Goal: Contribute content: Contribute content

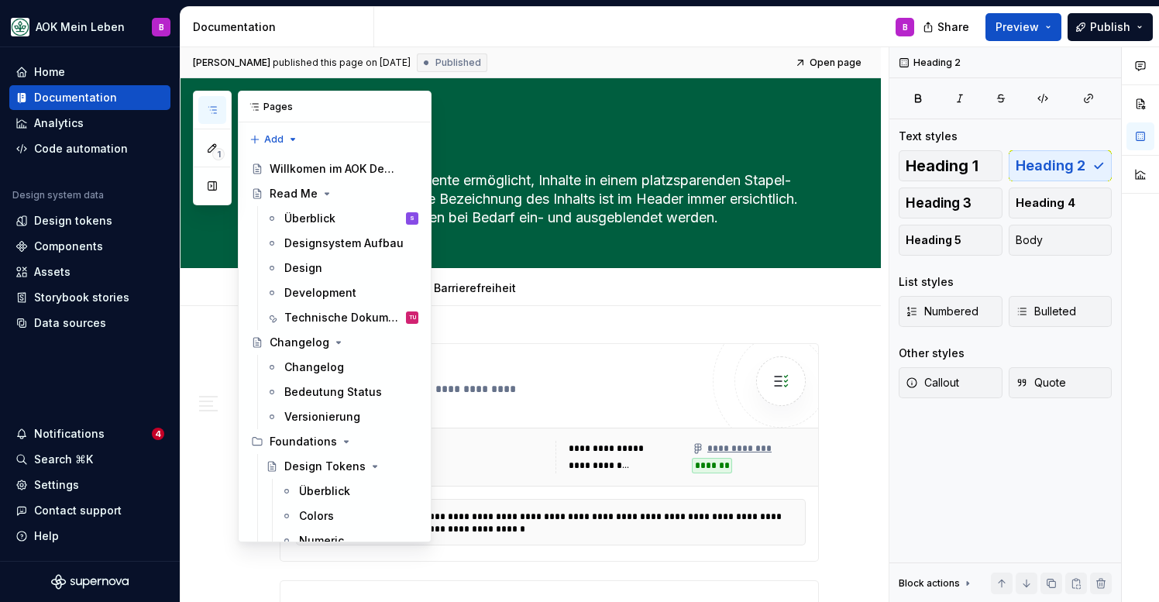
click at [210, 107] on icon "button" at bounding box center [212, 110] width 12 height 12
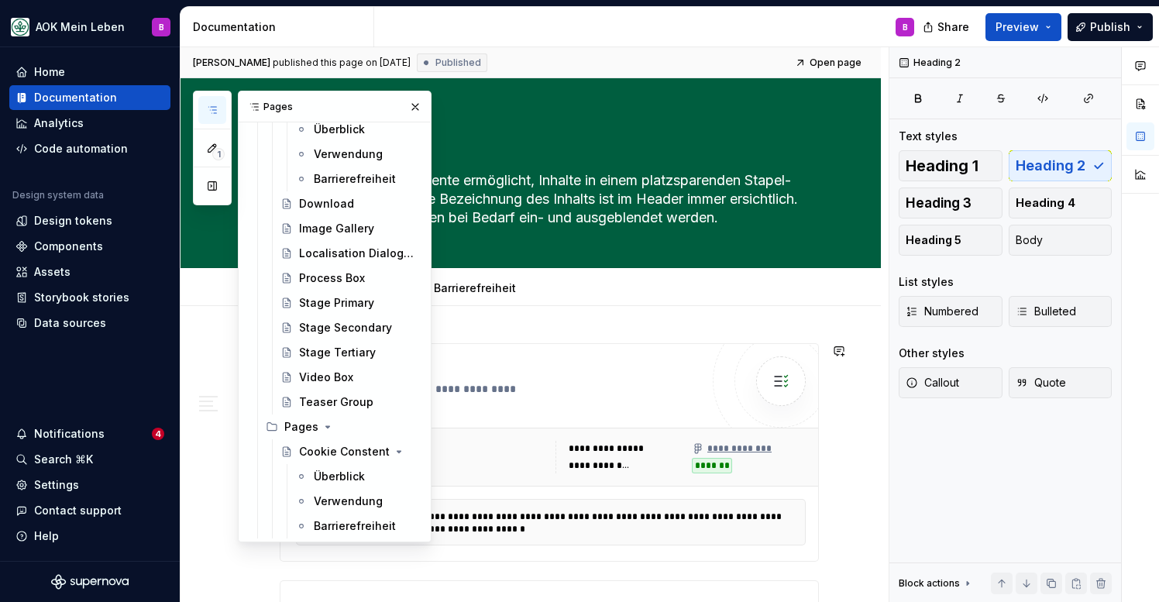
scroll to position [4875, 0]
click at [39, 239] on div "Components" at bounding box center [68, 246] width 69 height 15
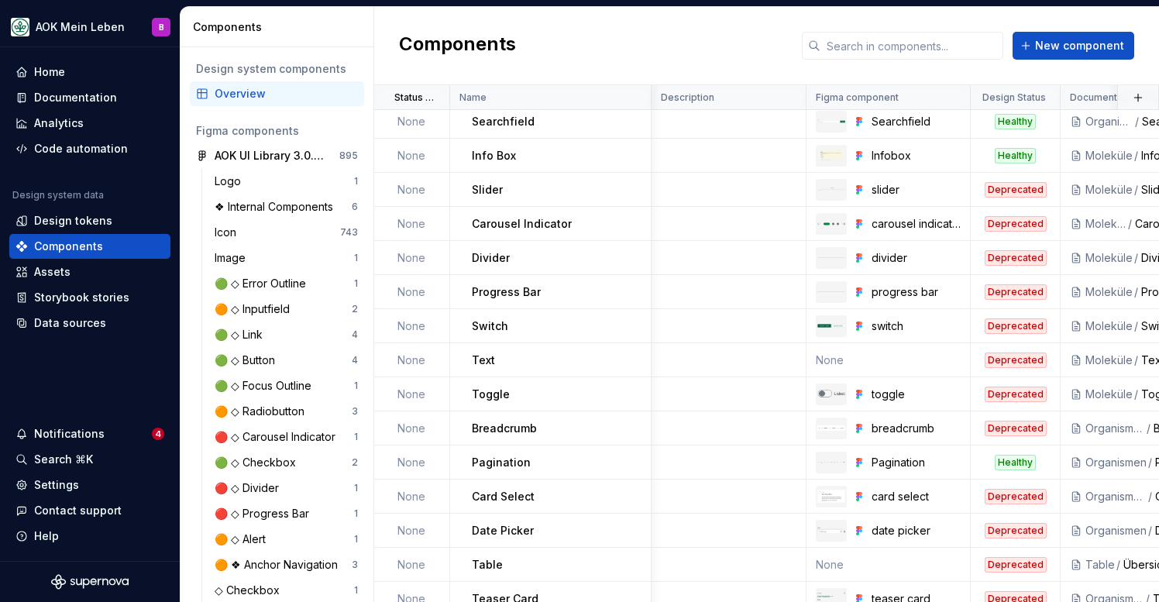
scroll to position [1071, 1]
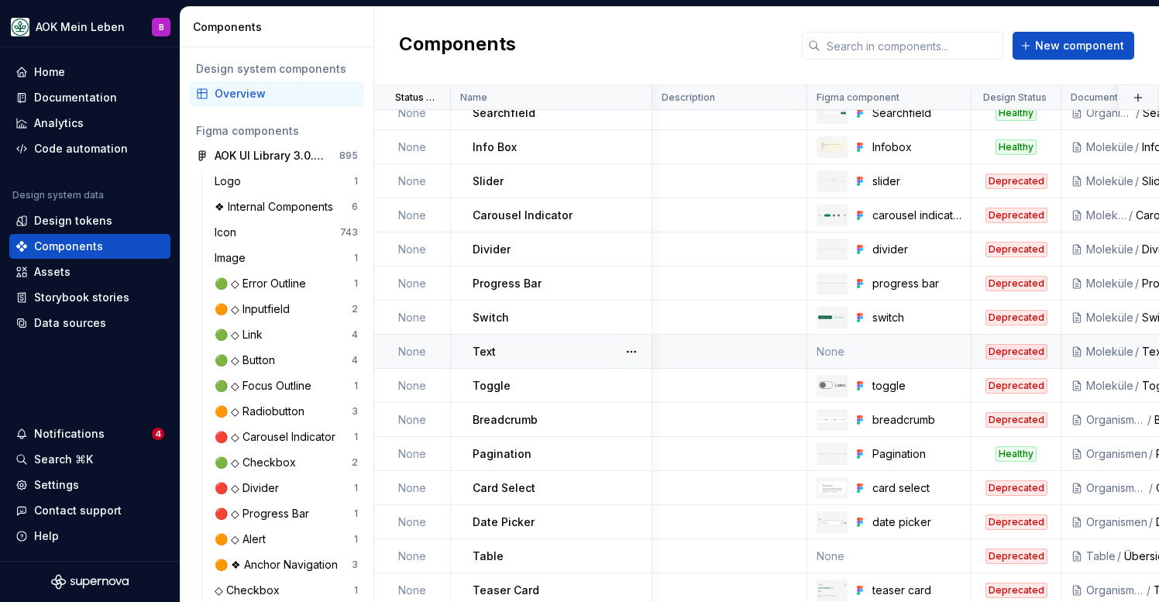
click at [862, 348] on td "None" at bounding box center [889, 352] width 164 height 34
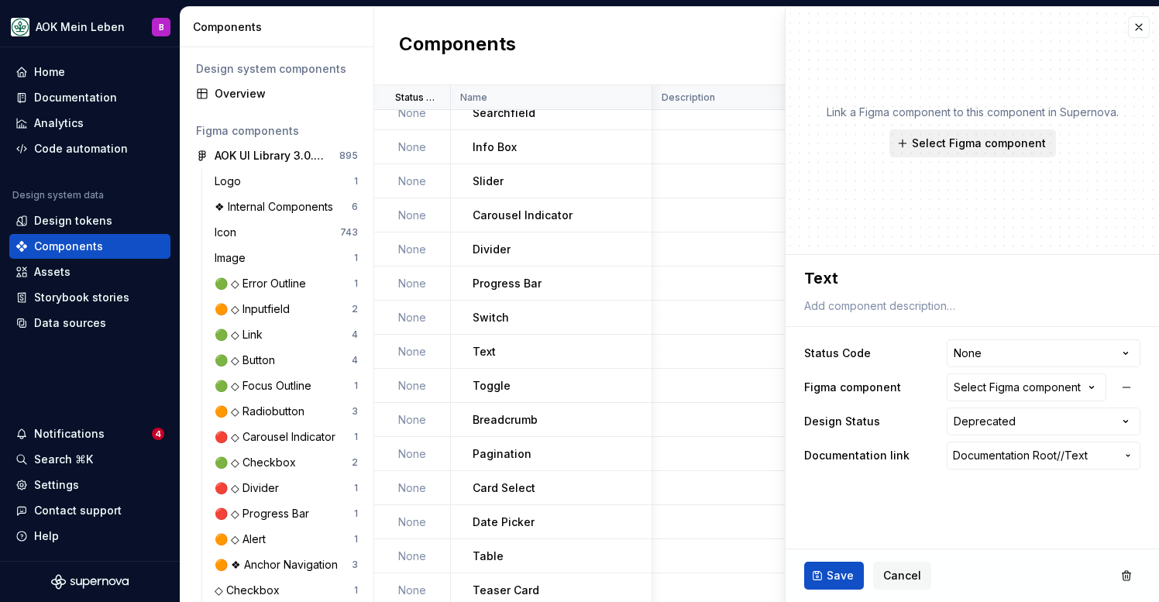
click at [996, 155] on button "Select Figma component" at bounding box center [973, 143] width 167 height 28
type textarea "*"
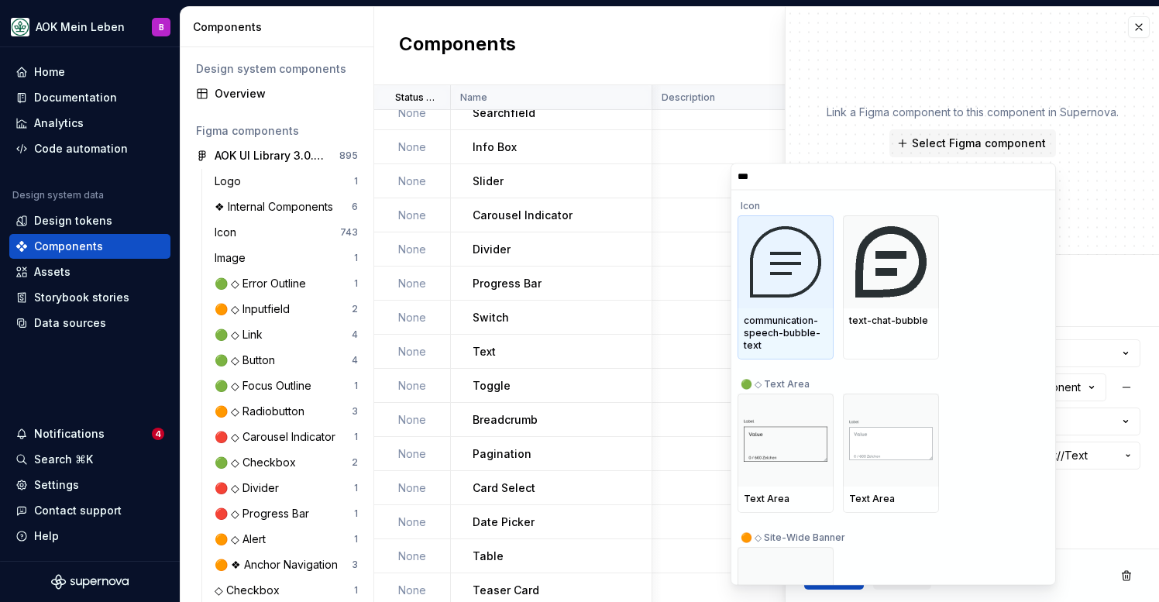
type input "****"
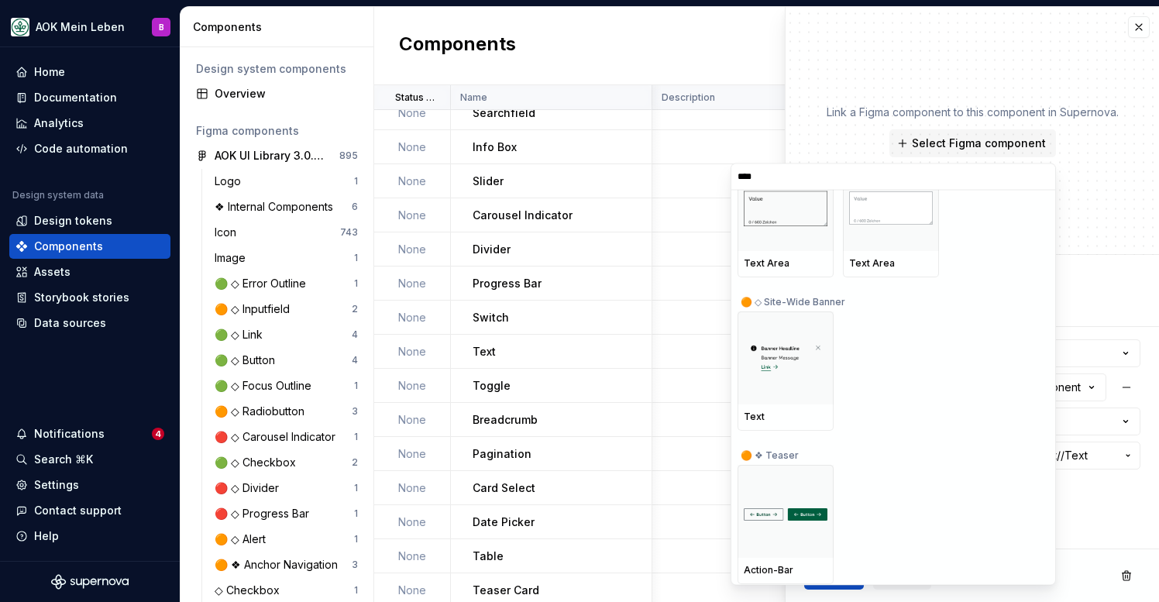
scroll to position [225, 0]
click at [1117, 278] on textarea "Text" at bounding box center [969, 278] width 336 height 28
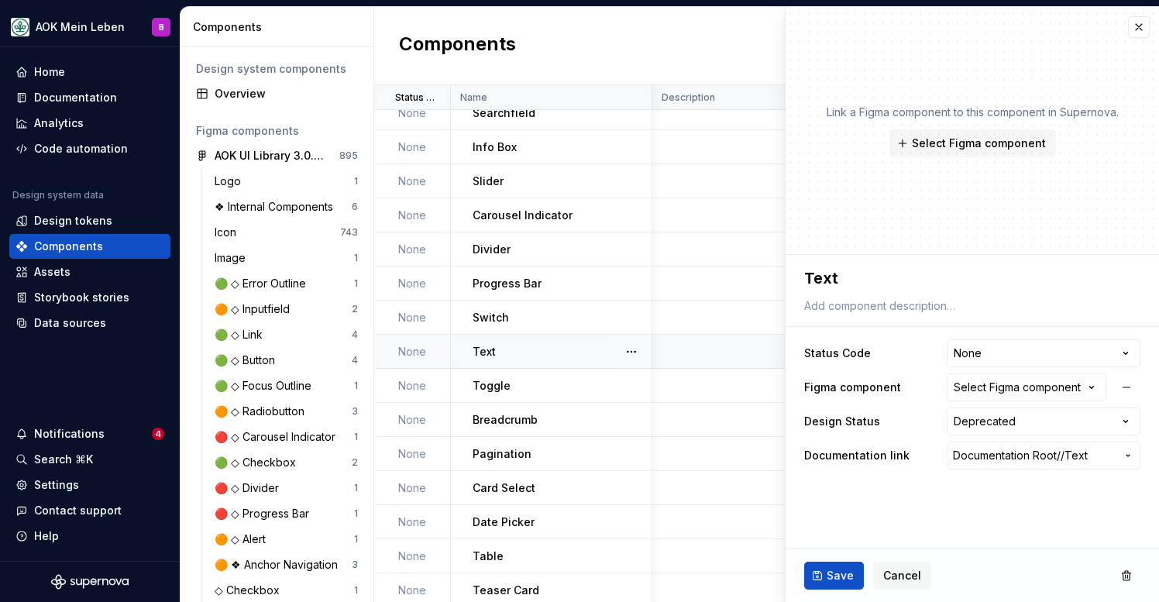
click at [683, 353] on td at bounding box center [729, 352] width 155 height 34
click at [1141, 31] on button "button" at bounding box center [1139, 27] width 22 height 22
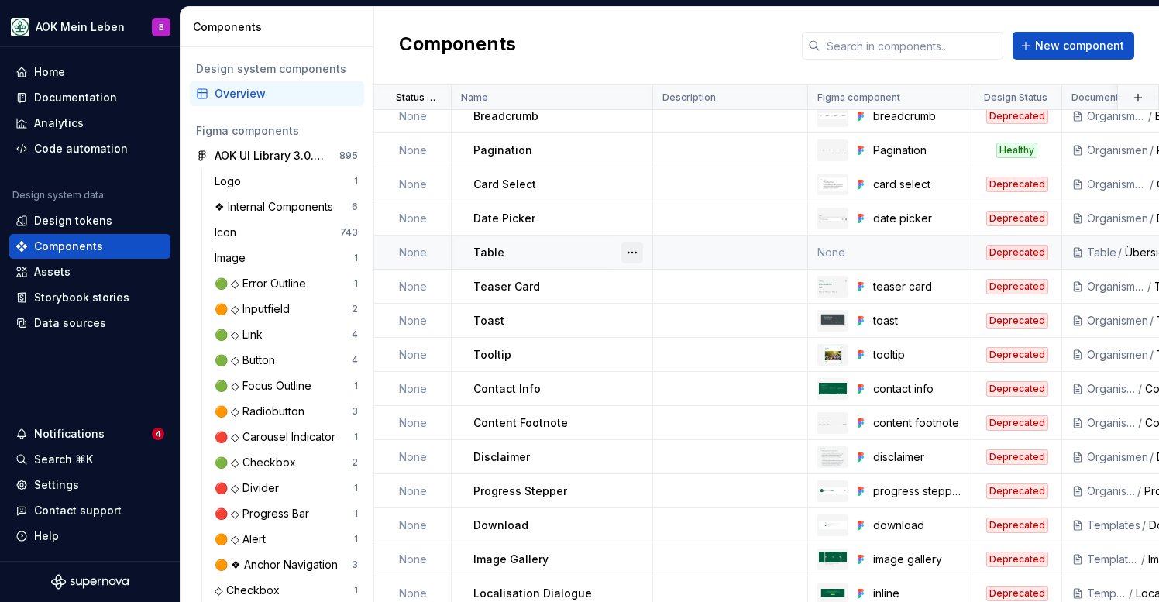
scroll to position [1375, 0]
click at [454, 259] on td "Table" at bounding box center [552, 253] width 201 height 34
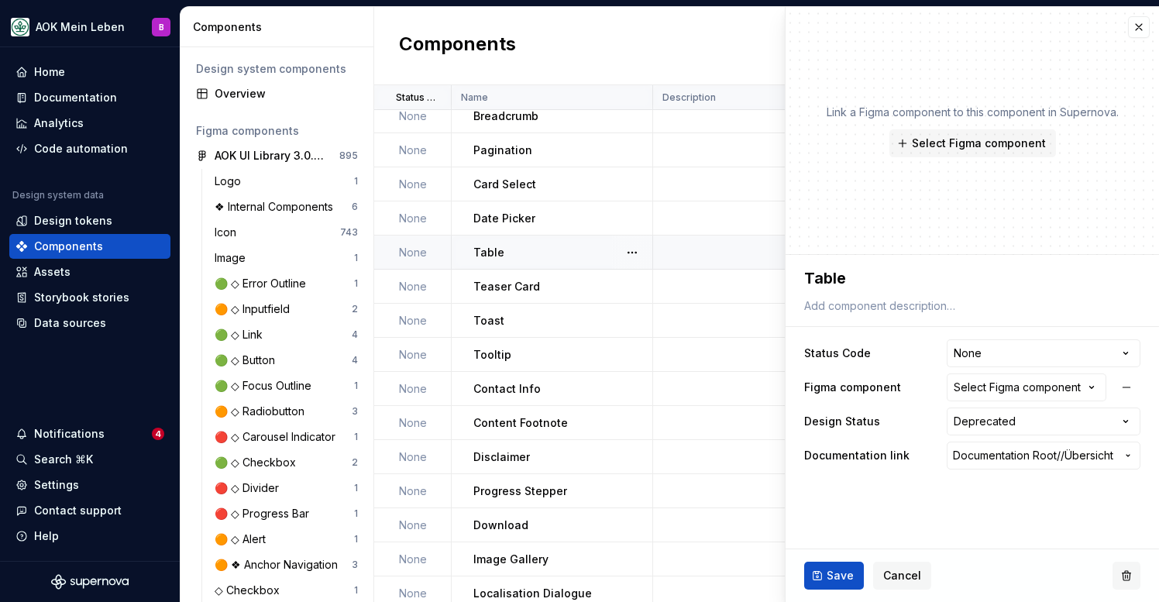
click at [1131, 577] on button "button" at bounding box center [1127, 576] width 28 height 28
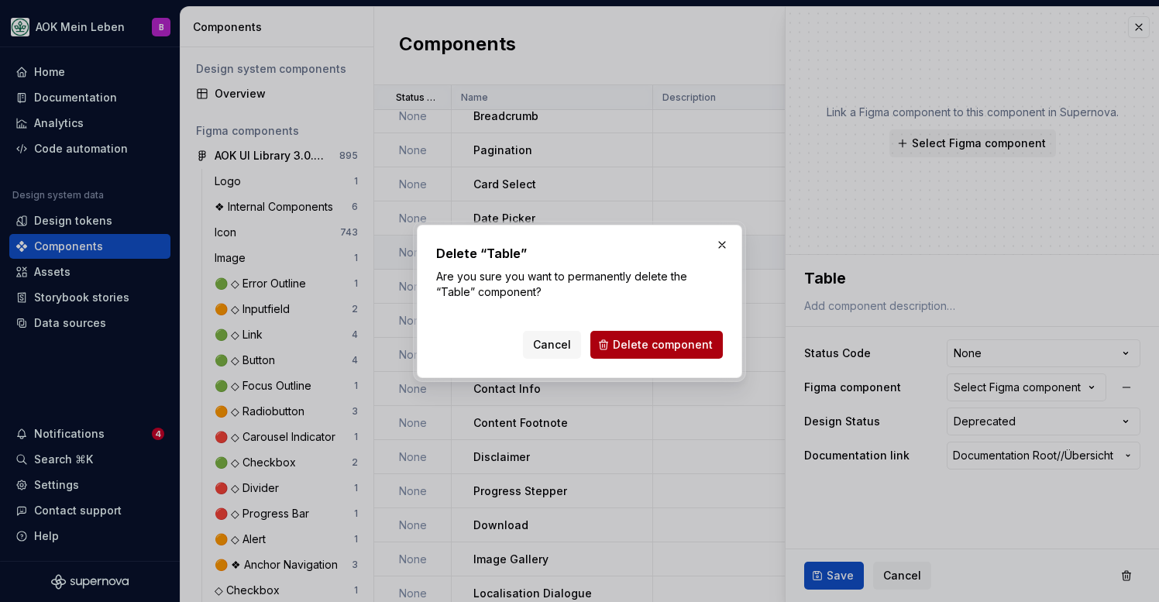
click at [632, 342] on span "Delete component" at bounding box center [663, 344] width 100 height 15
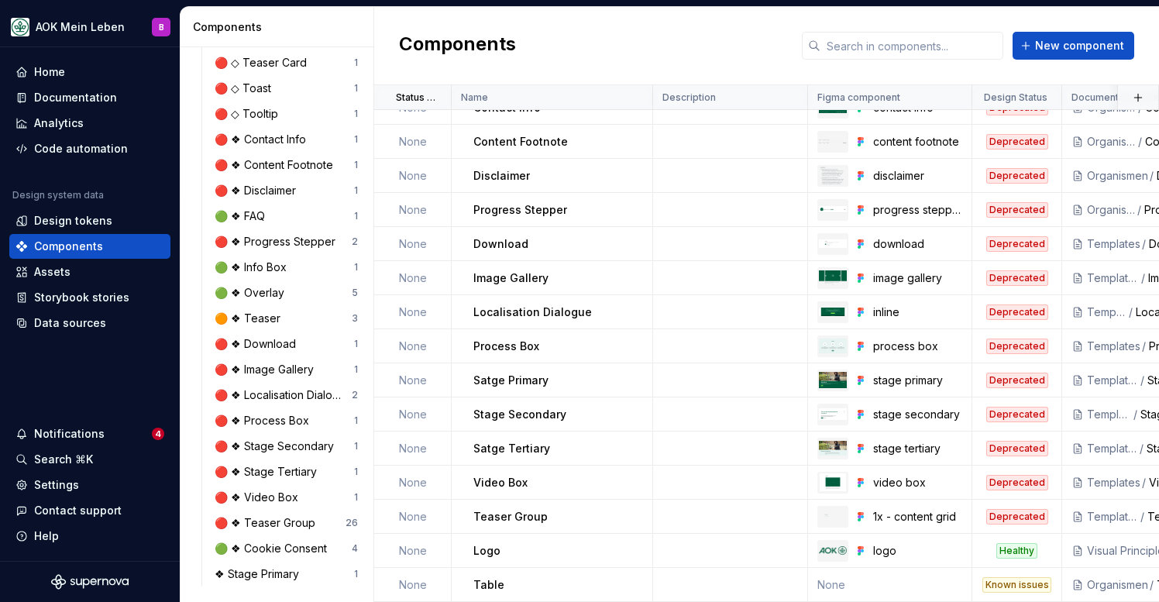
scroll to position [1622, 0]
click at [1036, 50] on button "New component" at bounding box center [1074, 46] width 122 height 28
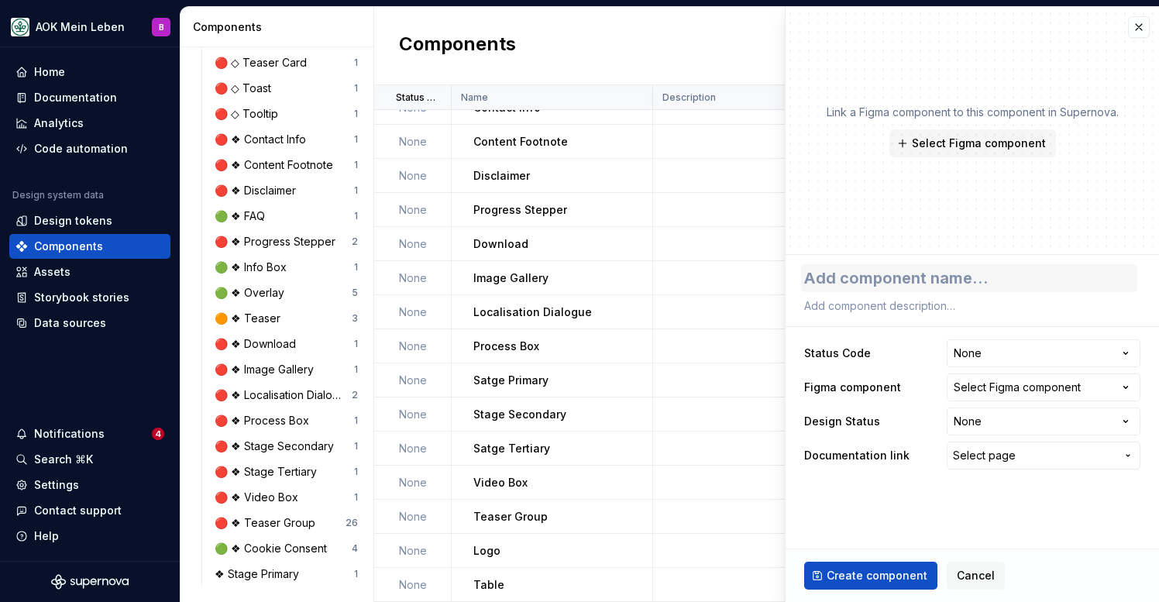
type textarea "*"
type textarea "C"
type textarea "*"
type textarea "Co"
type textarea "*"
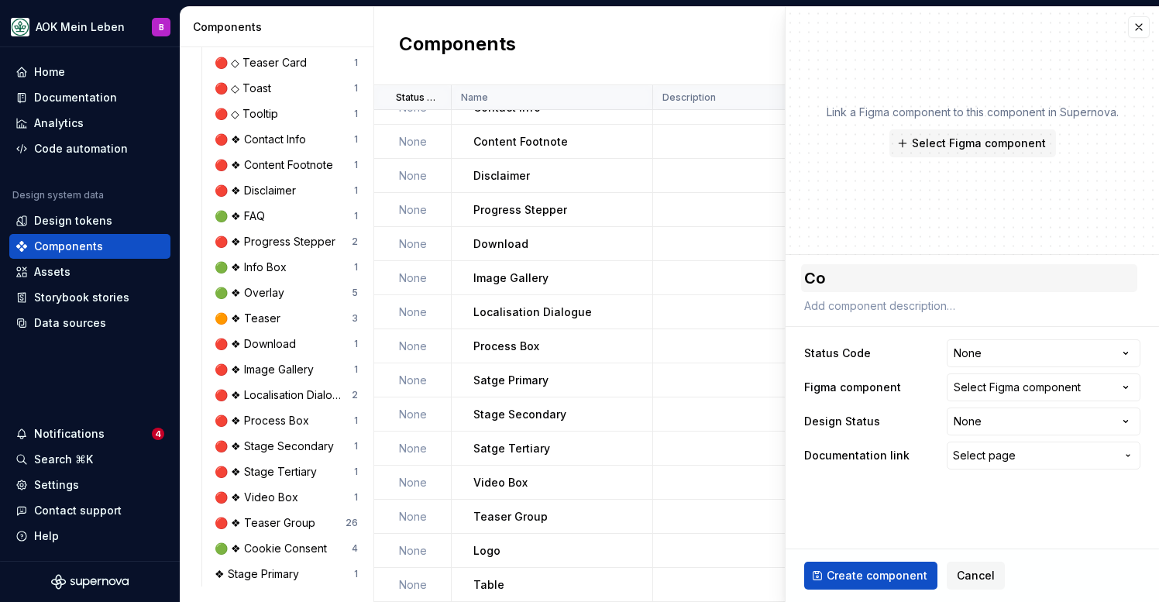
type textarea "Con"
type textarea "*"
type textarea "Cont"
type textarea "*"
type textarea "Conta"
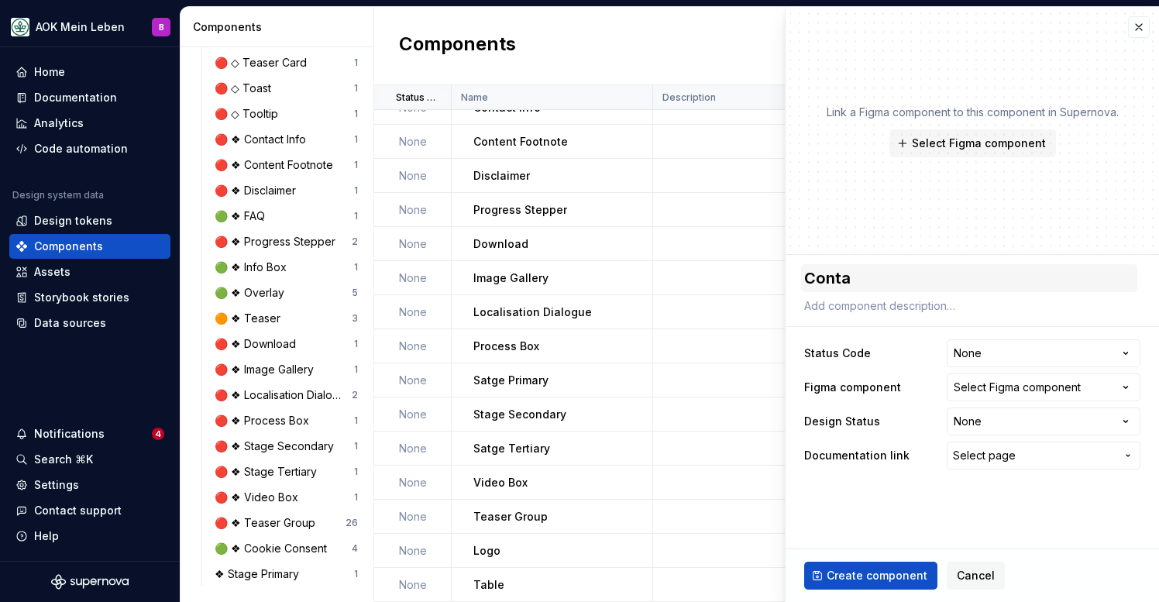
type textarea "*"
type textarea "Contac"
type textarea "*"
type textarea "Contact"
type textarea "*"
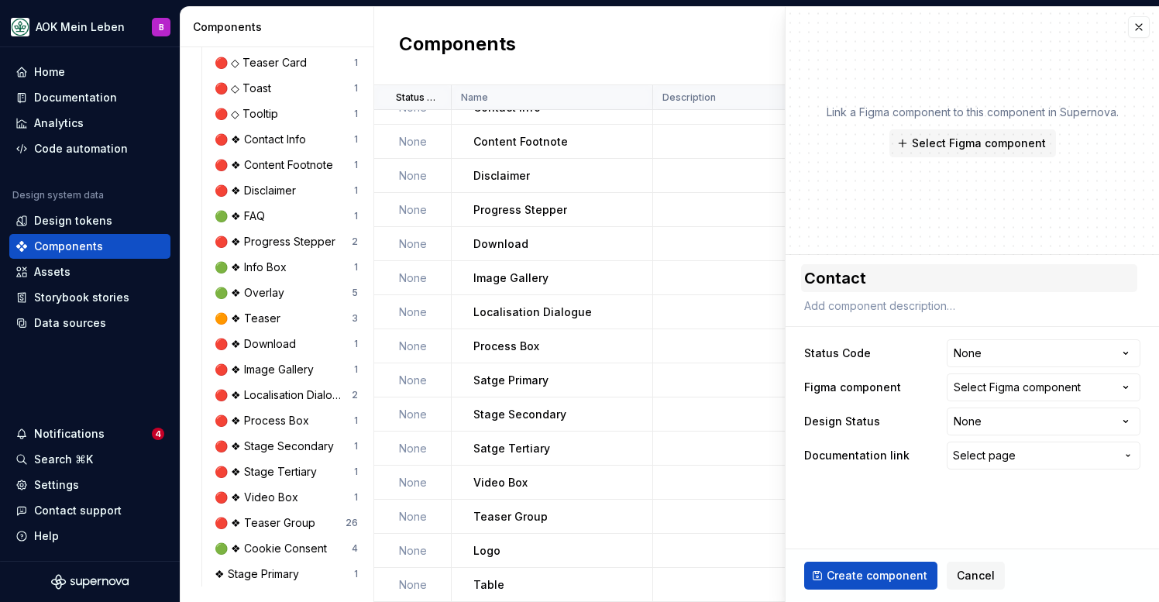
type textarea "Contact"
type textarea "*"
type textarea "Contact I"
type textarea "*"
type textarea "Contact In"
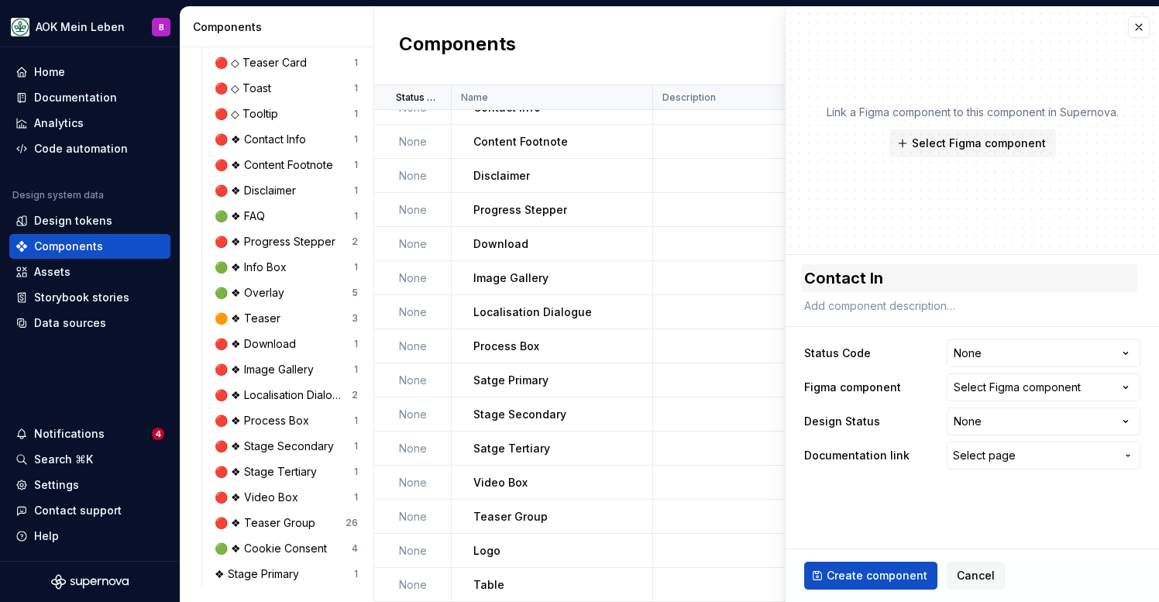
type textarea "*"
type textarea "Contact Inf"
type textarea "*"
type textarea "Contact Info"
click at [997, 143] on span "Select Figma component" at bounding box center [979, 143] width 134 height 15
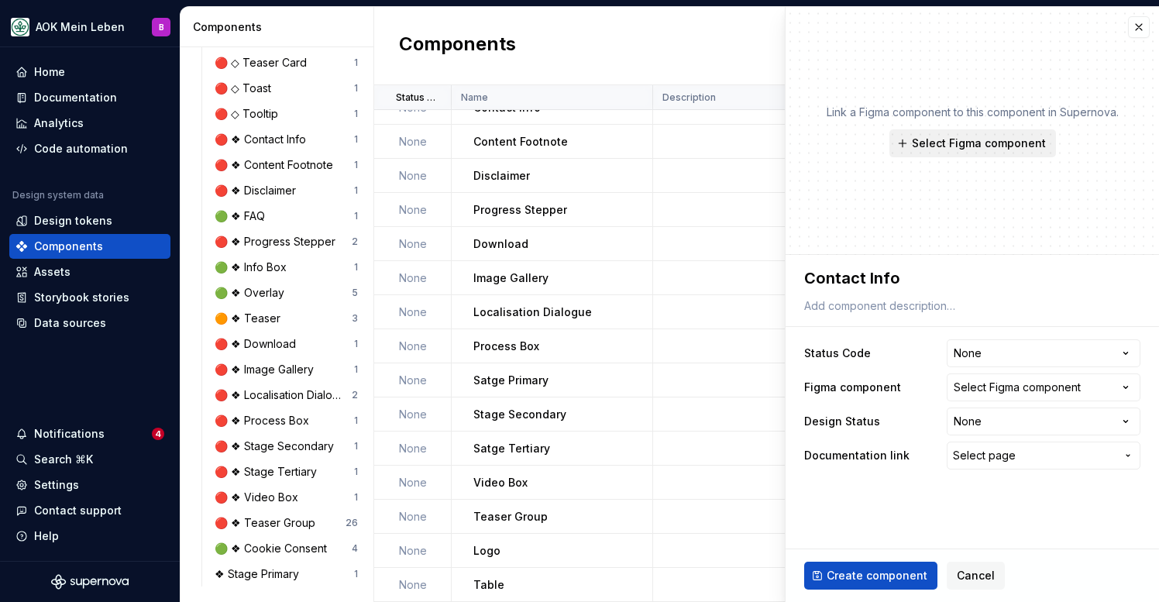
type textarea "*"
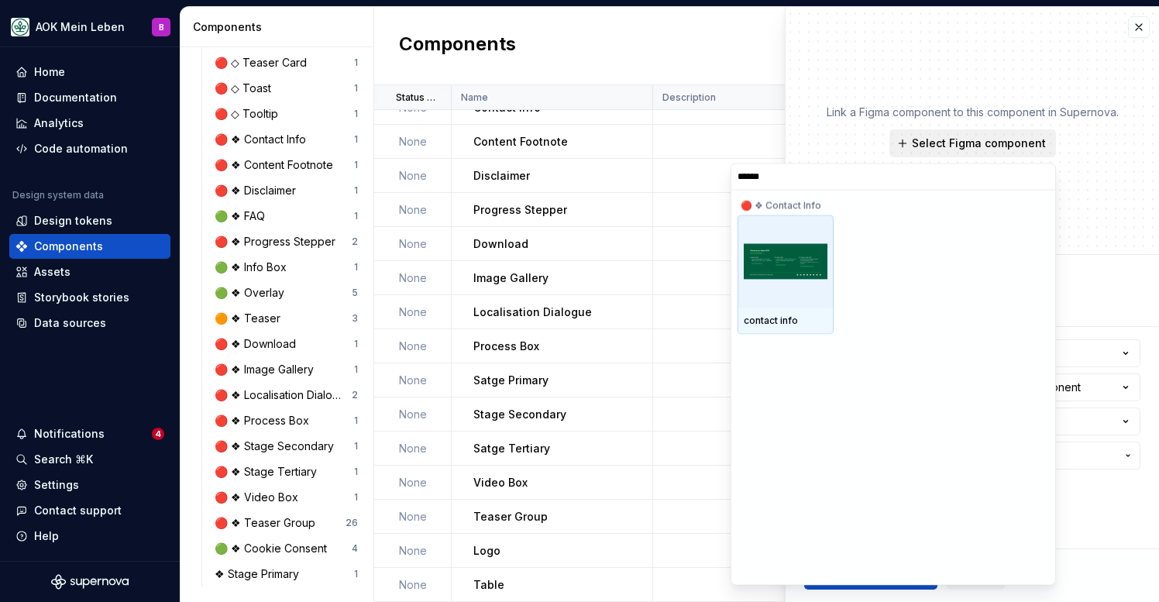
type input "*******"
click at [783, 267] on img at bounding box center [786, 262] width 84 height 36
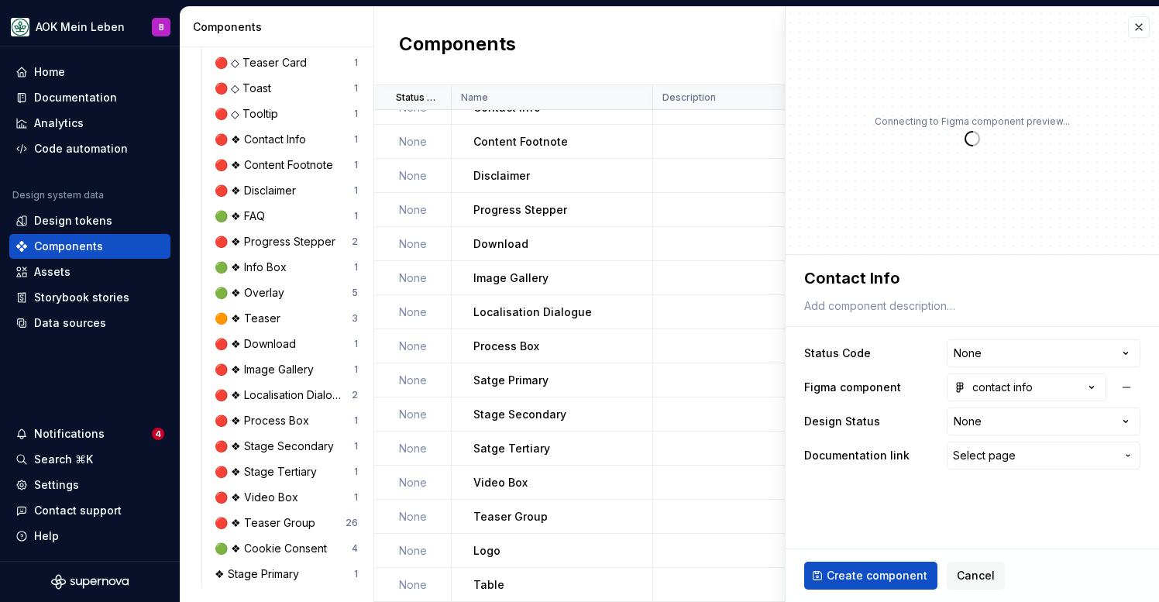
type textarea "*"
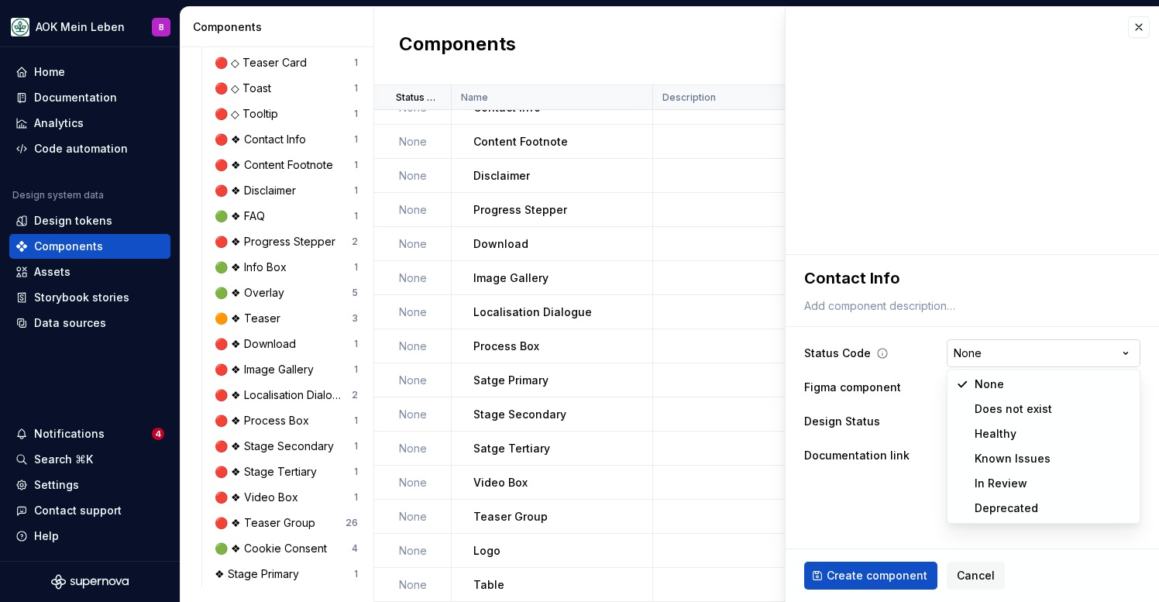
click at [1125, 354] on html "AOK Mein Leben B Home Documentation Analytics Code automation Design system dat…" at bounding box center [579, 301] width 1159 height 602
select select "**********"
type textarea "*"
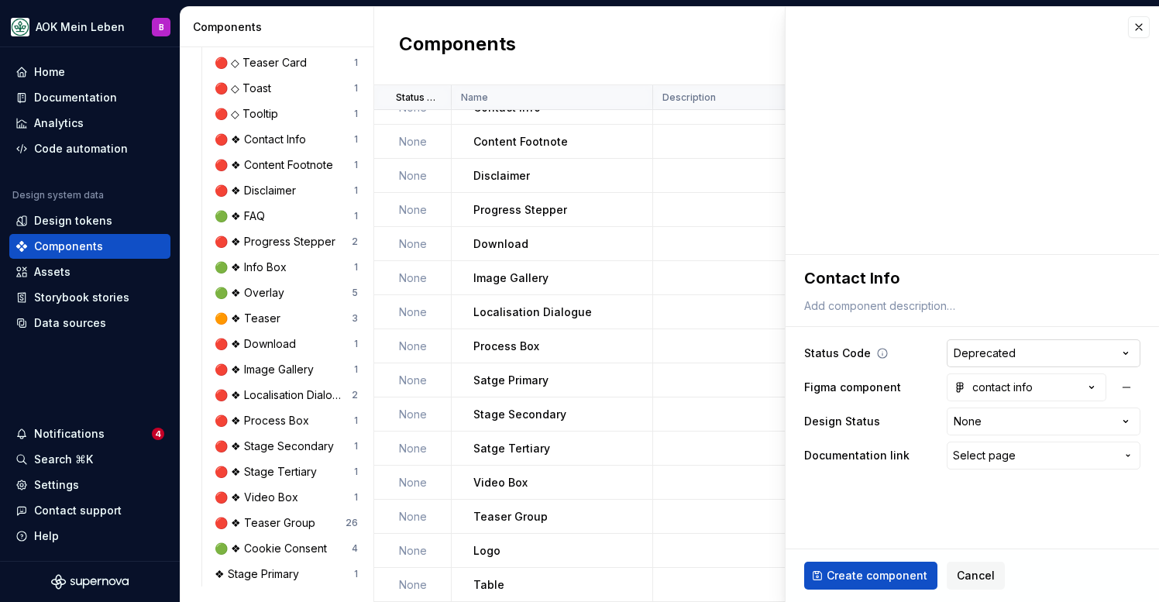
click at [1117, 348] on html "AOK Mein Leben B Home Documentation Analytics Code automation Design system dat…" at bounding box center [579, 301] width 1159 height 602
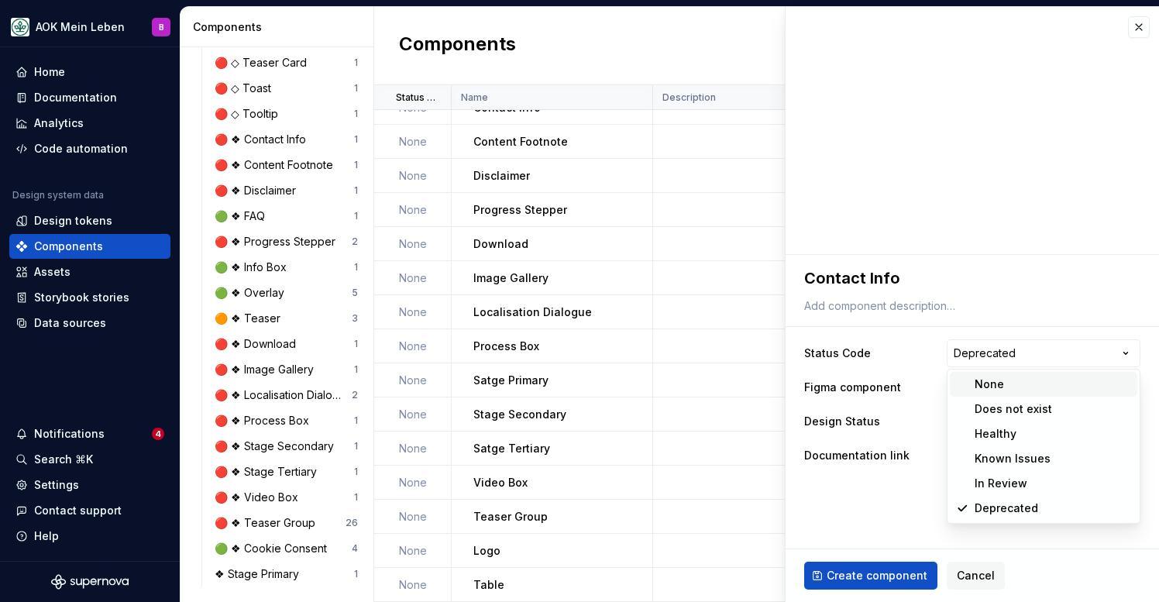
select select
type textarea "*"
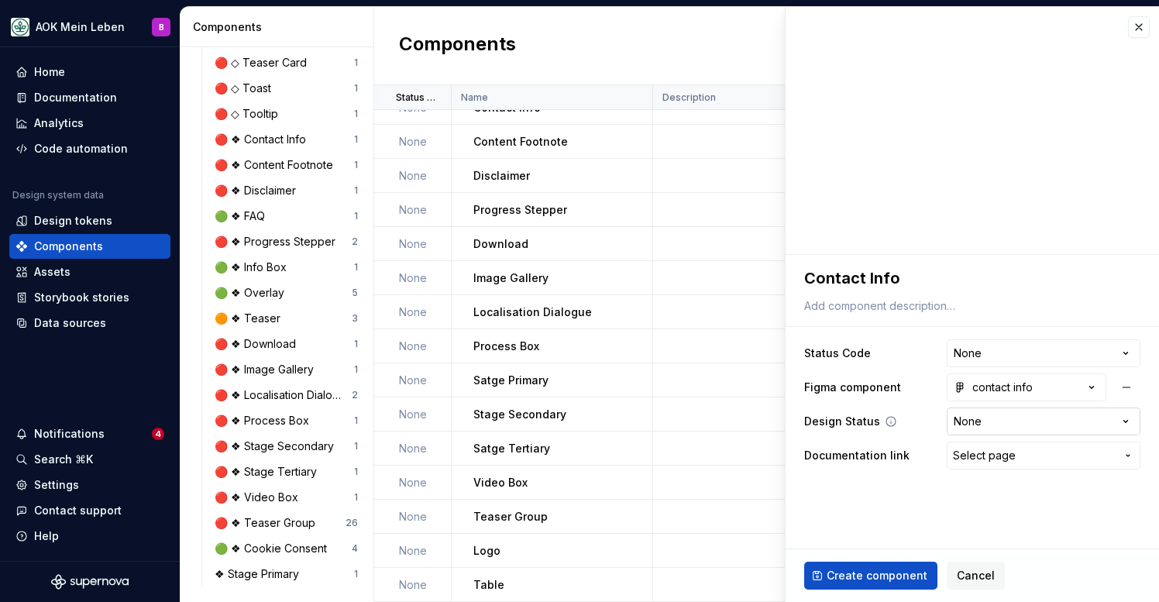
click at [999, 422] on html "AOK Mein Leben B Home Documentation Analytics Code automation Design system dat…" at bounding box center [579, 301] width 1159 height 602
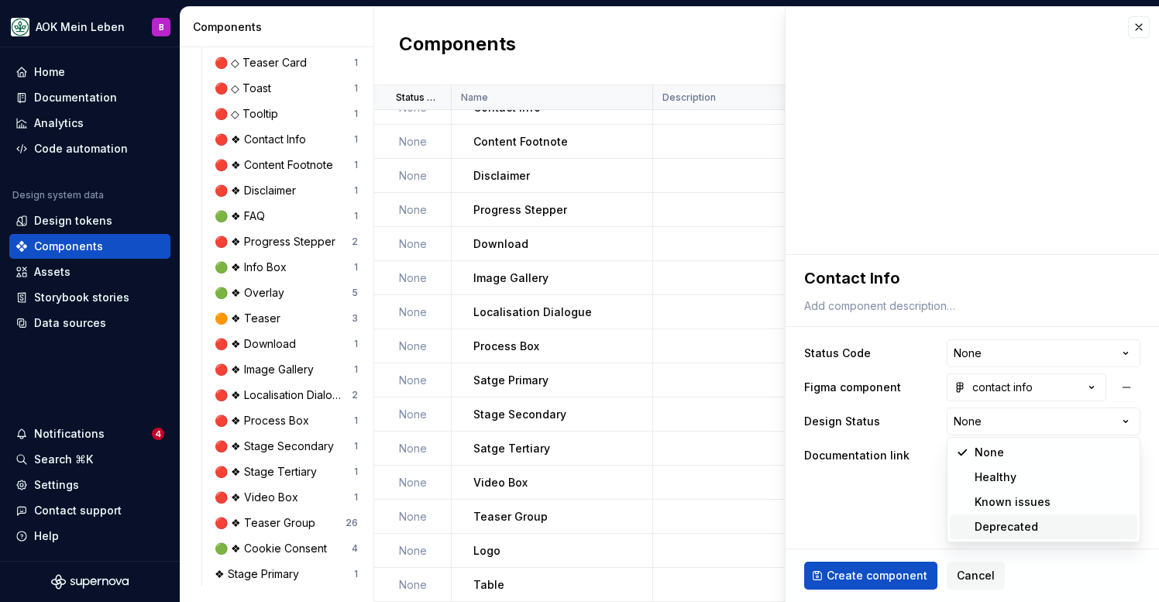
select select "**********"
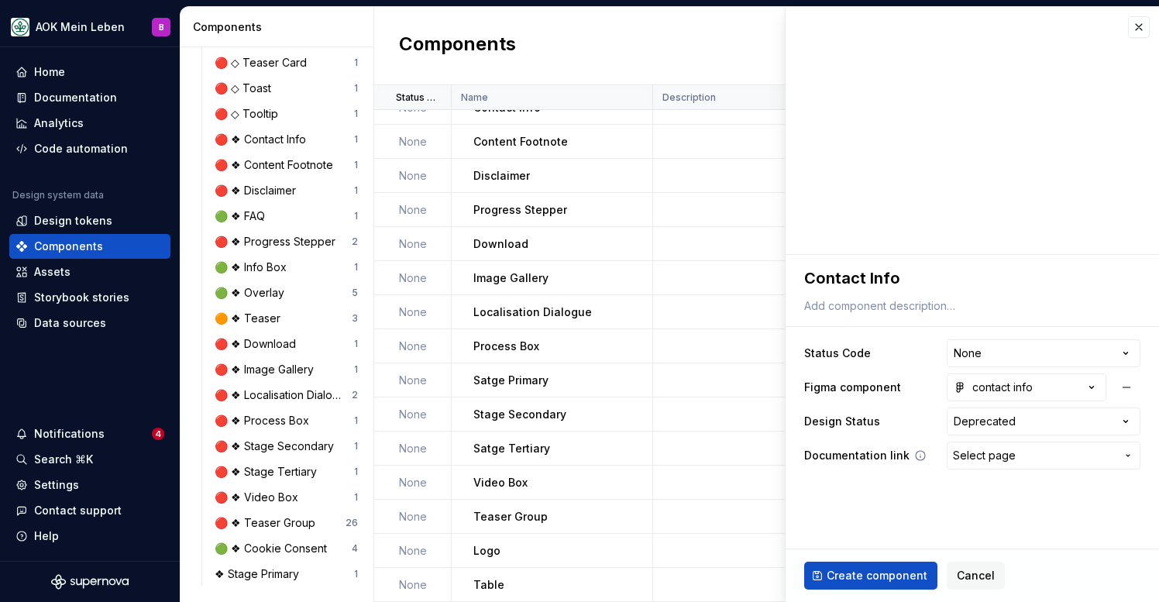
click at [984, 454] on span "Select page" at bounding box center [984, 455] width 63 height 15
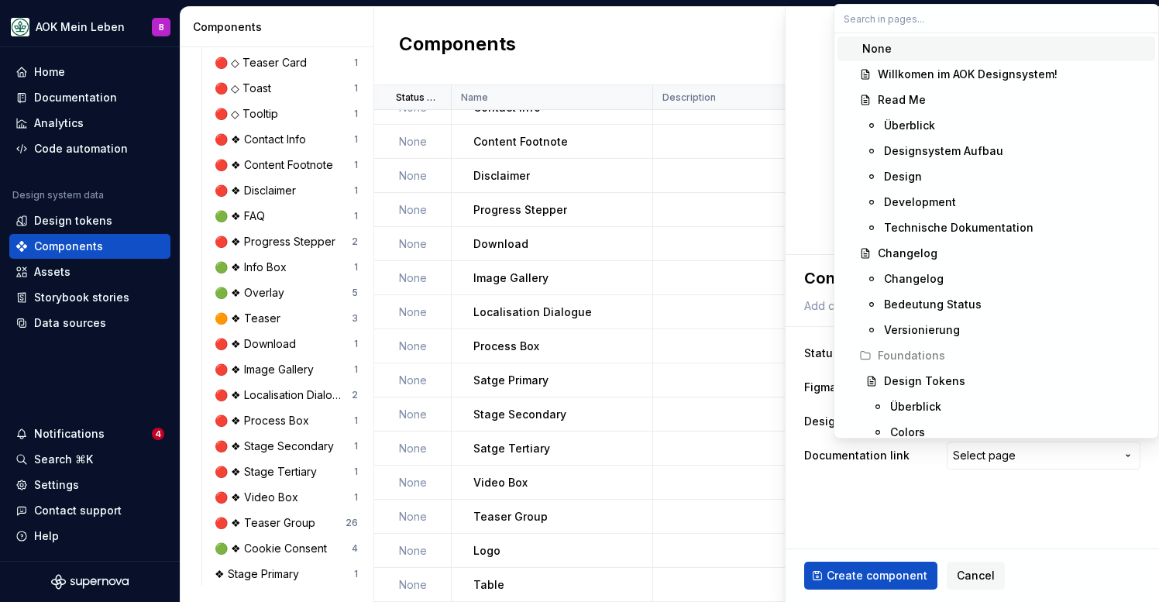
click at [938, 507] on html "AOK Mein Leben B Home Documentation Analytics Code automation Design system dat…" at bounding box center [579, 301] width 1159 height 602
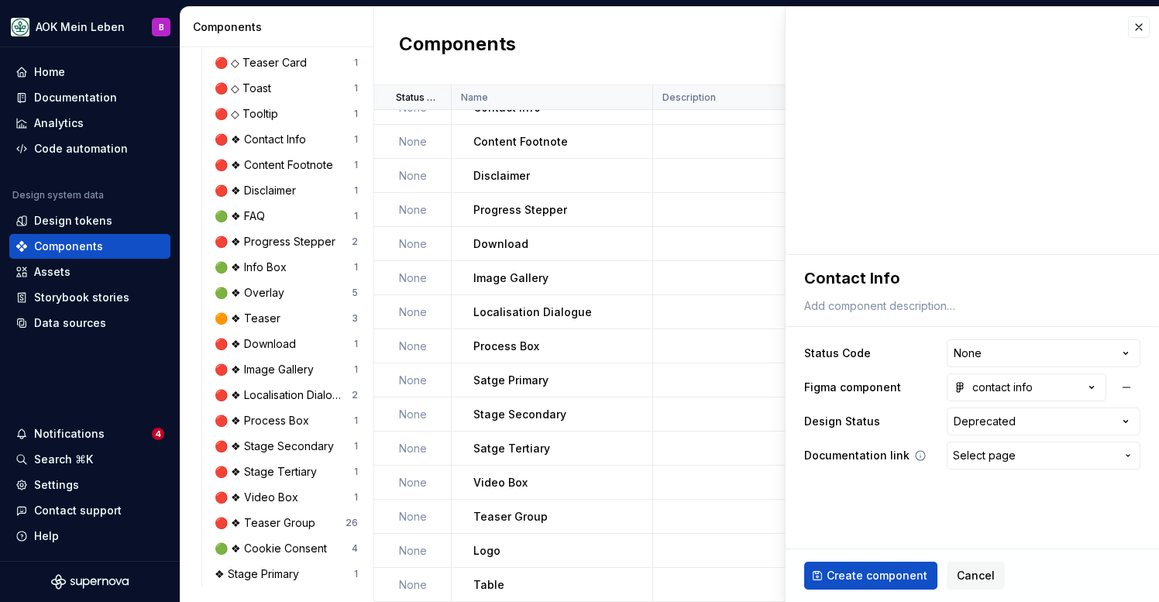
click at [989, 463] on span "Select page" at bounding box center [984, 455] width 63 height 15
click at [989, 463] on html "AOK Mein Leben B Home Documentation Analytics Code automation Design system dat…" at bounding box center [579, 301] width 1159 height 602
click at [856, 586] on button "Create component" at bounding box center [870, 576] width 133 height 28
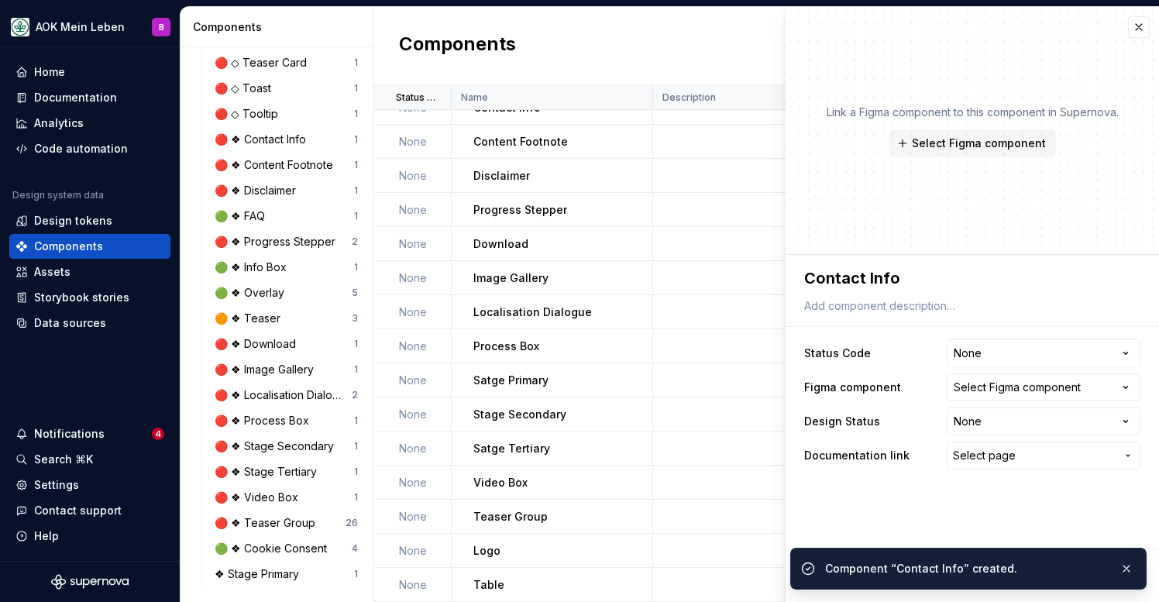
type textarea "*"
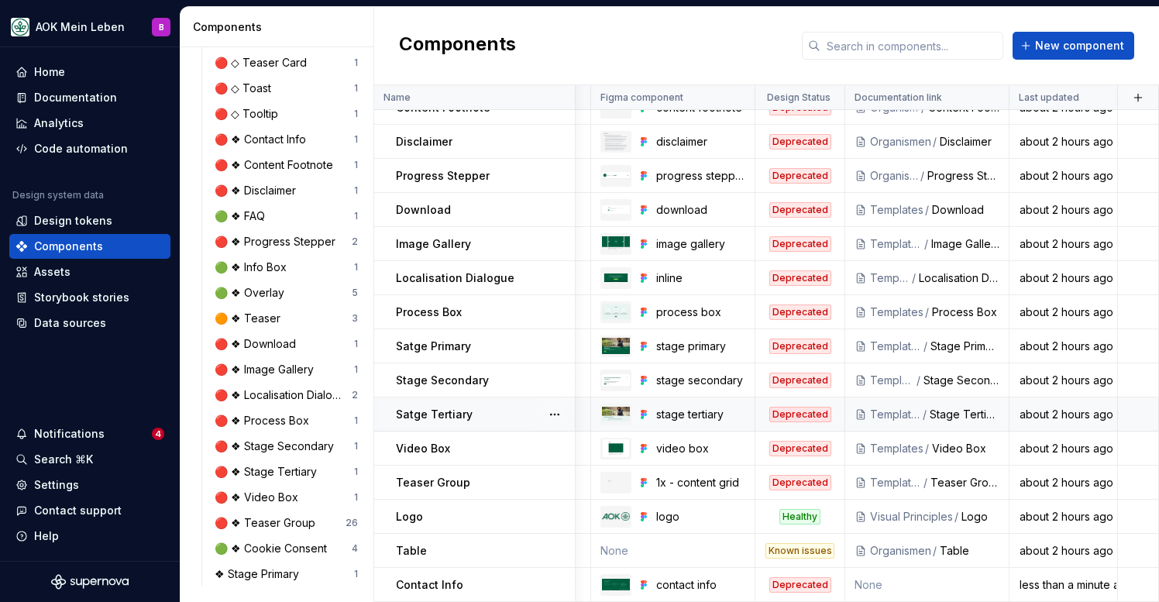
scroll to position [1656, 217]
click at [81, 101] on div "Documentation" at bounding box center [75, 97] width 83 height 15
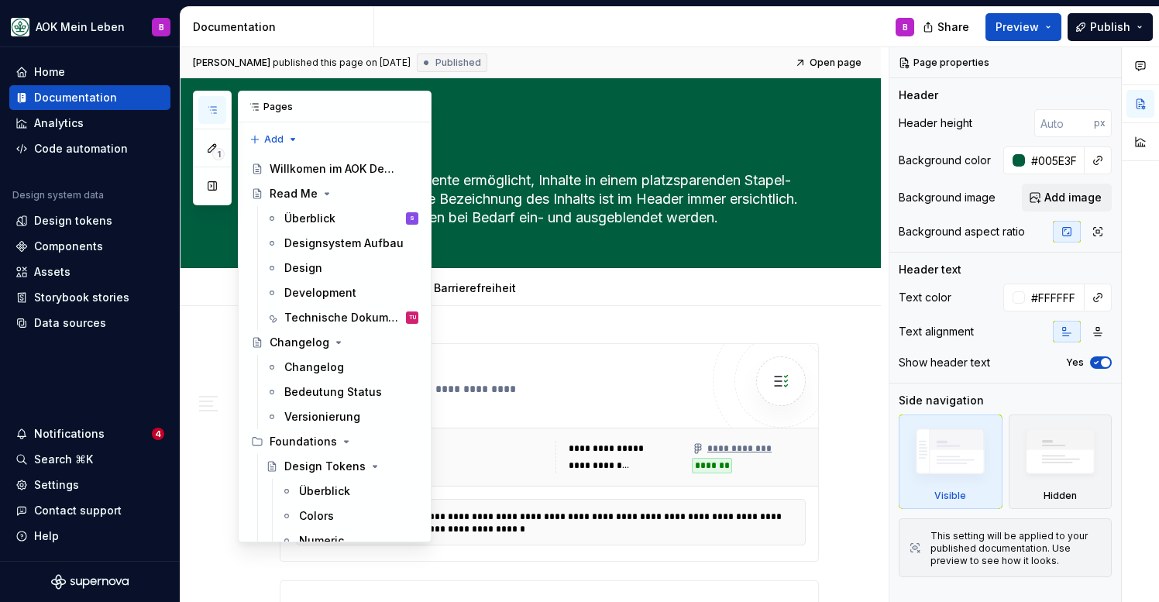
click at [210, 105] on icon "button" at bounding box center [212, 110] width 12 height 12
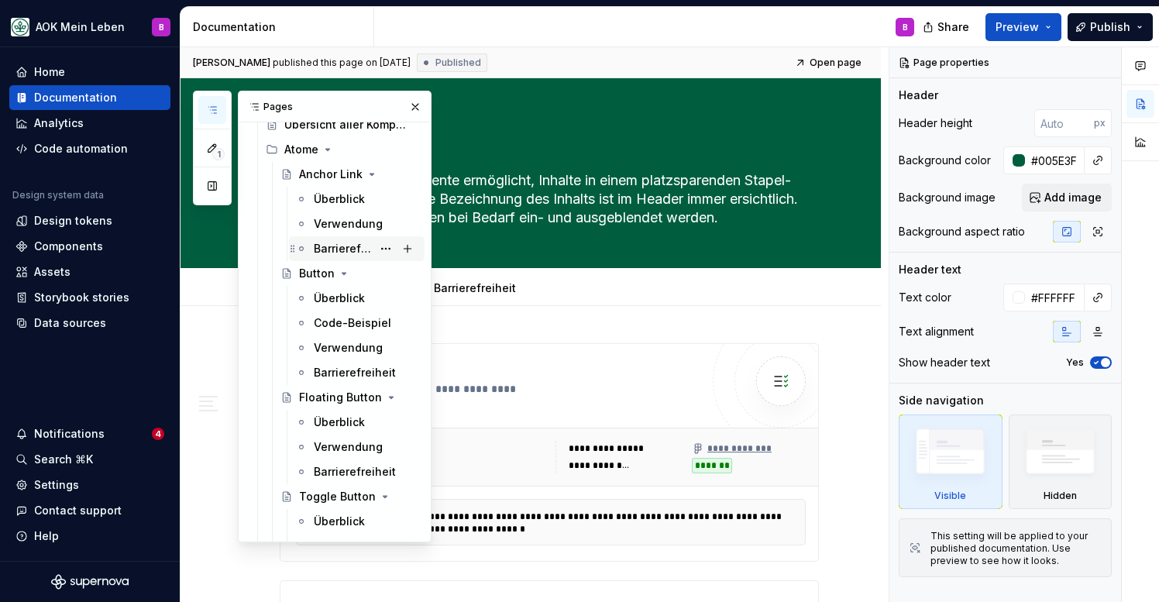
scroll to position [1499, 0]
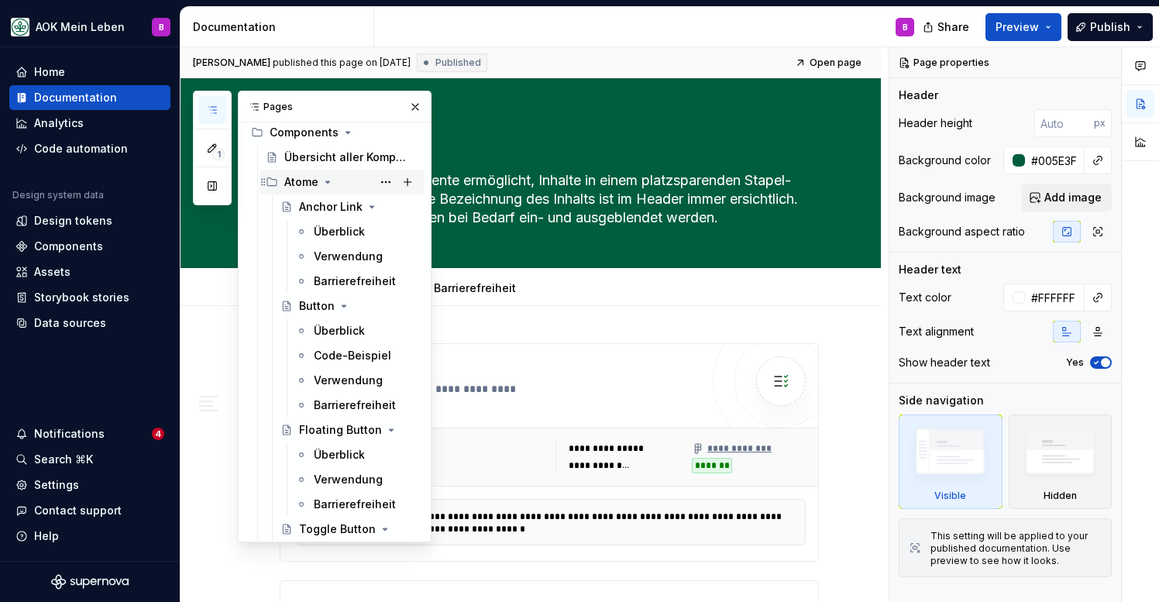
click at [329, 184] on icon "Page tree" at bounding box center [328, 182] width 12 height 12
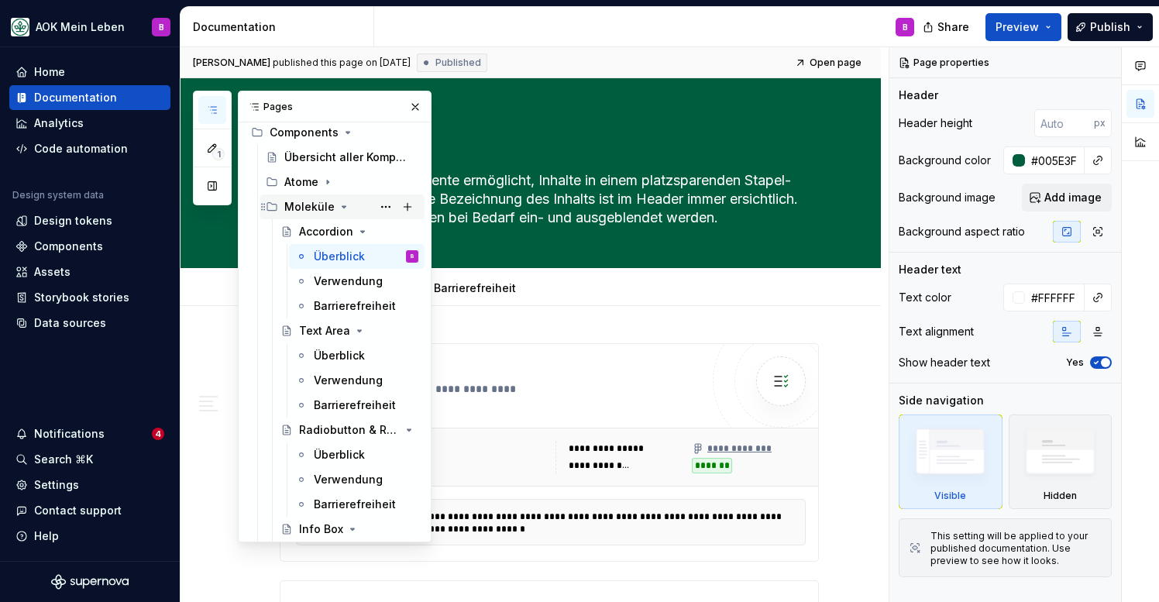
click at [342, 205] on icon "Page tree" at bounding box center [344, 207] width 12 height 12
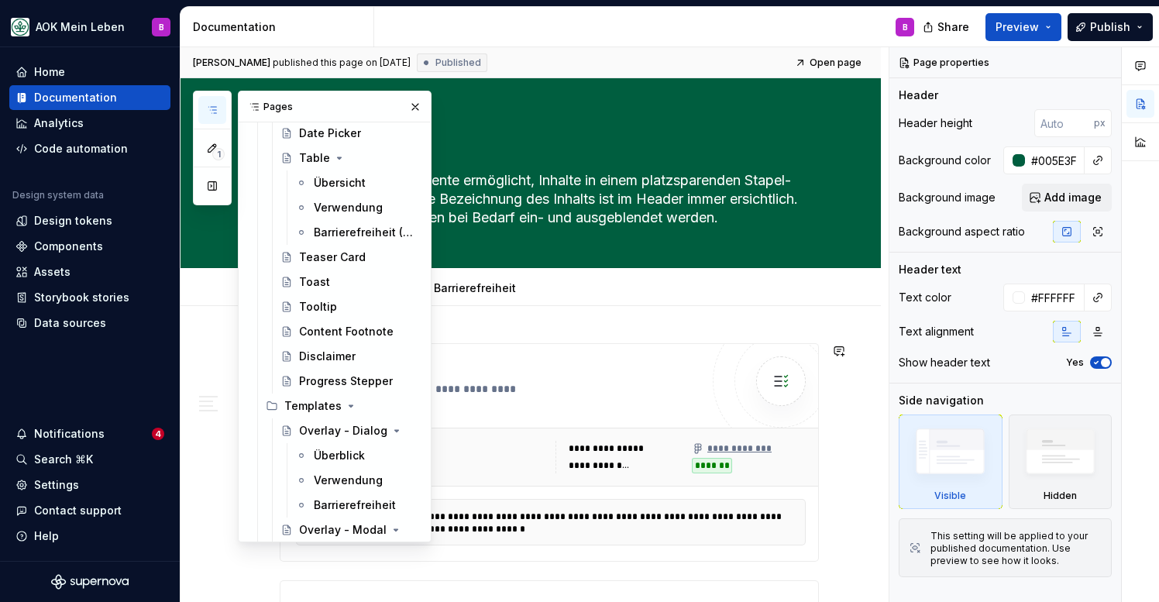
scroll to position [2566, 0]
click at [388, 331] on button "Page tree" at bounding box center [386, 331] width 22 height 22
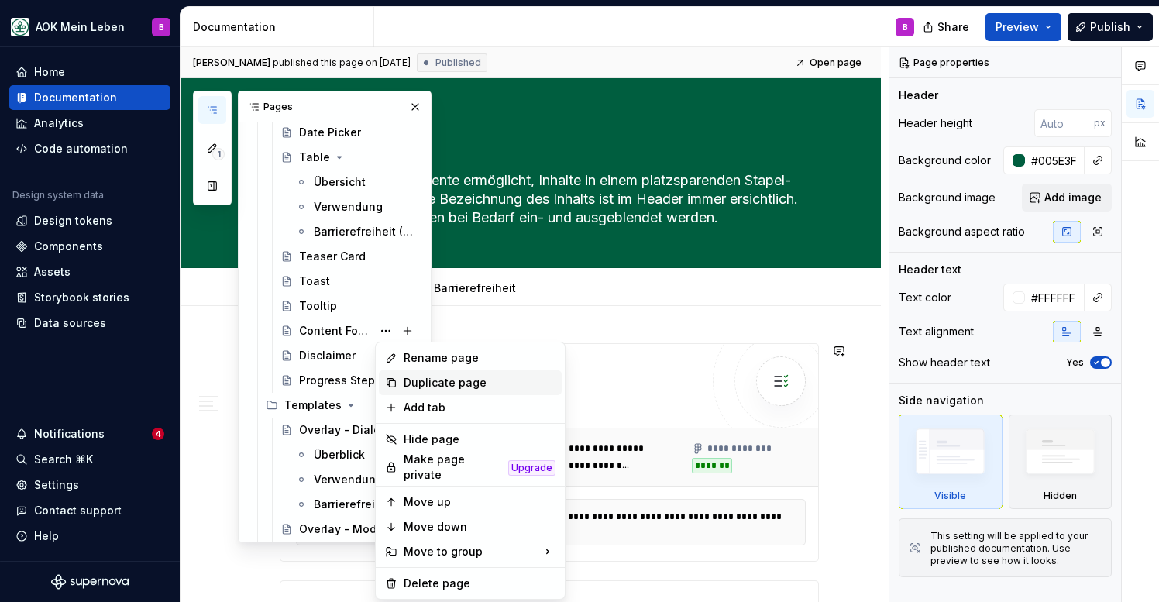
click at [418, 389] on div "Duplicate page" at bounding box center [480, 382] width 152 height 15
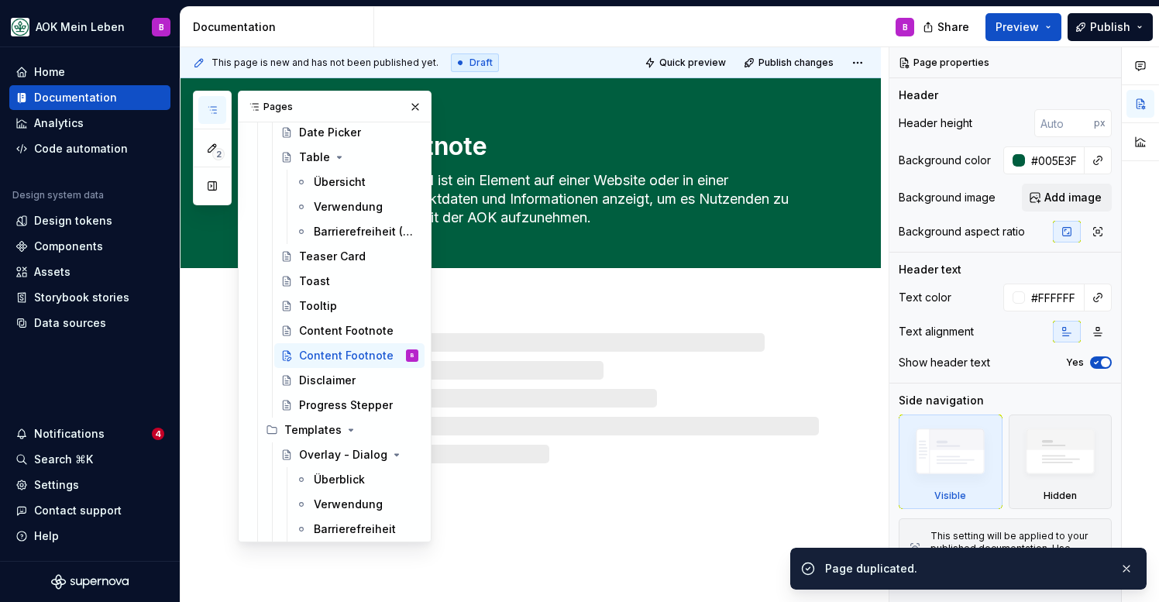
click at [213, 116] on button "button" at bounding box center [212, 110] width 28 height 28
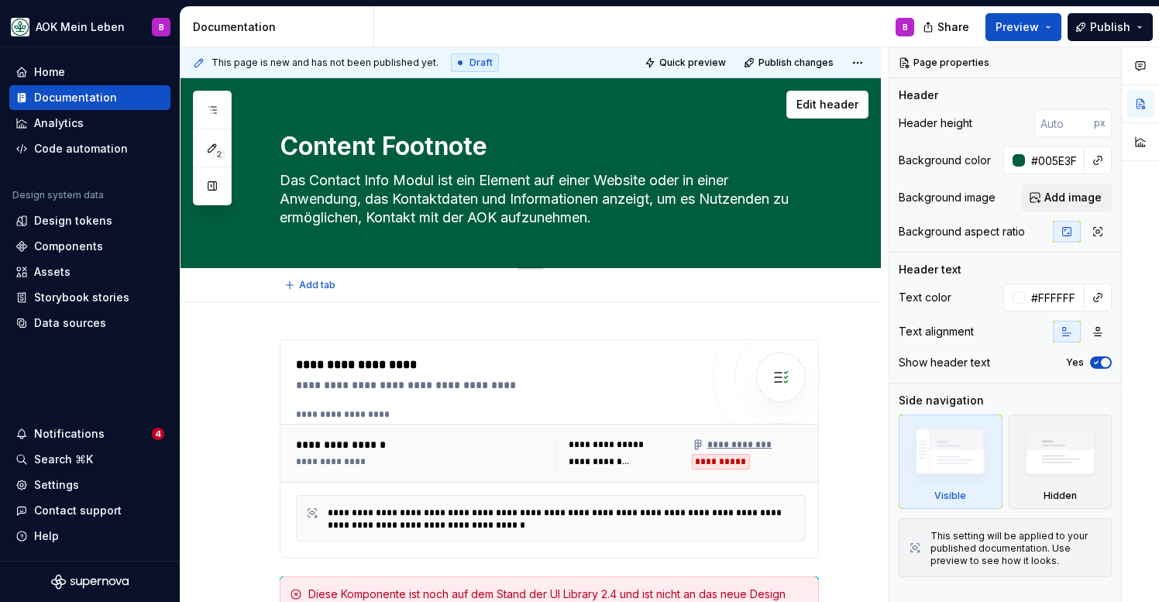
type textarea "*"
type textarea "C"
type textarea "*"
type textarea "Co"
type textarea "*"
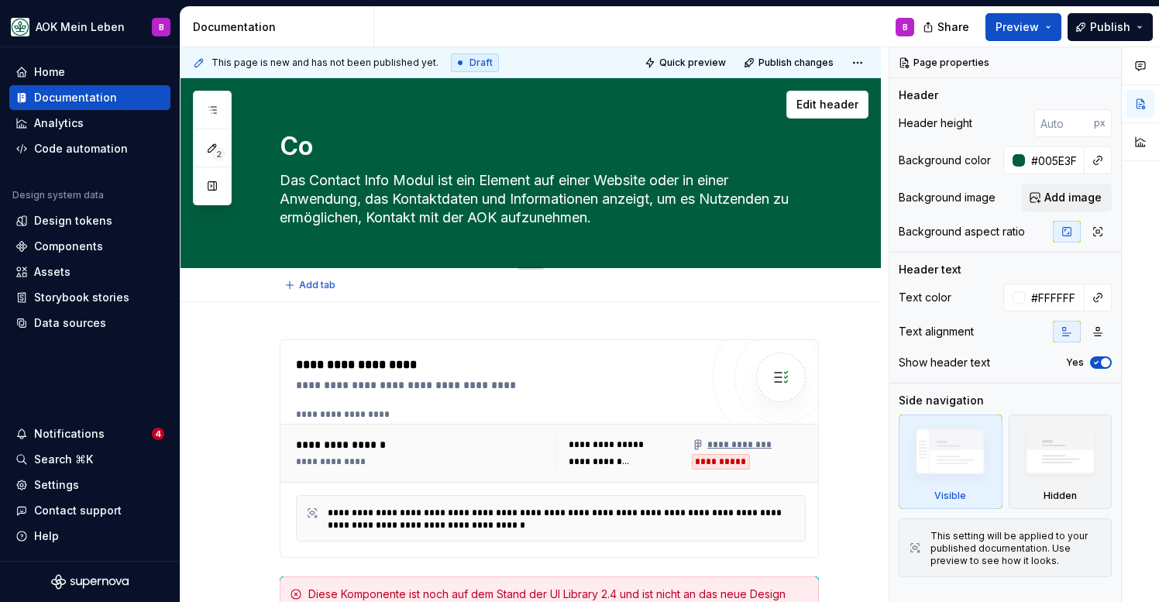
type textarea "Con"
type textarea "*"
type textarea "Cont"
type textarea "*"
type textarea "Conta"
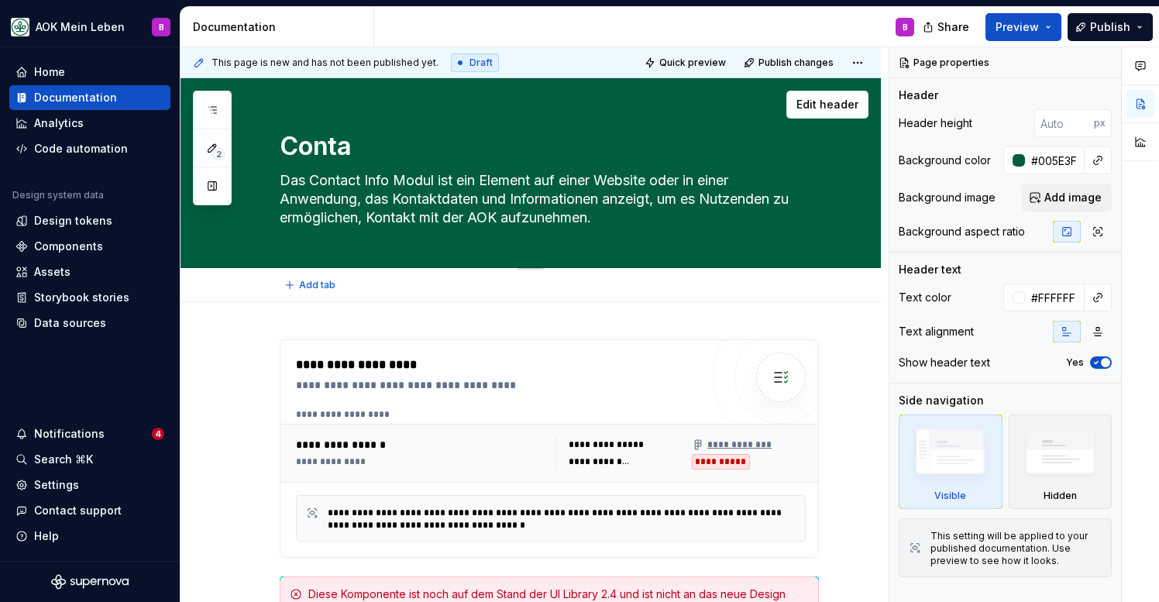
type textarea "*"
type textarea "Contac"
type textarea "*"
type textarea "Contact"
type textarea "*"
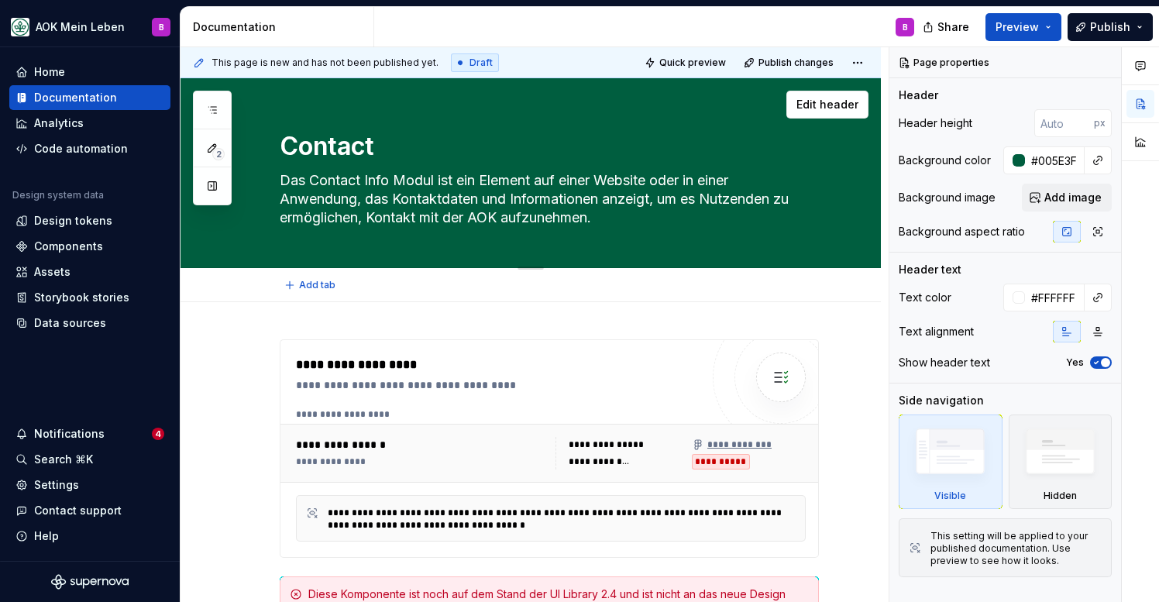
type textarea "Contact"
type textarea "*"
type textarea "Contact I"
type textarea "*"
type textarea "Contact In"
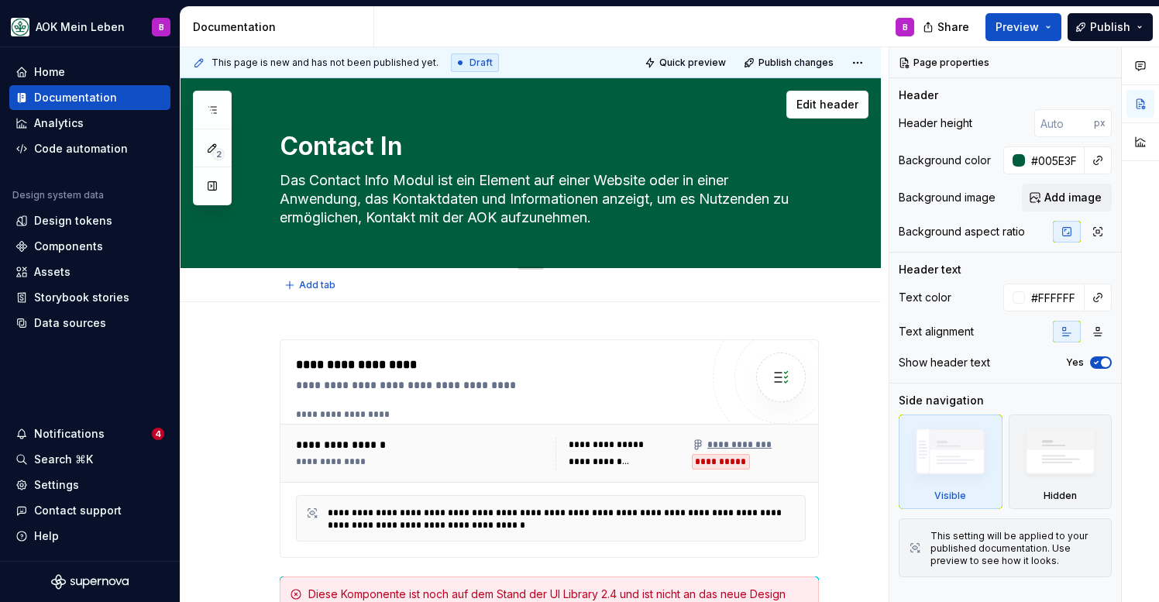
type textarea "*"
type textarea "Contact Inf"
type textarea "*"
type textarea "Contact Info"
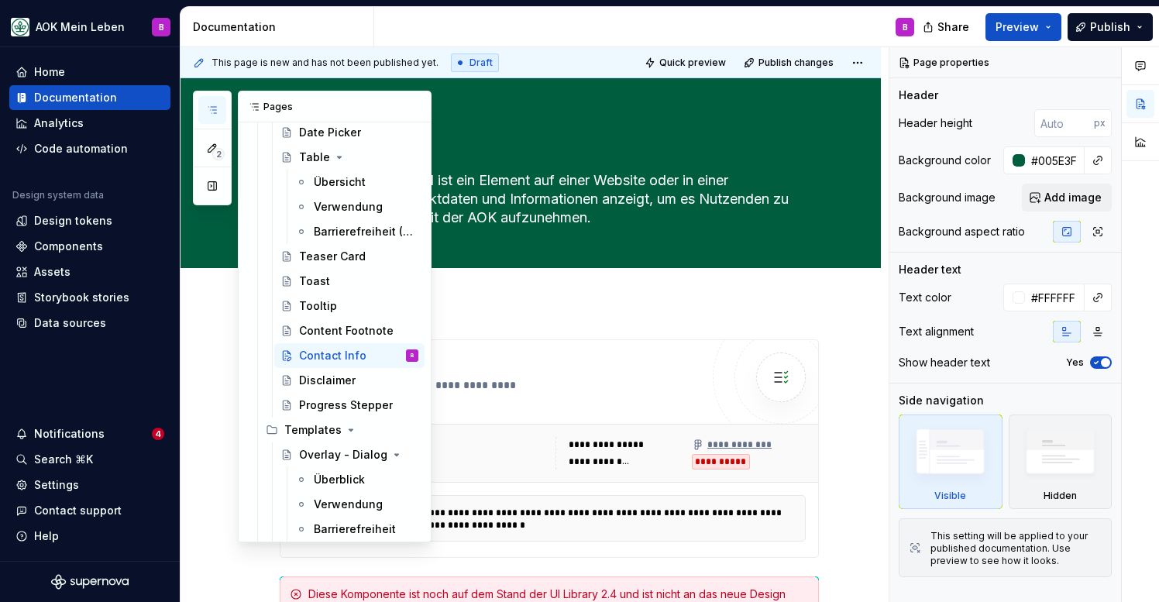
type textarea "*"
type textarea "Contact Info"
click at [220, 102] on button "button" at bounding box center [212, 110] width 28 height 28
click at [322, 326] on div "Content Footnote" at bounding box center [335, 330] width 73 height 15
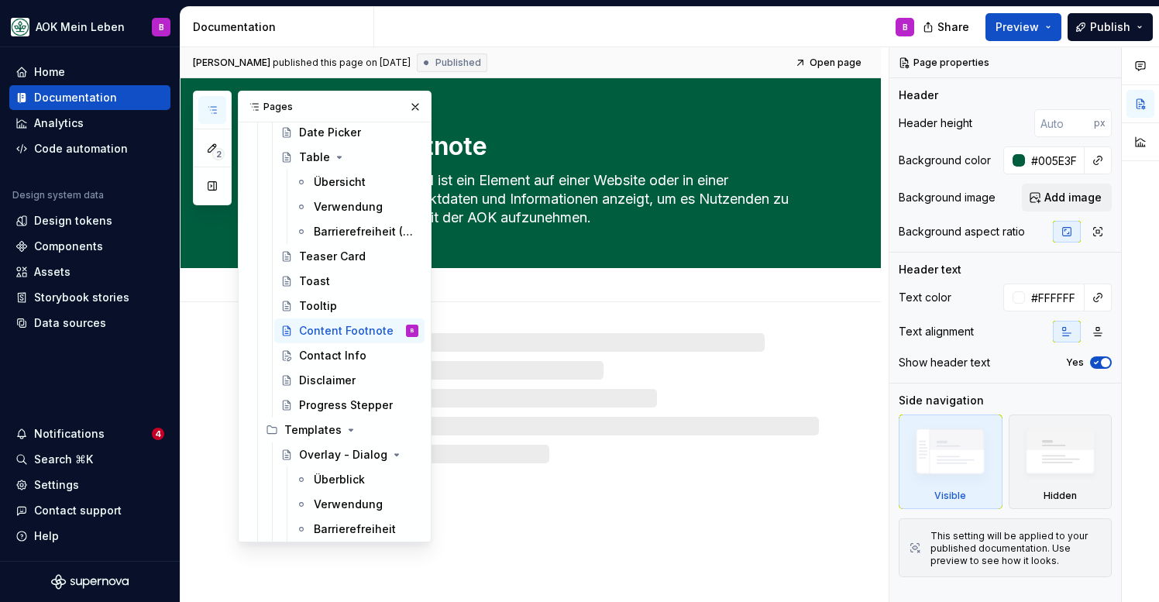
click at [524, 182] on textarea "Das Contact Info Modul ist ein Element auf einer Website oder in einer Anwendun…" at bounding box center [546, 199] width 539 height 62
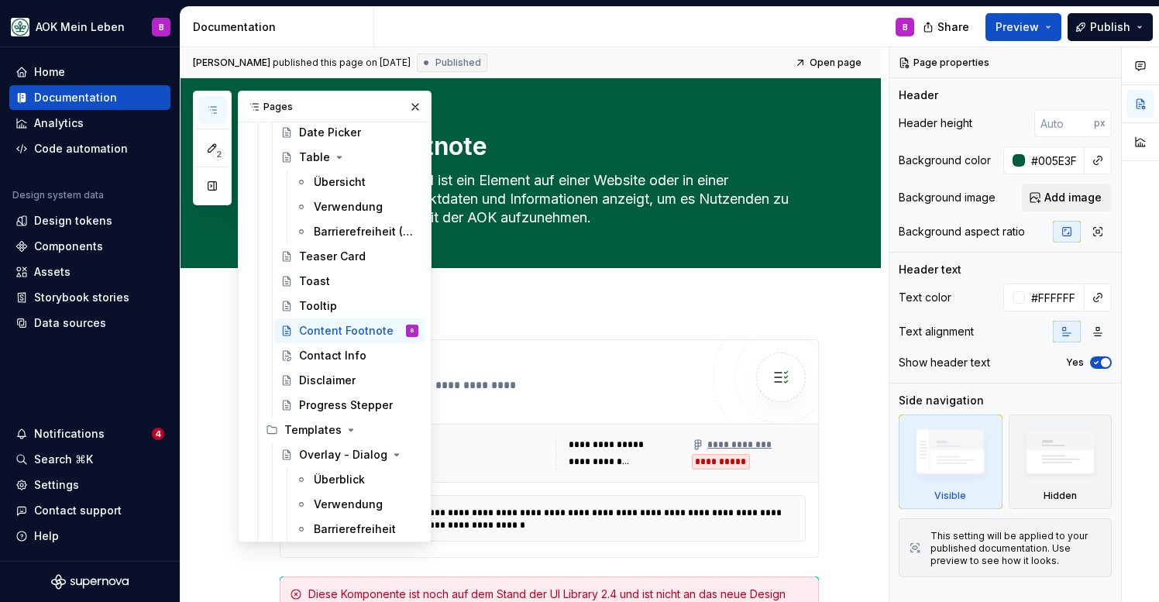
click at [221, 114] on button "button" at bounding box center [212, 110] width 28 height 28
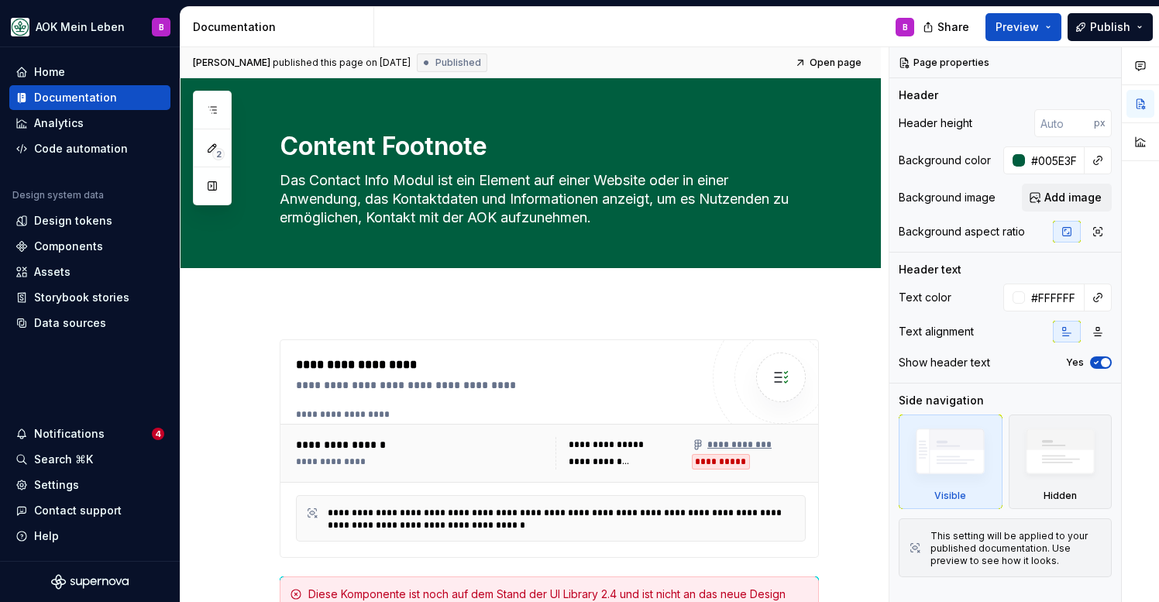
type textarea "*"
click at [60, 243] on div "Components" at bounding box center [68, 246] width 69 height 15
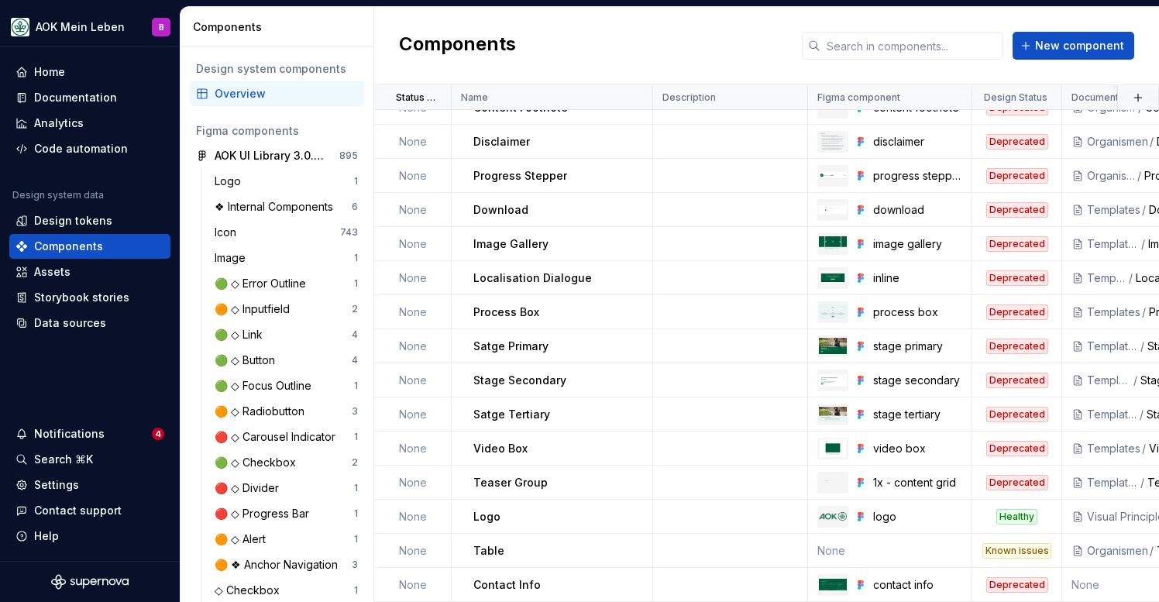
scroll to position [1656, 0]
click at [889, 43] on input "text" at bounding box center [912, 46] width 183 height 28
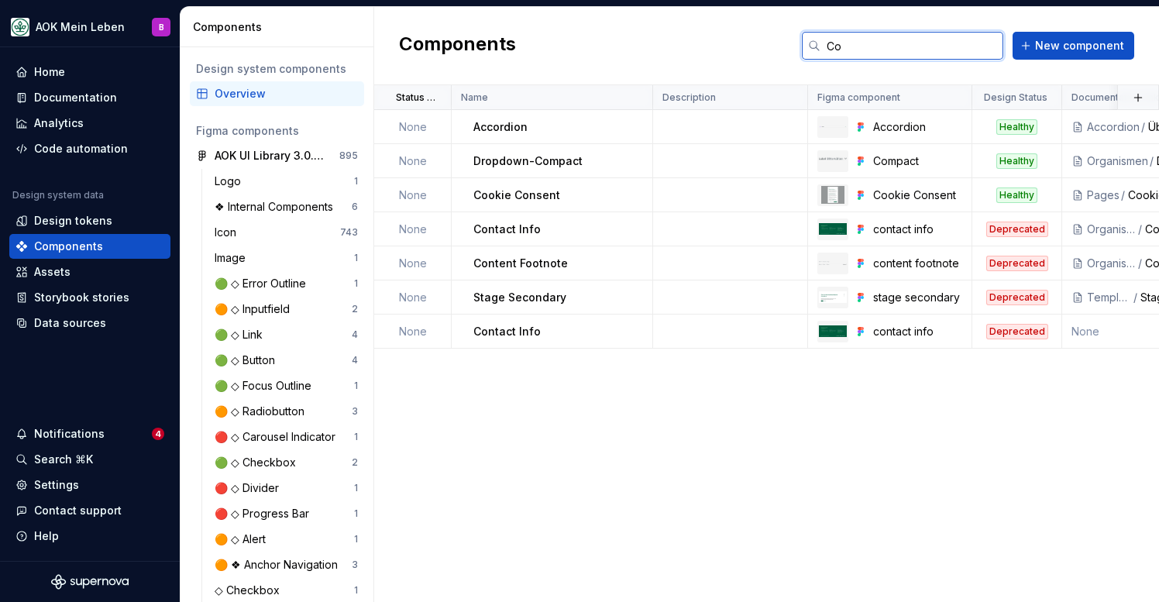
type input "C"
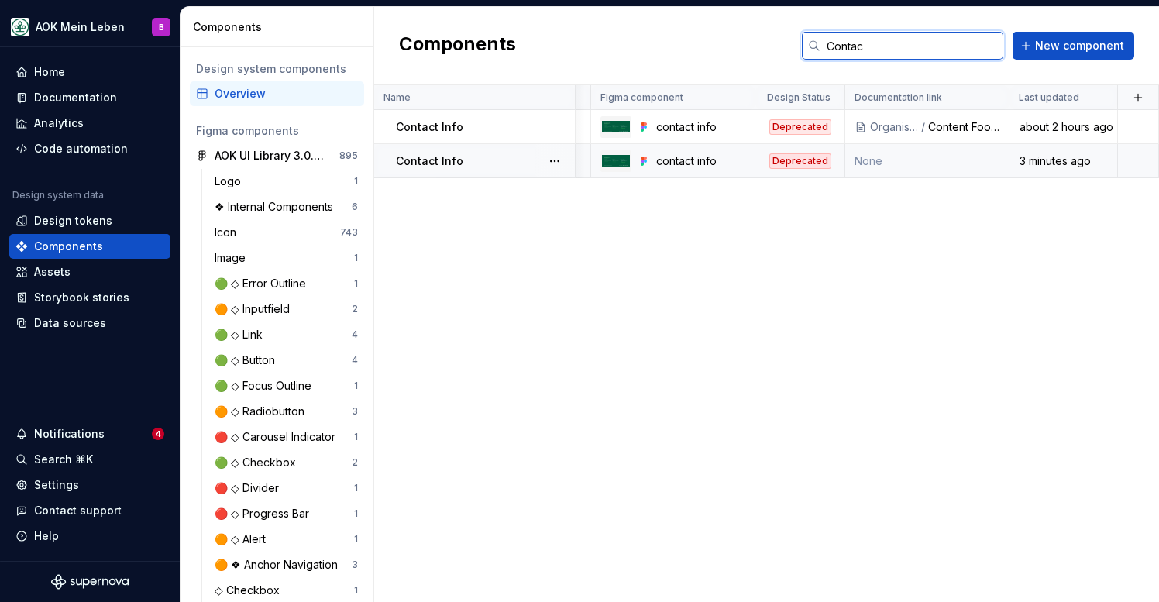
scroll to position [0, 217]
type input "Contac"
click at [938, 161] on td "None" at bounding box center [927, 161] width 164 height 34
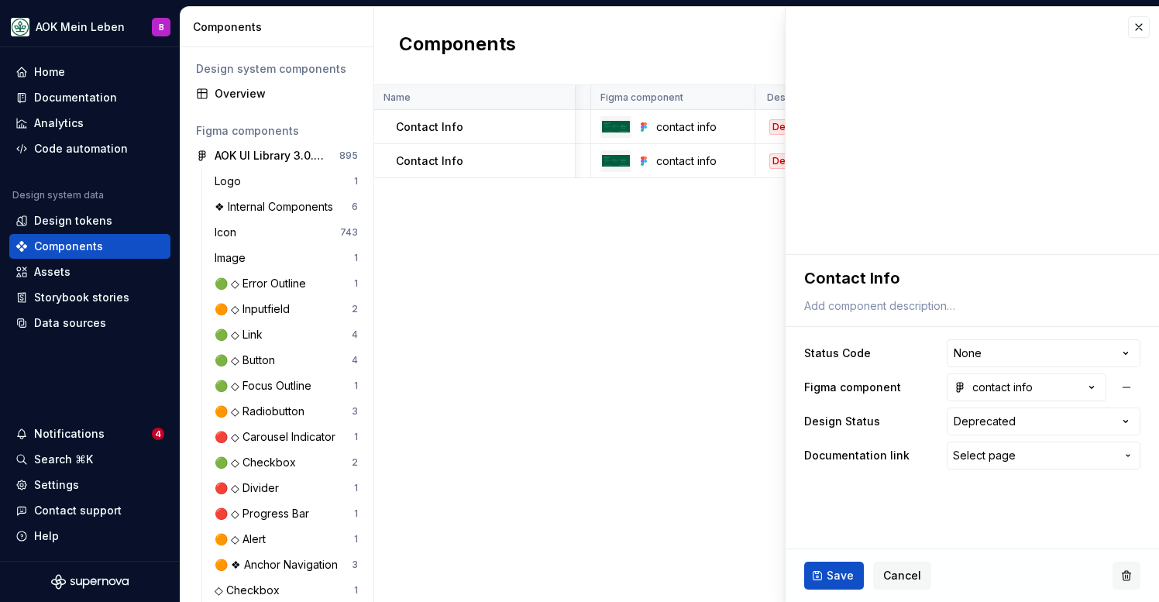
click at [1134, 577] on button "button" at bounding box center [1127, 576] width 28 height 28
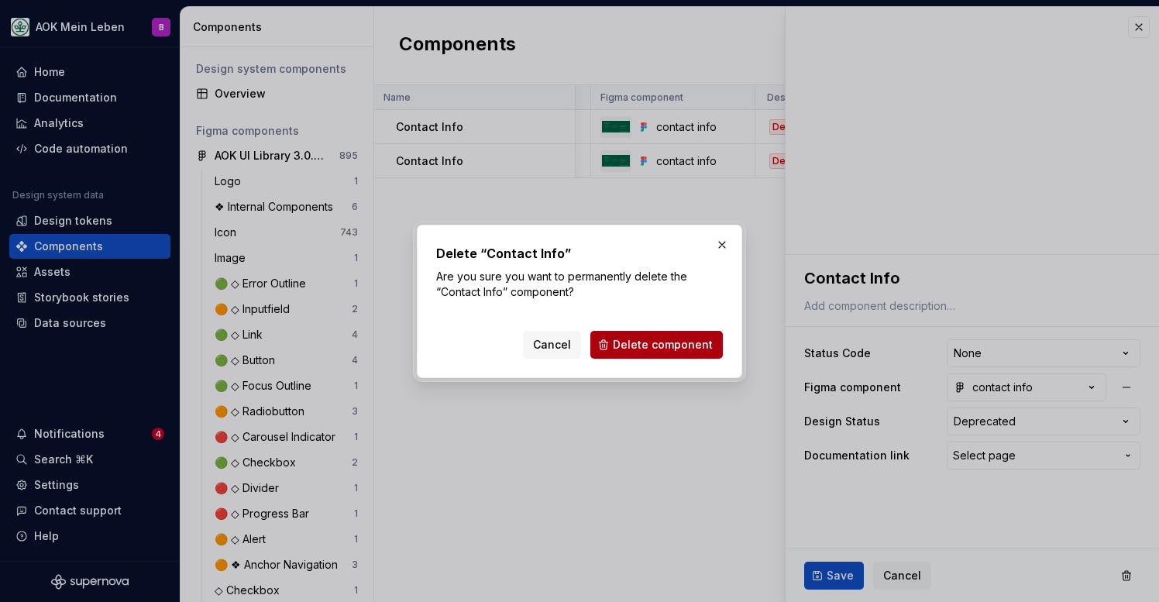
click at [656, 346] on span "Delete component" at bounding box center [663, 344] width 100 height 15
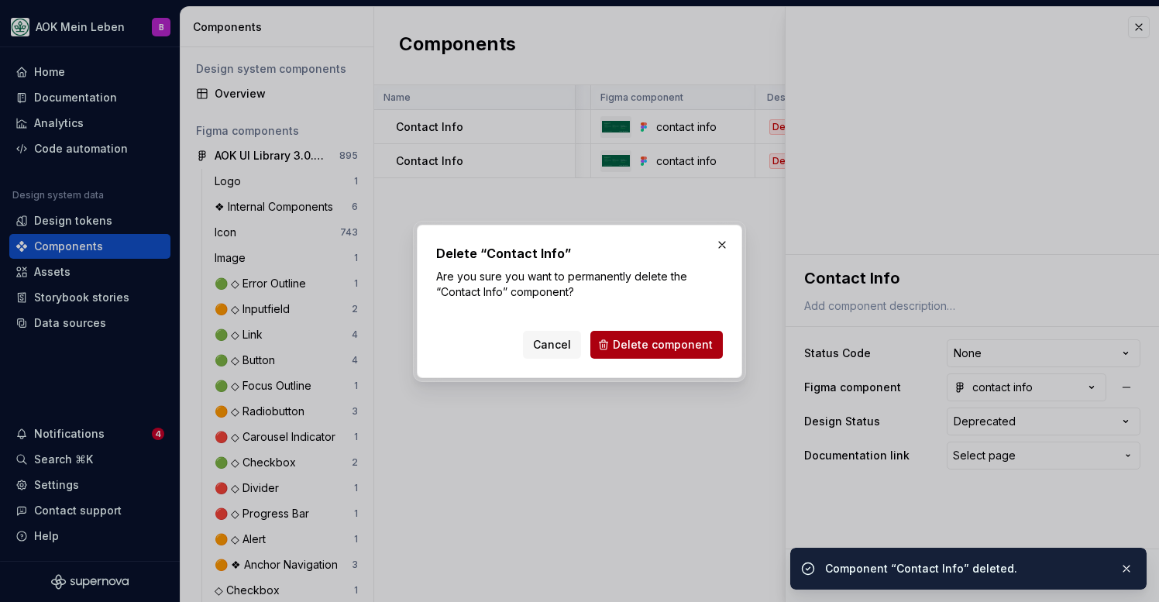
type textarea "*"
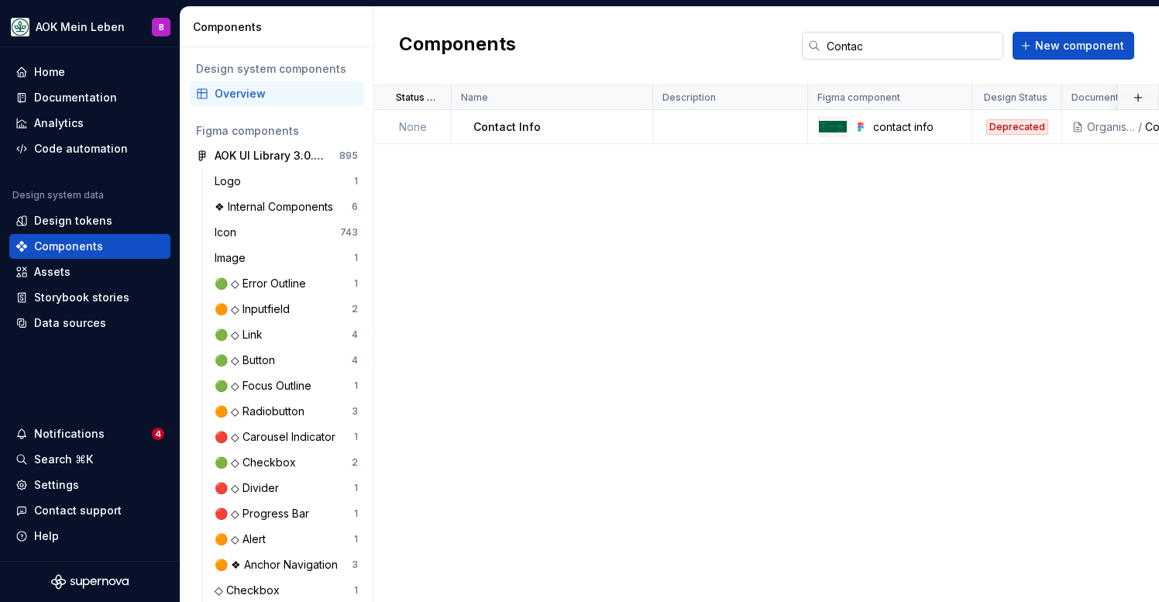
click at [911, 52] on input "Contac" at bounding box center [912, 46] width 183 height 28
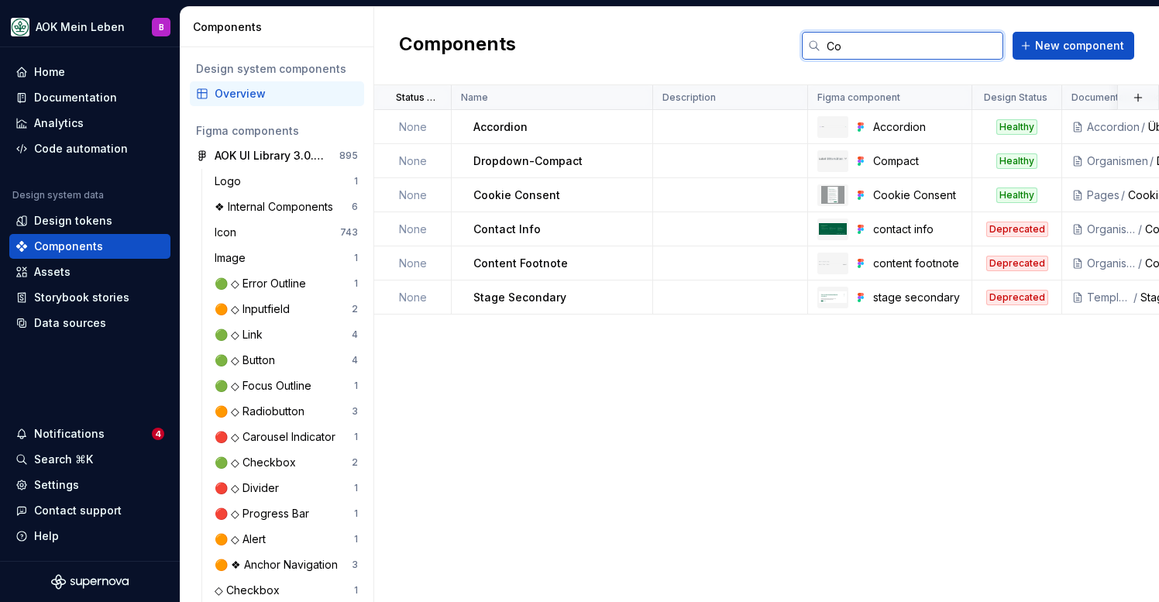
type input "C"
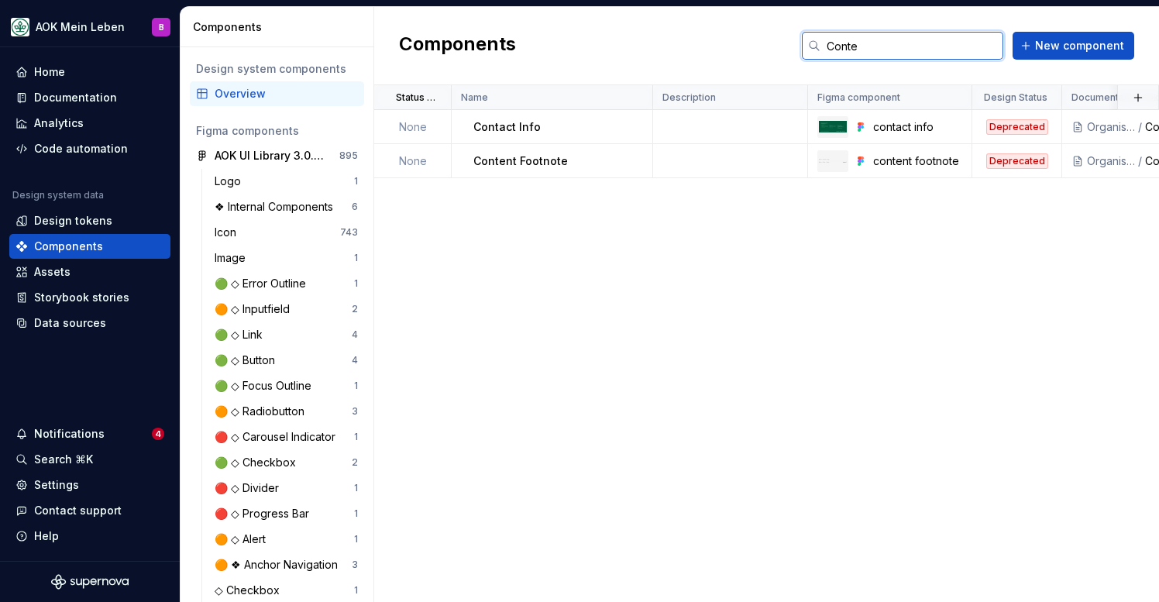
type input "Conten"
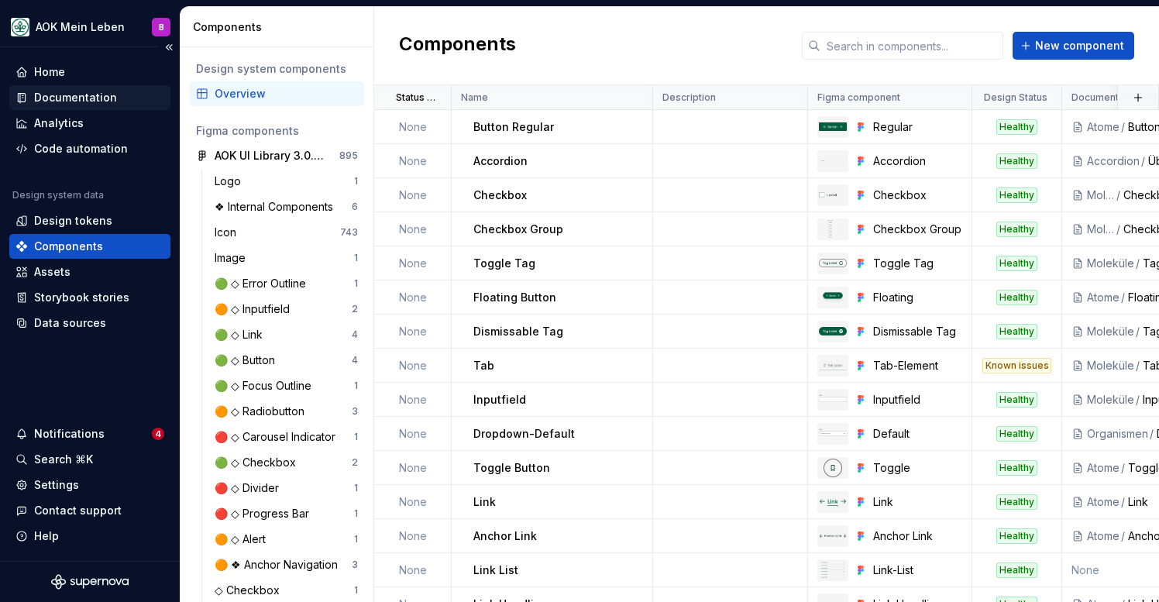
click at [60, 97] on div "Documentation" at bounding box center [75, 97] width 83 height 15
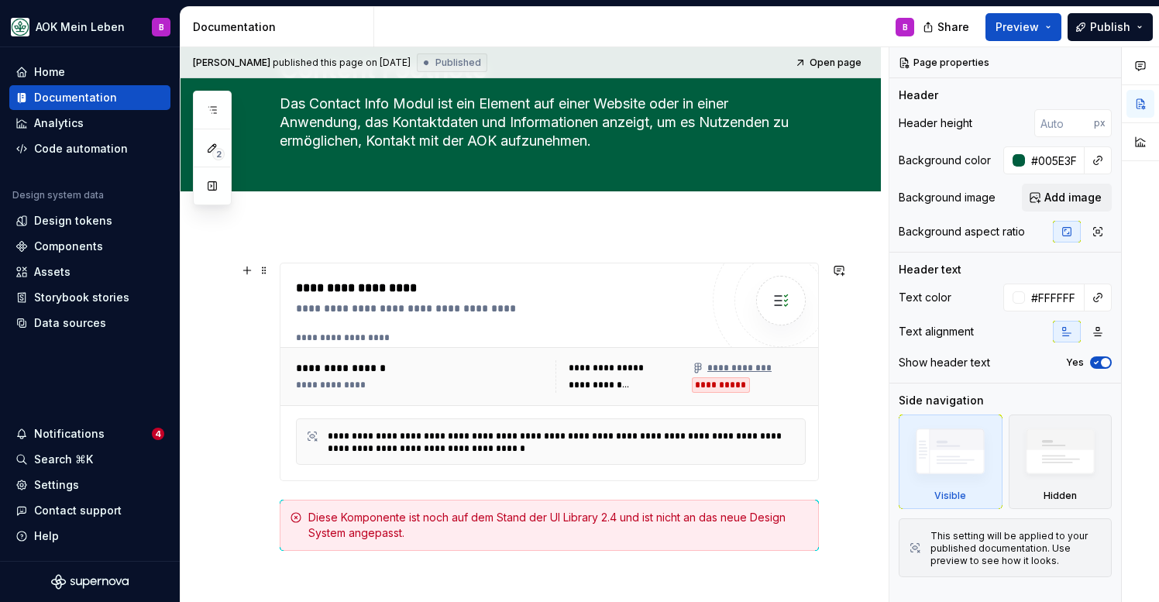
scroll to position [81, 0]
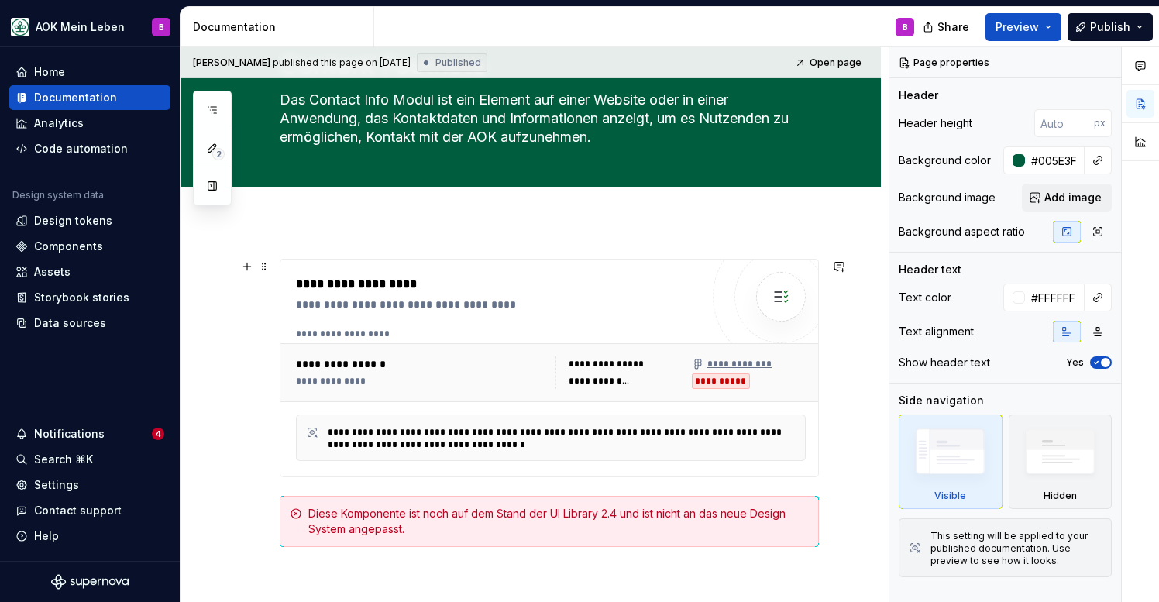
click at [731, 363] on div "**********" at bounding box center [731, 364] width 79 height 12
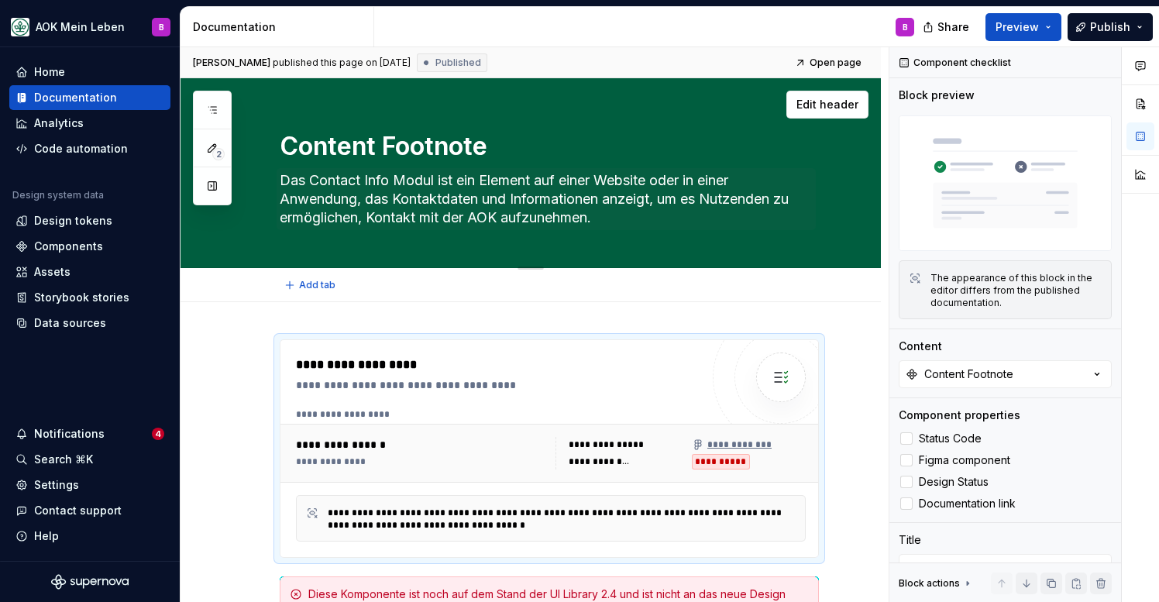
scroll to position [0, 0]
click at [380, 219] on textarea "Das Contact Info Modul ist ein Element auf einer Website oder in einer Anwendun…" at bounding box center [546, 199] width 539 height 62
paste textarea "Content Footnotes ermöglichen eine Informations- und Funktionssammlung mit dire…"
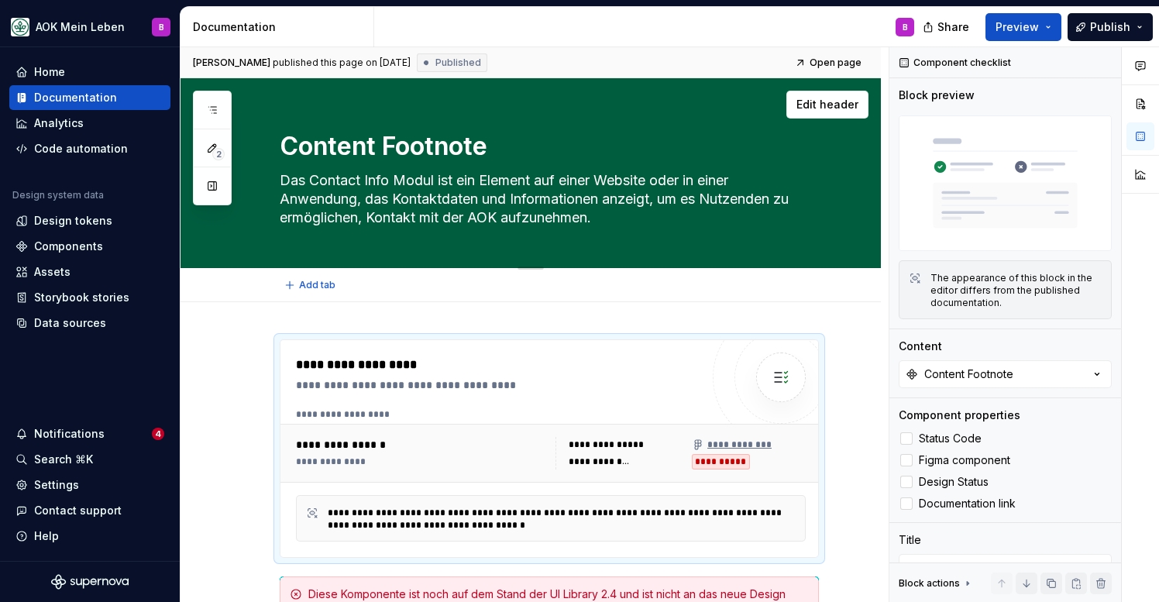
type textarea "*"
type textarea "Content Footnotes ermöglichen eine Informations- und Funktionssammlung mit dire…"
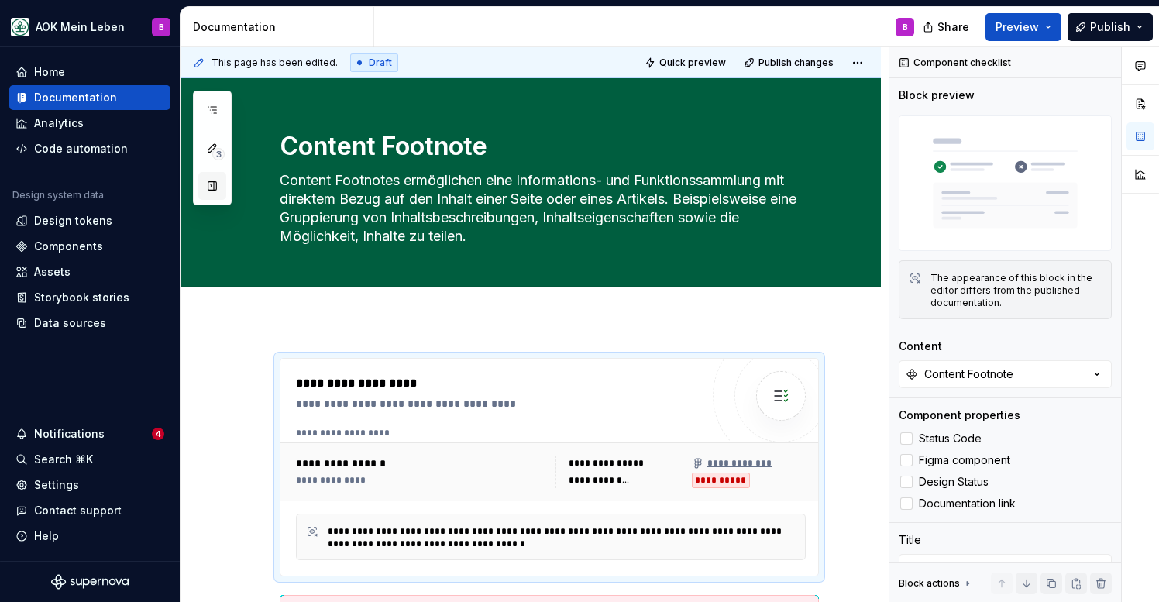
type textarea "*"
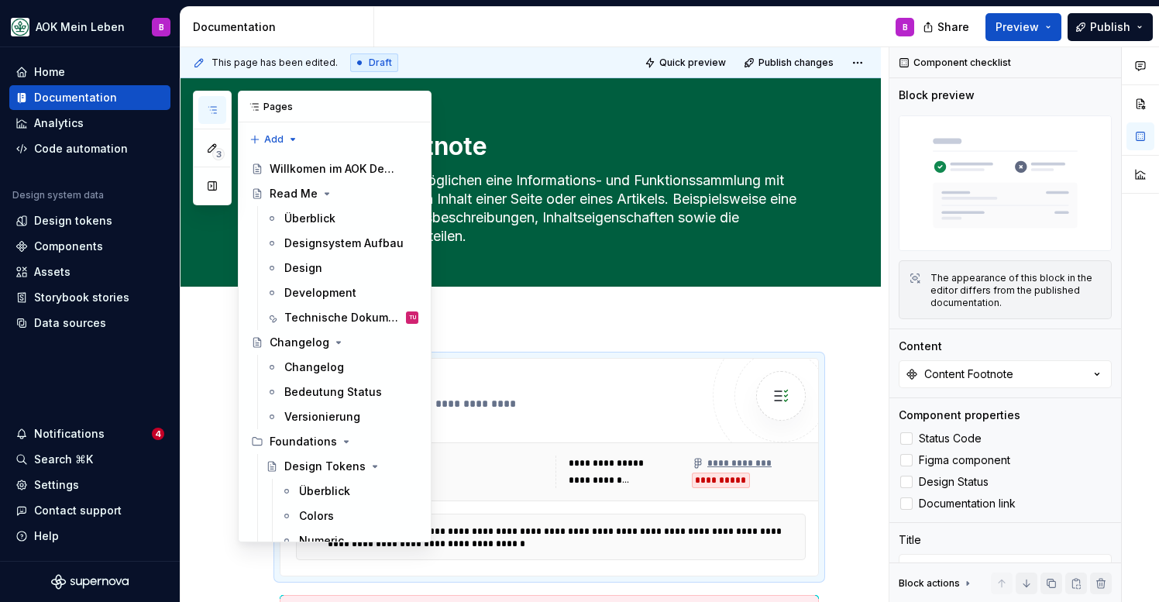
type textarea "Content Footnotes ermöglichen eine Informations- und Funktionssammlung mit dire…"
click at [211, 108] on icon "button" at bounding box center [212, 110] width 12 height 12
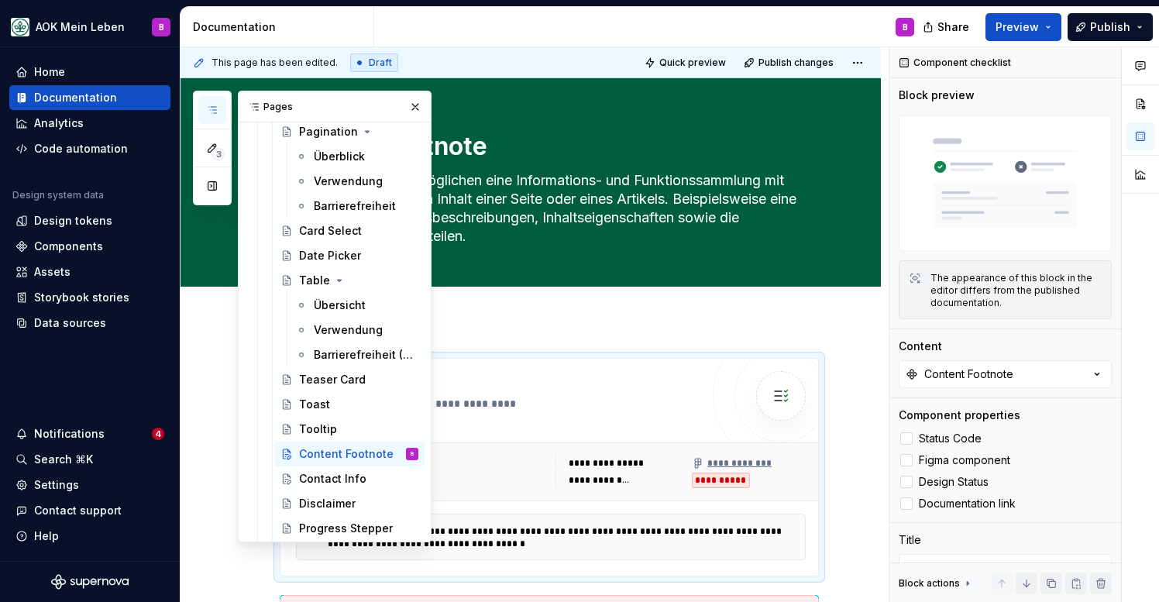
scroll to position [2449, 0]
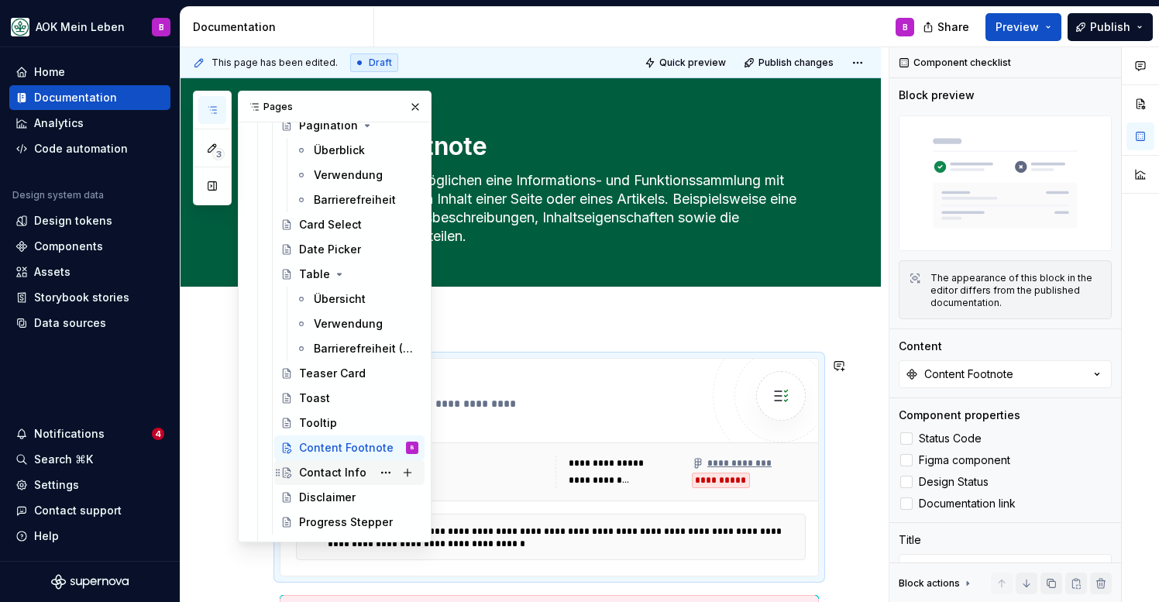
click at [329, 474] on div "Contact Info" at bounding box center [332, 472] width 67 height 15
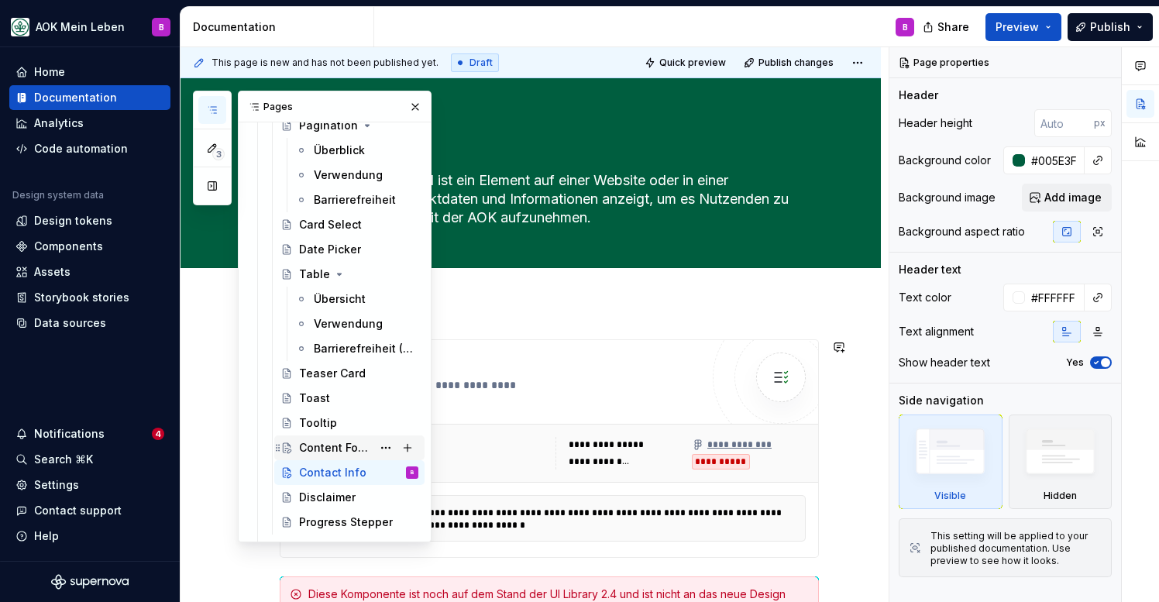
click at [320, 445] on div "Content Footnote" at bounding box center [335, 447] width 73 height 15
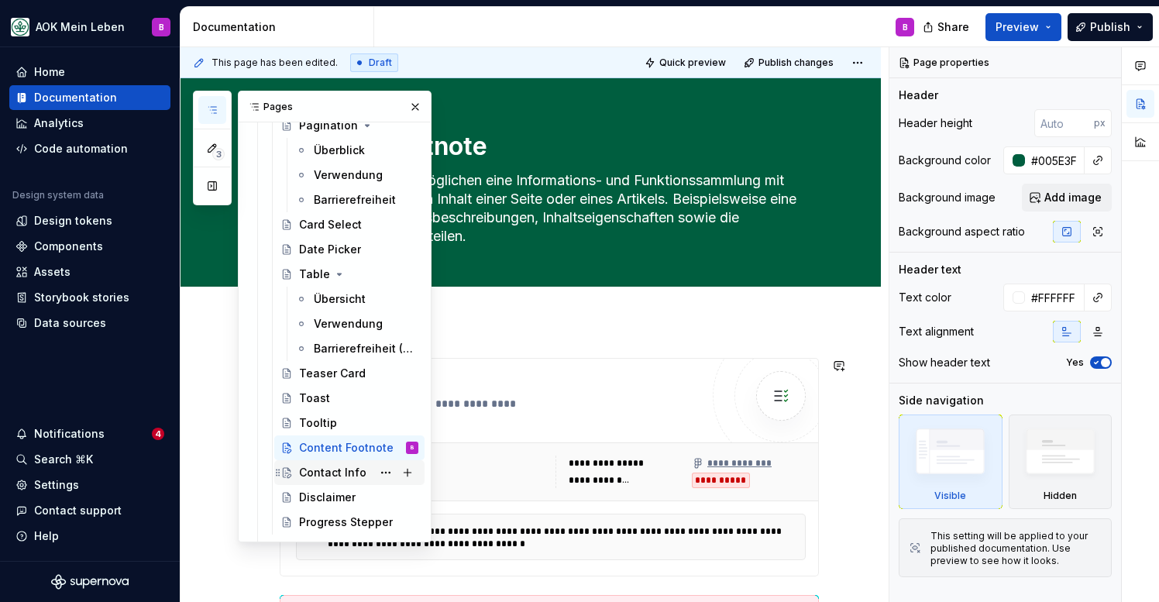
click at [339, 479] on div "Contact Info" at bounding box center [332, 472] width 67 height 15
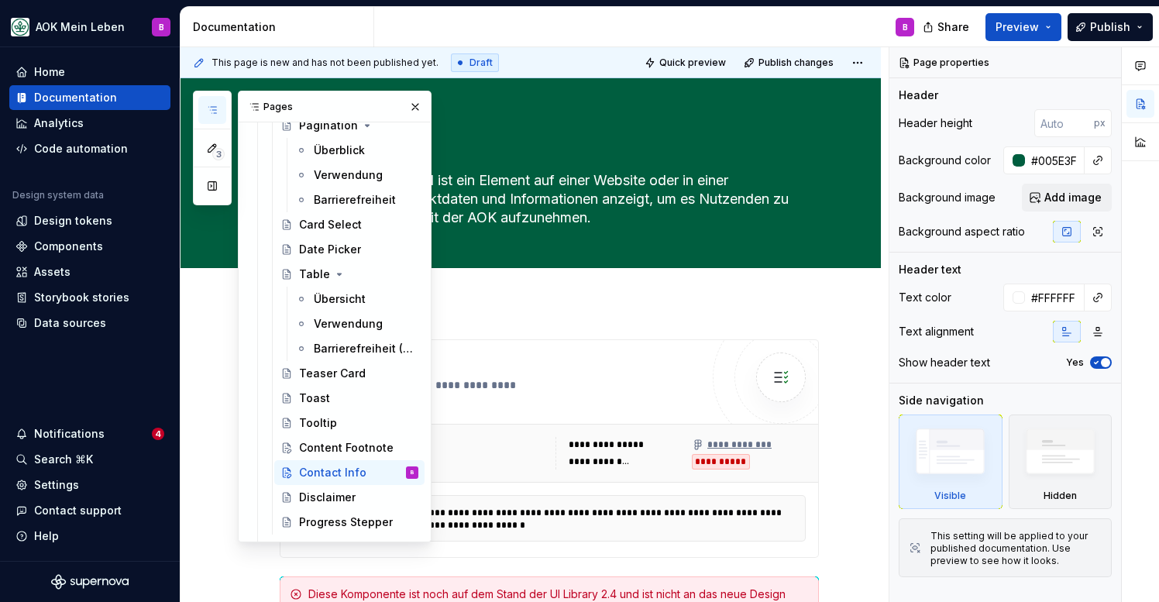
click at [219, 109] on button "button" at bounding box center [212, 110] width 28 height 28
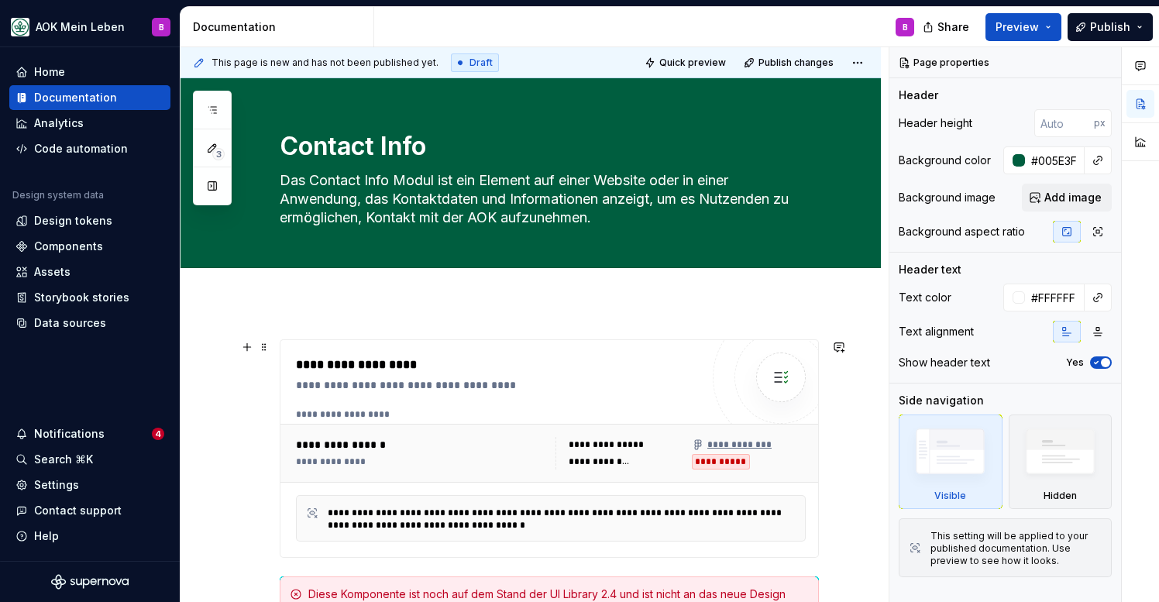
click at [525, 375] on div "**********" at bounding box center [498, 374] width 404 height 37
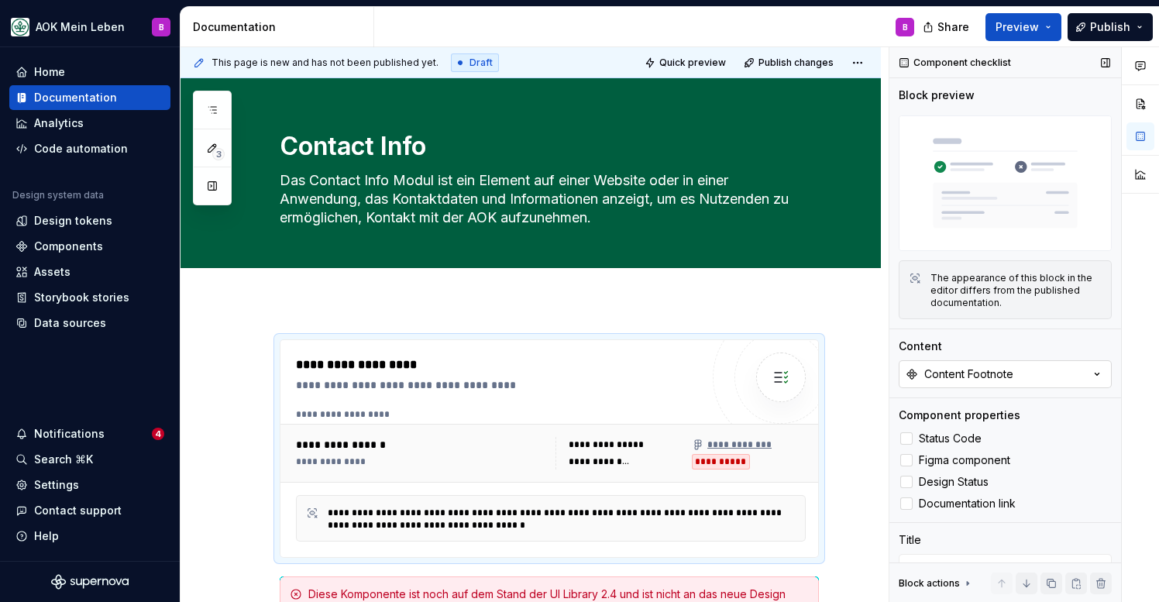
type textarea "*"
click at [977, 377] on div "Content Footnote" at bounding box center [968, 374] width 89 height 15
type input "Contac"
click at [954, 439] on div "Contact Info" at bounding box center [941, 436] width 67 height 15
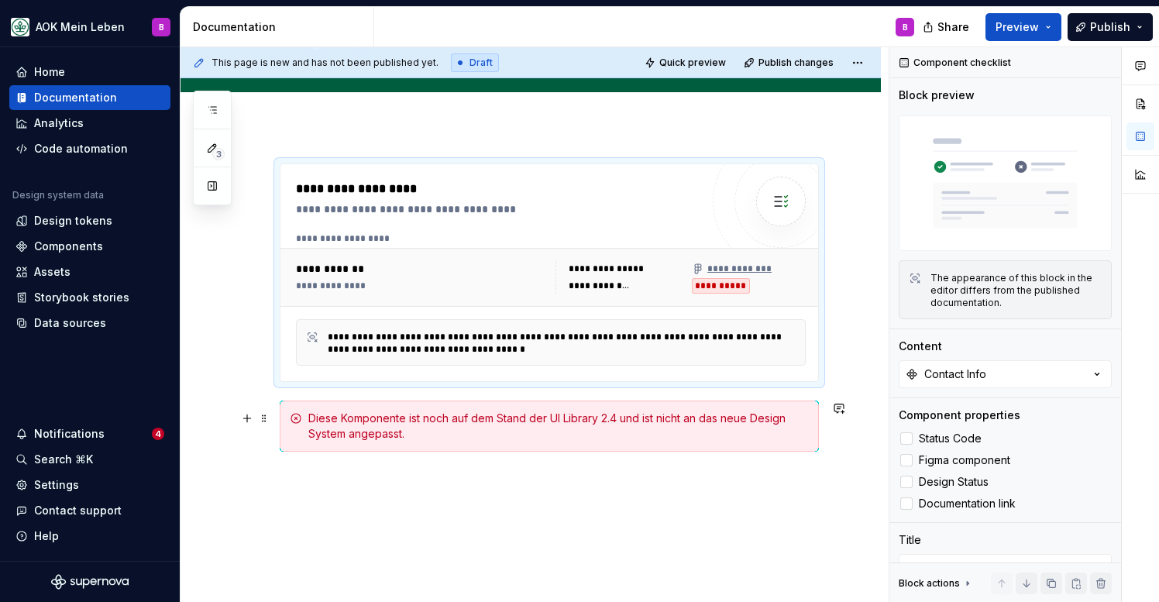
scroll to position [186, 0]
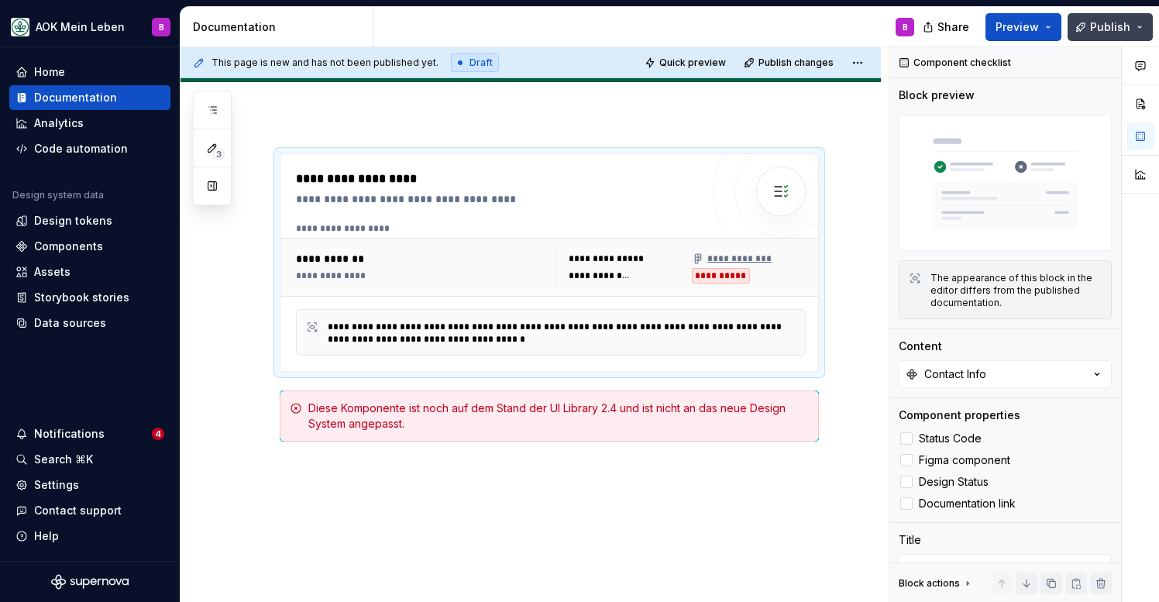
click at [1100, 27] on span "Publish" at bounding box center [1110, 26] width 40 height 15
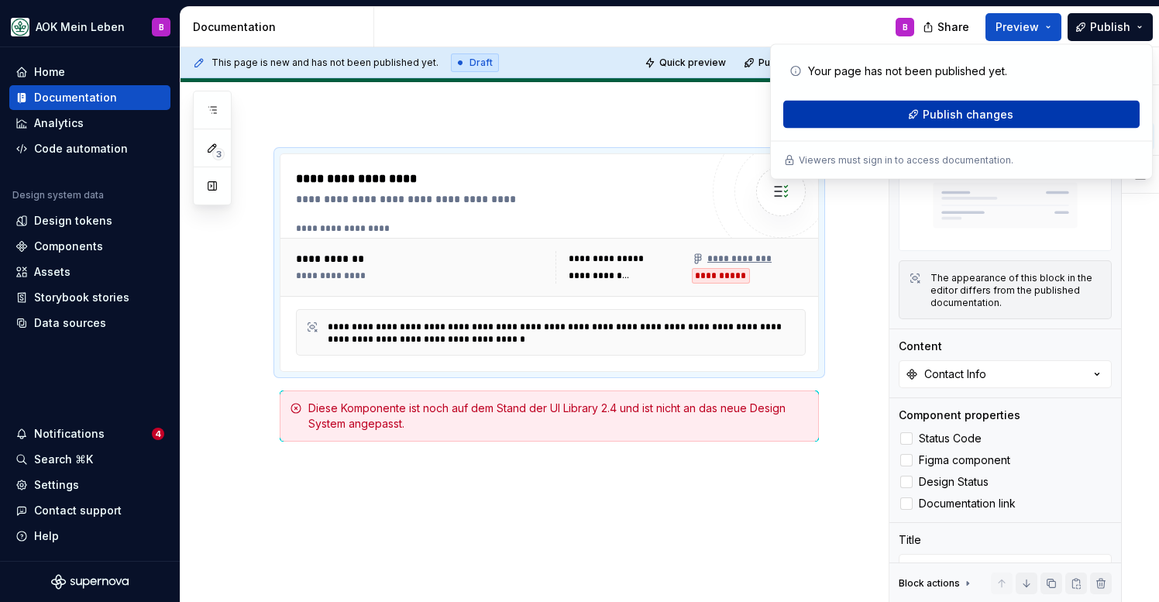
click at [966, 112] on span "Publish changes" at bounding box center [968, 114] width 91 height 15
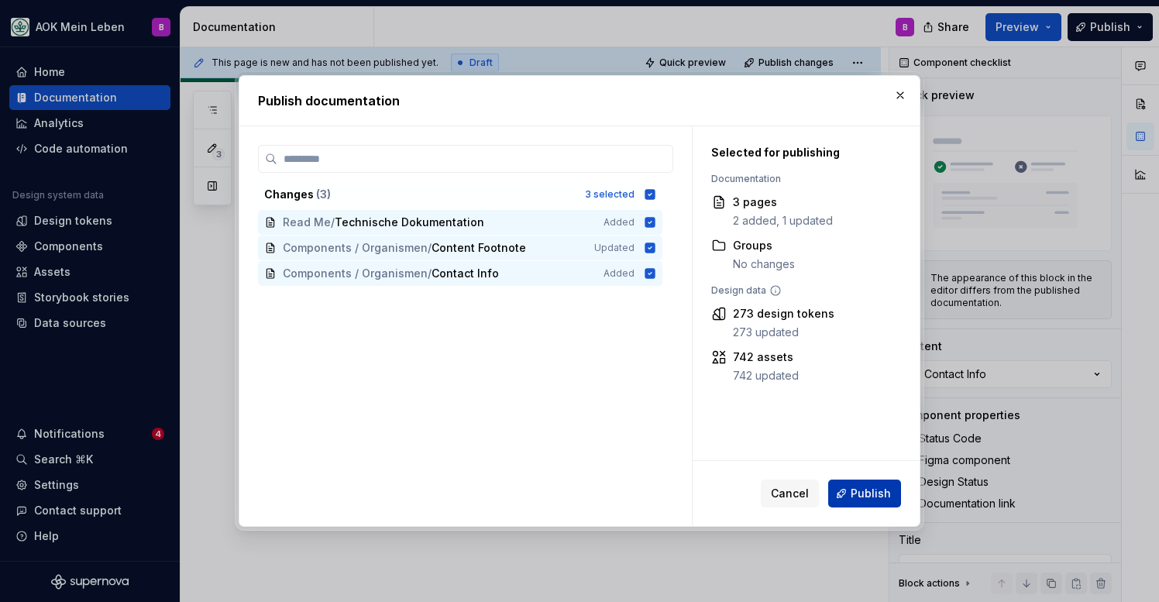
click at [873, 494] on span "Publish" at bounding box center [871, 493] width 40 height 15
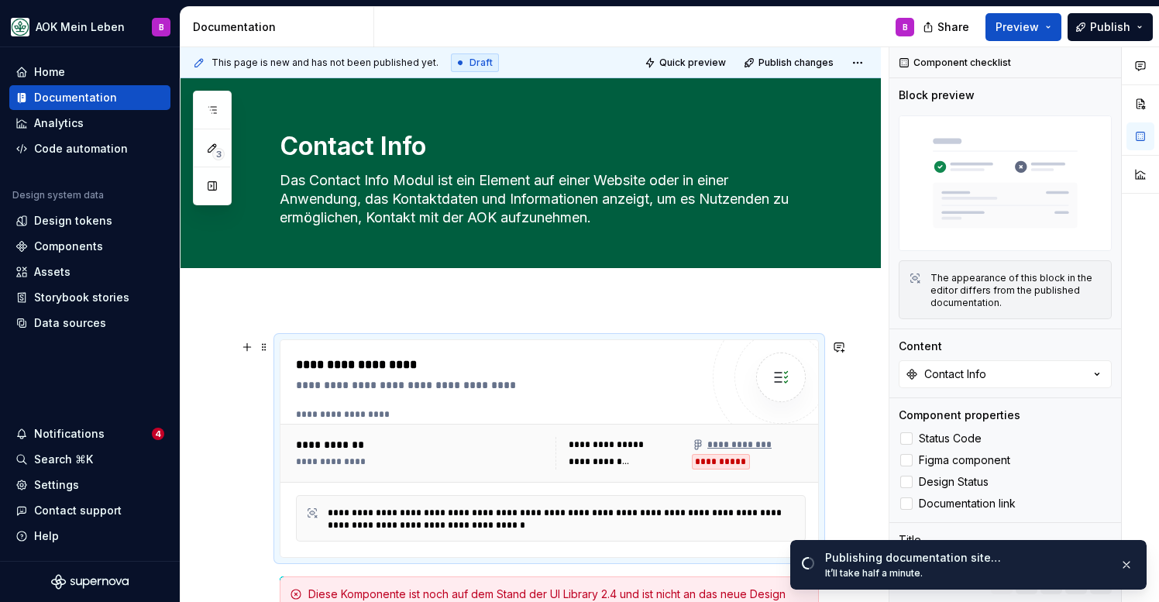
scroll to position [0, 0]
click at [213, 111] on icon "button" at bounding box center [212, 110] width 12 height 12
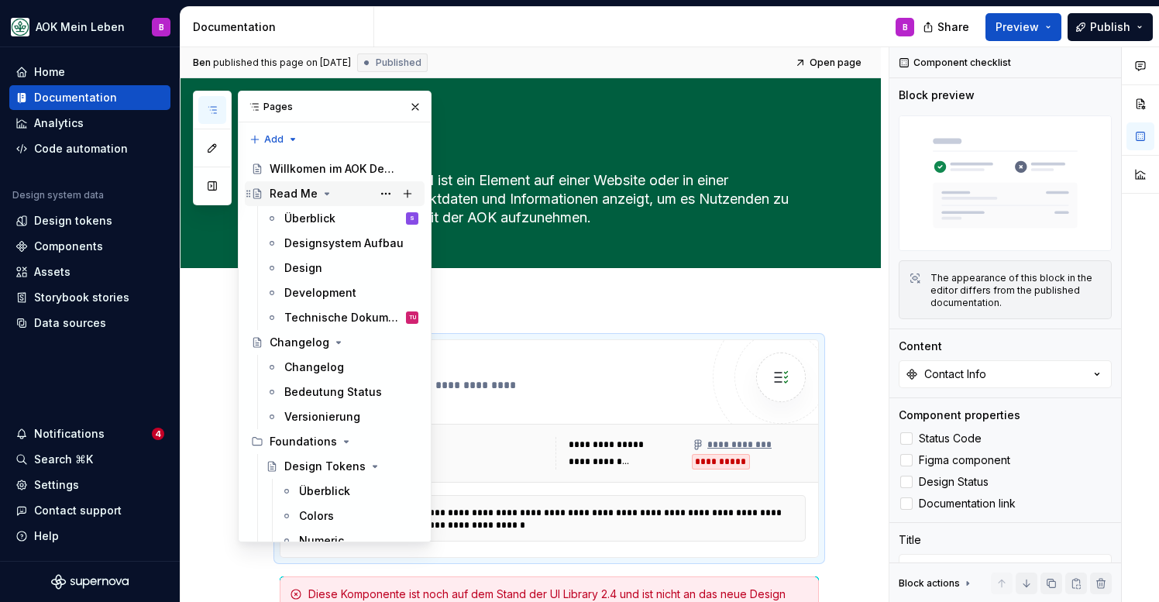
click at [326, 194] on icon "Page tree" at bounding box center [327, 194] width 12 height 12
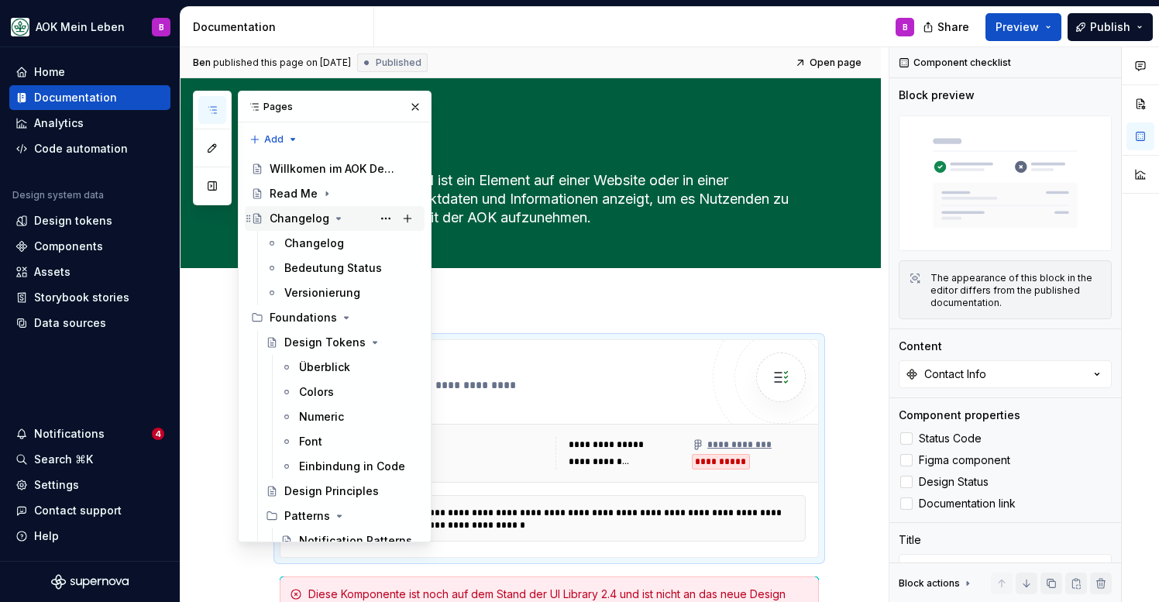
click at [339, 220] on icon "Page tree" at bounding box center [338, 218] width 12 height 12
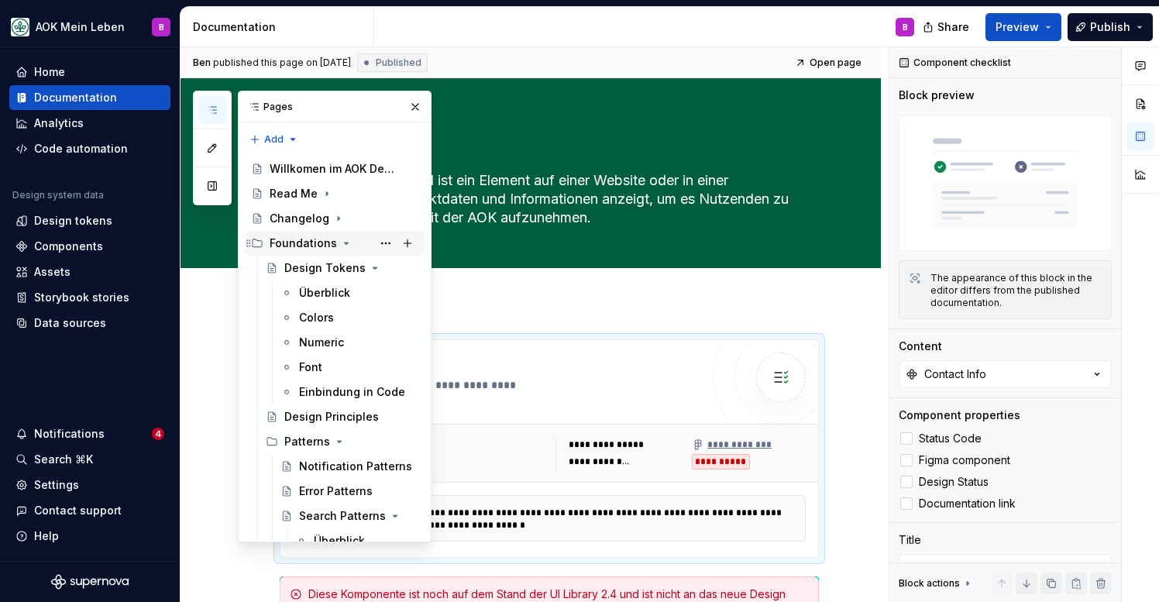
click at [348, 244] on icon "Page tree" at bounding box center [346, 243] width 12 height 12
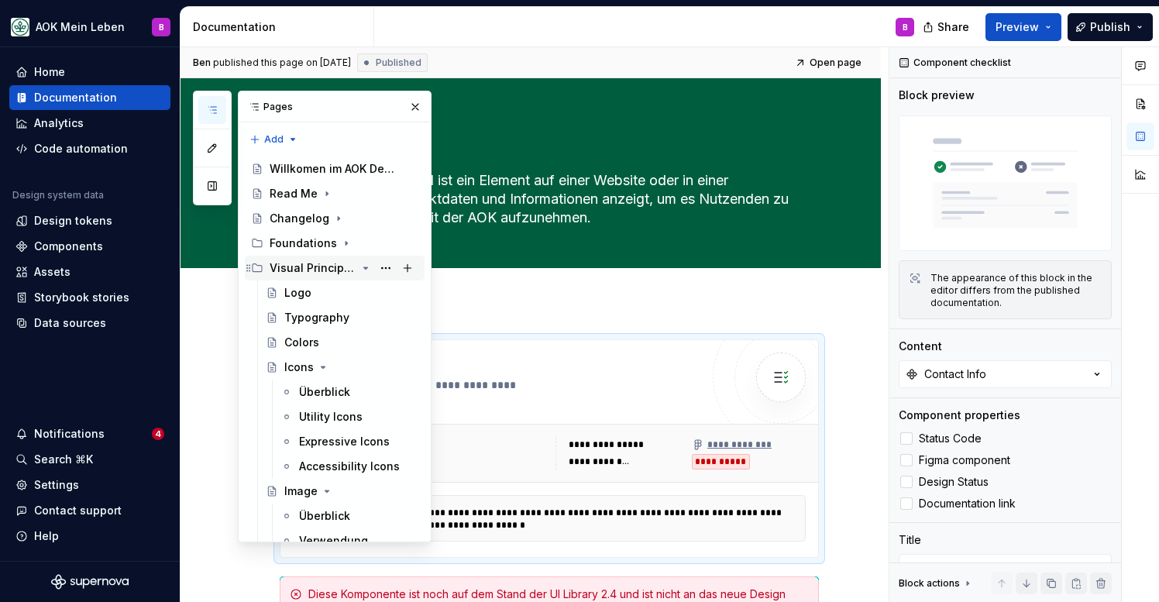
click at [365, 269] on icon "Page tree" at bounding box center [366, 268] width 4 height 2
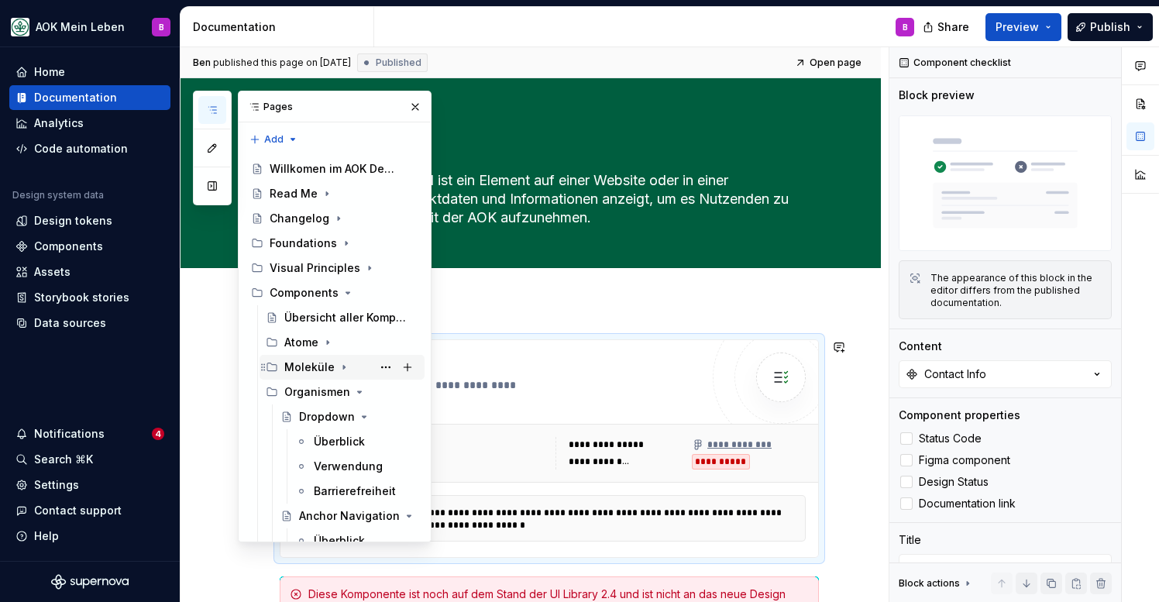
click at [342, 369] on icon "Page tree" at bounding box center [344, 367] width 12 height 12
click at [319, 393] on div "Accordion" at bounding box center [326, 391] width 54 height 15
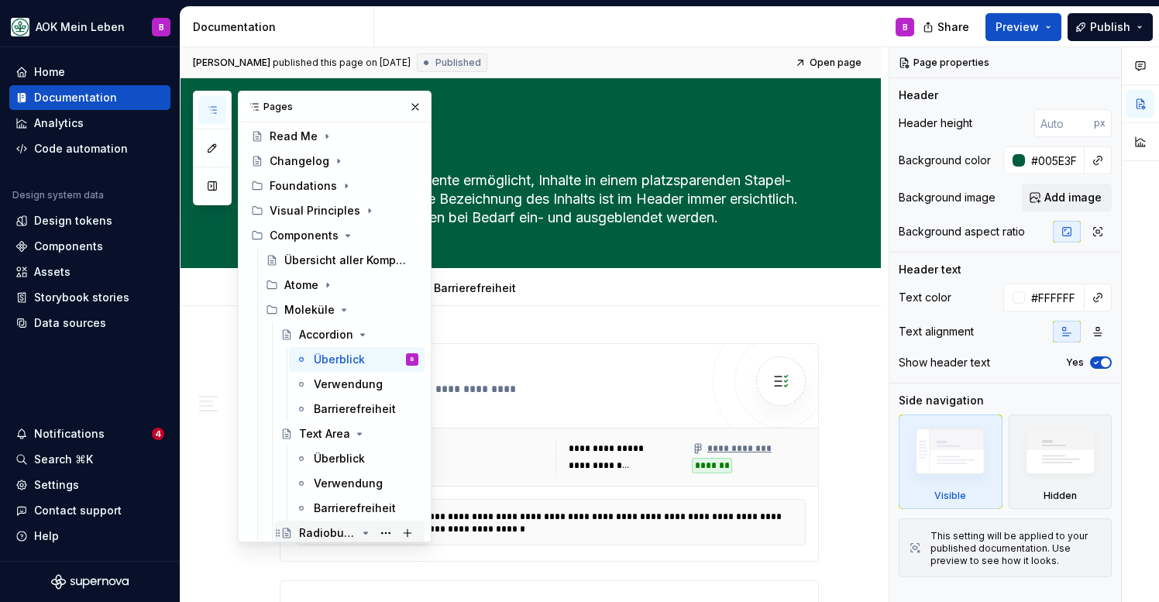
scroll to position [47, 0]
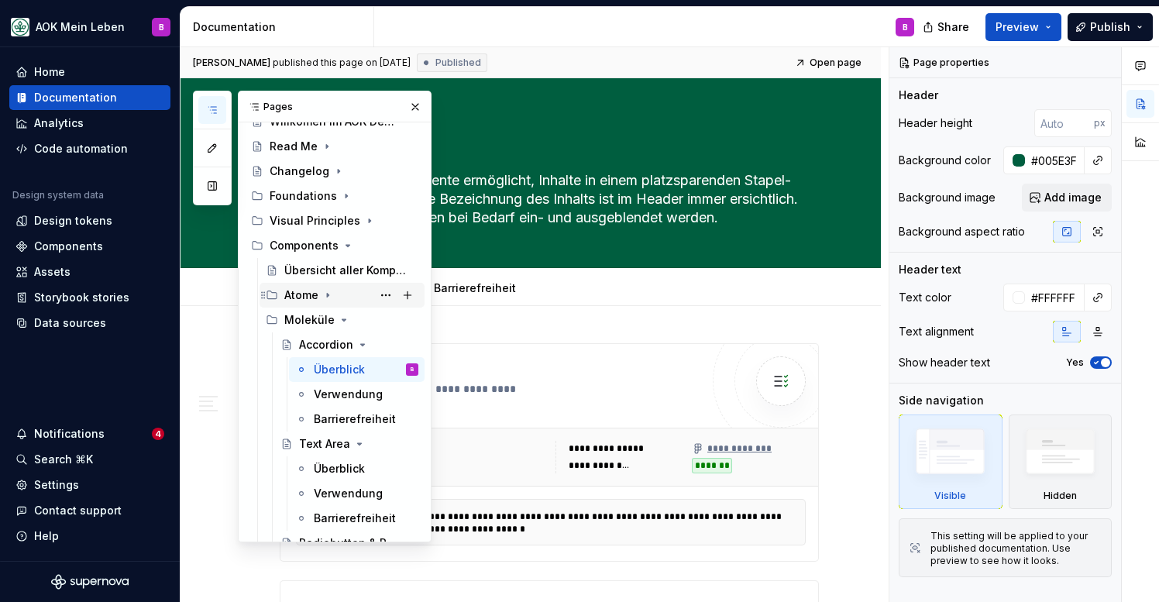
click at [328, 295] on icon "Page tree" at bounding box center [328, 296] width 2 height 4
click at [329, 295] on icon "Page tree" at bounding box center [328, 295] width 4 height 2
click at [326, 373] on div "Überblick" at bounding box center [339, 369] width 51 height 15
click at [210, 110] on icon "button" at bounding box center [212, 110] width 8 height 6
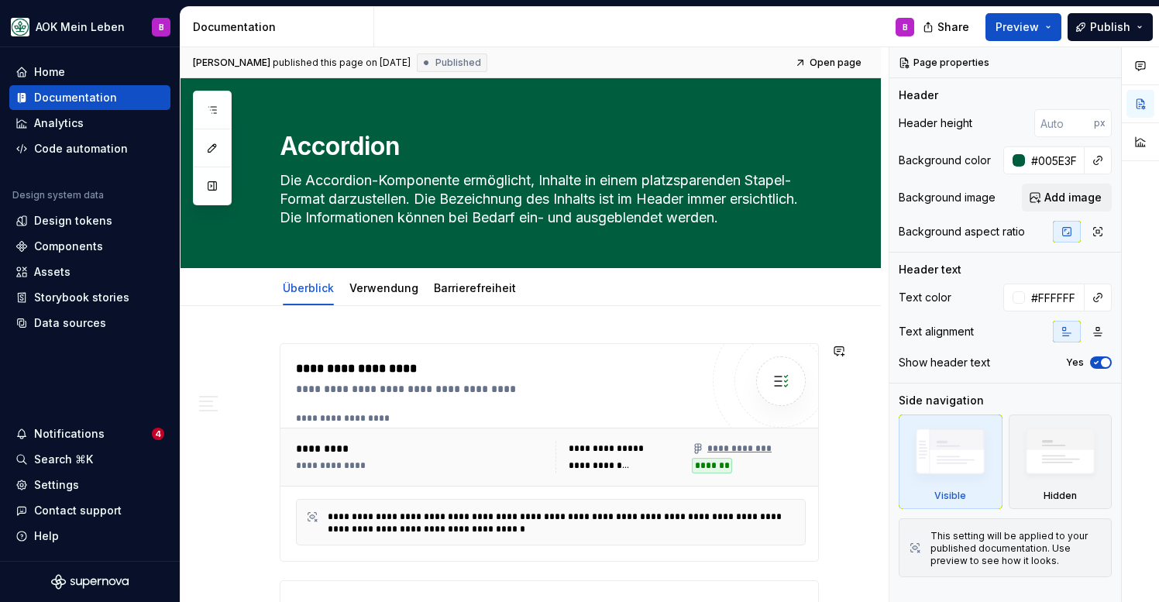
type textarea "*"
click at [541, 288] on button "Add tab" at bounding box center [563, 288] width 63 height 22
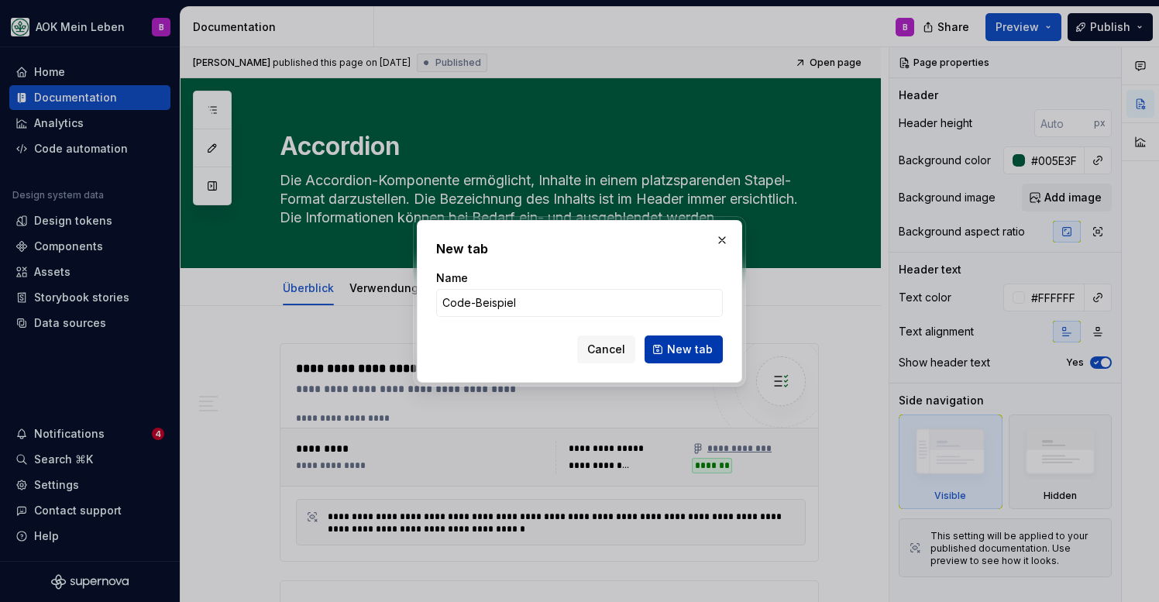
type input "Code-Beispiel"
click at [700, 345] on span "New tab" at bounding box center [690, 349] width 46 height 15
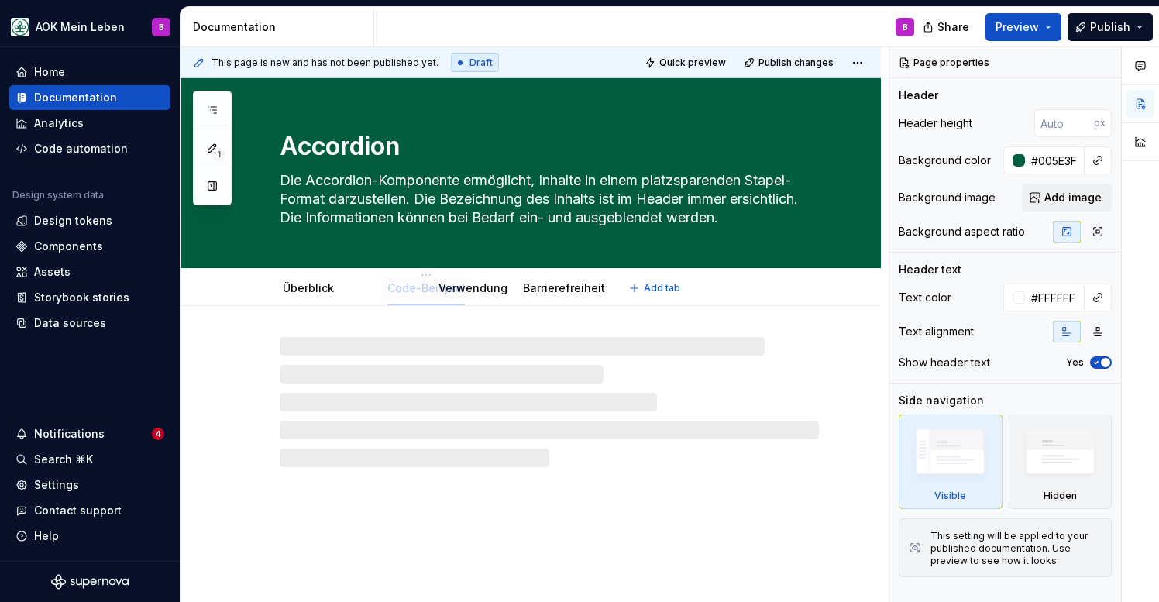
drag, startPoint x: 553, startPoint y: 294, endPoint x: 400, endPoint y: 292, distance: 153.4
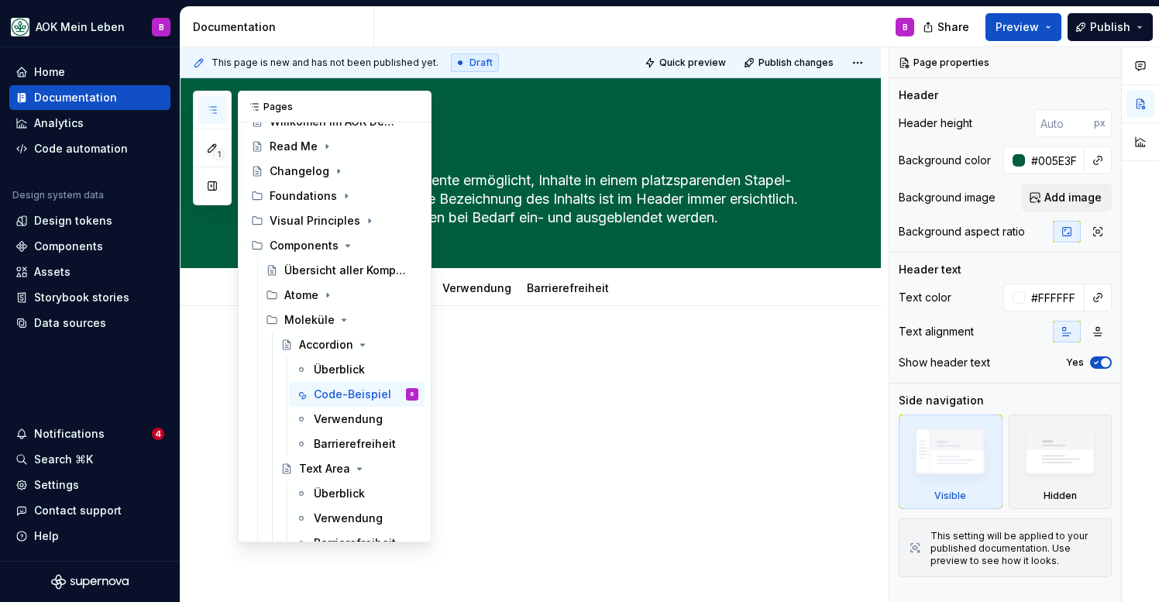
click at [205, 109] on button "button" at bounding box center [212, 110] width 28 height 28
click at [327, 293] on icon "Page tree" at bounding box center [328, 295] width 12 height 12
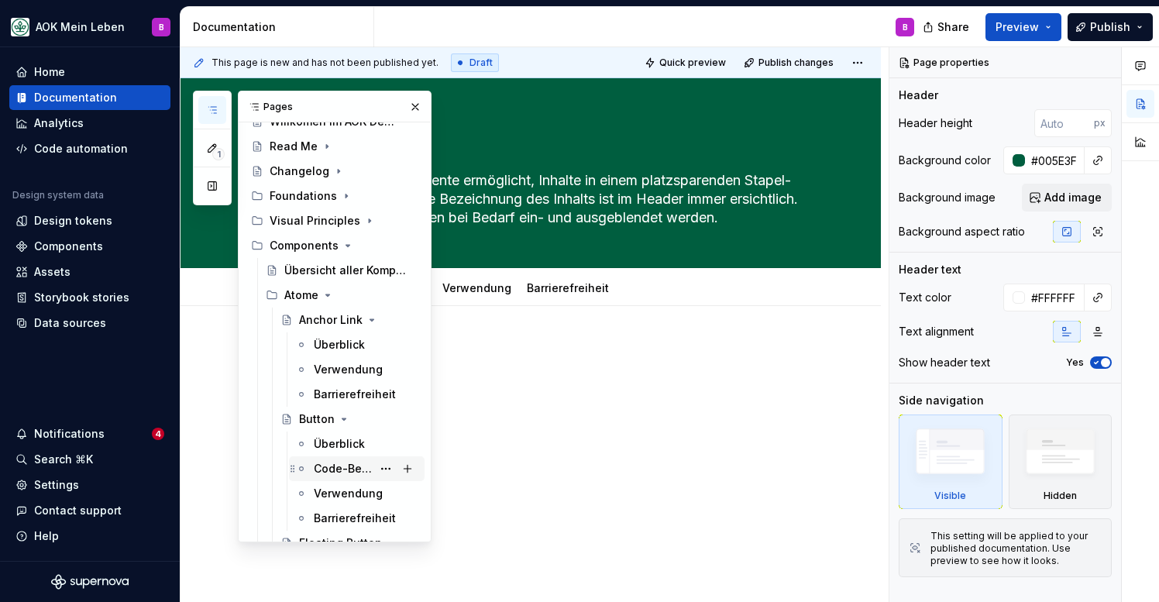
click at [325, 470] on div "Code-Beispiel" at bounding box center [343, 468] width 58 height 15
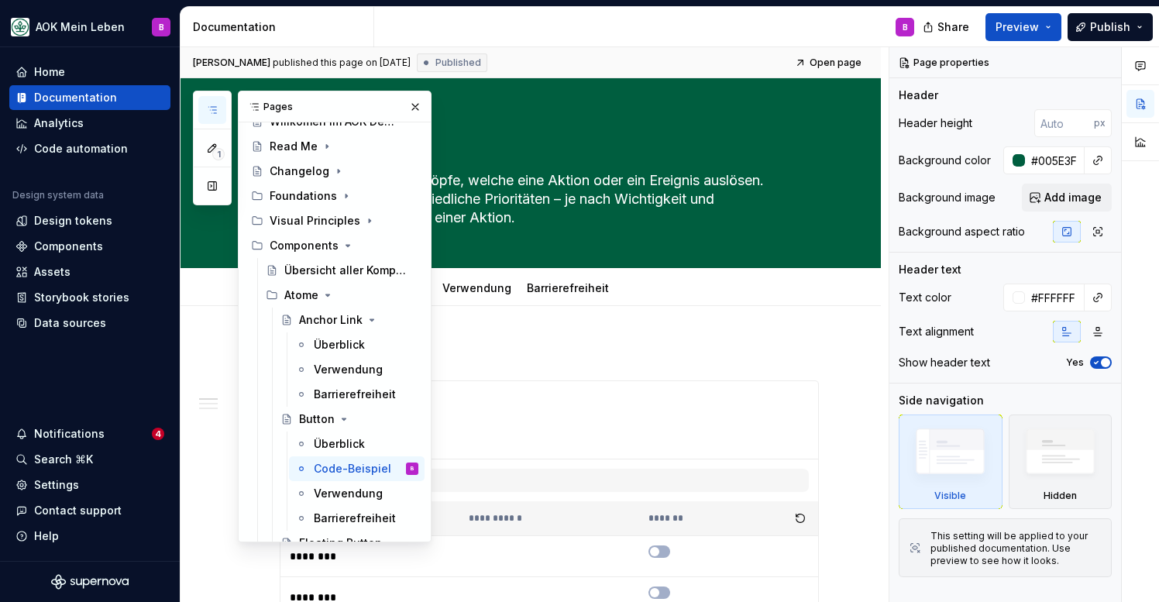
click at [213, 105] on icon "button" at bounding box center [212, 110] width 12 height 12
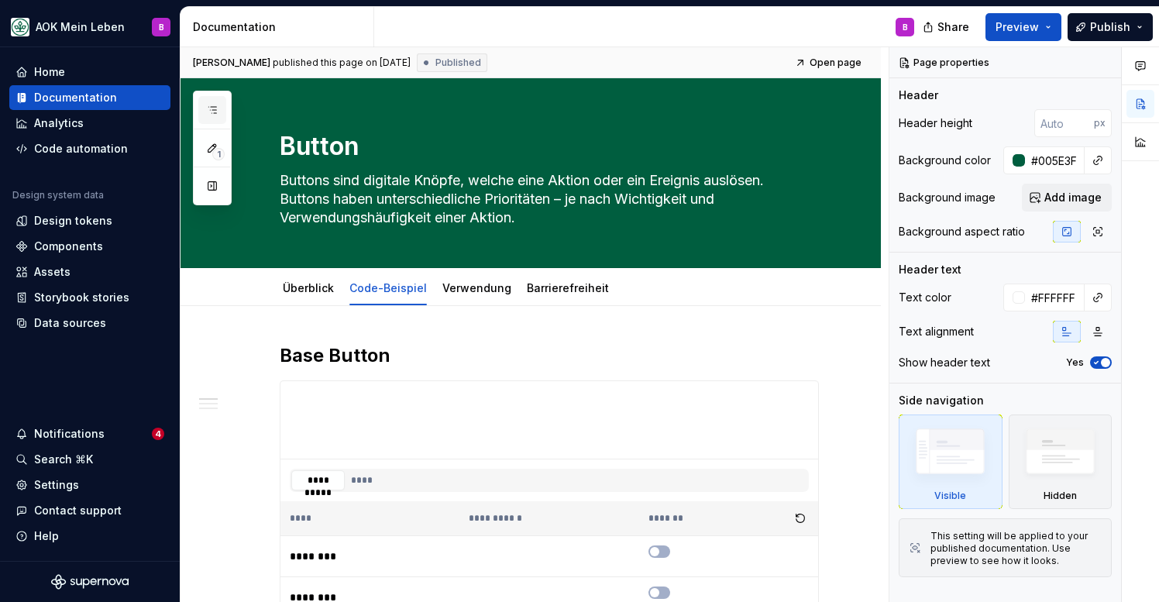
click at [213, 105] on icon "button" at bounding box center [212, 110] width 12 height 12
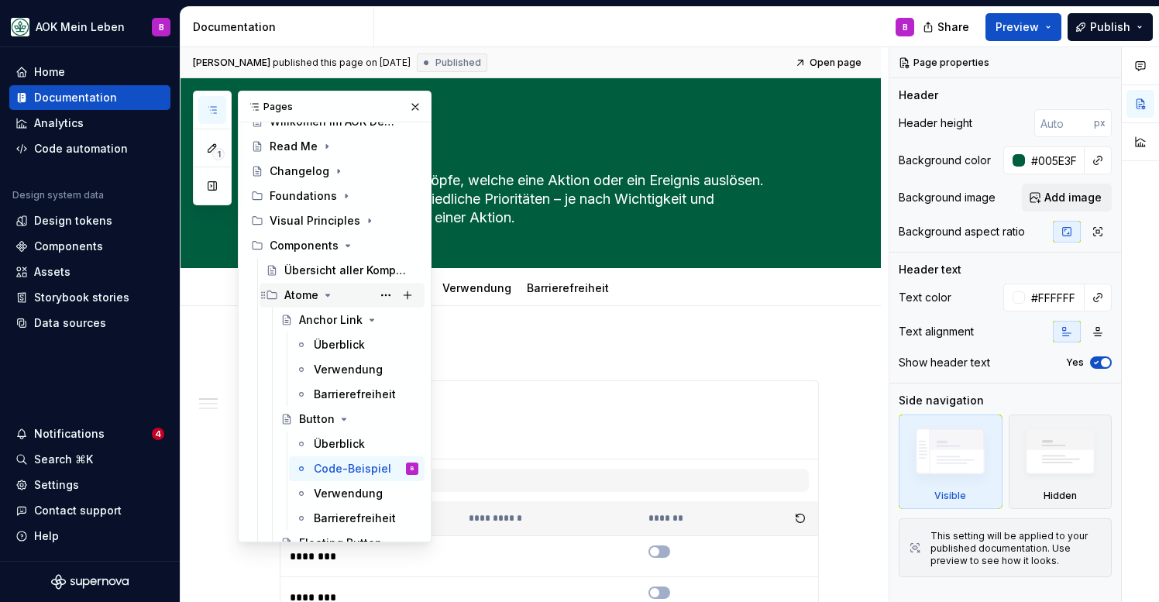
click at [329, 298] on icon "Page tree" at bounding box center [328, 295] width 12 height 12
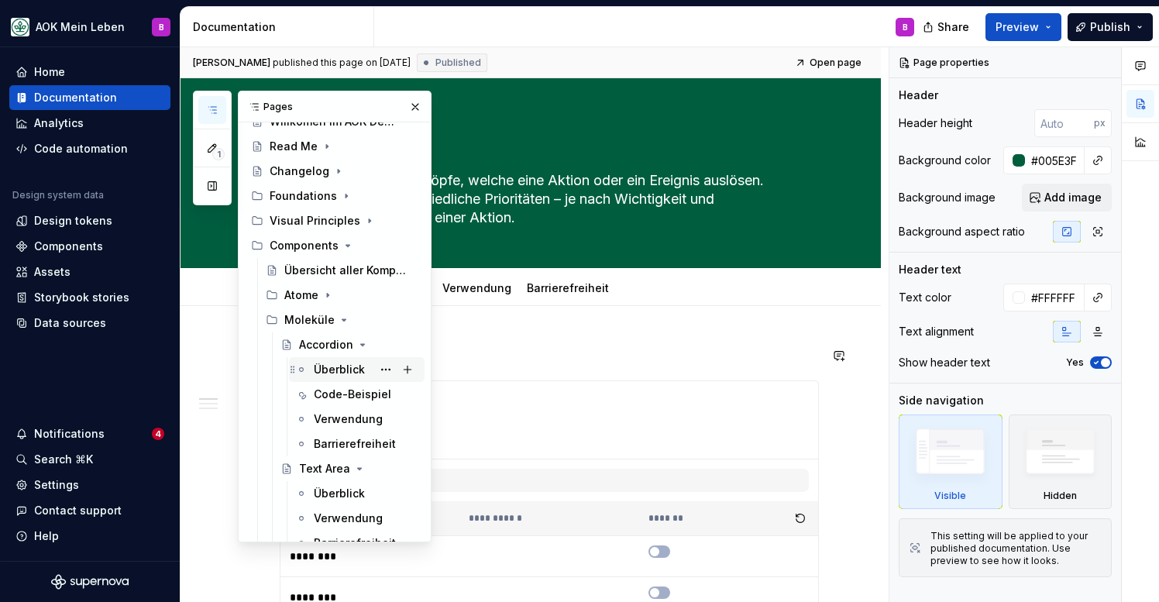
click at [325, 368] on div "Überblick" at bounding box center [339, 369] width 51 height 15
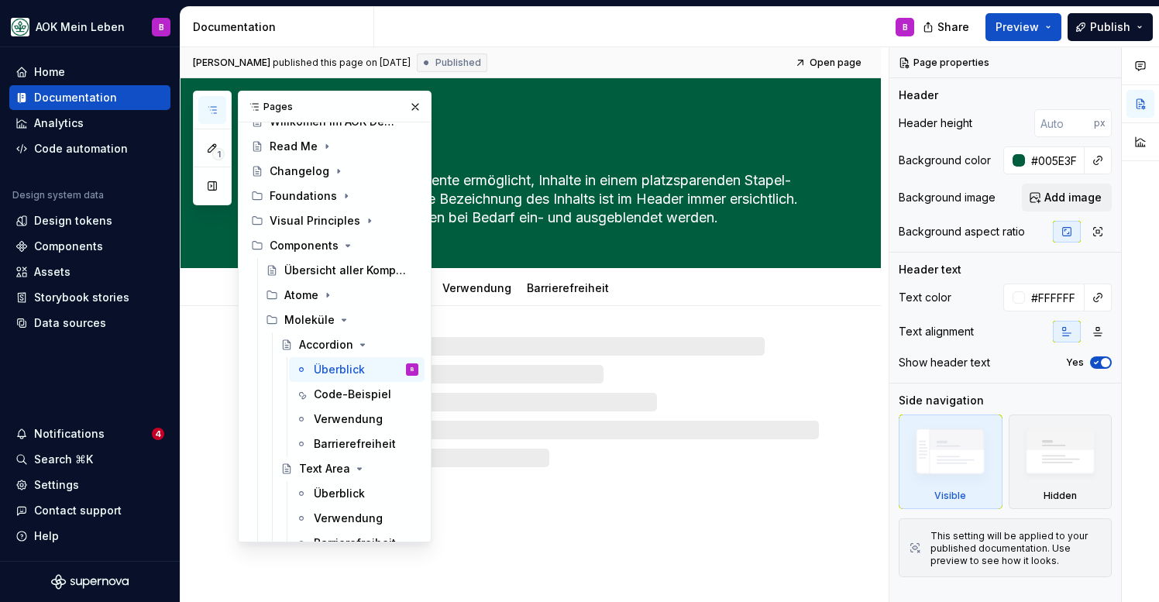
click at [210, 118] on button "button" at bounding box center [212, 110] width 28 height 28
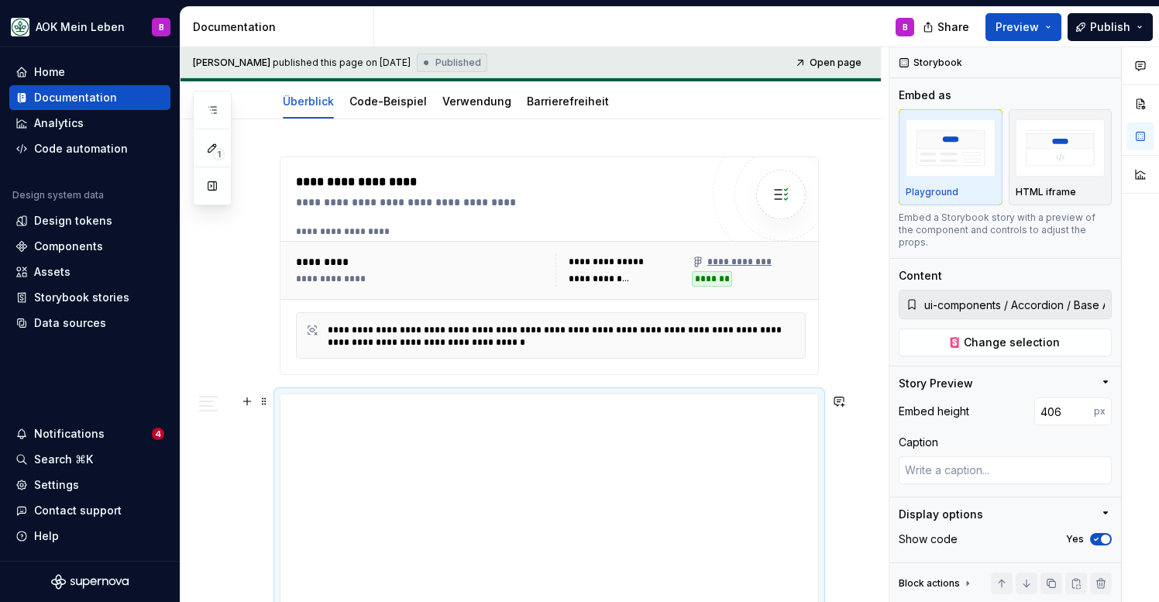
scroll to position [186, 0]
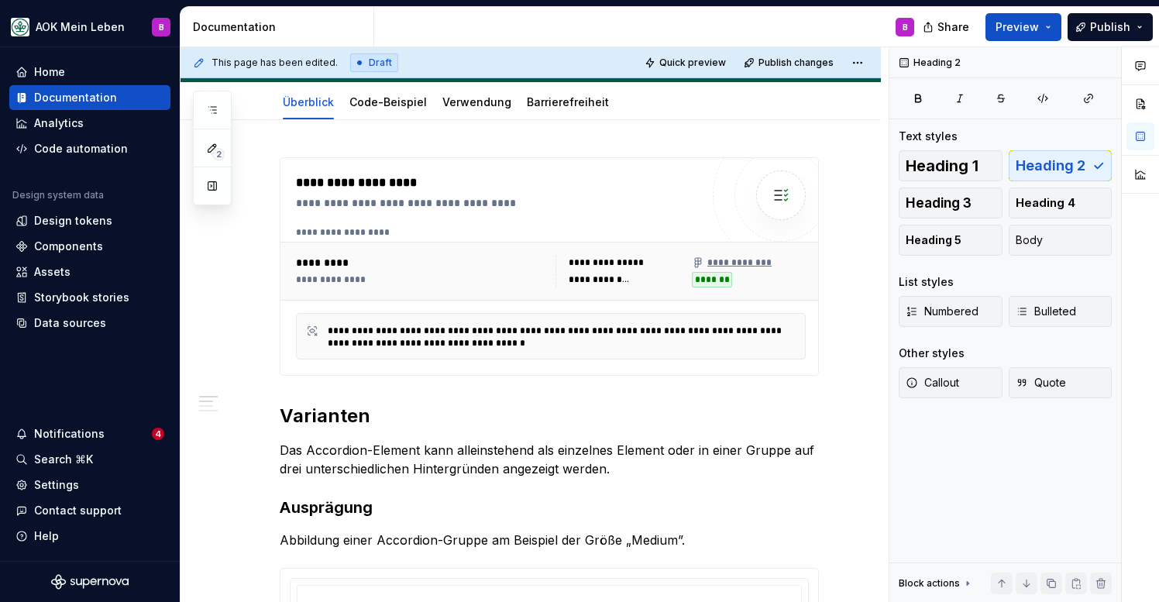
scroll to position [117, 0]
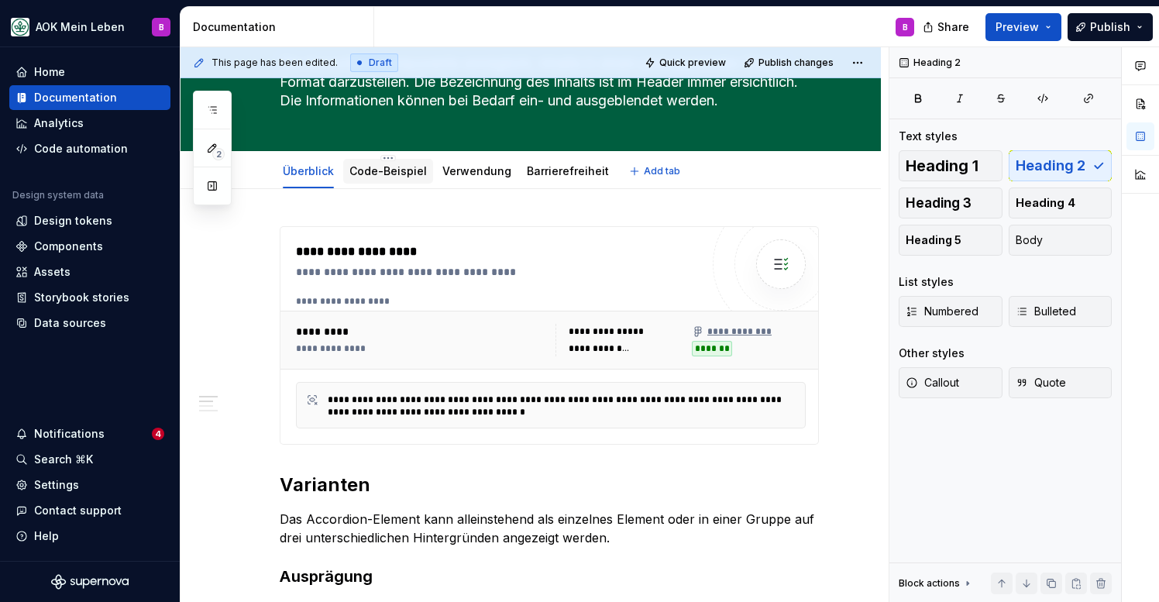
click at [385, 163] on div "Code-Beispiel" at bounding box center [387, 170] width 77 height 15
click at [381, 178] on div "Code-Beispiel" at bounding box center [387, 170] width 77 height 15
click at [391, 175] on link "Code-Beispiel" at bounding box center [387, 170] width 77 height 13
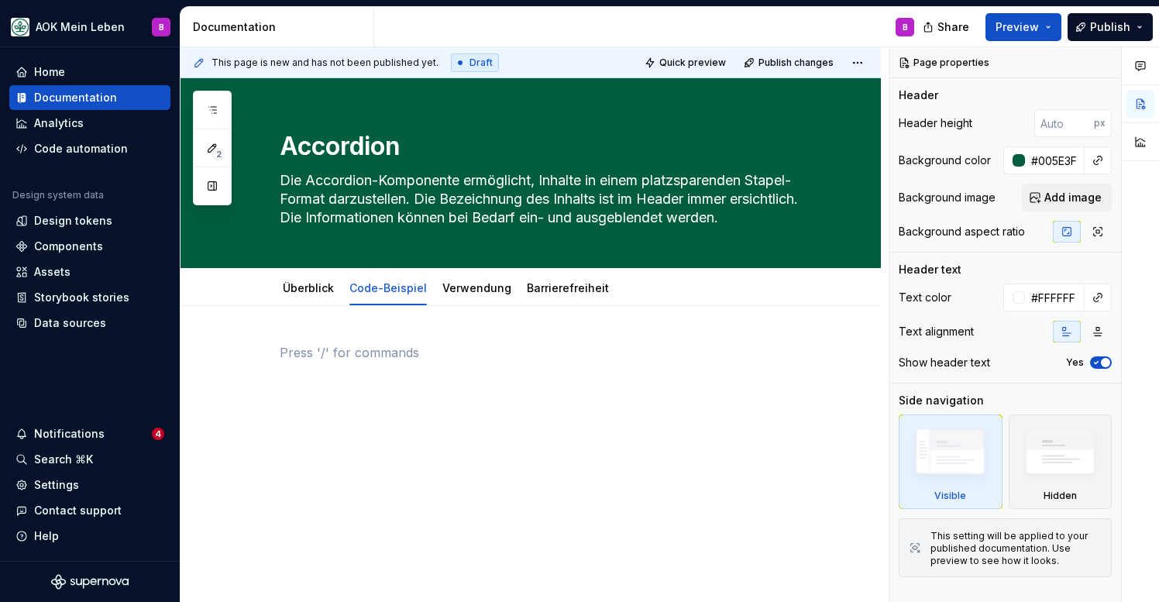
click at [380, 332] on div at bounding box center [531, 453] width 700 height 295
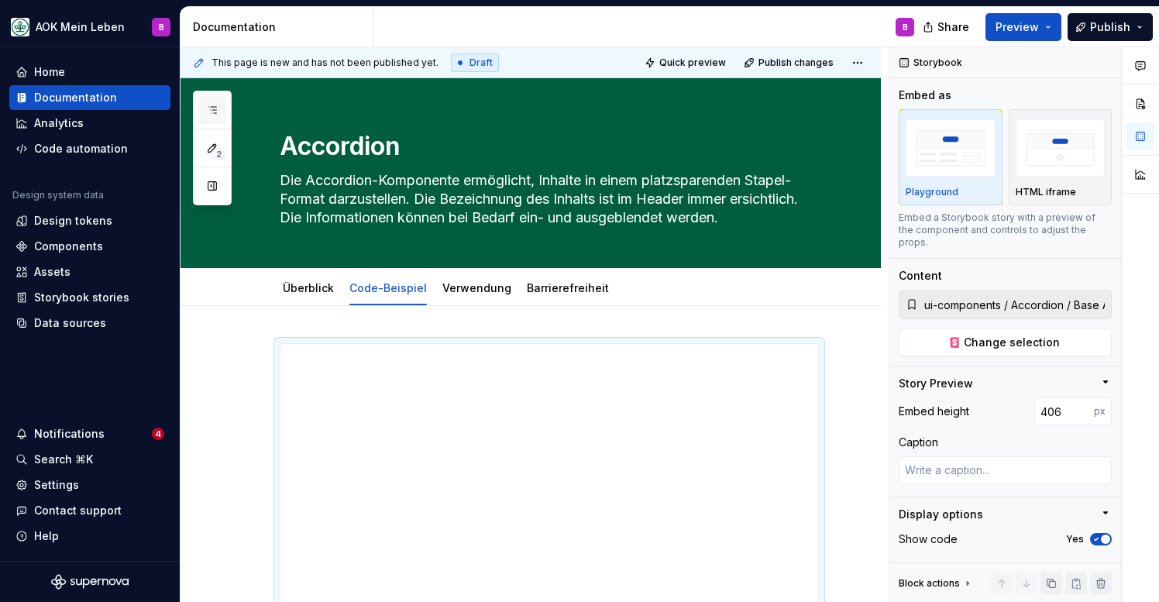
click at [222, 110] on button "button" at bounding box center [212, 110] width 28 height 28
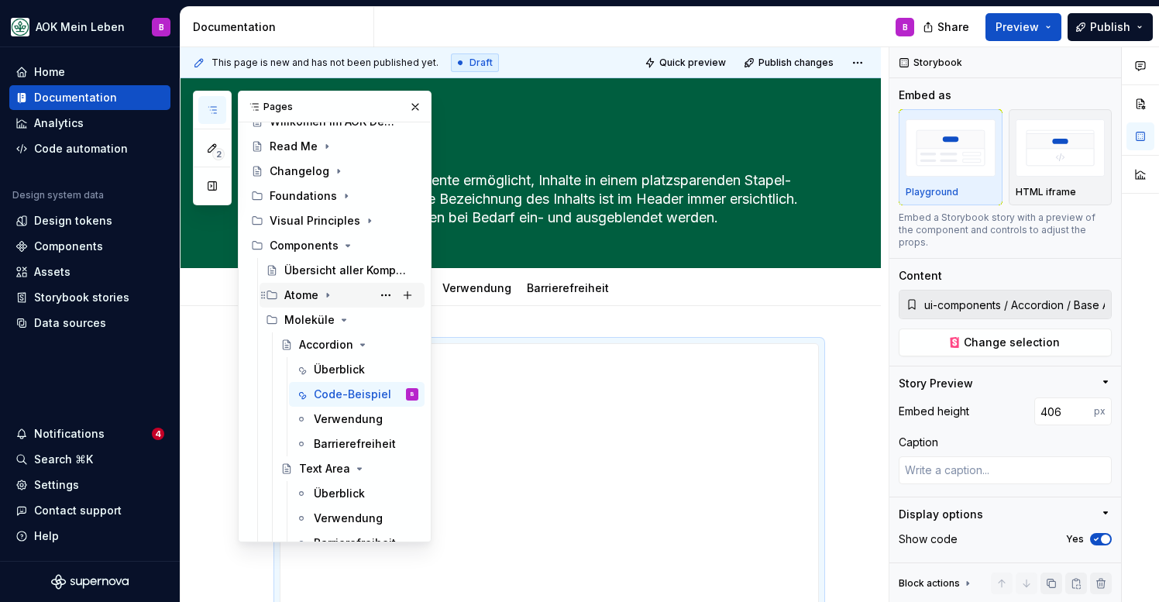
click at [329, 293] on icon "Page tree" at bounding box center [328, 295] width 12 height 12
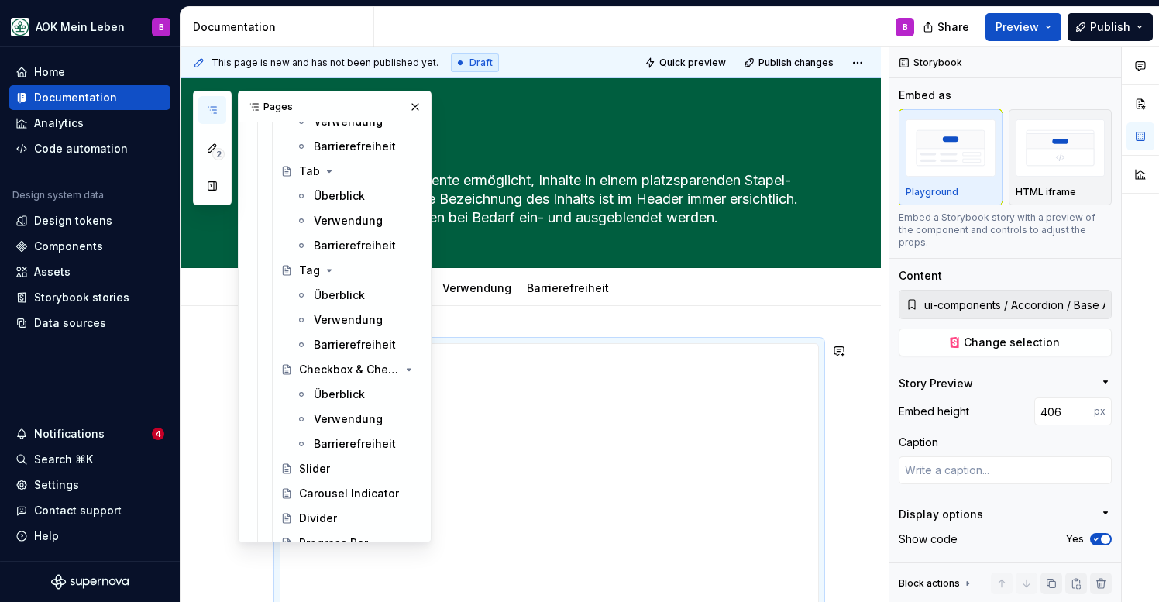
scroll to position [1378, 0]
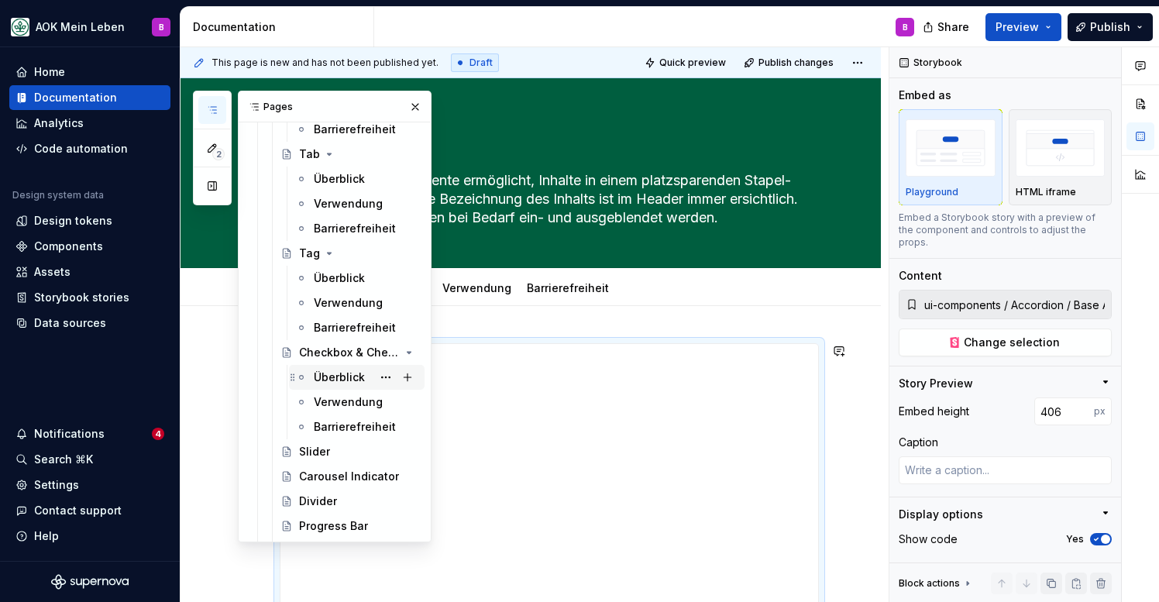
click at [338, 383] on div "Überblick" at bounding box center [339, 377] width 51 height 15
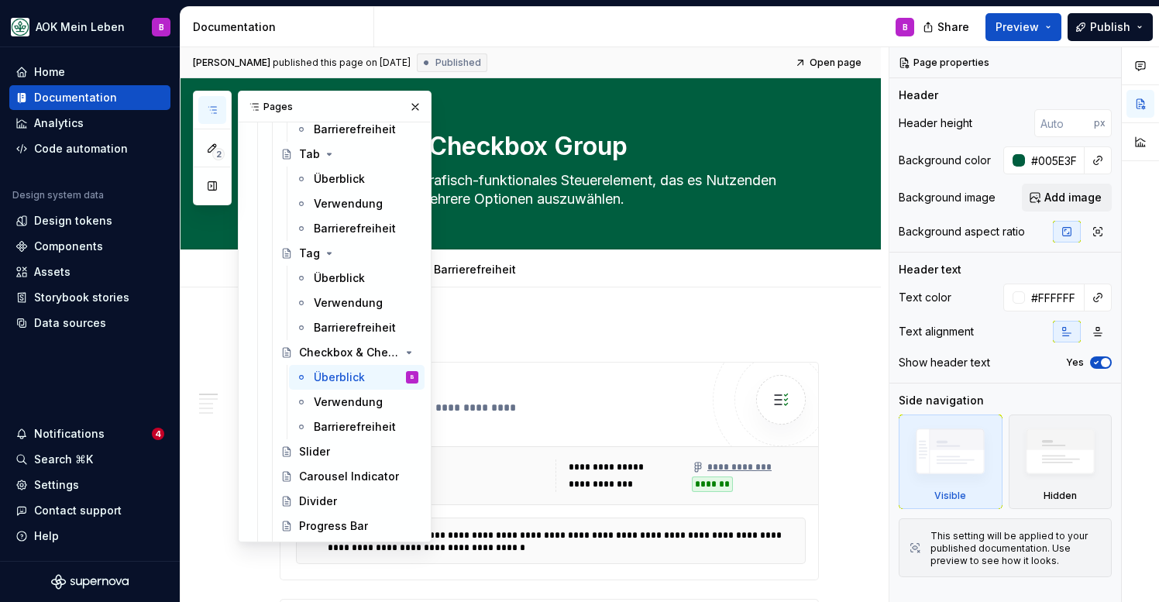
click at [216, 117] on button "button" at bounding box center [212, 110] width 28 height 28
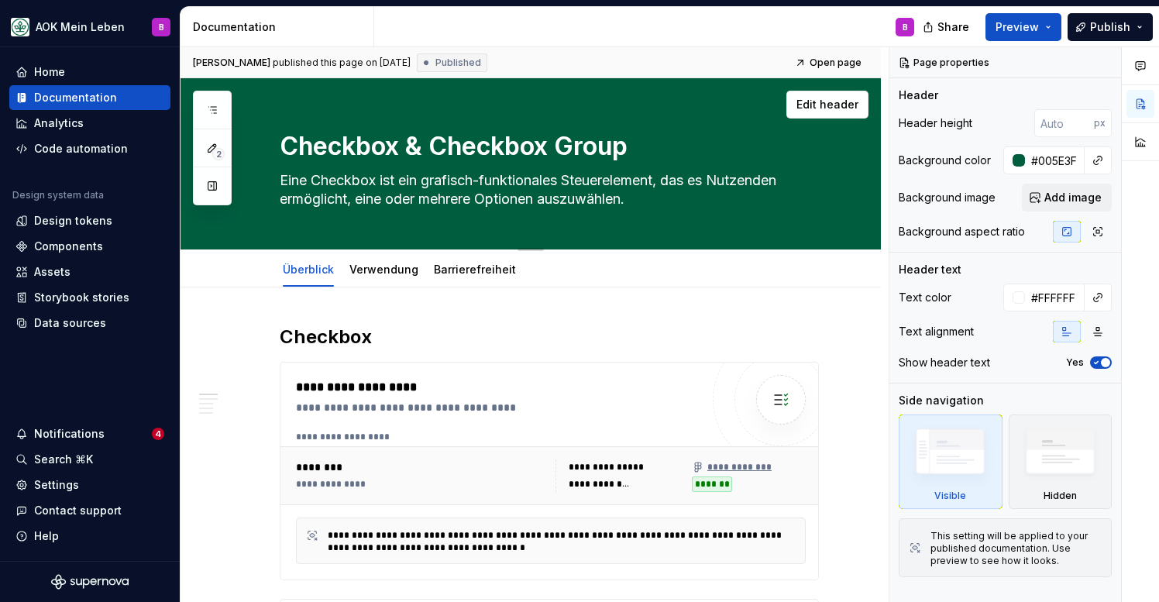
type textarea "*"
click at [551, 267] on span "Add tab" at bounding box center [569, 269] width 36 height 12
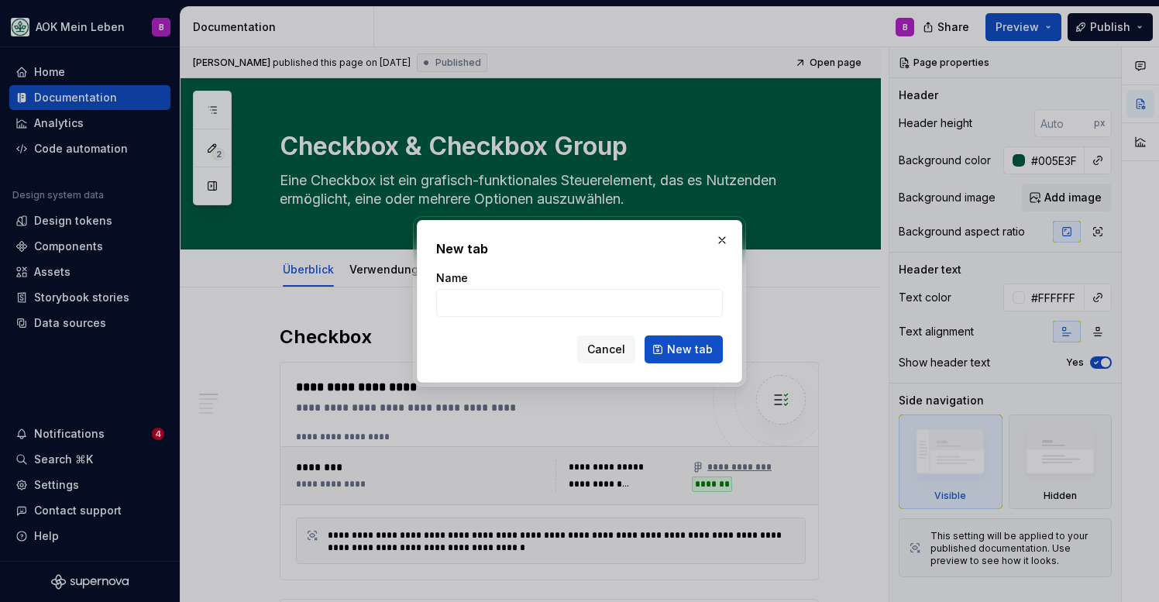
type input "C"
type input "Code-Bei"
type textarea "*"
type input "Code-Beispiel"
click at [702, 356] on span "New tab" at bounding box center [690, 349] width 46 height 15
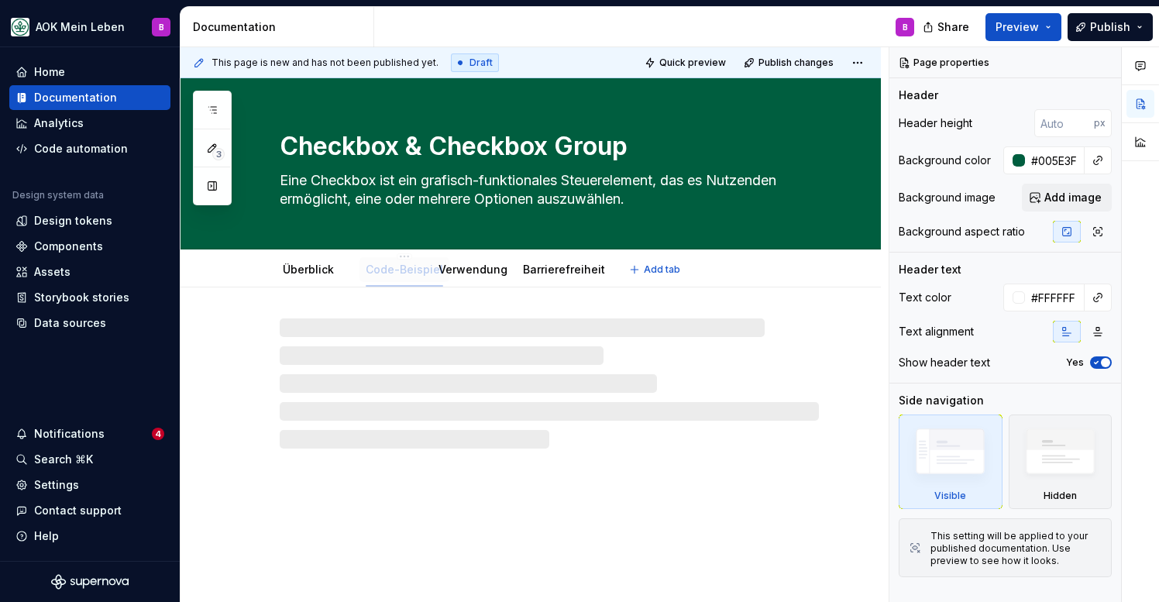
drag, startPoint x: 542, startPoint y: 272, endPoint x: 376, endPoint y: 278, distance: 166.7
click at [291, 267] on link "Überblick" at bounding box center [308, 269] width 51 height 13
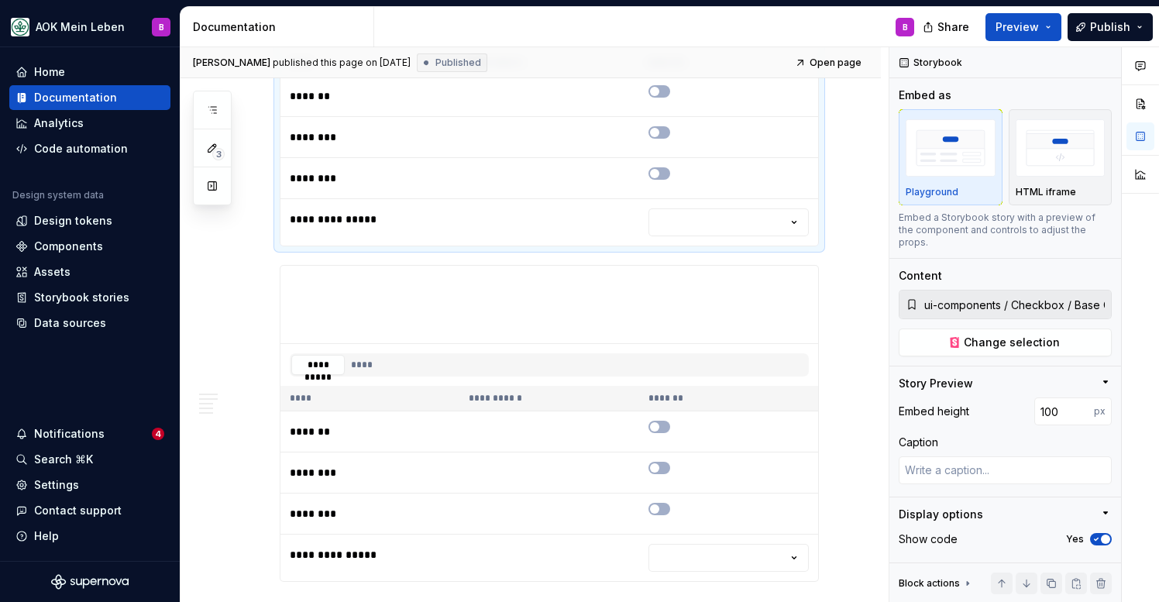
scroll to position [679, 0]
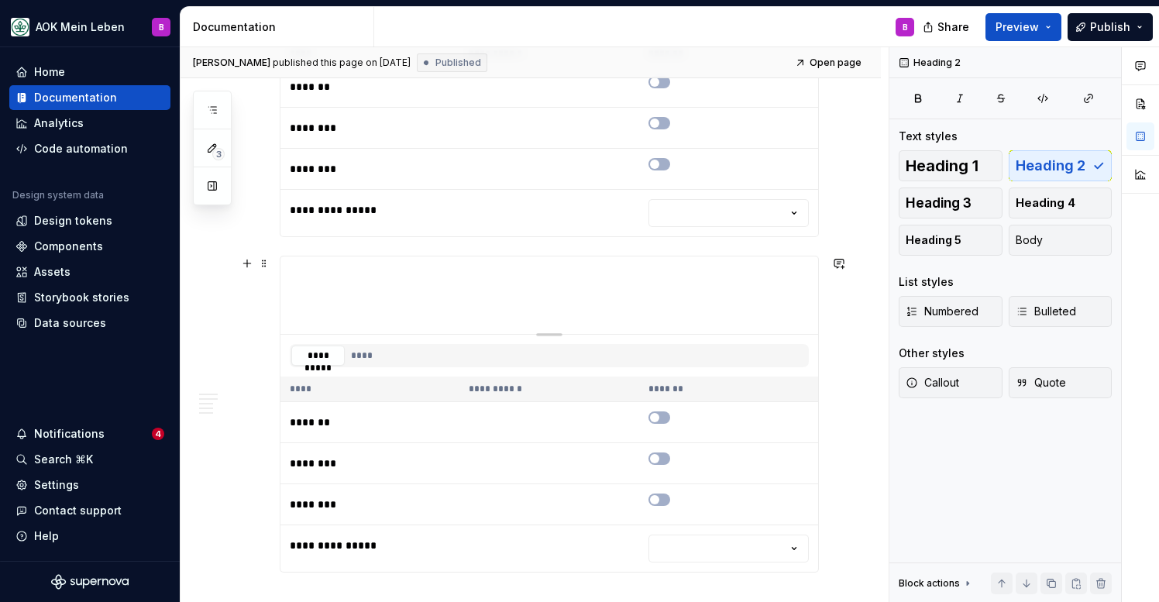
click at [401, 275] on div at bounding box center [550, 294] width 538 height 77
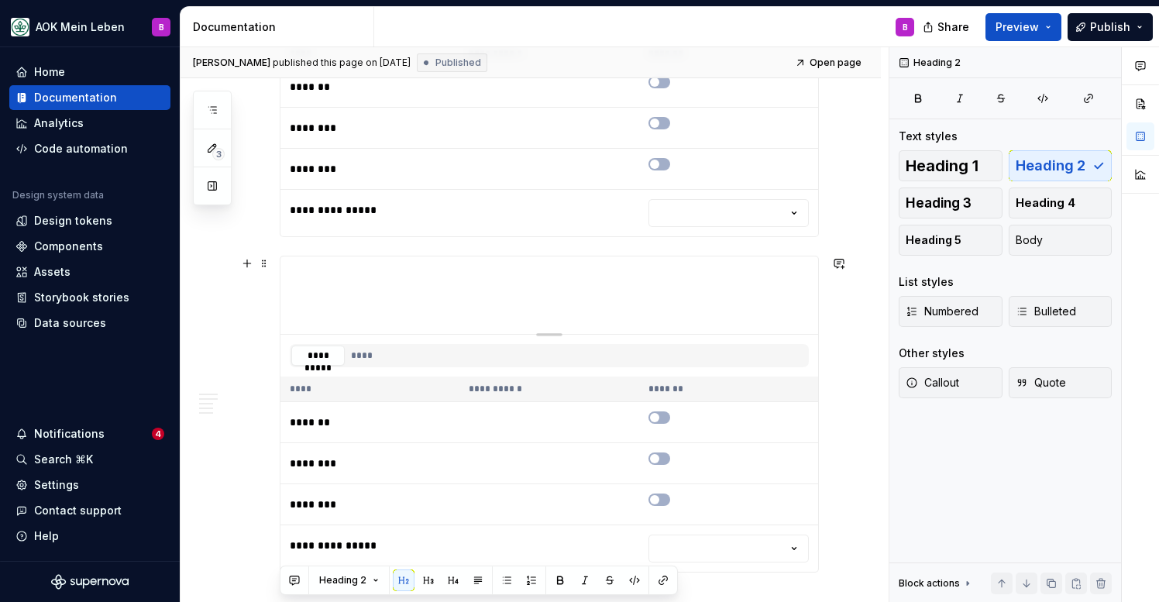
click at [398, 256] on div "**********" at bounding box center [549, 414] width 539 height 317
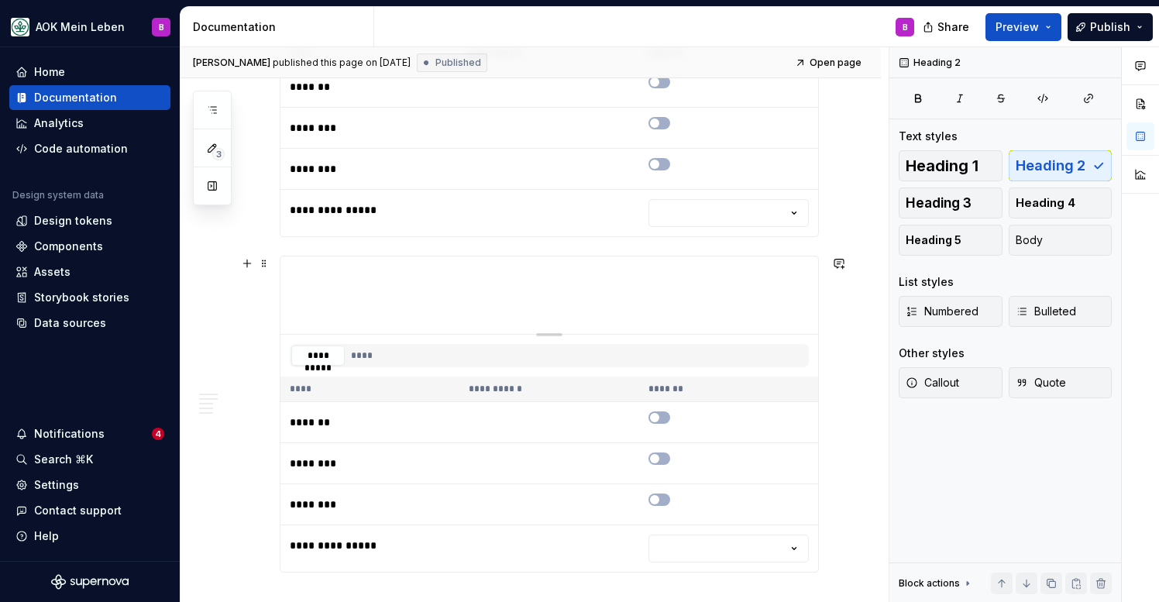
click at [347, 256] on div "**********" at bounding box center [549, 414] width 539 height 317
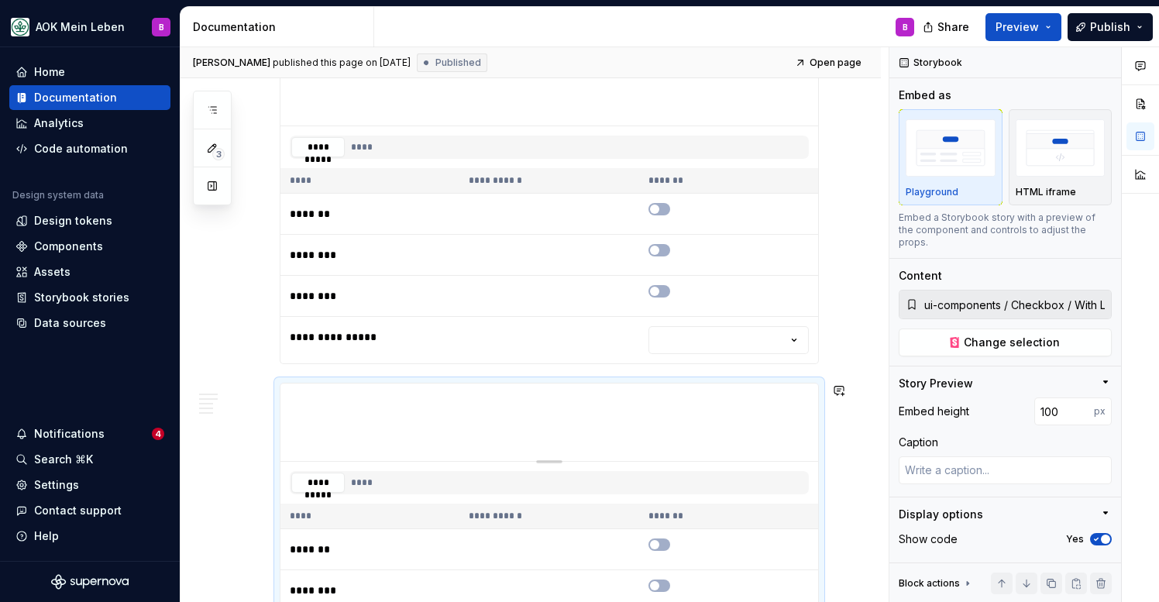
scroll to position [560, 0]
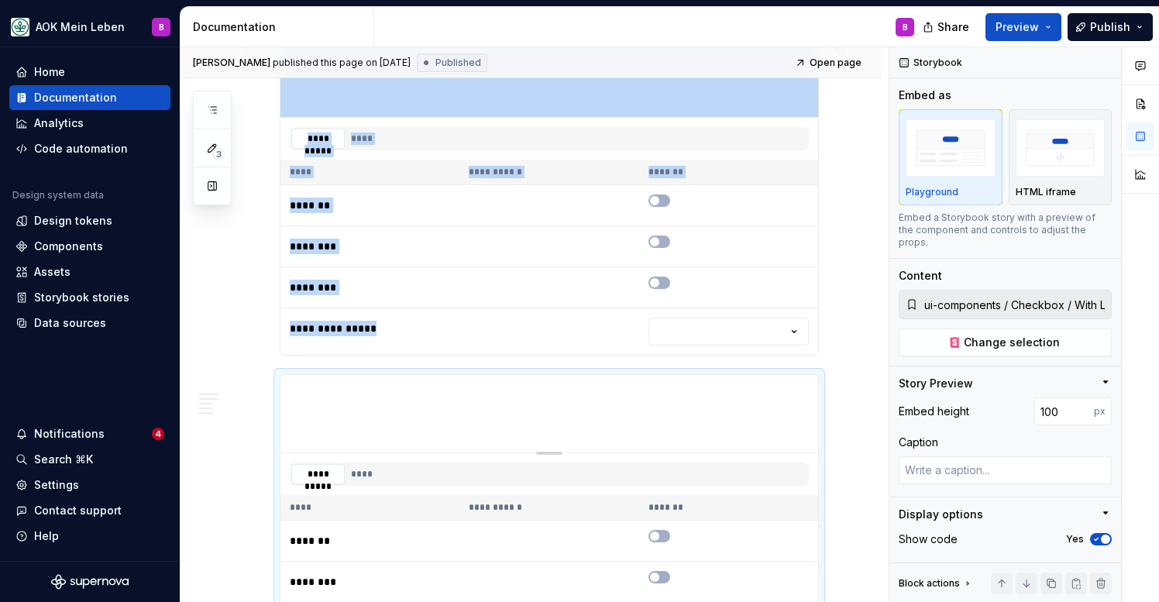
click at [334, 356] on div "**********" at bounding box center [549, 197] width 539 height 317
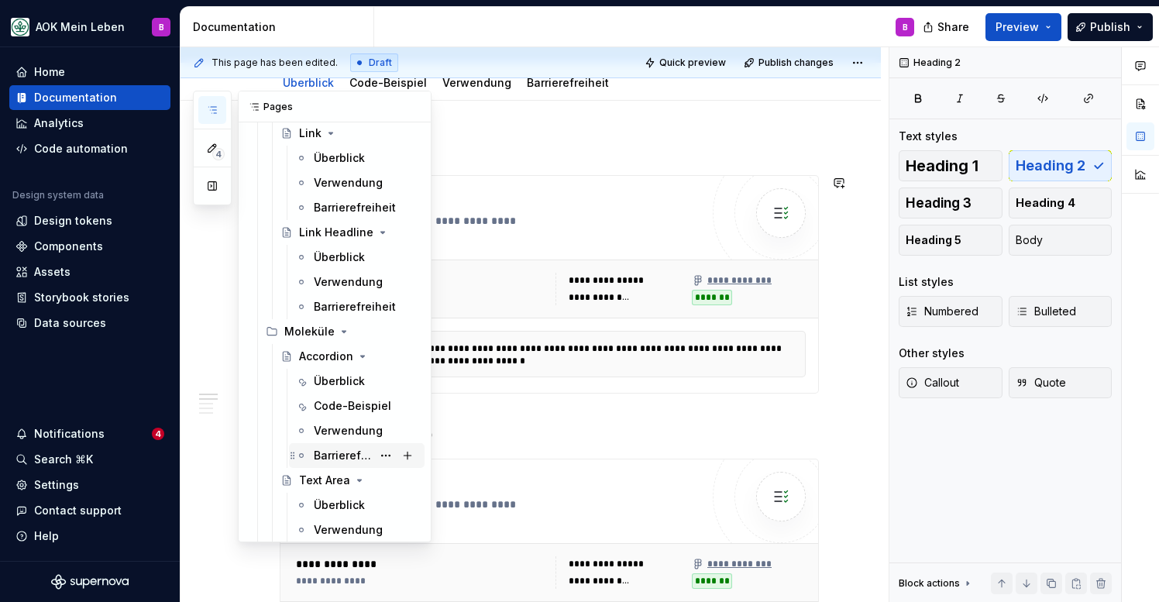
scroll to position [649, 0]
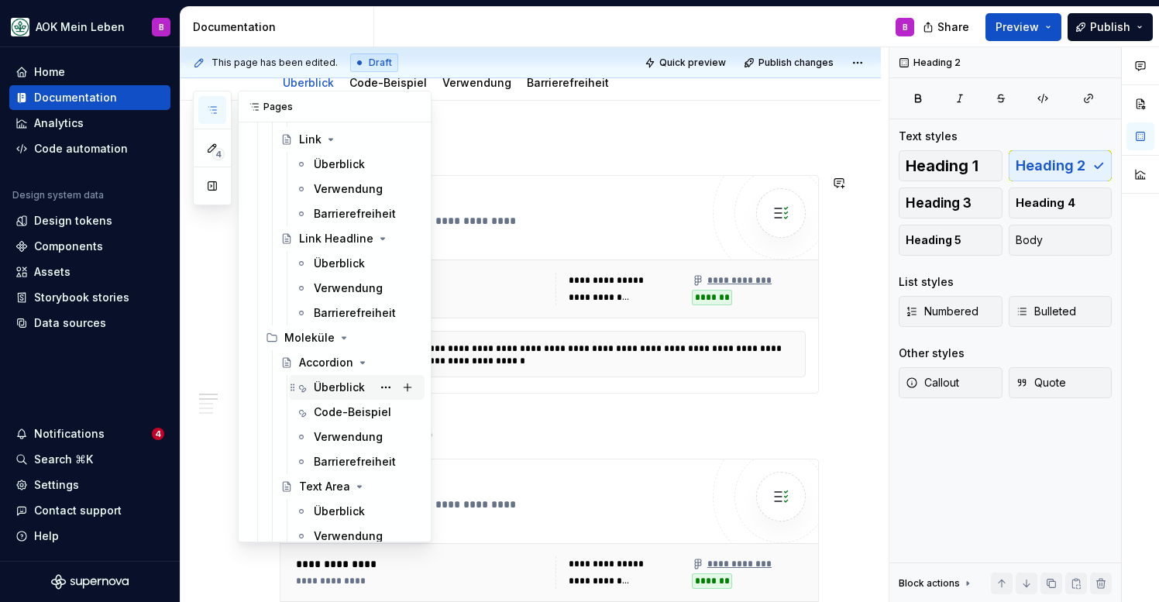
click at [324, 389] on div "Überblick" at bounding box center [339, 387] width 51 height 15
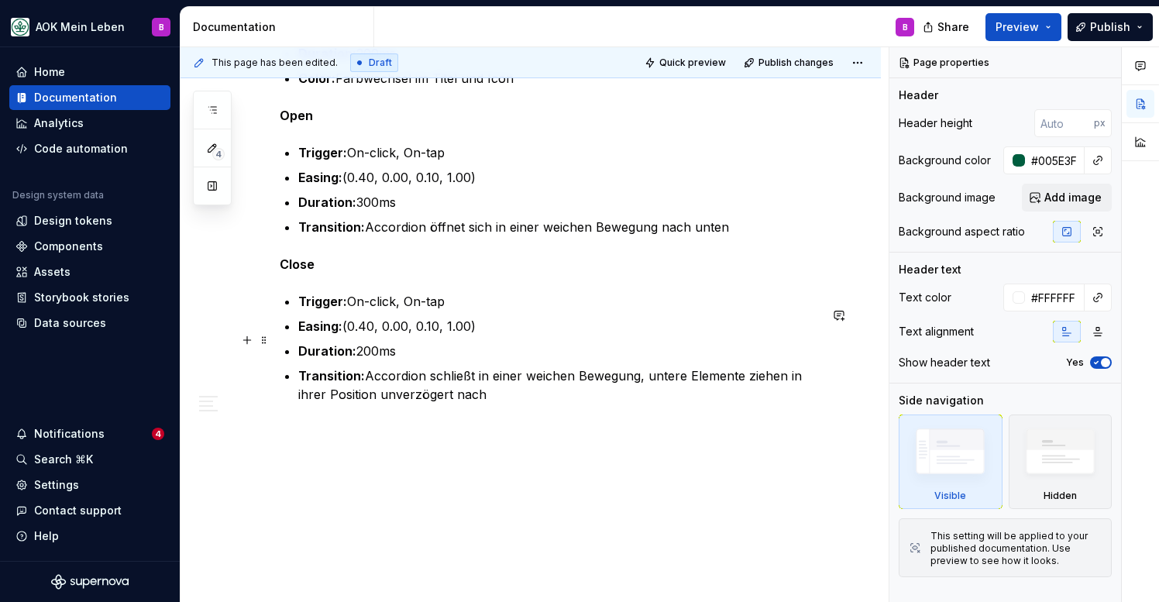
scroll to position [2064, 0]
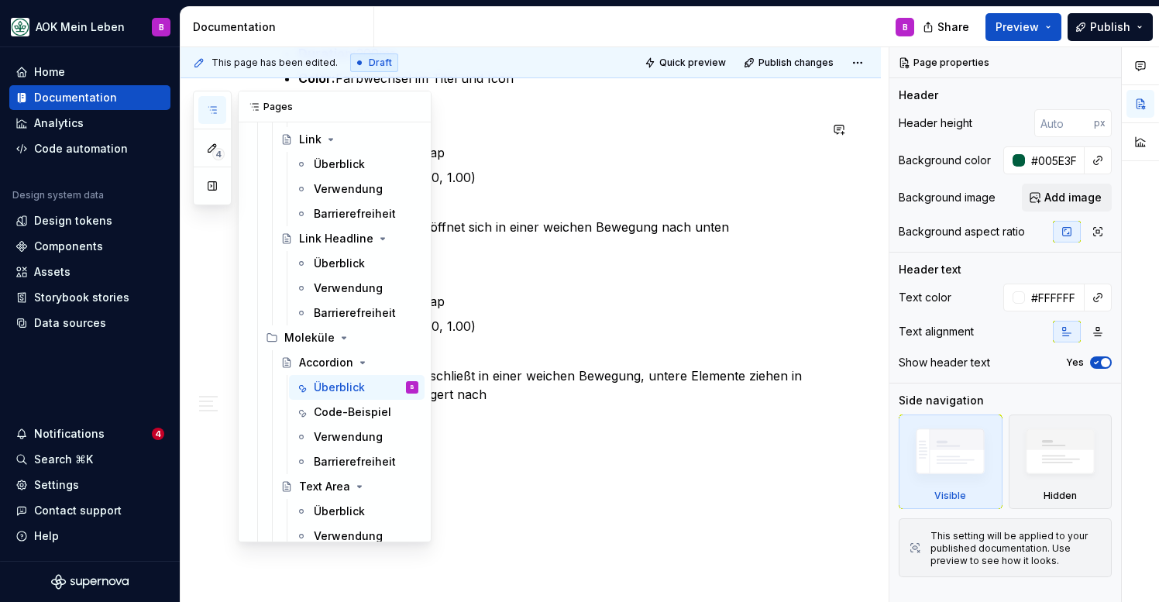
click at [219, 117] on button "button" at bounding box center [212, 110] width 28 height 28
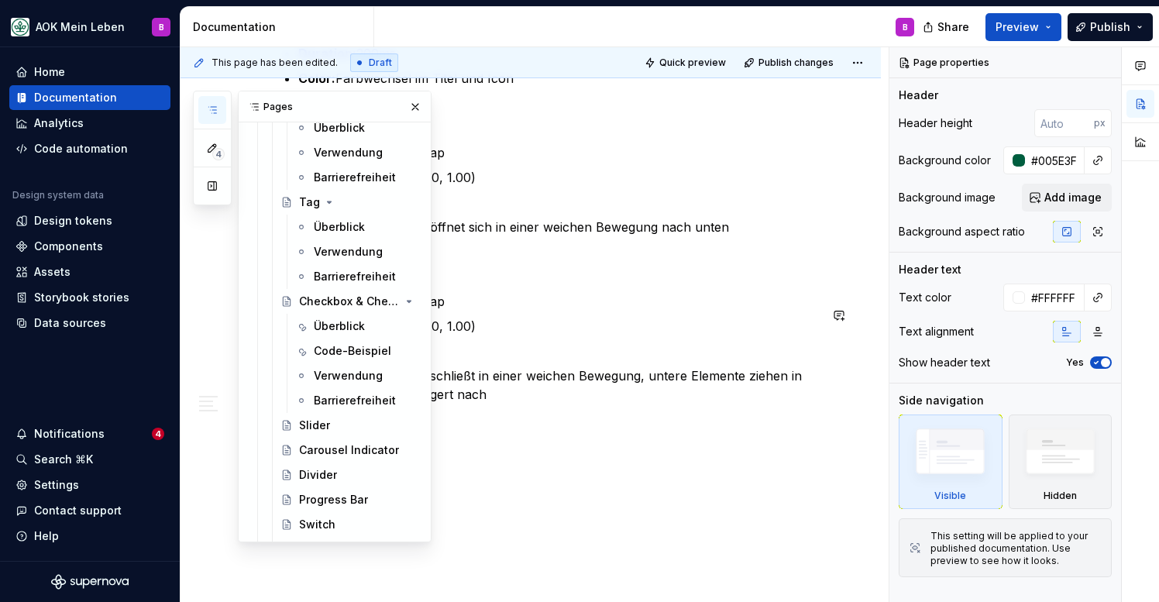
scroll to position [1447, 0]
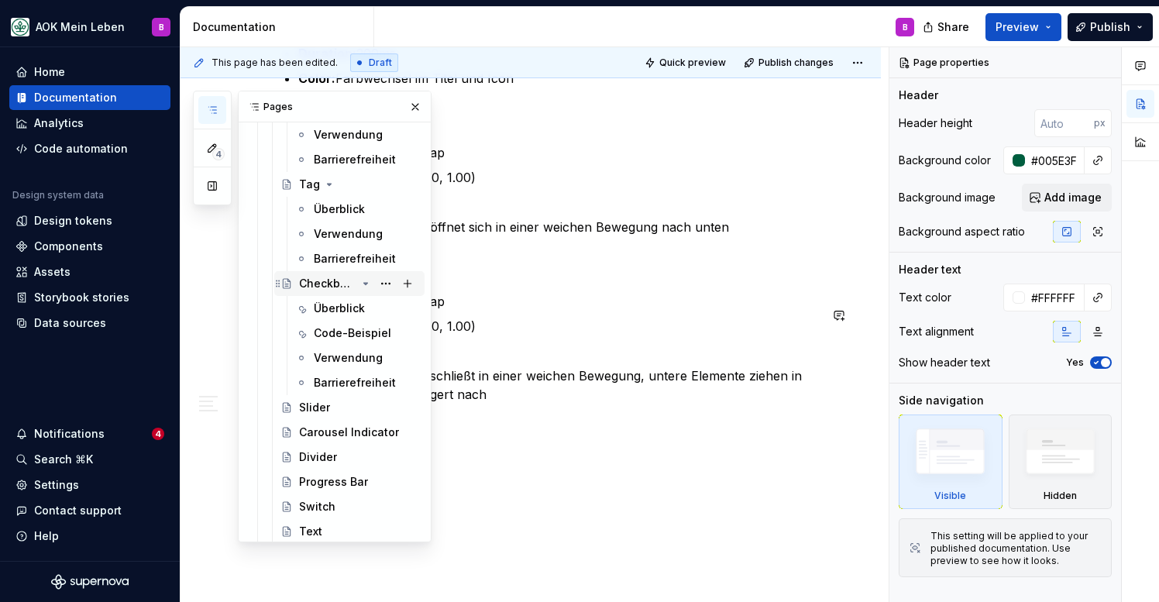
click at [329, 284] on div "Checkbox & Checkbox Group" at bounding box center [327, 283] width 57 height 15
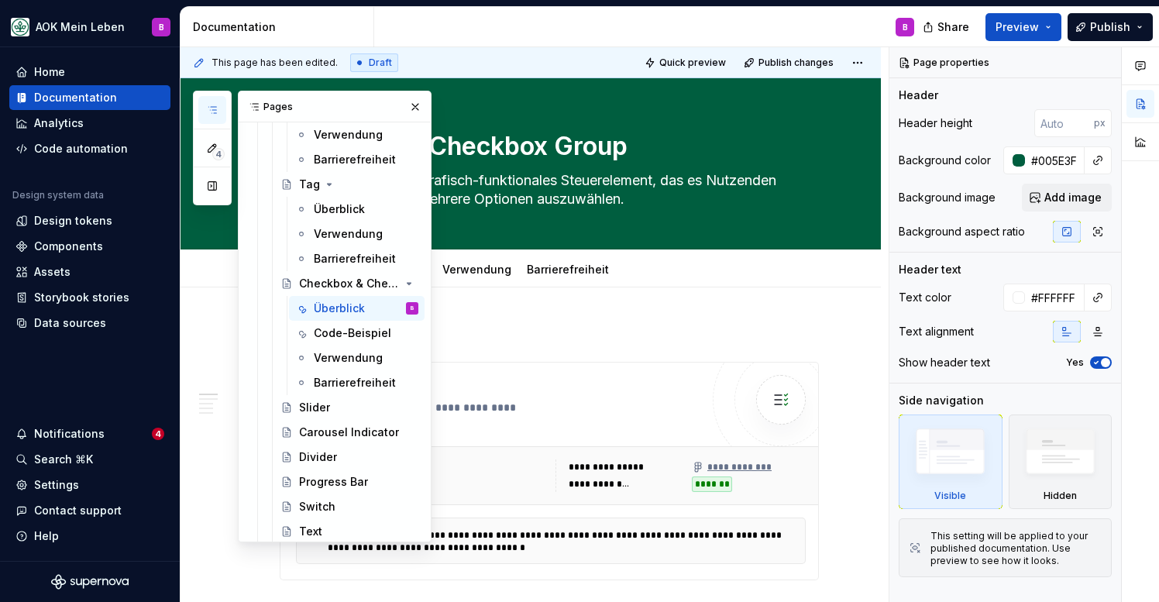
click at [218, 108] on icon "button" at bounding box center [212, 110] width 12 height 12
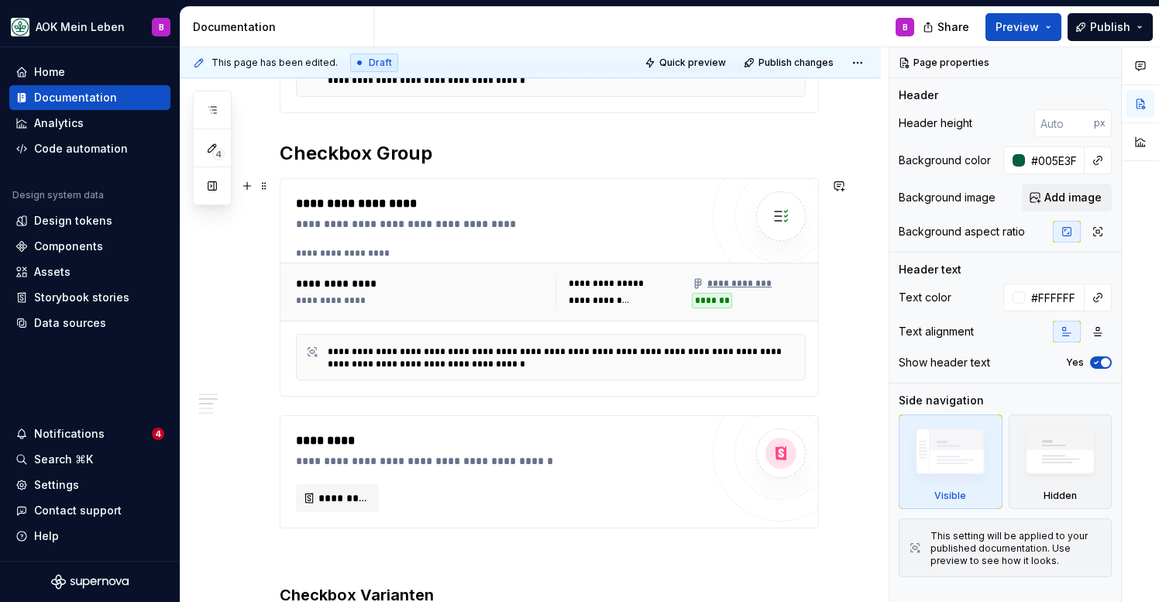
scroll to position [479, 0]
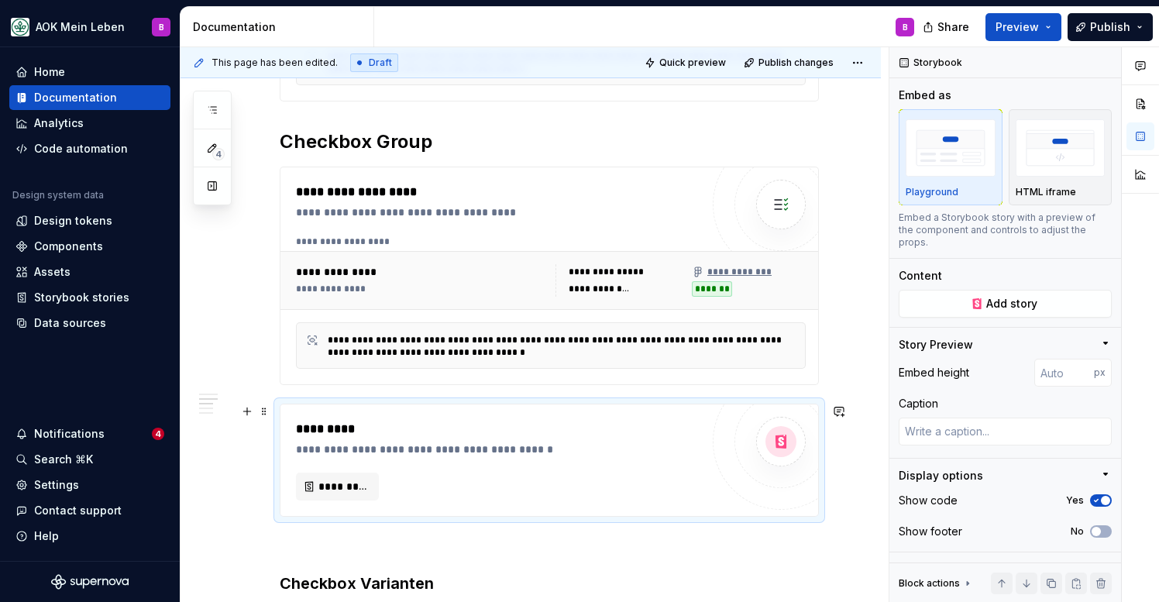
click at [388, 422] on div "*********" at bounding box center [502, 429] width 412 height 19
click at [446, 404] on div "**********" at bounding box center [549, 460] width 539 height 113
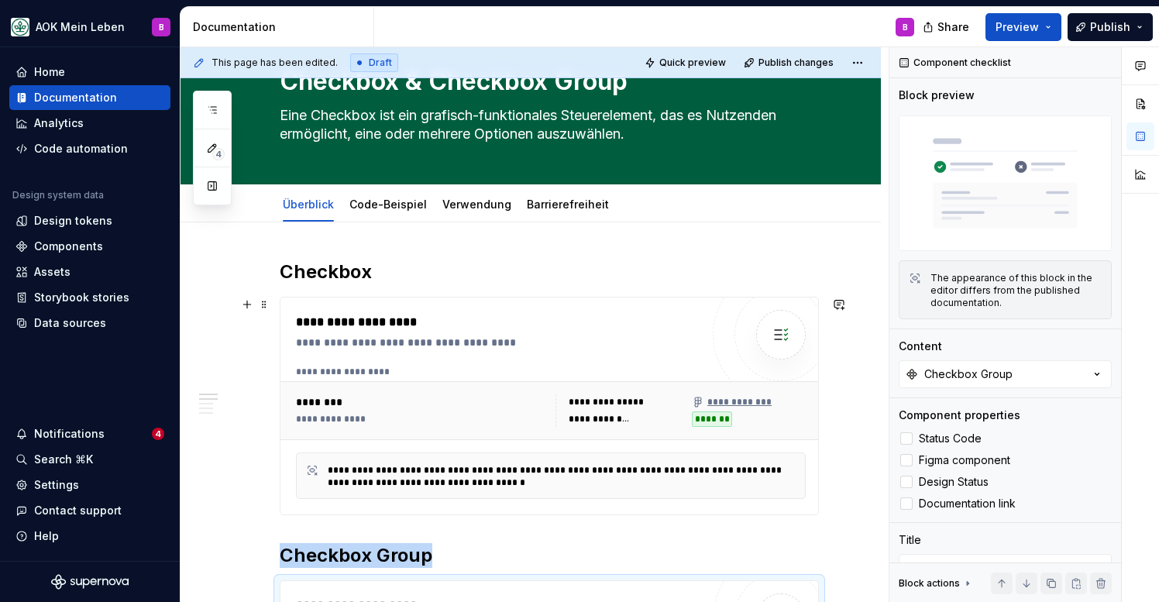
scroll to position [53, 0]
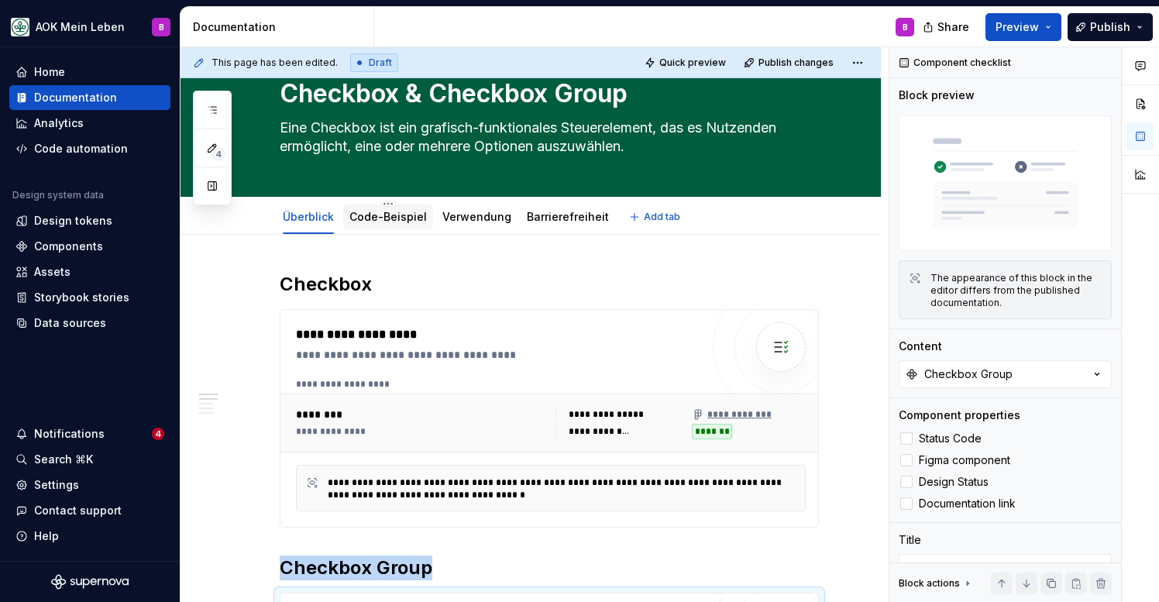
click at [377, 215] on link "Code-Beispiel" at bounding box center [387, 216] width 77 height 13
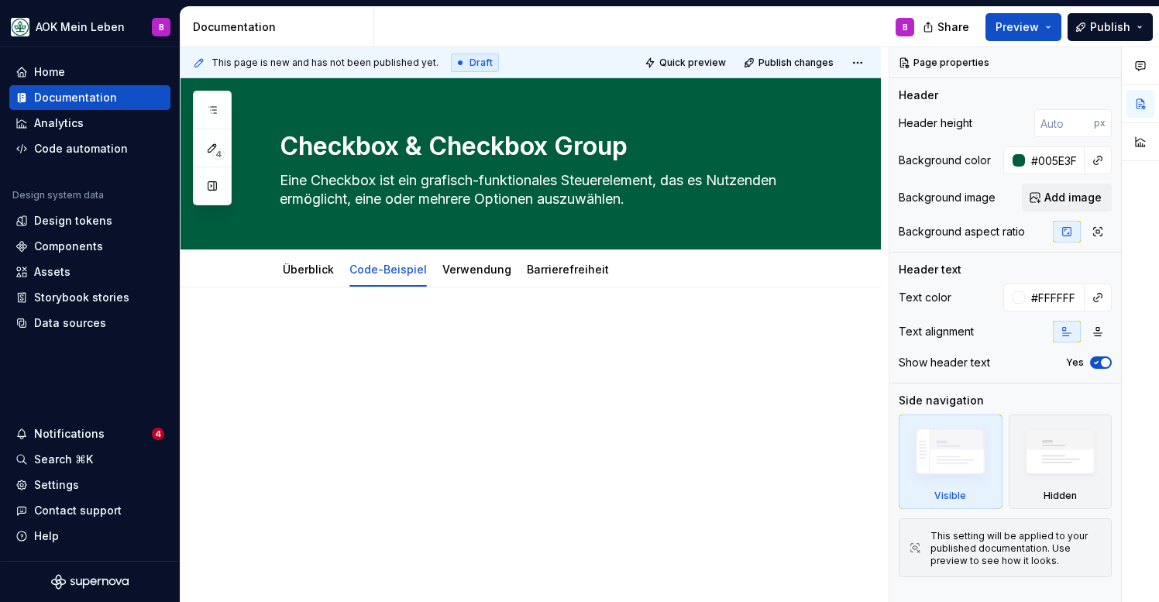
click at [408, 364] on div at bounding box center [549, 354] width 539 height 59
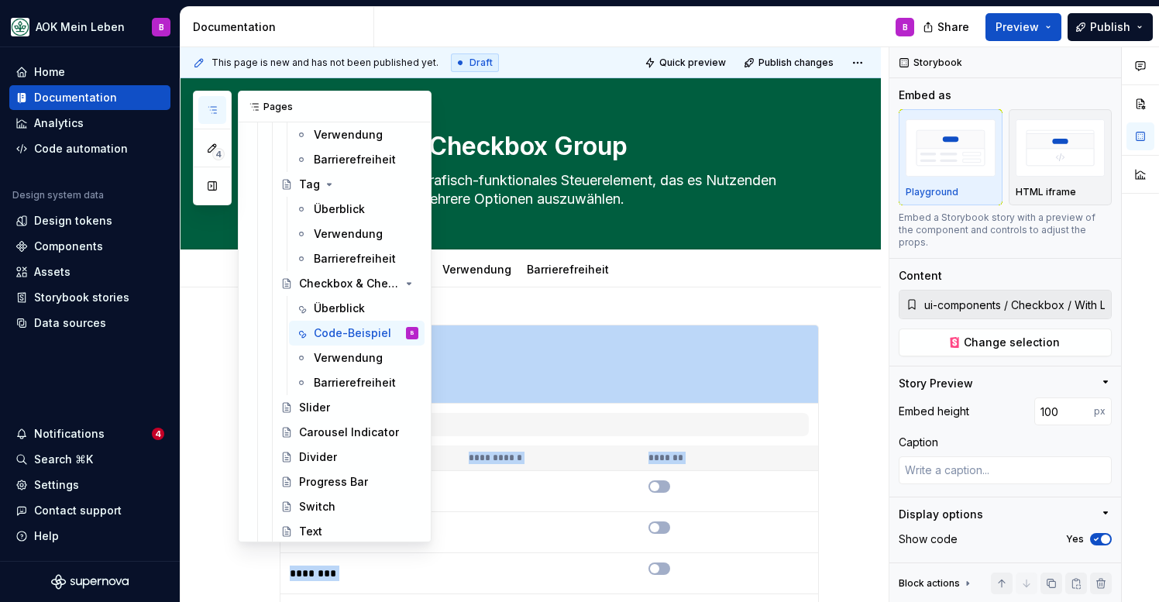
click at [216, 112] on icon "button" at bounding box center [212, 110] width 12 height 12
click at [318, 463] on div "Divider" at bounding box center [318, 456] width 38 height 15
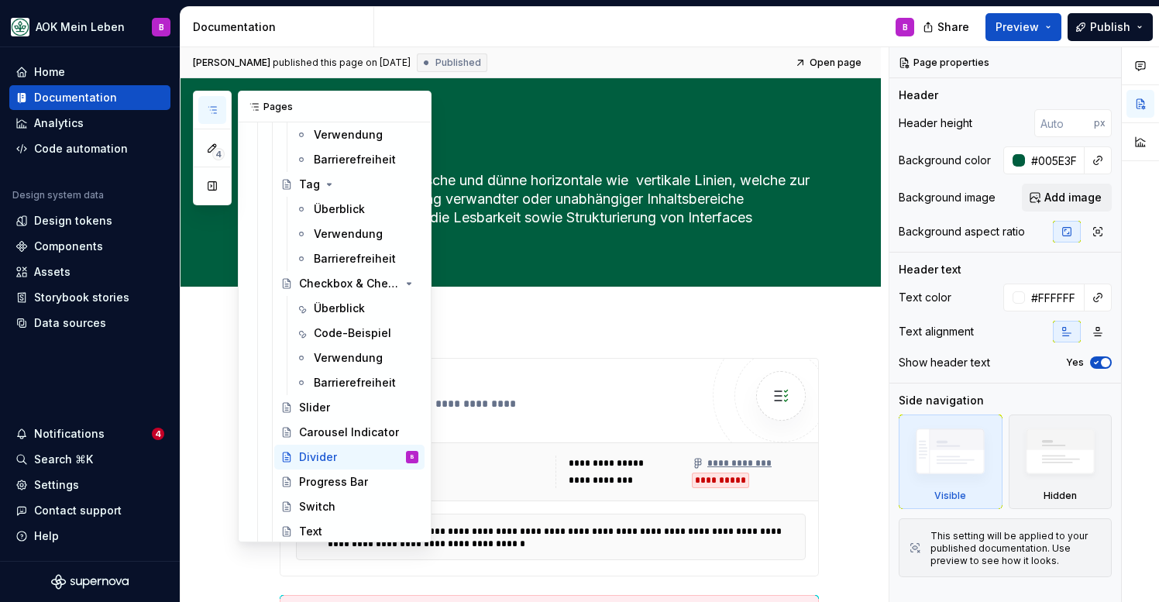
click at [219, 112] on button "button" at bounding box center [212, 110] width 28 height 28
click at [211, 112] on icon "button" at bounding box center [212, 110] width 12 height 12
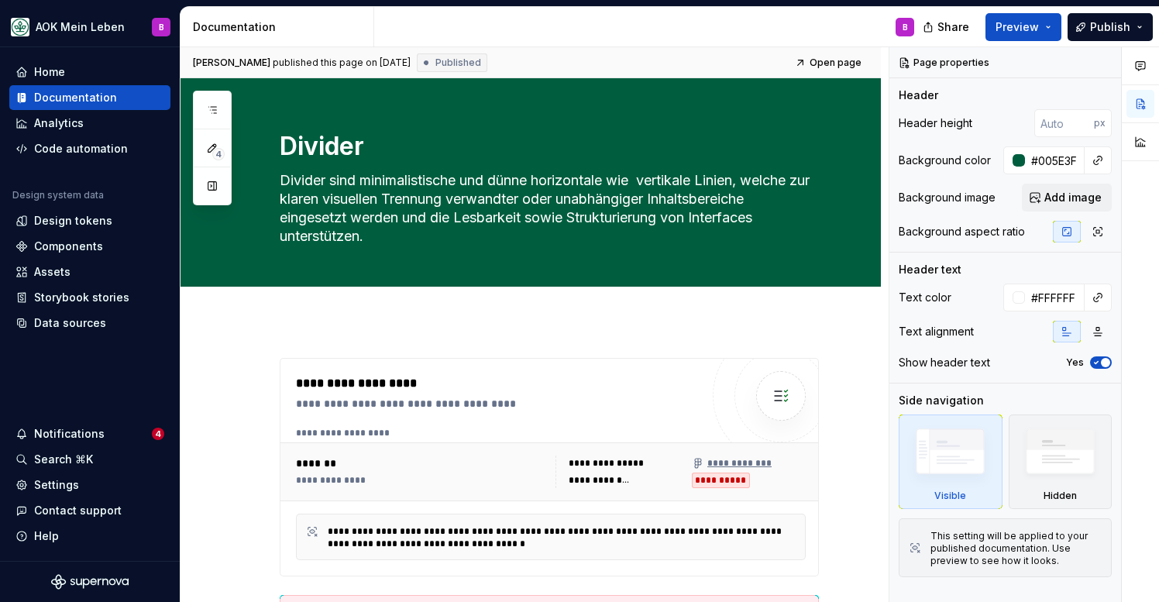
type textarea "*"
click at [313, 303] on span "Add tab" at bounding box center [317, 304] width 36 height 12
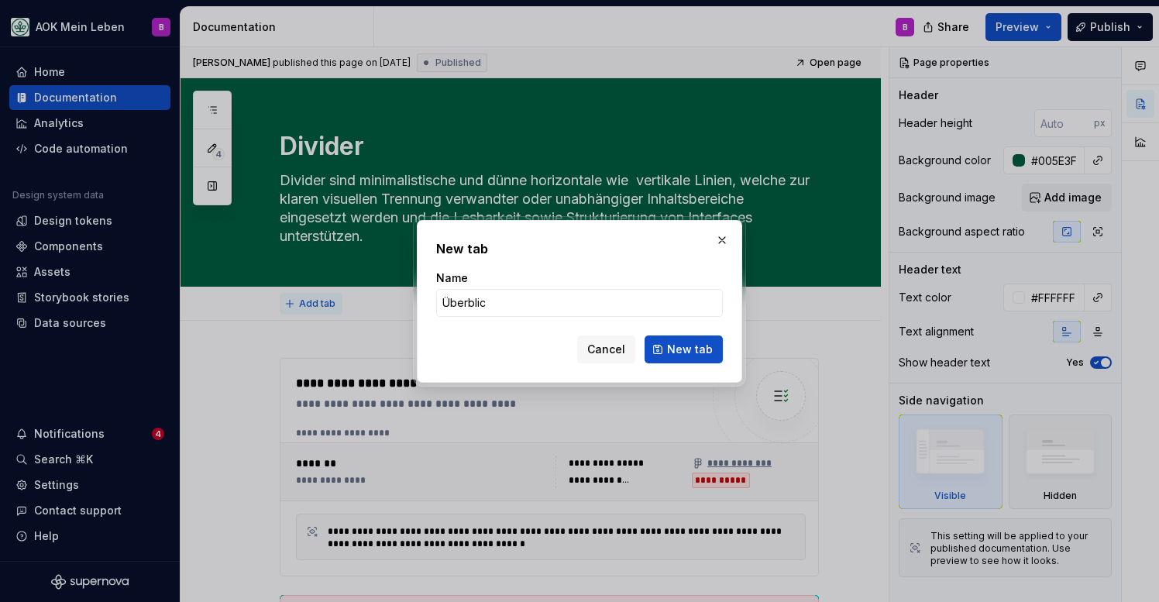
type input "Überblick"
click at [680, 352] on span "New tab" at bounding box center [690, 349] width 46 height 15
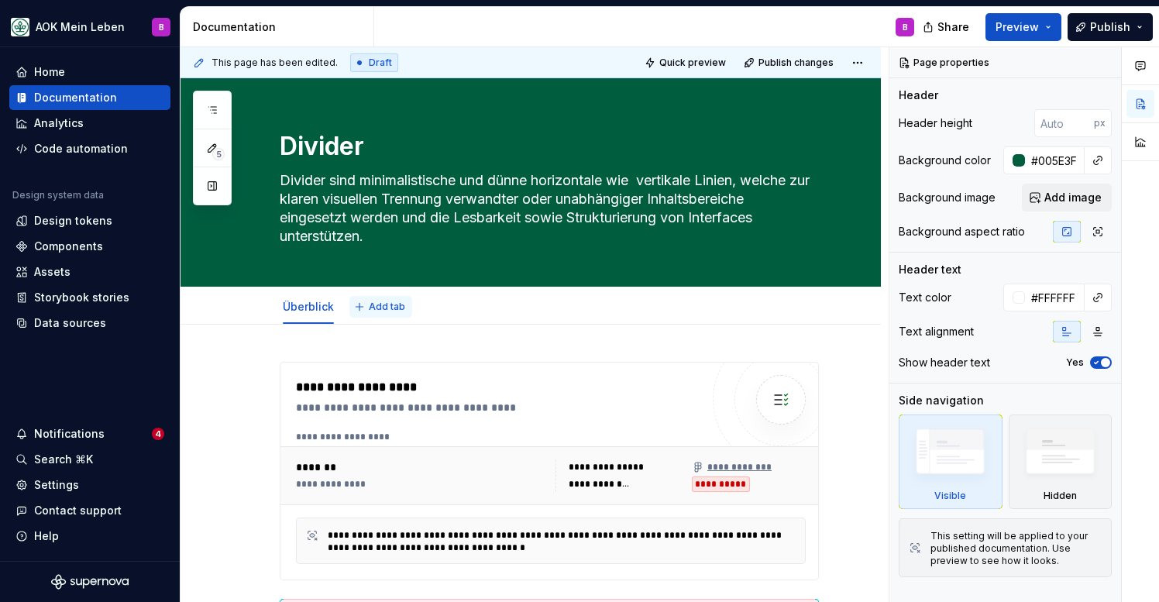
type textarea "*"
click at [384, 303] on span "Add tab" at bounding box center [387, 307] width 36 height 12
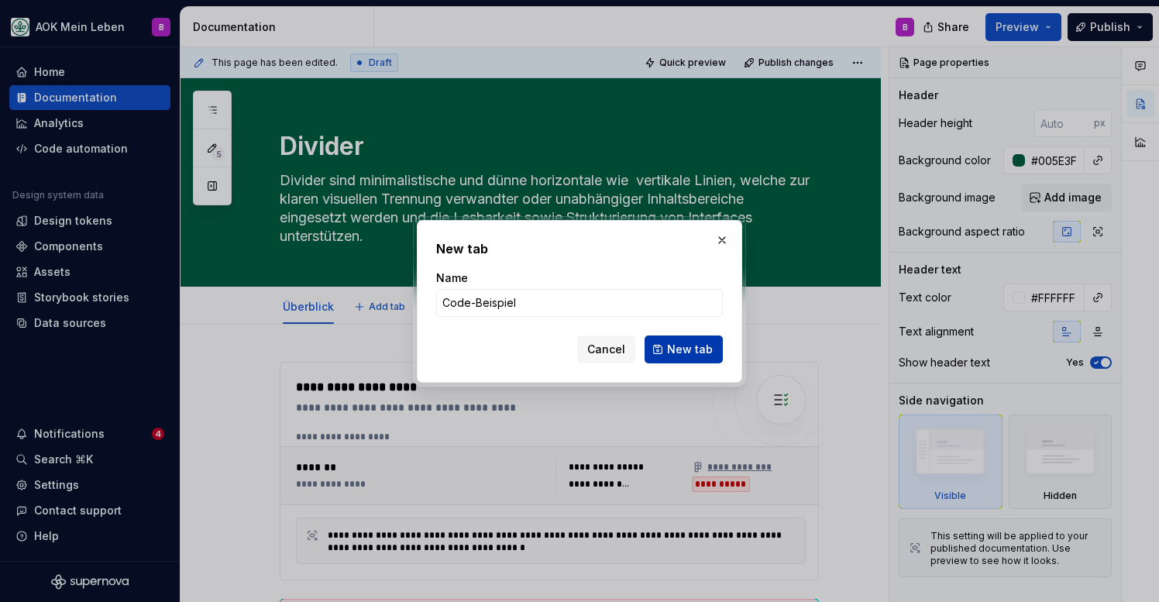
type input "Code-Beispiel"
click at [657, 349] on button "New tab" at bounding box center [684, 350] width 78 height 28
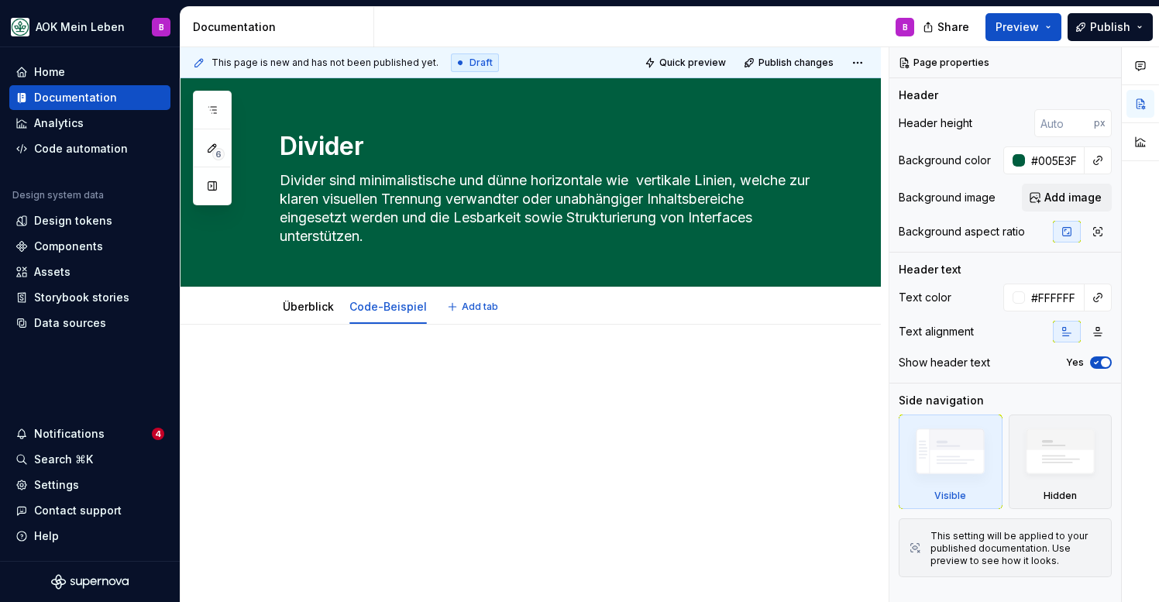
type textarea "*"
click at [384, 354] on div at bounding box center [531, 472] width 700 height 295
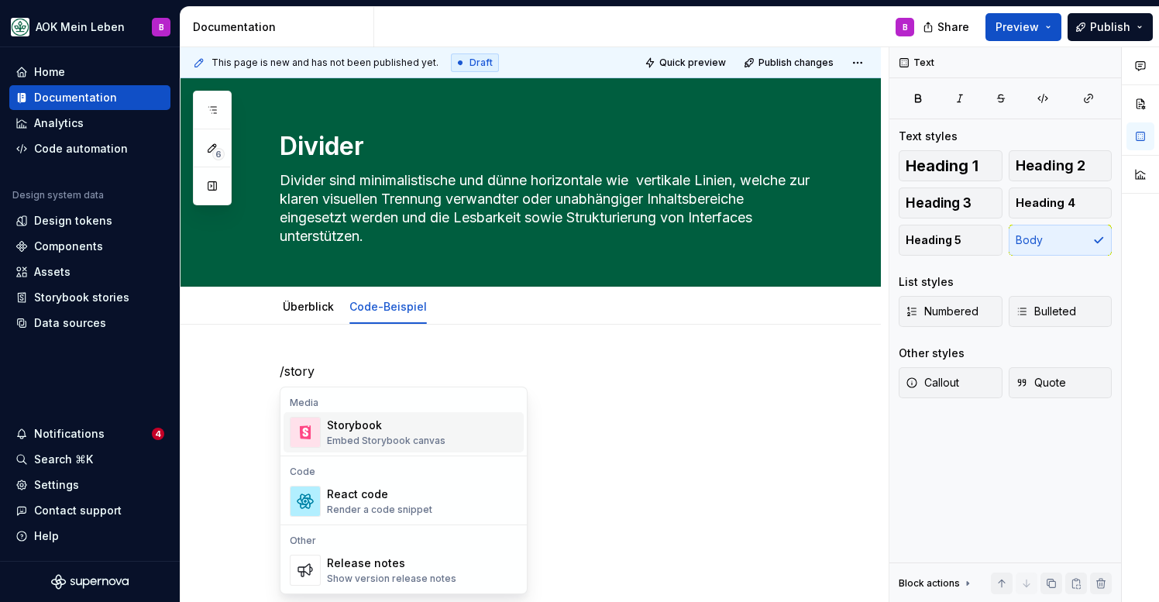
click at [347, 432] on div "Storybook" at bounding box center [386, 425] width 119 height 15
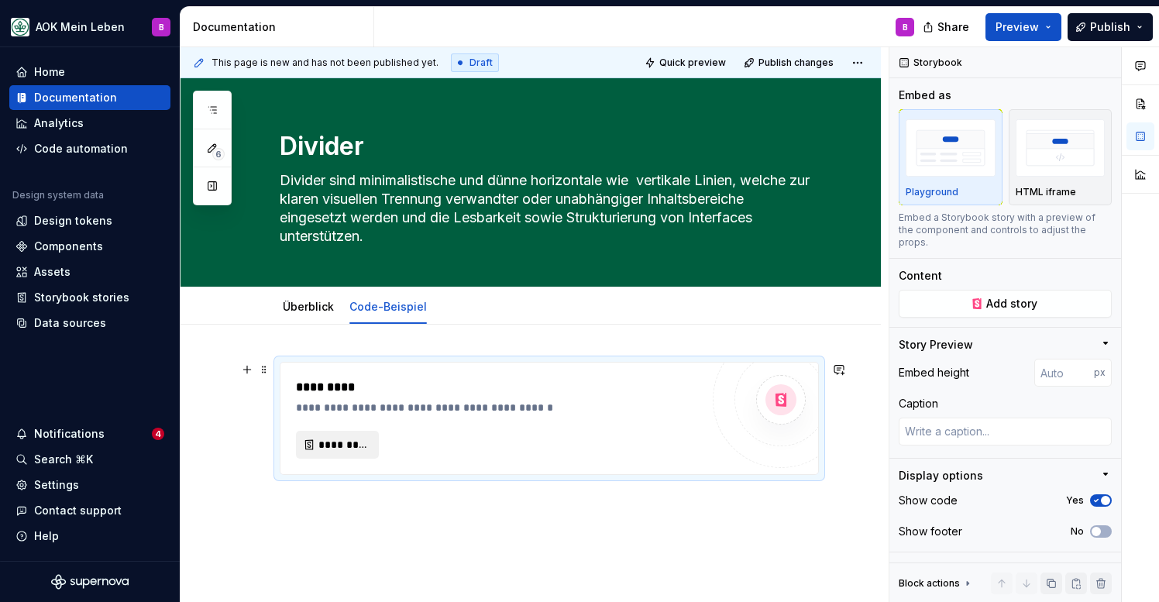
click at [336, 445] on span "*********" at bounding box center [343, 444] width 50 height 15
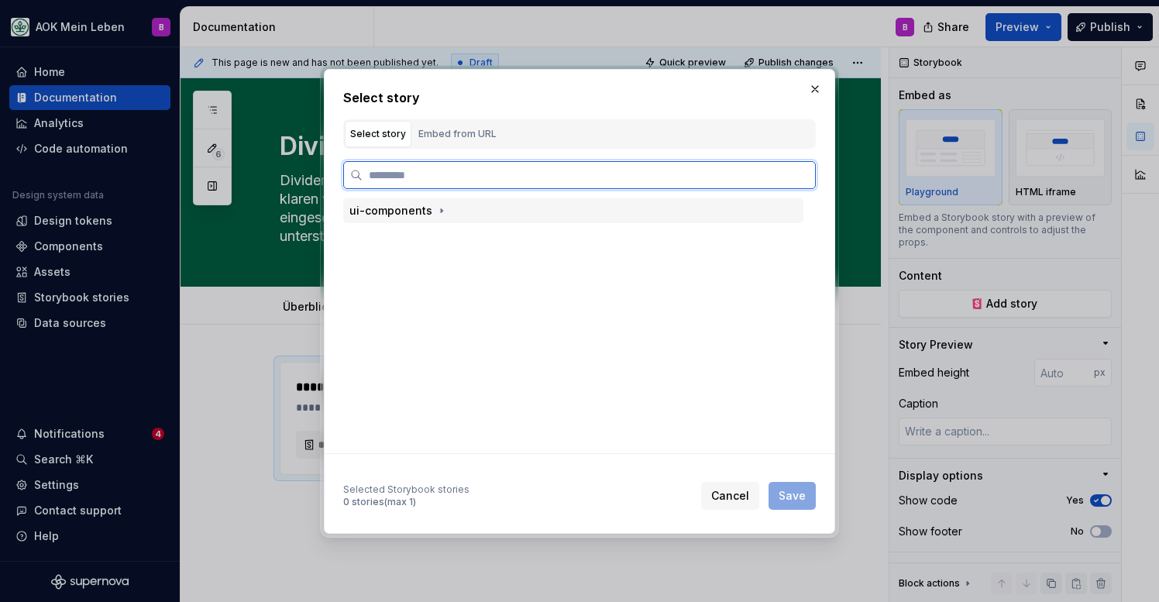
click at [428, 212] on div "ui-components" at bounding box center [390, 210] width 83 height 15
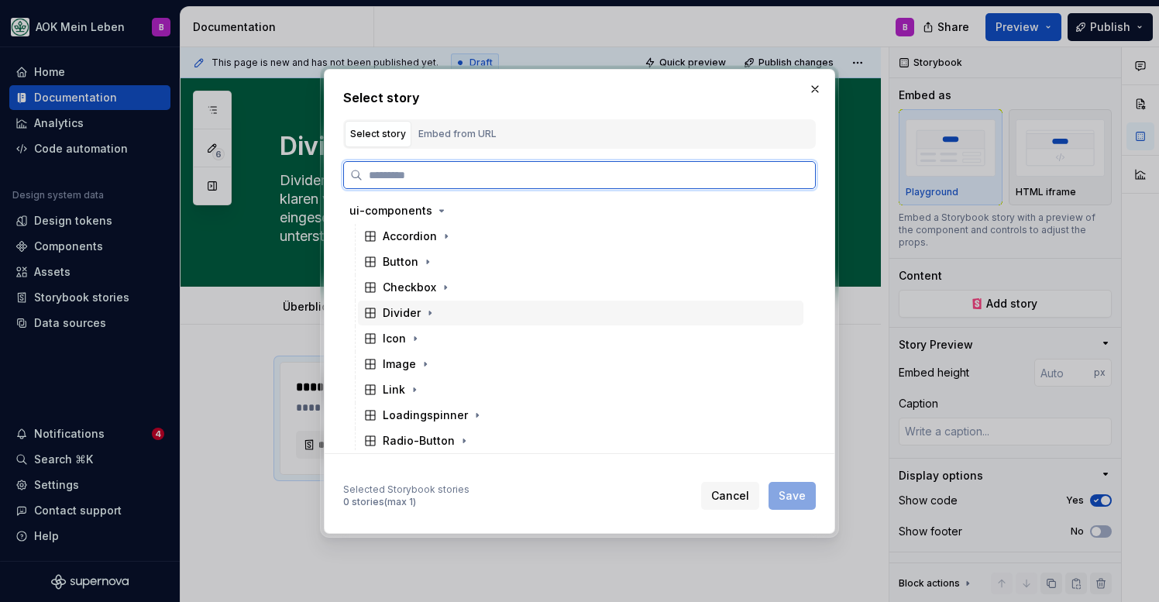
click at [408, 318] on div "Divider" at bounding box center [402, 312] width 38 height 15
click at [420, 365] on div "Base Divider" at bounding box center [432, 363] width 68 height 15
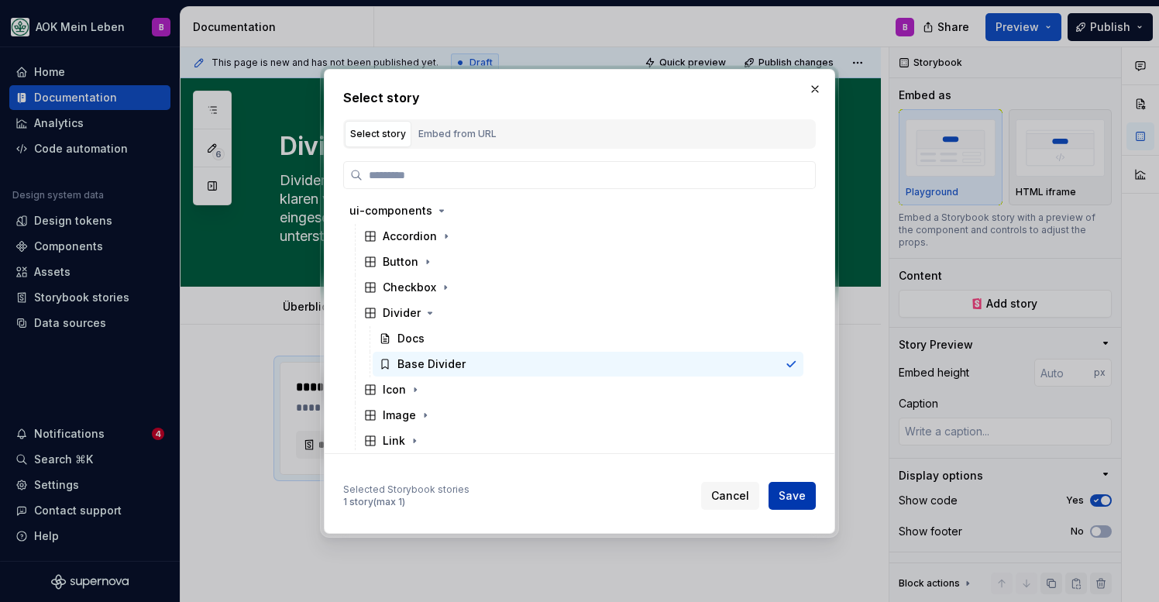
click at [802, 506] on button "Save" at bounding box center [792, 496] width 47 height 28
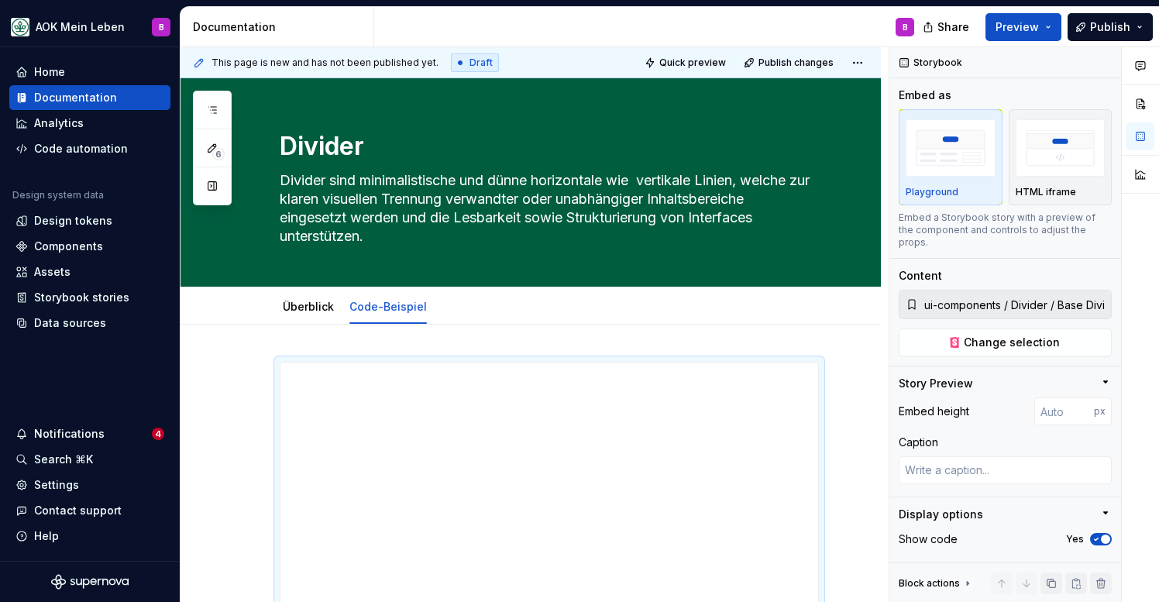
scroll to position [71, 0]
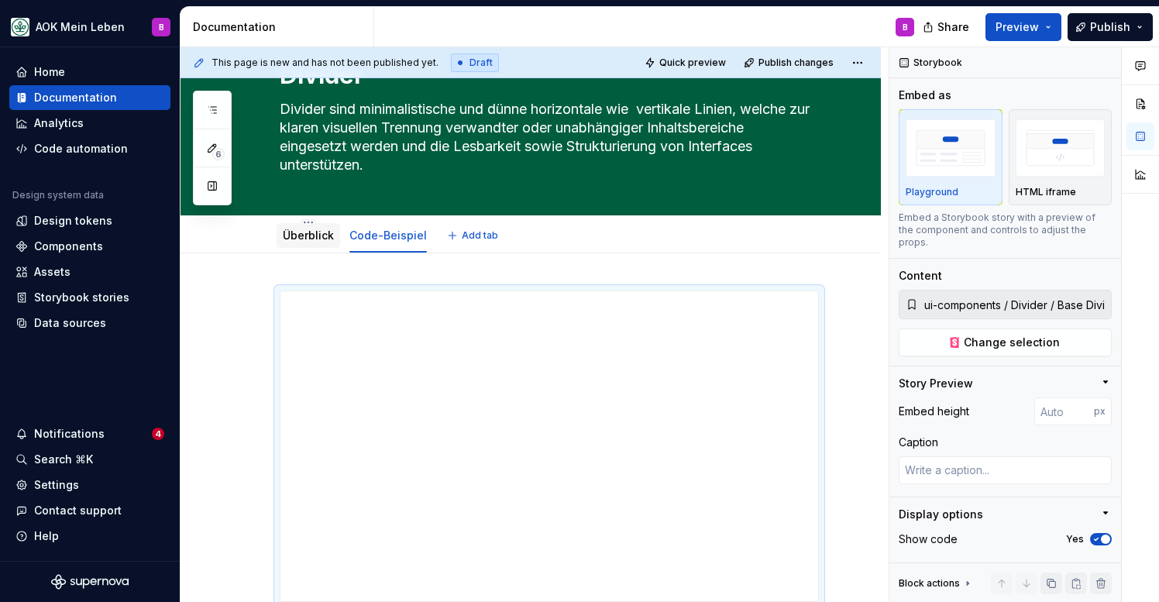
click at [319, 239] on link "Überblick" at bounding box center [308, 235] width 51 height 13
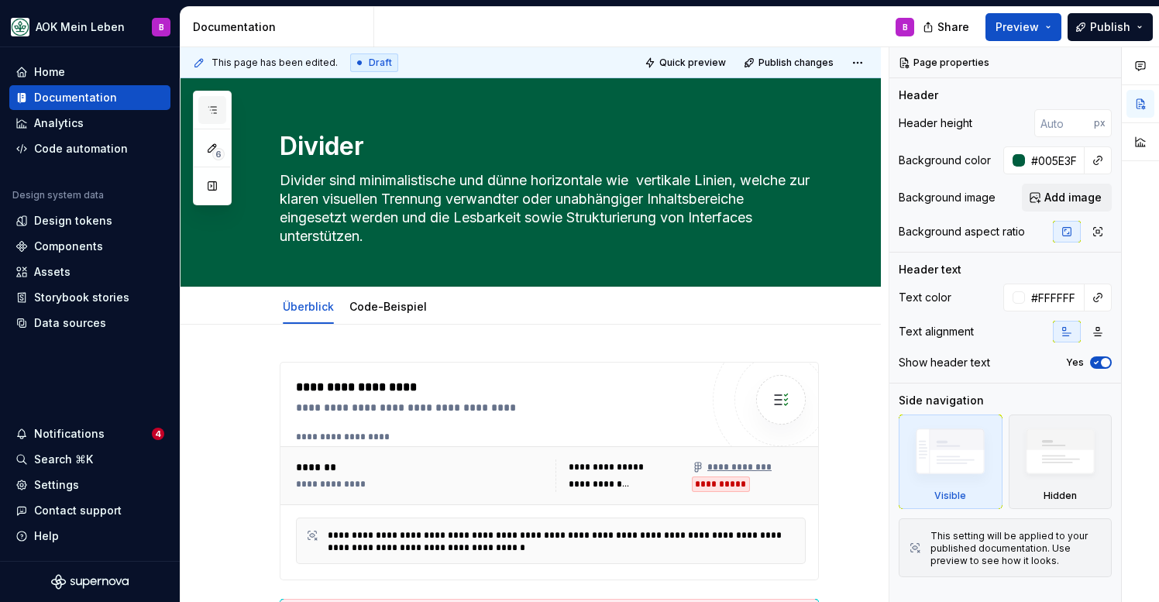
click at [203, 106] on button "button" at bounding box center [212, 110] width 28 height 28
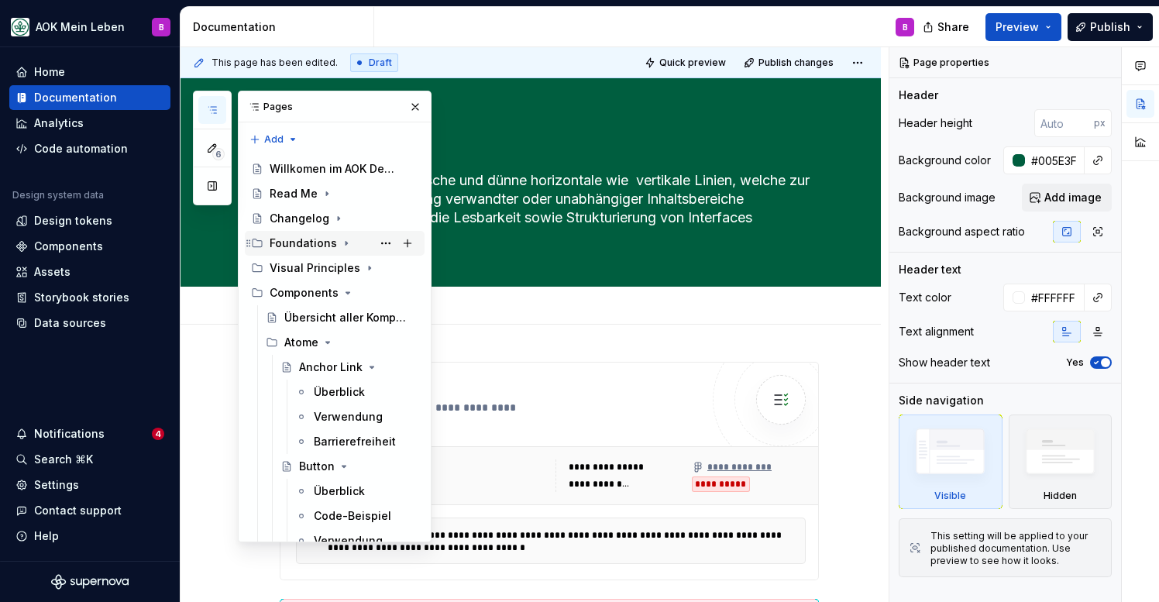
click at [287, 238] on div "Foundations" at bounding box center [303, 243] width 67 height 15
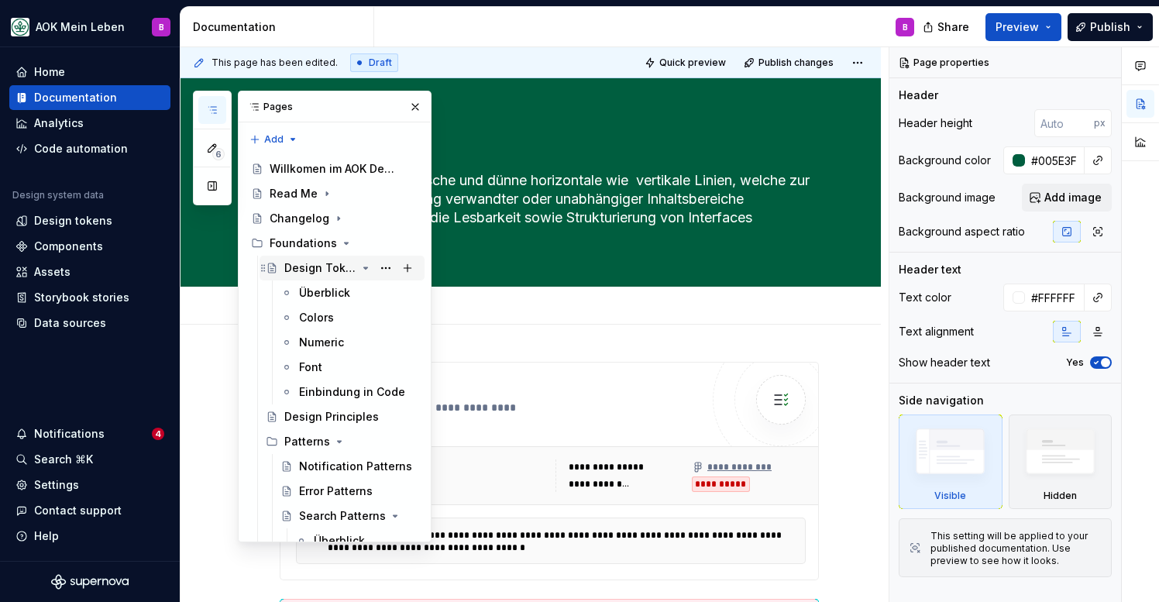
click at [298, 260] on div "Design Tokens" at bounding box center [351, 268] width 134 height 22
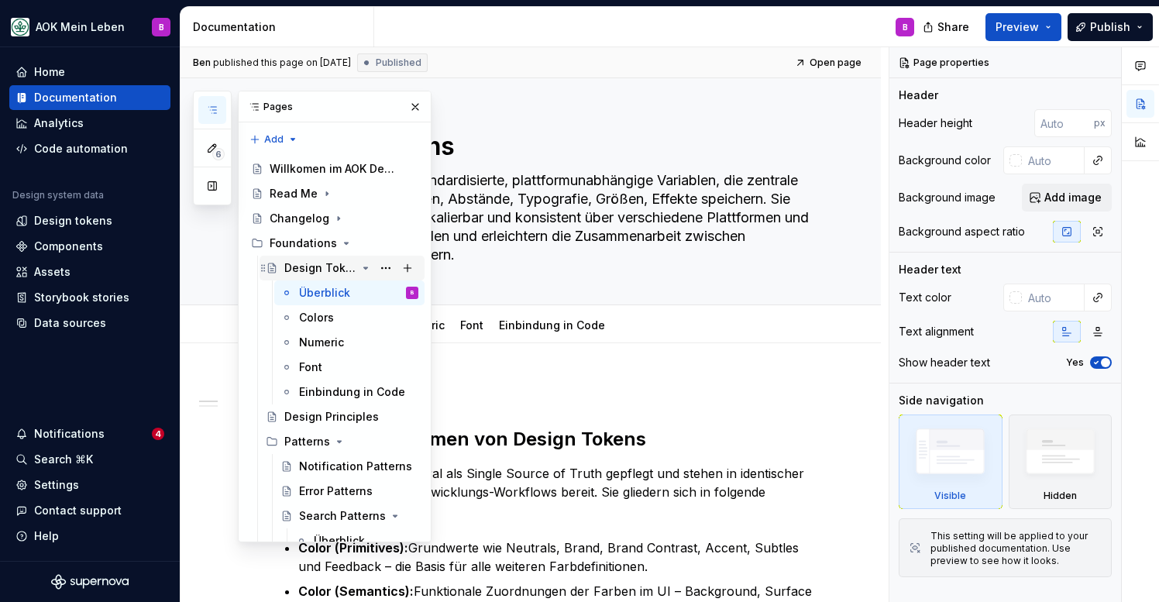
click at [369, 267] on icon "Page tree" at bounding box center [366, 268] width 12 height 12
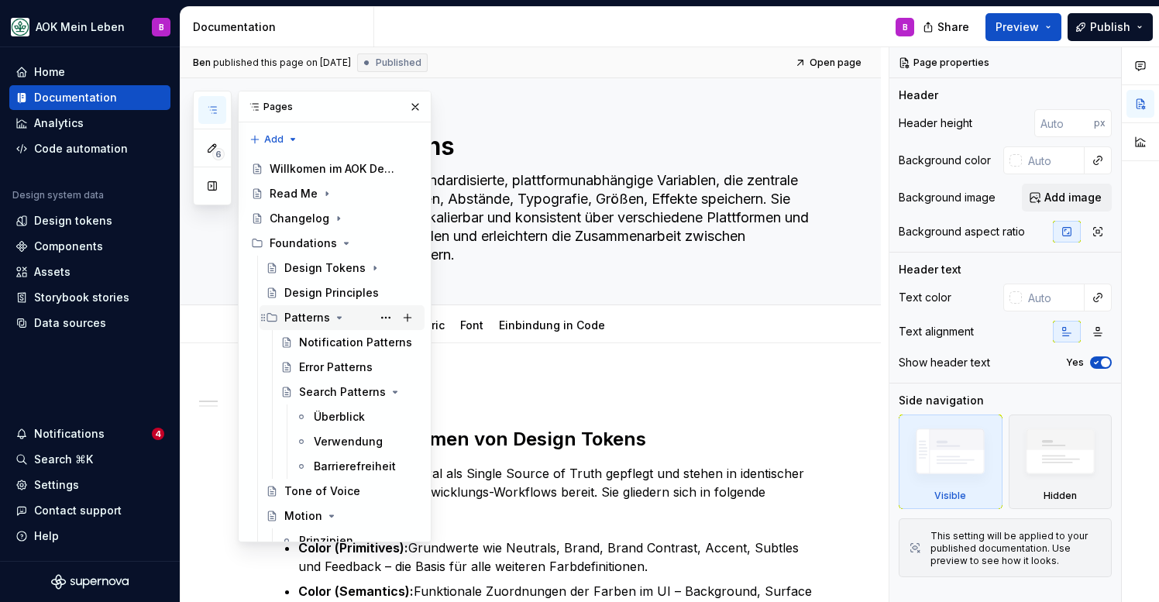
click at [336, 318] on icon "Page tree" at bounding box center [339, 317] width 12 height 12
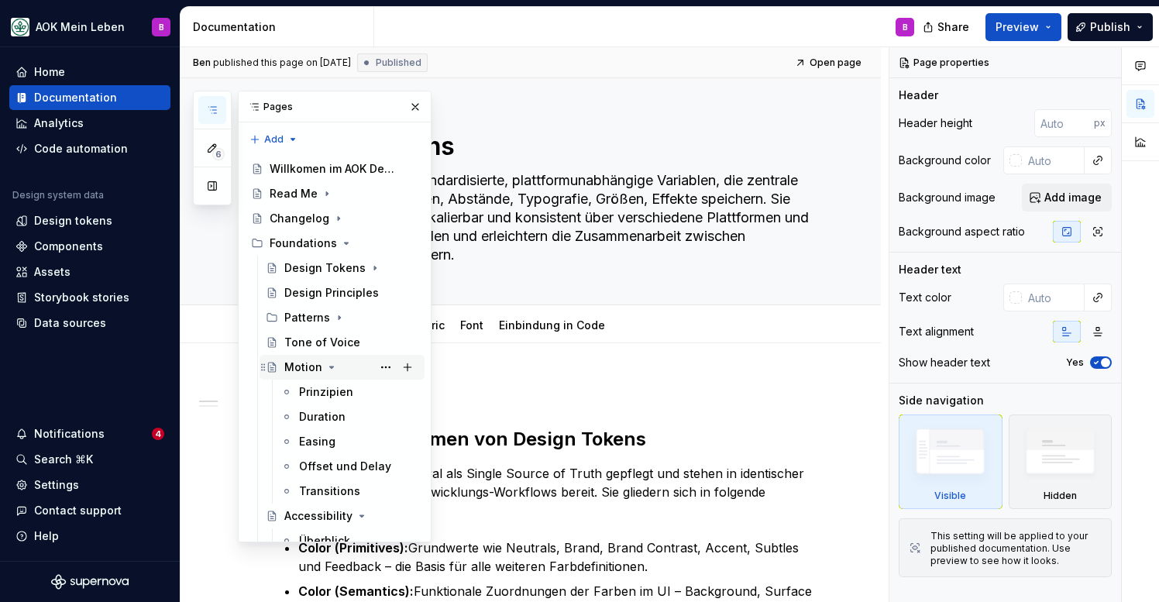
click at [329, 363] on icon "Page tree" at bounding box center [331, 367] width 12 height 12
click at [358, 390] on icon "Page tree" at bounding box center [362, 392] width 12 height 12
click at [325, 422] on div "Visual Principles" at bounding box center [313, 416] width 87 height 15
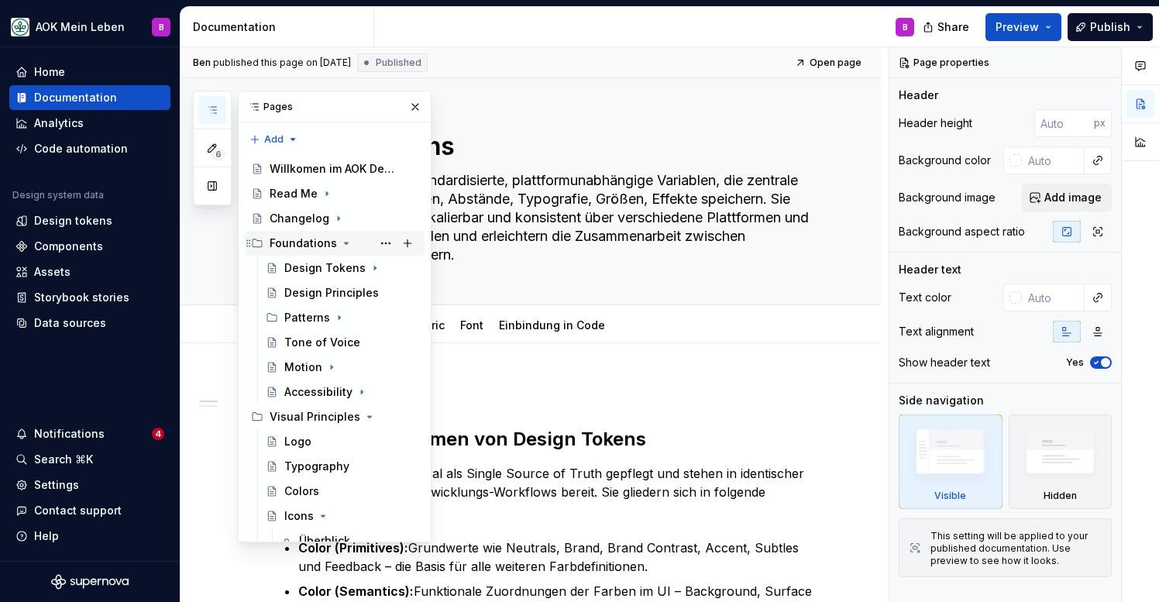
click at [345, 243] on icon "Page tree" at bounding box center [347, 244] width 4 height 2
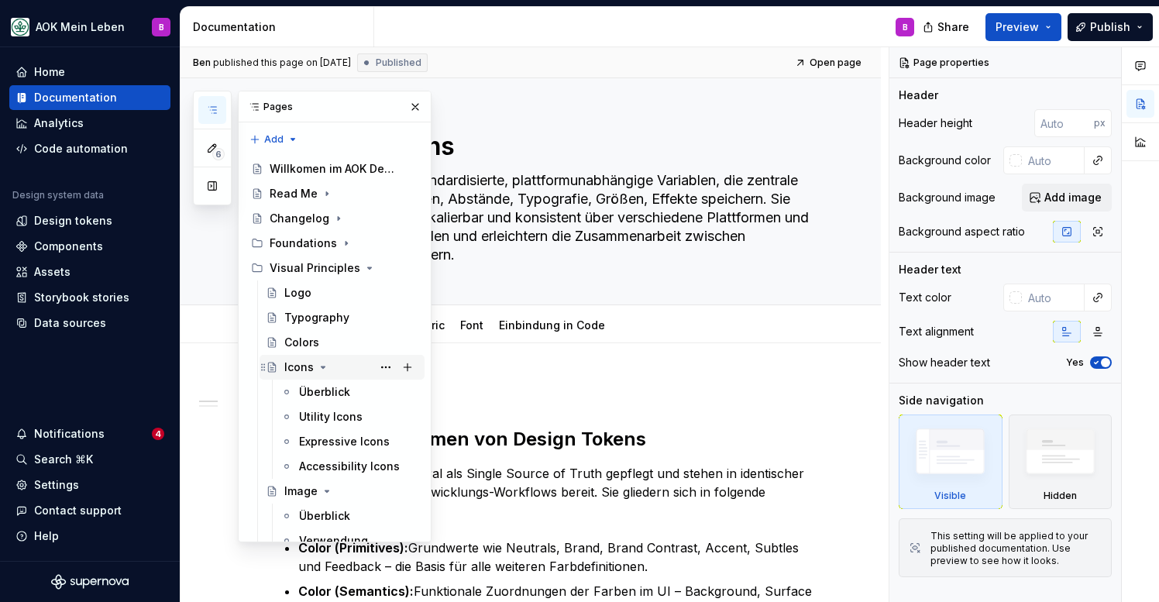
click at [296, 369] on div "Icons" at bounding box center [298, 367] width 29 height 15
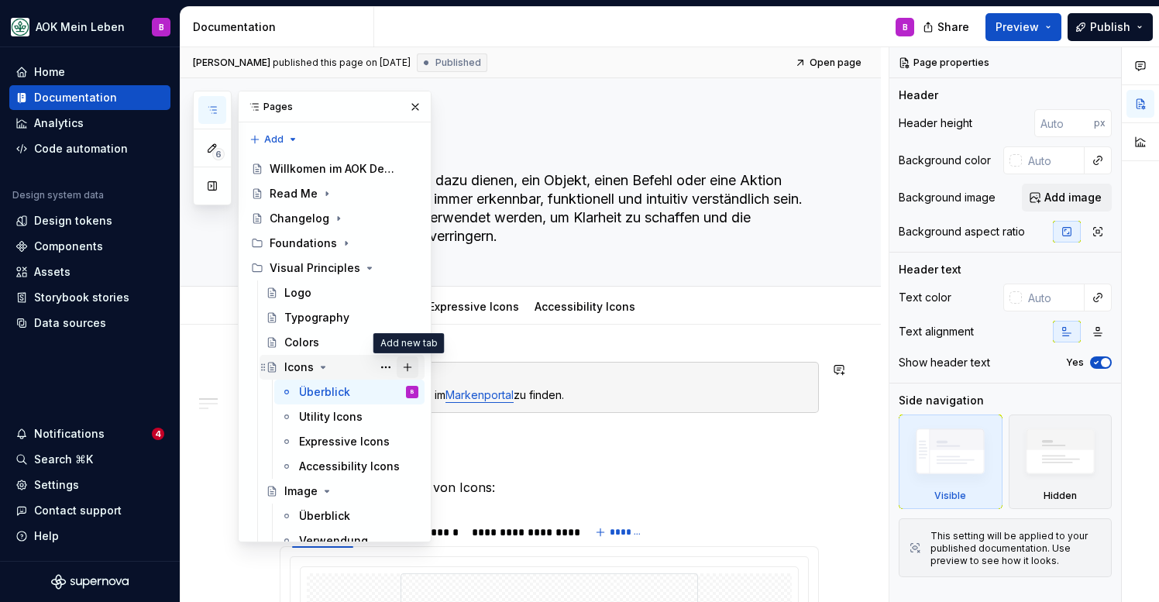
click at [410, 365] on button "Page tree" at bounding box center [408, 367] width 22 height 22
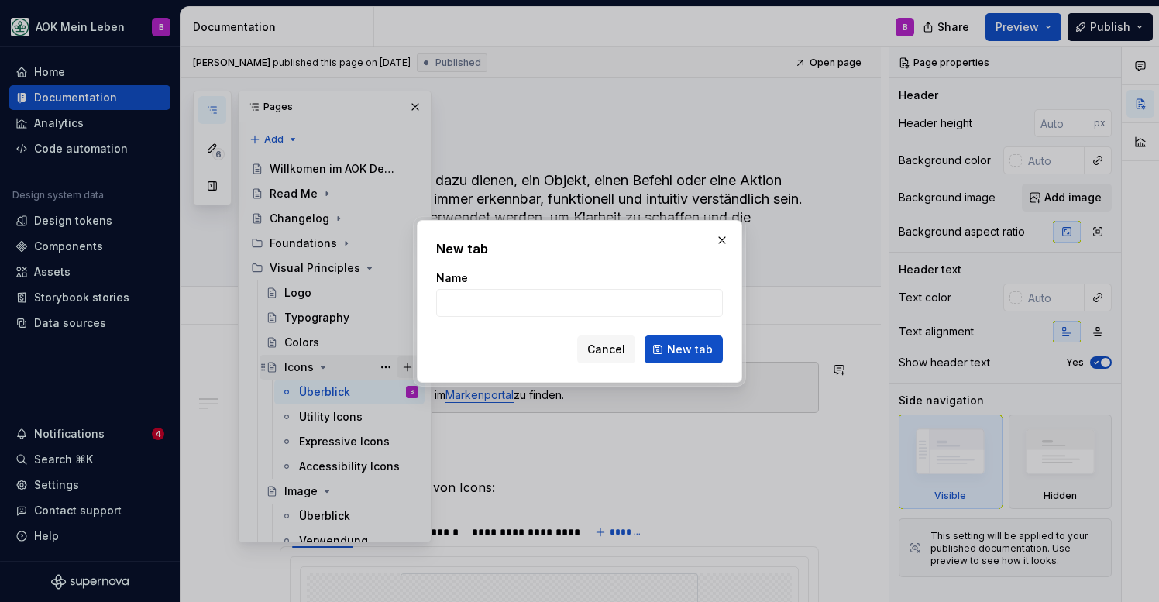
type textarea "*"
type input "Code-Beispiel"
click at [676, 352] on span "New tab" at bounding box center [690, 349] width 46 height 15
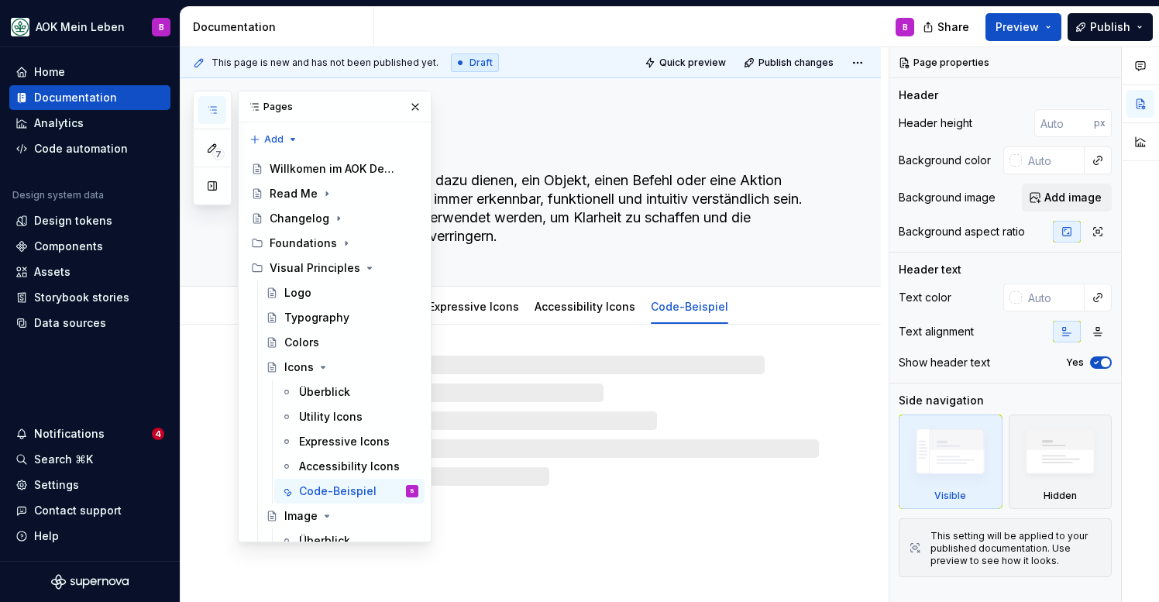
click at [216, 111] on icon "button" at bounding box center [212, 110] width 12 height 12
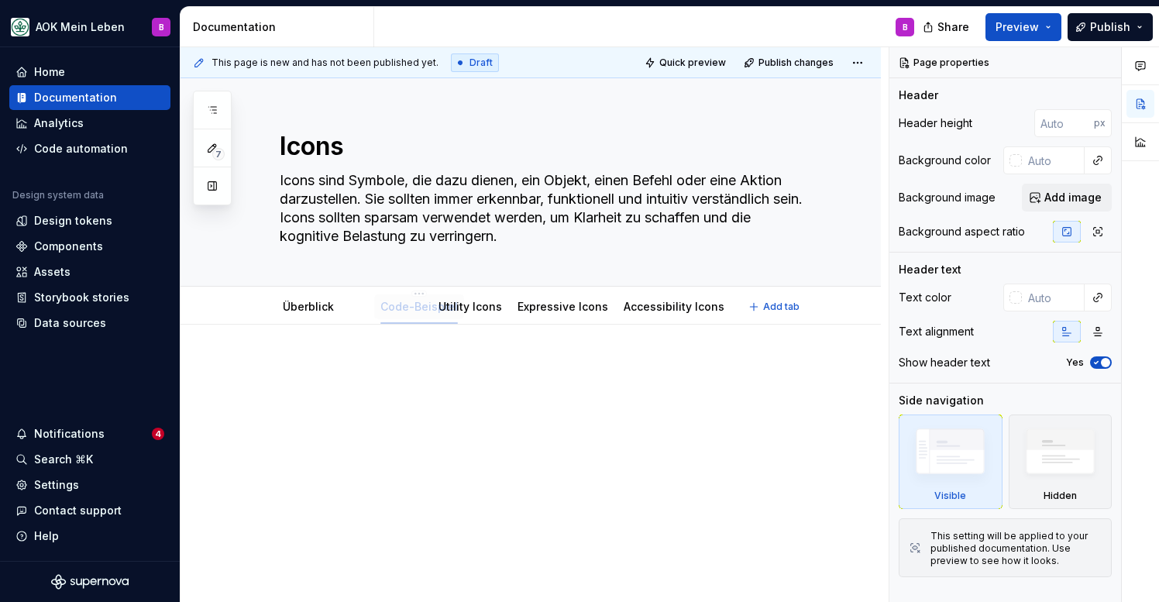
drag, startPoint x: 644, startPoint y: 305, endPoint x: 368, endPoint y: 308, distance: 275.9
click at [457, 394] on div at bounding box center [549, 391] width 539 height 59
type textarea "*"
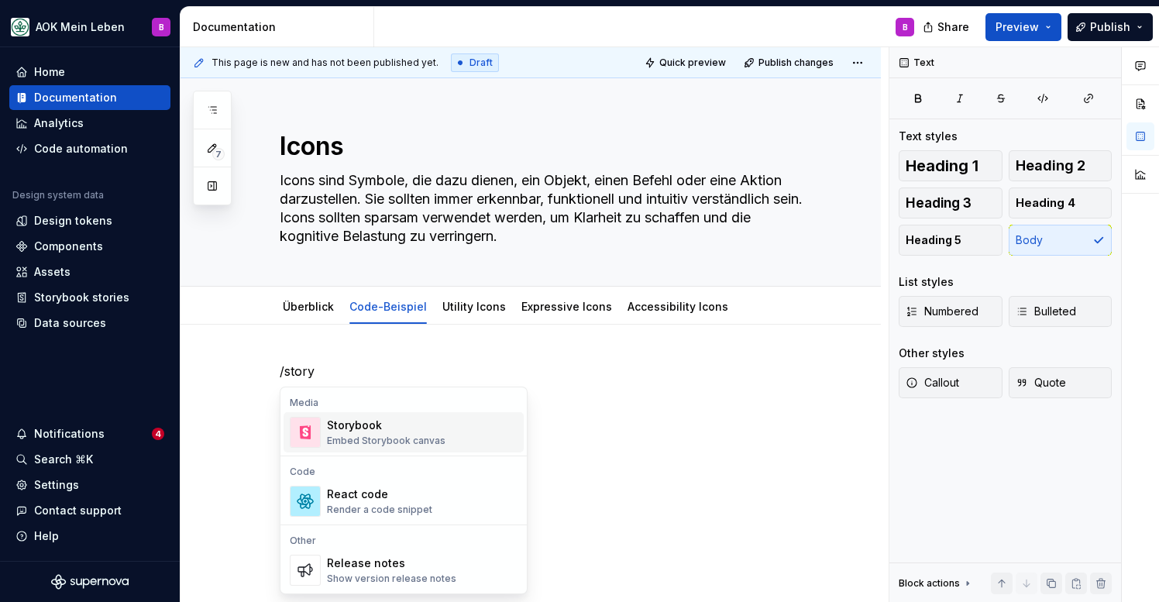
click at [386, 425] on div "Storybook" at bounding box center [386, 425] width 119 height 15
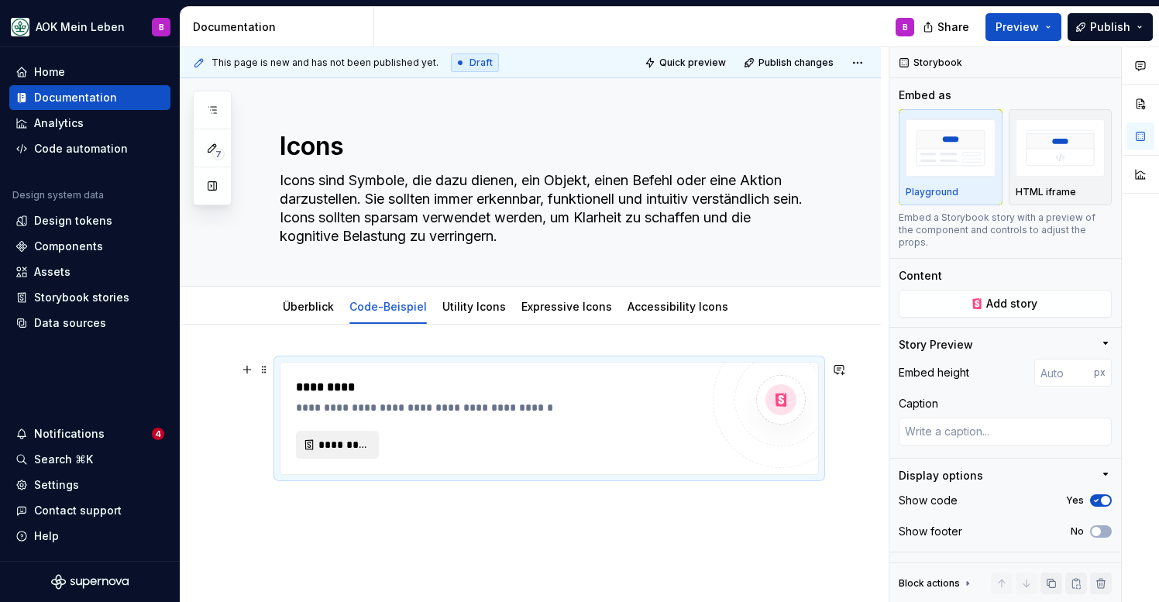
click at [355, 440] on span "*********" at bounding box center [343, 444] width 50 height 15
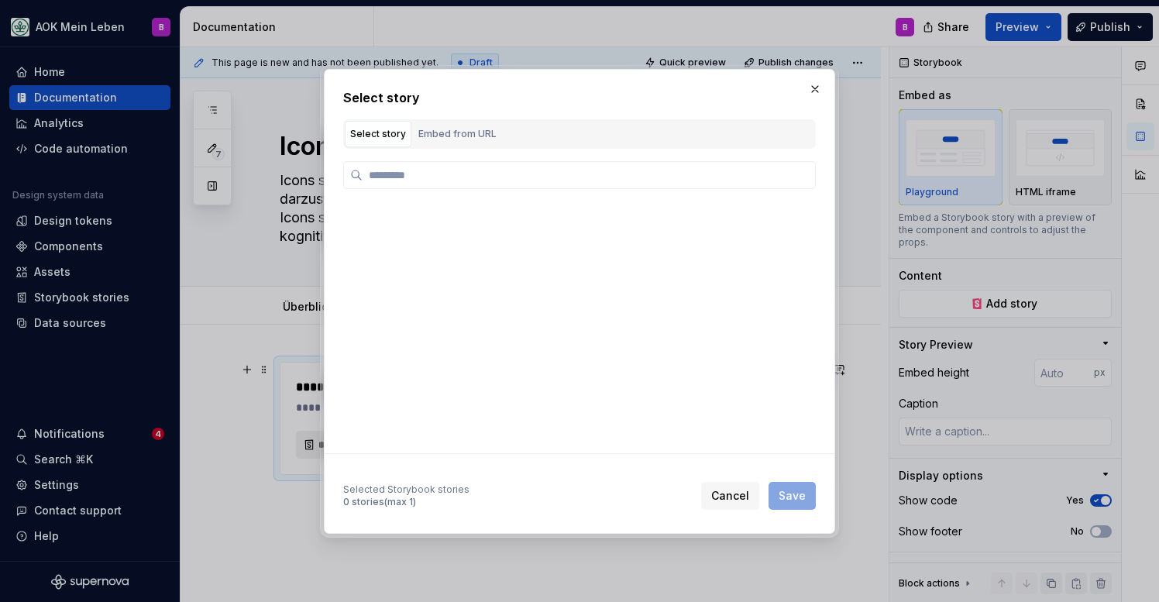
type textarea "*"
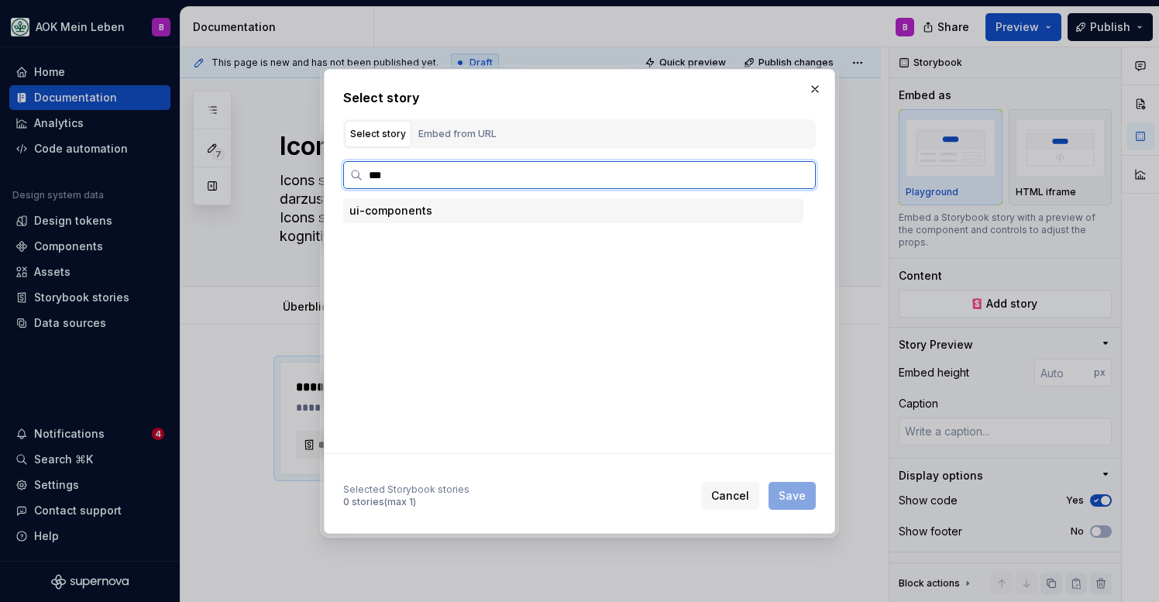
type input "****"
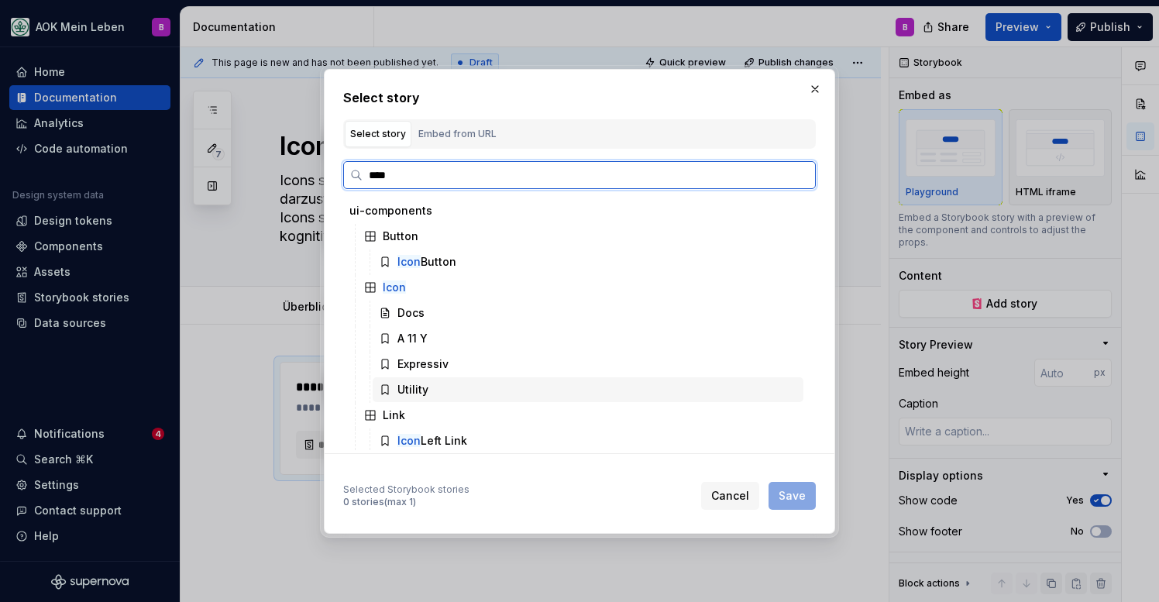
click at [407, 394] on div "Utility" at bounding box center [413, 389] width 31 height 15
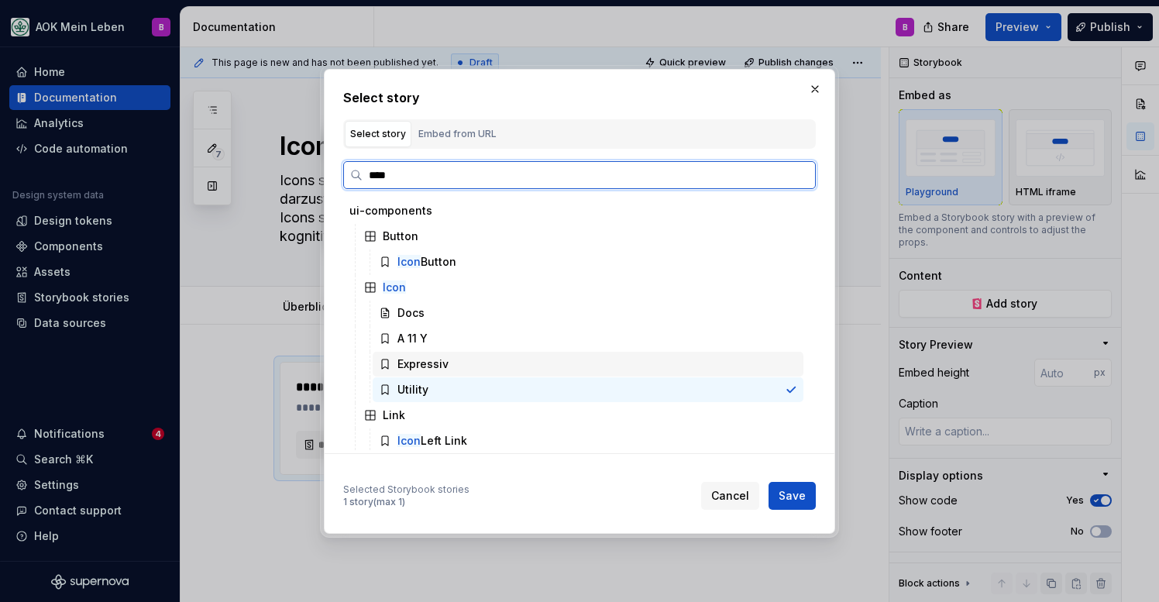
click at [421, 366] on div "Expressiv" at bounding box center [423, 363] width 51 height 15
click at [416, 383] on div "Utility" at bounding box center [413, 389] width 31 height 15
click at [416, 359] on div "Expressiv" at bounding box center [423, 363] width 51 height 15
click at [414, 384] on div "Utility" at bounding box center [413, 389] width 31 height 15
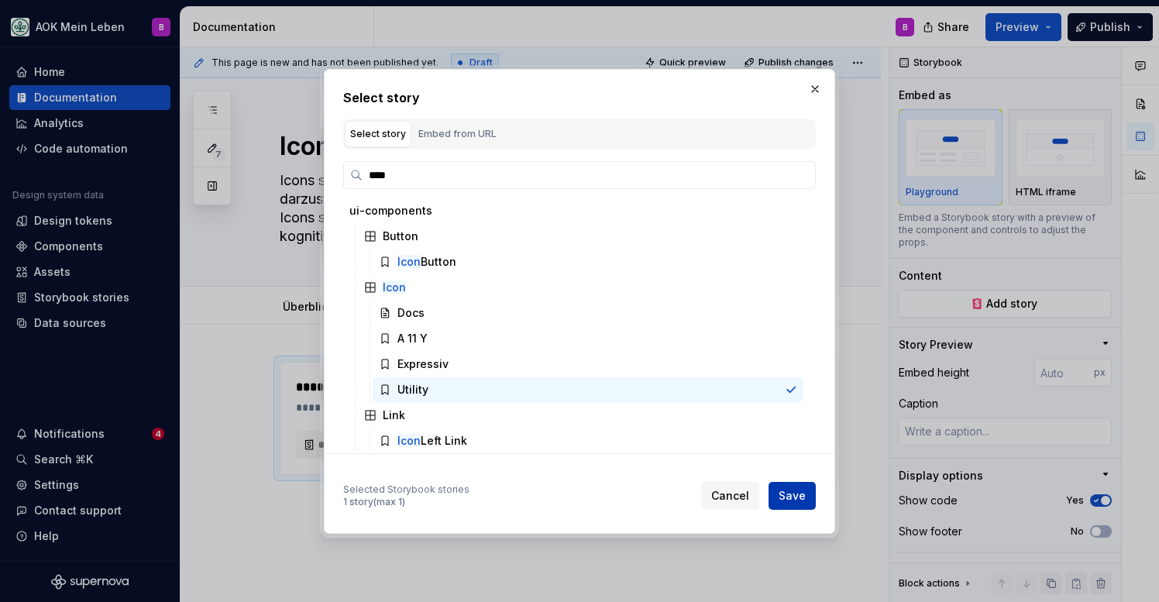
click at [800, 495] on span "Save" at bounding box center [792, 495] width 27 height 15
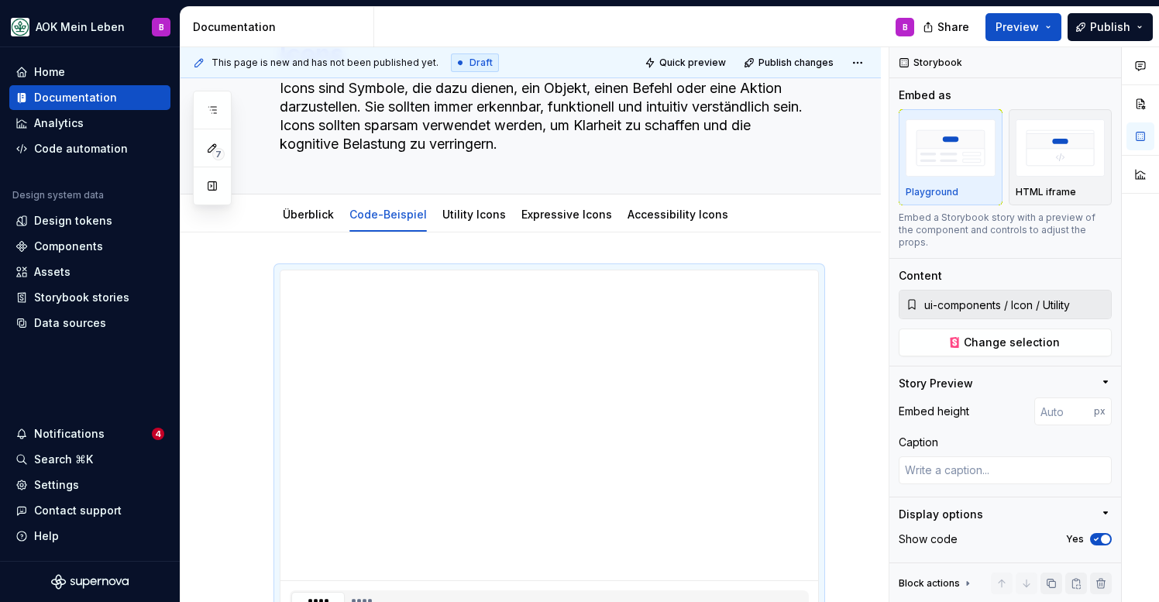
scroll to position [95, 0]
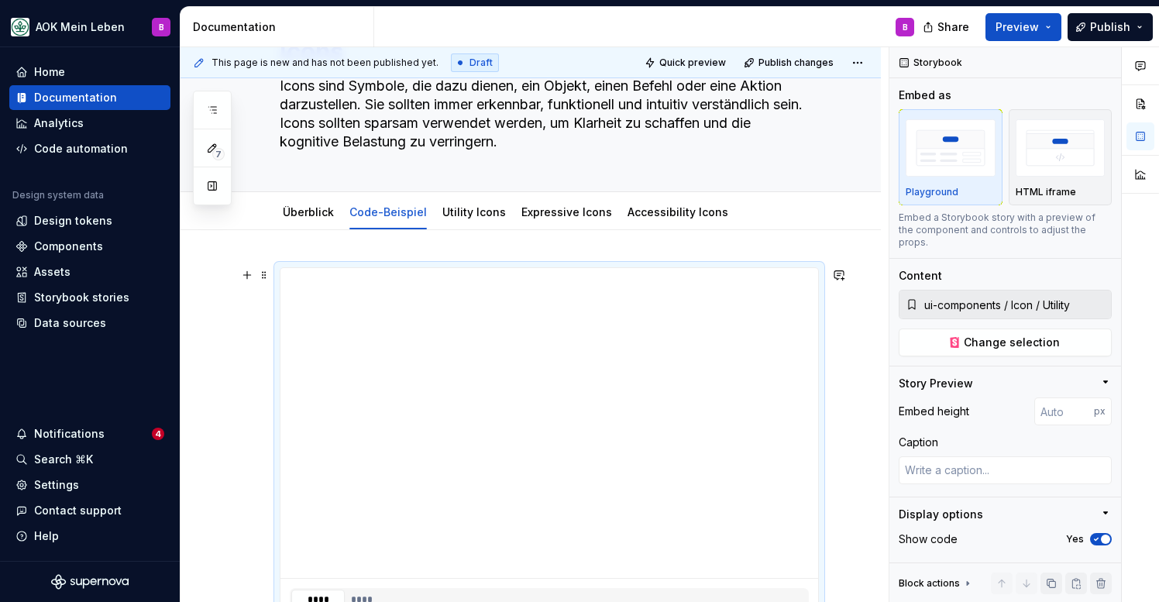
click at [482, 267] on div "**********" at bounding box center [549, 503] width 539 height 473
click at [482, 220] on div "Utility Icons" at bounding box center [474, 212] width 64 height 19
click at [473, 213] on link "Utility Icons" at bounding box center [474, 211] width 64 height 13
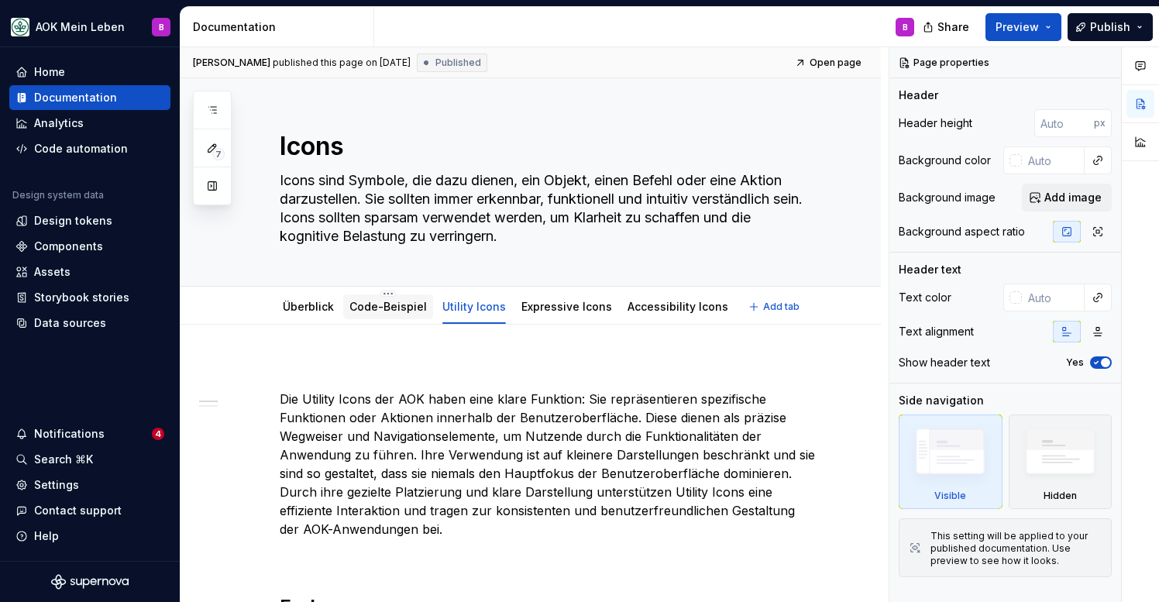
click at [391, 309] on link "Code-Beispiel" at bounding box center [387, 306] width 77 height 13
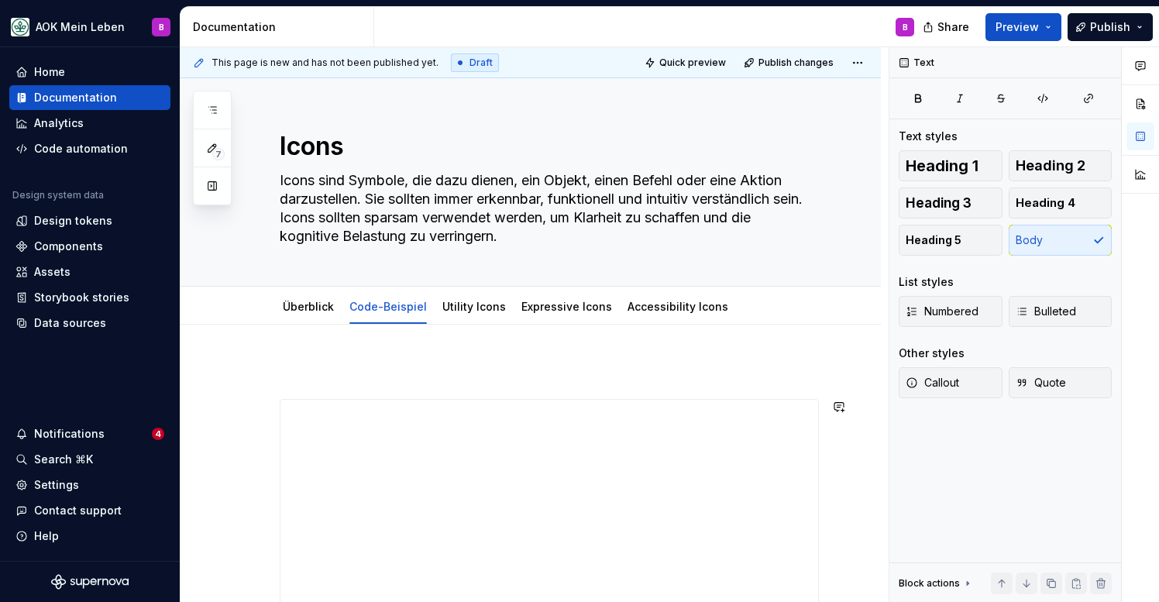
scroll to position [1, 0]
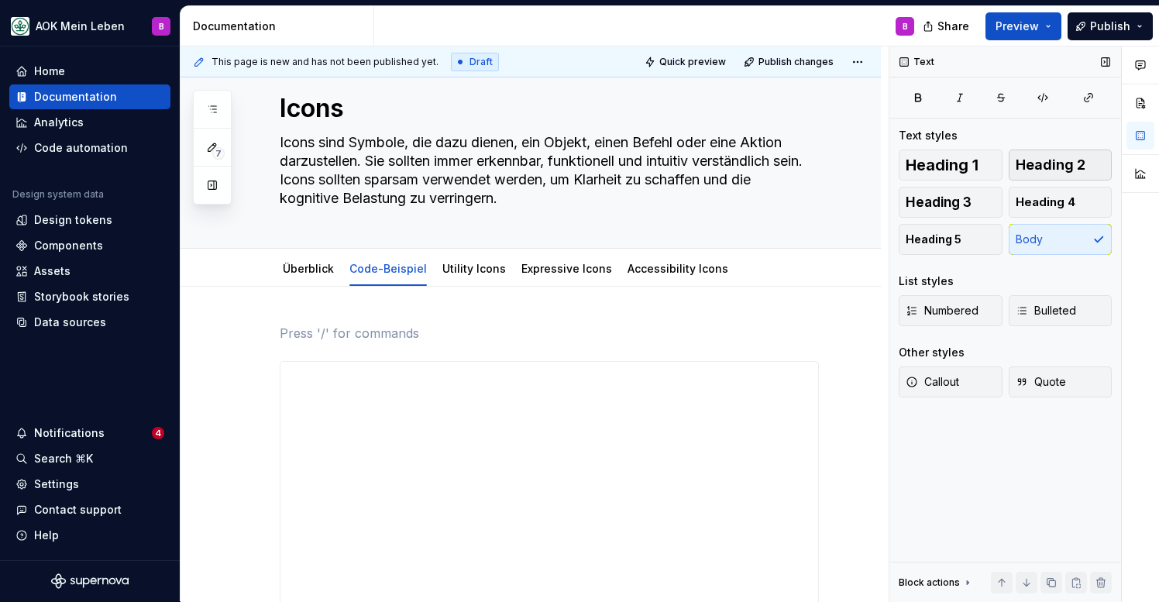
click at [1045, 174] on button "Heading 2" at bounding box center [1061, 165] width 104 height 31
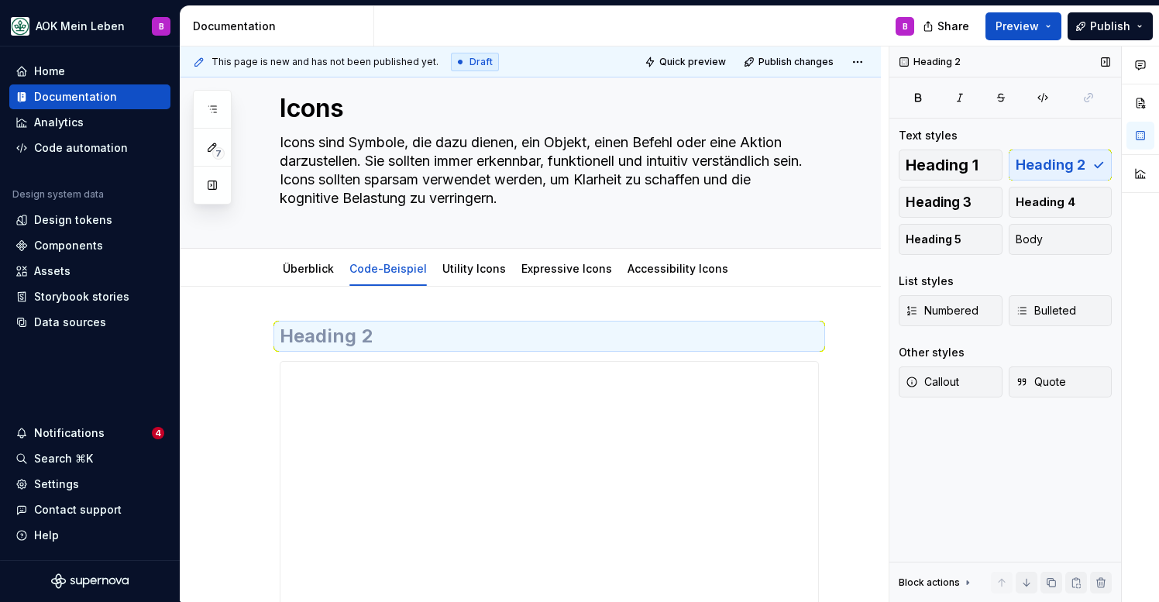
scroll to position [0, 0]
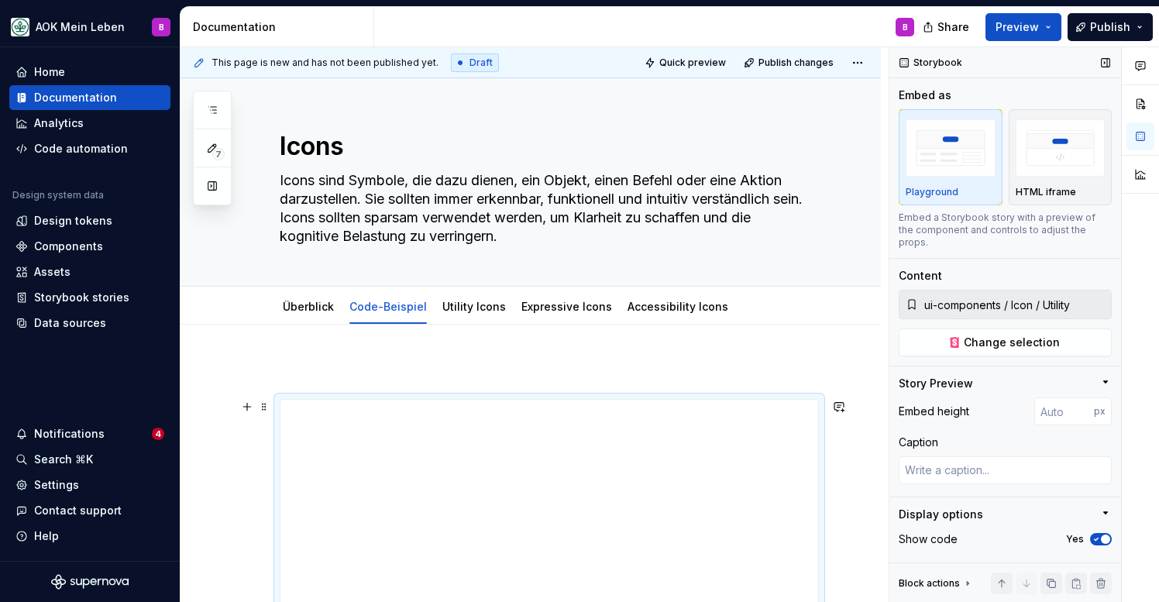
type textarea "*"
click at [622, 376] on h2 at bounding box center [549, 374] width 539 height 25
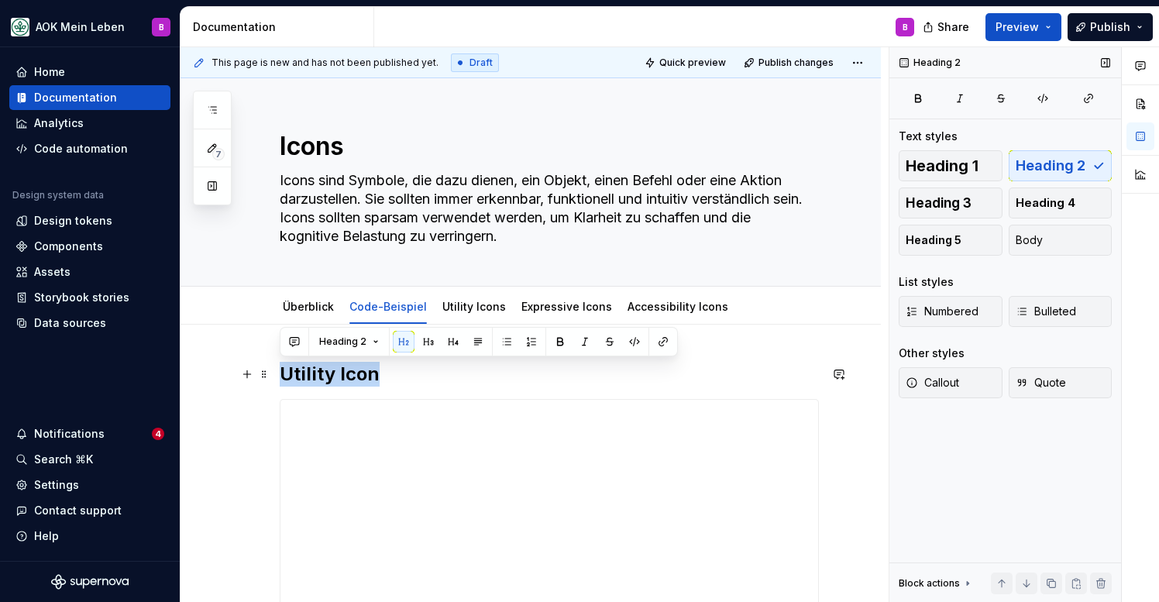
drag, startPoint x: 380, startPoint y: 373, endPoint x: 270, endPoint y: 376, distance: 109.3
copy h2 "Utility Icon"
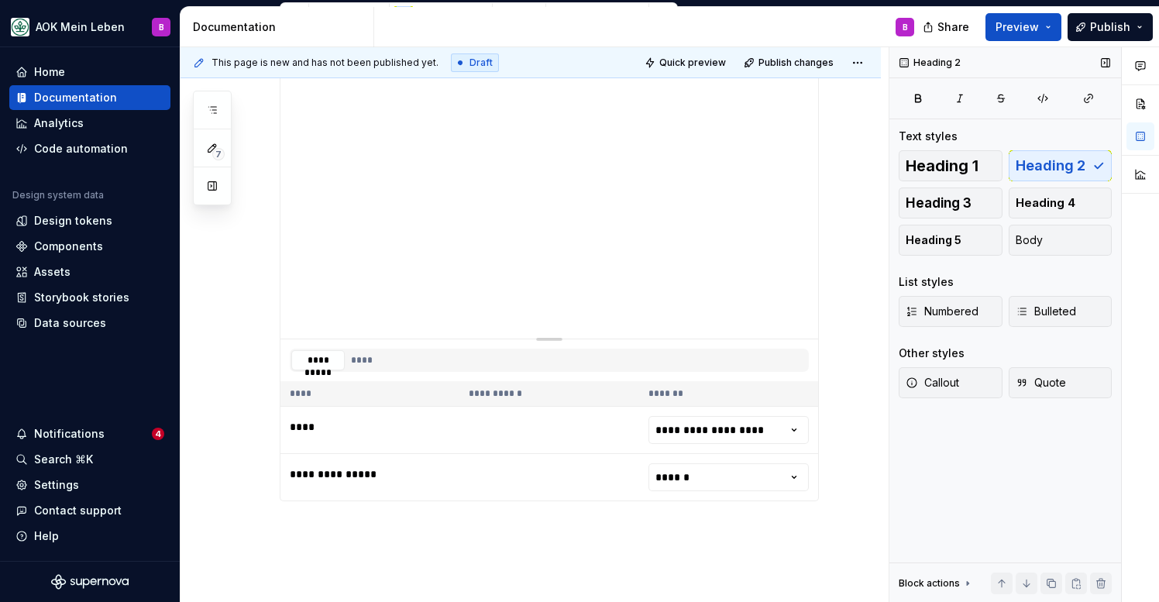
scroll to position [389, 0]
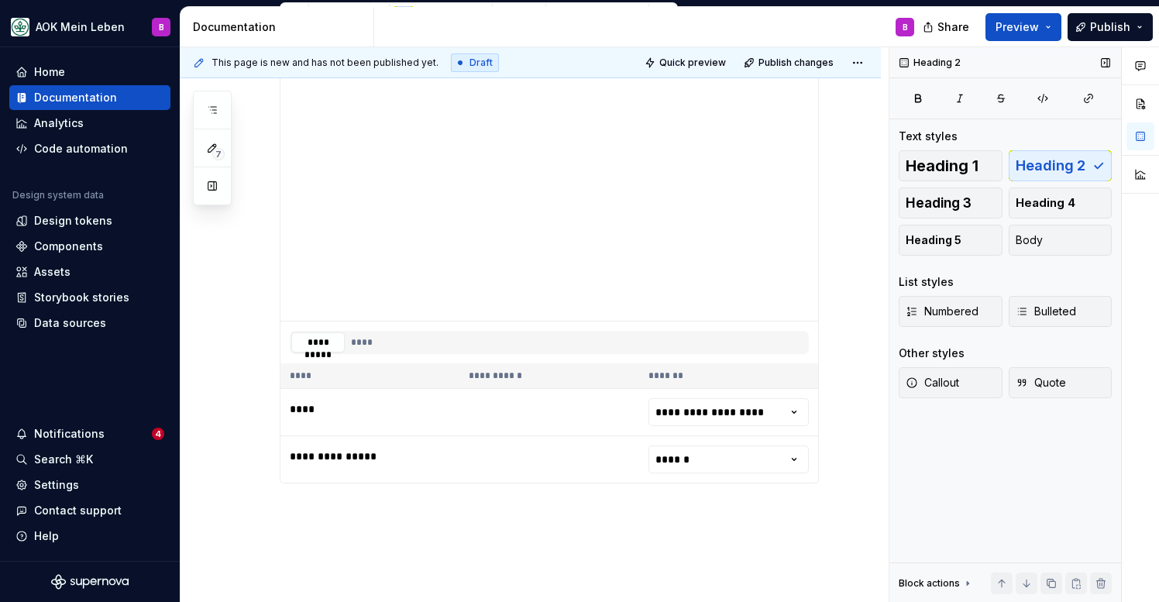
click at [394, 512] on div "**********" at bounding box center [531, 309] width 700 height 747
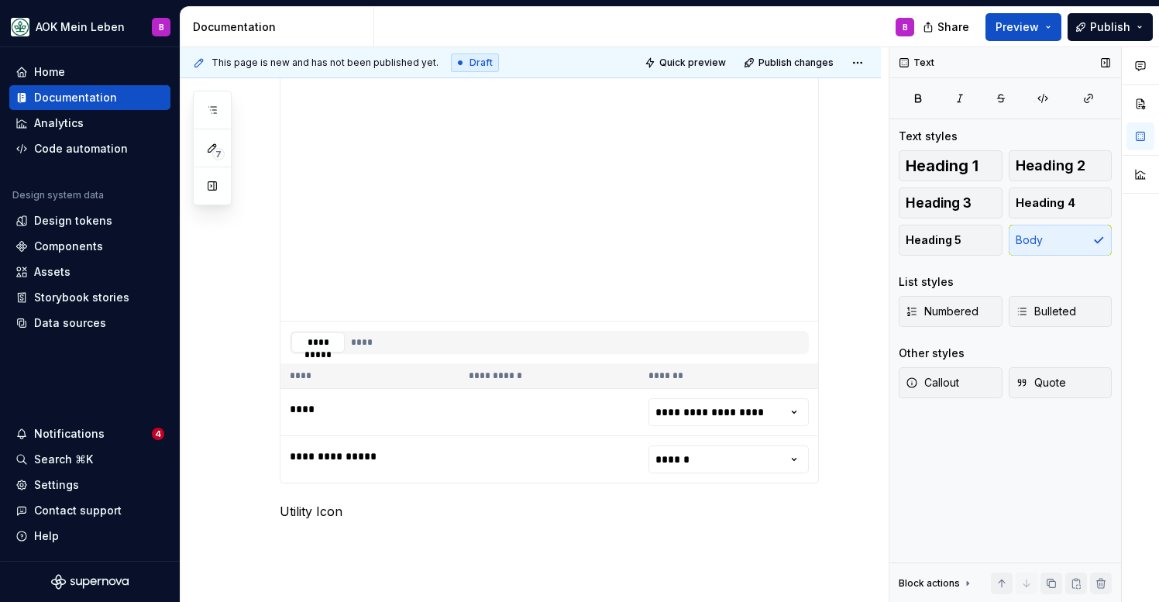
click at [394, 512] on p "Utility Icon" at bounding box center [549, 511] width 539 height 19
click at [1058, 164] on span "Heading 2" at bounding box center [1051, 165] width 70 height 15
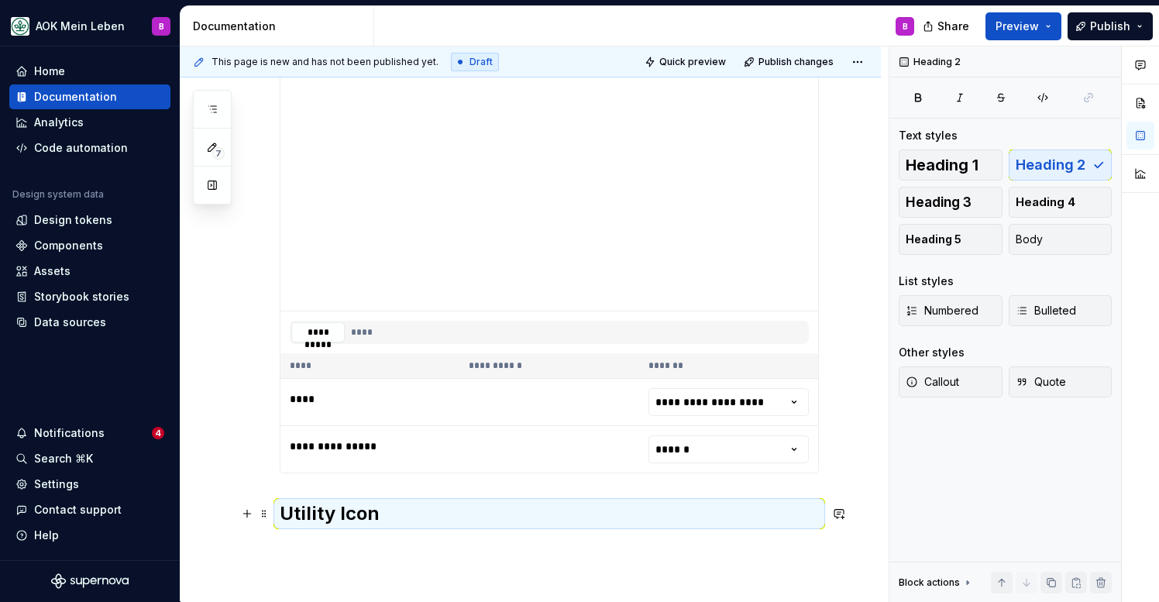
click at [599, 517] on h2 "Utility Icon" at bounding box center [549, 513] width 539 height 25
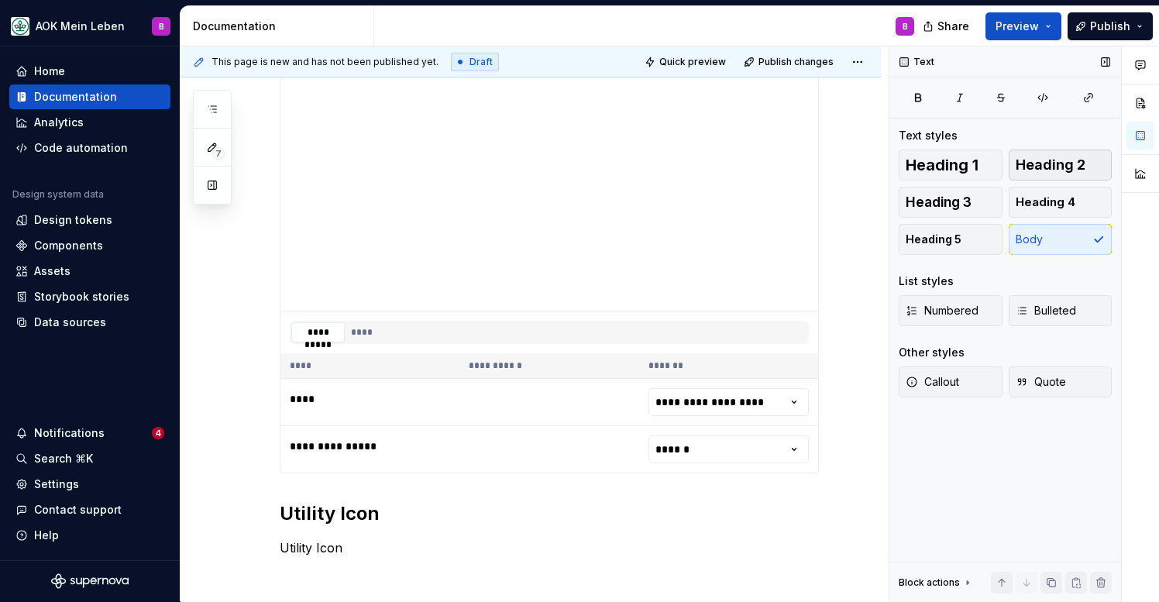
click at [1051, 166] on span "Heading 2" at bounding box center [1051, 164] width 70 height 15
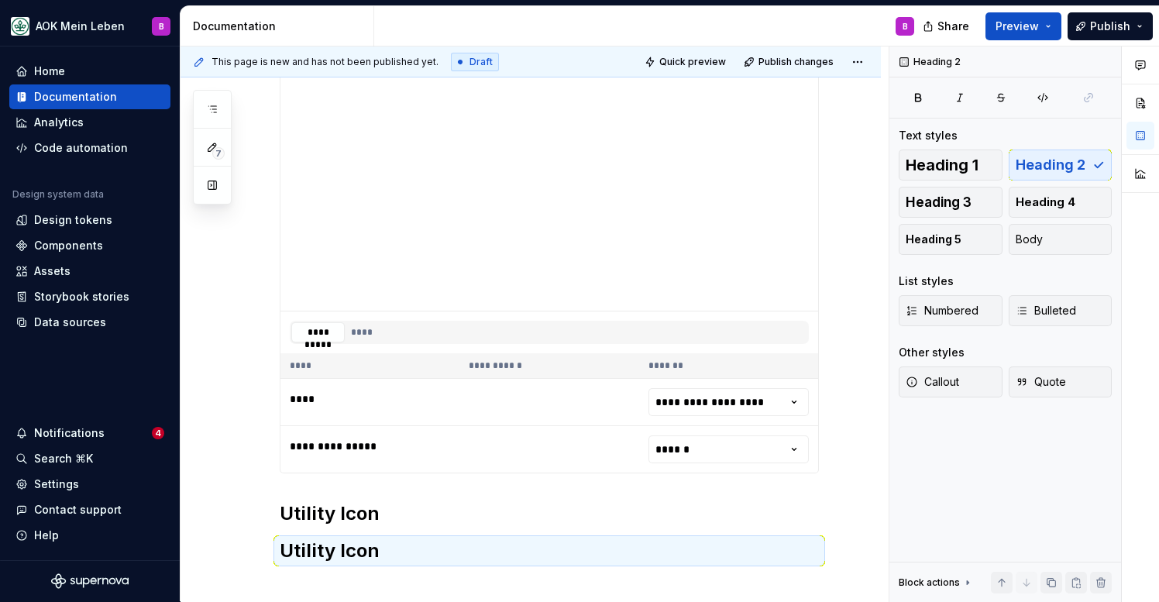
scroll to position [435, 0]
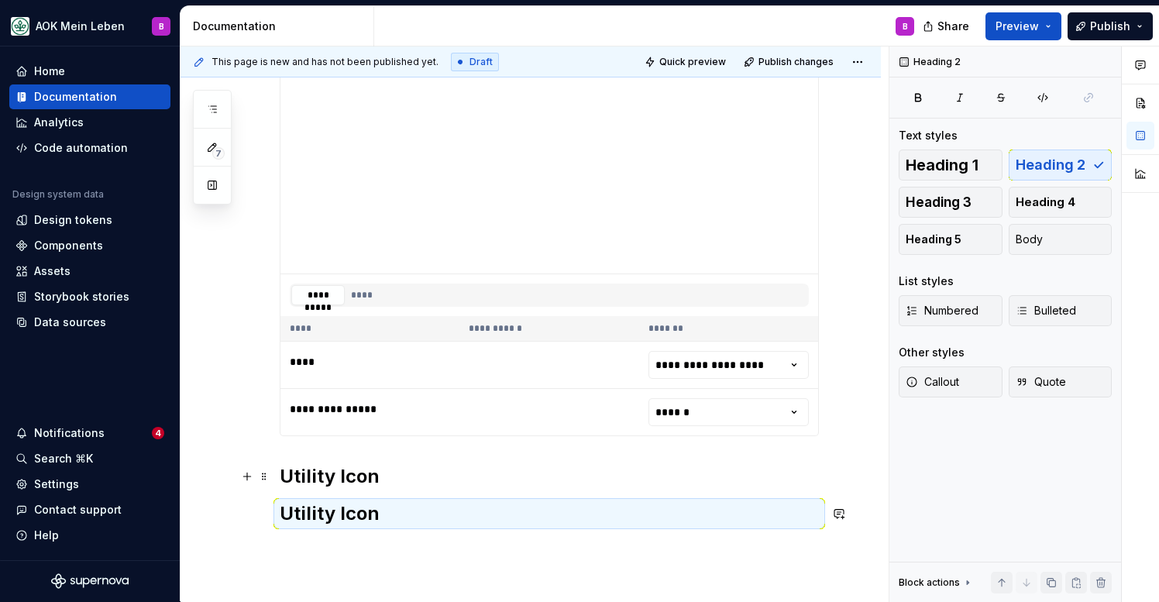
click at [422, 478] on h2 "Utility Icon" at bounding box center [549, 476] width 539 height 25
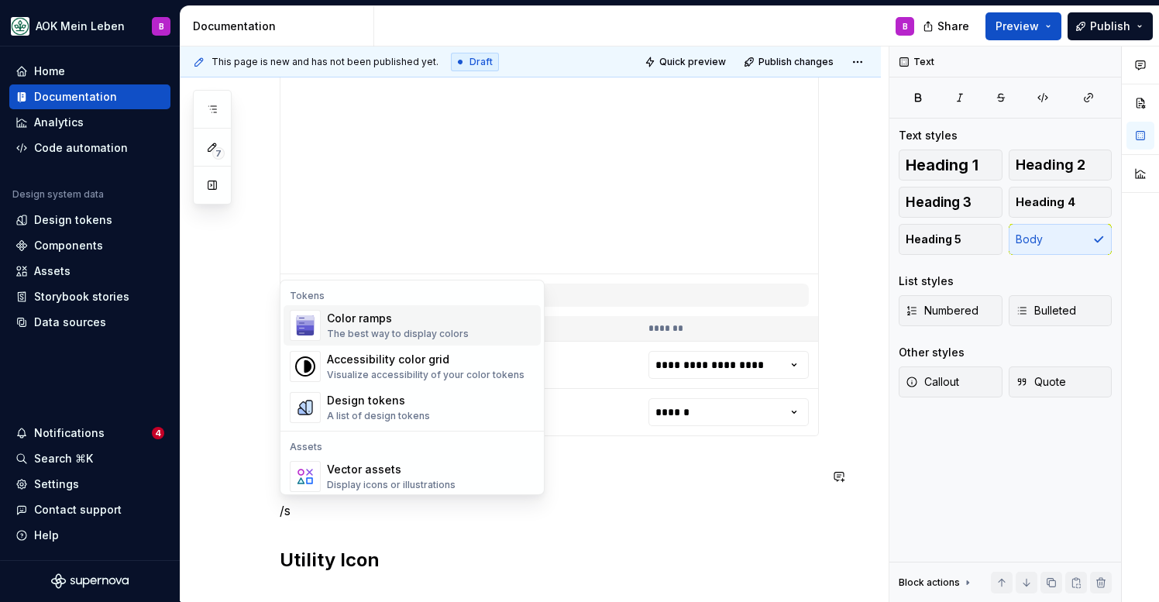
scroll to position [0, 0]
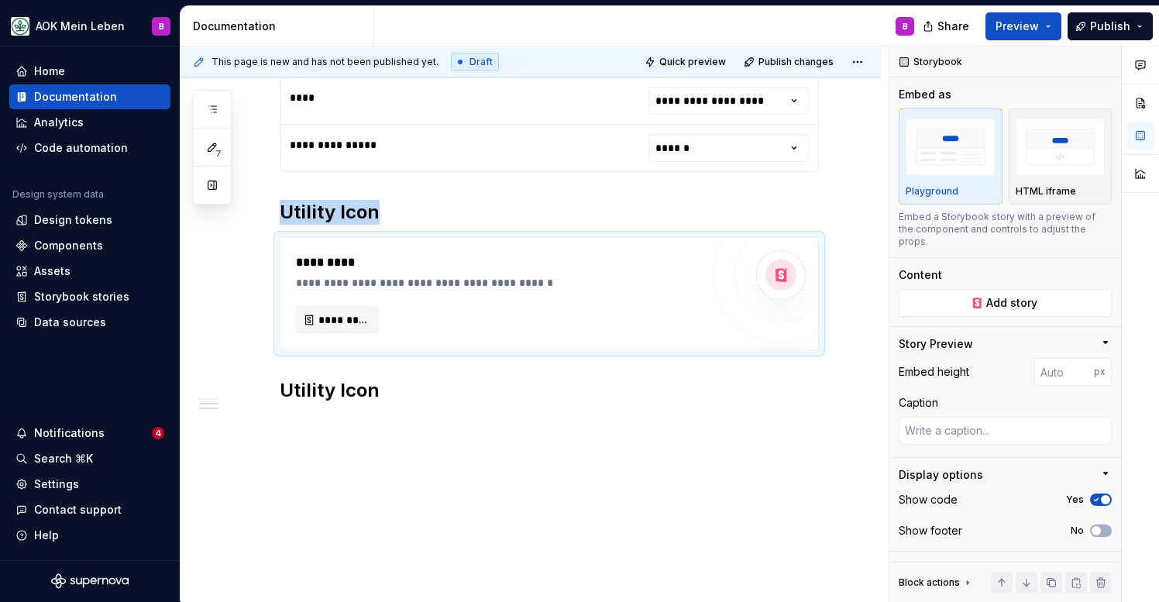
click at [411, 447] on div "**********" at bounding box center [531, 113] width 700 height 978
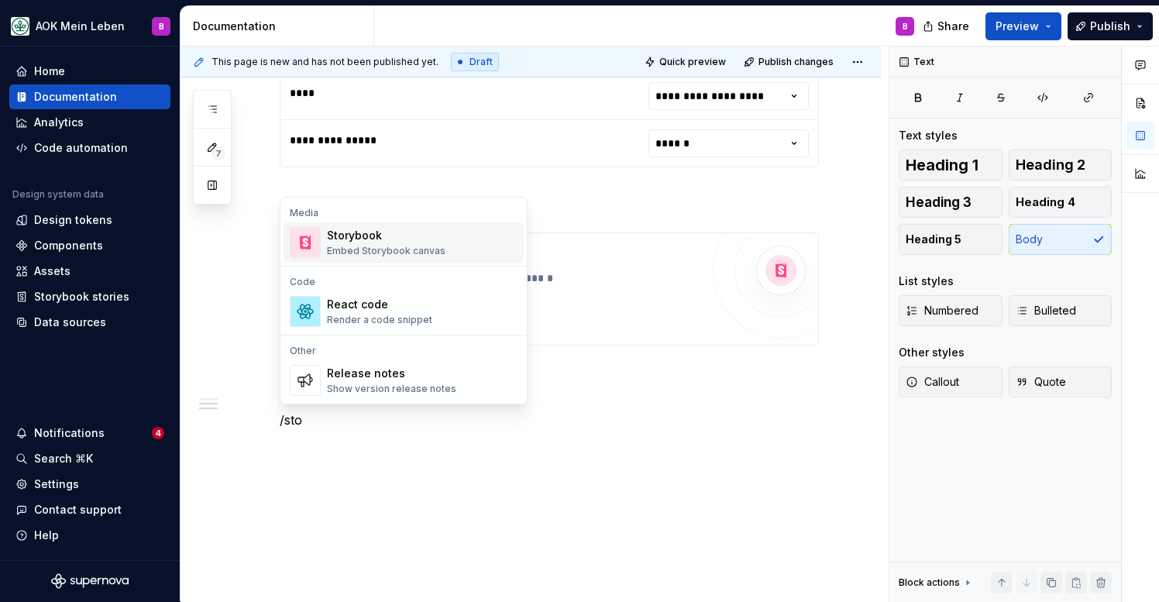
scroll to position [709, 0]
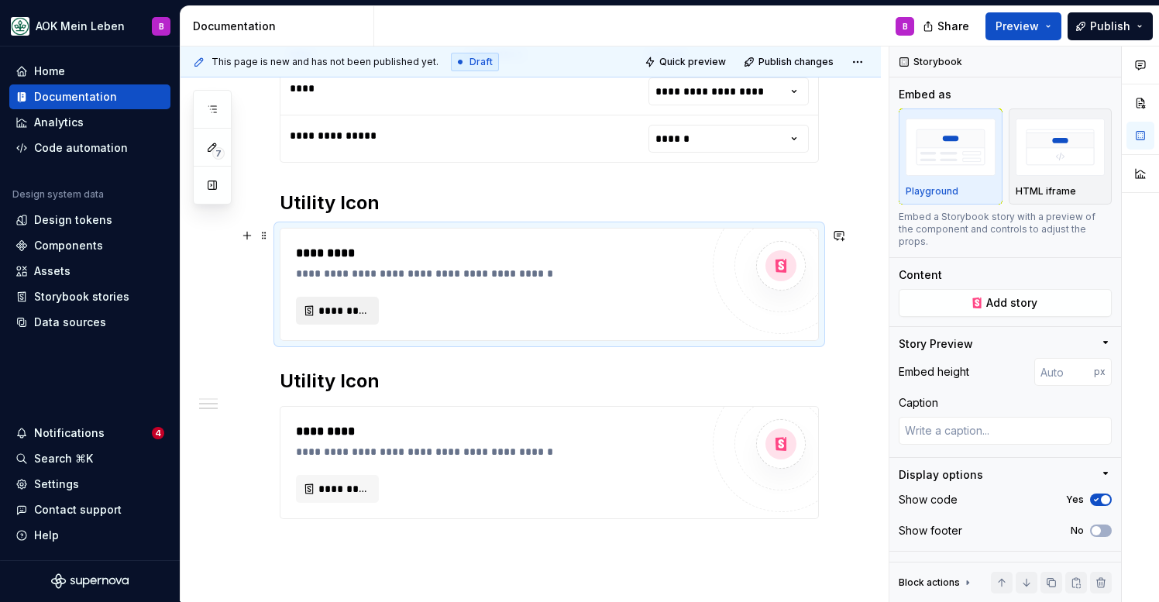
click at [356, 312] on span "*********" at bounding box center [343, 310] width 50 height 15
type textarea "*"
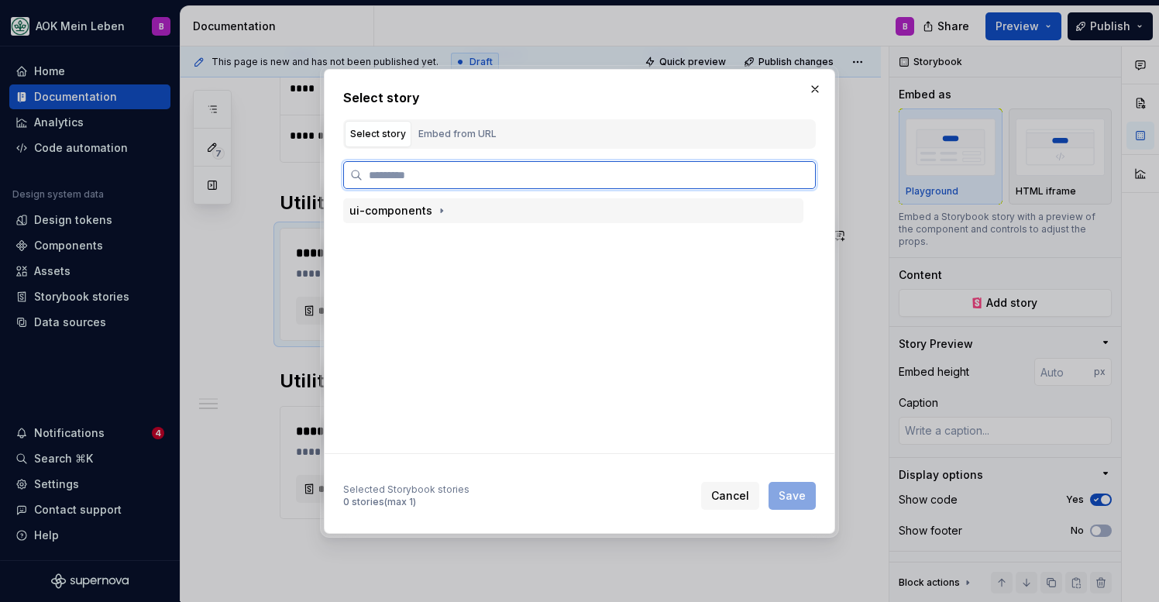
click at [447, 205] on div "ui-components" at bounding box center [573, 210] width 460 height 25
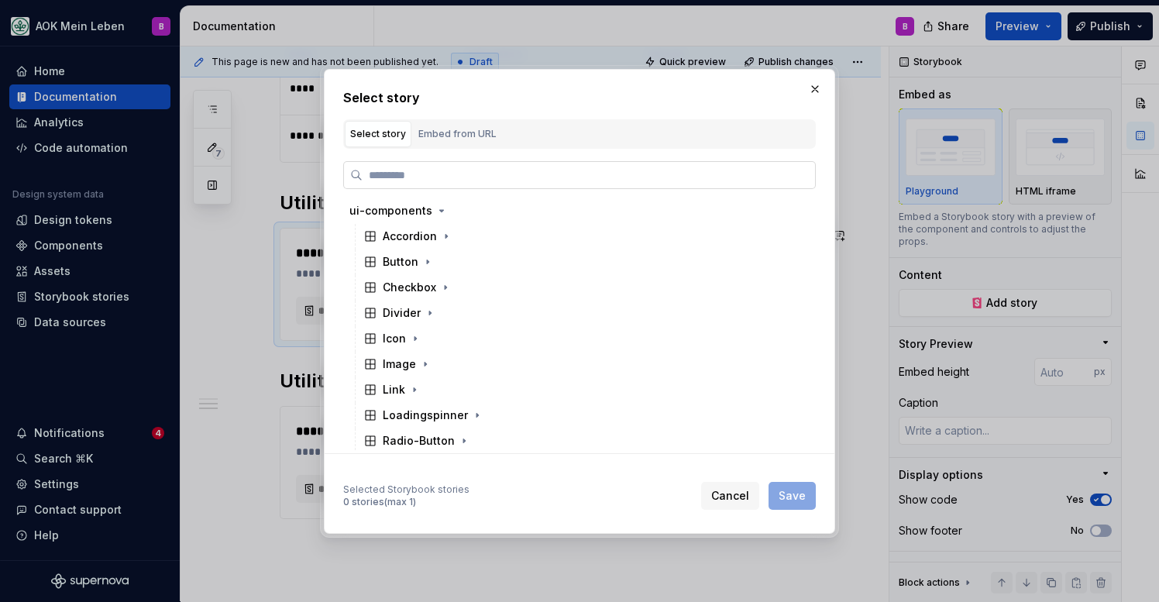
click at [446, 181] on input "search" at bounding box center [589, 174] width 453 height 15
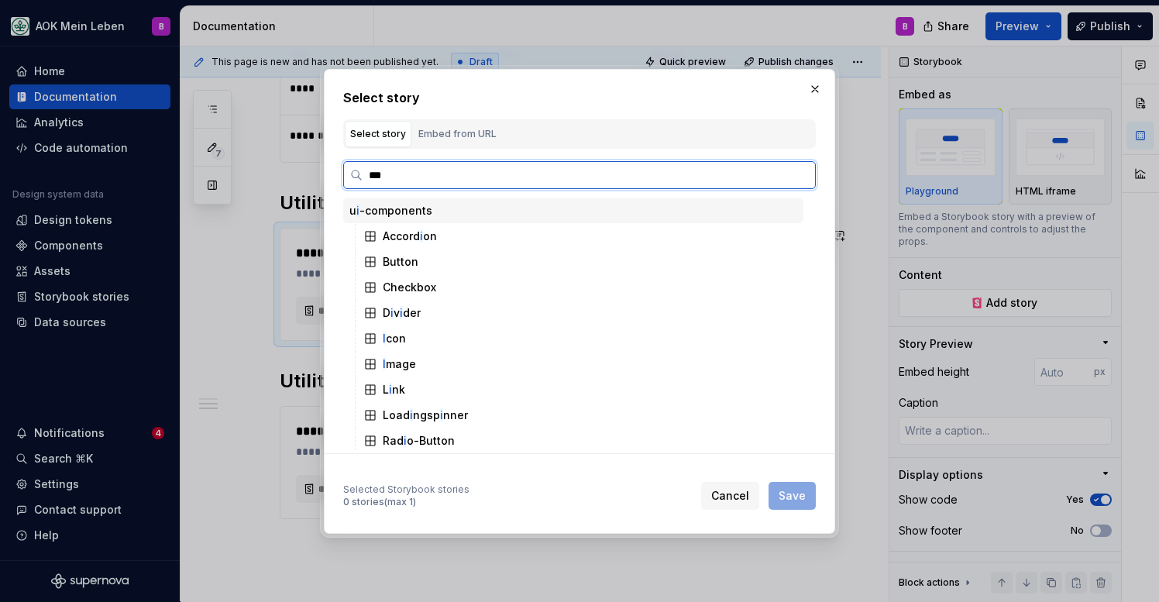
type input "****"
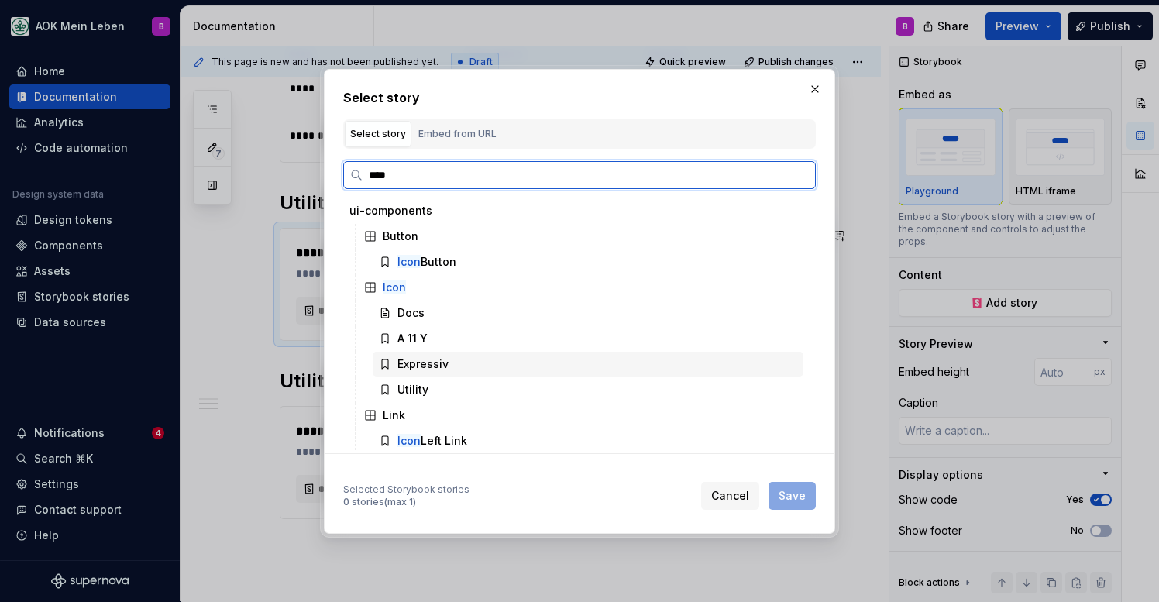
click at [439, 368] on div "Expressiv" at bounding box center [423, 363] width 51 height 15
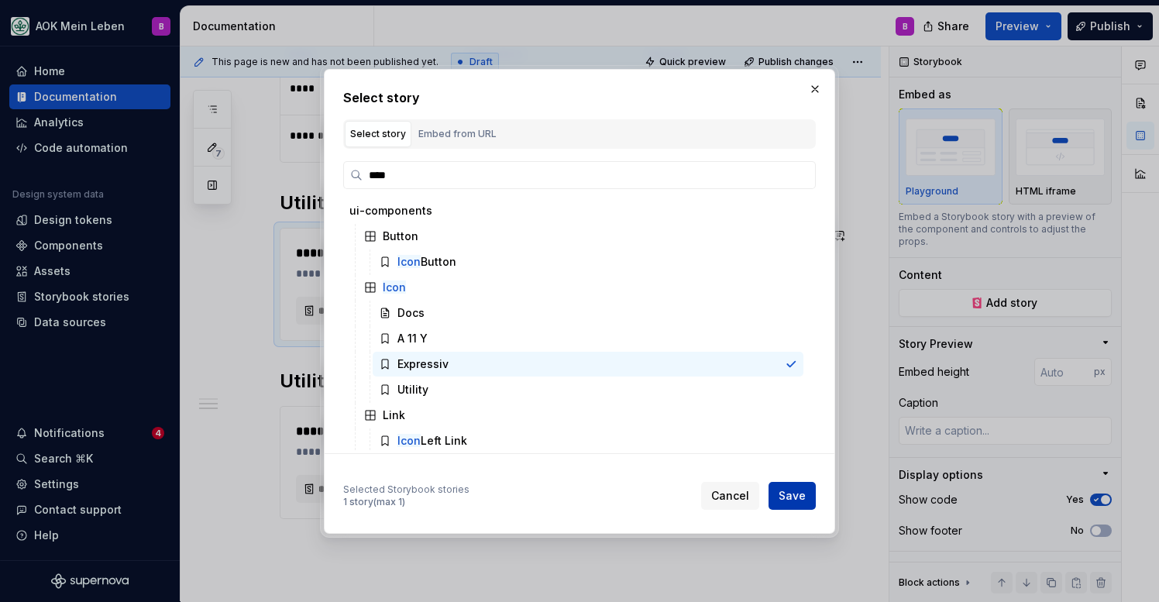
click at [802, 504] on button "Save" at bounding box center [792, 496] width 47 height 28
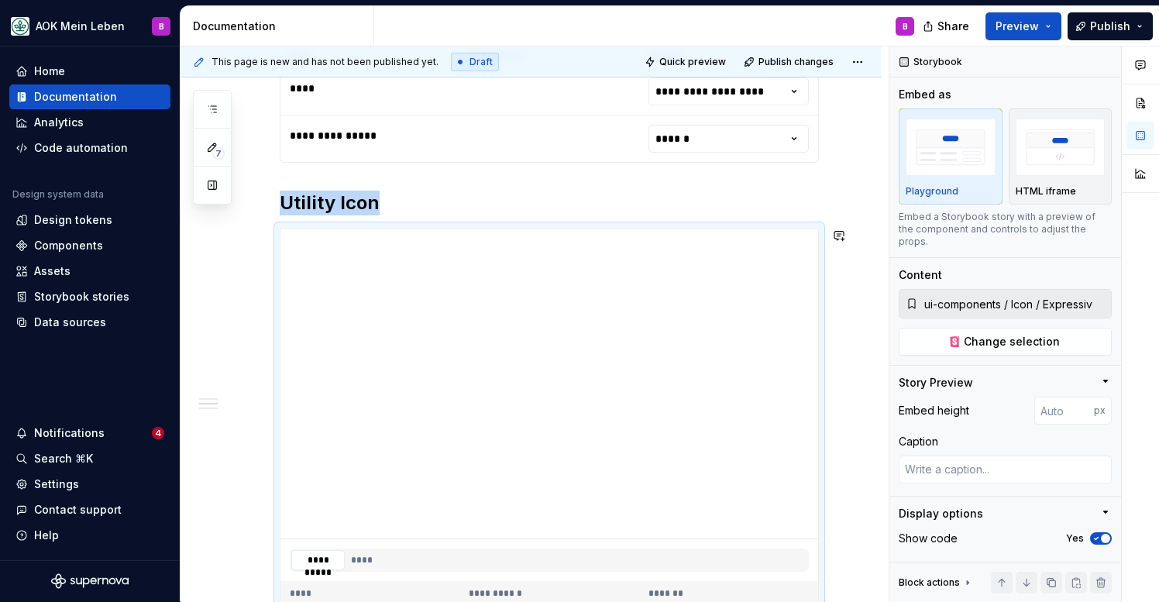
scroll to position [774, 0]
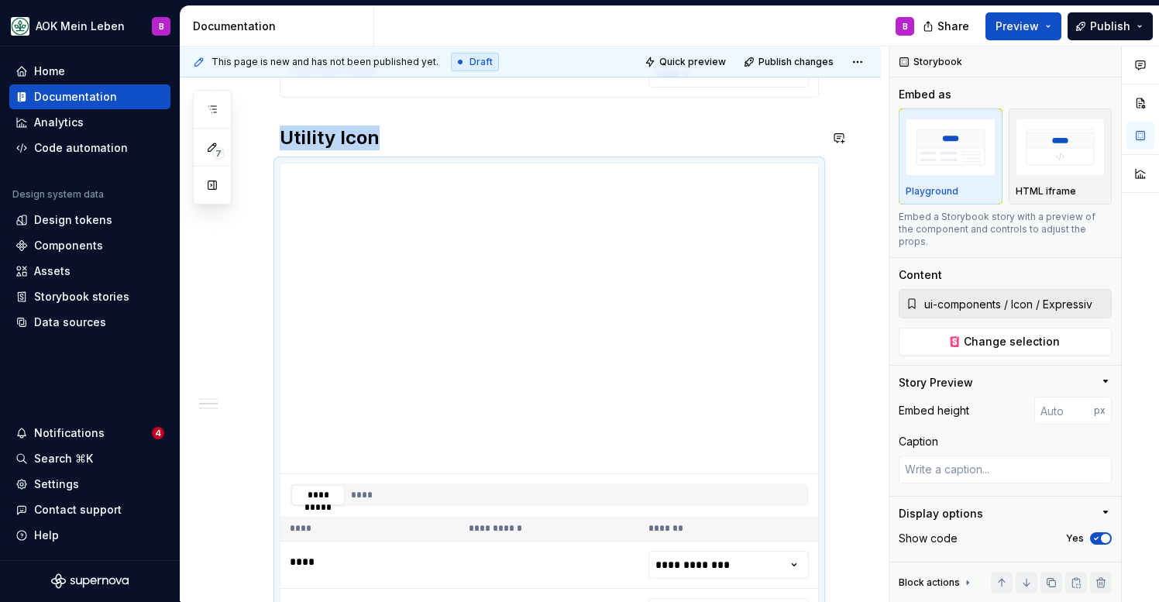
click at [296, 137] on h2 "Utility Icon" at bounding box center [549, 138] width 539 height 25
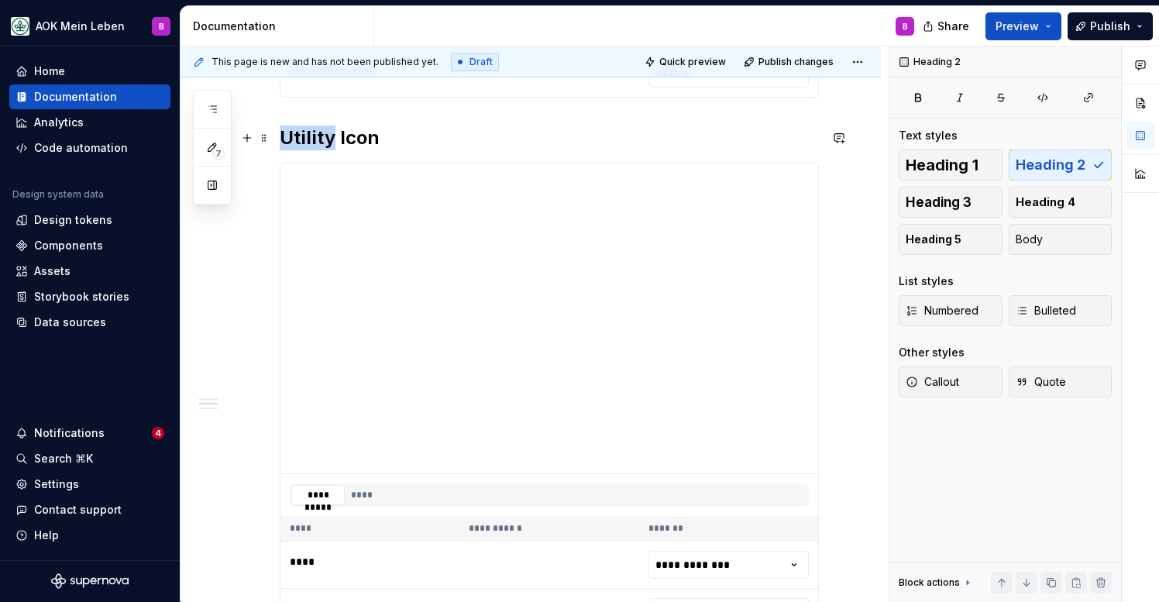
click at [296, 137] on h2 "Utility Icon" at bounding box center [549, 138] width 539 height 25
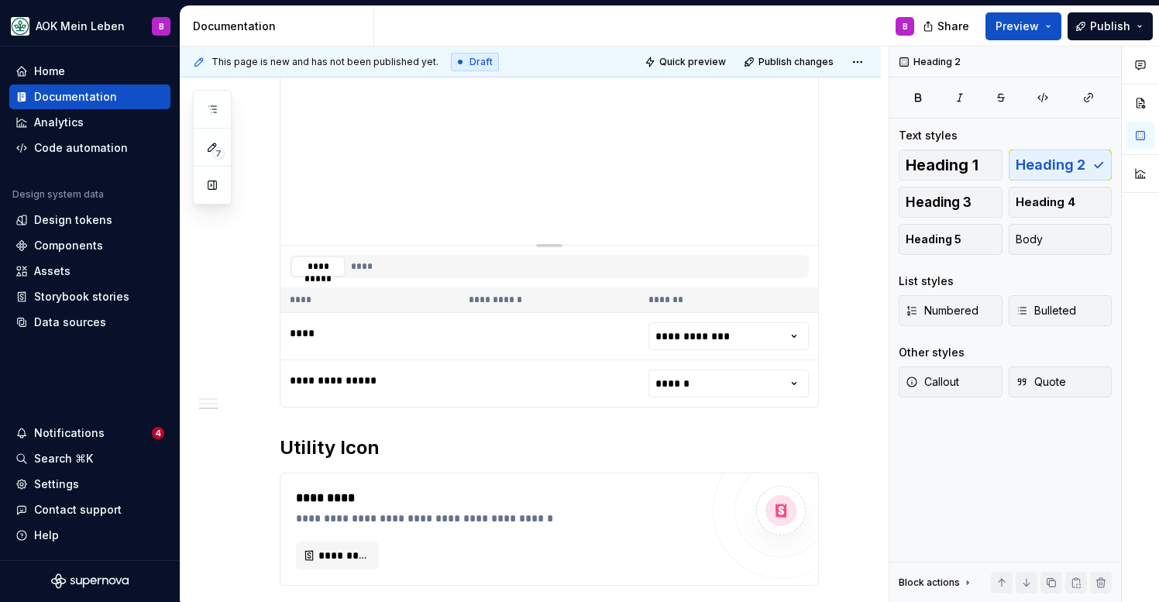
scroll to position [1124, 0]
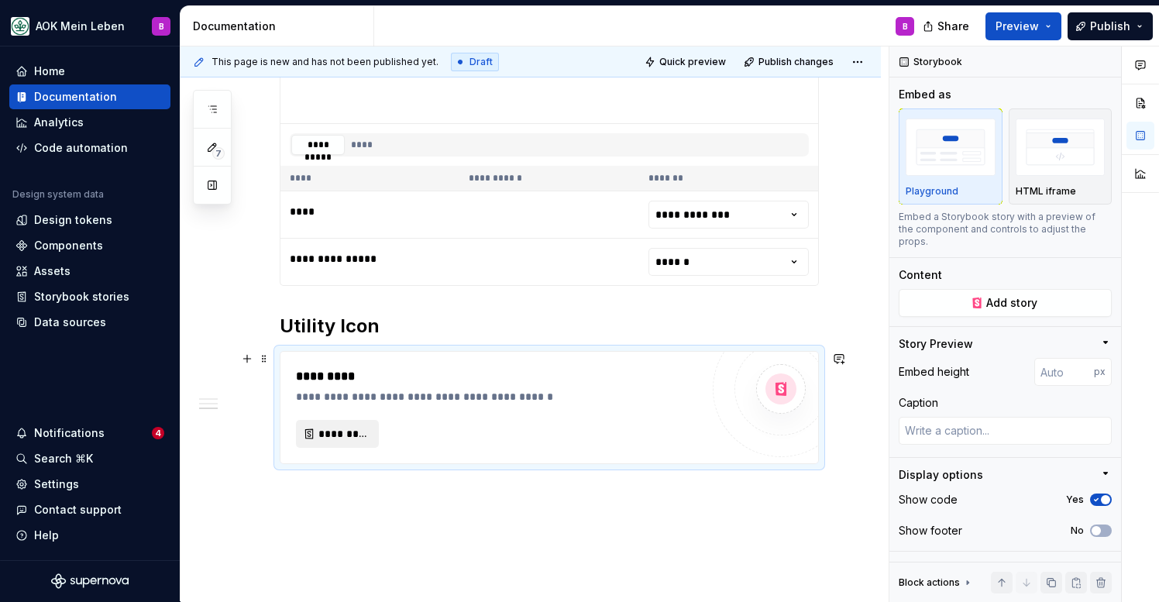
click at [342, 432] on span "*********" at bounding box center [343, 433] width 50 height 15
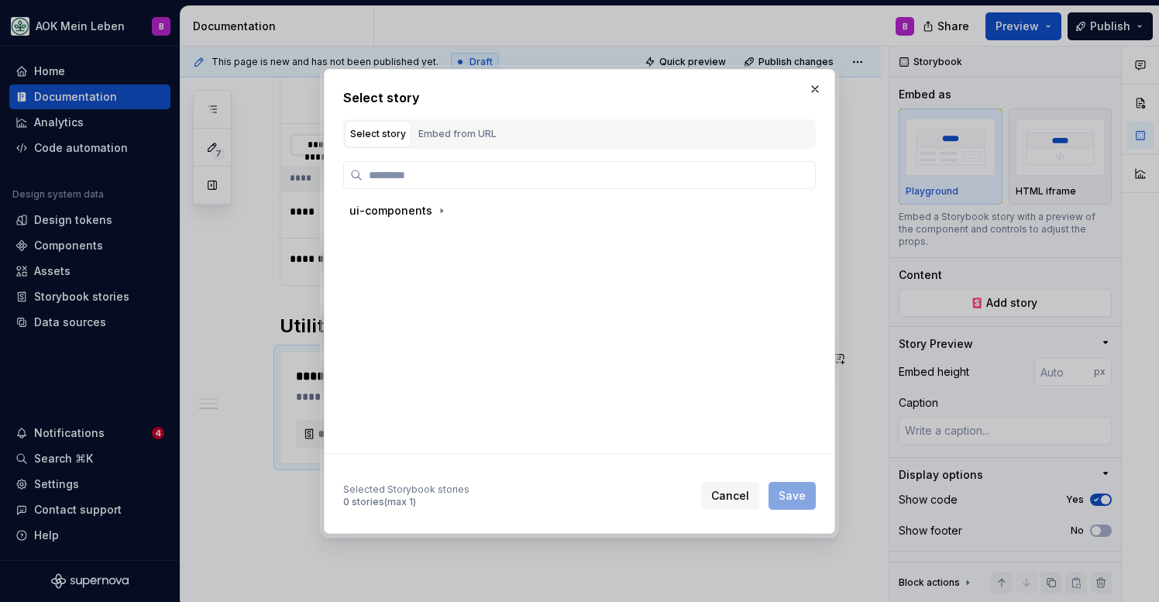
type textarea "*"
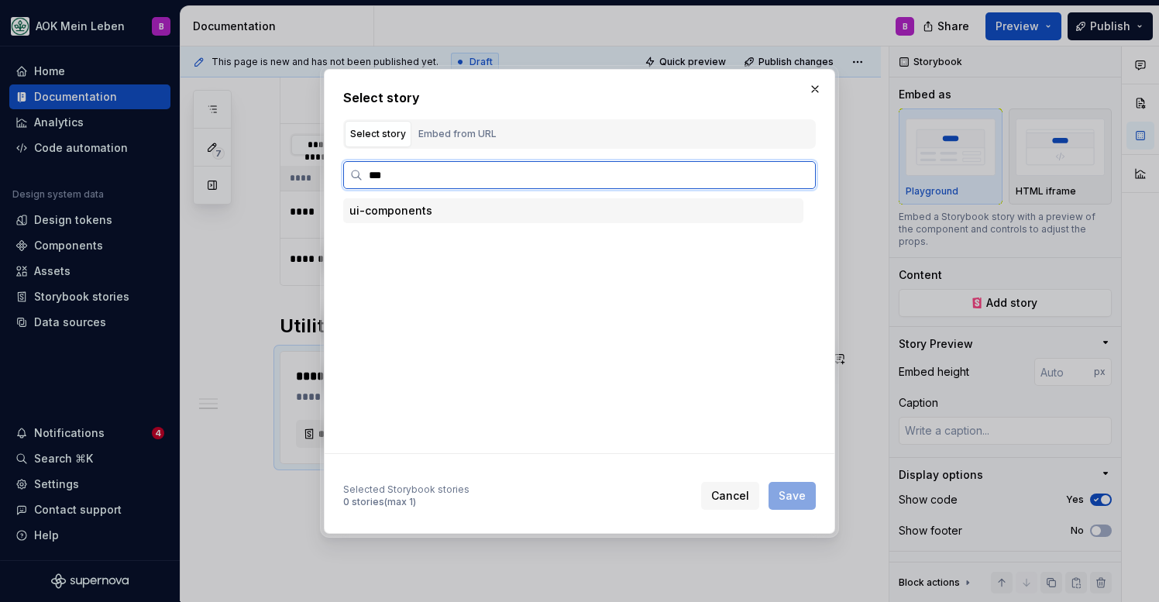
type input "****"
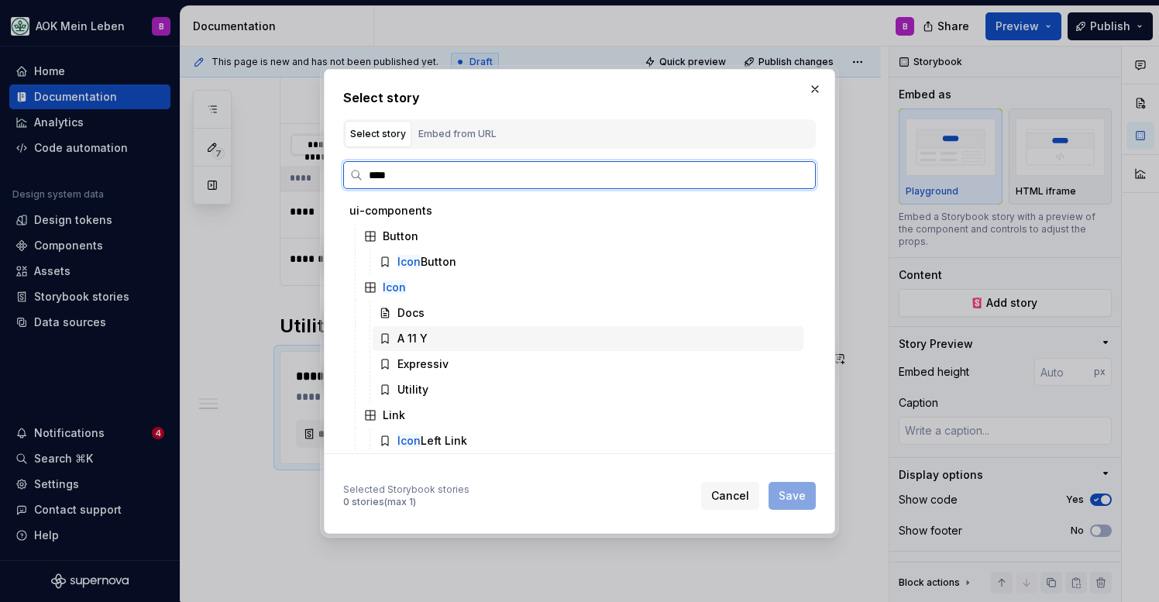
click at [422, 344] on div "A 11 Y" at bounding box center [413, 338] width 30 height 15
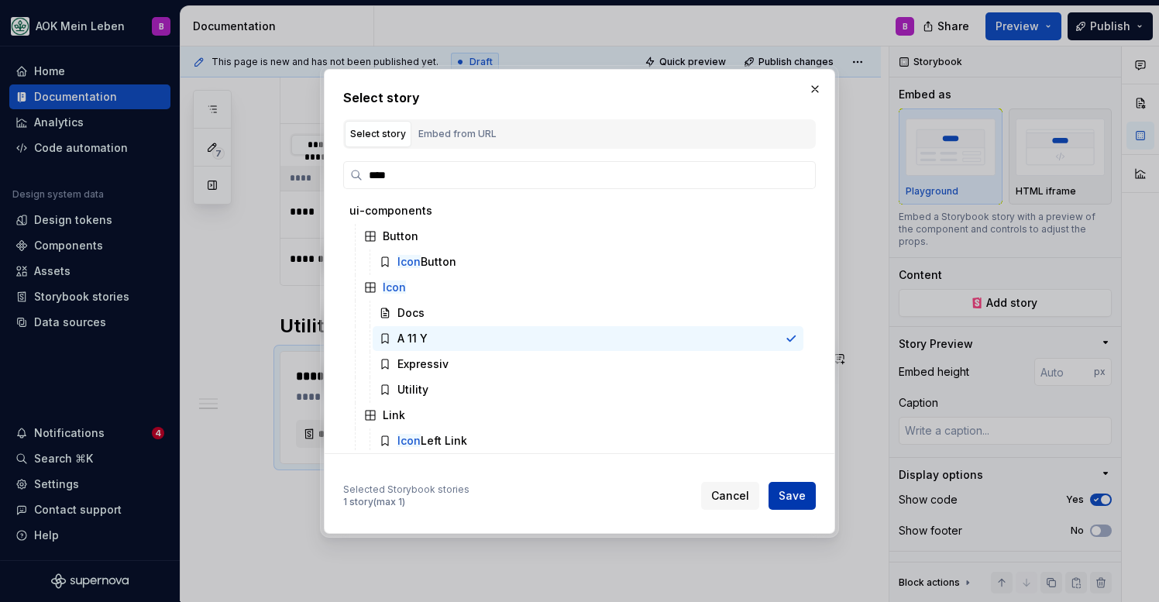
click at [806, 498] on span "Save" at bounding box center [792, 495] width 27 height 15
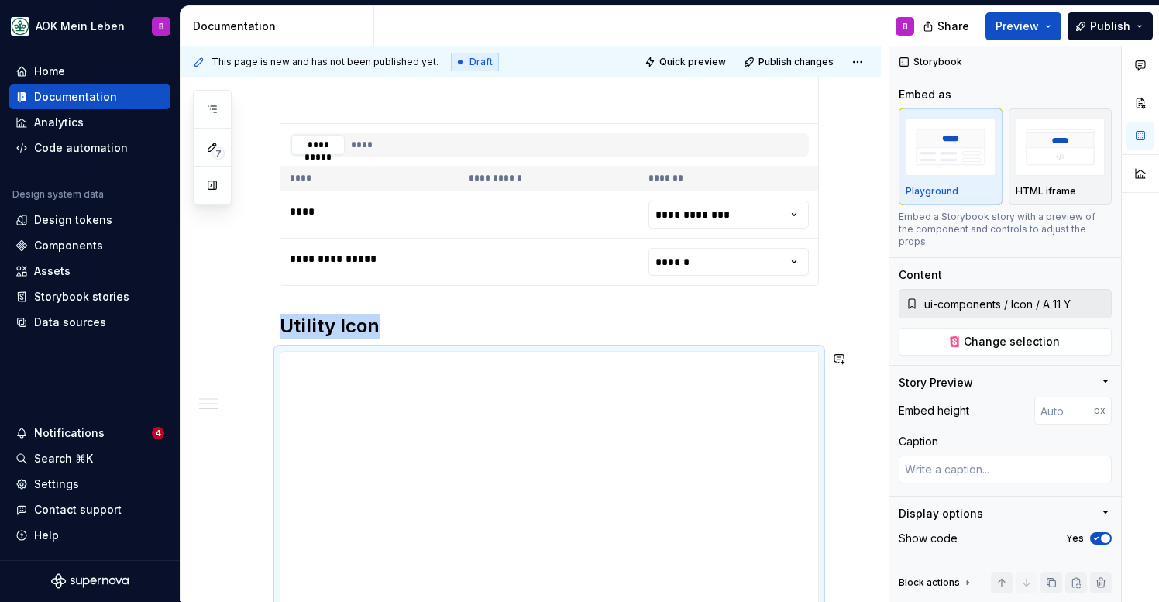
scroll to position [1186, 0]
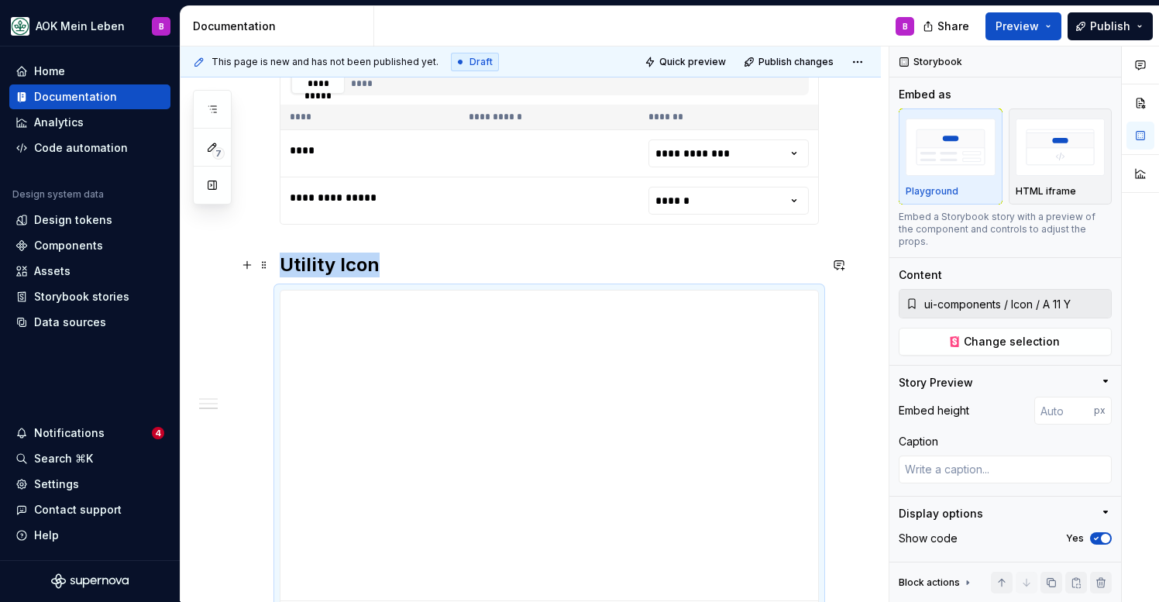
click at [313, 267] on h2 "Utility Icon" at bounding box center [549, 265] width 539 height 25
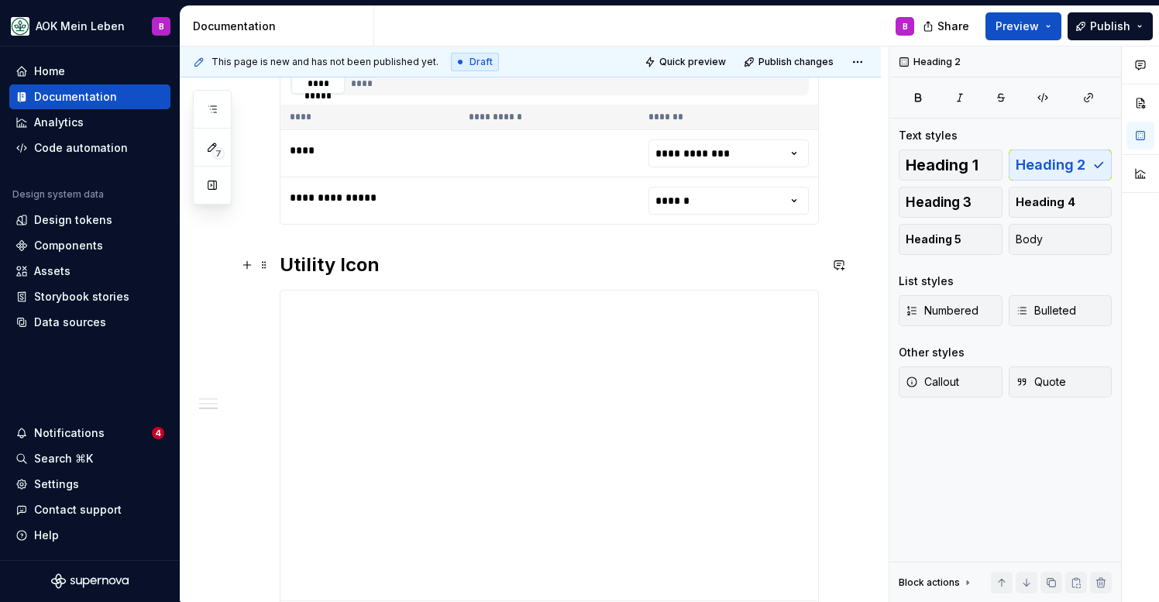
click at [313, 267] on h2 "Utility Icon" at bounding box center [549, 265] width 539 height 25
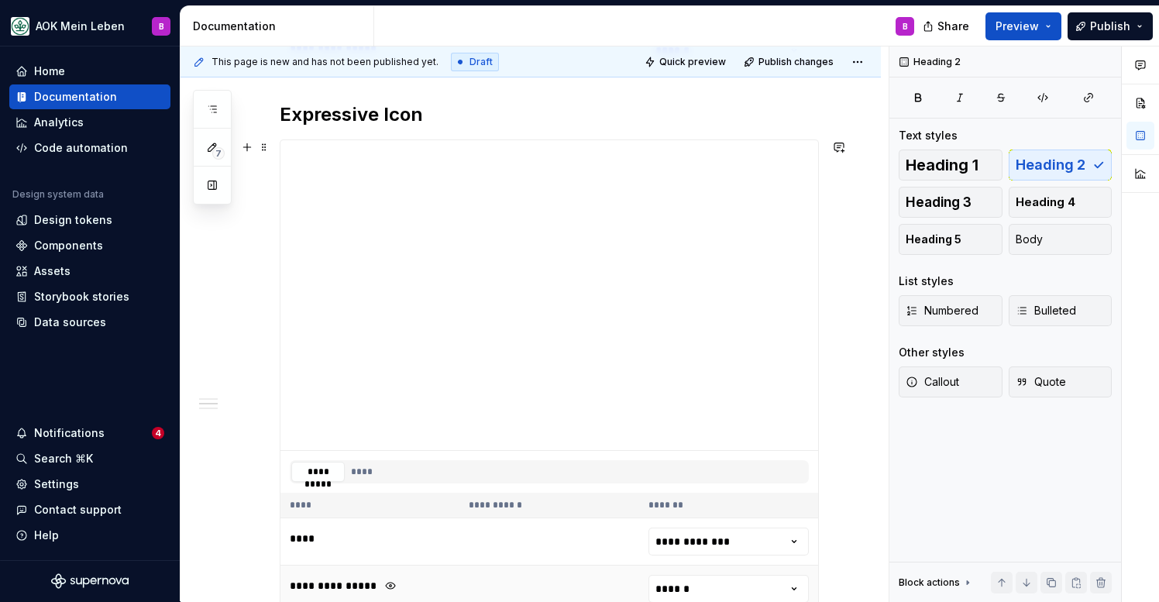
scroll to position [703, 0]
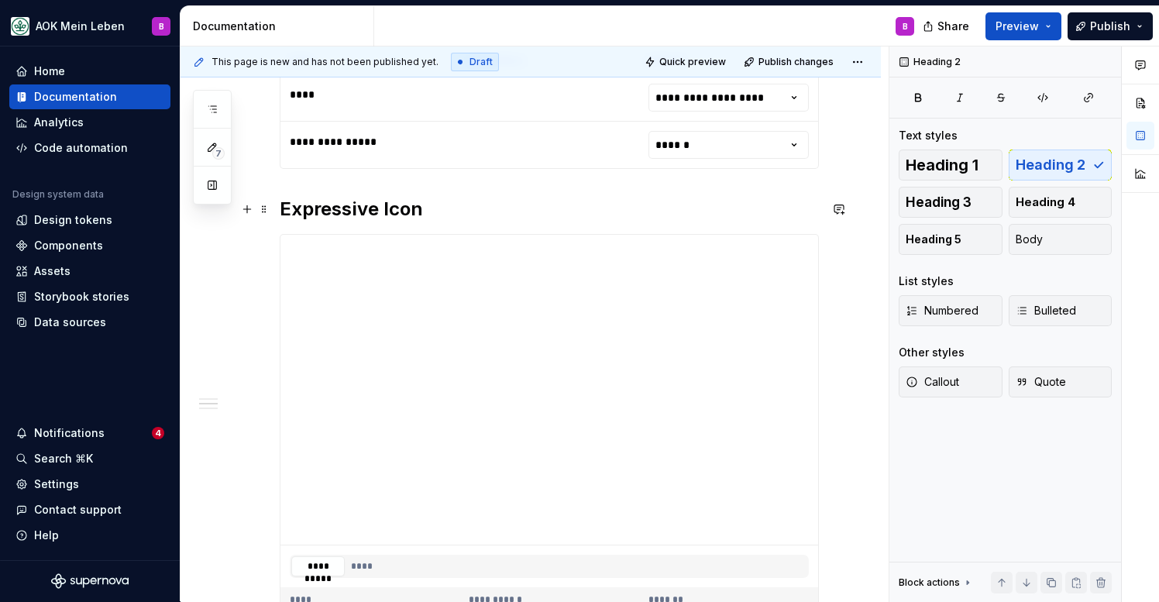
click at [377, 208] on h2 "Expressive Icon" at bounding box center [549, 209] width 539 height 25
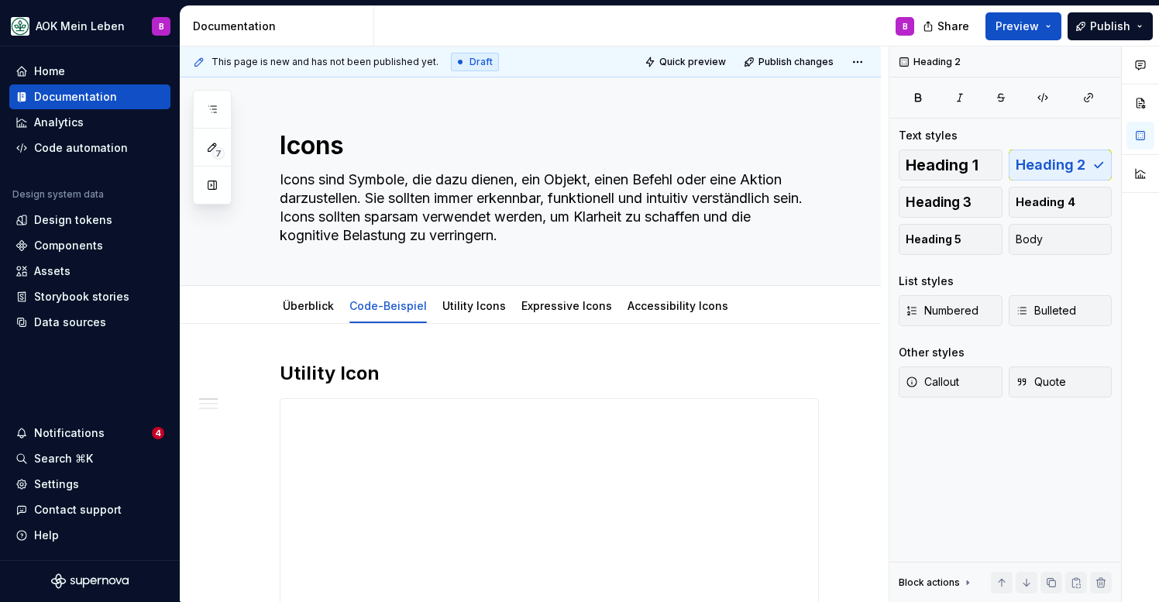
scroll to position [0, 0]
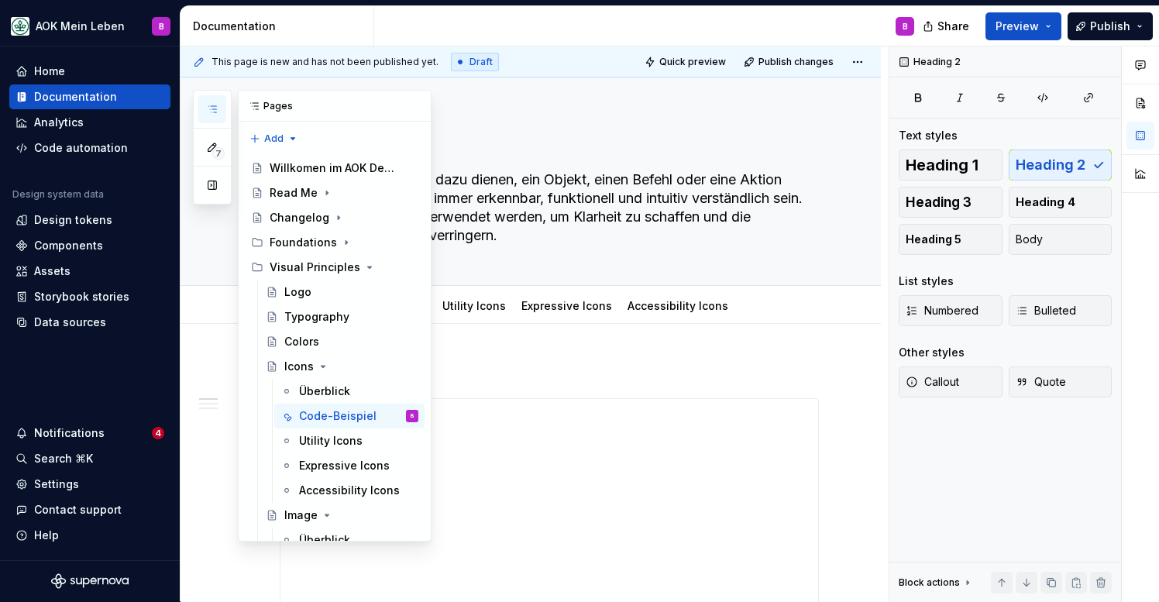
click at [215, 113] on icon "button" at bounding box center [212, 109] width 12 height 12
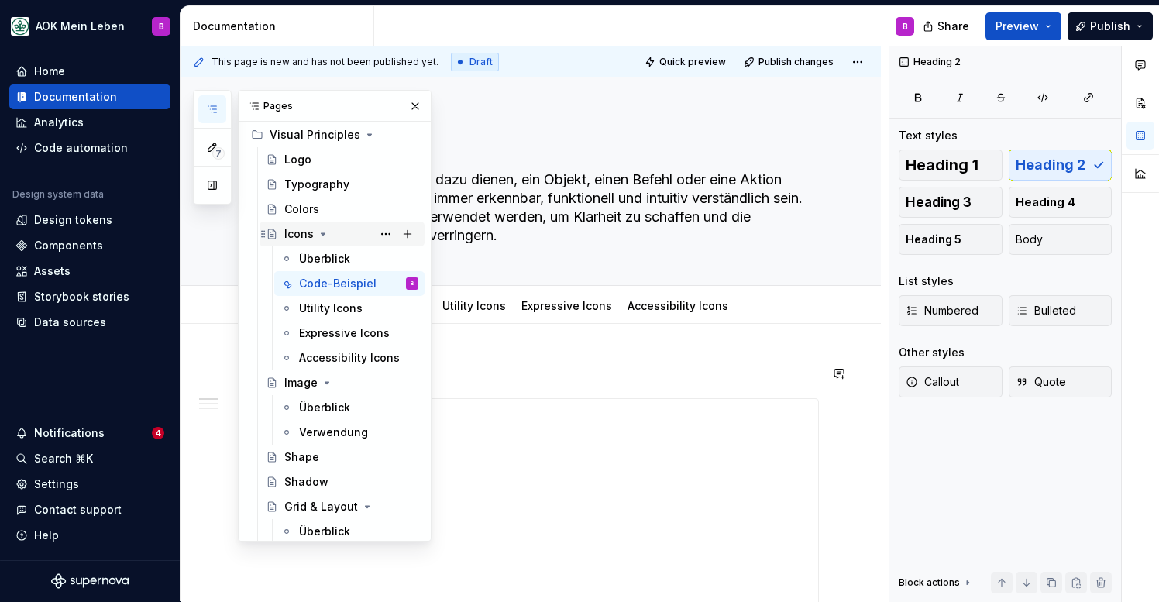
scroll to position [146, 0]
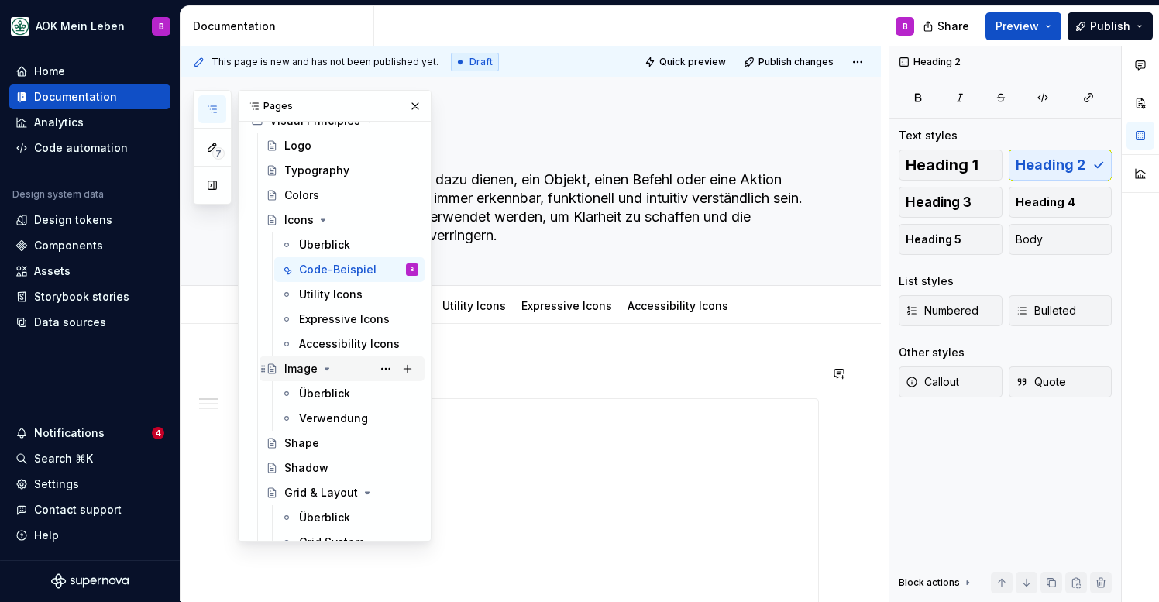
click at [301, 367] on div "Image" at bounding box center [300, 368] width 33 height 15
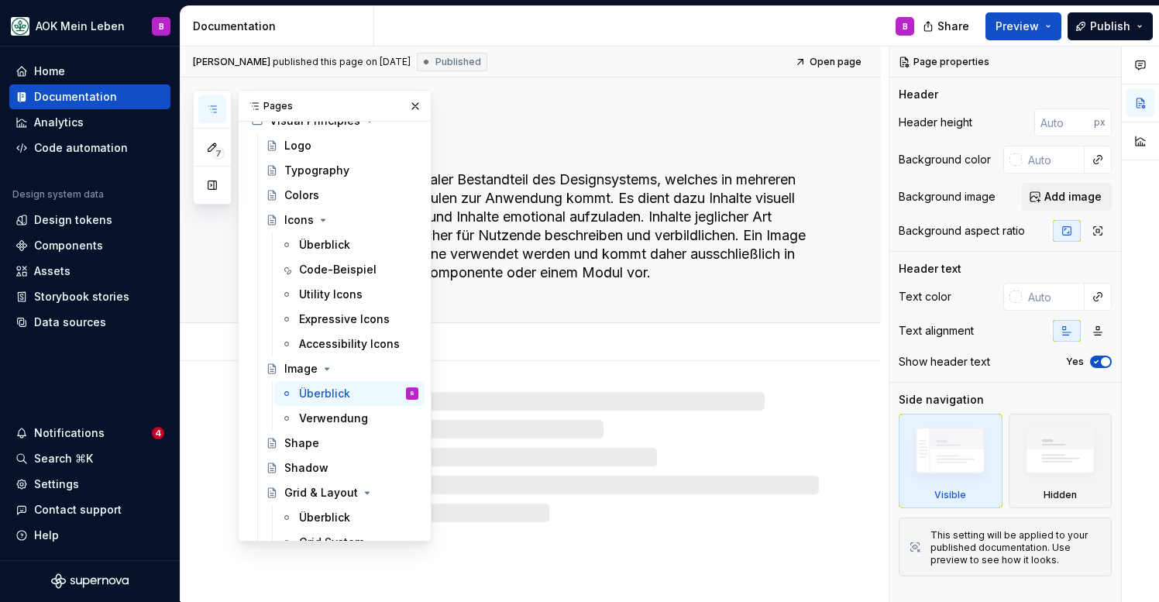
click at [212, 105] on icon "button" at bounding box center [212, 109] width 12 height 12
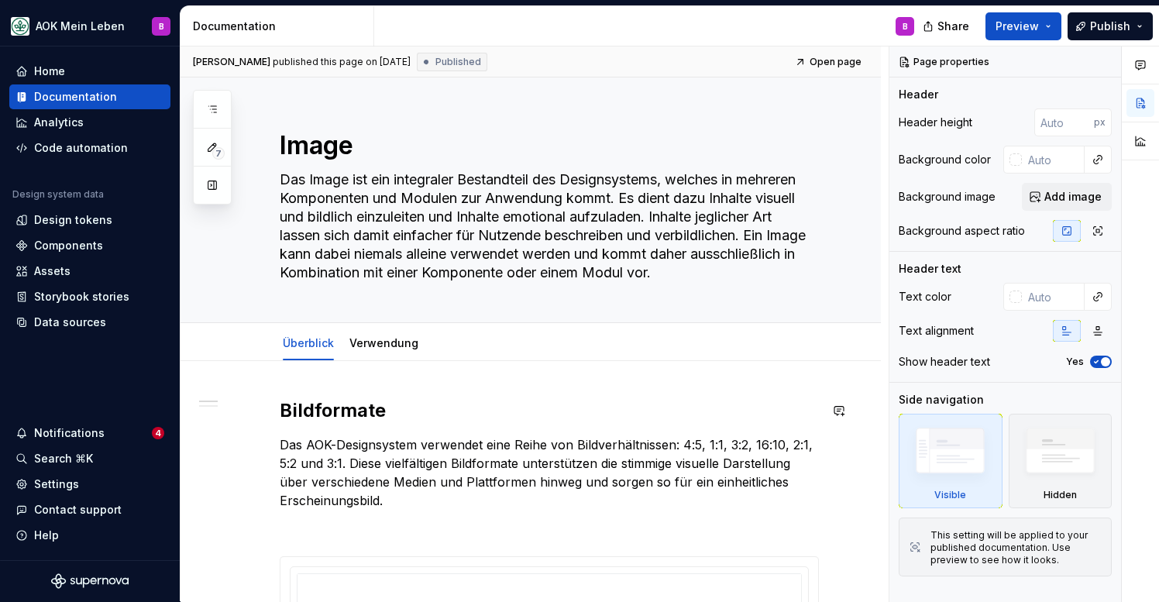
type textarea "*"
click at [466, 346] on span "Add tab" at bounding box center [471, 343] width 36 height 12
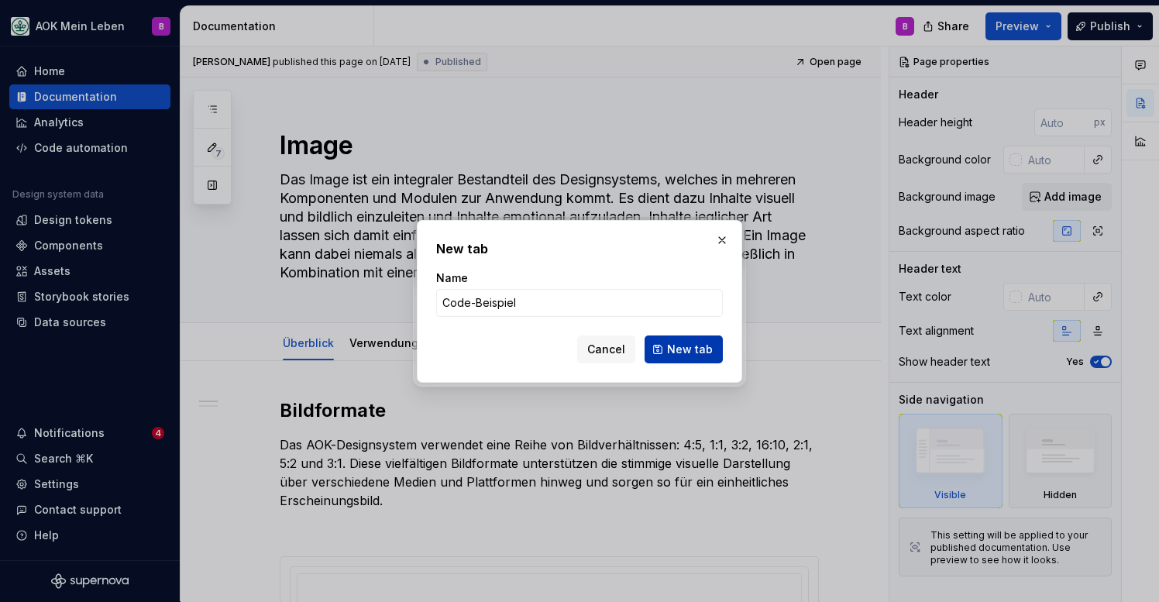
type input "Code-Beispiel"
click at [673, 345] on span "New tab" at bounding box center [690, 349] width 46 height 15
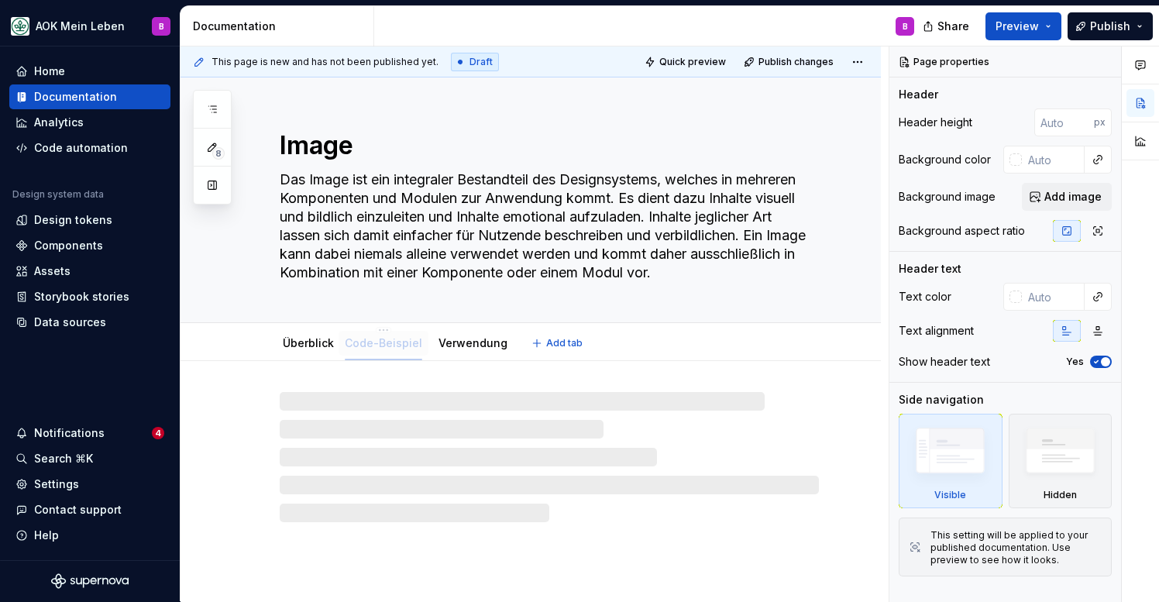
drag, startPoint x: 474, startPoint y: 346, endPoint x: 385, endPoint y: 348, distance: 89.1
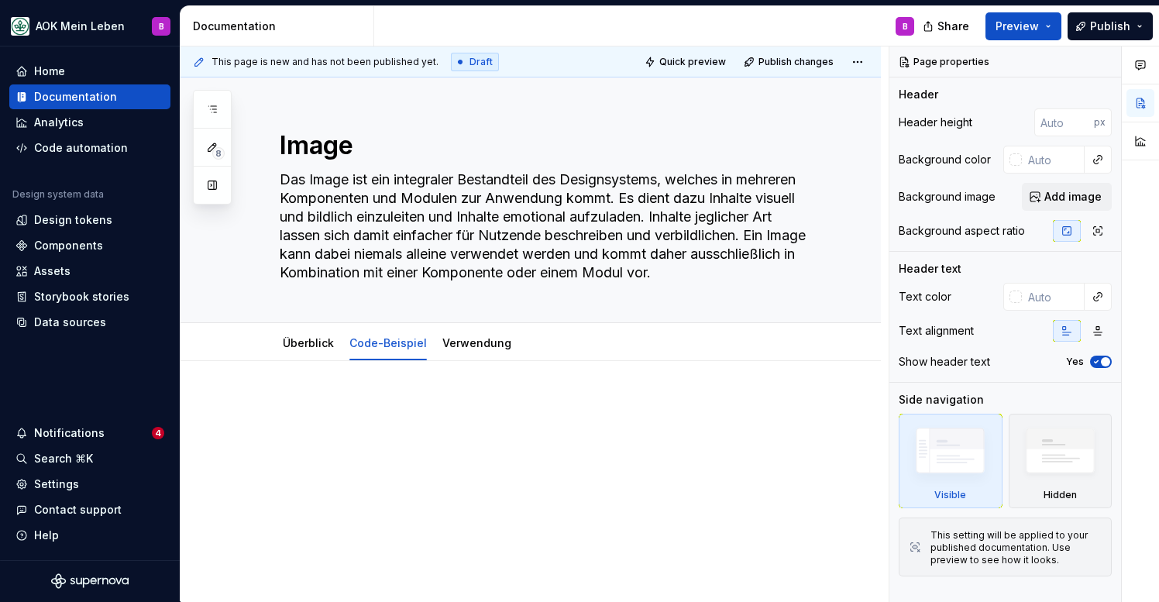
type textarea "*"
click at [375, 394] on div at bounding box center [531, 508] width 700 height 295
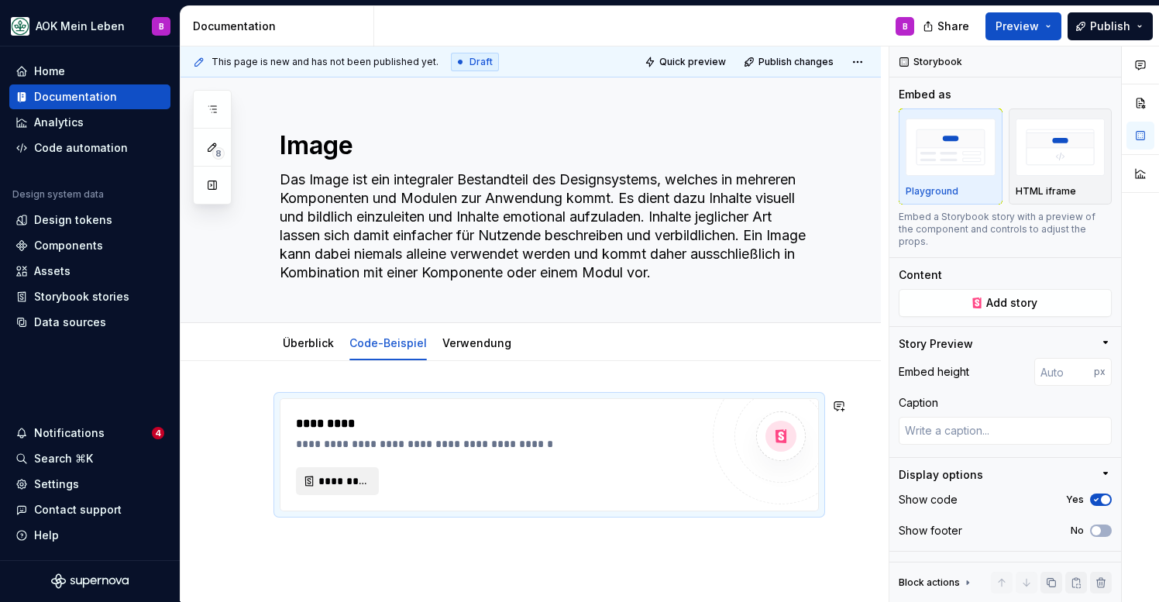
click at [349, 494] on button "*********" at bounding box center [337, 481] width 83 height 28
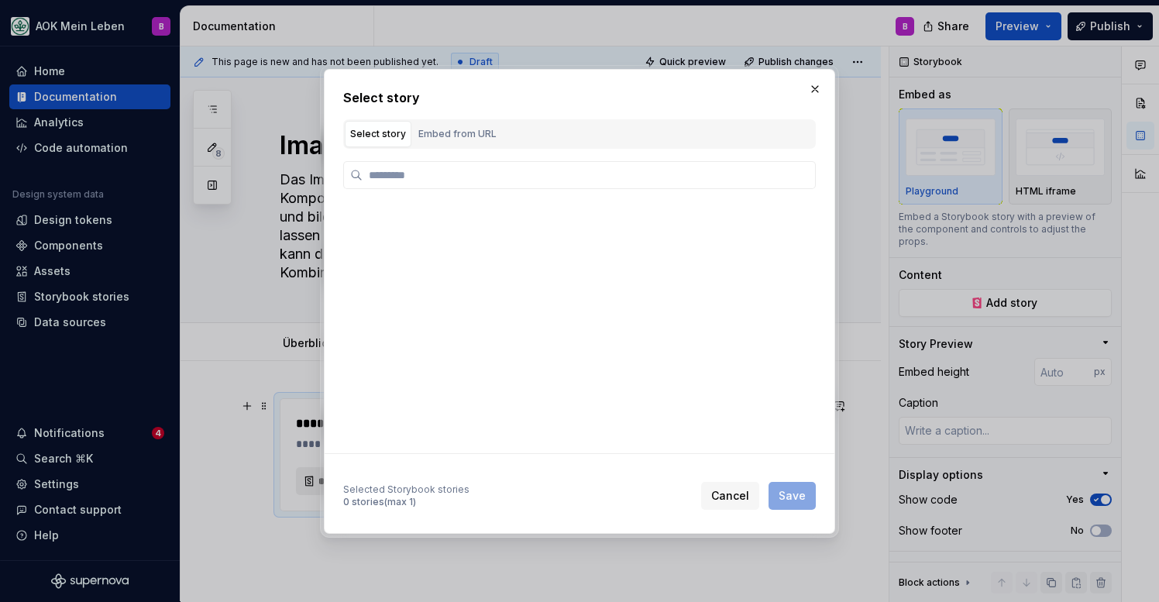
type textarea "*"
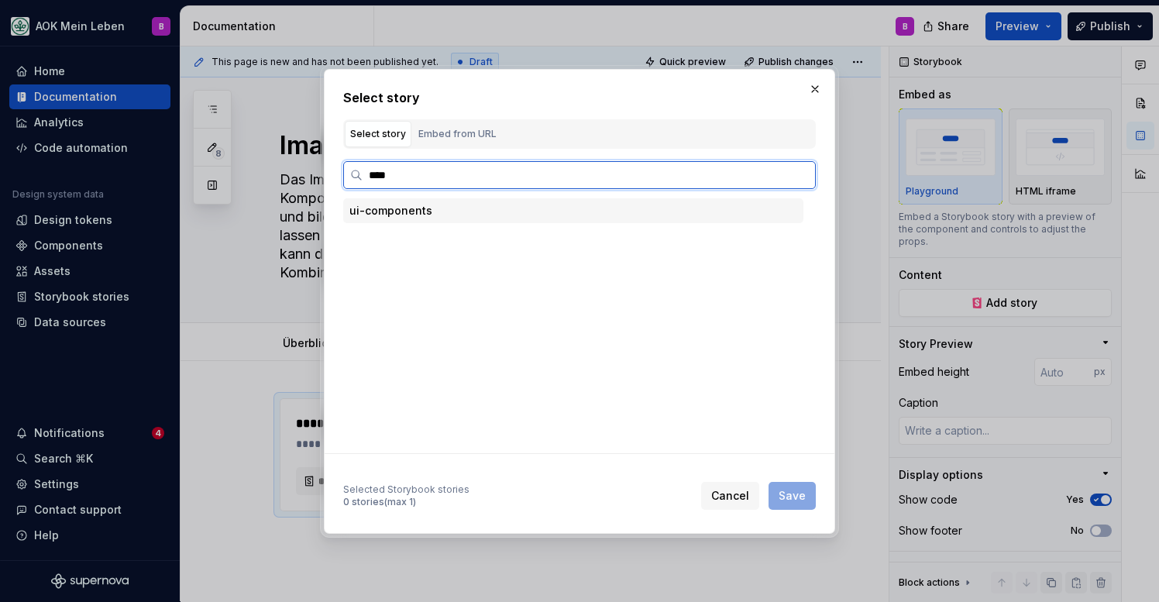
type input "*****"
click at [418, 288] on div "Base Image" at bounding box center [428, 287] width 60 height 15
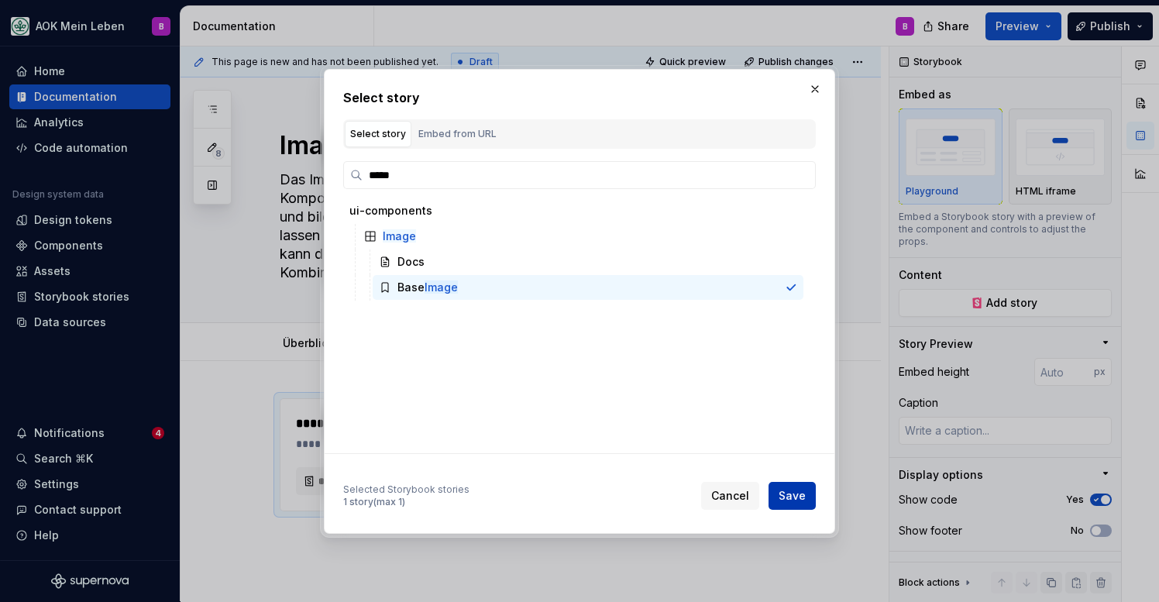
click at [789, 494] on span "Save" at bounding box center [792, 495] width 27 height 15
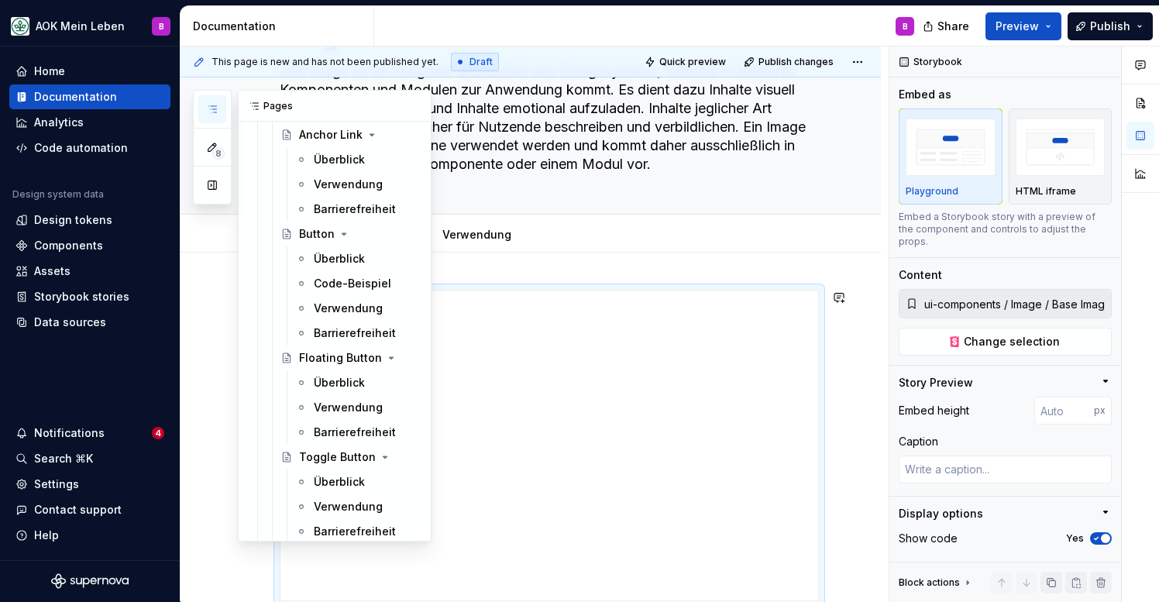
scroll to position [721, 0]
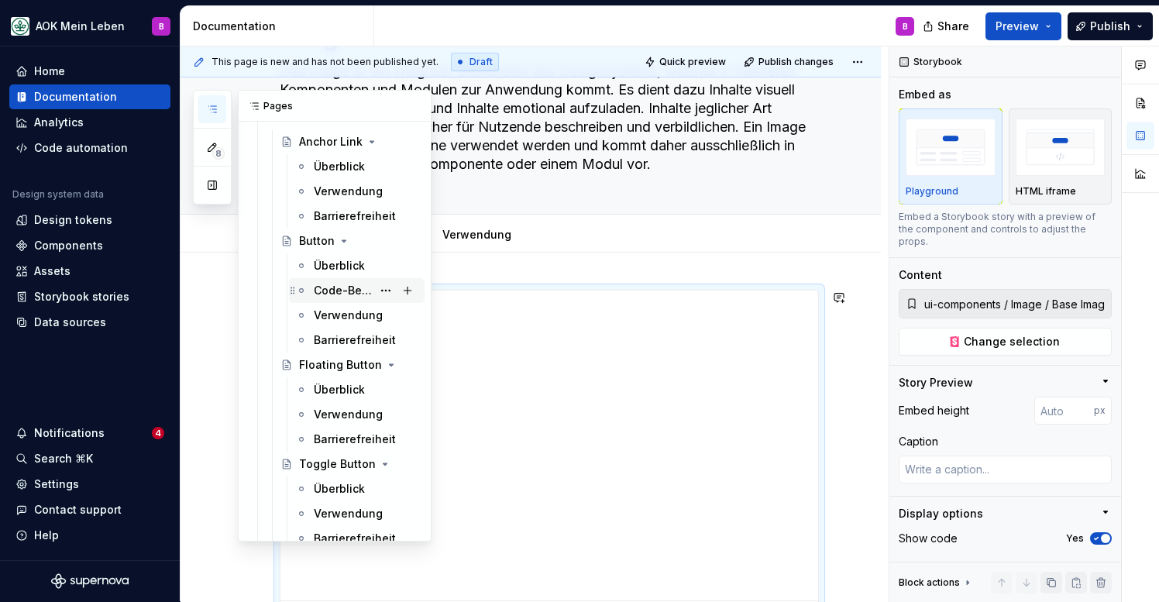
click at [324, 288] on div "Code-Beispiel" at bounding box center [343, 290] width 58 height 15
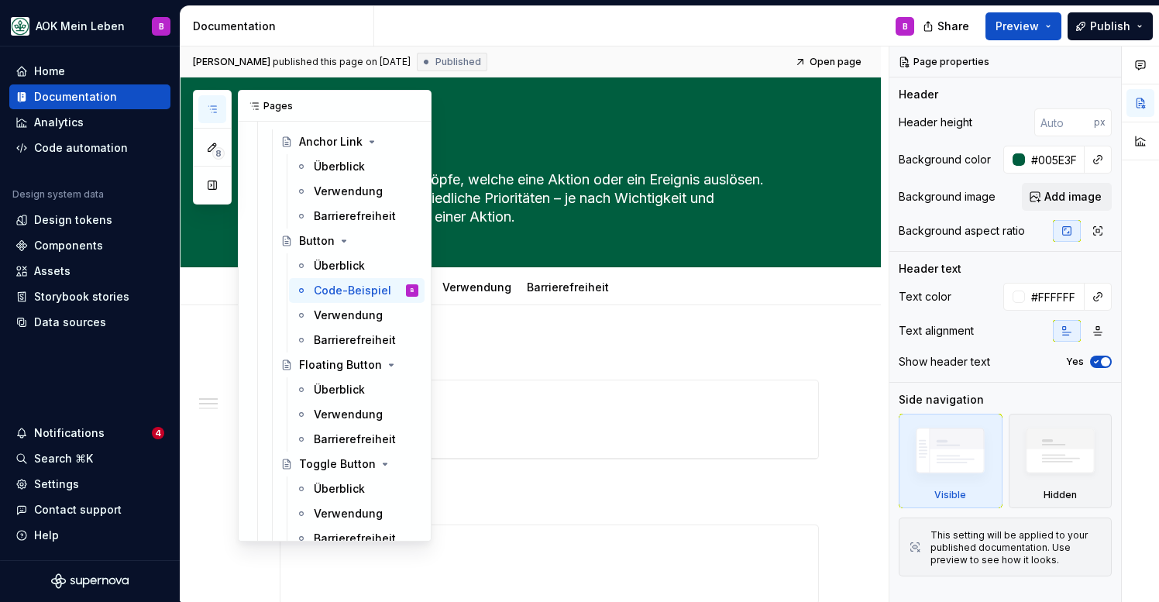
click at [218, 111] on icon "button" at bounding box center [212, 109] width 12 height 12
click at [215, 113] on icon "button" at bounding box center [212, 109] width 12 height 12
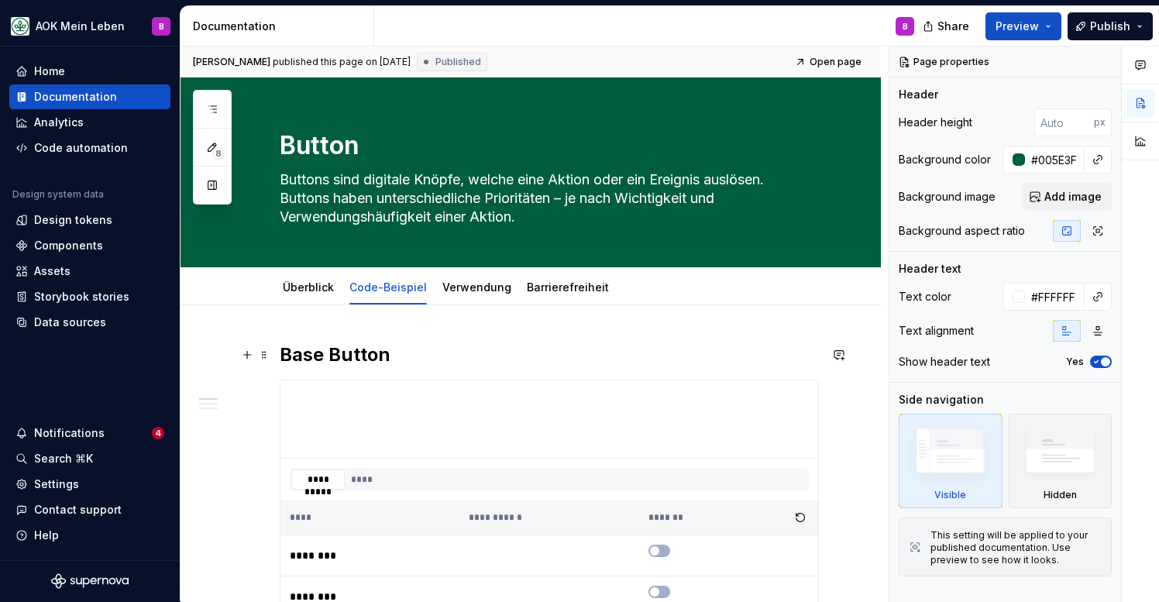
click at [347, 356] on h2 "Base Button" at bounding box center [549, 354] width 539 height 25
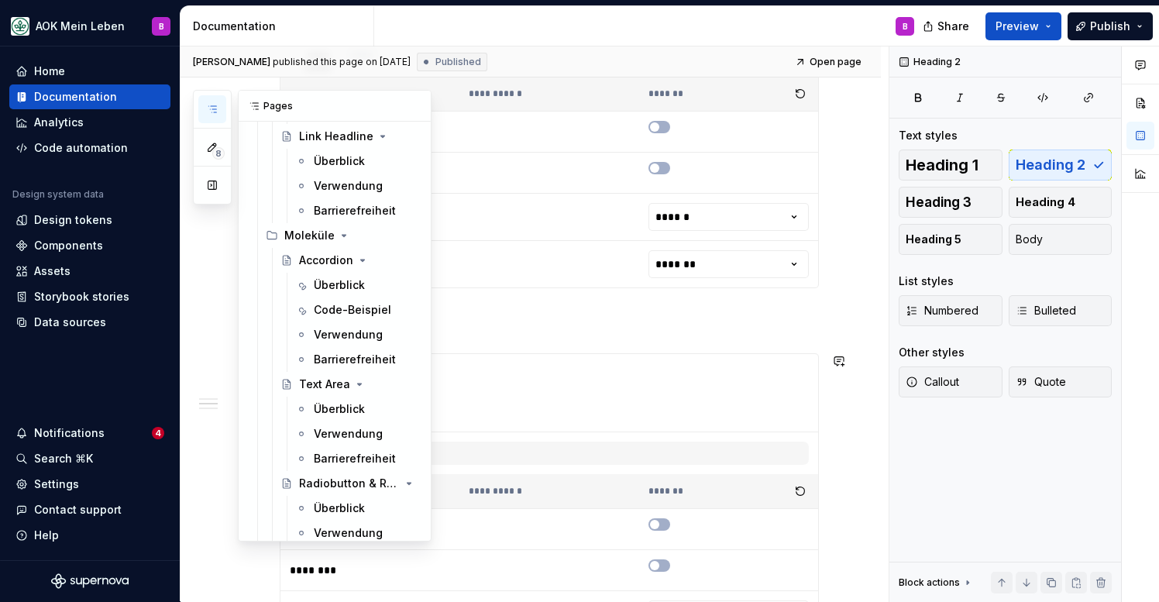
scroll to position [1241, 0]
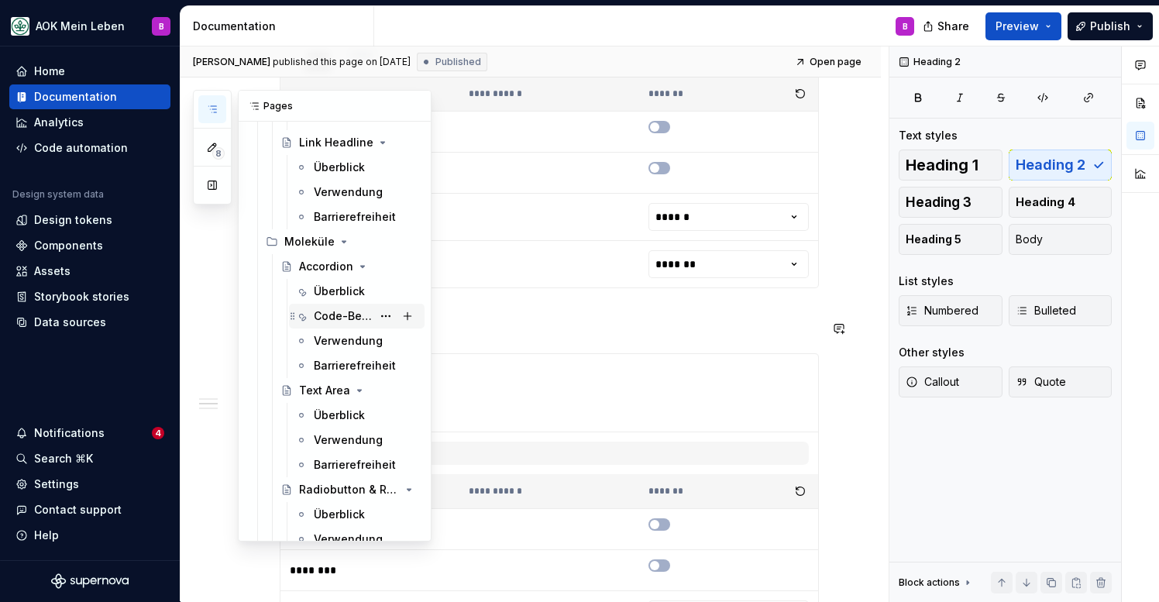
click at [332, 320] on div "Code-Beispiel" at bounding box center [343, 315] width 58 height 15
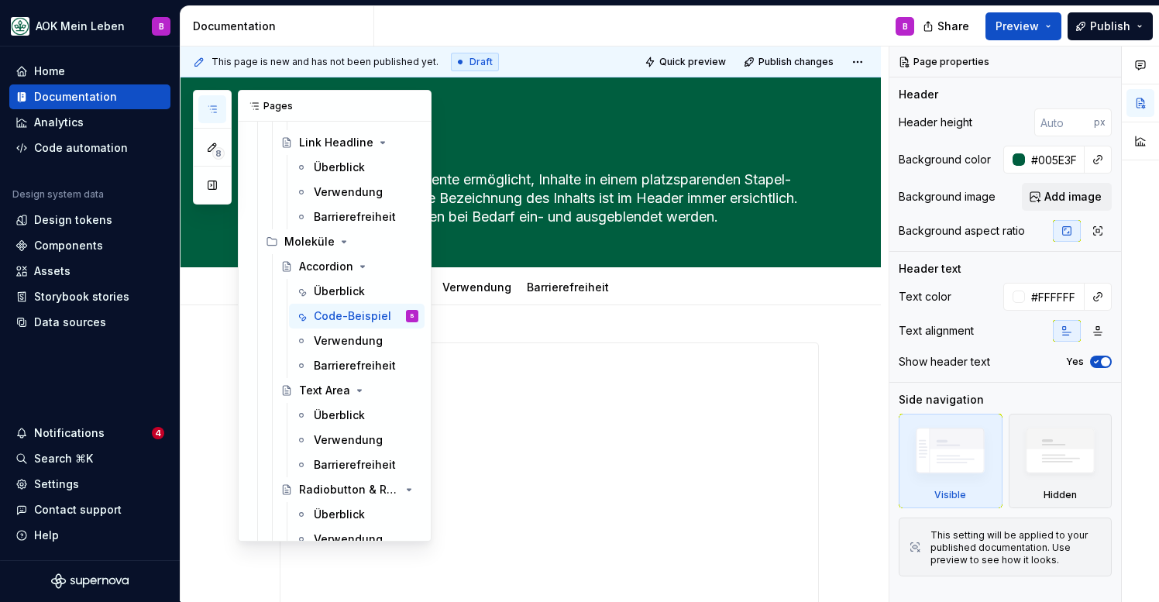
click at [217, 112] on icon "button" at bounding box center [212, 109] width 12 height 12
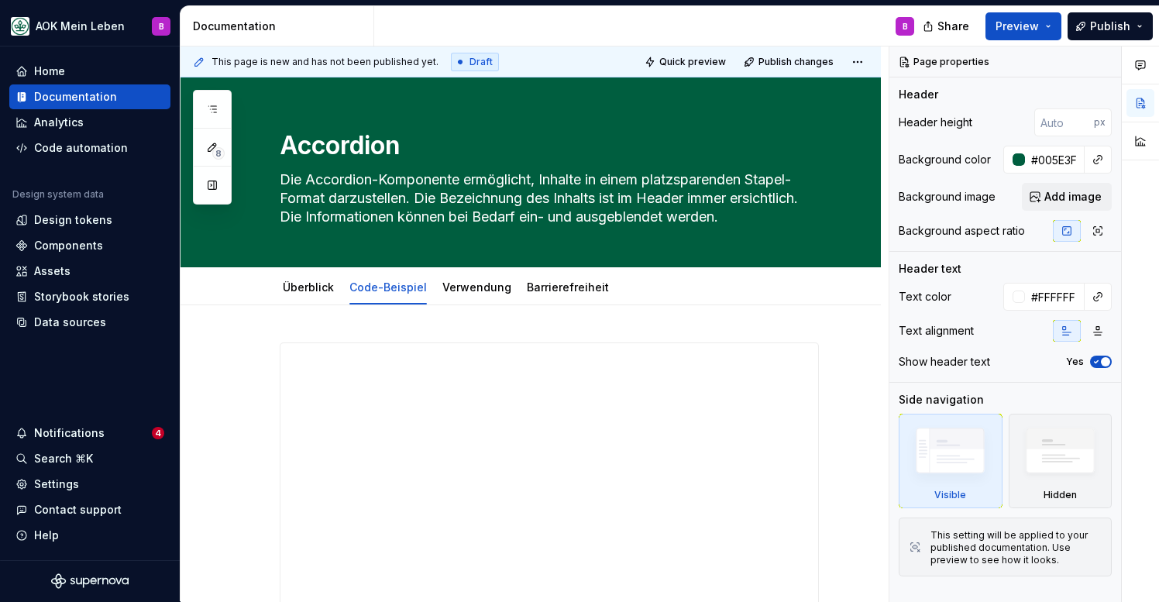
type textarea "*"
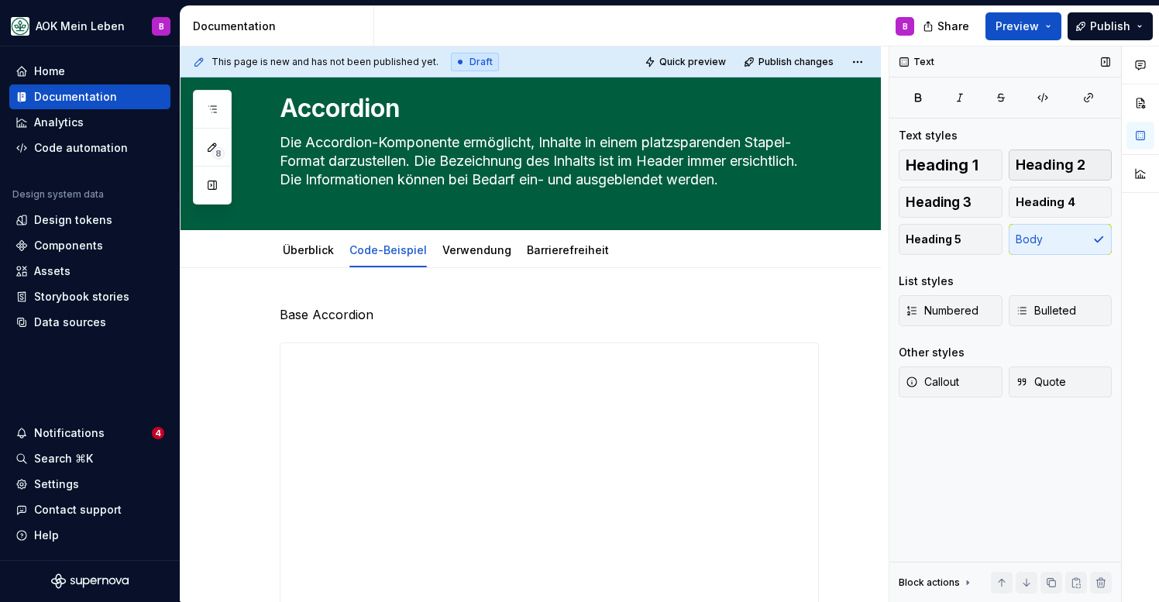
click at [1082, 160] on span "Heading 2" at bounding box center [1051, 164] width 70 height 15
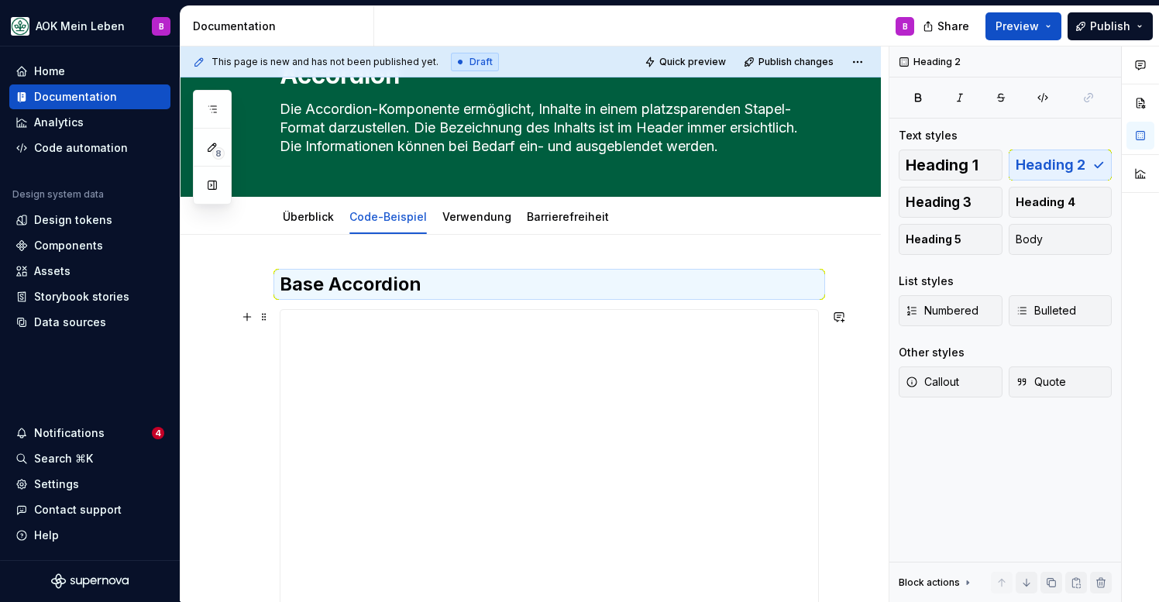
scroll to position [68, 0]
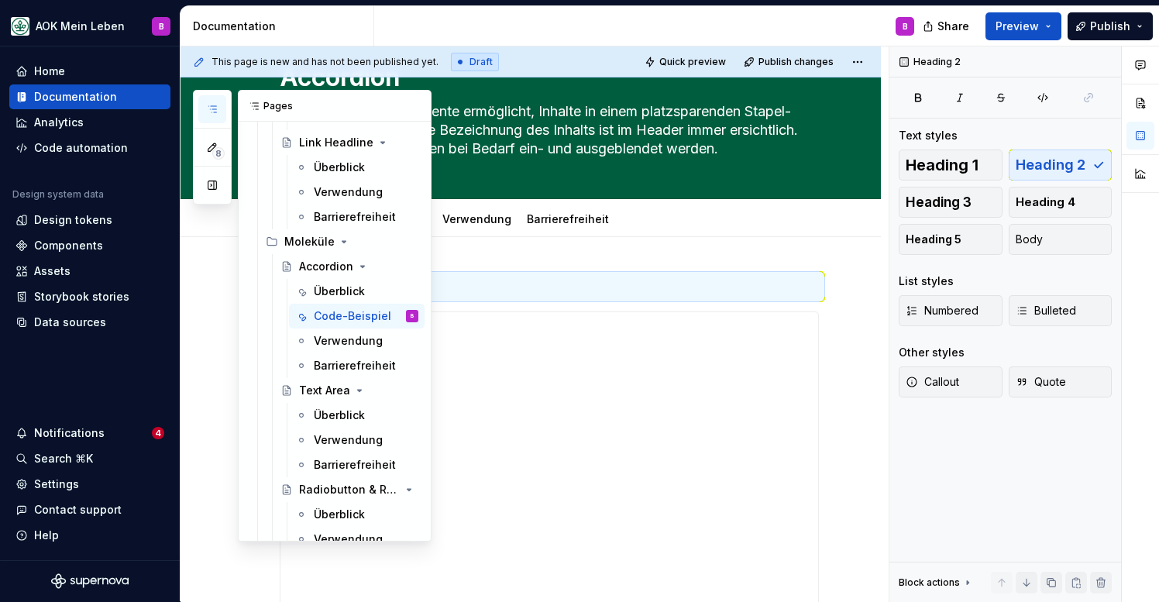
click at [215, 112] on icon "button" at bounding box center [212, 109] width 8 height 6
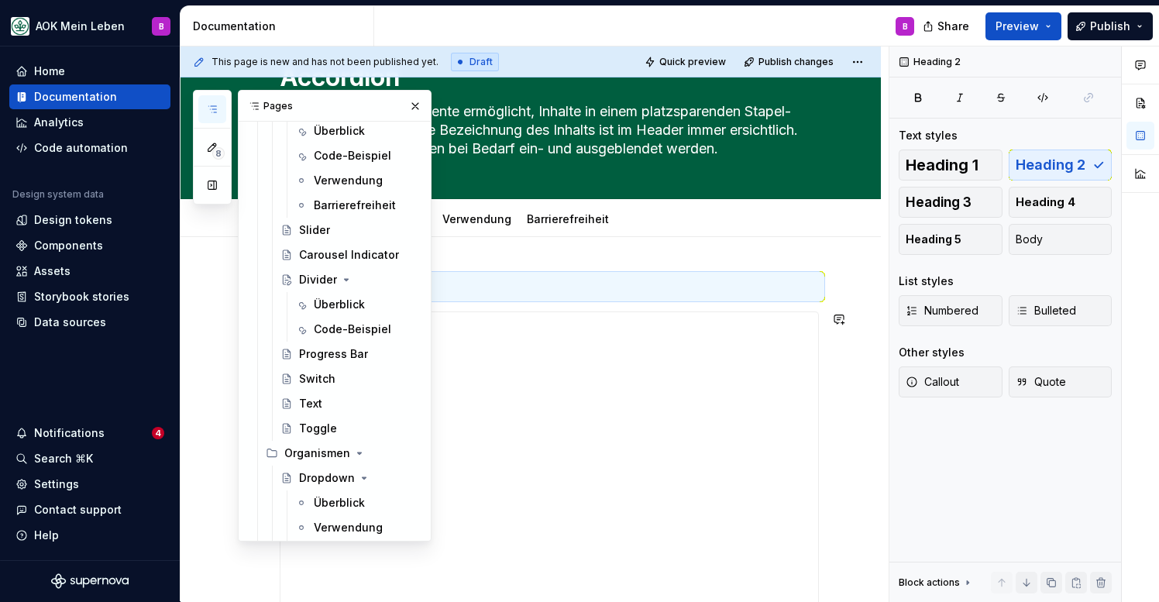
scroll to position [2122, 0]
click at [320, 308] on div "Überblick" at bounding box center [339, 302] width 51 height 15
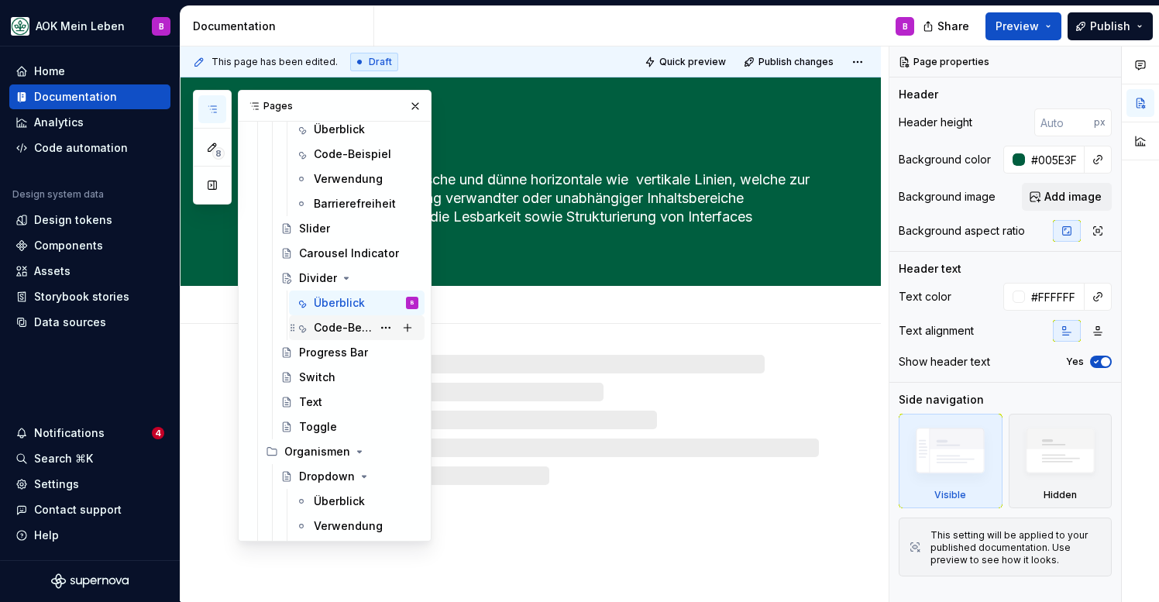
click at [320, 332] on div "Code-Beispiel" at bounding box center [343, 327] width 58 height 15
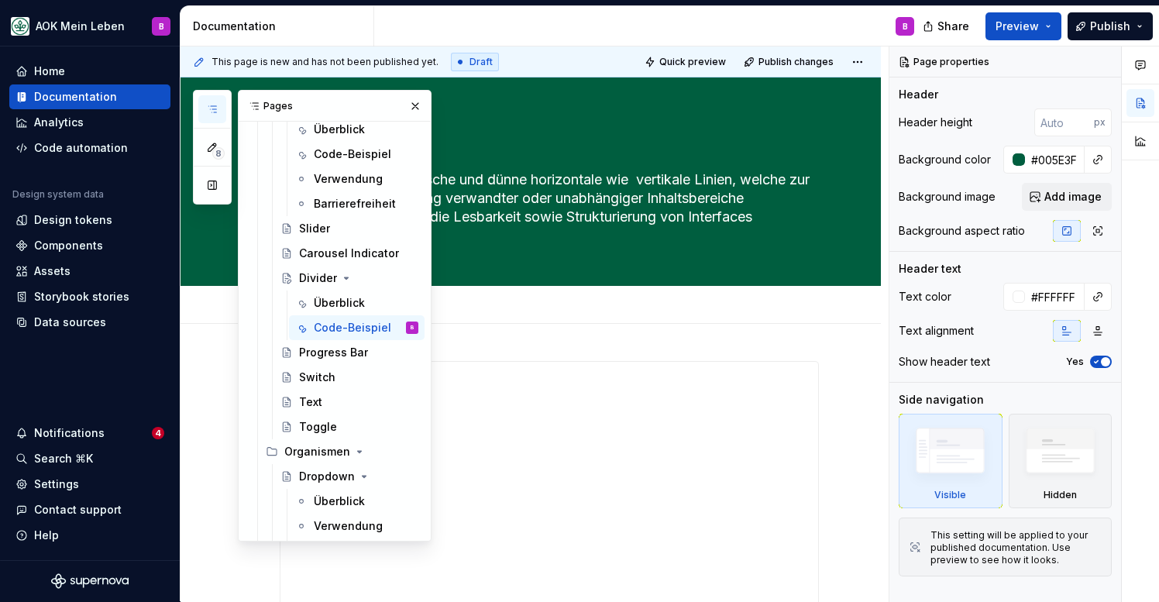
click at [208, 104] on icon "button" at bounding box center [212, 109] width 12 height 12
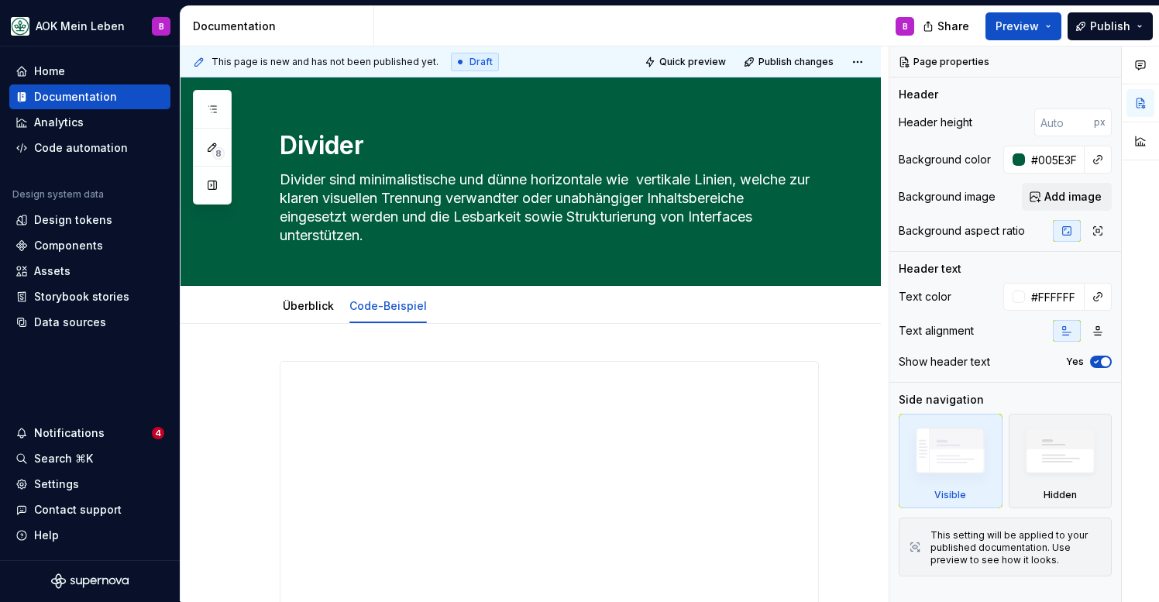
type textarea "*"
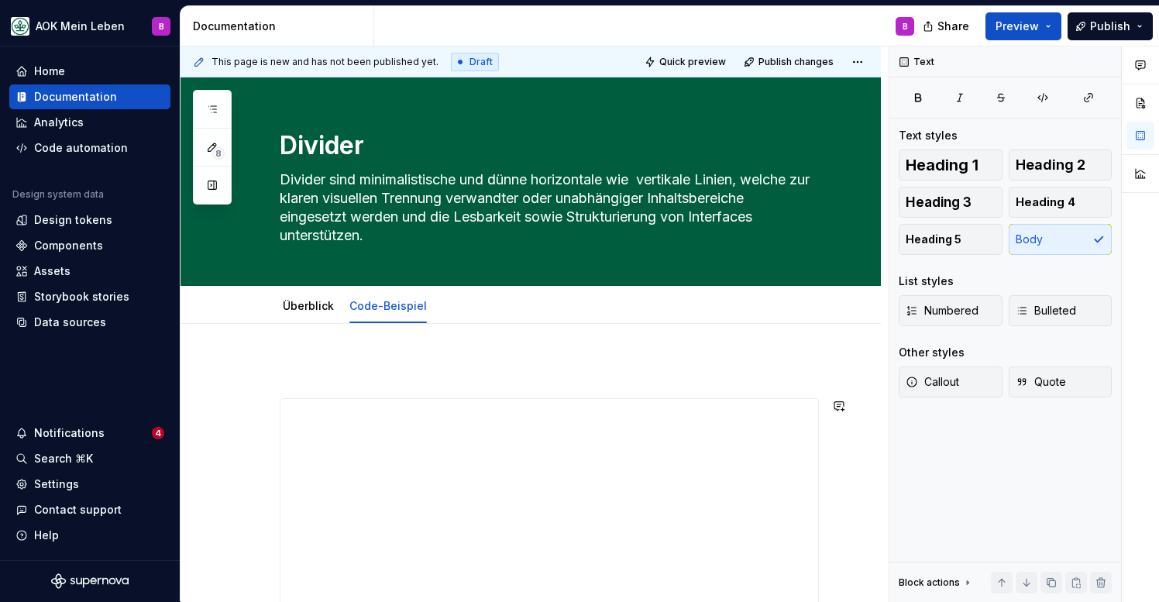
scroll to position [37, 0]
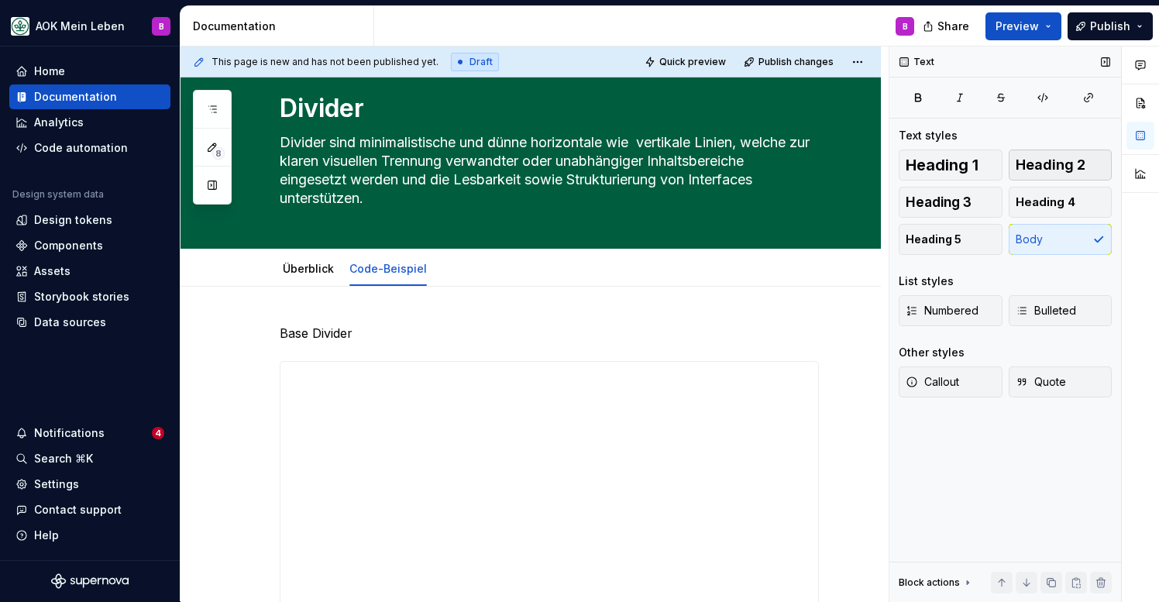
click at [1058, 167] on span "Heading 2" at bounding box center [1051, 164] width 70 height 15
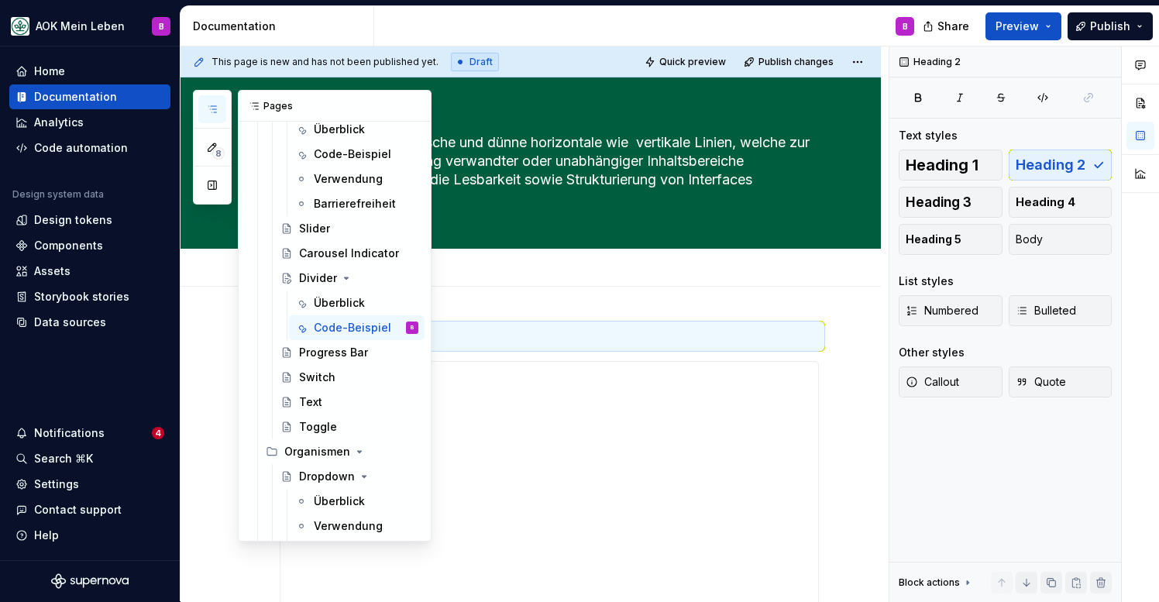
click at [210, 107] on icon "button" at bounding box center [212, 109] width 12 height 12
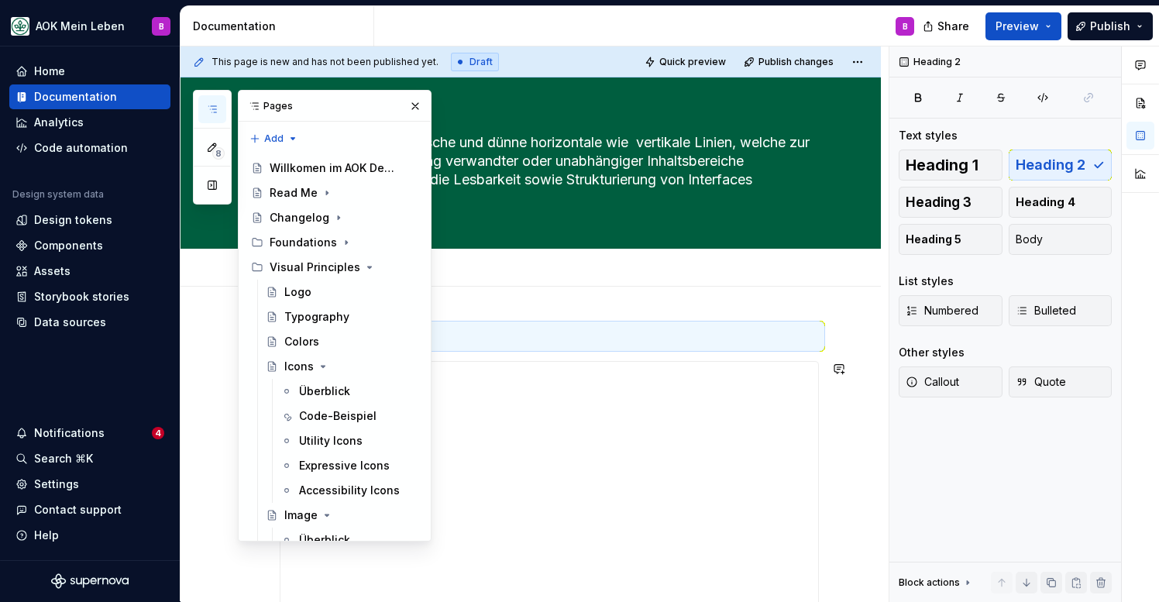
scroll to position [0, 0]
type textarea "*"
click at [610, 327] on h2 "Base Divider" at bounding box center [549, 336] width 539 height 25
click at [215, 111] on icon "button" at bounding box center [212, 109] width 12 height 12
click at [217, 108] on icon "button" at bounding box center [212, 109] width 12 height 12
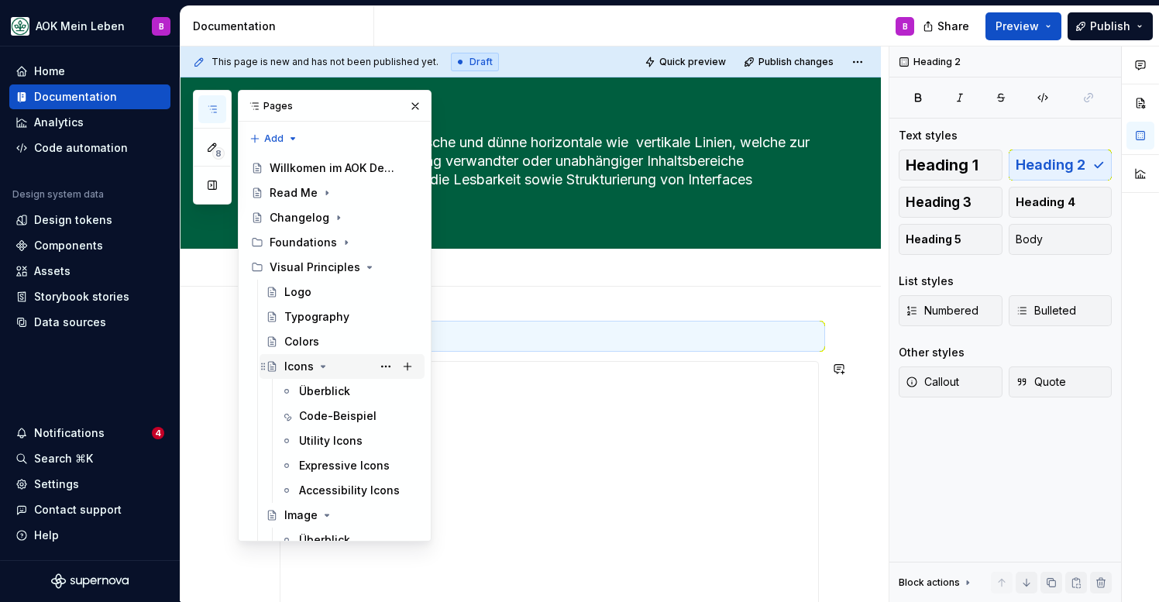
click at [321, 365] on icon "Page tree" at bounding box center [323, 366] width 12 height 12
click at [316, 435] on div "Code-Beispiel" at bounding box center [335, 440] width 73 height 15
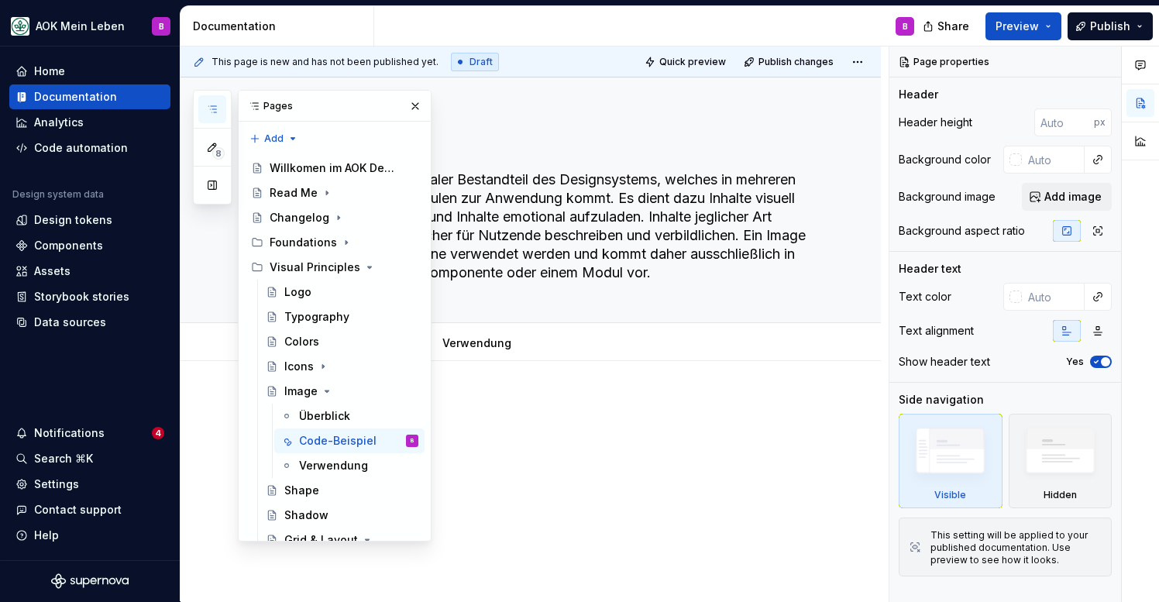
click at [219, 112] on button "button" at bounding box center [212, 109] width 28 height 28
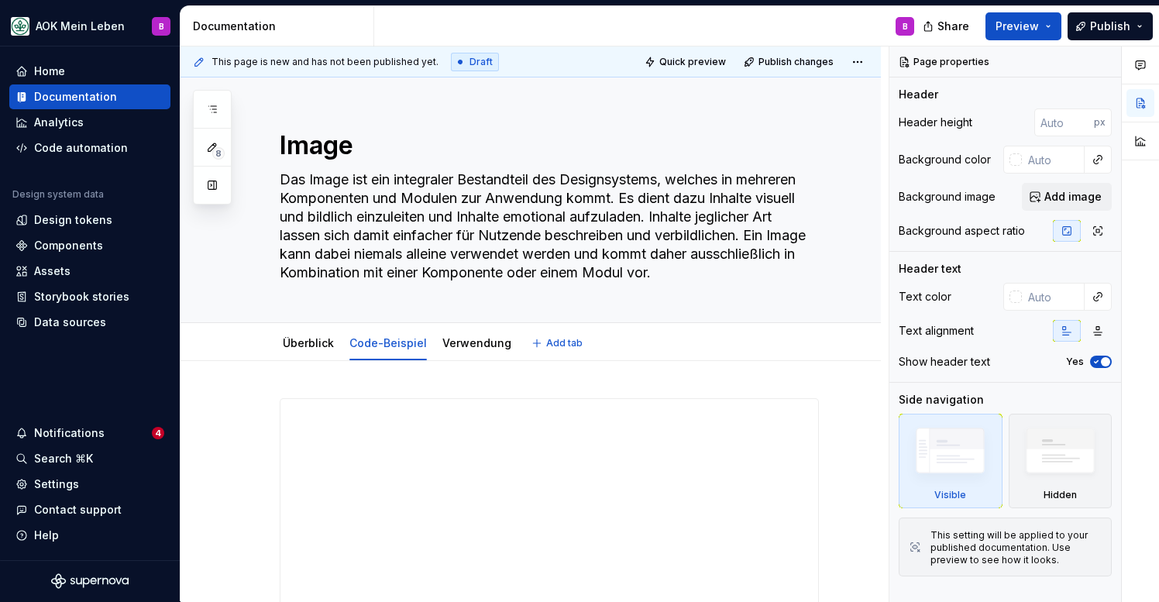
type textarea "*"
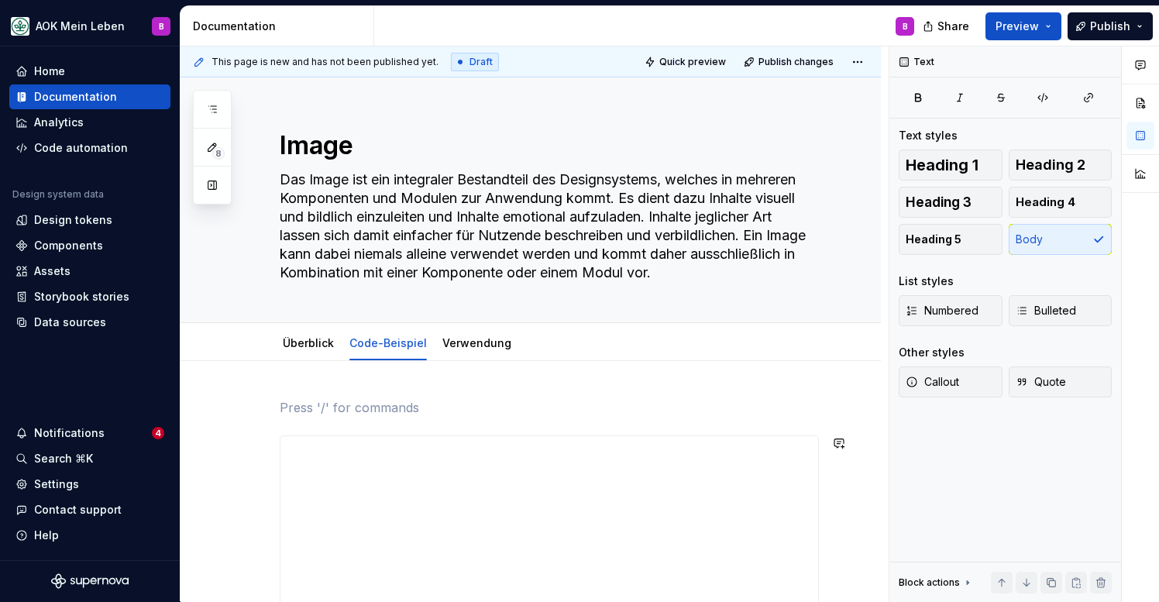
scroll to position [37, 0]
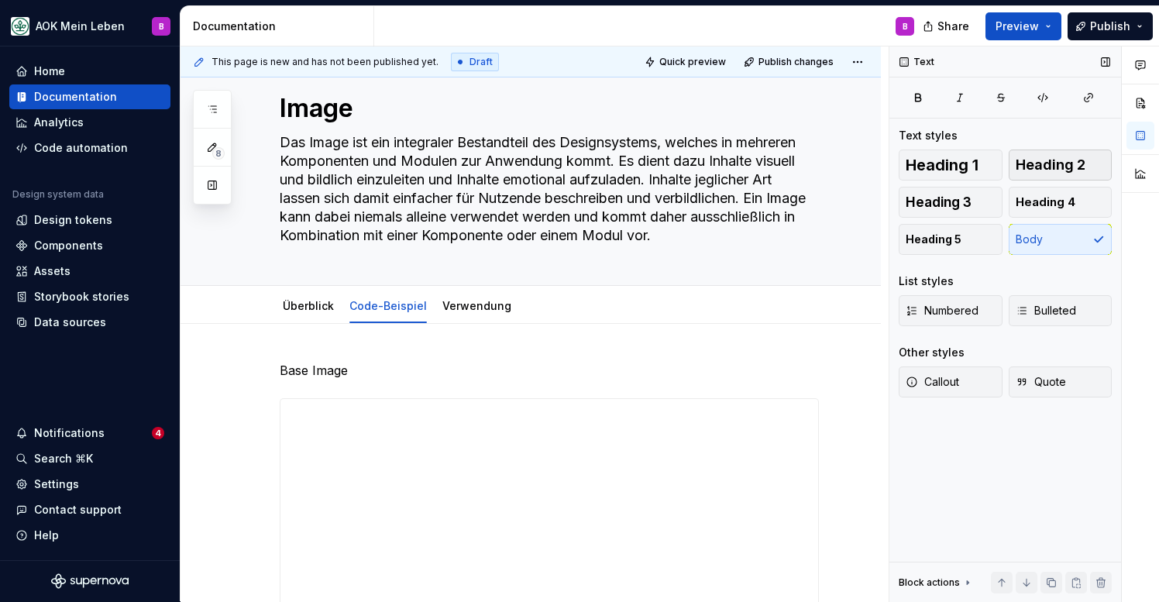
click at [1065, 170] on span "Heading 2" at bounding box center [1051, 164] width 70 height 15
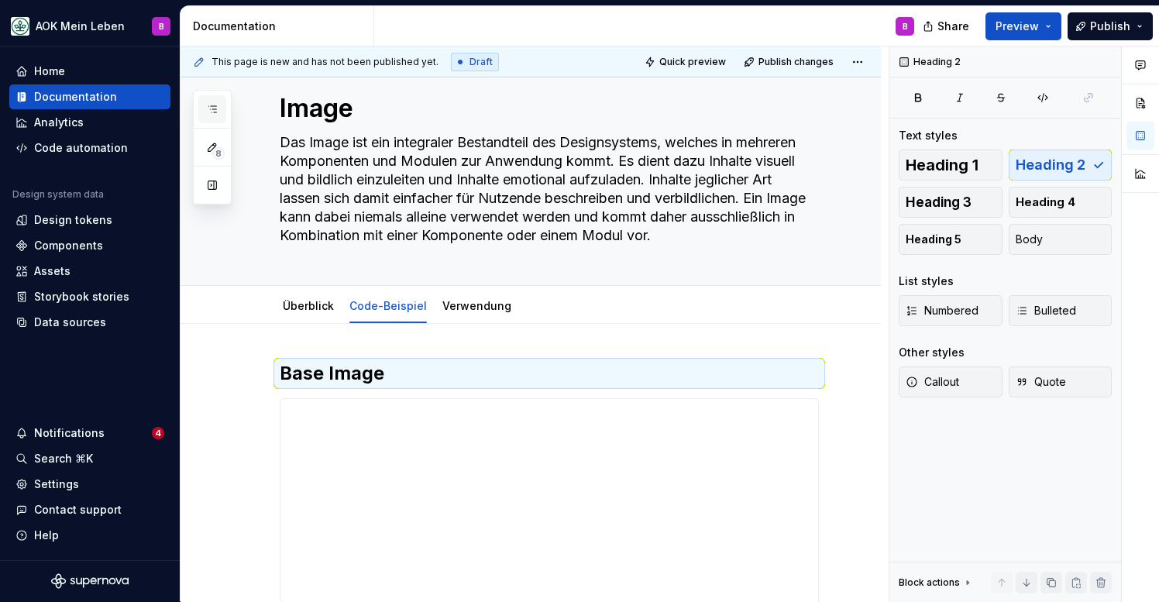
click at [221, 110] on button "button" at bounding box center [212, 109] width 28 height 28
click at [212, 116] on button "button" at bounding box center [212, 109] width 28 height 28
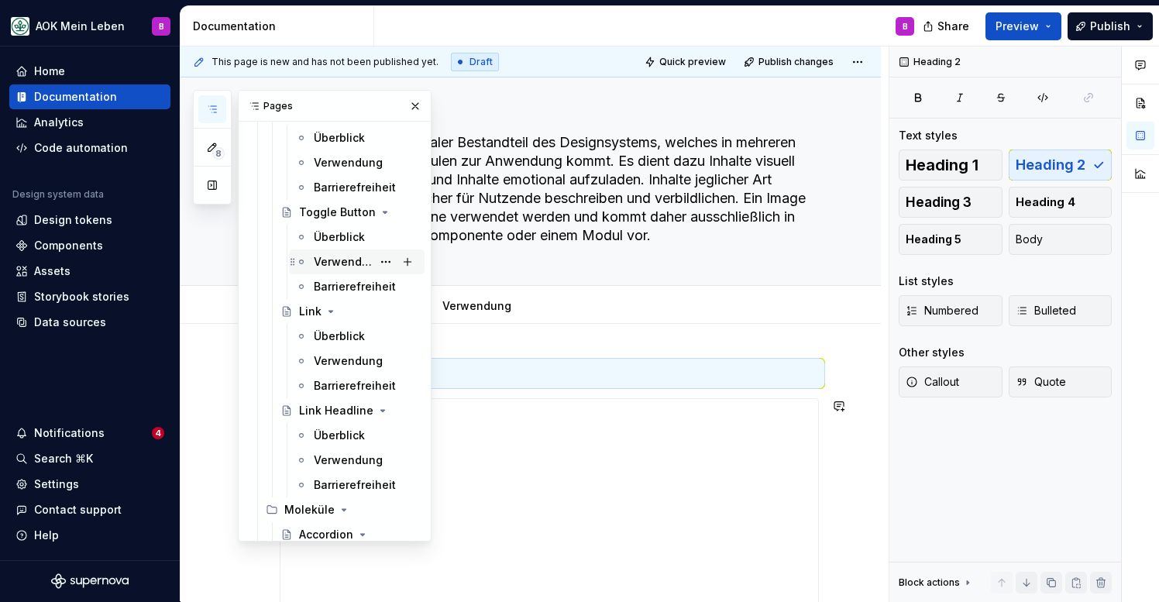
scroll to position [867, 0]
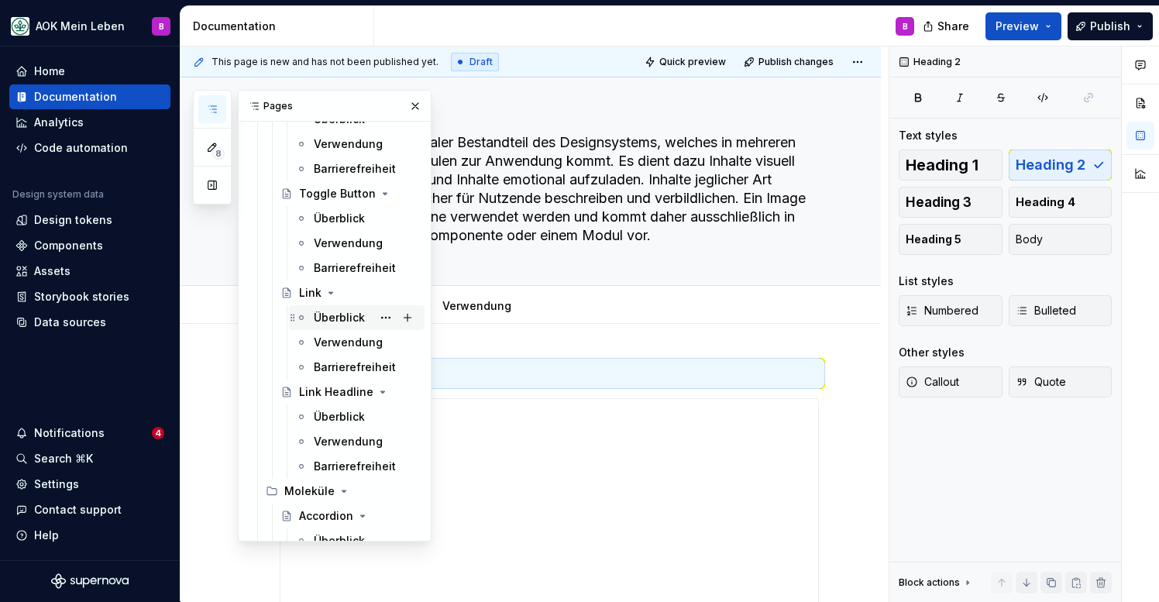
click at [326, 322] on div "Überblick" at bounding box center [339, 317] width 51 height 15
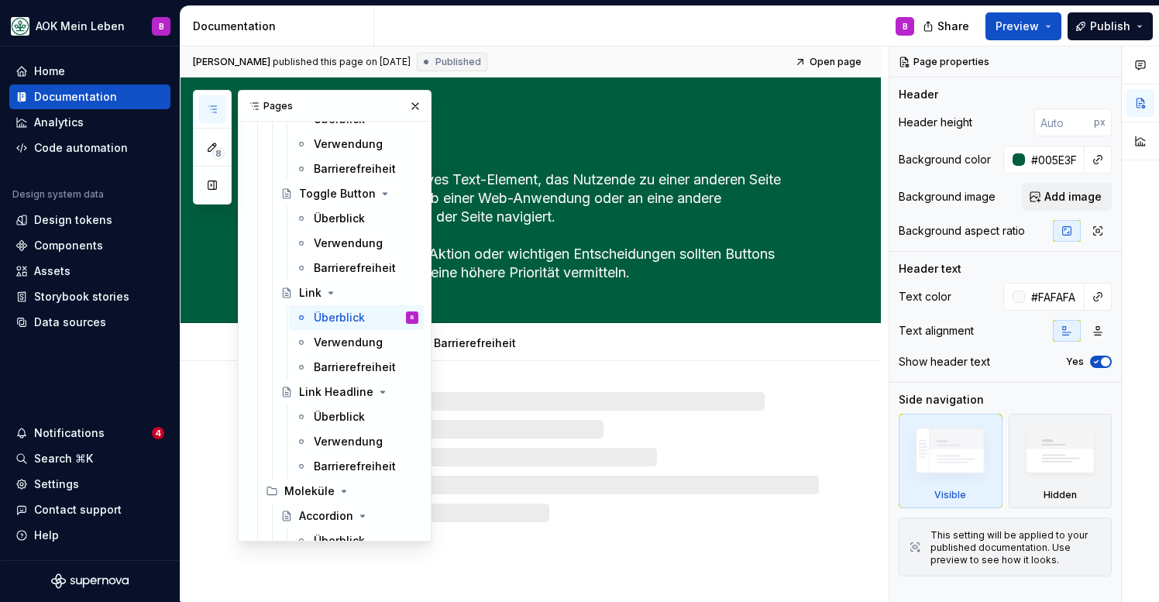
click at [215, 115] on button "button" at bounding box center [212, 109] width 28 height 28
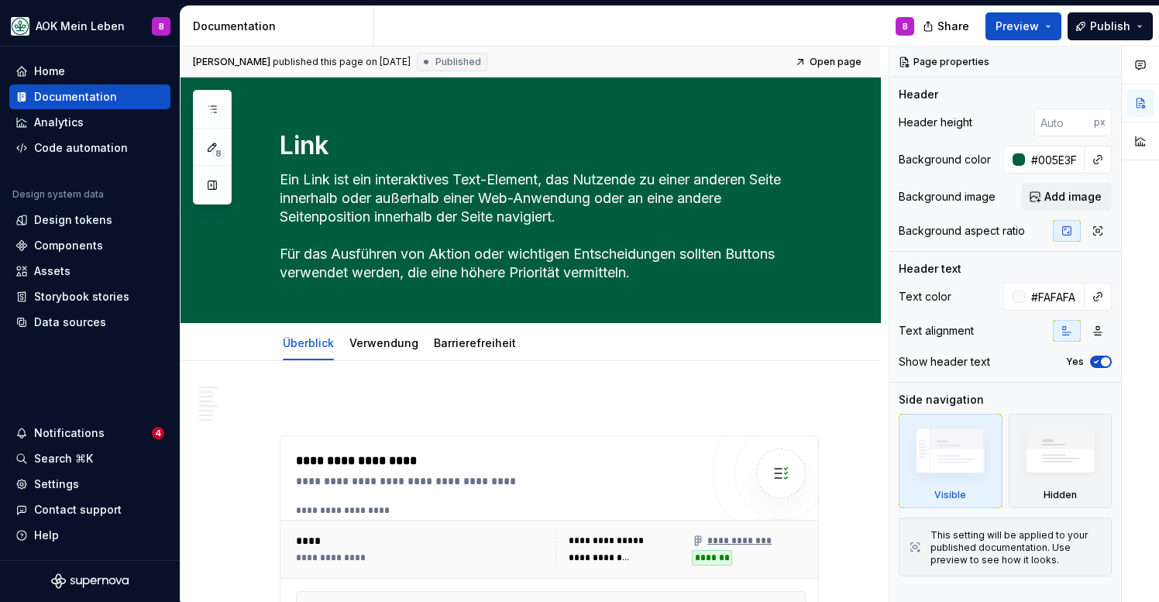
type textarea "*"
click at [551, 340] on span "Add tab" at bounding box center [569, 343] width 36 height 12
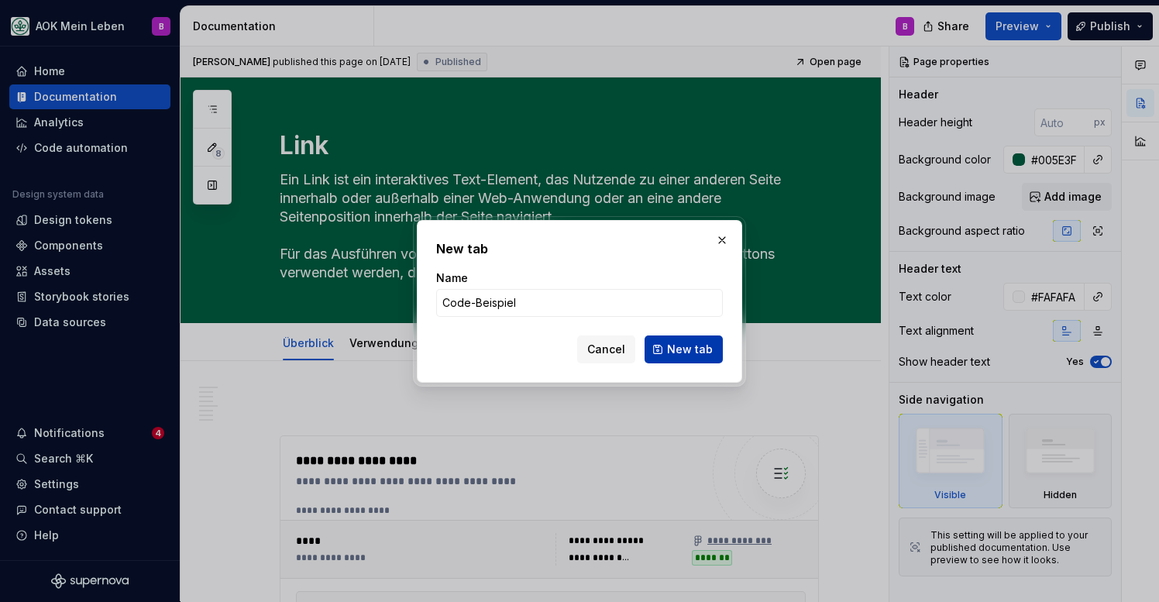
type input "Code-Beispiel"
click at [702, 356] on span "New tab" at bounding box center [690, 349] width 46 height 15
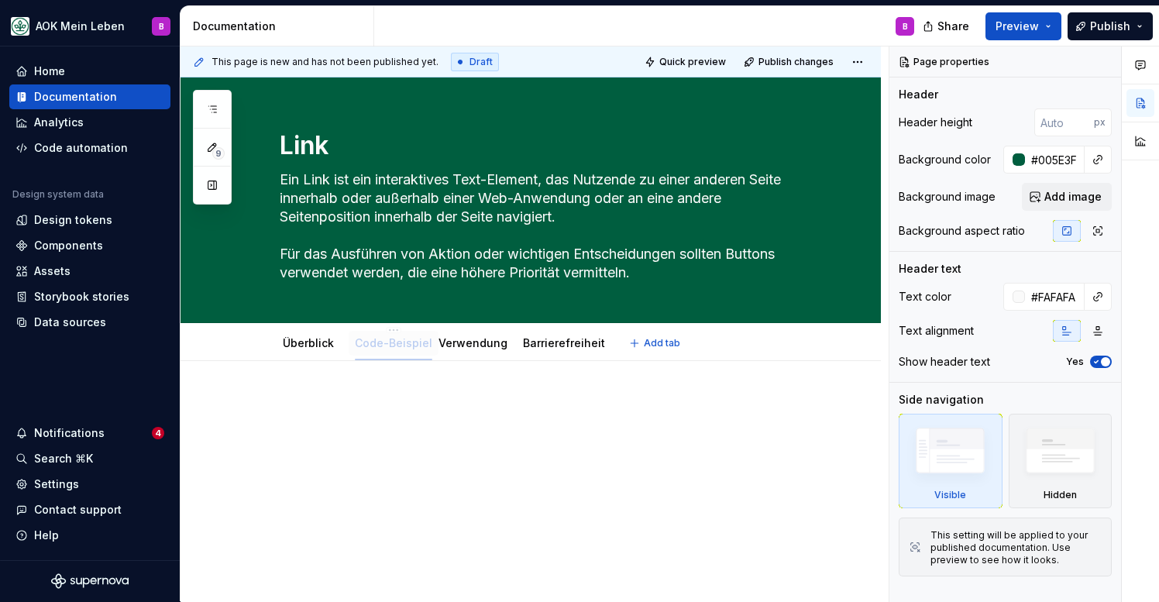
drag, startPoint x: 542, startPoint y: 346, endPoint x: 365, endPoint y: 339, distance: 176.8
click at [316, 341] on link "Überblick" at bounding box center [308, 342] width 51 height 13
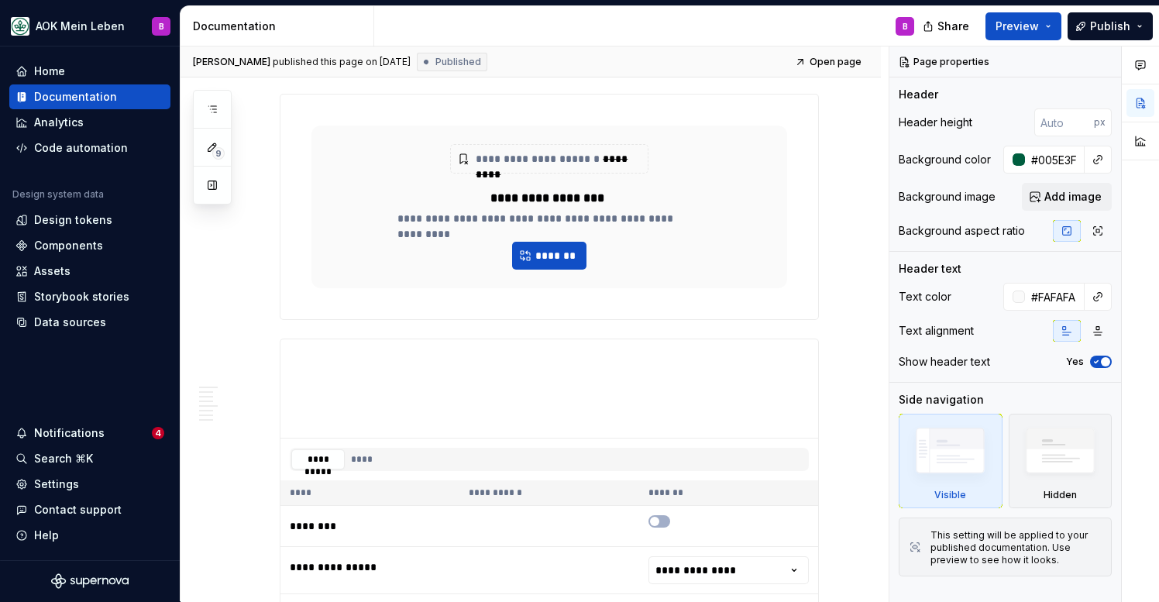
scroll to position [530, 0]
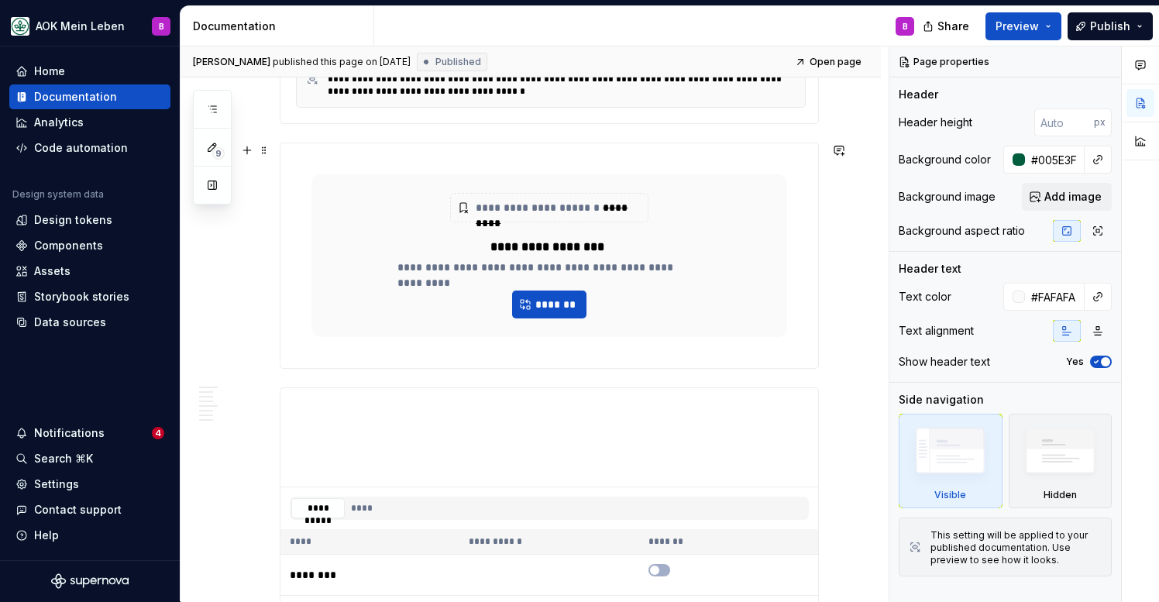
click at [324, 351] on div "**********" at bounding box center [550, 255] width 538 height 225
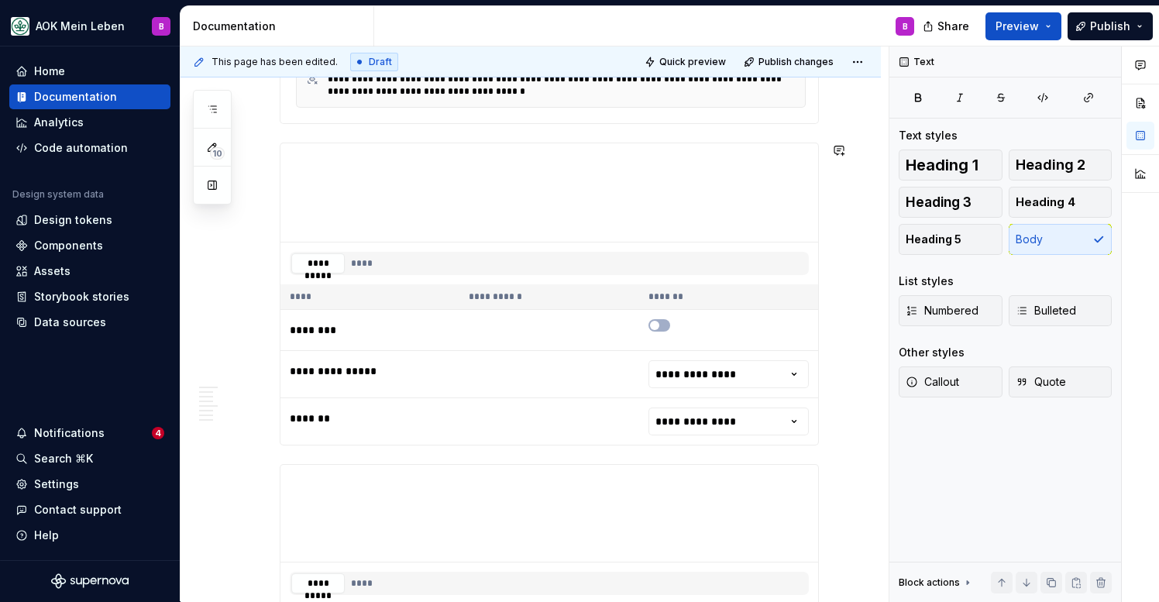
click at [314, 143] on div "**********" at bounding box center [549, 294] width 539 height 303
click at [308, 143] on div "**********" at bounding box center [549, 294] width 539 height 303
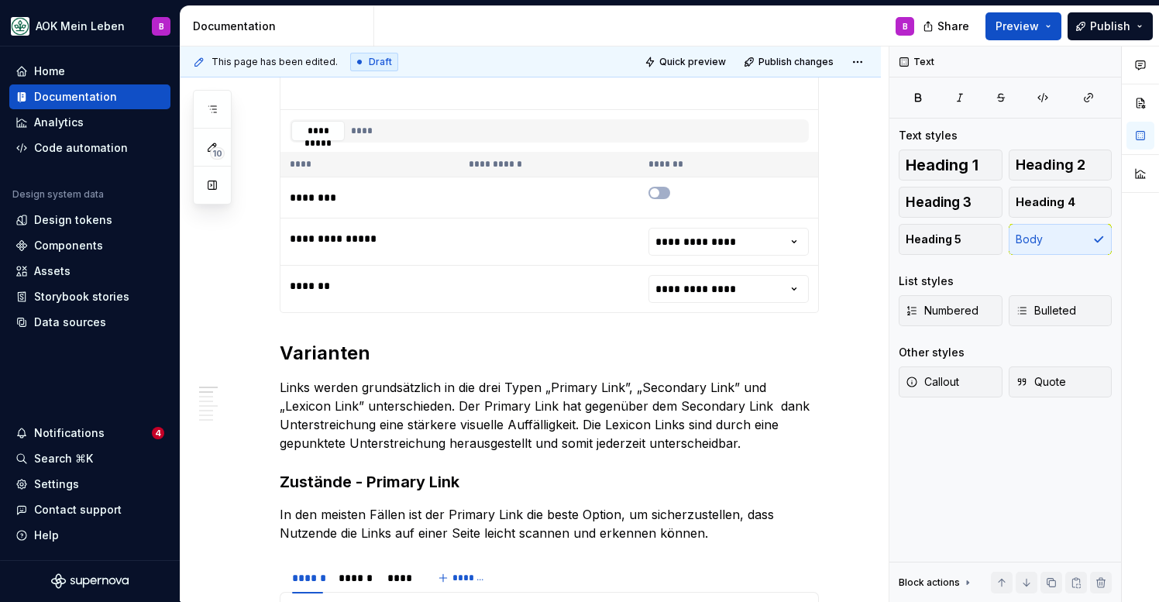
scroll to position [1618, 0]
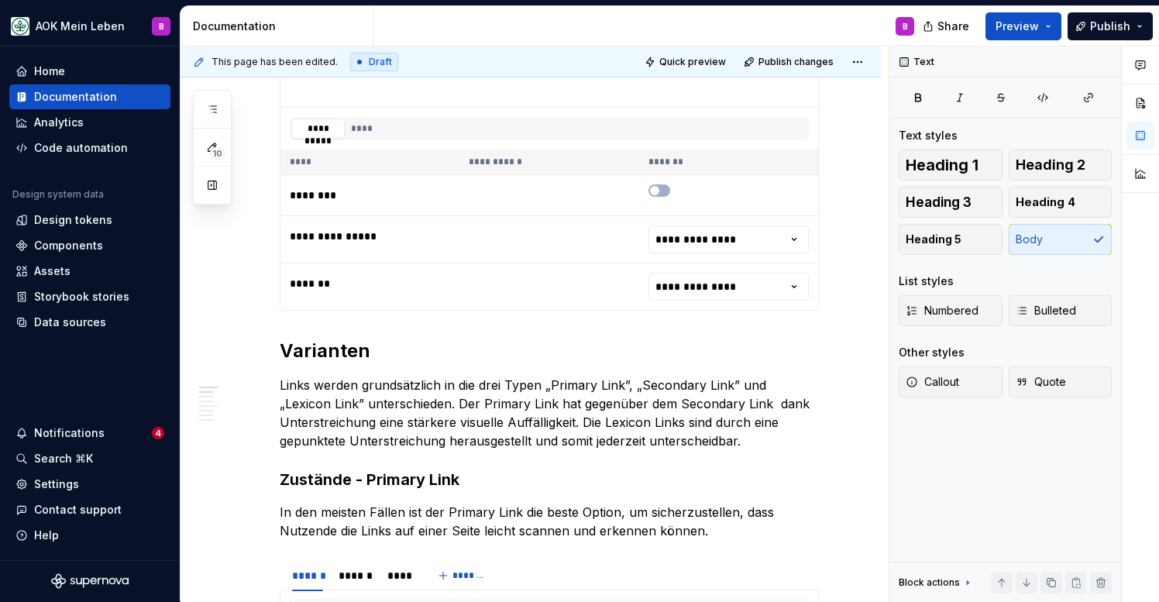
click at [347, 311] on div "**********" at bounding box center [549, 156] width 539 height 310
click at [381, 293] on div "*******" at bounding box center [371, 284] width 163 height 22
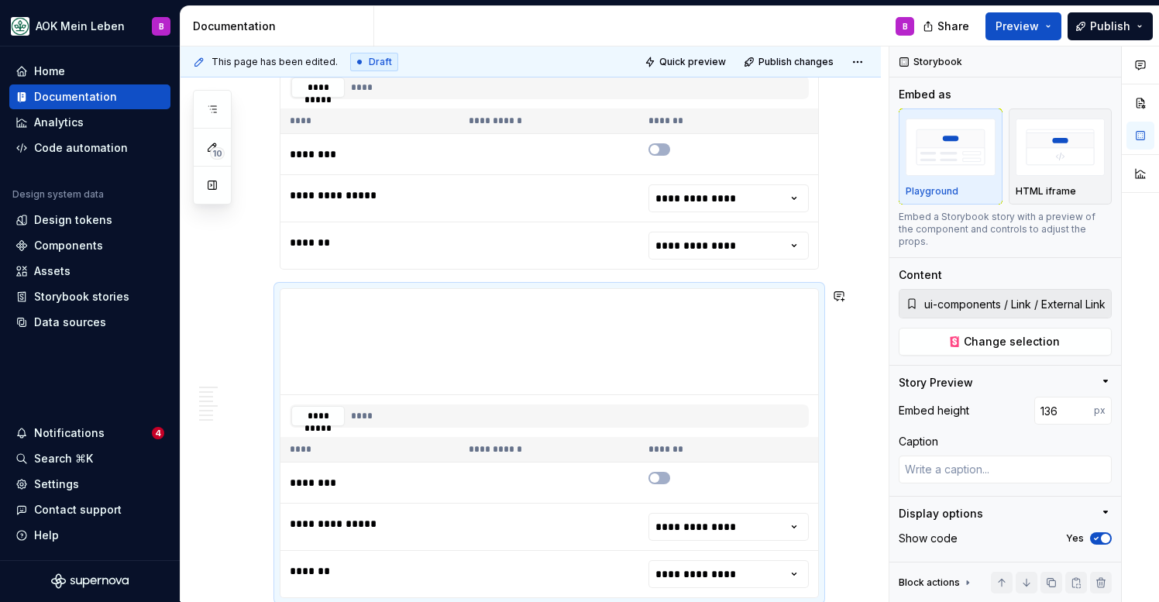
scroll to position [1320, 0]
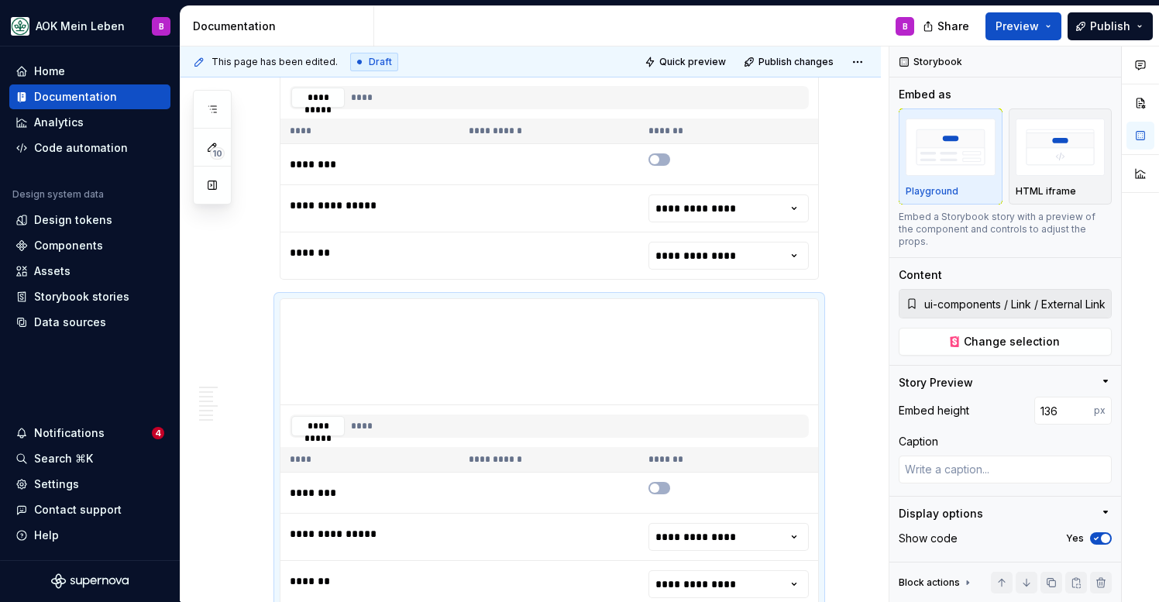
click at [388, 280] on div "**********" at bounding box center [549, 137] width 539 height 286
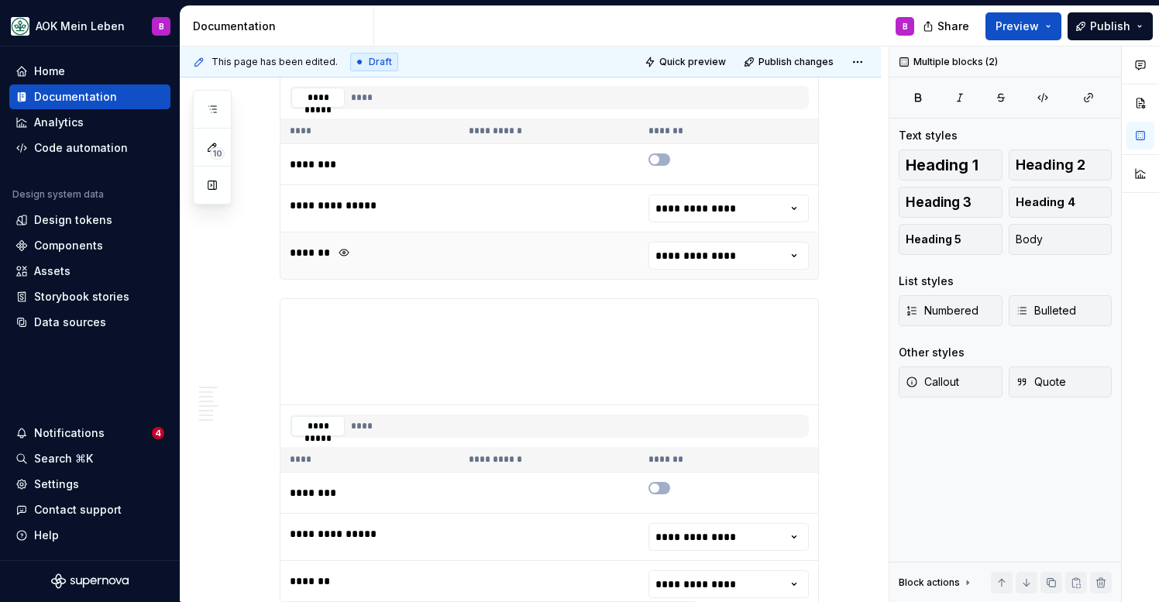
click at [388, 271] on td "*******" at bounding box center [370, 255] width 179 height 47
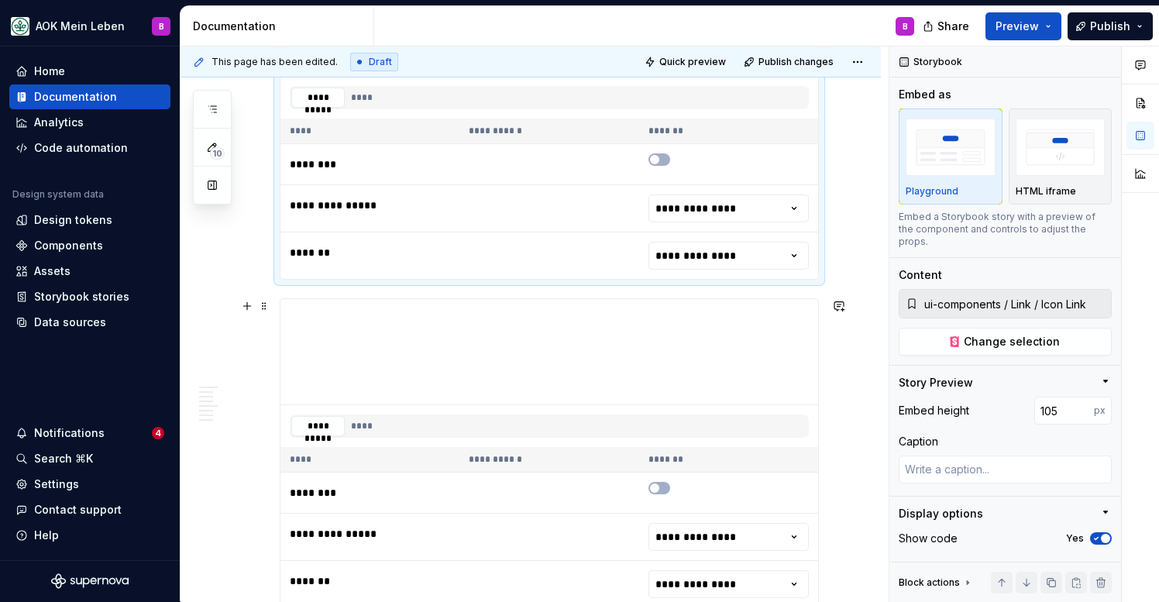
click at [380, 298] on div "**********" at bounding box center [549, 453] width 539 height 310
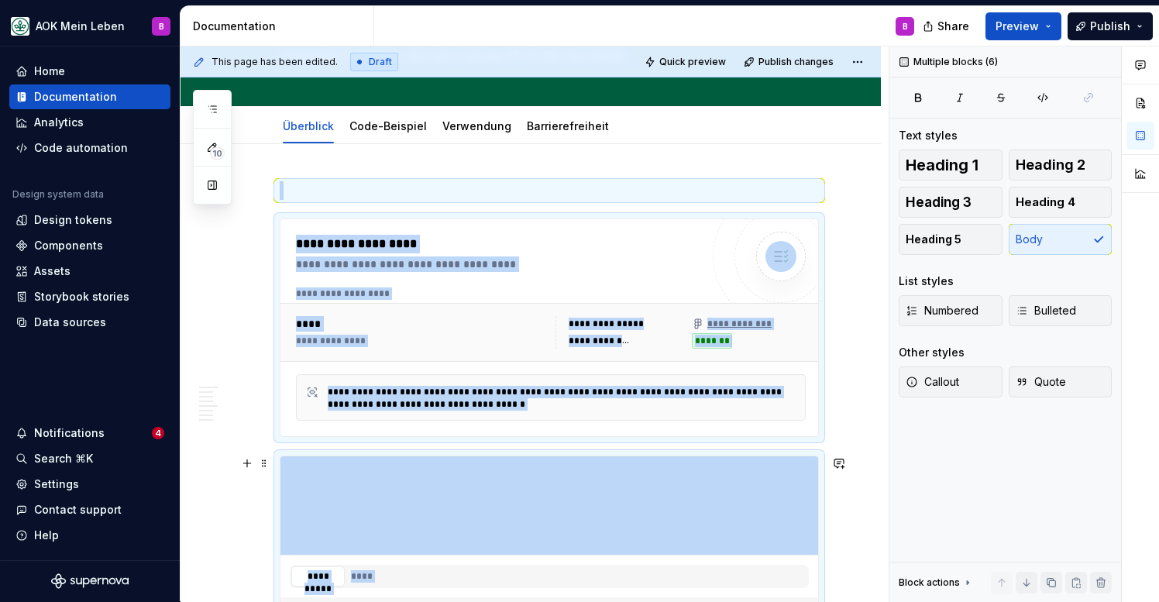
scroll to position [225, 0]
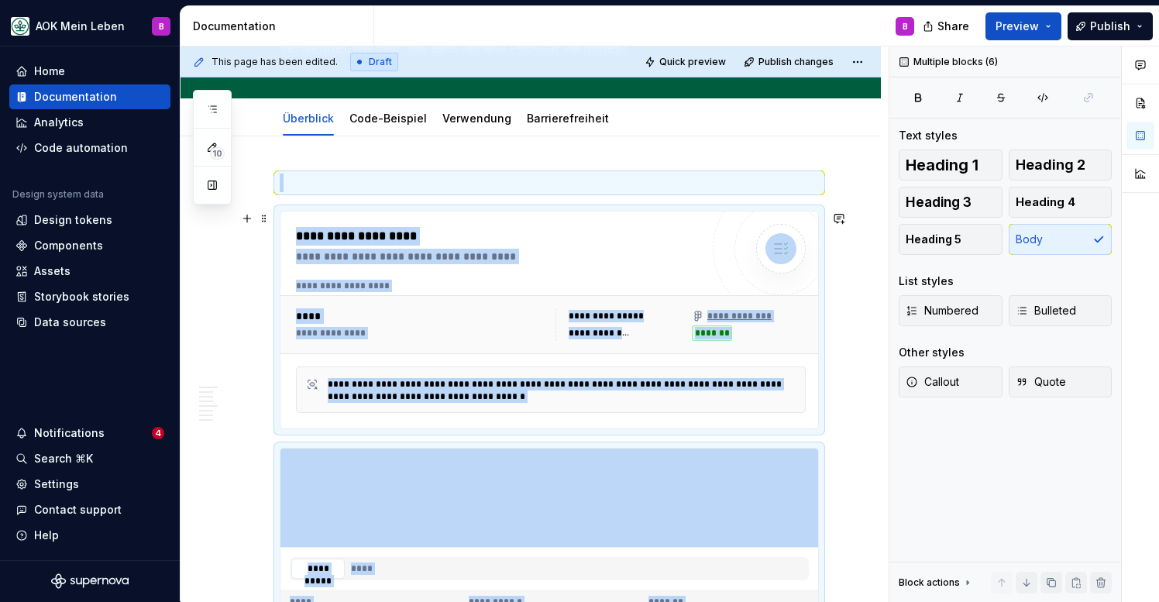
click at [391, 211] on div "**********" at bounding box center [549, 320] width 539 height 219
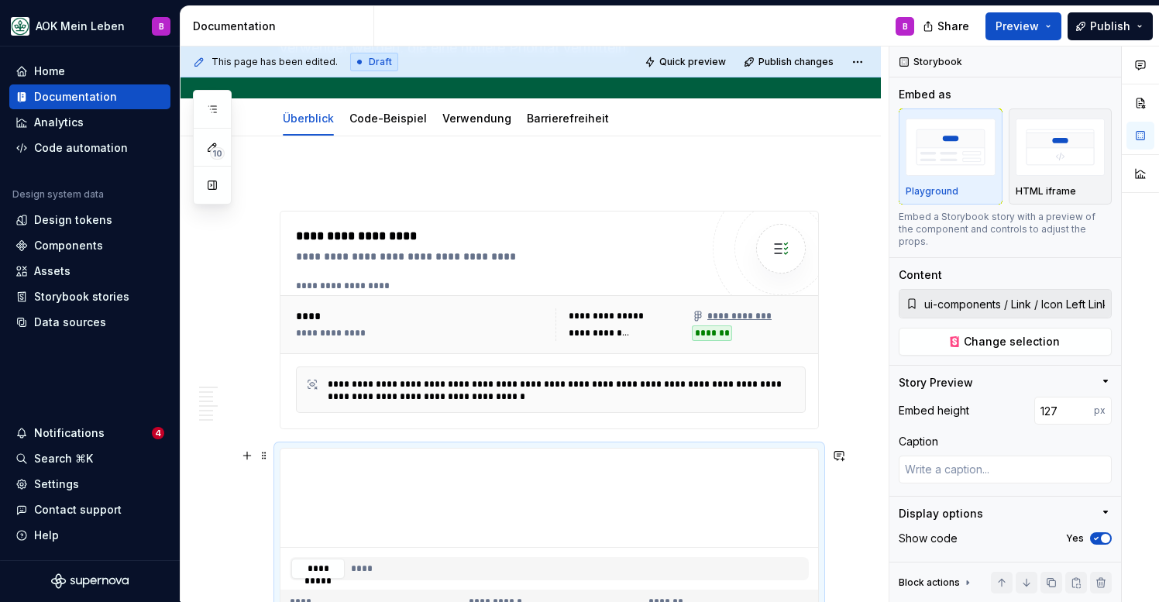
click at [326, 448] on div "**********" at bounding box center [549, 599] width 539 height 303
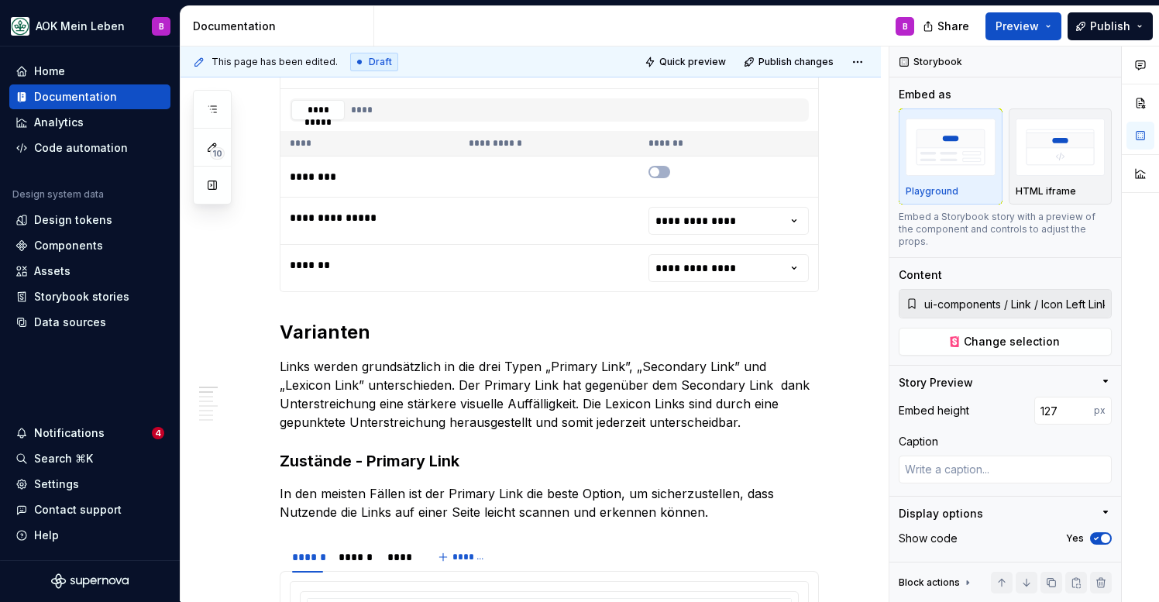
scroll to position [1639, 0]
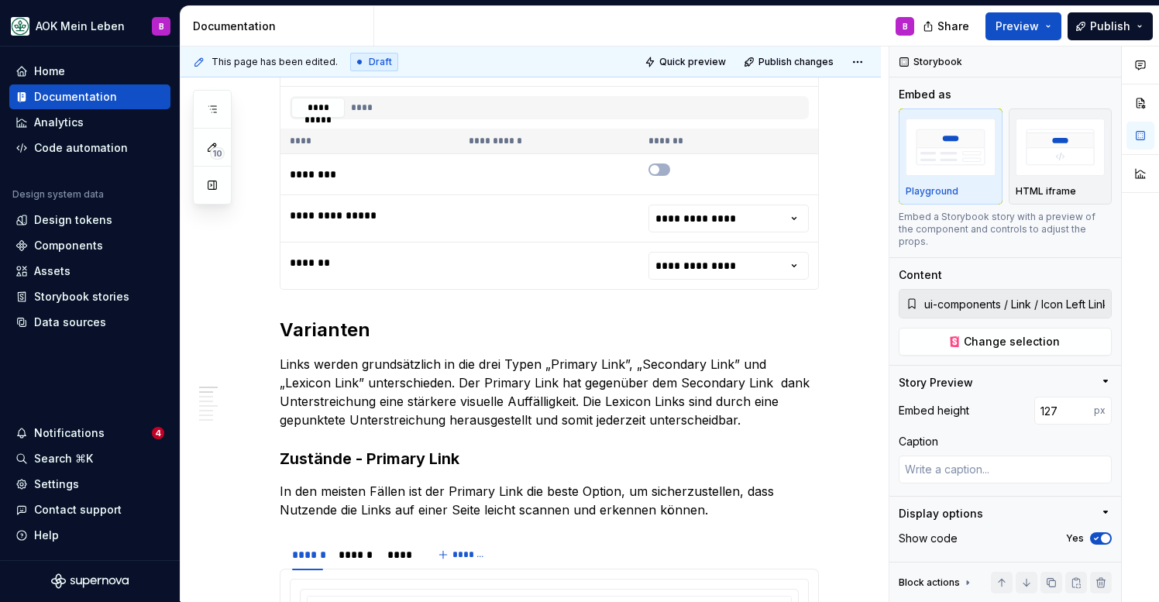
click at [386, 290] on div "**********" at bounding box center [549, 135] width 539 height 310
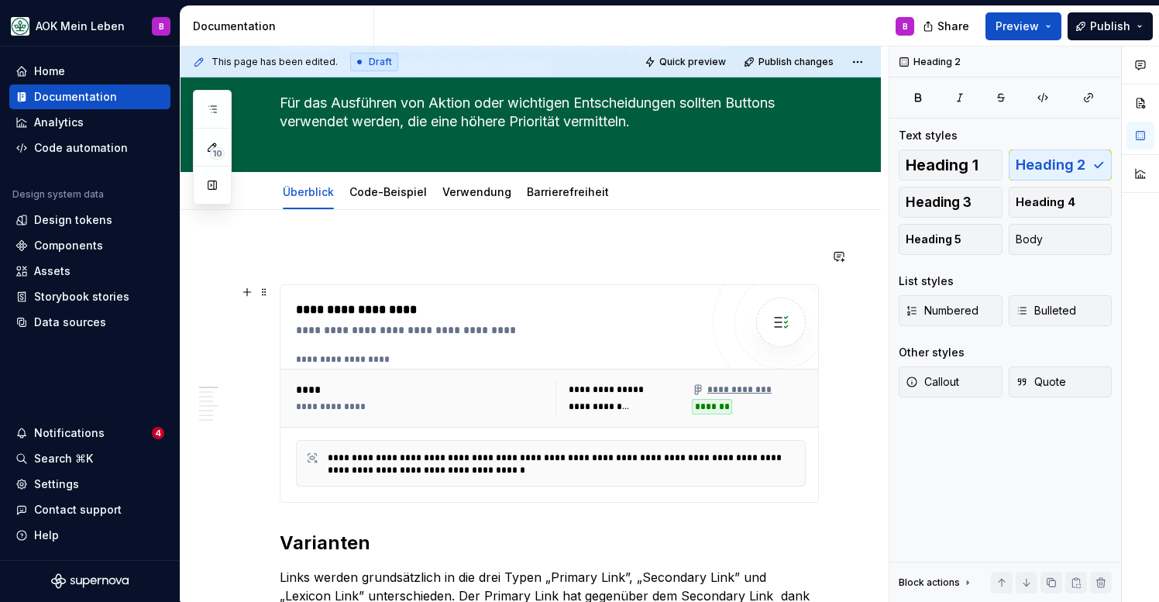
scroll to position [232, 0]
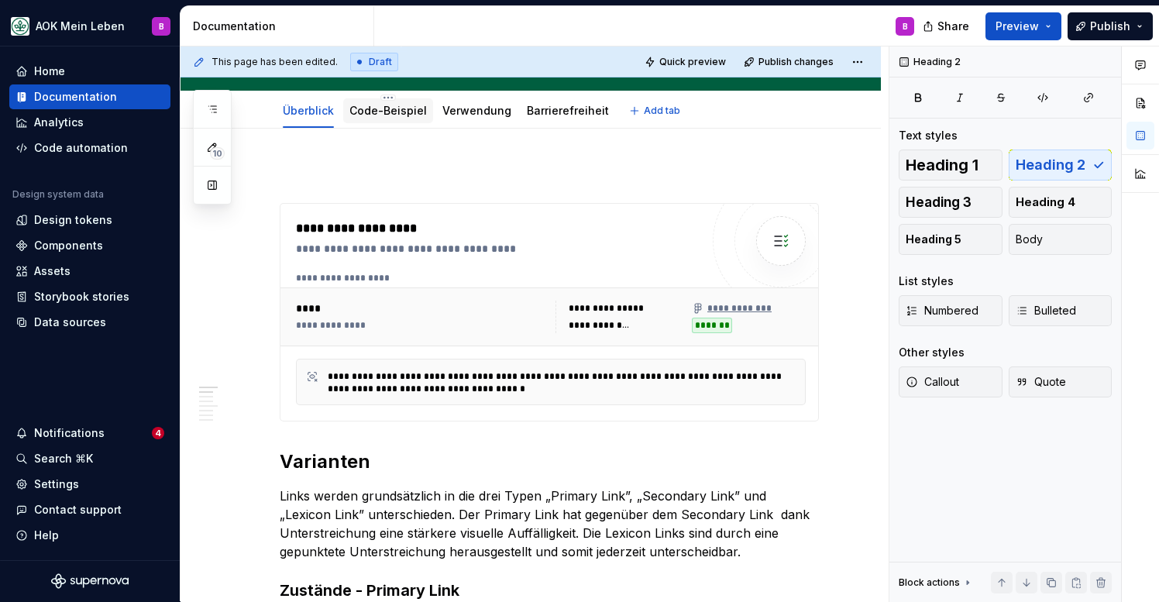
click at [385, 117] on div "Code-Beispiel" at bounding box center [387, 110] width 77 height 15
click at [377, 115] on link "Code-Beispiel" at bounding box center [387, 110] width 77 height 13
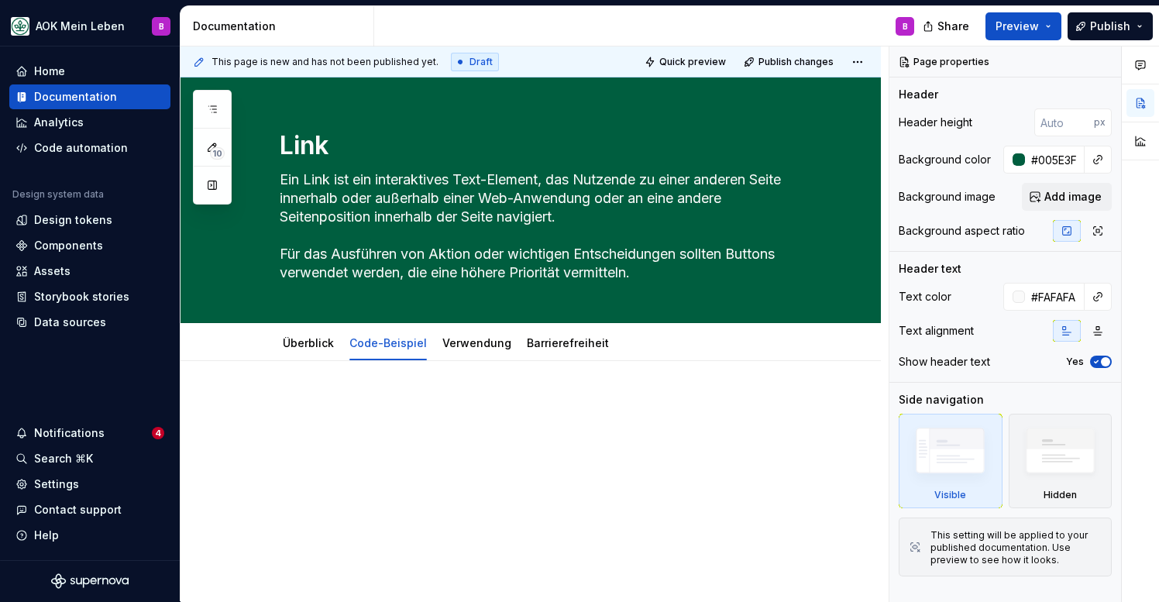
click at [394, 449] on div at bounding box center [549, 427] width 539 height 59
type textarea "*"
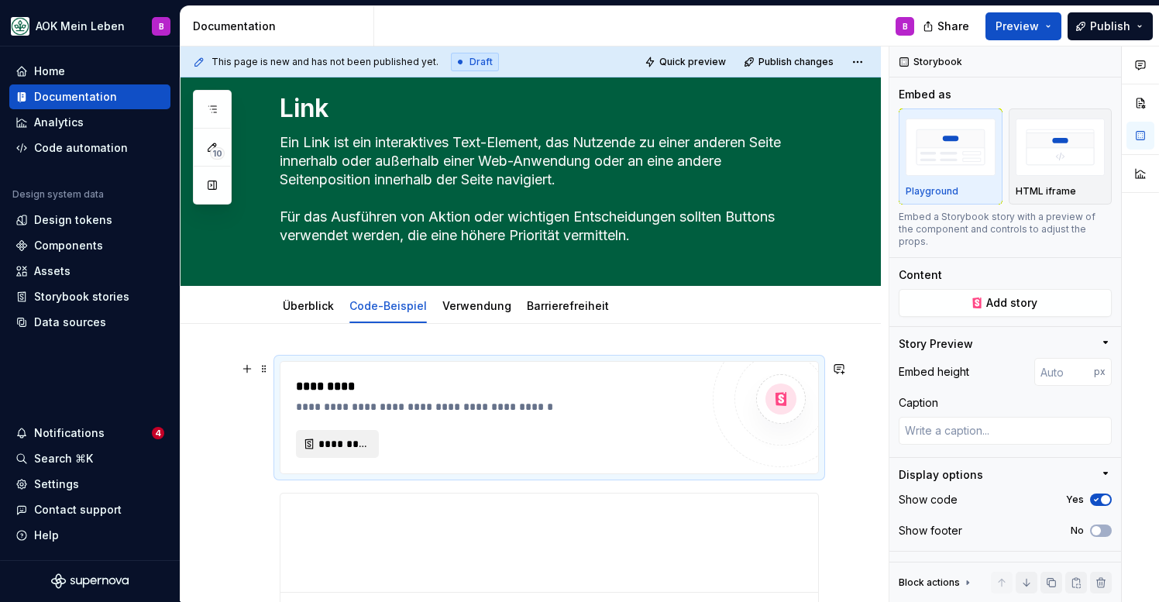
click at [344, 449] on span "*********" at bounding box center [343, 443] width 50 height 15
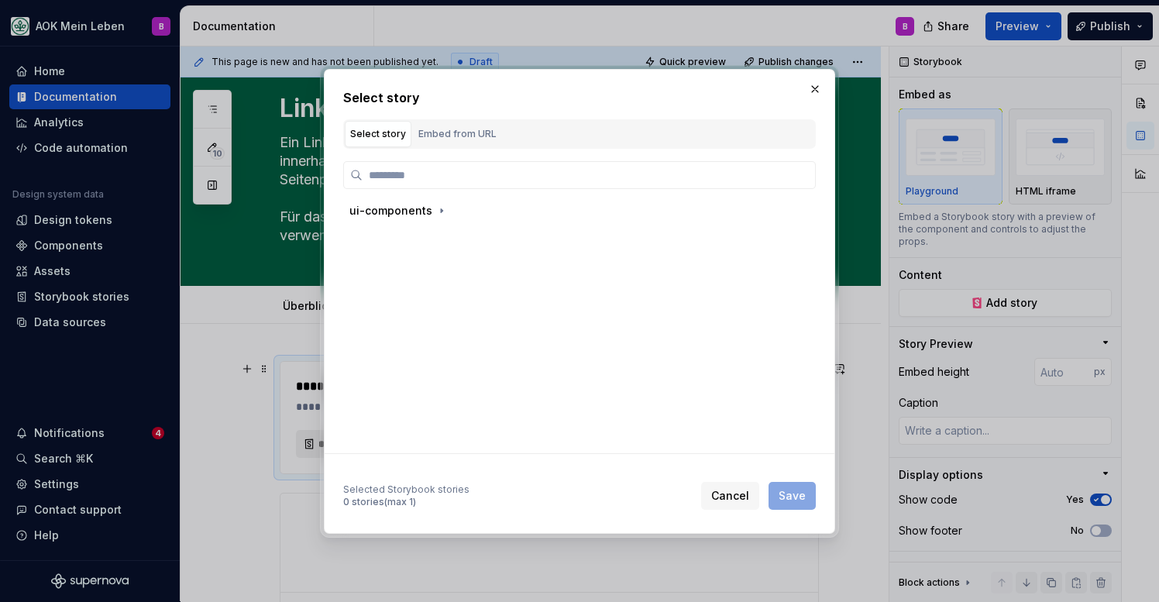
type textarea "*"
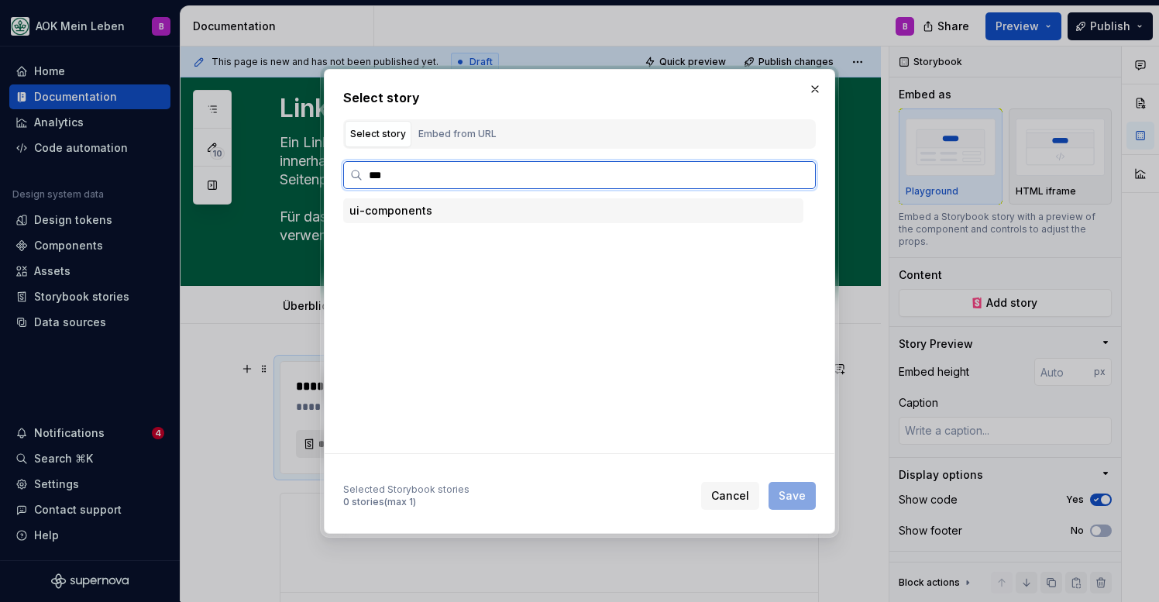
type input "****"
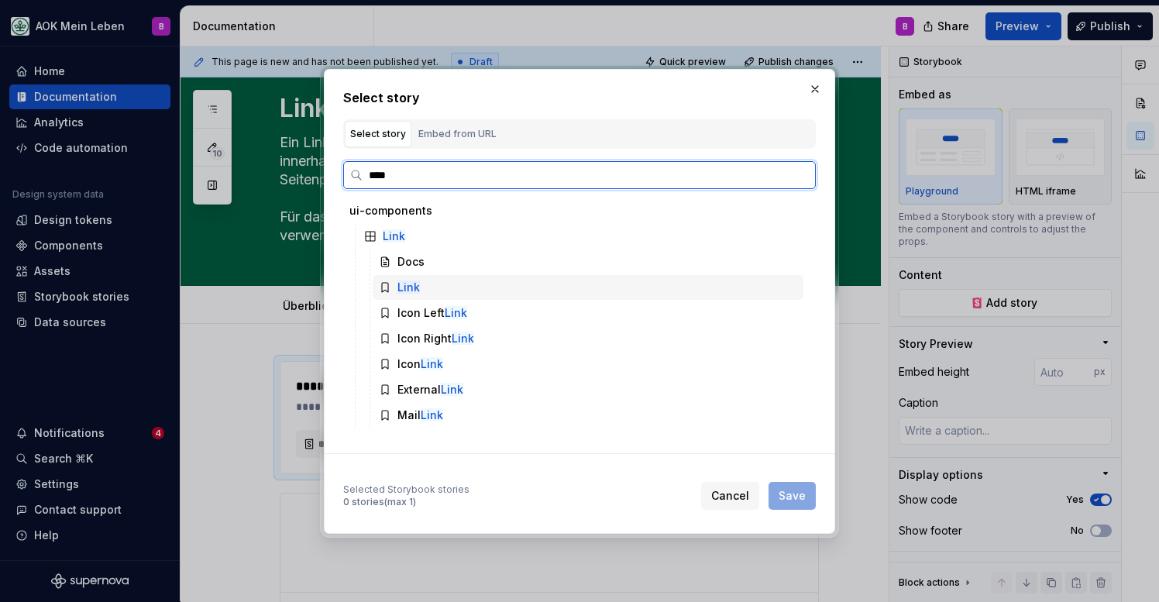
click at [407, 284] on mark "Link" at bounding box center [409, 287] width 22 height 13
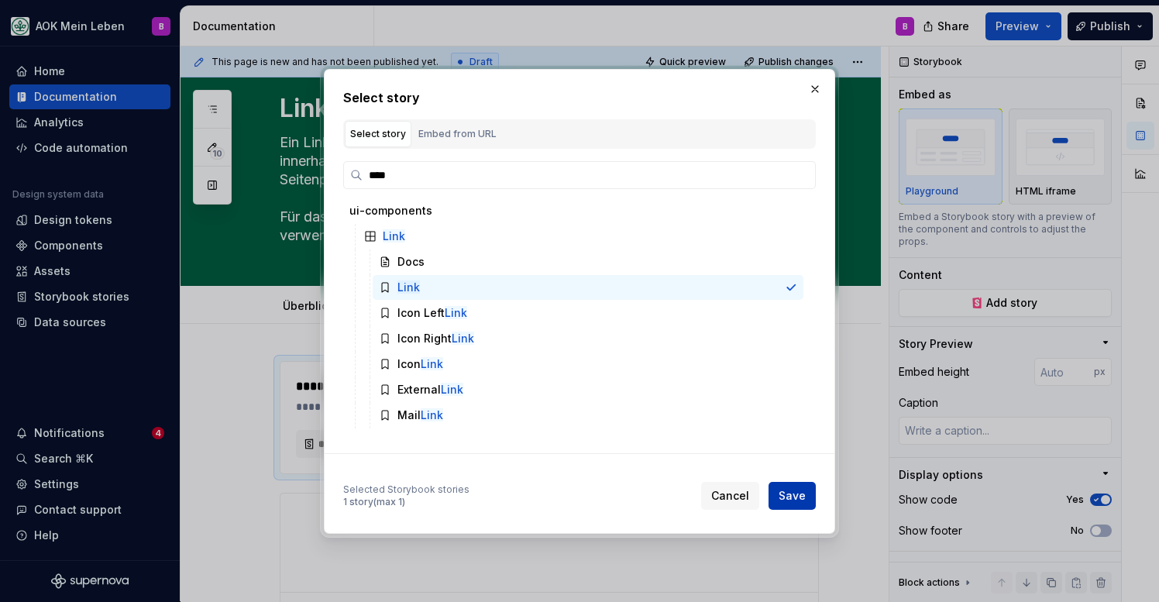
click at [782, 498] on span "Save" at bounding box center [792, 495] width 27 height 15
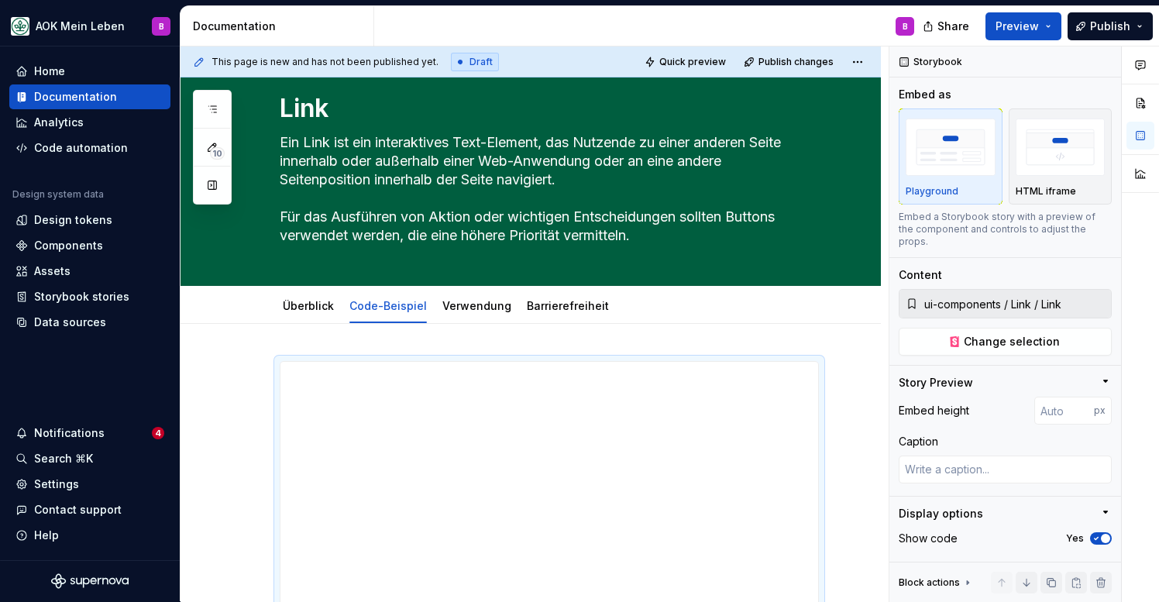
scroll to position [108, 0]
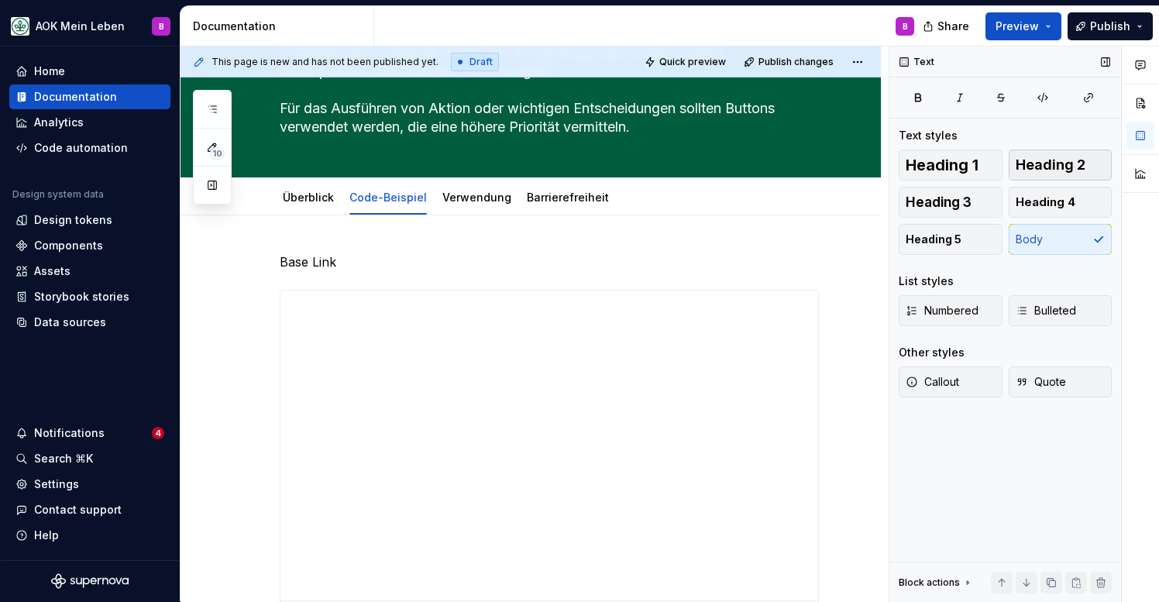
click at [1051, 172] on span "Heading 2" at bounding box center [1051, 164] width 70 height 15
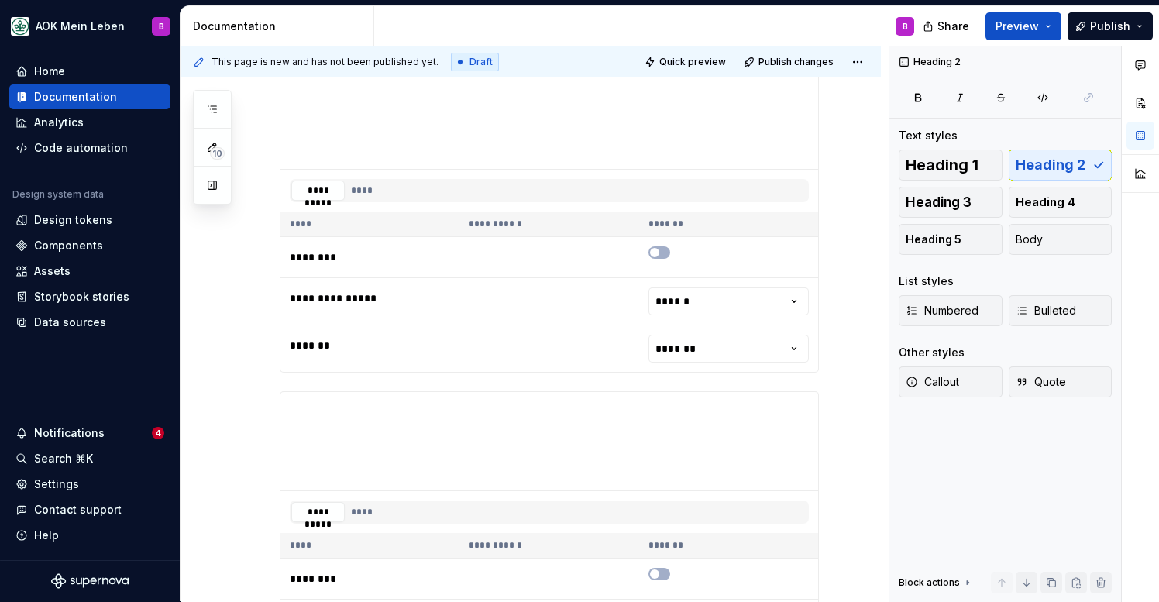
scroll to position [606, 0]
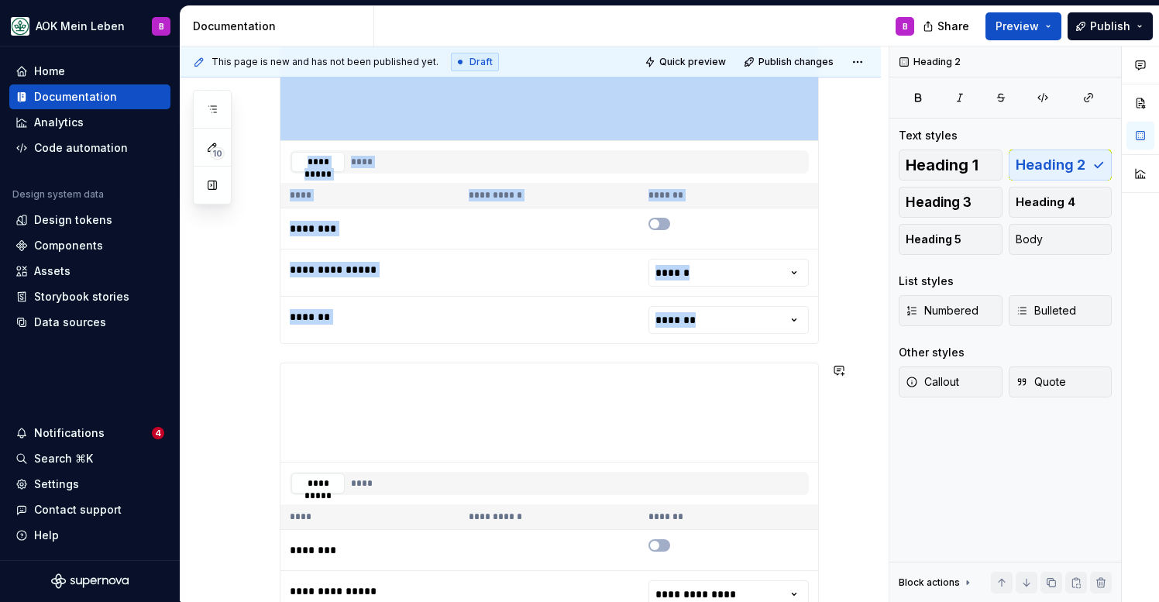
scroll to position [669, 0]
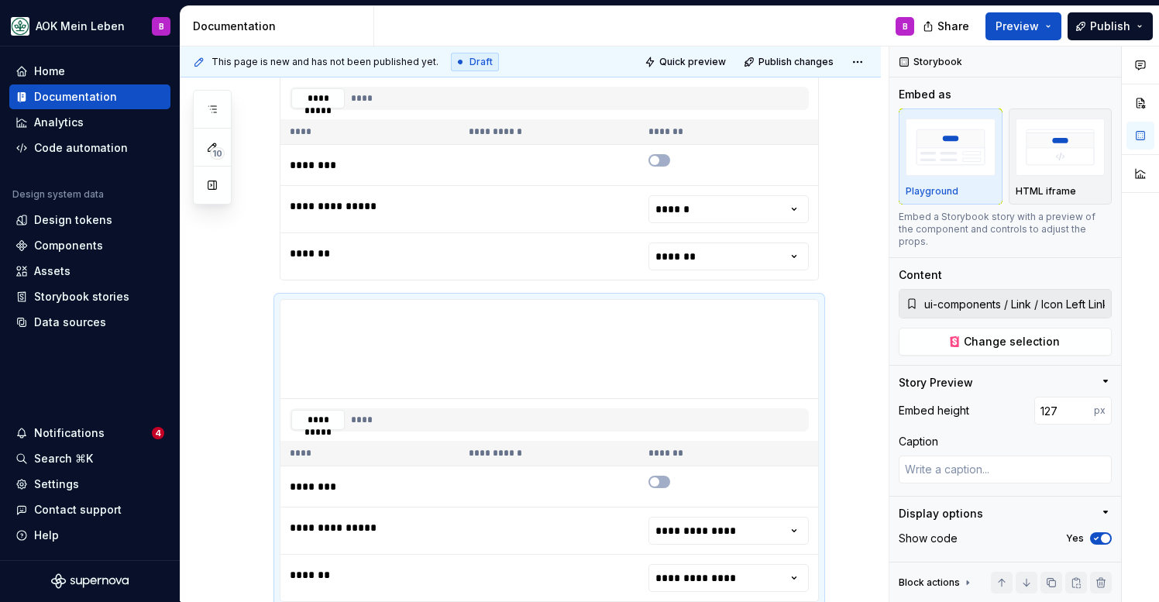
click at [312, 281] on div "**********" at bounding box center [549, 23] width 539 height 515
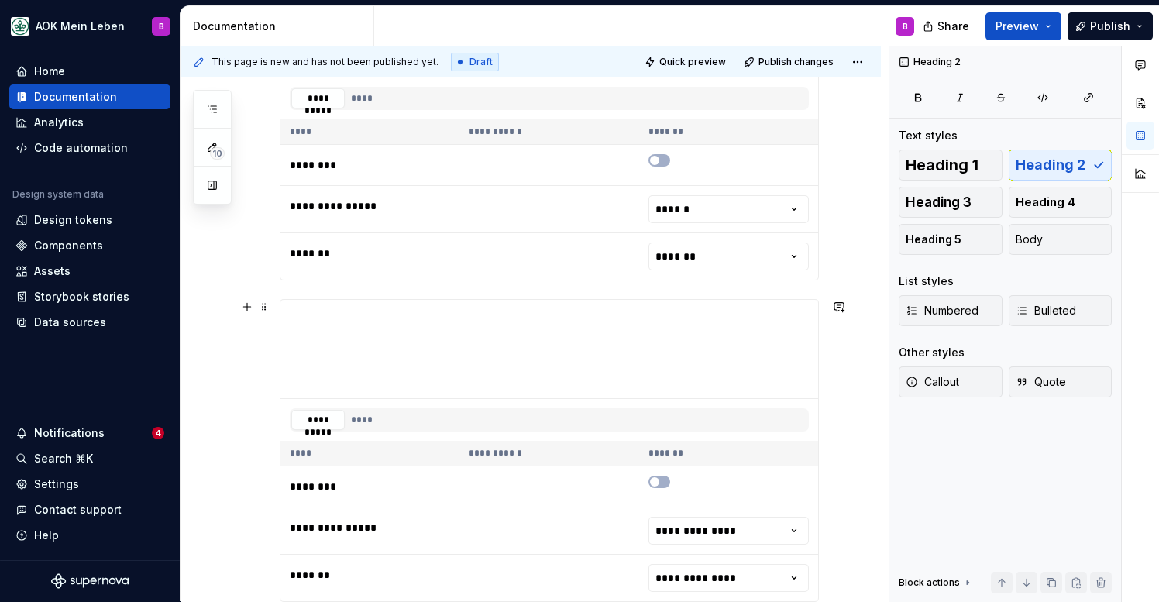
click at [269, 308] on span at bounding box center [264, 307] width 12 height 22
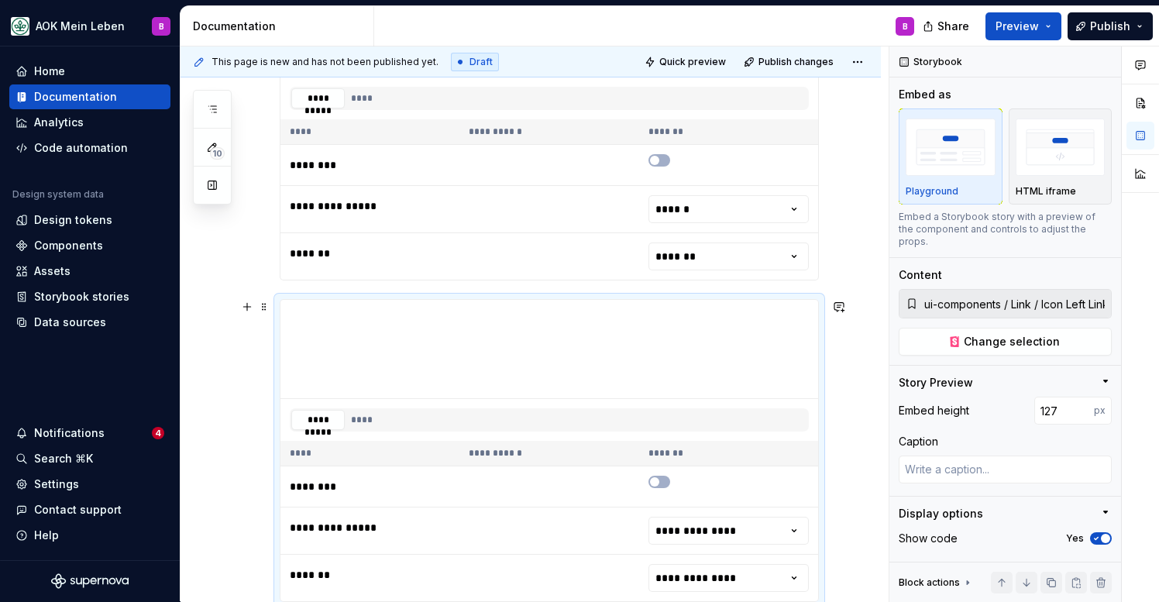
click at [280, 281] on div "**********" at bounding box center [549, 23] width 539 height 515
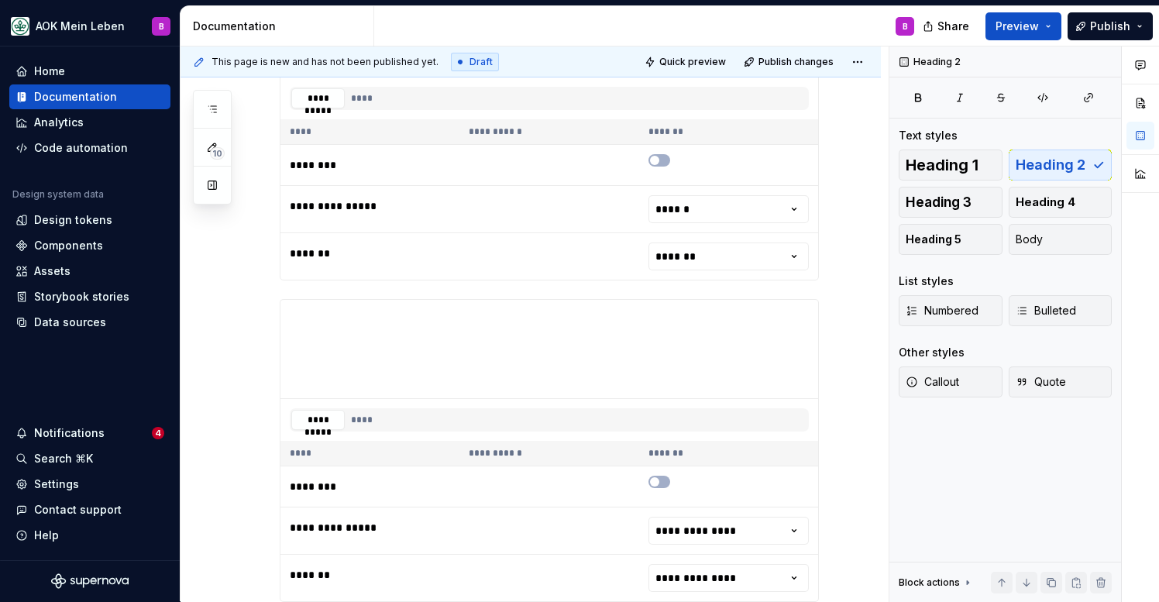
click at [280, 281] on div "**********" at bounding box center [549, 23] width 539 height 515
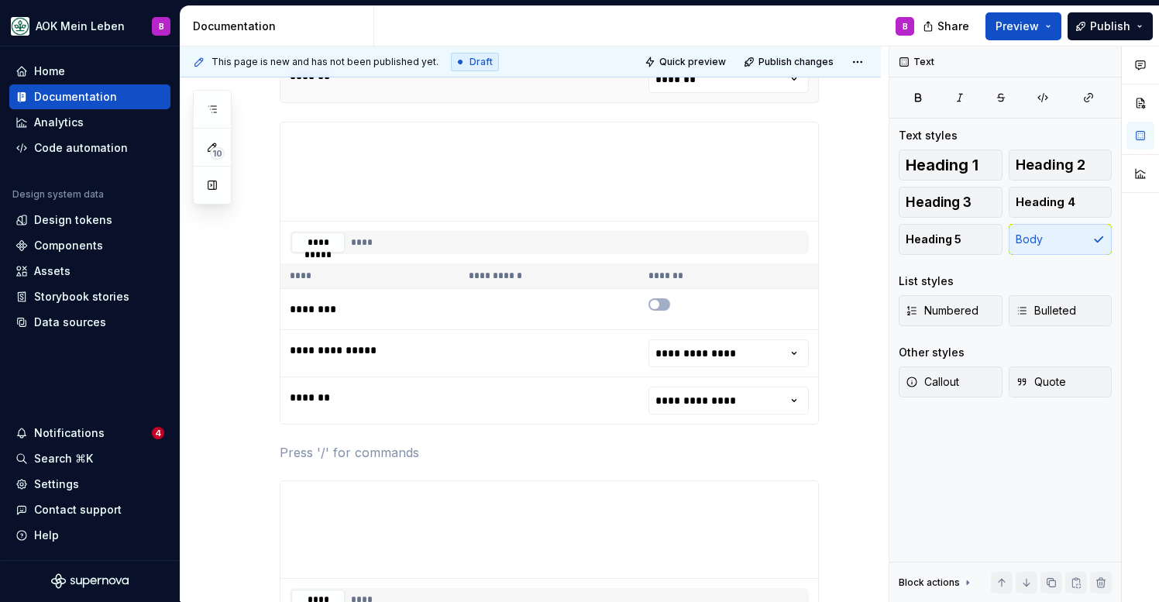
scroll to position [839, 0]
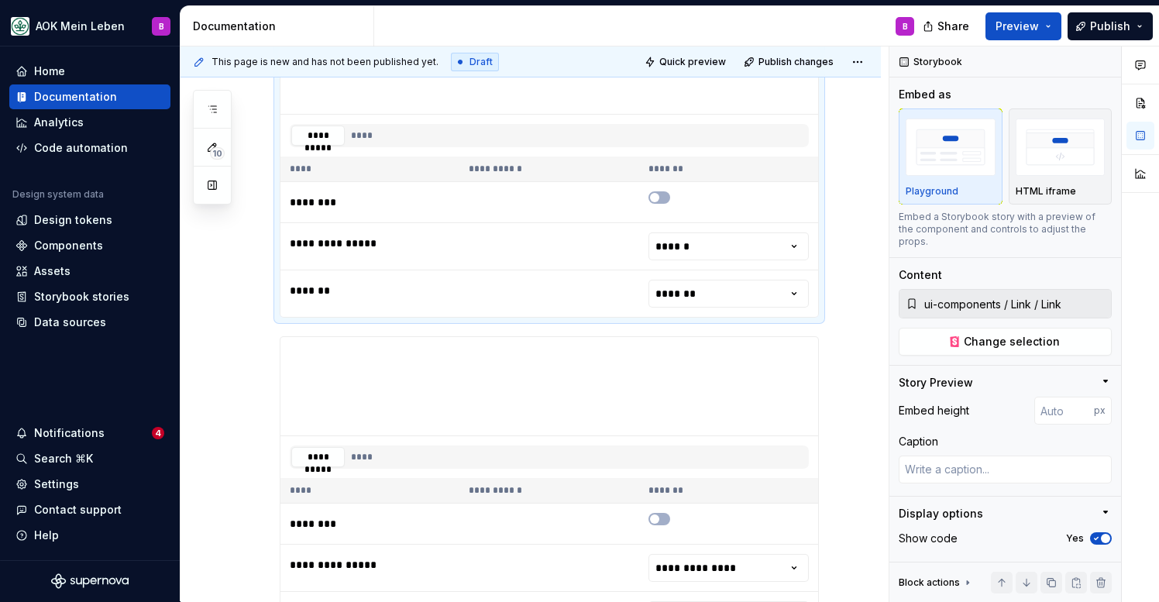
scroll to position [648, 0]
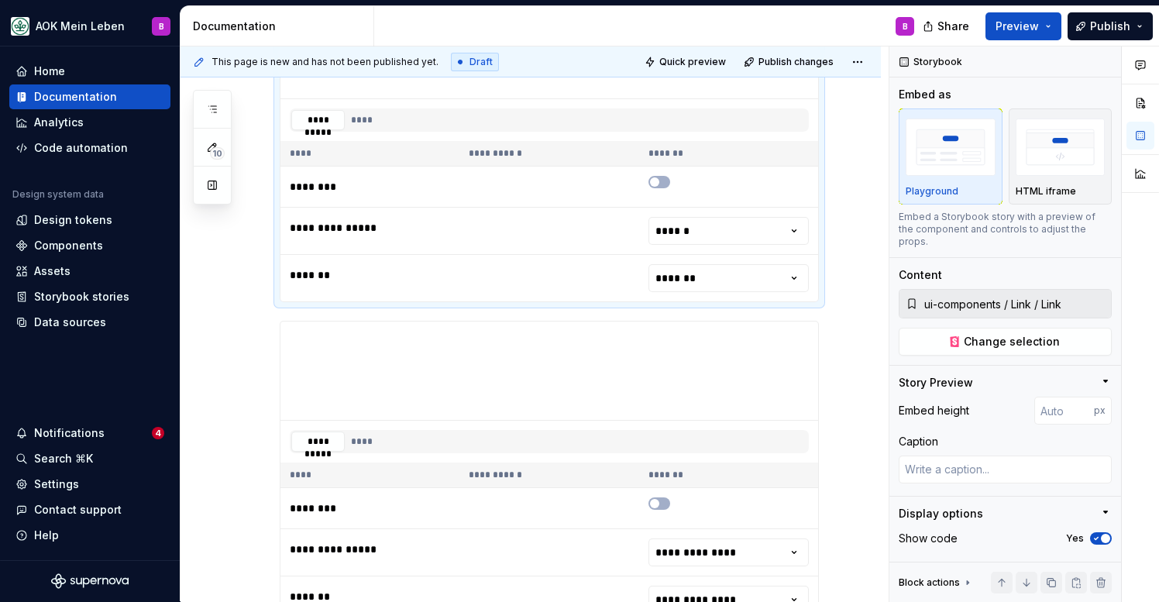
type textarea "*"
type input "ui-components / Link / Icon Left Link"
type input "127"
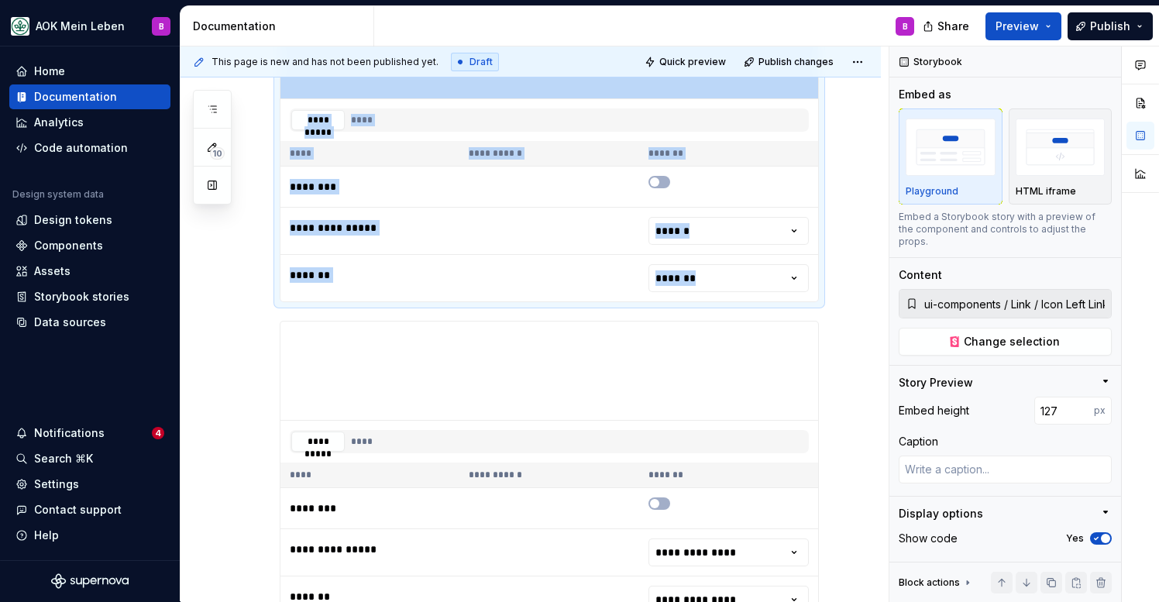
scroll to position [669, 0]
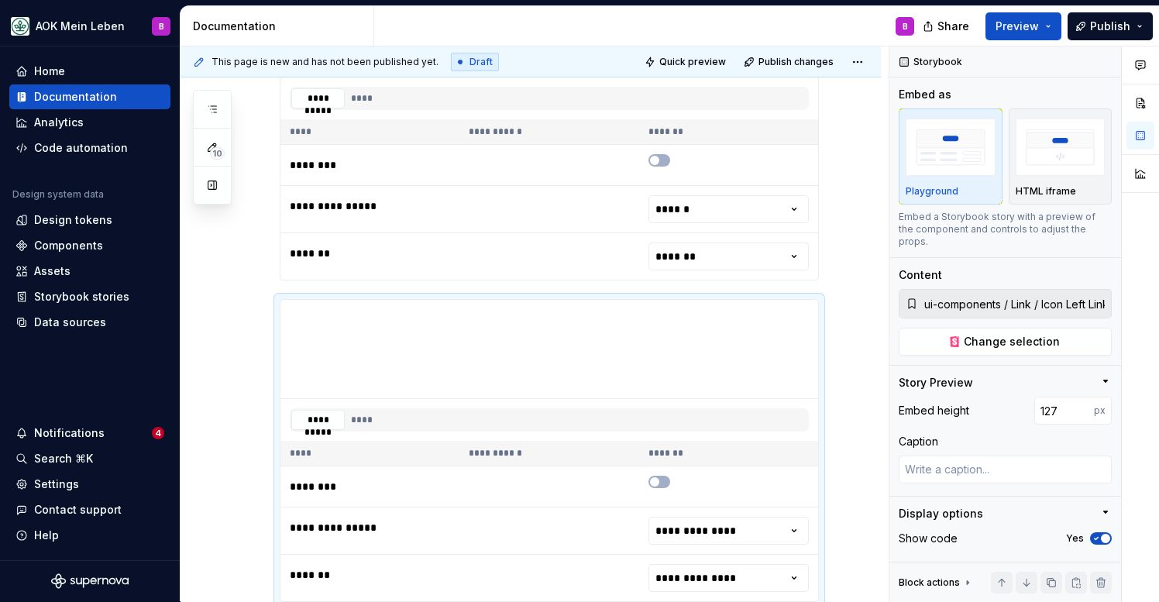
click at [361, 281] on div "**********" at bounding box center [549, 23] width 539 height 515
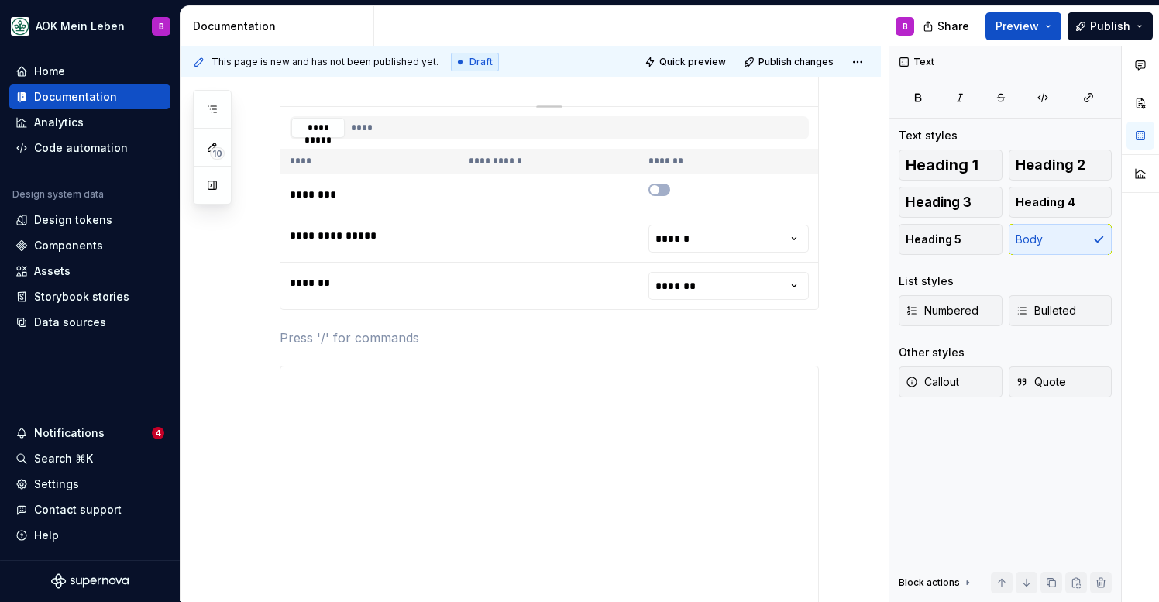
scroll to position [691, 0]
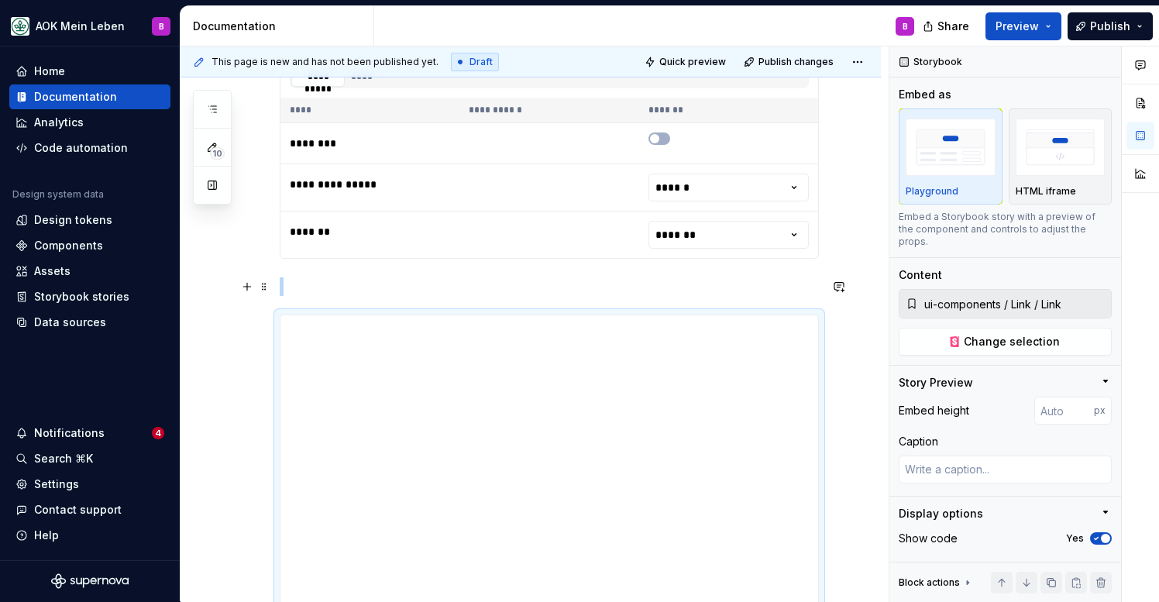
click at [302, 278] on p at bounding box center [549, 286] width 539 height 19
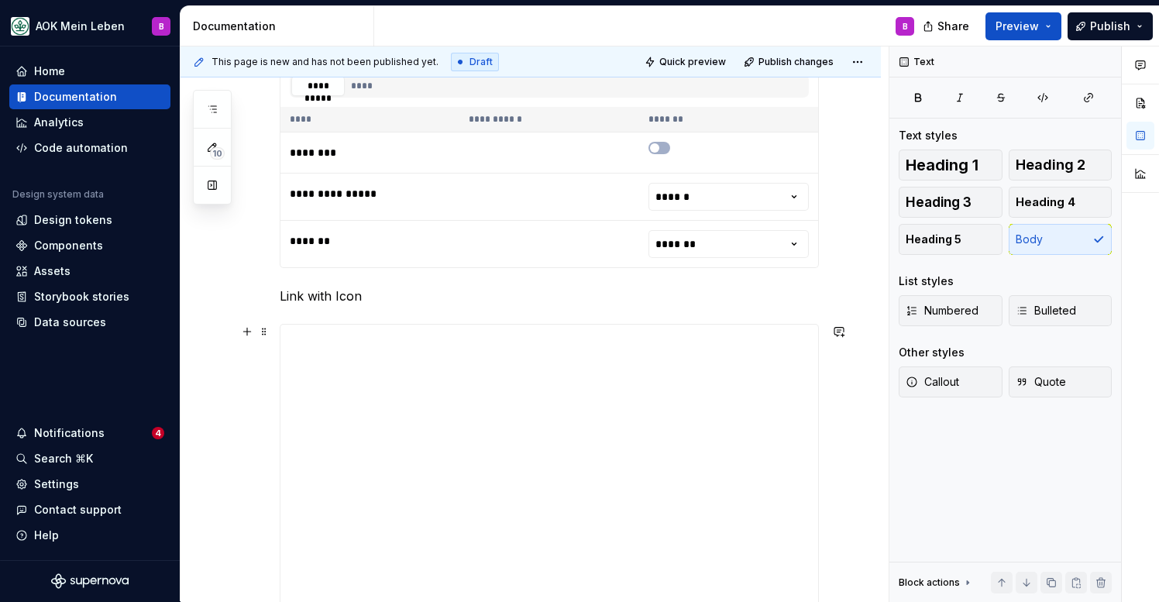
scroll to position [677, 0]
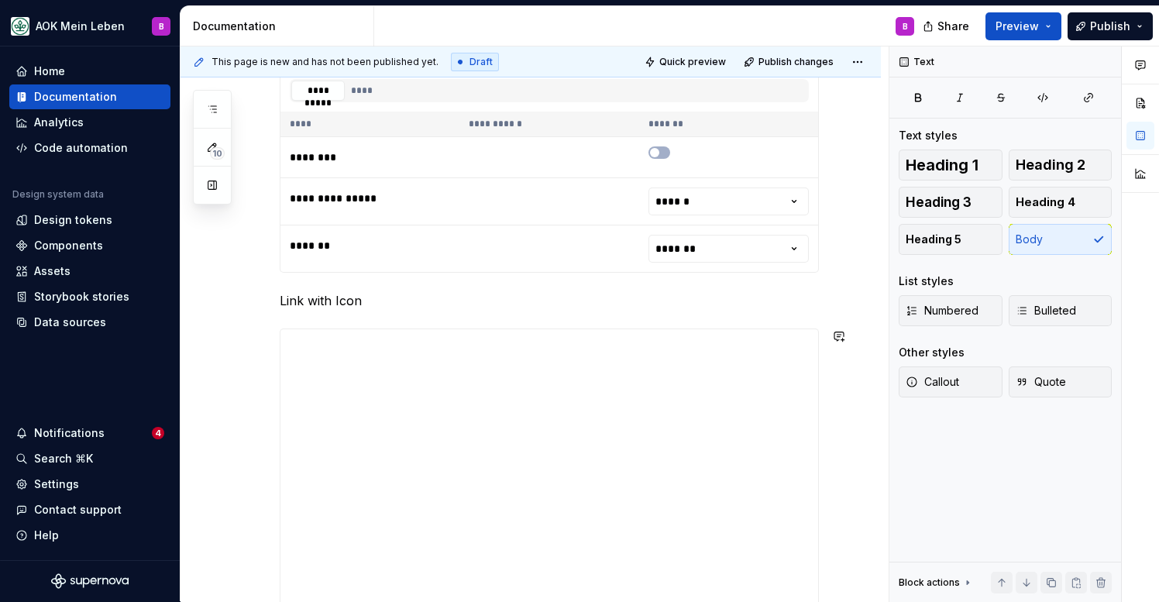
click at [353, 329] on div "**********" at bounding box center [549, 586] width 539 height 515
click at [411, 329] on div "**********" at bounding box center [549, 586] width 539 height 515
click at [266, 341] on span at bounding box center [264, 336] width 12 height 22
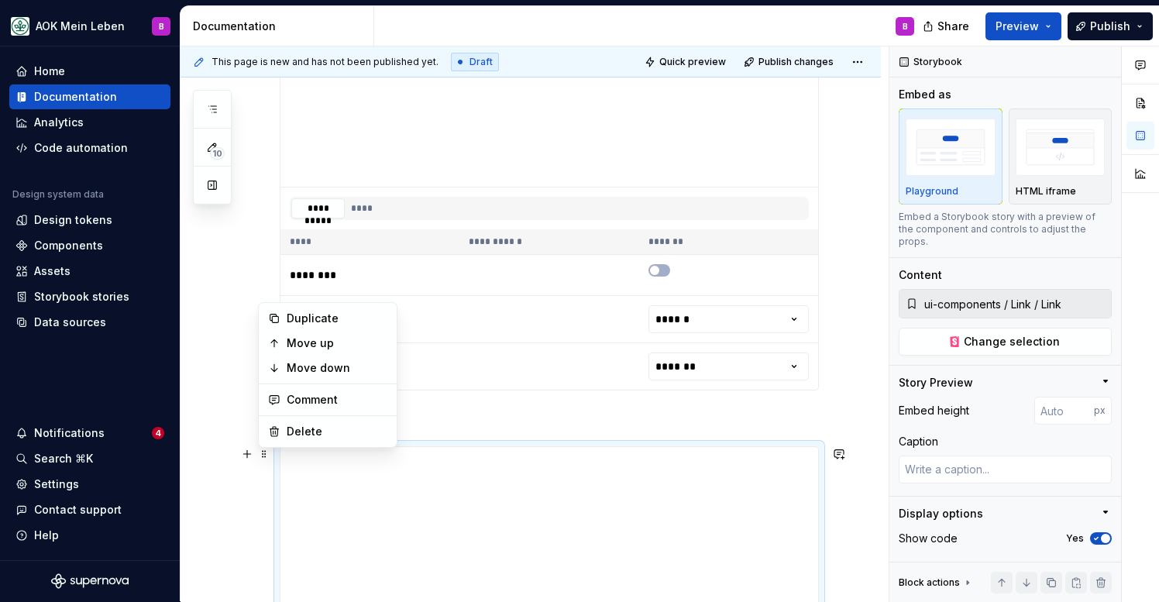
scroll to position [559, 0]
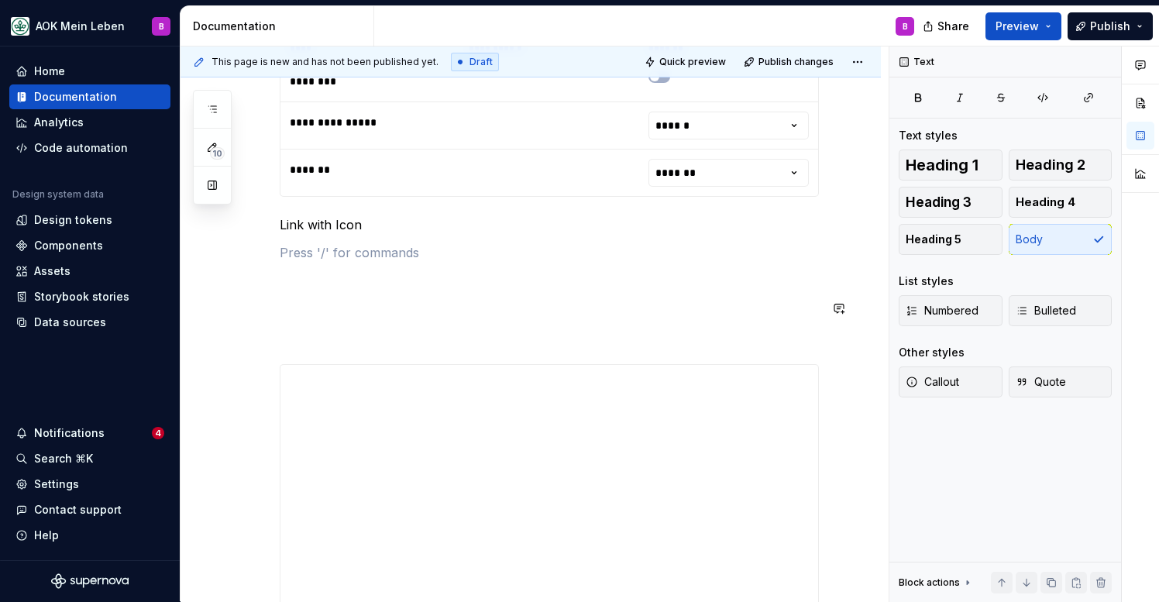
scroll to position [755, 0]
click at [265, 368] on span at bounding box center [264, 371] width 12 height 22
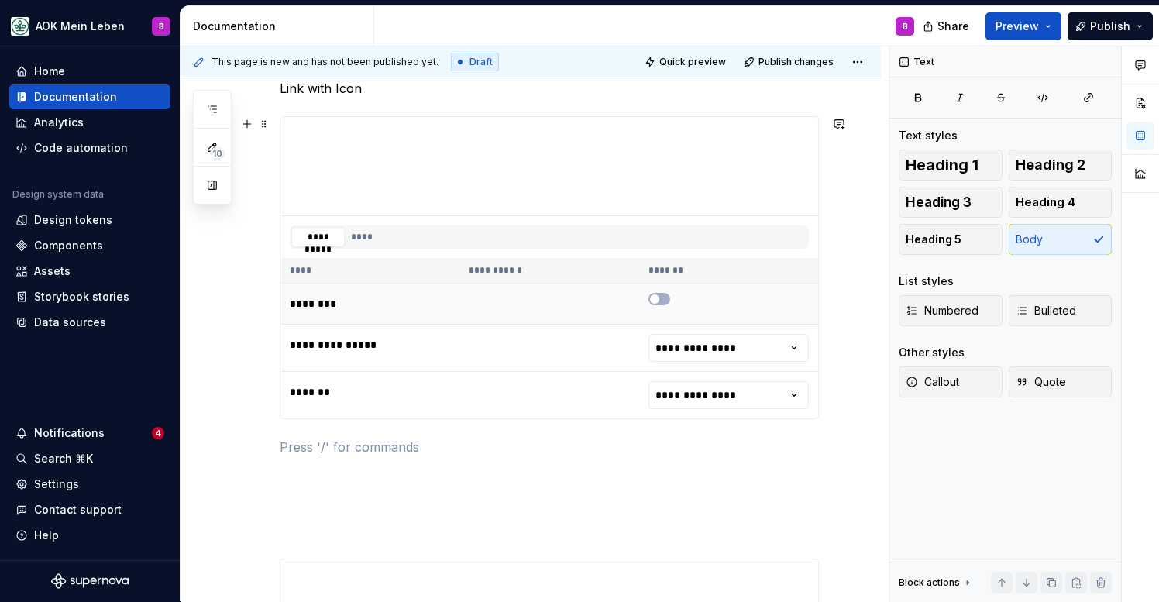
scroll to position [875, 0]
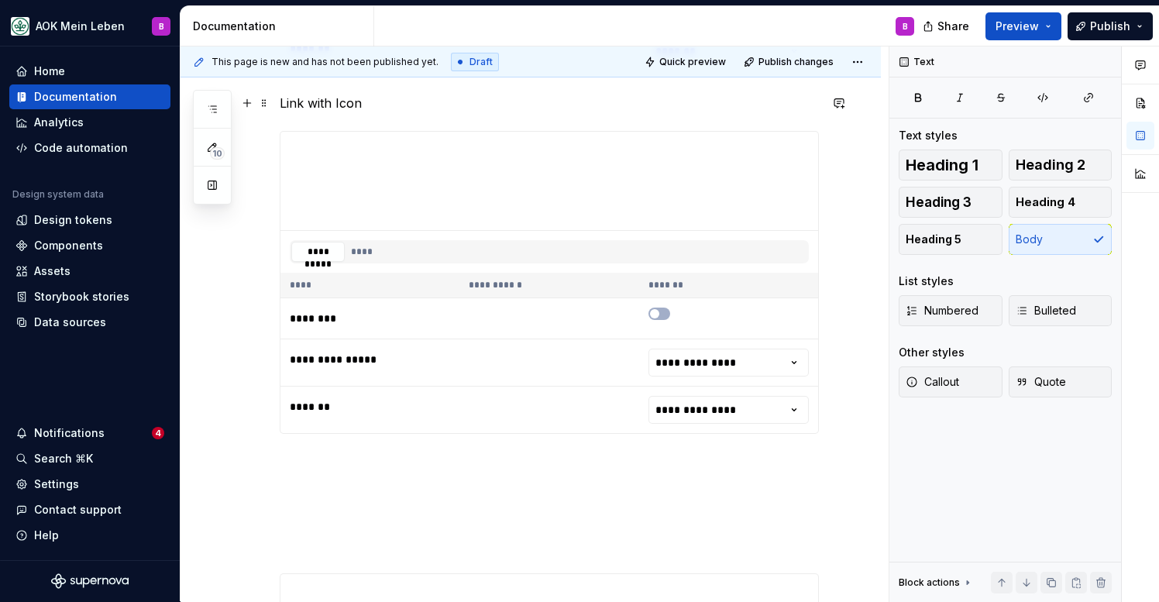
click at [391, 98] on p "Link with Icon" at bounding box center [549, 103] width 539 height 19
click at [1064, 168] on span "Heading 2" at bounding box center [1051, 164] width 70 height 15
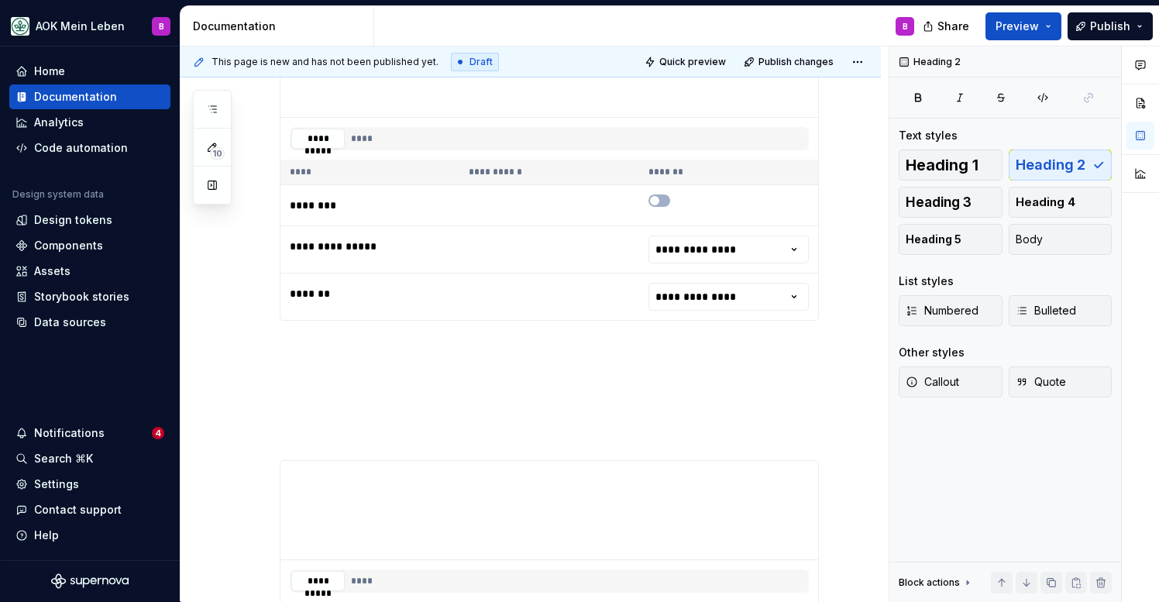
scroll to position [1010, 0]
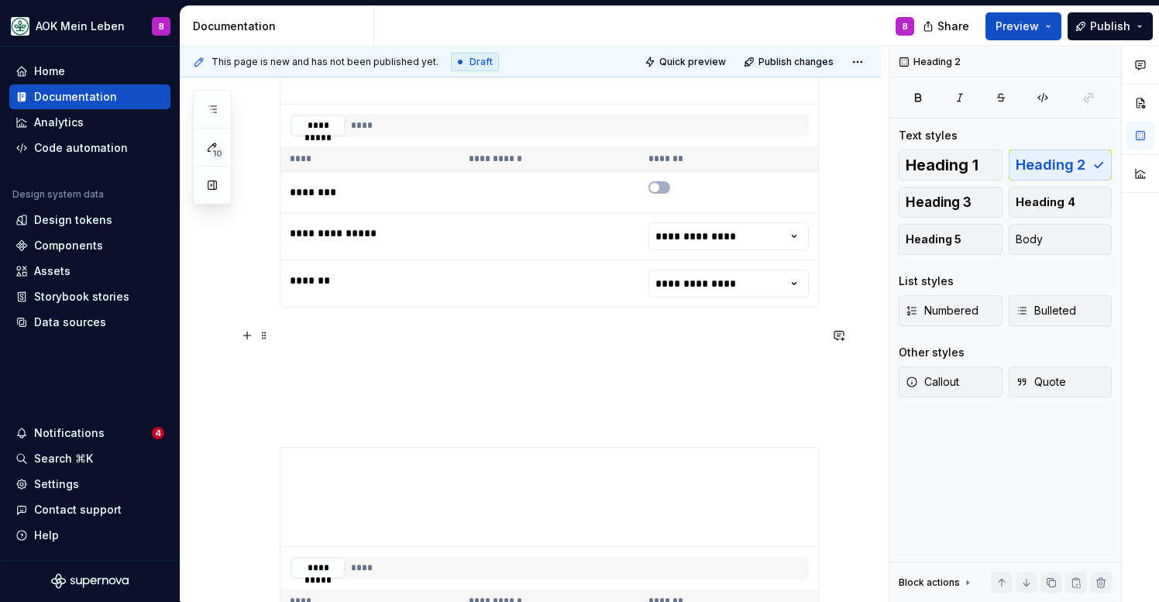
click at [372, 327] on p at bounding box center [549, 335] width 539 height 19
click at [328, 320] on div "**********" at bounding box center [549, 545] width 539 height 2315
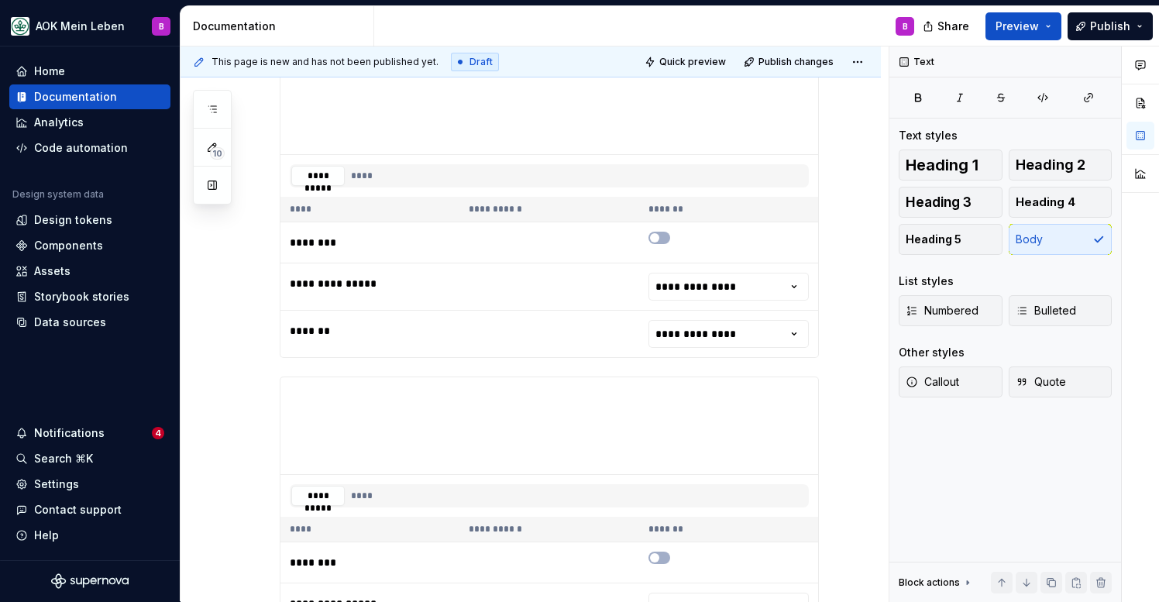
scroll to position [1403, 0]
click at [425, 349] on td "*******" at bounding box center [370, 333] width 179 height 47
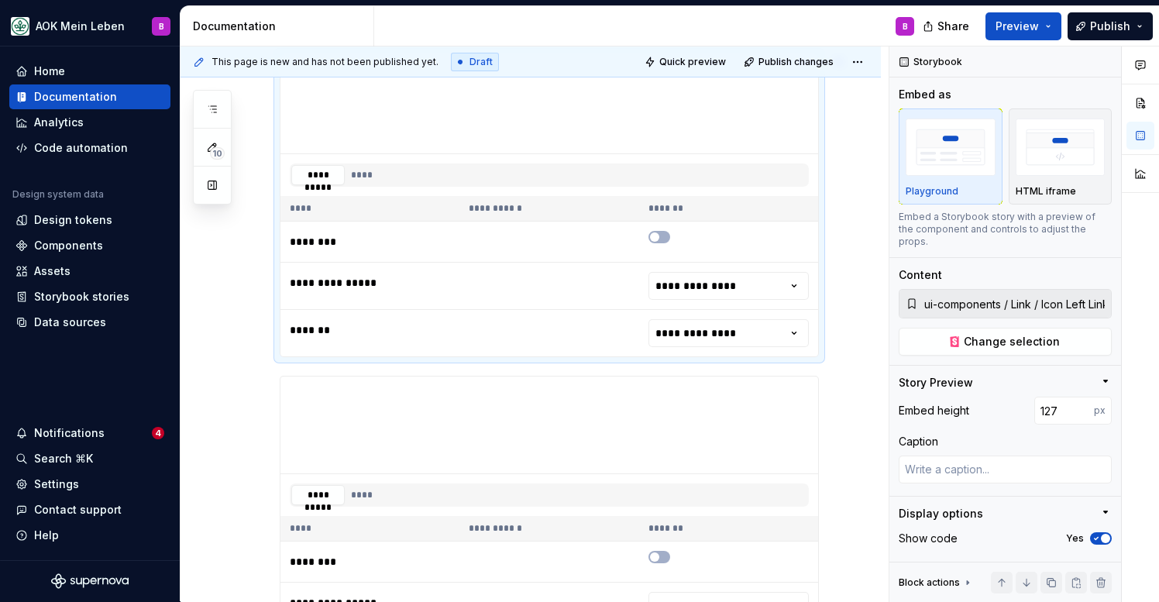
click at [417, 357] on div "**********" at bounding box center [549, 205] width 539 height 303
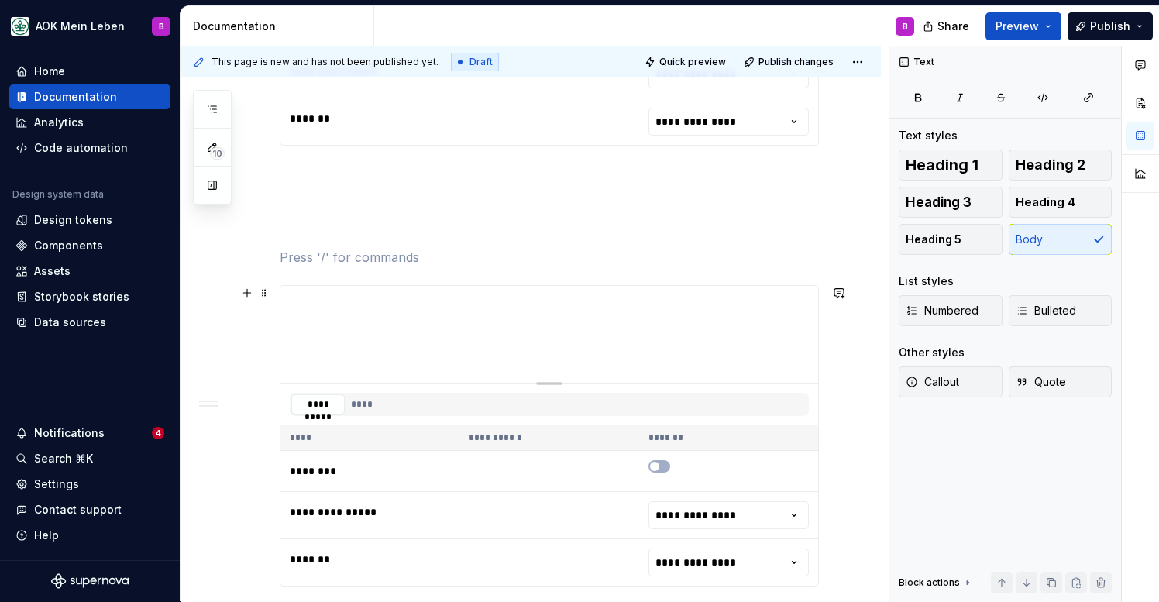
scroll to position [1093, 0]
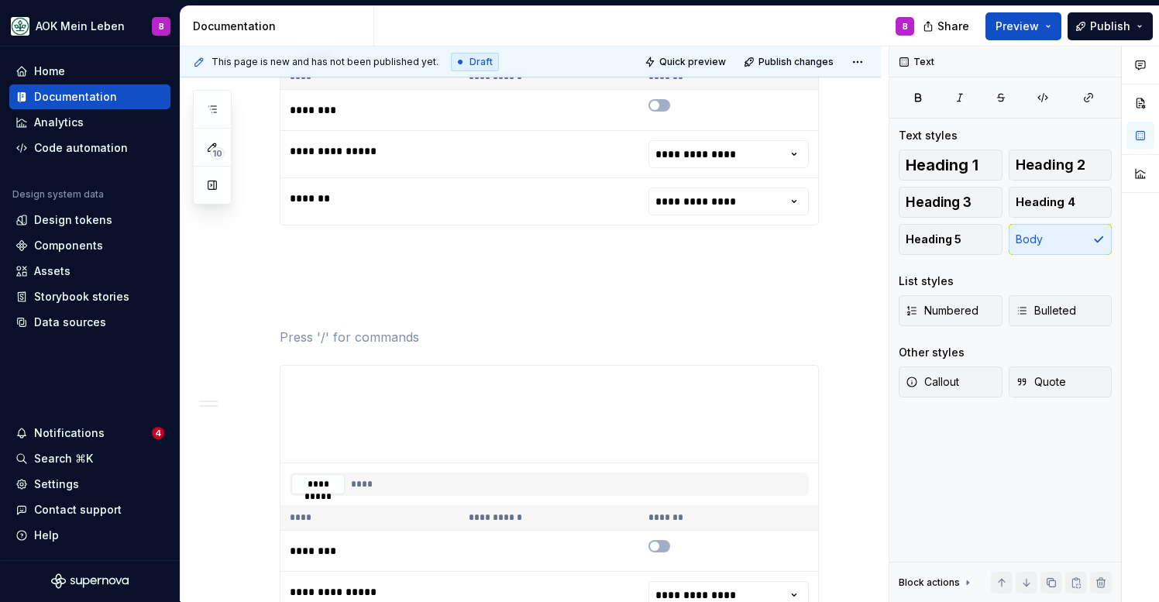
click at [286, 239] on div "**********" at bounding box center [549, 303] width 539 height 1994
click at [1038, 170] on span "Heading 2" at bounding box center [1051, 164] width 70 height 15
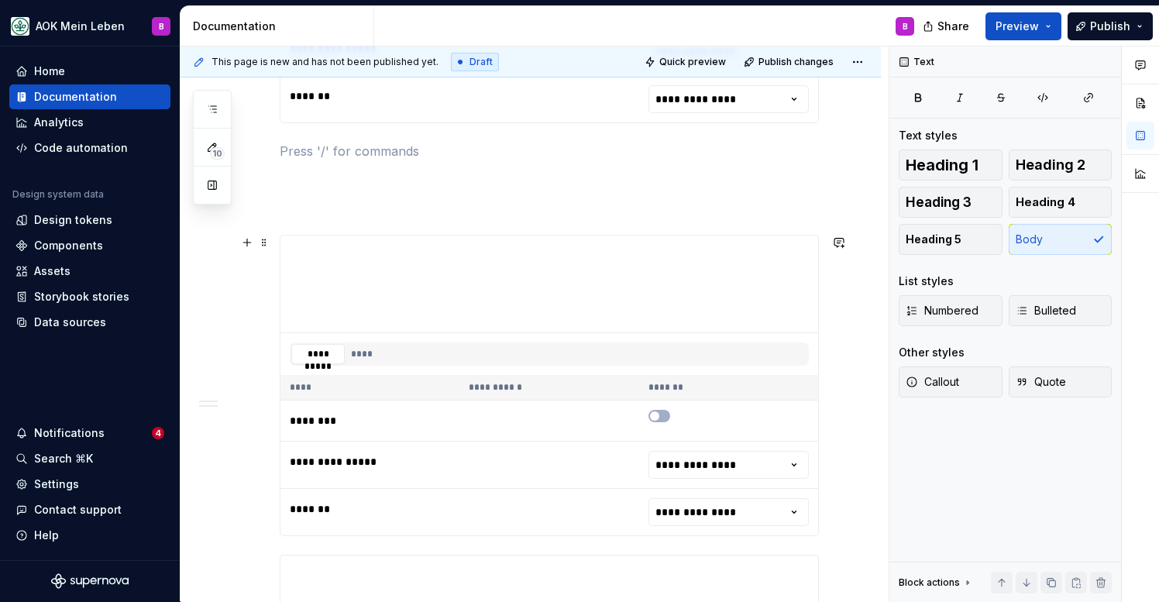
scroll to position [1563, 0]
click at [322, 233] on div "**********" at bounding box center [549, 383] width 539 height 301
click at [341, 225] on div "**********" at bounding box center [549, 1] width 539 height 2332
click at [323, 219] on div "**********" at bounding box center [549, 1] width 539 height 2332
click at [316, 208] on p at bounding box center [549, 205] width 539 height 19
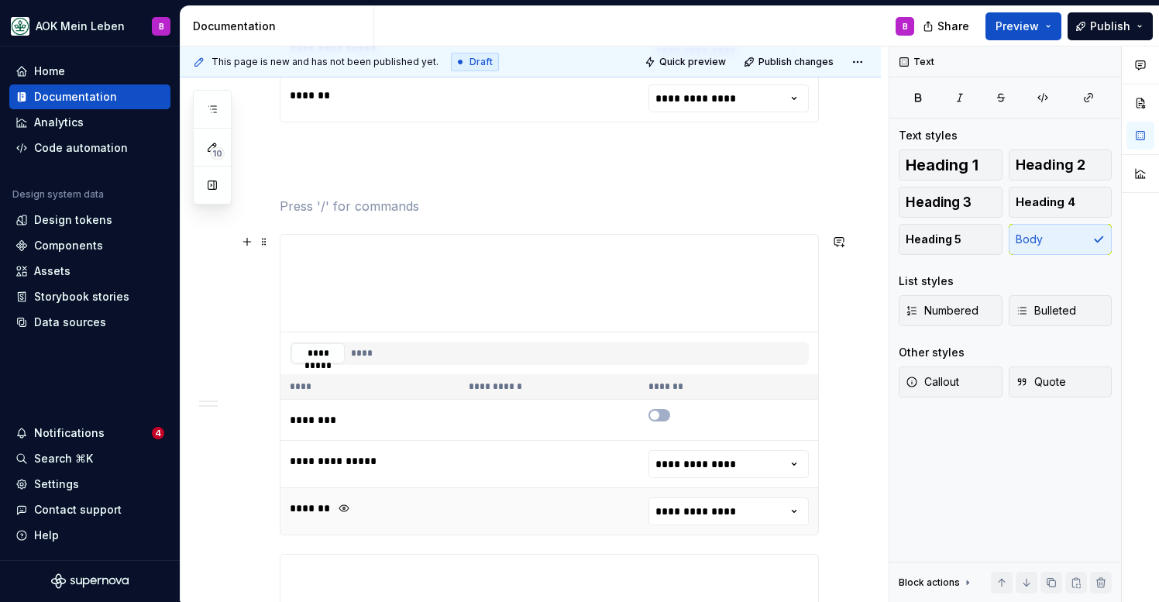
scroll to position [1392, 0]
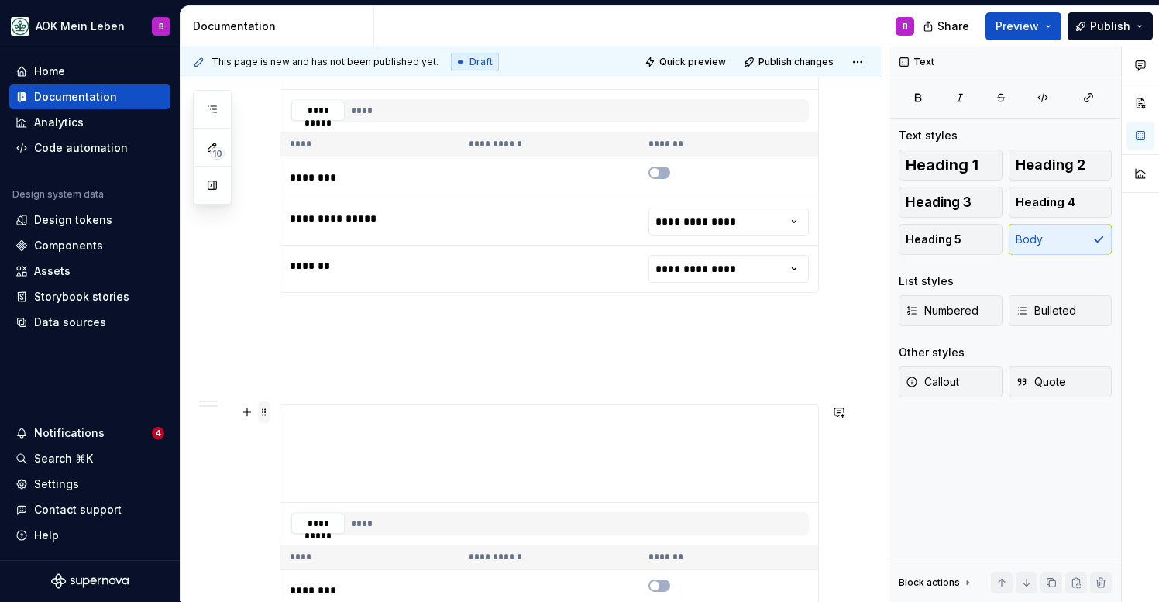
click at [267, 416] on span at bounding box center [264, 412] width 12 height 22
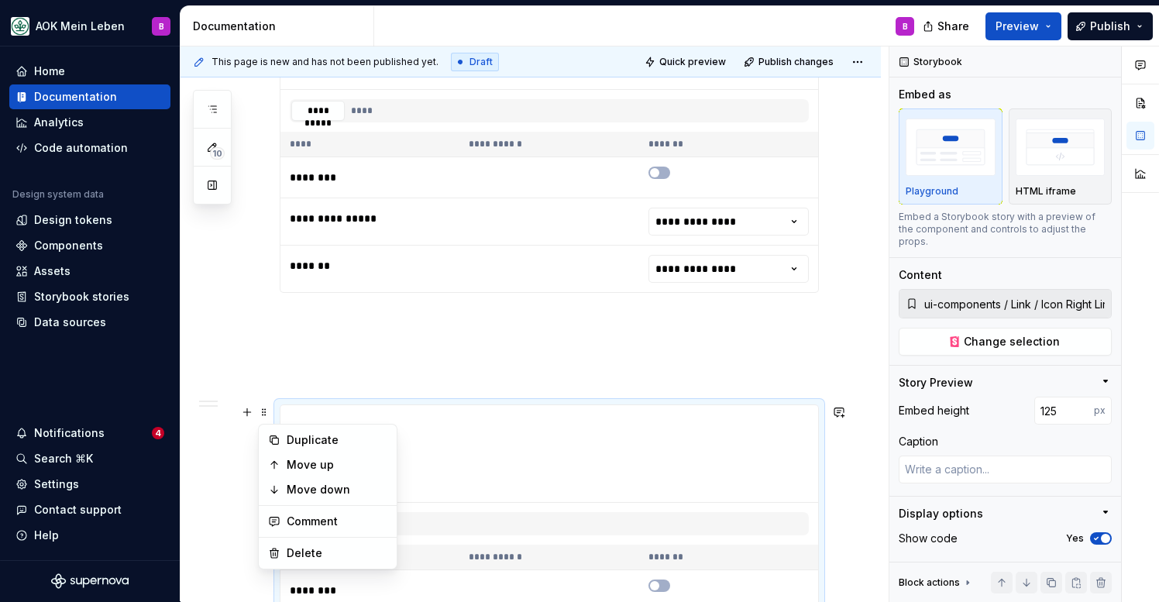
click at [285, 398] on div "**********" at bounding box center [549, 173] width 539 height 2332
click at [284, 404] on div "**********" at bounding box center [549, 554] width 539 height 301
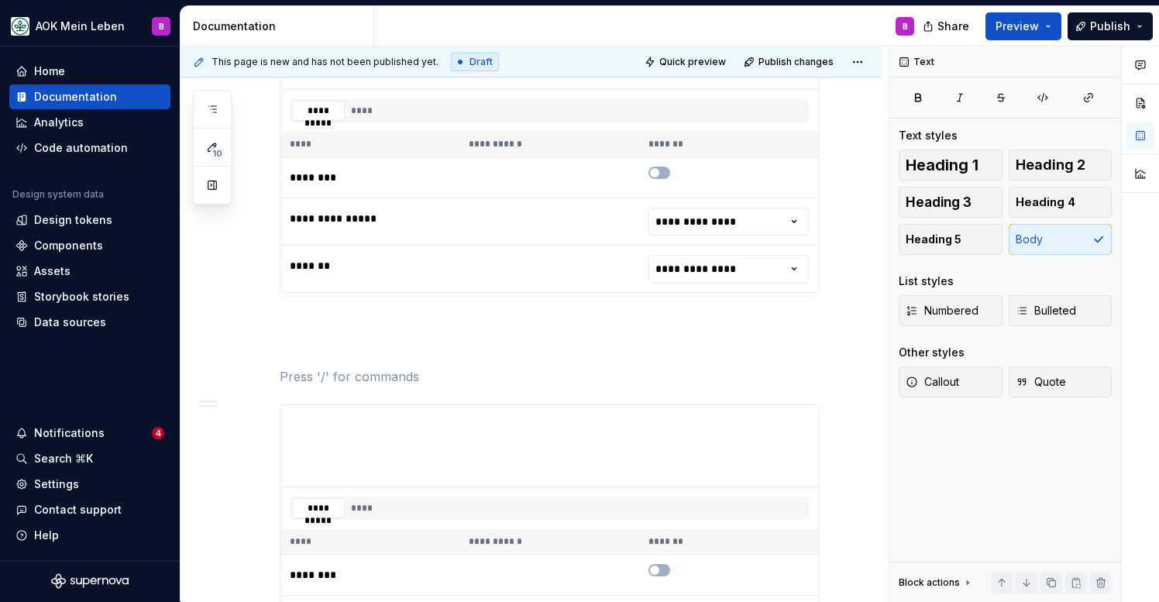
click at [301, 293] on div "**********" at bounding box center [549, 141] width 539 height 301
click at [265, 415] on span at bounding box center [264, 412] width 12 height 22
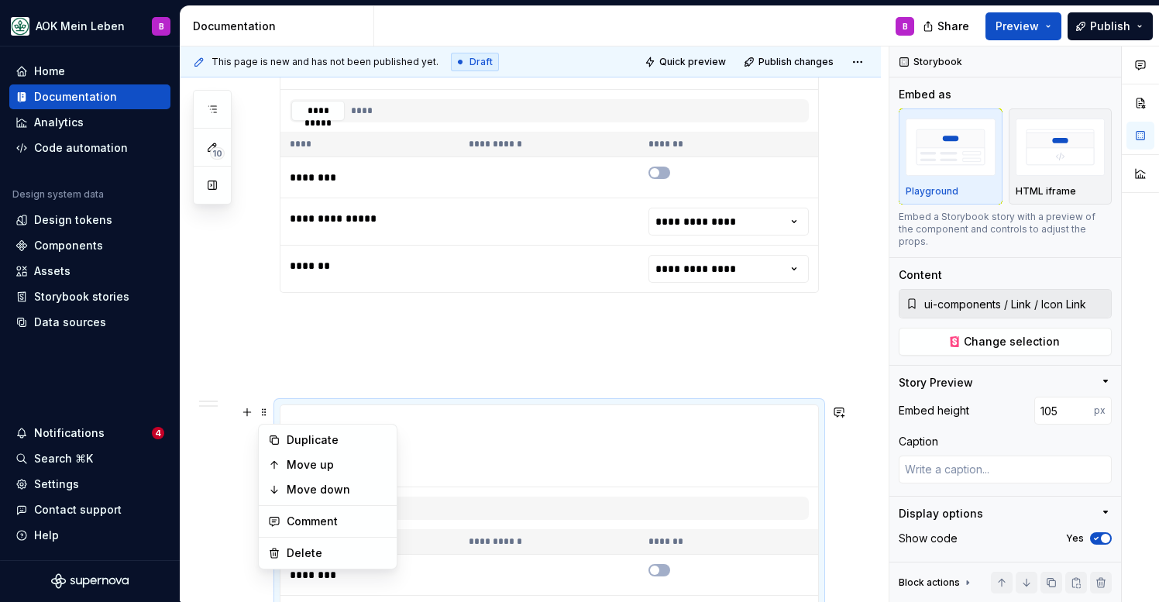
click at [292, 311] on p at bounding box center [549, 320] width 539 height 19
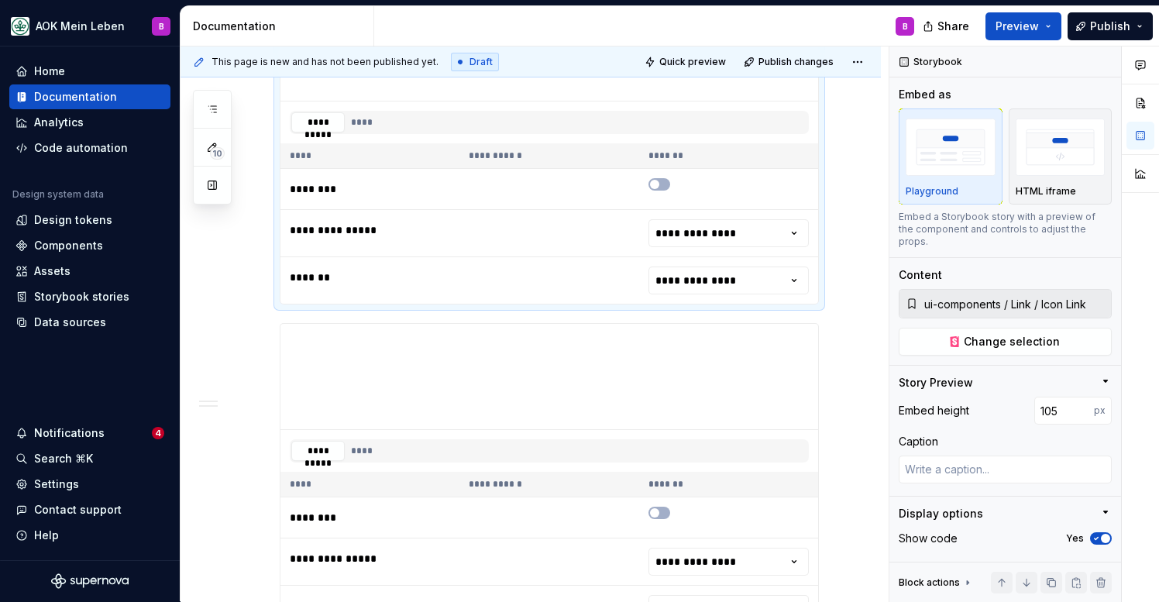
scroll to position [1795, 0]
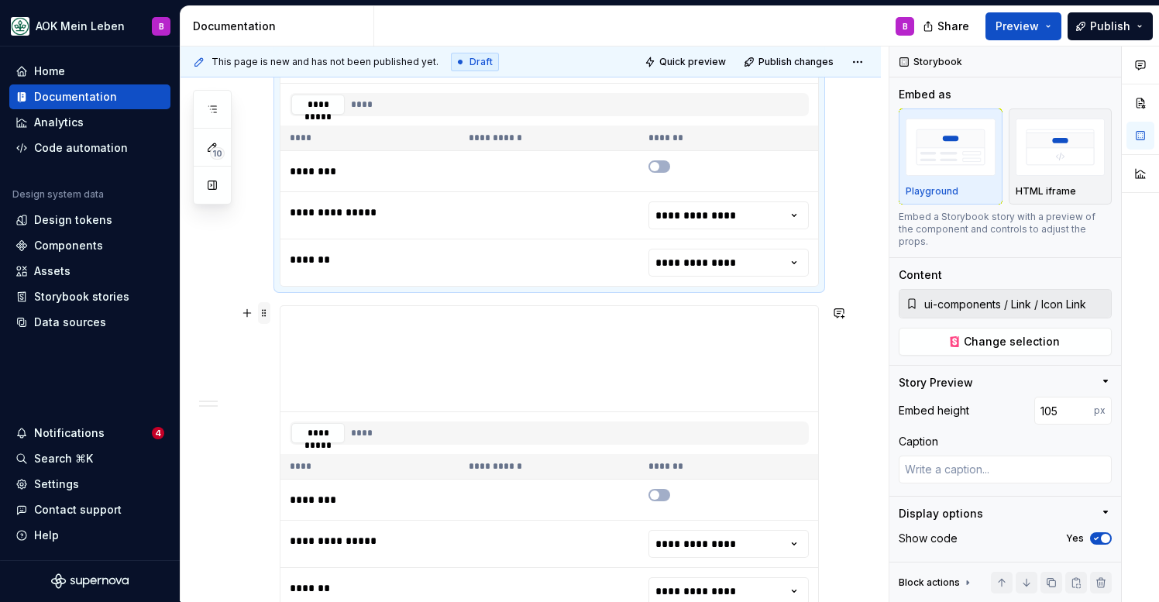
click at [267, 315] on span at bounding box center [264, 313] width 12 height 22
type textarea "*"
type input "ui-components / Link / External Link"
type input "136"
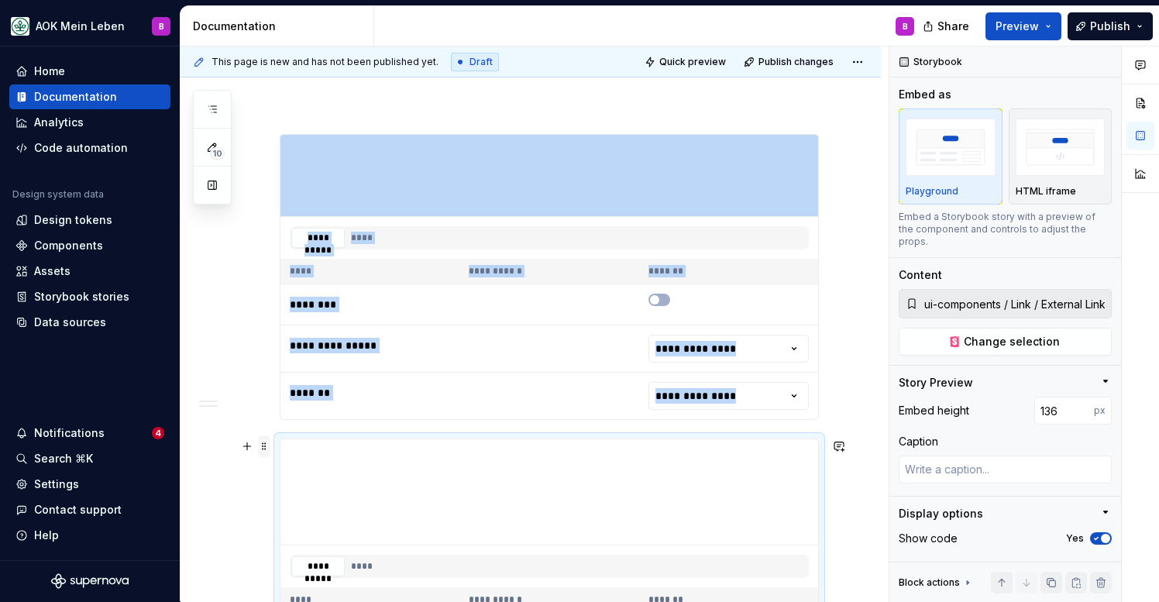
scroll to position [1651, 0]
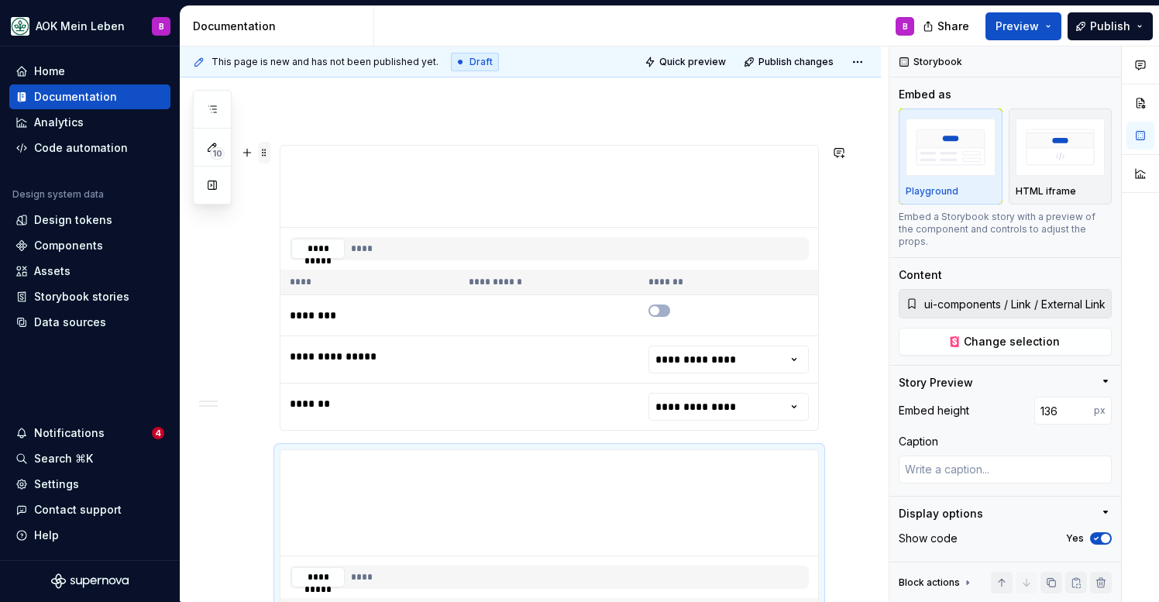
click at [267, 153] on span at bounding box center [264, 153] width 12 height 22
type textarea "*"
type input "ui-components / Link / Icon Link"
type input "105"
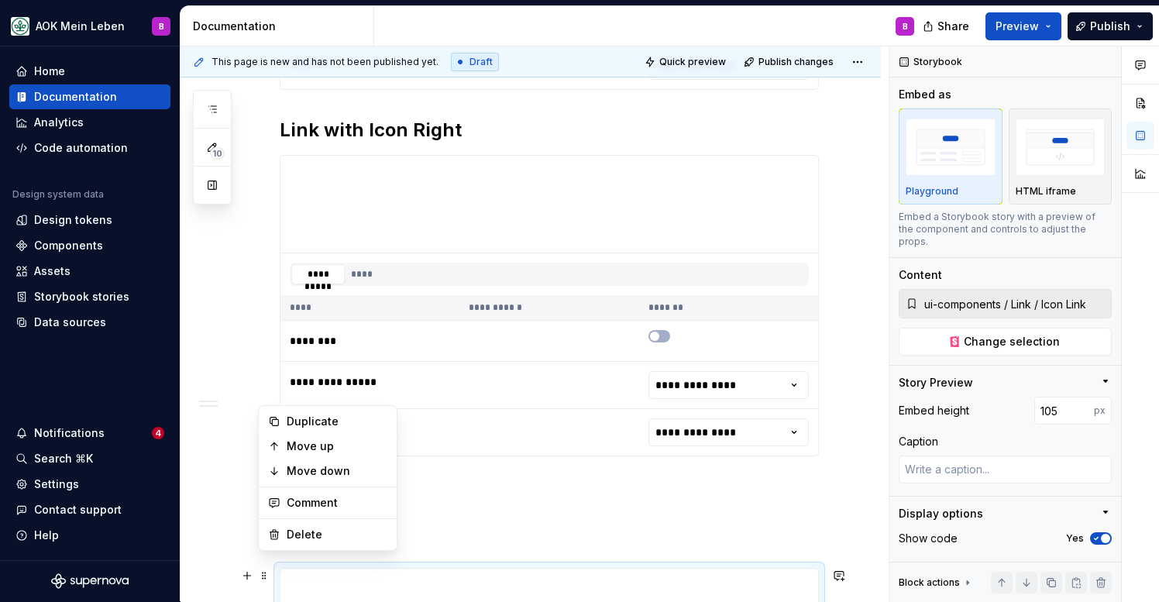
scroll to position [1210, 0]
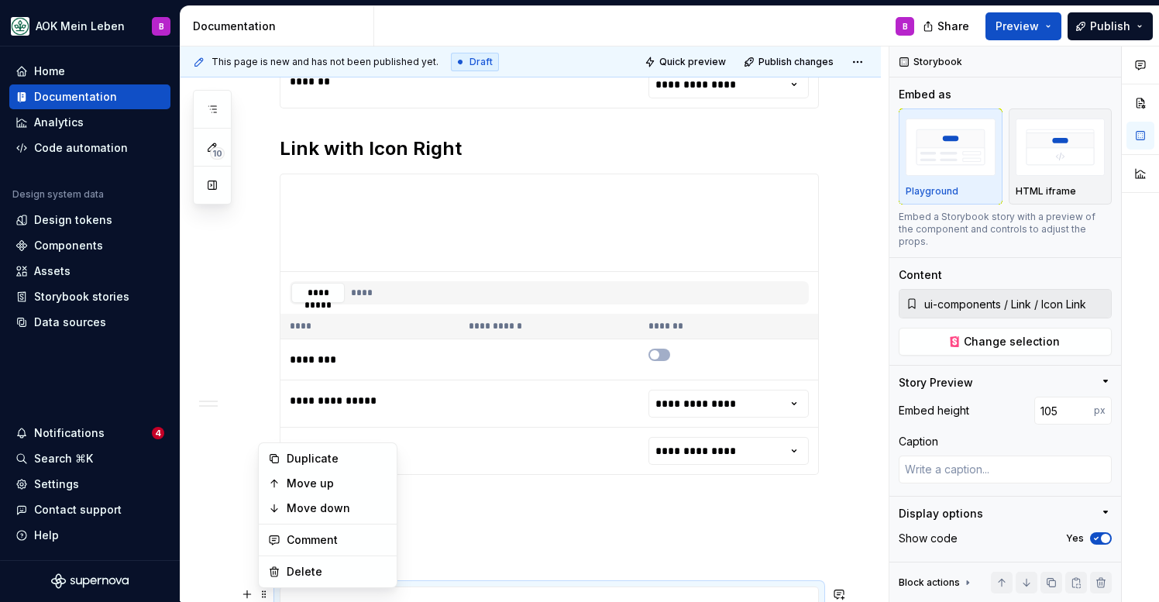
click at [272, 184] on div "**********" at bounding box center [531, 276] width 700 height 2249
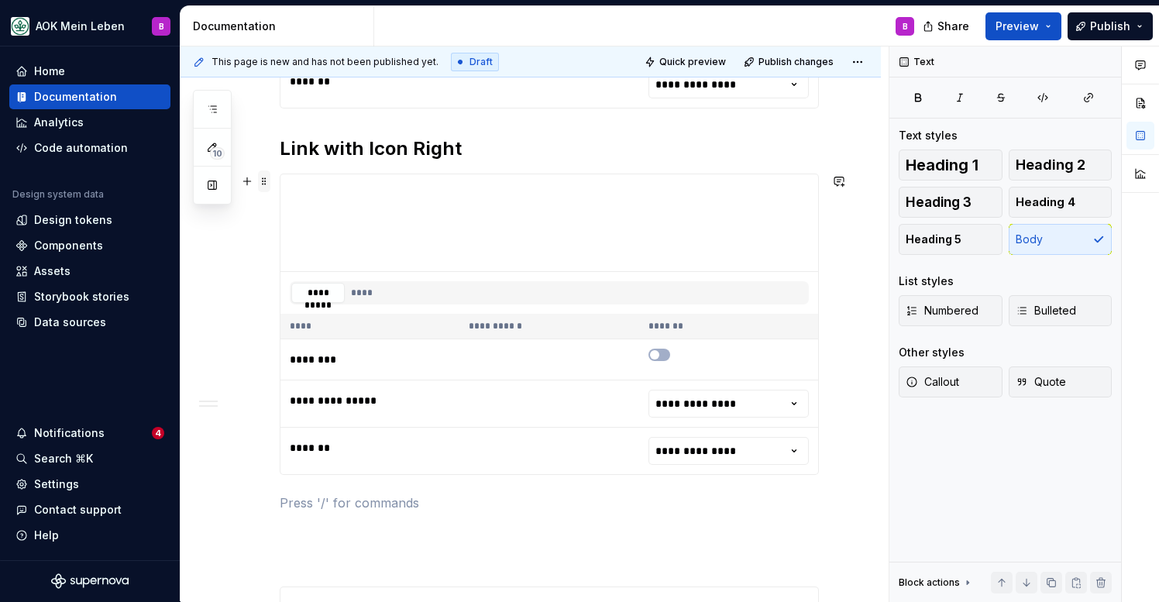
click at [260, 181] on span at bounding box center [264, 181] width 12 height 22
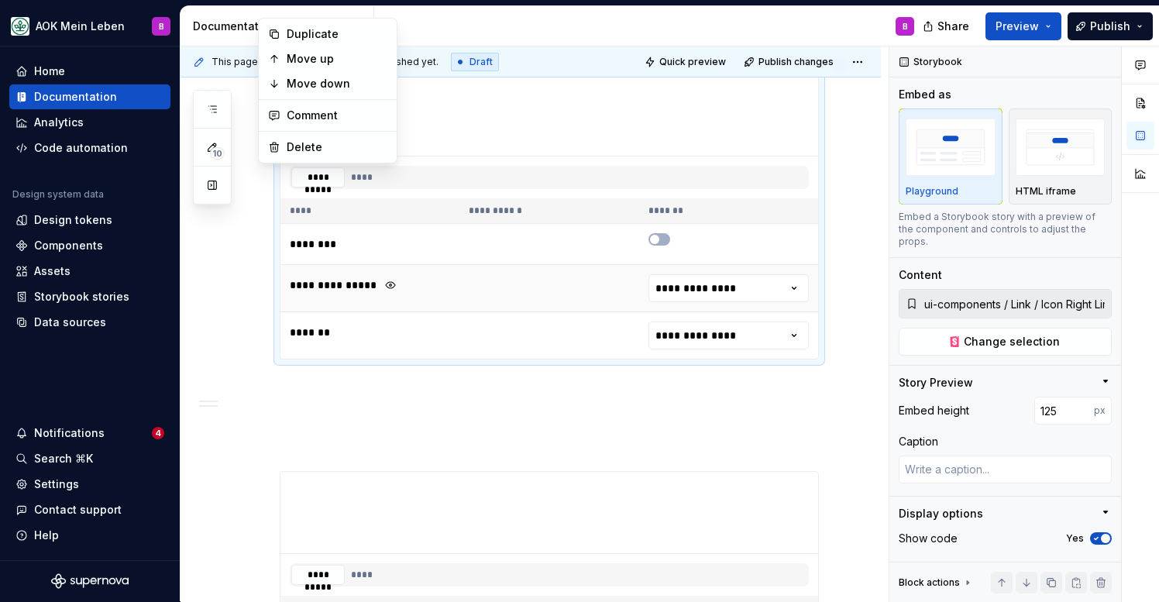
scroll to position [1420, 0]
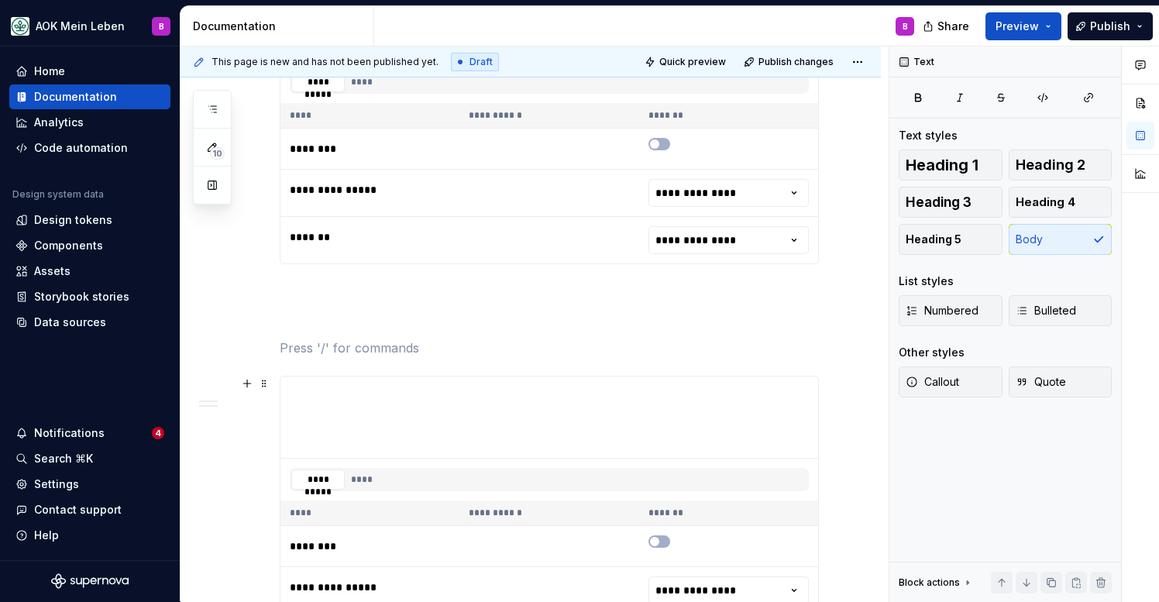
click at [267, 381] on div "**********" at bounding box center [531, 65] width 700 height 2249
click at [263, 385] on span at bounding box center [264, 384] width 12 height 22
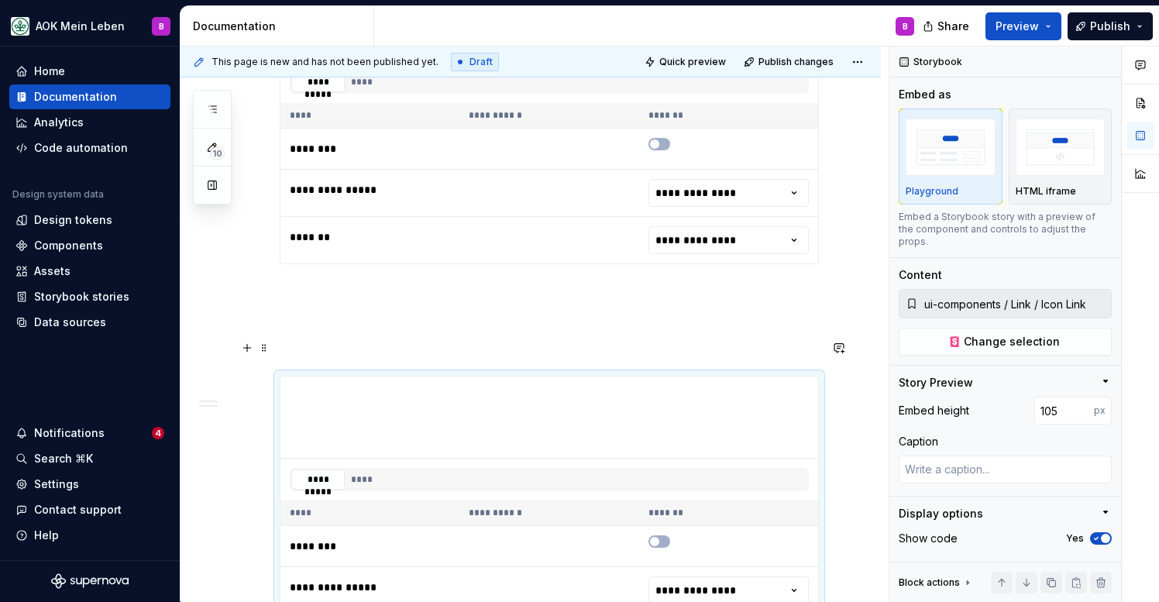
click at [291, 353] on p at bounding box center [549, 348] width 539 height 19
click at [304, 350] on p at bounding box center [549, 348] width 539 height 19
type textarea "*"
type input "ui-components / Link / External Link"
type input "136"
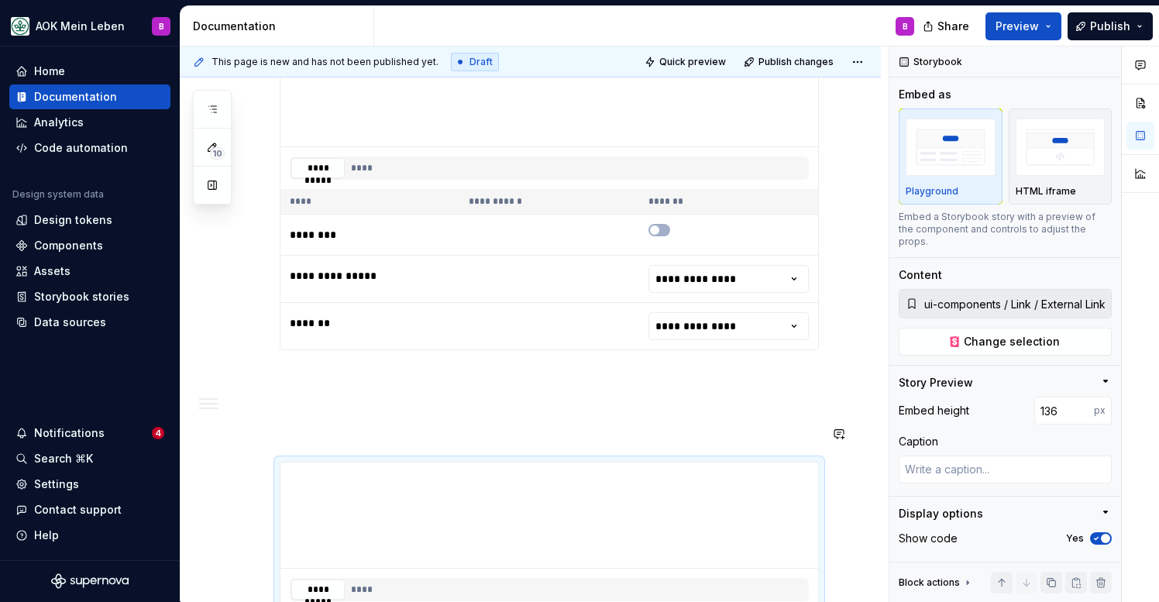
scroll to position [1331, 0]
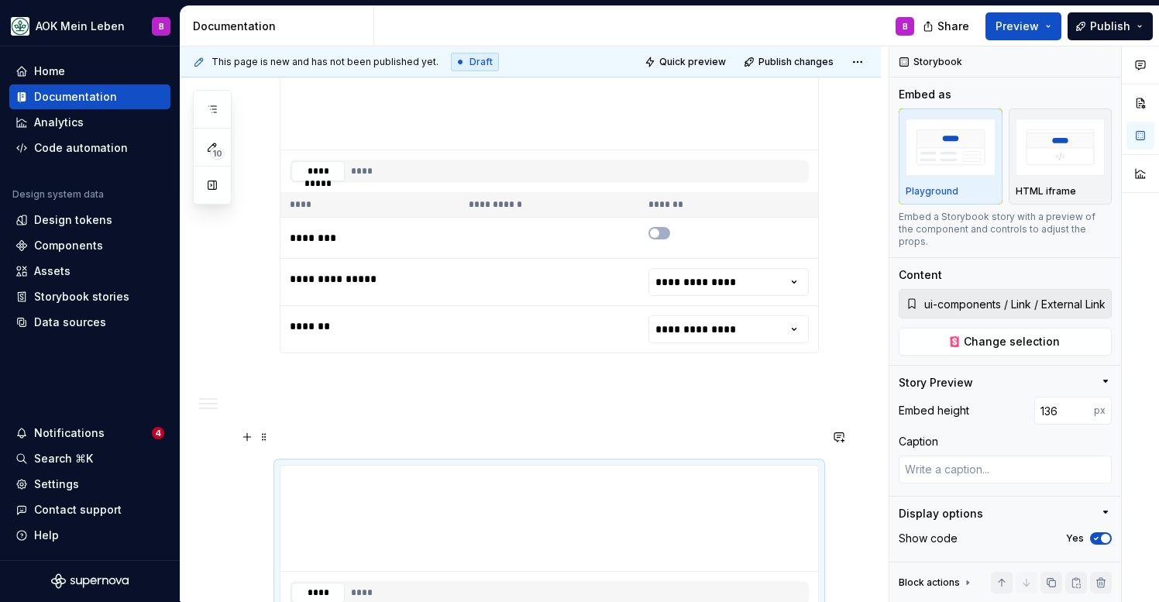
click at [294, 435] on p at bounding box center [549, 437] width 539 height 19
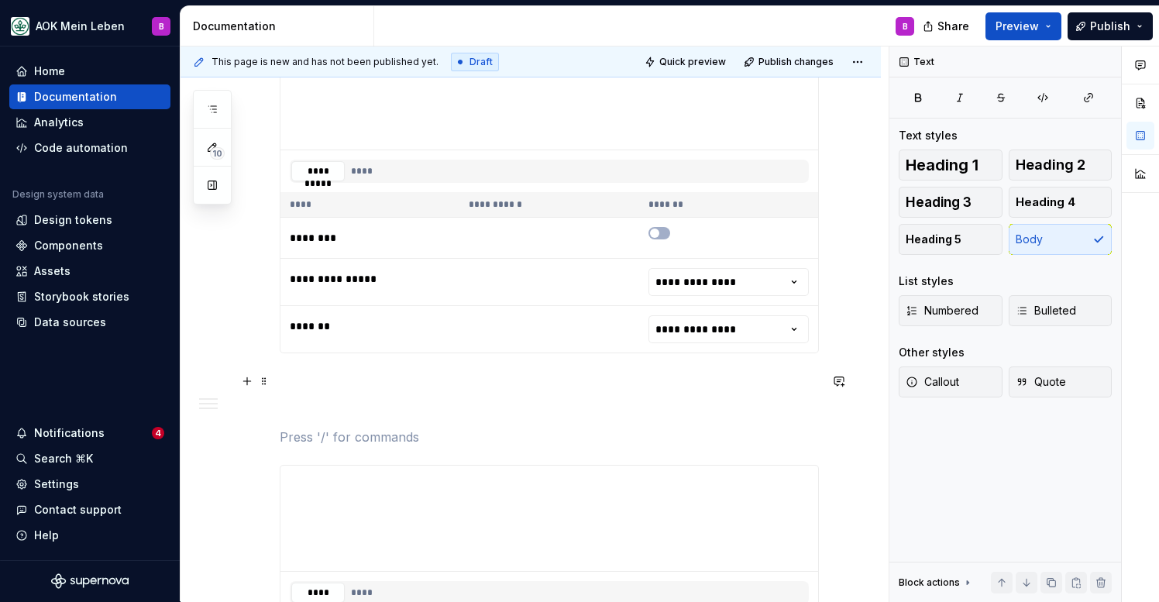
click at [300, 373] on p at bounding box center [549, 381] width 539 height 19
click at [1026, 164] on span "Heading 2" at bounding box center [1051, 164] width 70 height 15
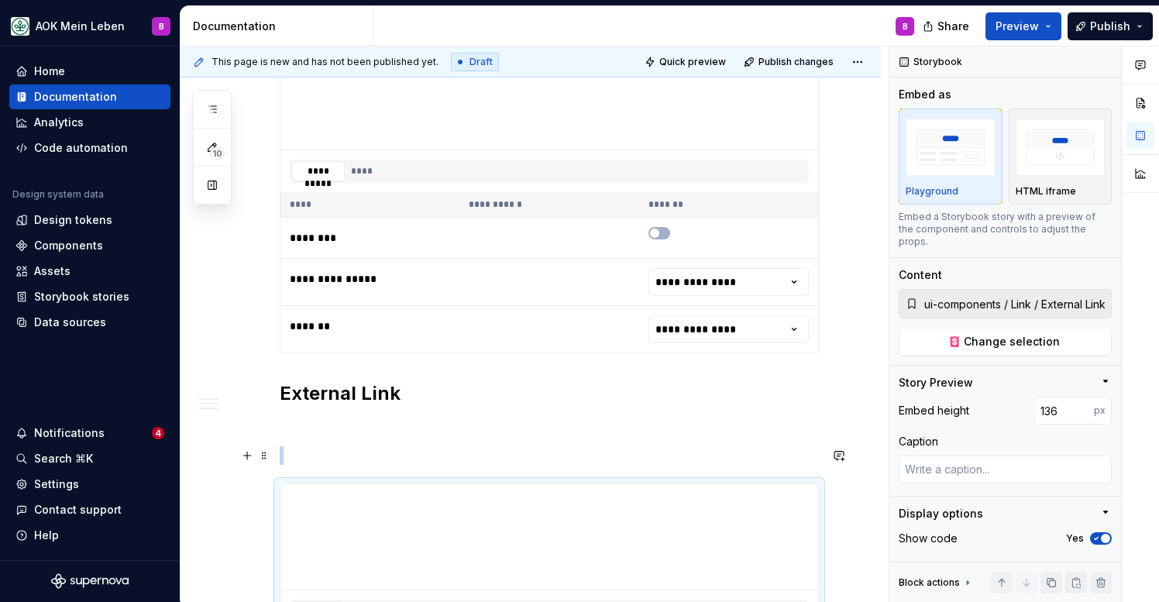
click at [304, 453] on p at bounding box center [549, 455] width 539 height 19
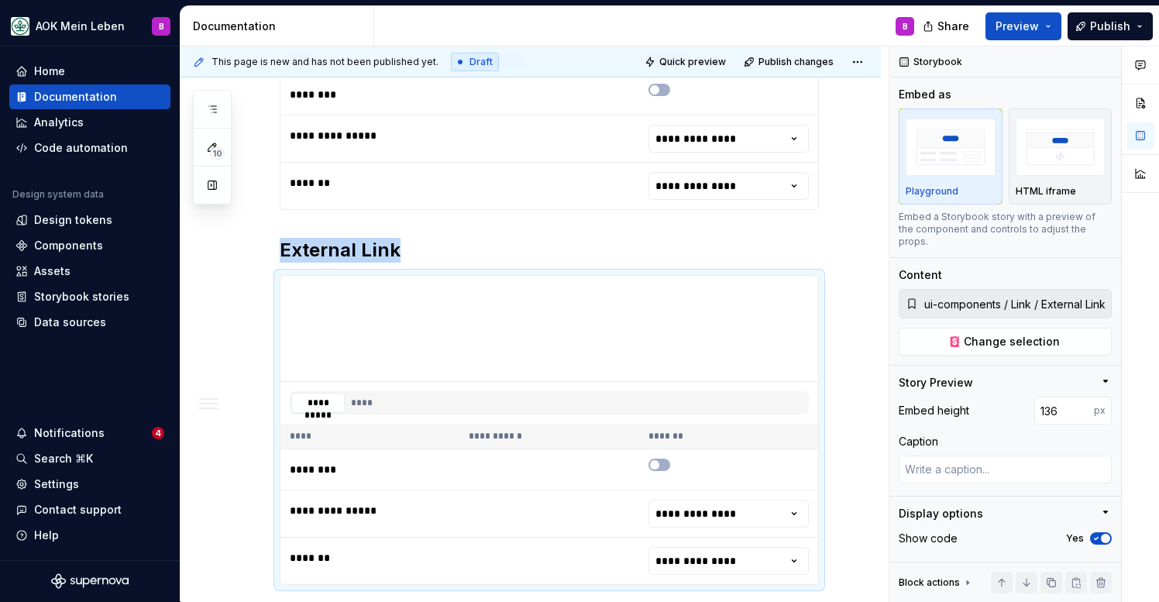
scroll to position [1598, 0]
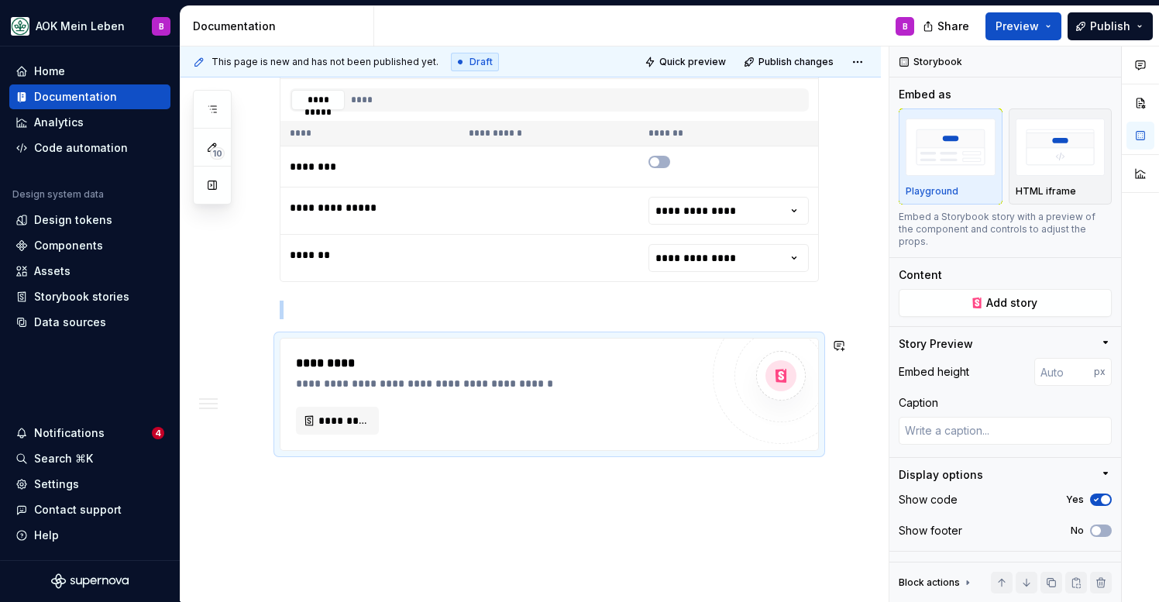
scroll to position [1863, 0]
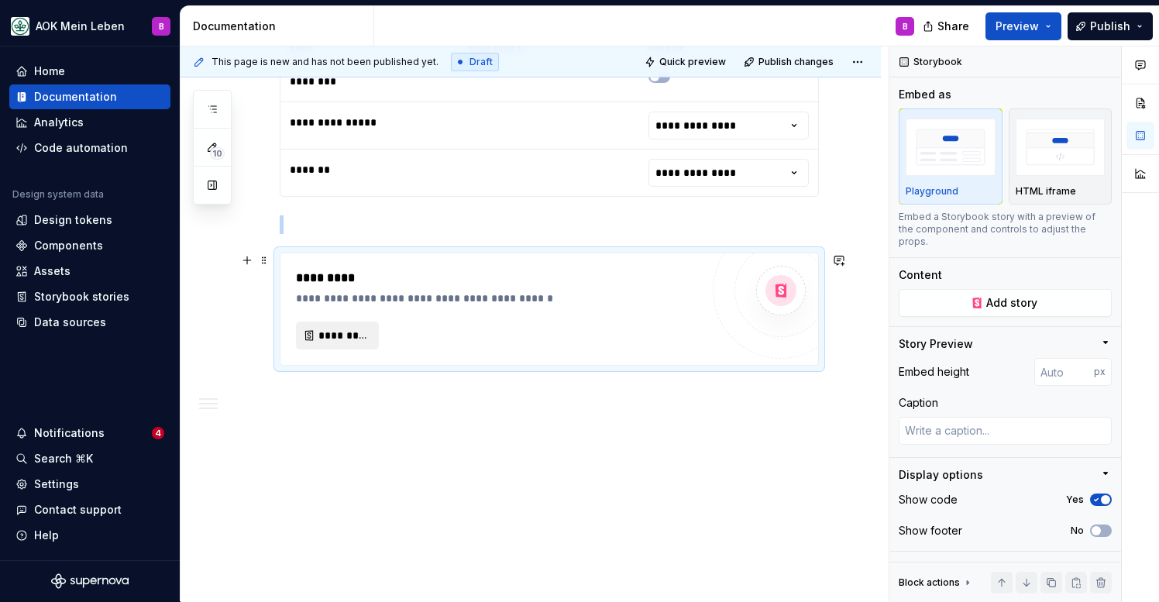
click at [332, 332] on span "*********" at bounding box center [343, 335] width 50 height 15
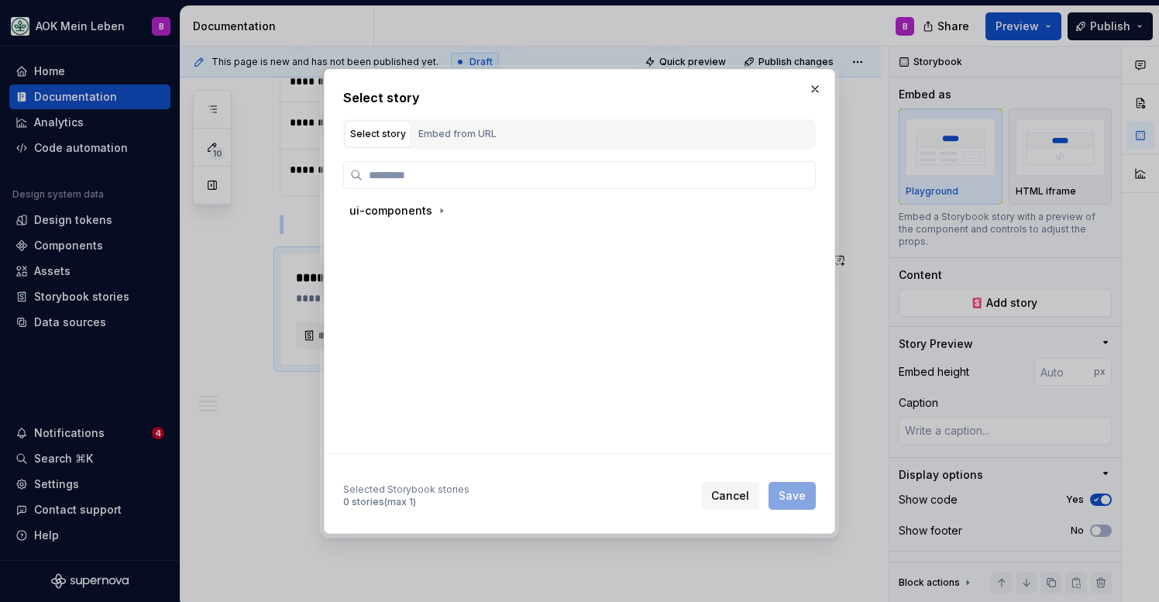
type textarea "*"
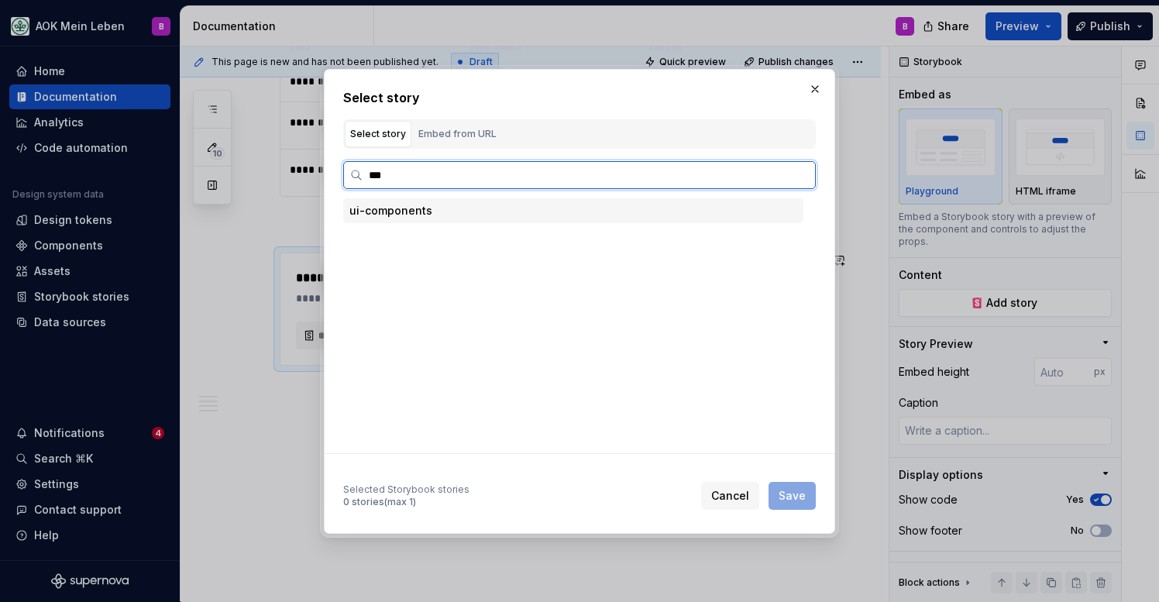
type input "****"
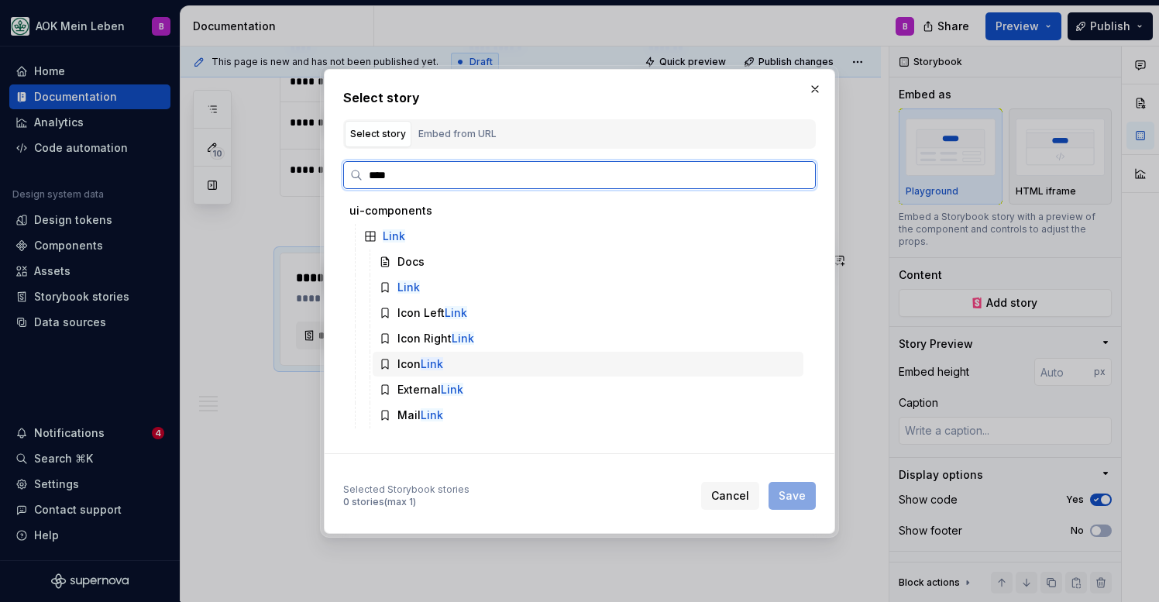
click at [410, 365] on div "Icon Link" at bounding box center [421, 363] width 46 height 15
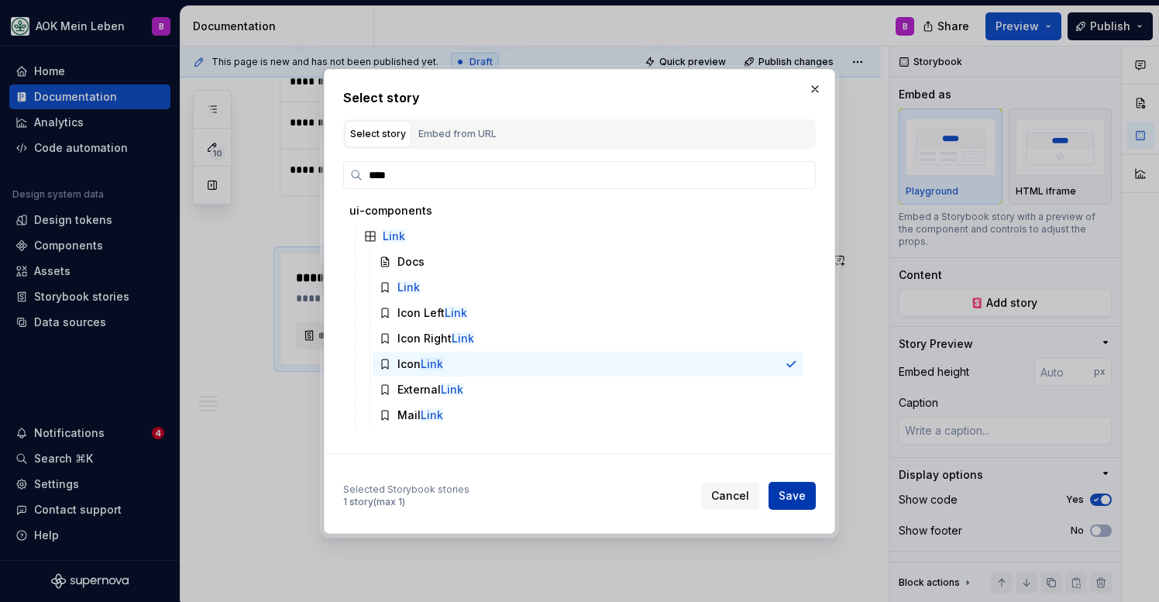
click at [779, 497] on button "Save" at bounding box center [792, 496] width 47 height 28
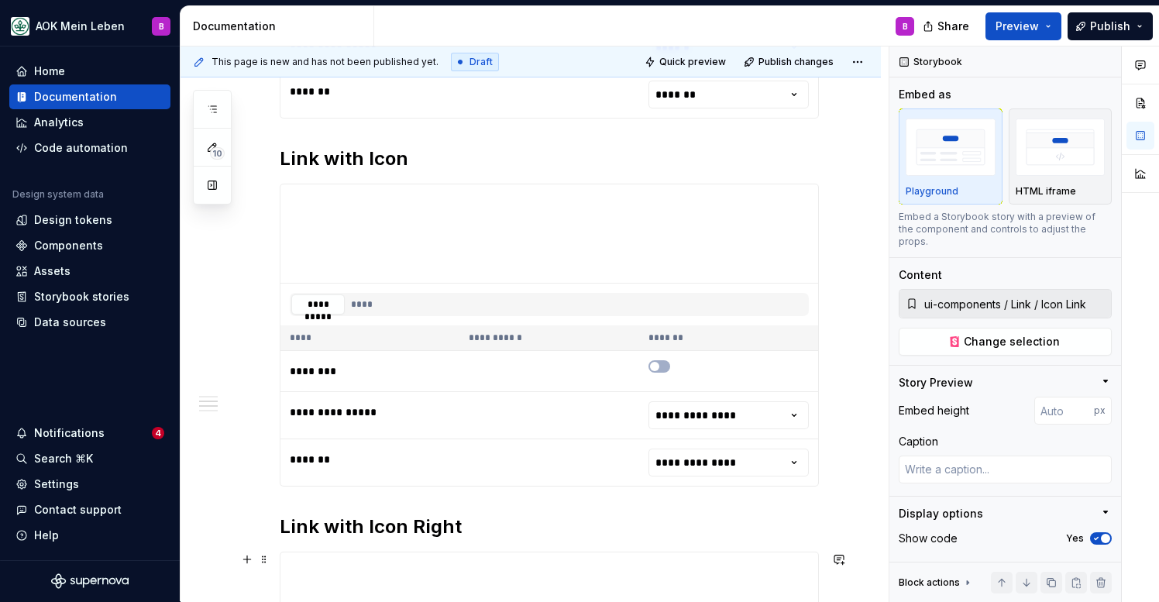
scroll to position [824, 0]
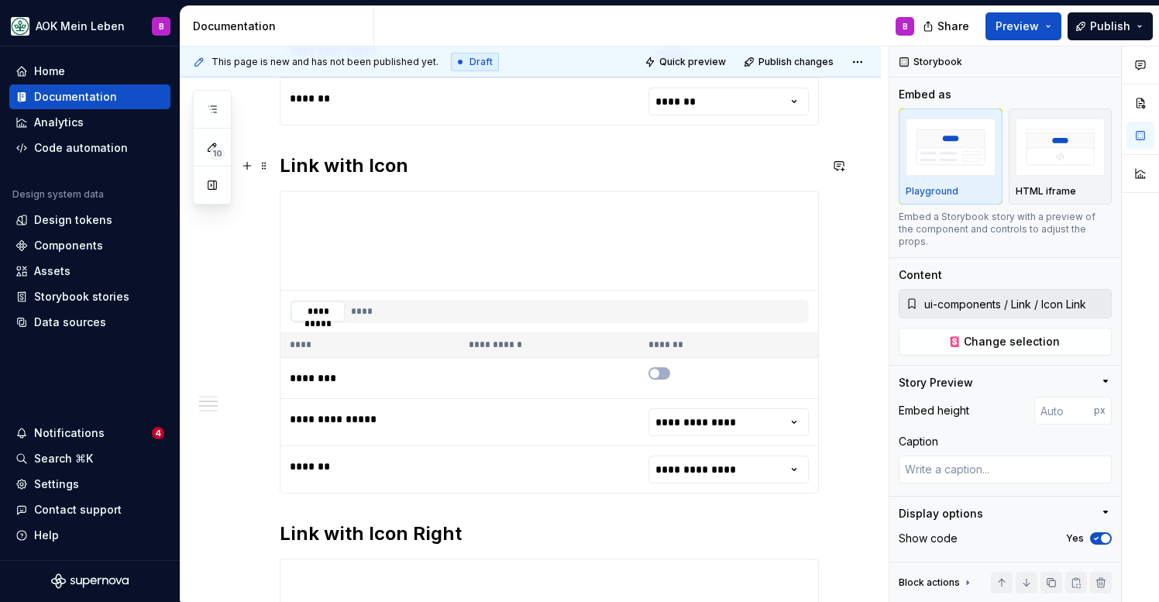
click at [434, 163] on h2 "Link with Icon" at bounding box center [549, 165] width 539 height 25
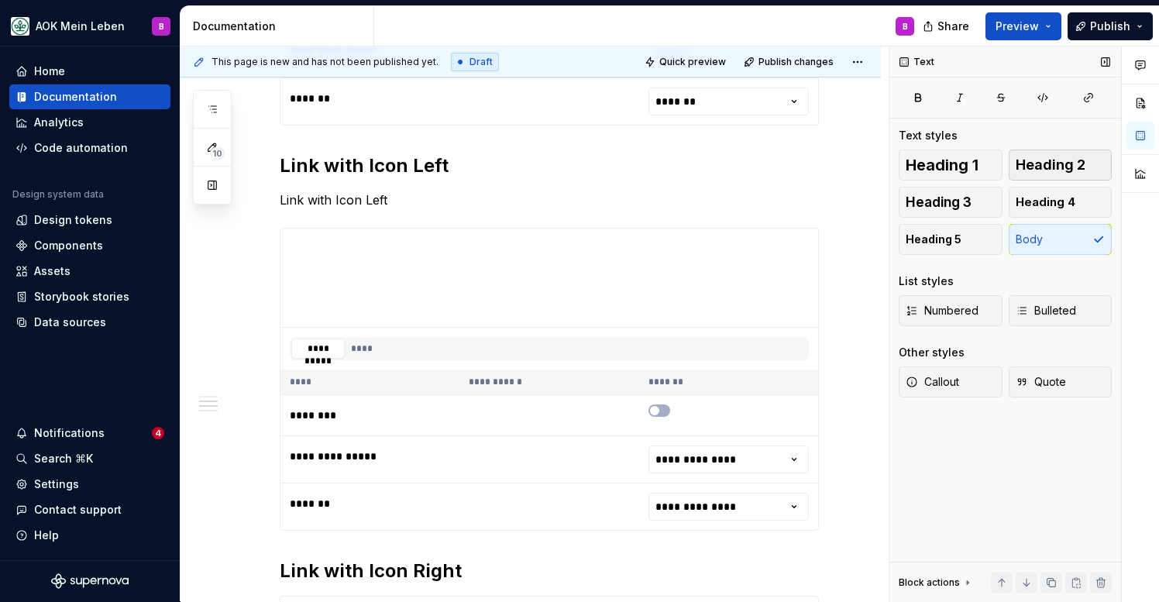
click at [1072, 167] on span "Heading 2" at bounding box center [1051, 164] width 70 height 15
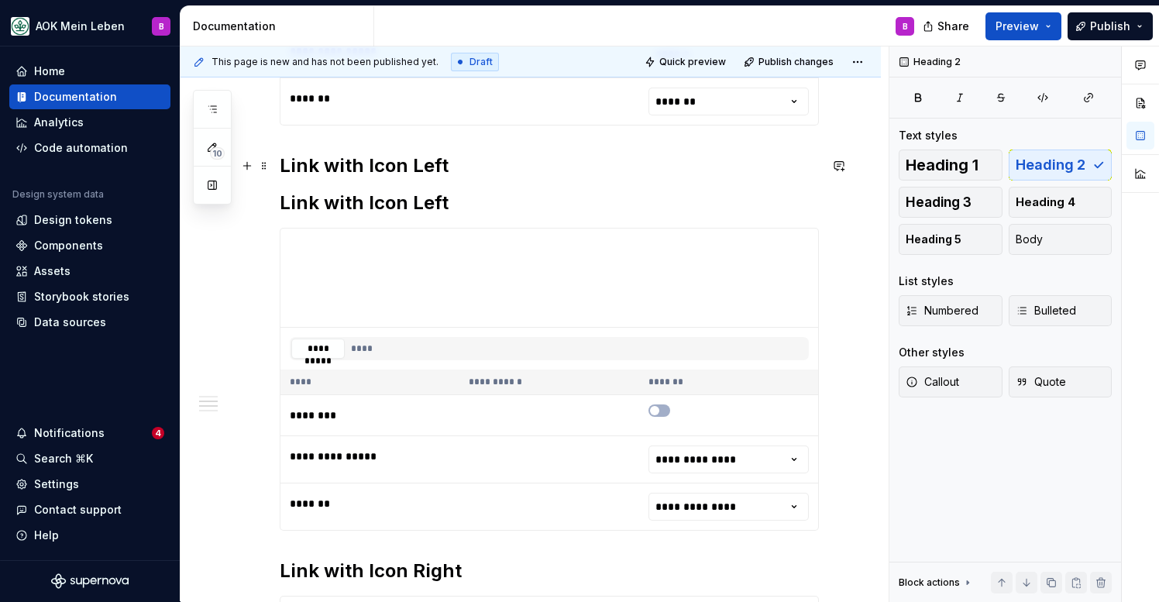
click at [462, 167] on h2 "Link with Icon Left" at bounding box center [549, 165] width 539 height 25
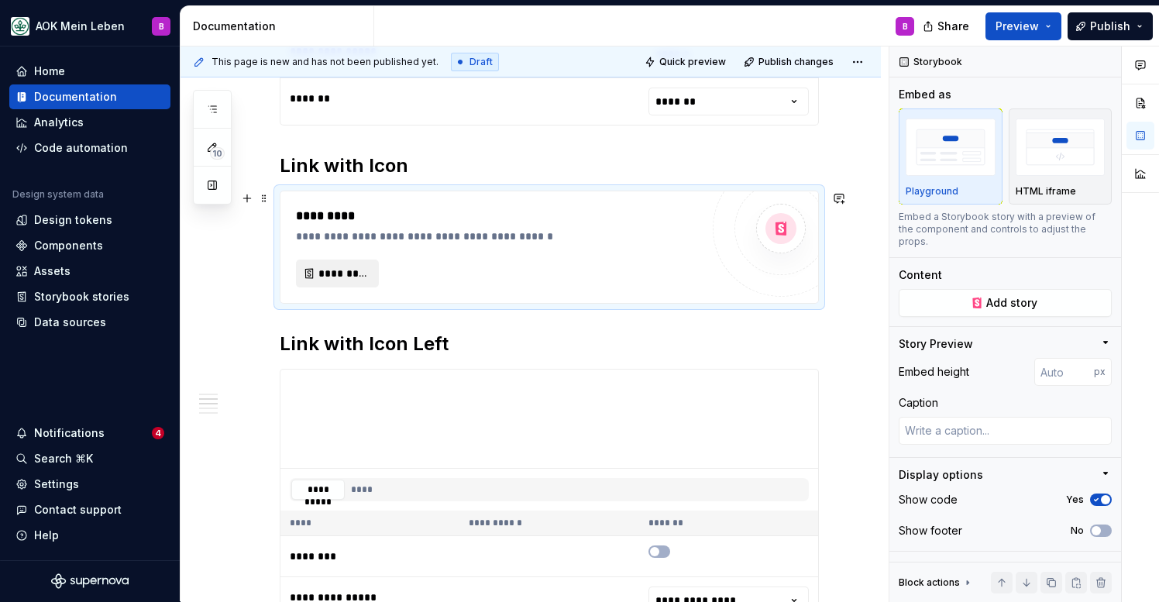
click at [321, 268] on span "*********" at bounding box center [343, 273] width 50 height 15
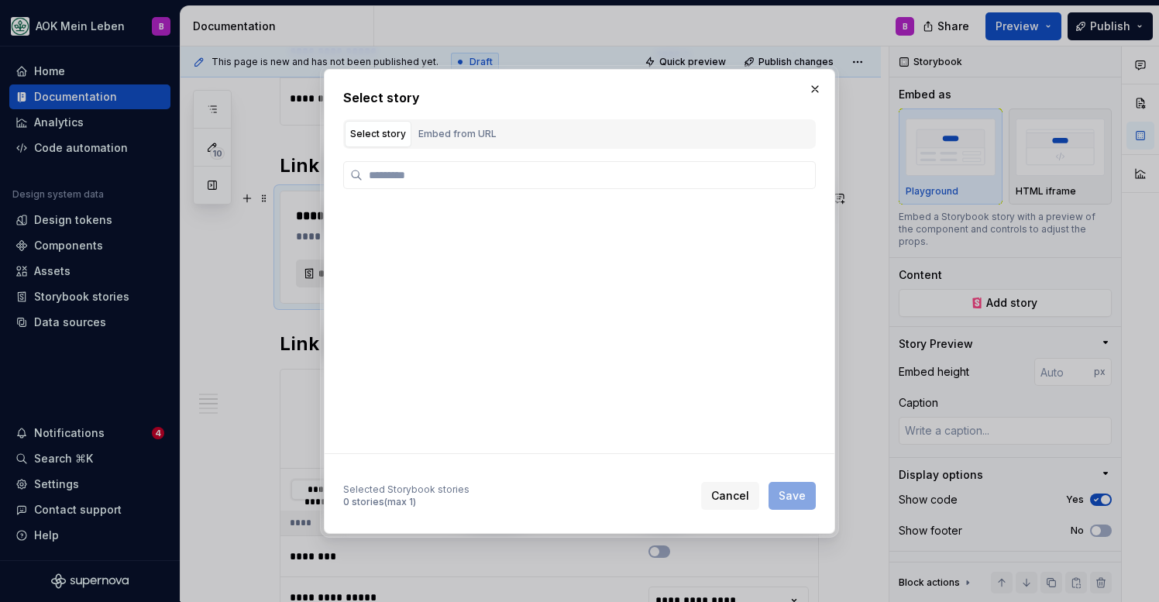
type textarea "*"
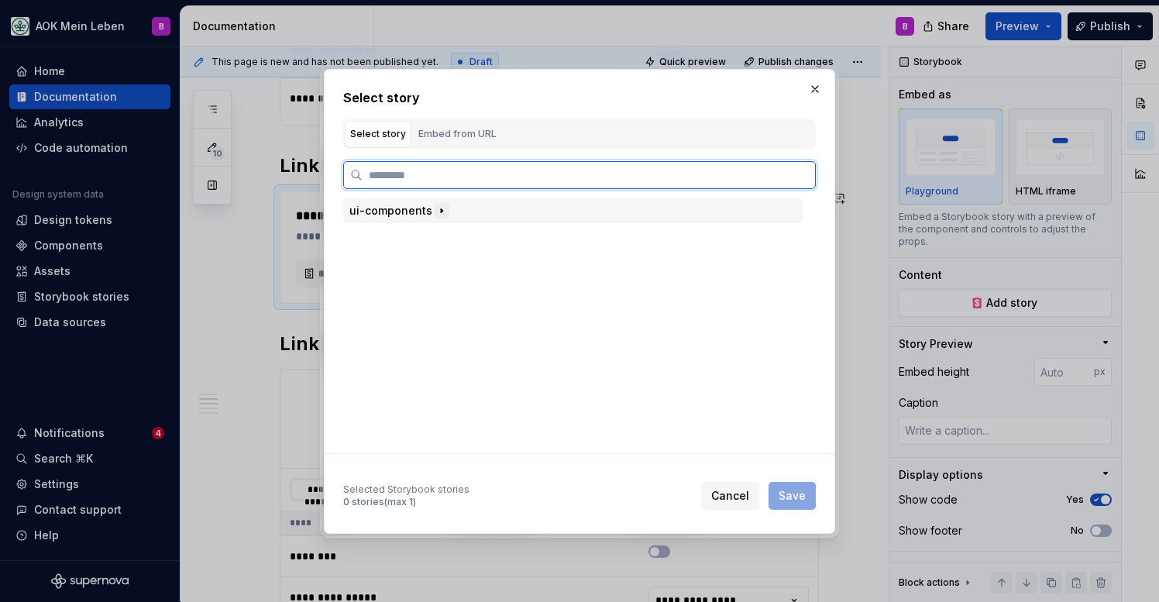
click at [443, 209] on icon "button" at bounding box center [441, 211] width 12 height 12
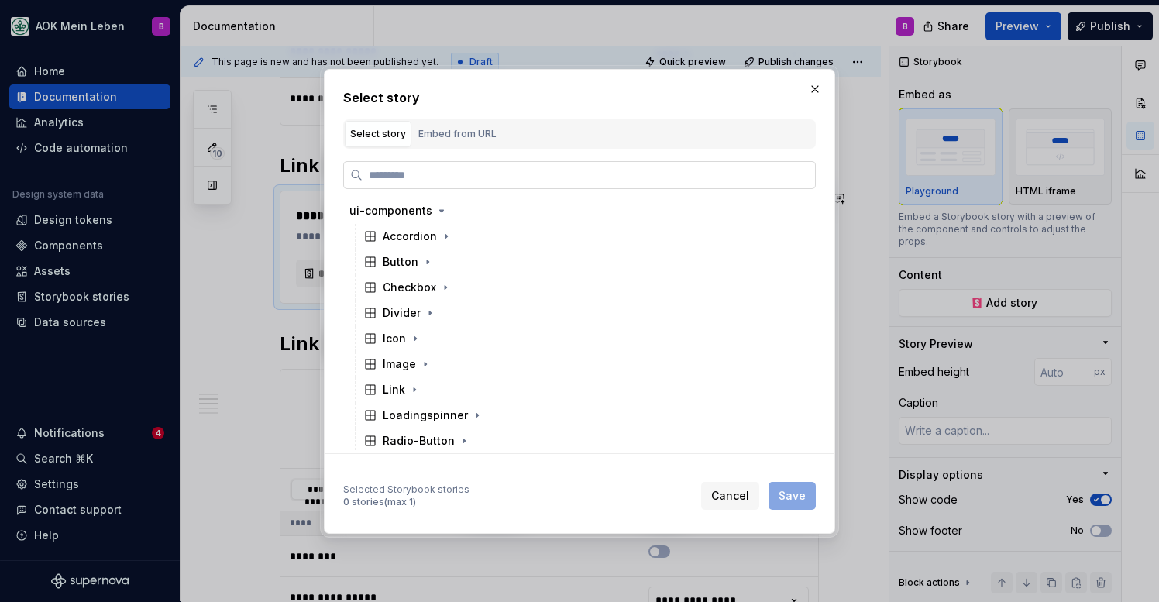
click at [450, 177] on input "search" at bounding box center [589, 174] width 453 height 15
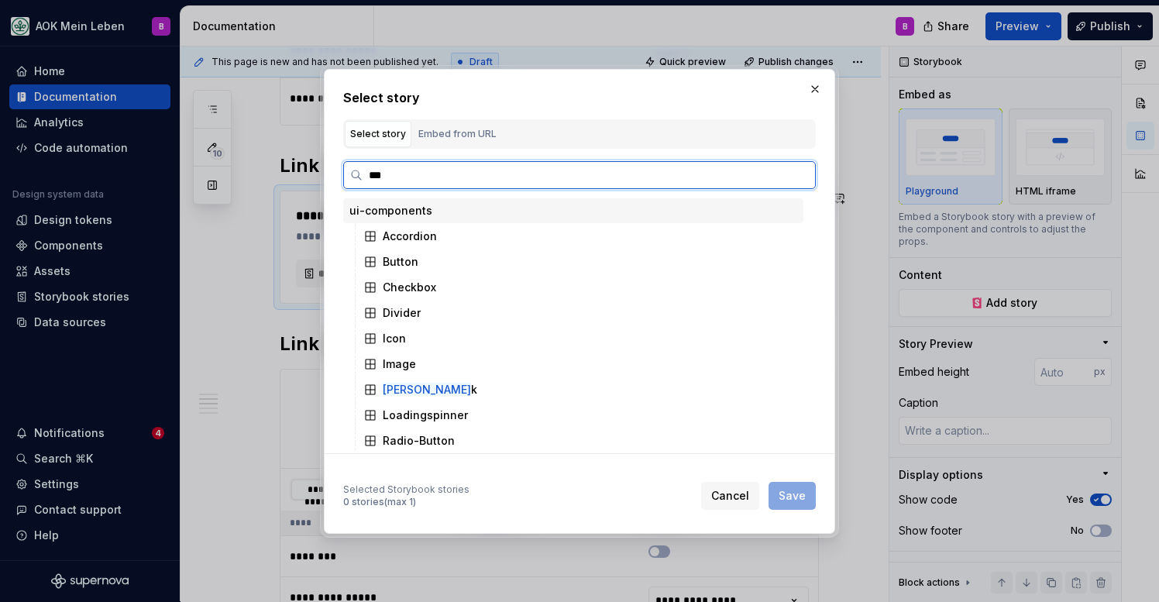
type input "****"
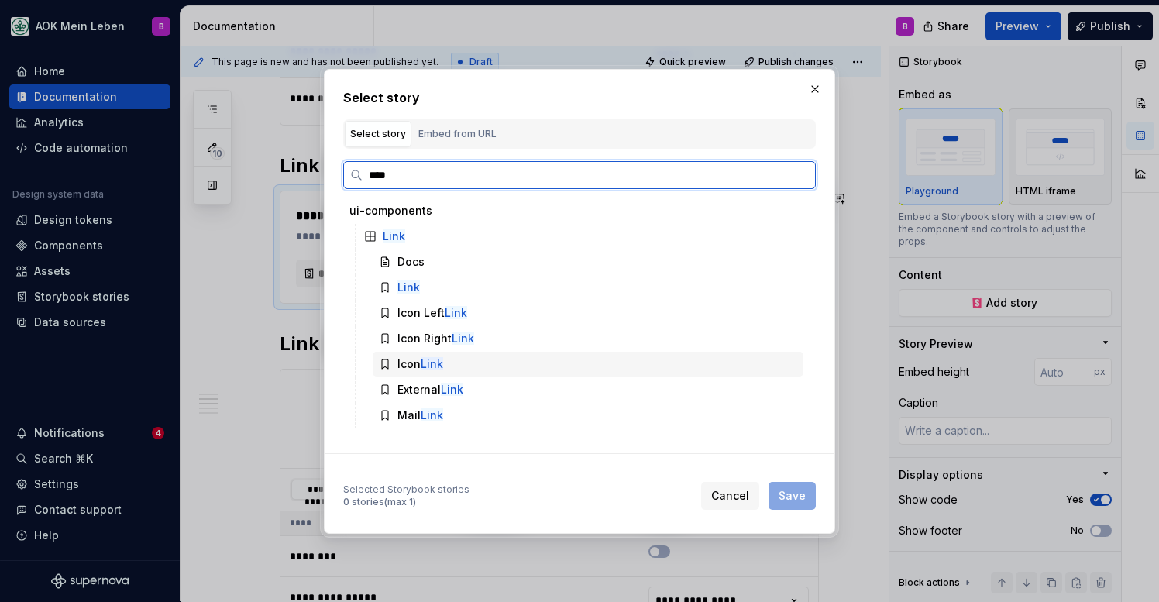
click at [406, 360] on div "Icon Link" at bounding box center [421, 363] width 46 height 15
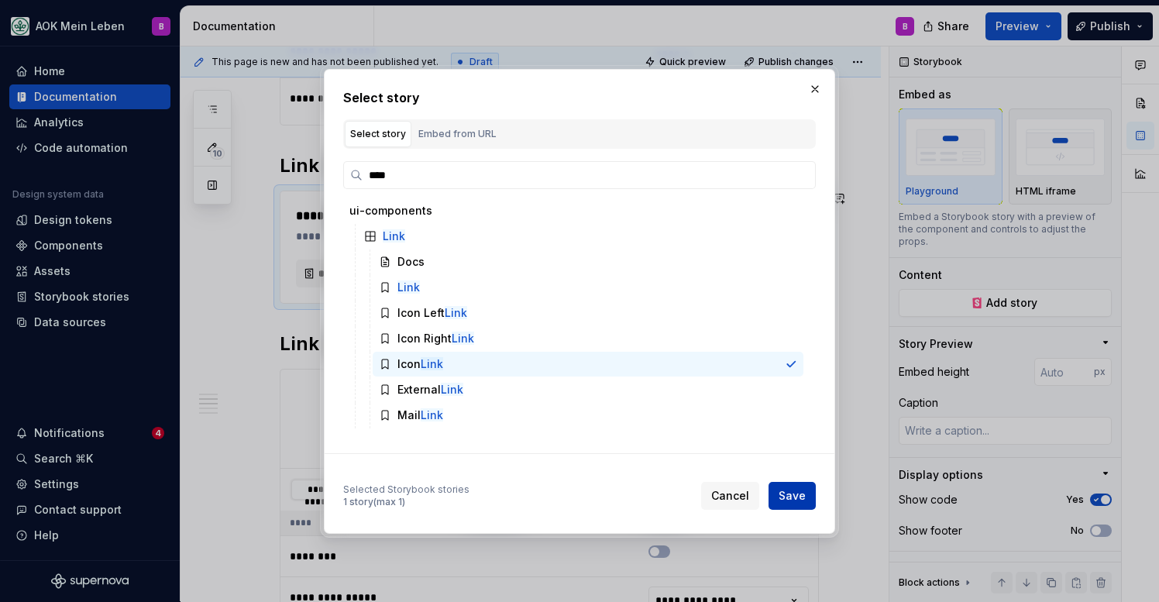
click at [784, 493] on span "Save" at bounding box center [792, 495] width 27 height 15
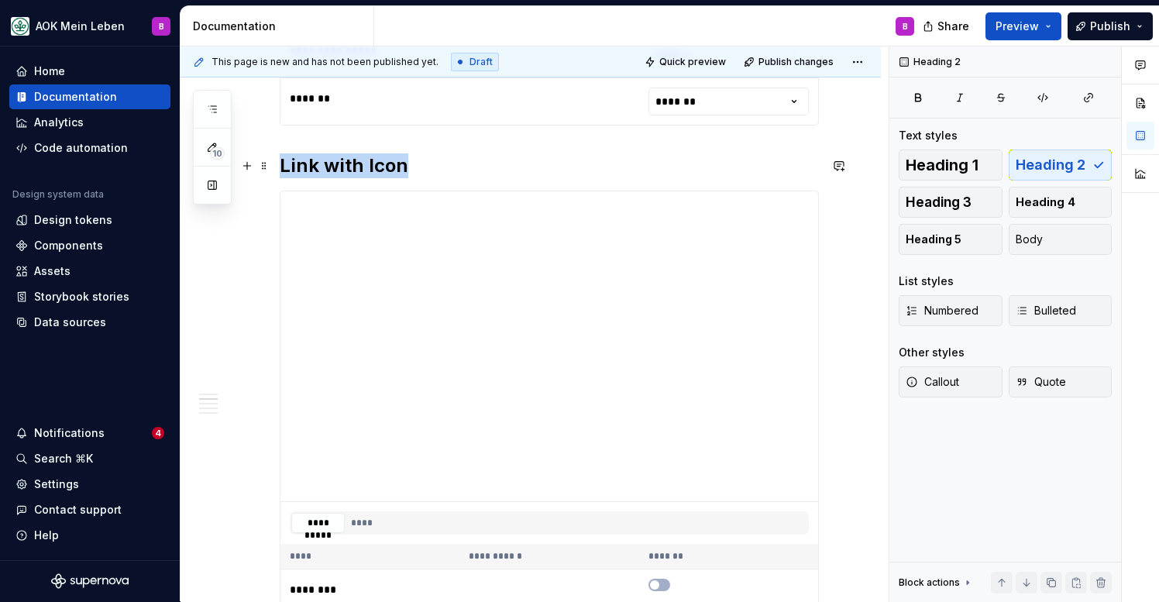
click at [364, 165] on h2 "Link with Icon" at bounding box center [549, 165] width 539 height 25
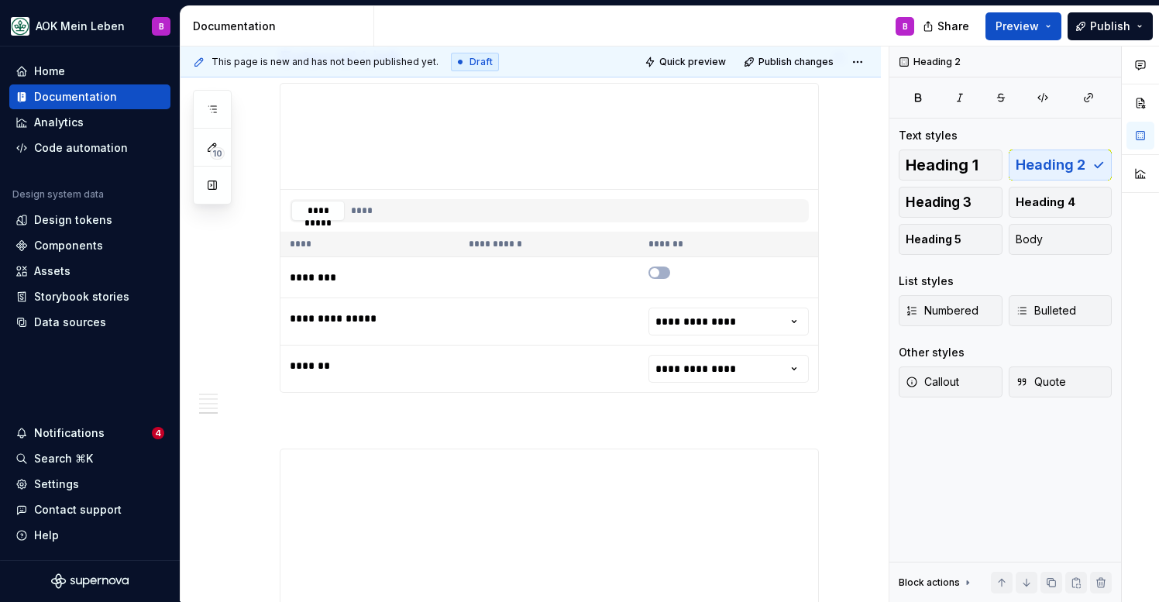
scroll to position [2338, 0]
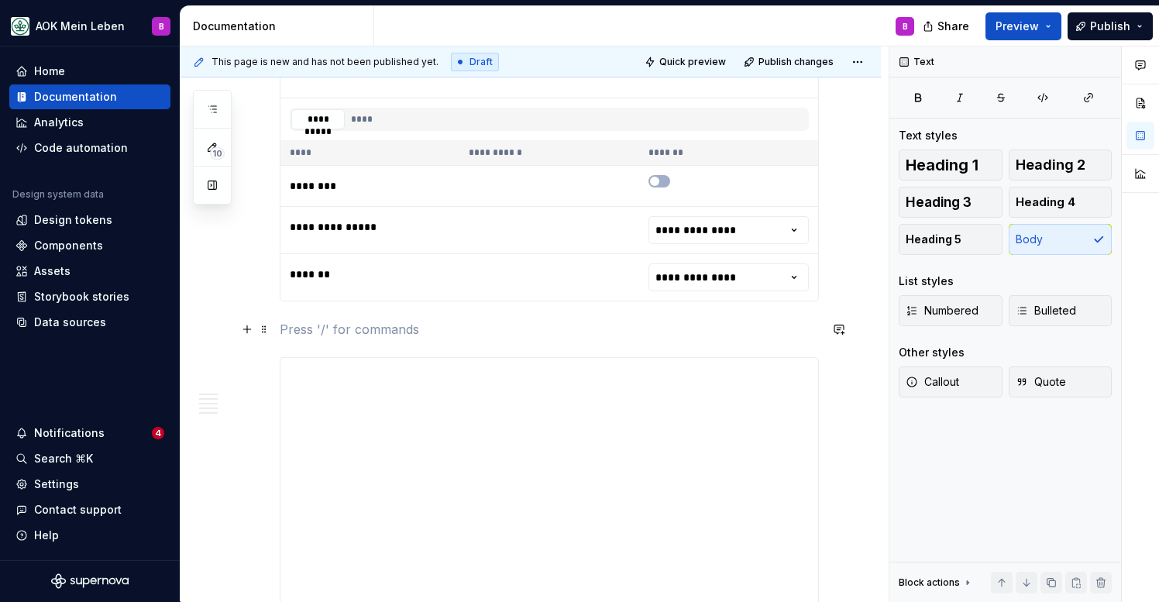
click at [369, 331] on p at bounding box center [549, 329] width 539 height 19
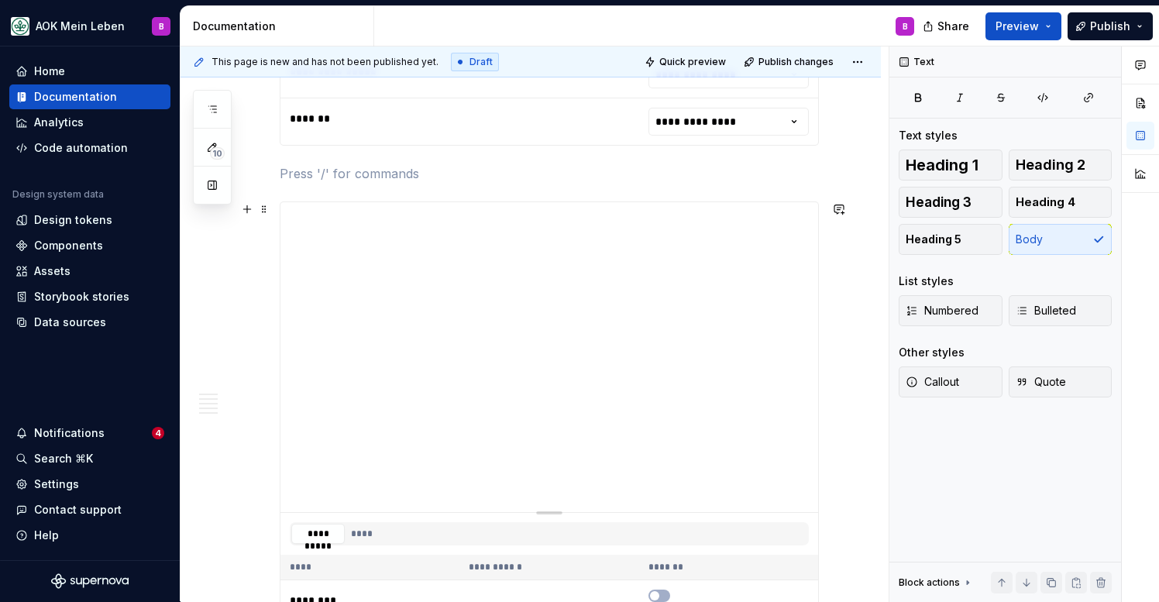
scroll to position [2520, 0]
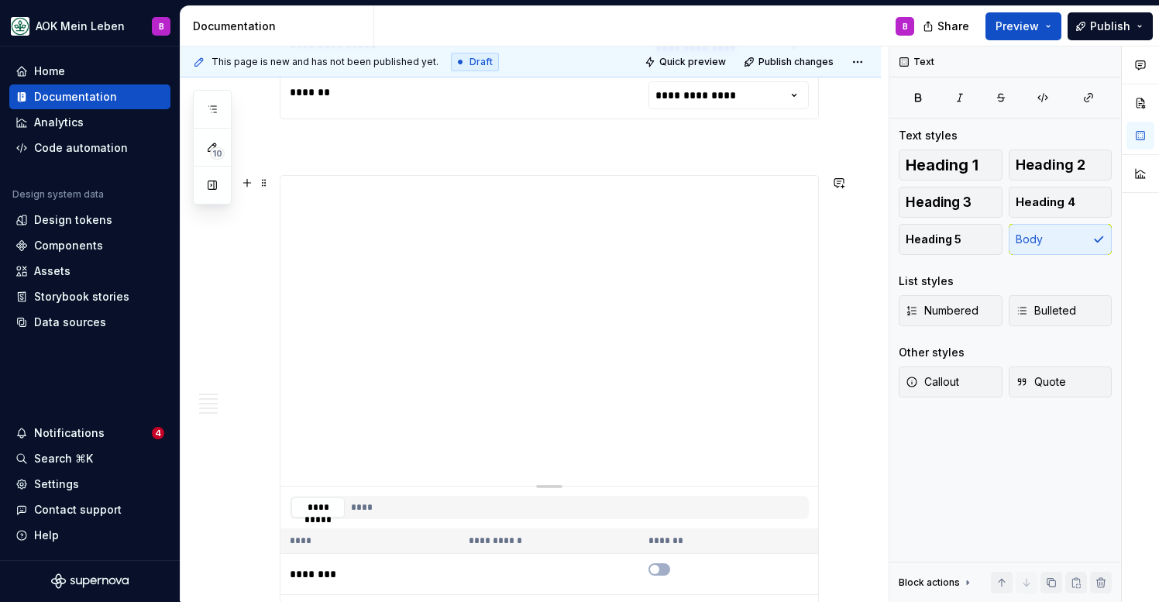
click at [312, 175] on div "**********" at bounding box center [549, 432] width 539 height 515
click at [264, 184] on span at bounding box center [264, 183] width 12 height 22
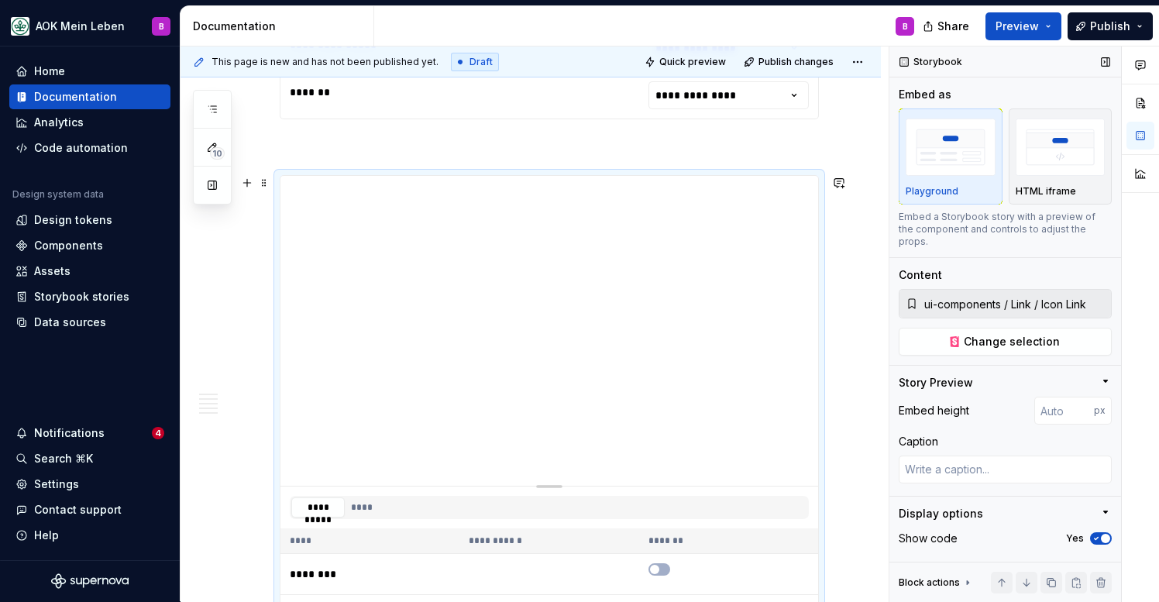
click at [1017, 290] on input "ui-components / Link / Icon Link" at bounding box center [1014, 304] width 193 height 28
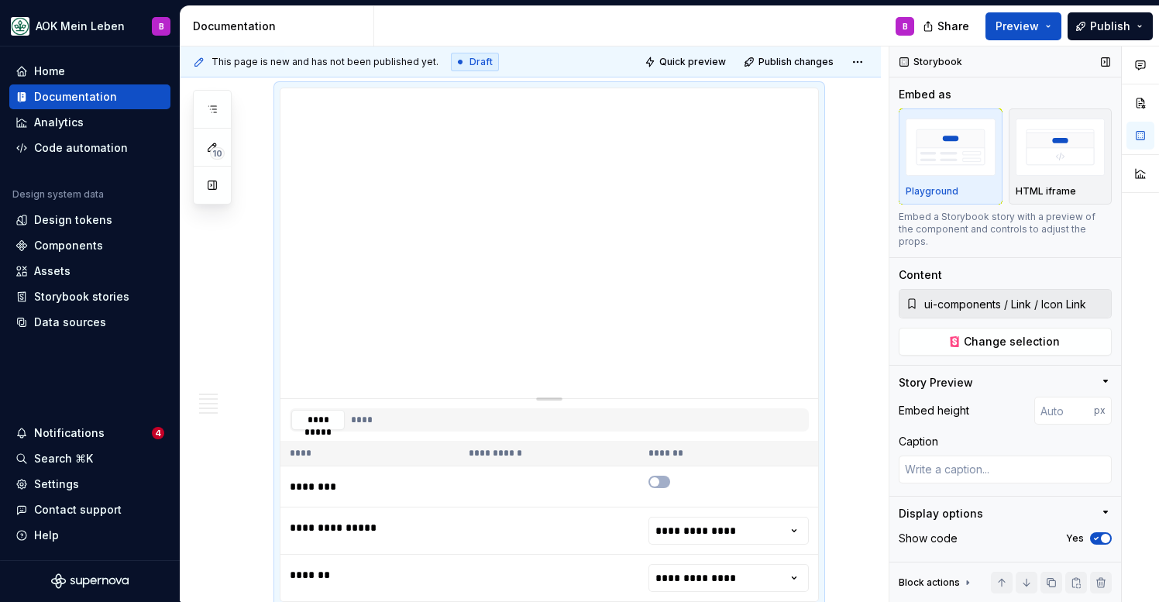
click at [996, 297] on input "ui-components / Link / Icon Link" at bounding box center [1014, 304] width 193 height 28
click at [993, 334] on span "Change selection" at bounding box center [1012, 341] width 96 height 15
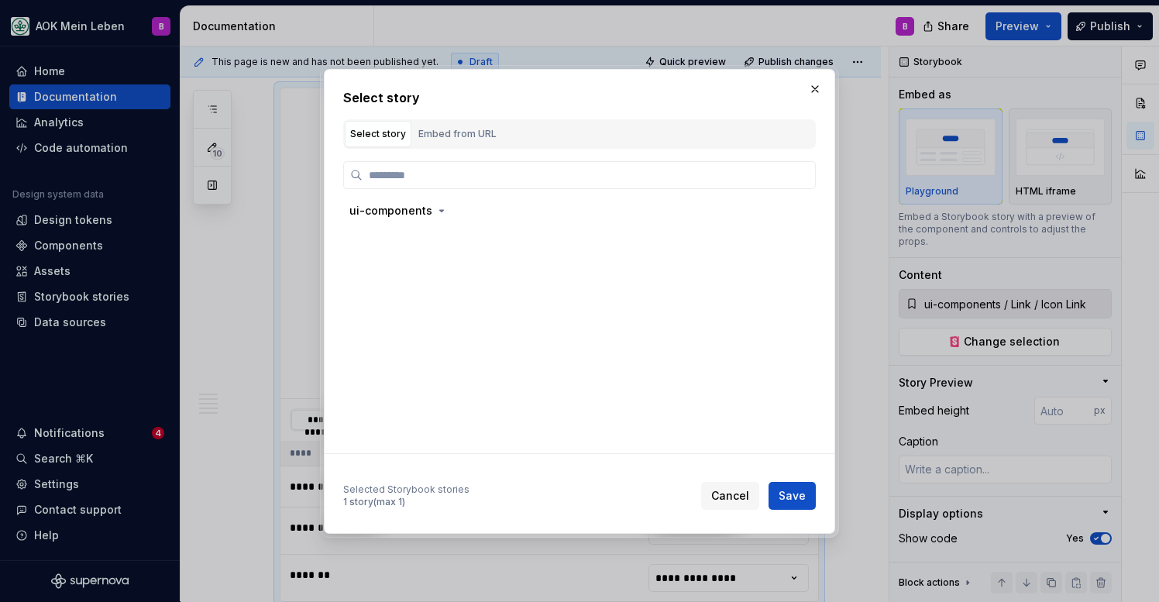
type textarea "*"
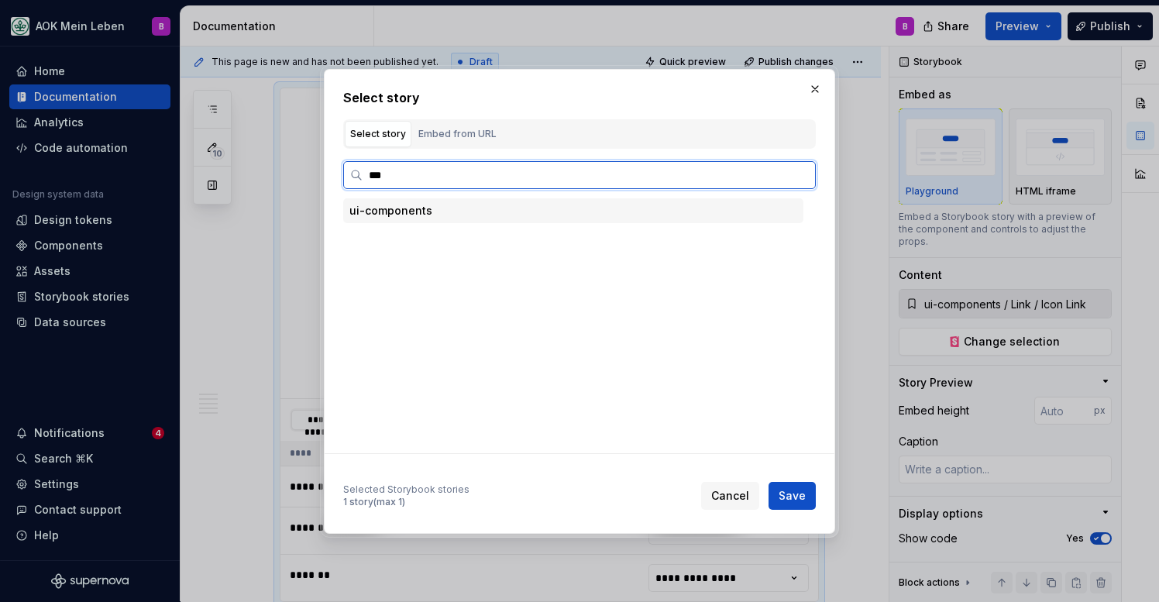
type input "****"
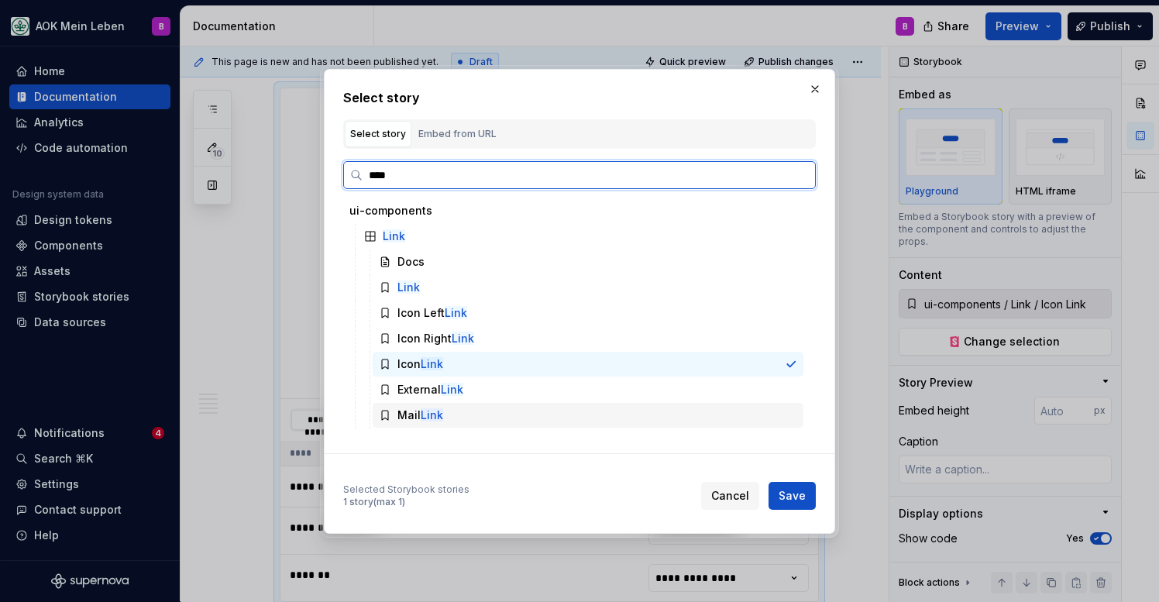
click at [429, 419] on mark "Link" at bounding box center [432, 414] width 22 height 13
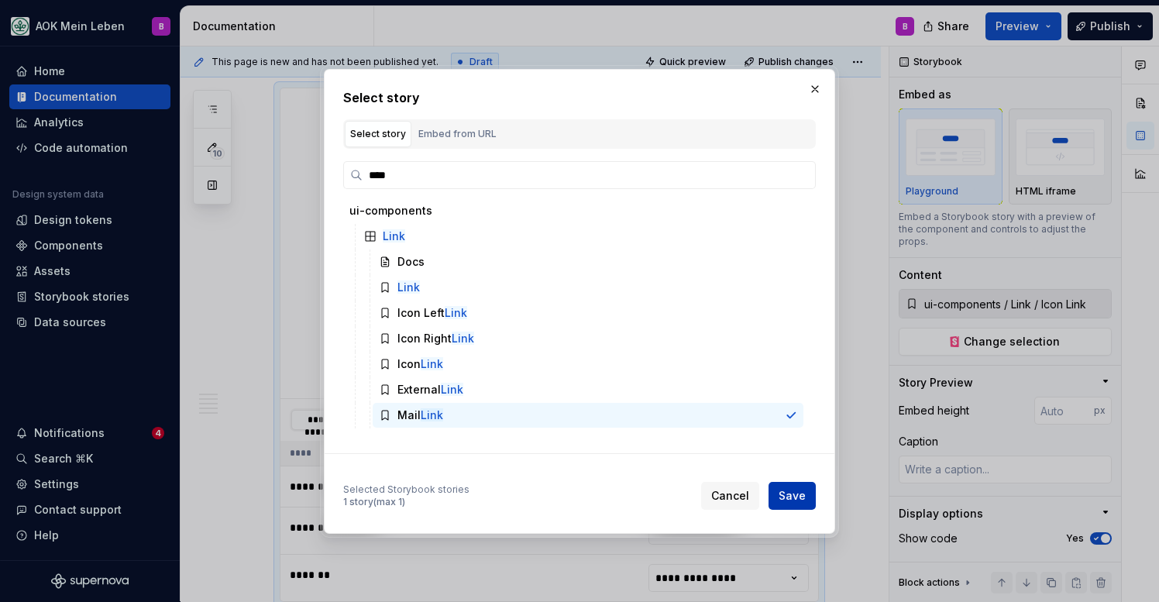
click at [810, 490] on button "Save" at bounding box center [792, 496] width 47 height 28
type textarea "*"
type input "ui-components / Link / Mail Link"
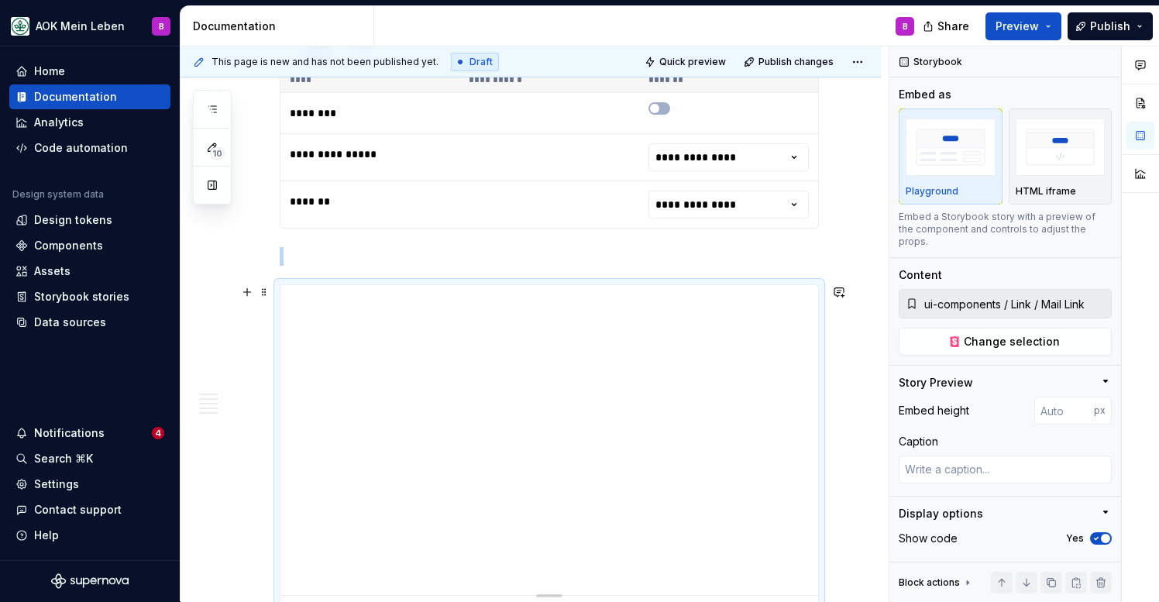
scroll to position [2324, 0]
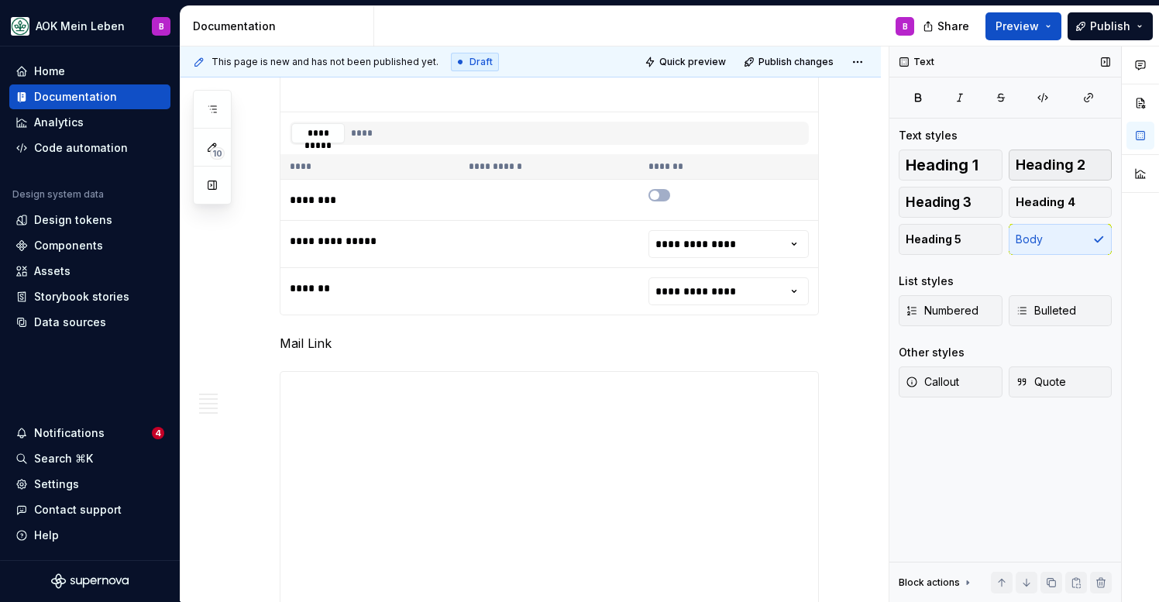
click at [1024, 168] on span "Heading 2" at bounding box center [1051, 164] width 70 height 15
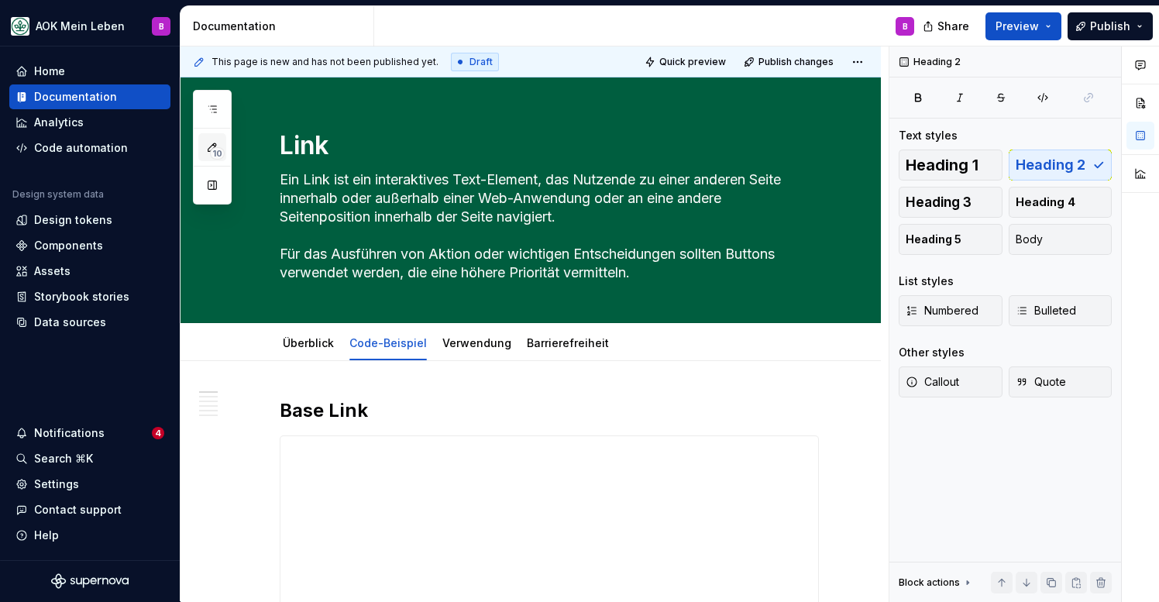
scroll to position [0, 0]
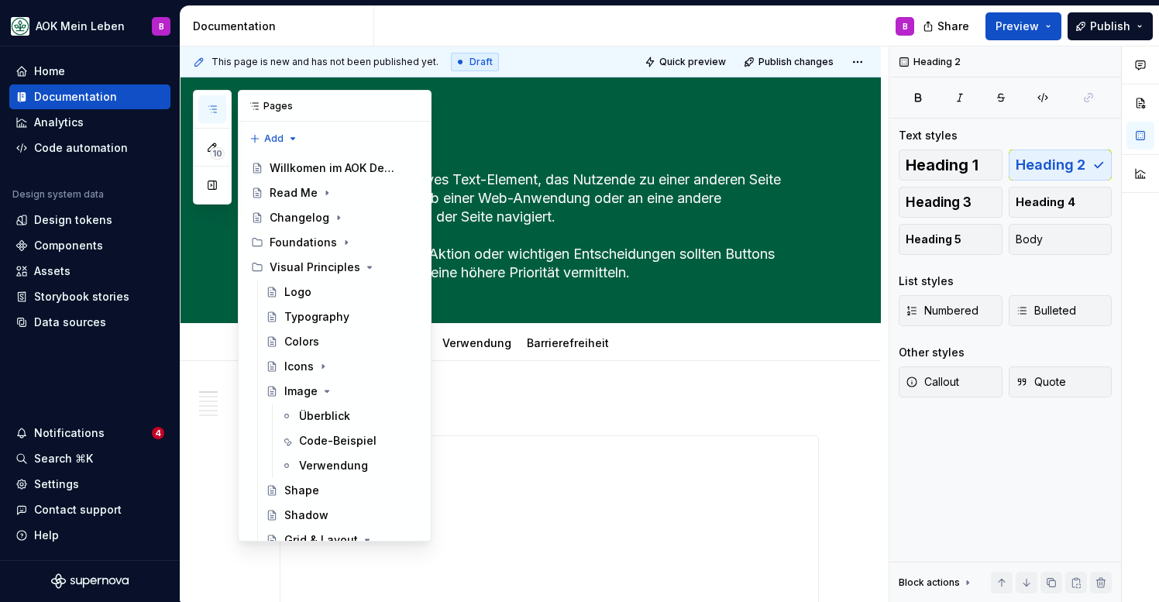
click at [217, 117] on button "button" at bounding box center [212, 109] width 28 height 28
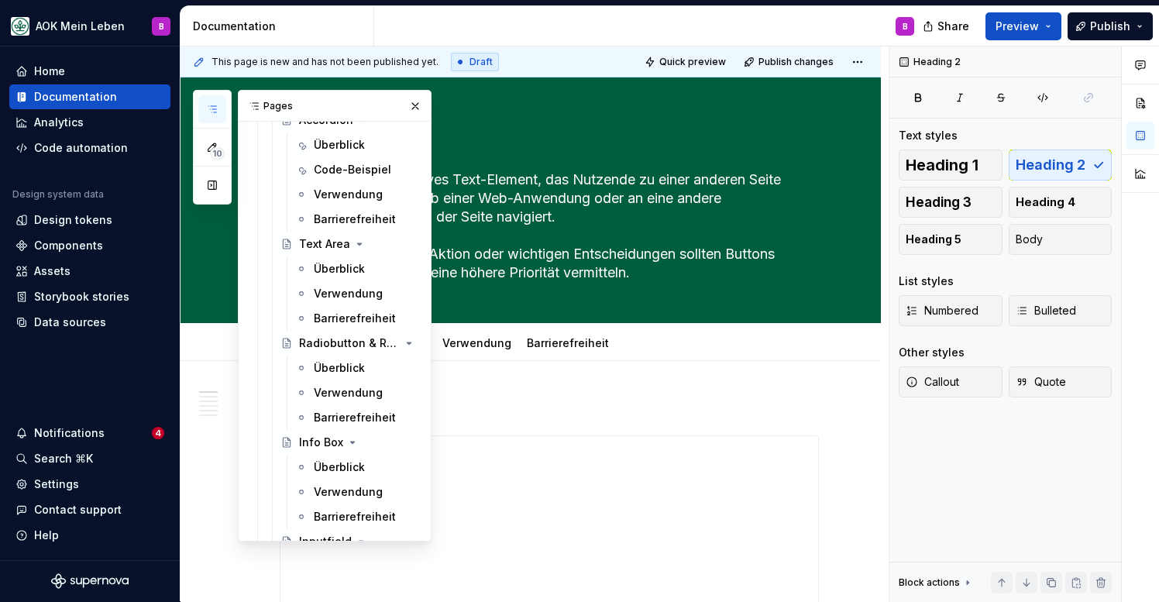
scroll to position [1292, 0]
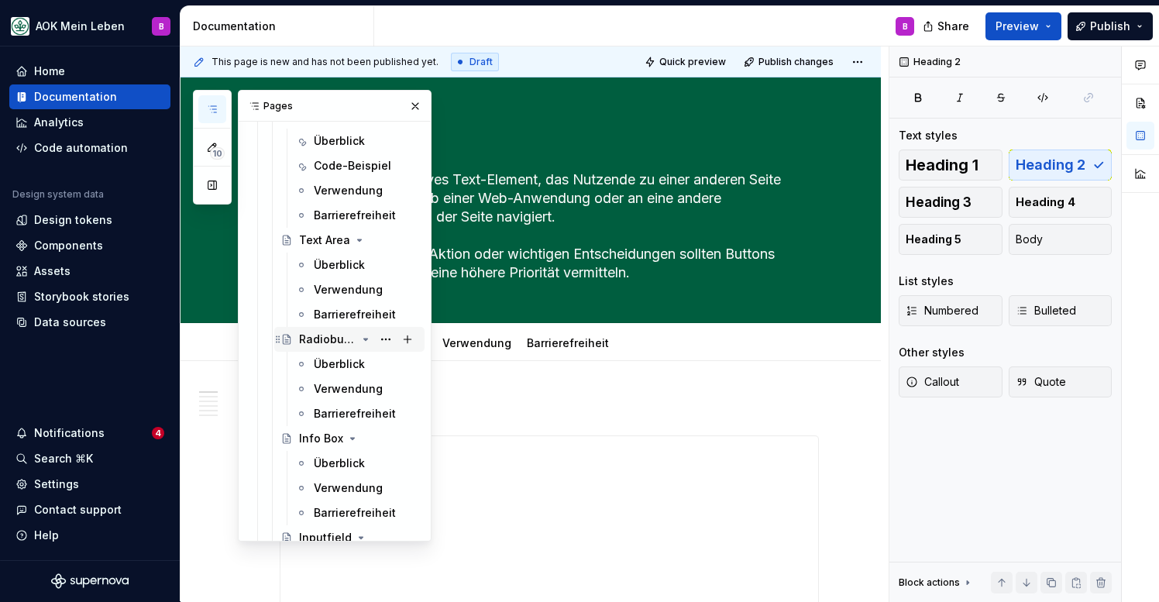
click at [327, 339] on div "Radiobutton & Radiobutton Group" at bounding box center [327, 339] width 57 height 15
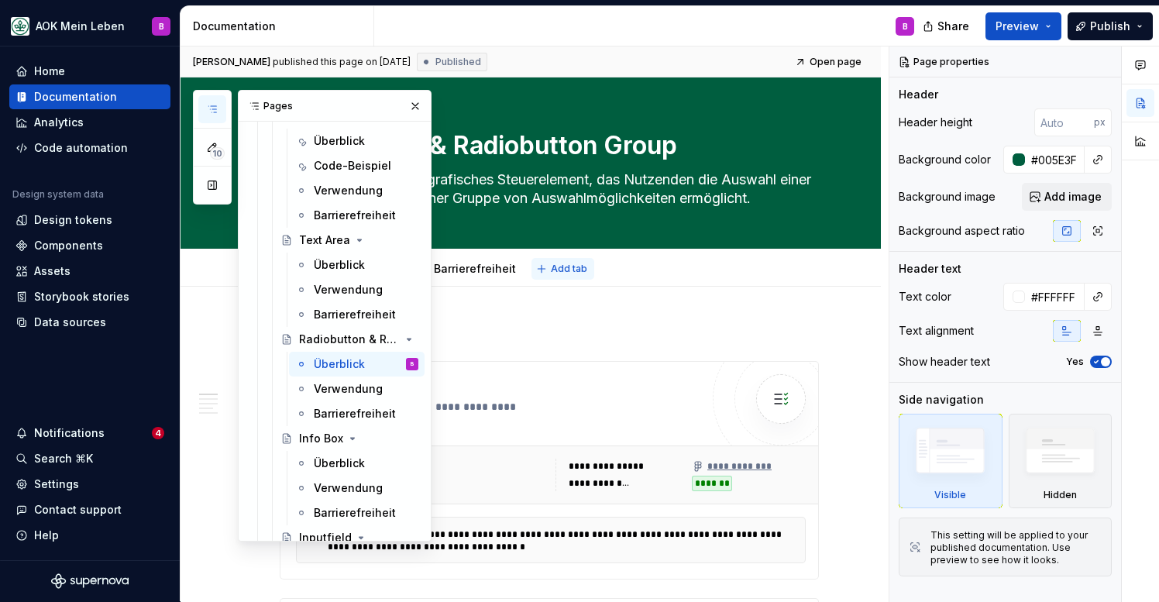
type textarea "*"
click at [551, 267] on span "Add tab" at bounding box center [569, 269] width 36 height 12
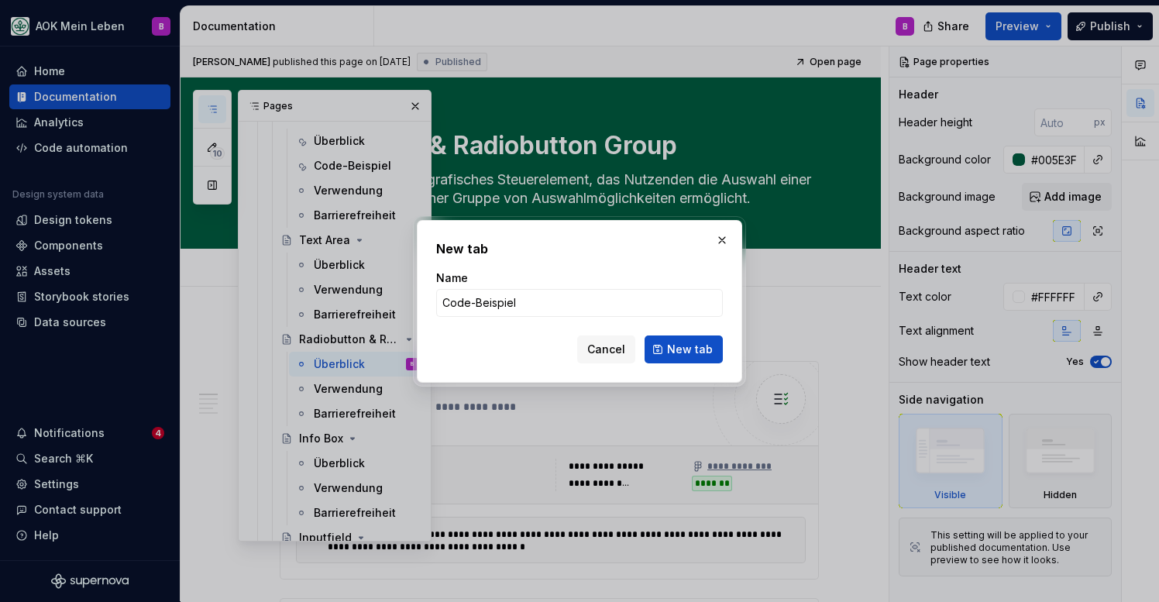
type input "Code-Beispiel"
click at [695, 346] on span "New tab" at bounding box center [690, 349] width 46 height 15
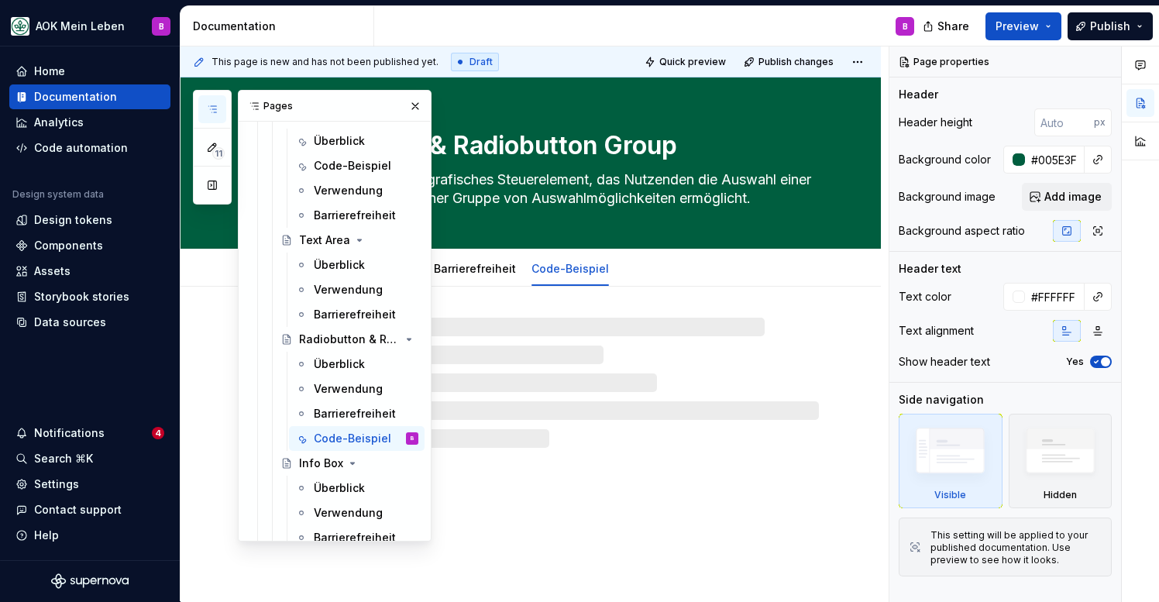
click at [211, 113] on icon "button" at bounding box center [212, 109] width 12 height 12
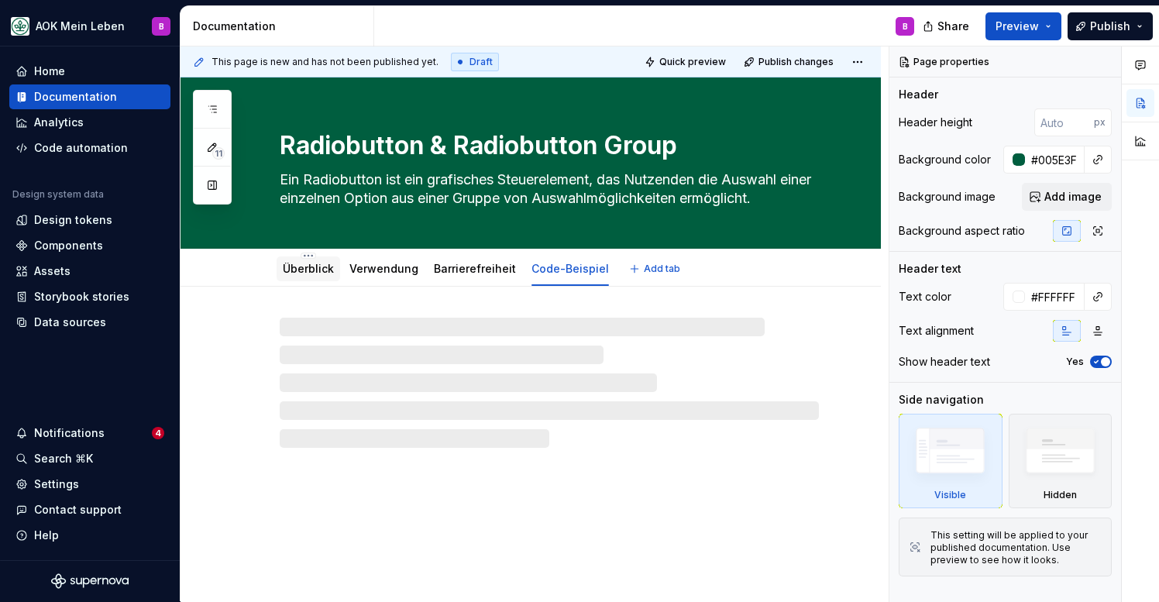
click at [314, 265] on link "Überblick" at bounding box center [308, 268] width 51 height 13
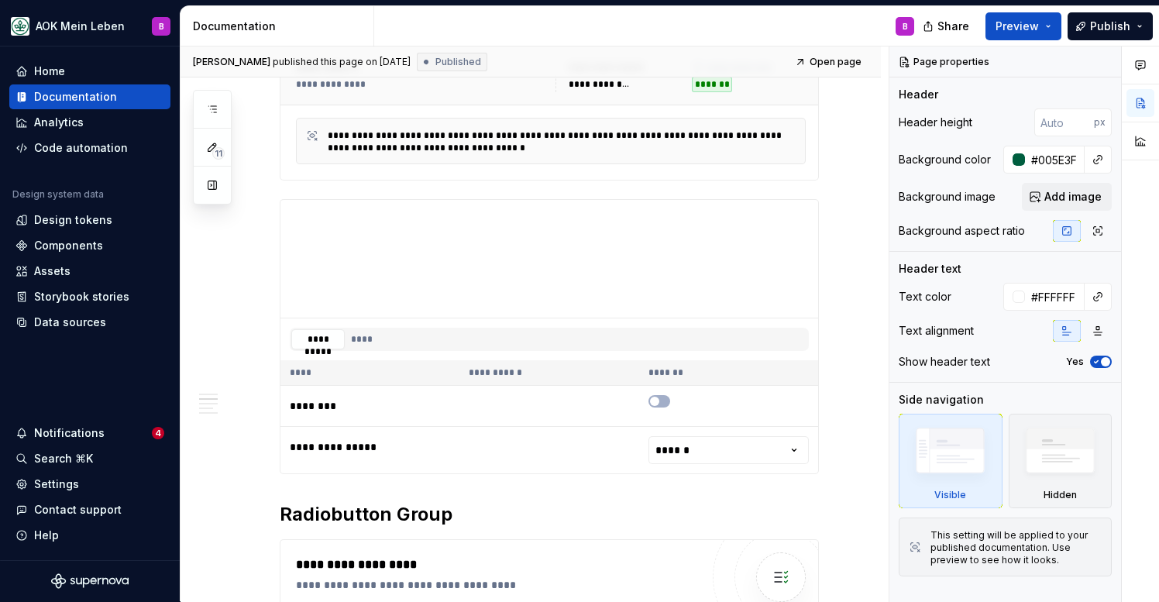
scroll to position [404, 0]
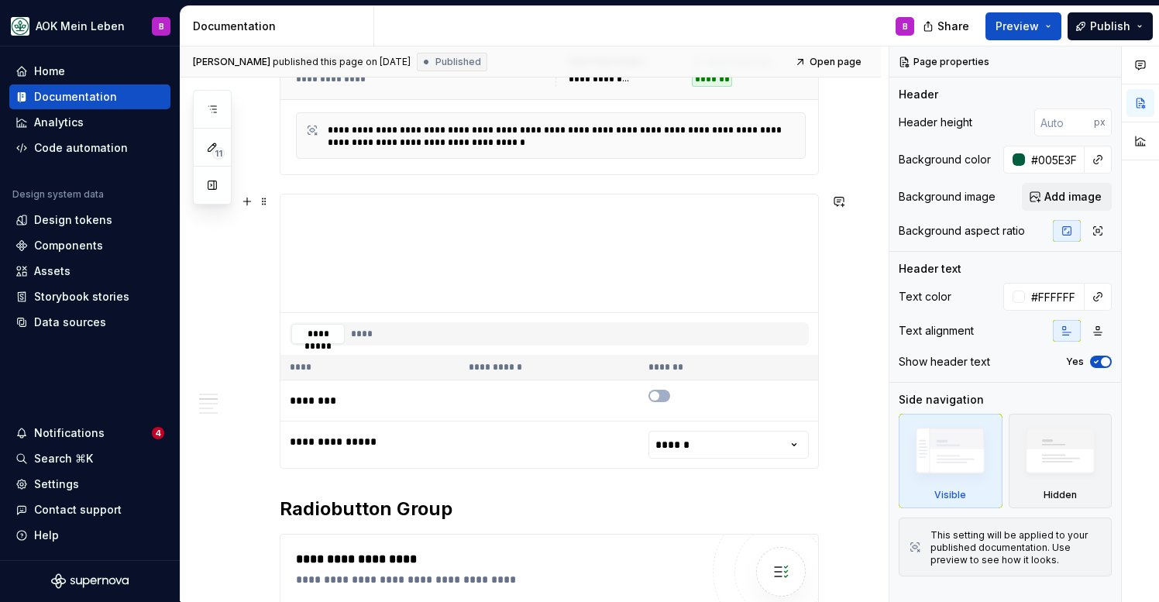
click at [309, 194] on div "**********" at bounding box center [549, 331] width 539 height 275
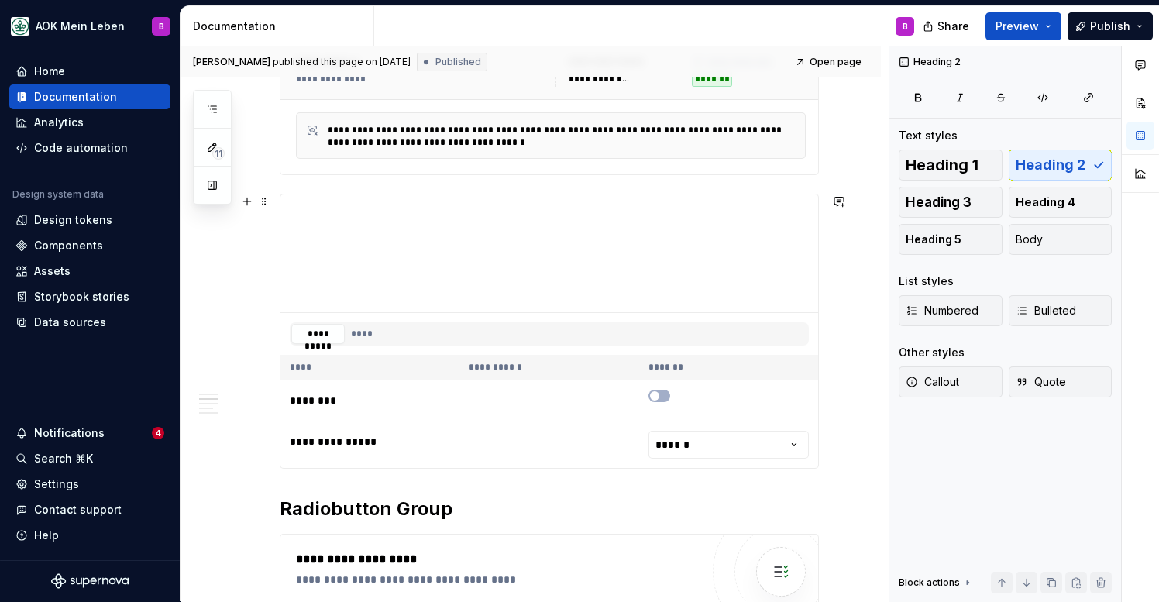
click at [267, 202] on span at bounding box center [264, 202] width 12 height 22
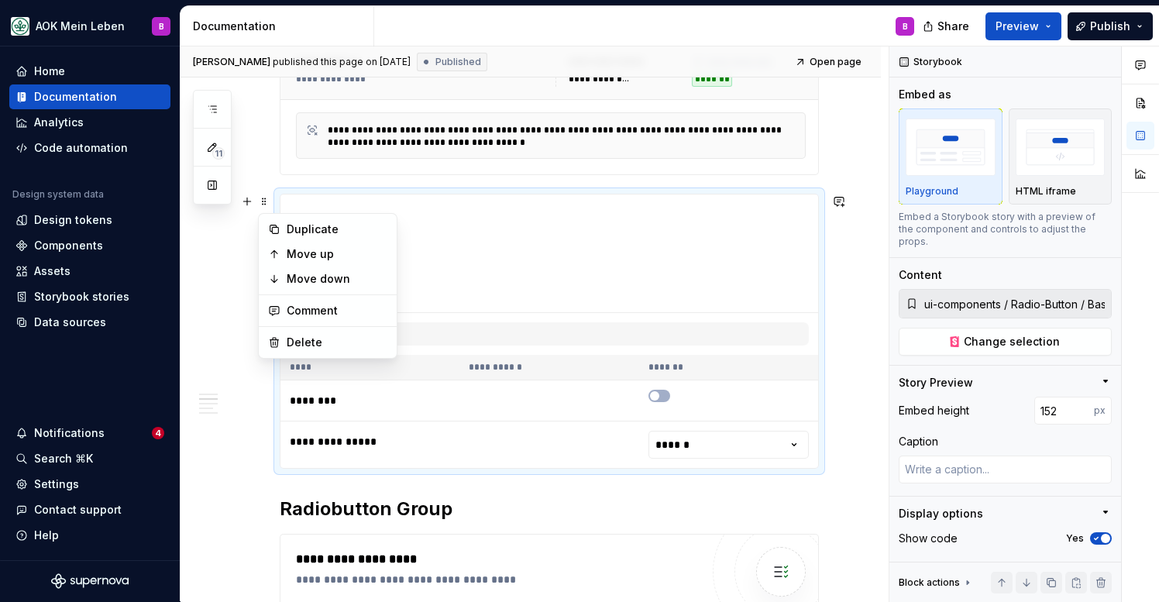
click at [357, 194] on div "**********" at bounding box center [549, 331] width 539 height 275
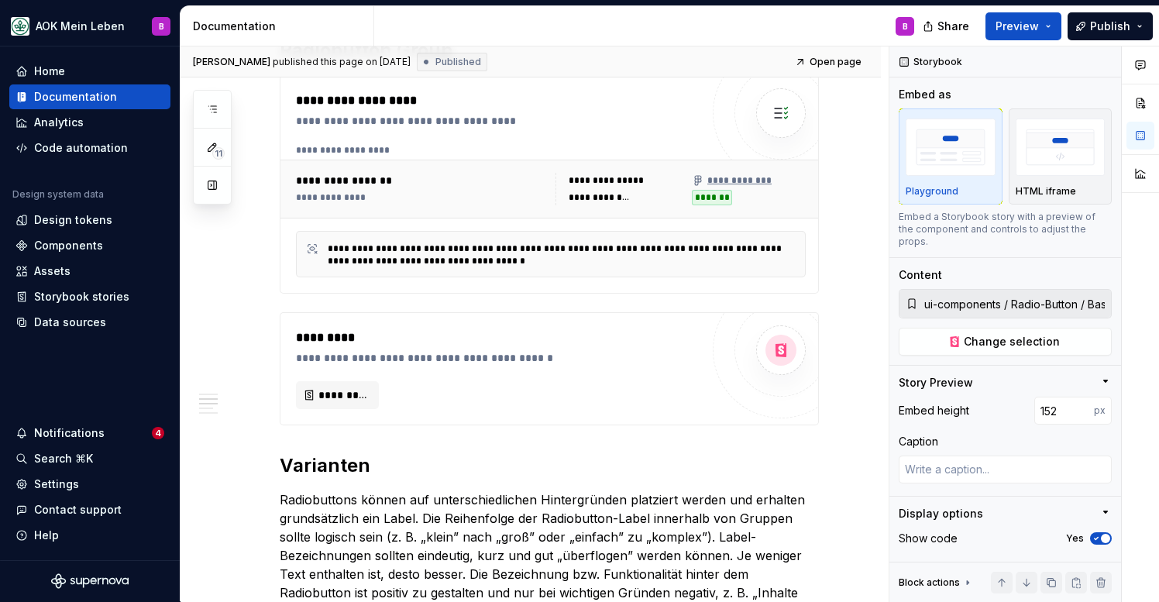
scroll to position [865, 0]
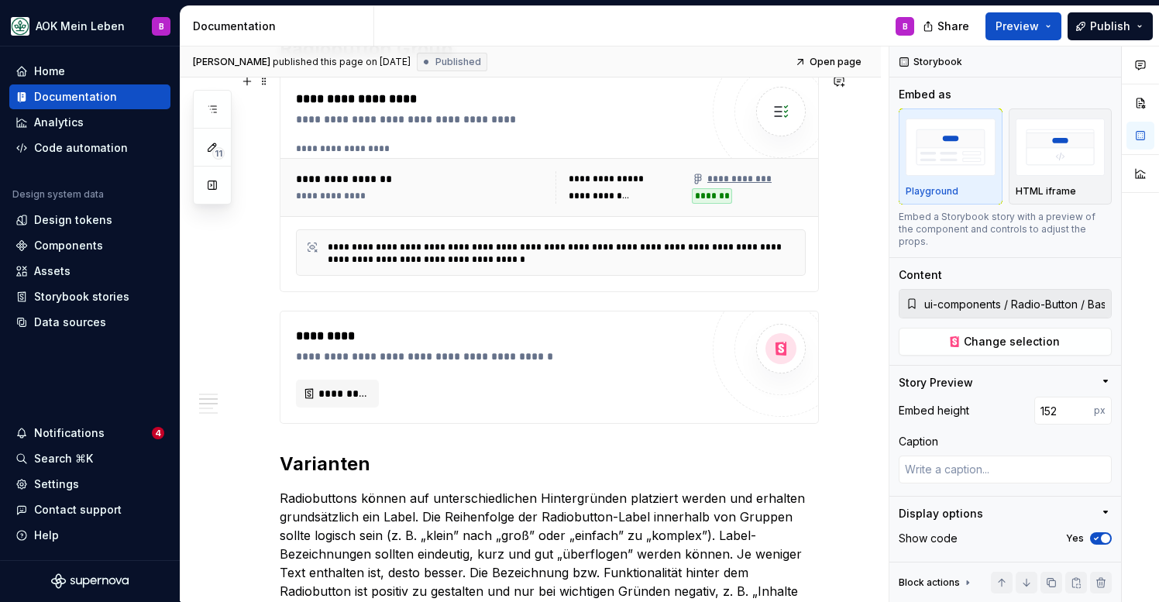
click at [421, 287] on div "**********" at bounding box center [550, 182] width 538 height 217
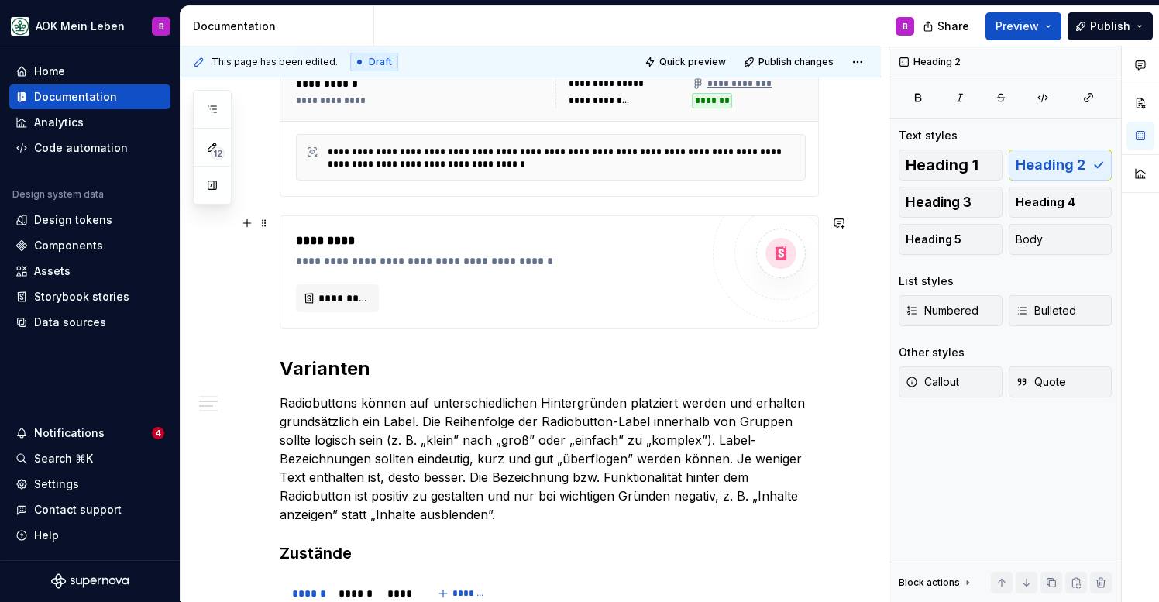
scroll to position [380, 0]
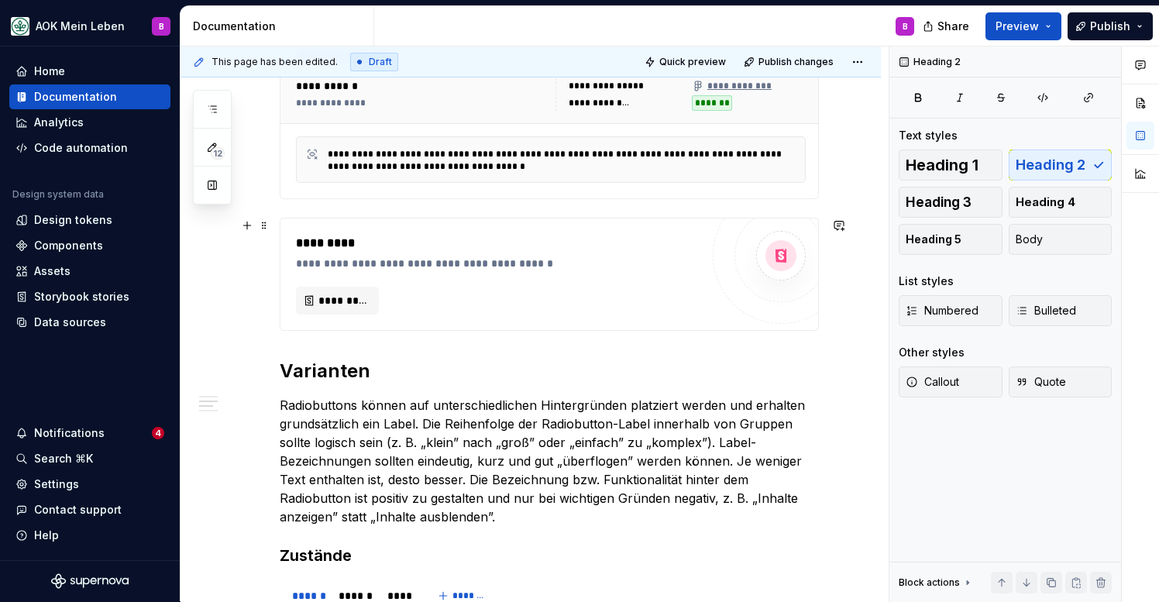
click at [411, 218] on div "**********" at bounding box center [549, 274] width 539 height 113
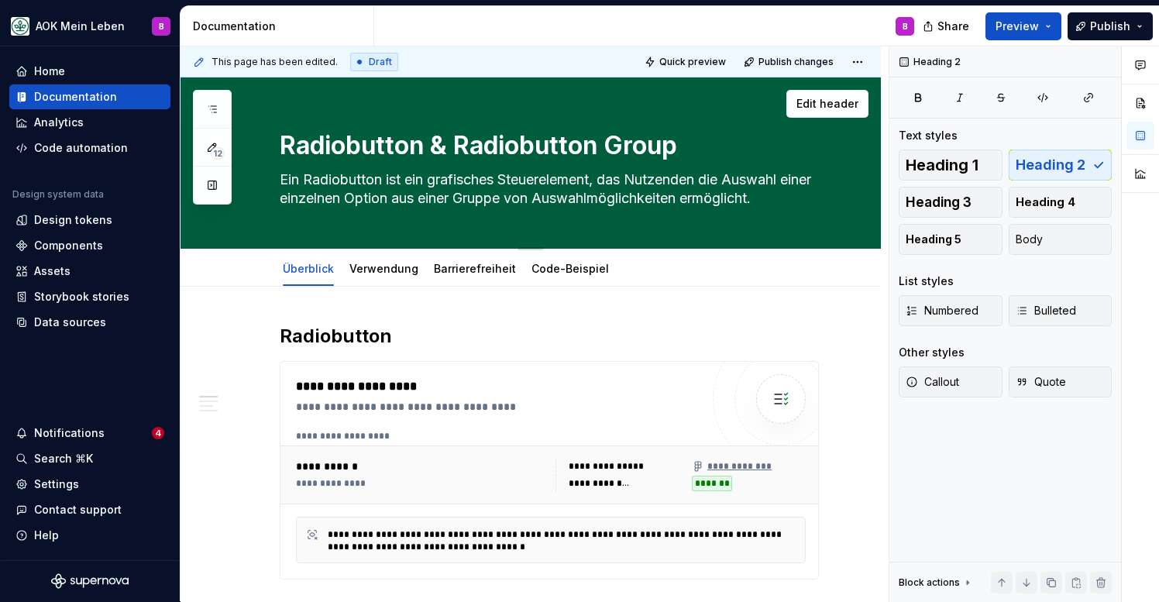
scroll to position [0, 0]
click at [552, 274] on link "Code-Beispiel" at bounding box center [570, 268] width 77 height 13
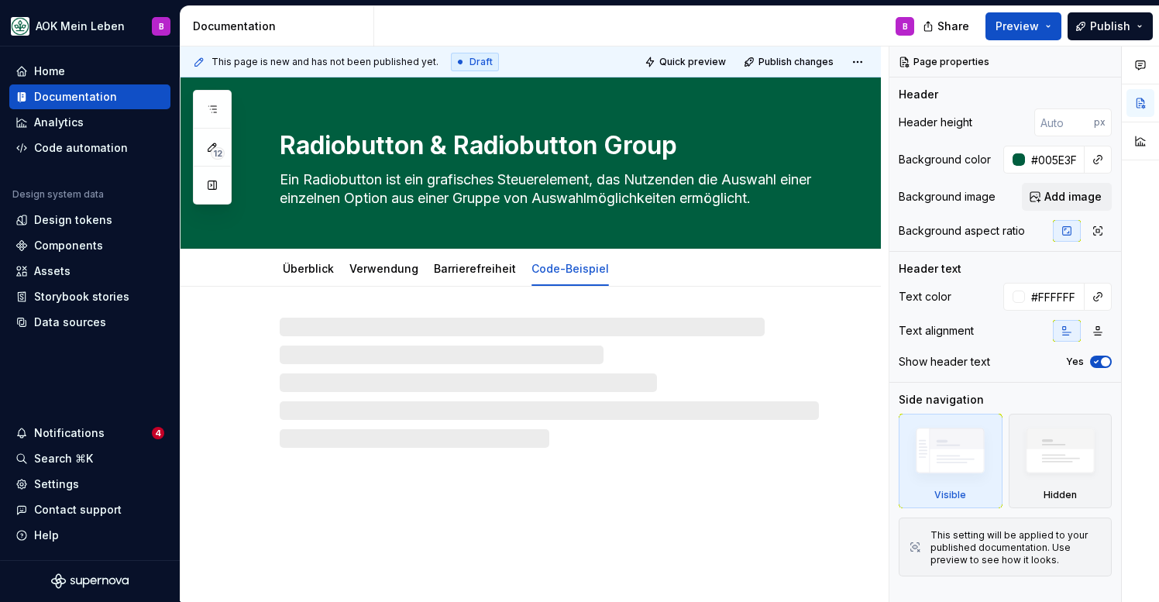
type textarea "*"
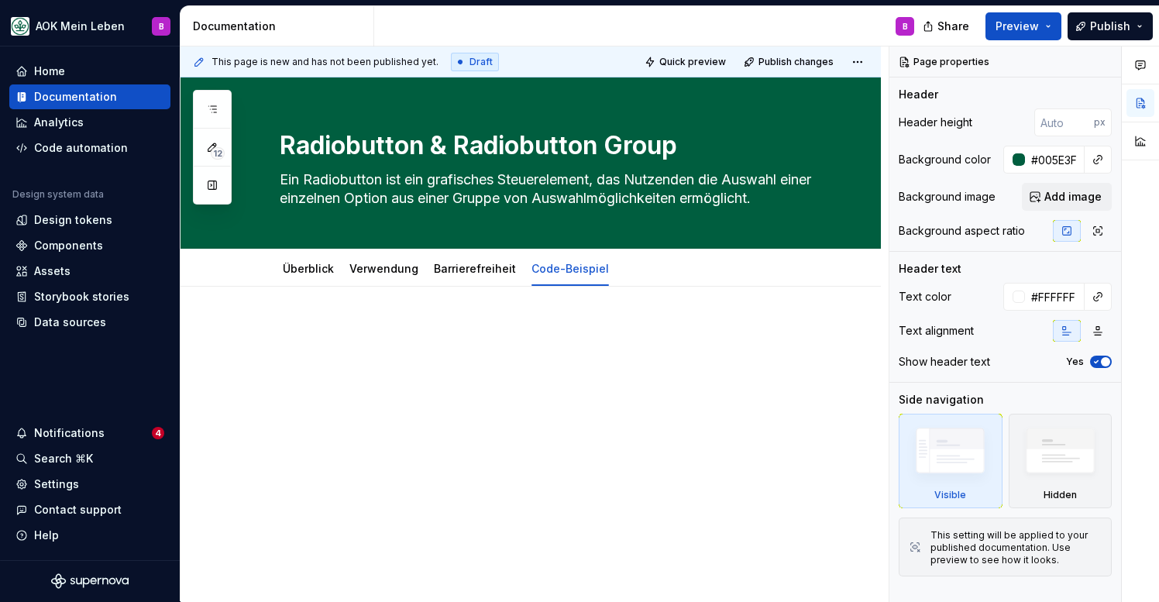
click at [446, 324] on p at bounding box center [549, 333] width 539 height 19
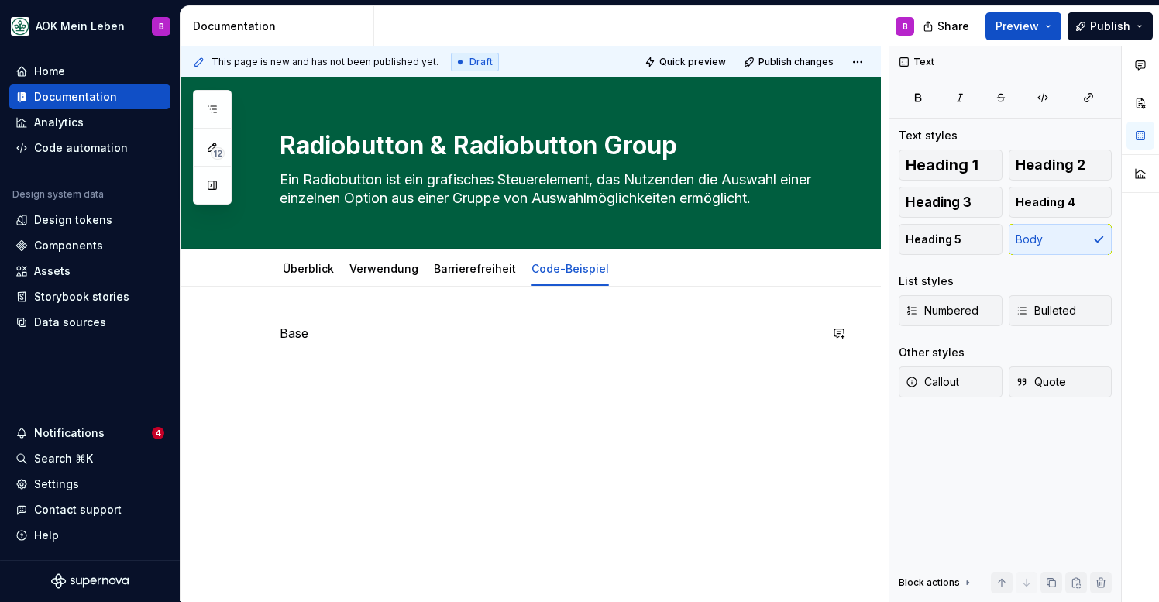
click at [340, 307] on div "Base" at bounding box center [531, 434] width 700 height 295
click at [281, 360] on p "Base" at bounding box center [549, 361] width 539 height 19
click at [336, 339] on p "Base" at bounding box center [549, 333] width 539 height 19
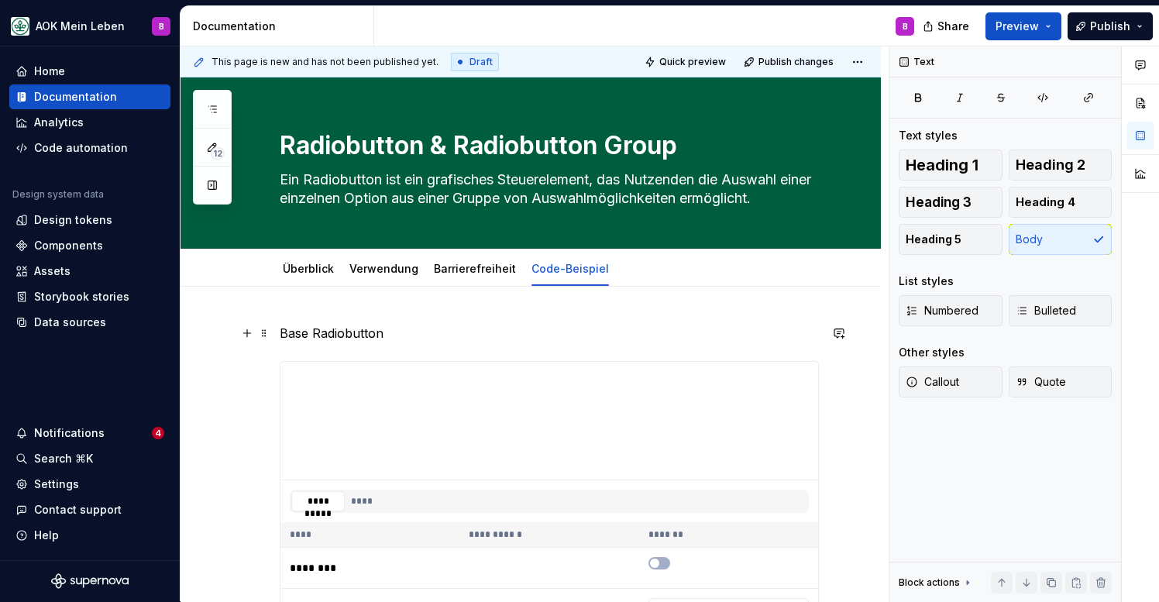
click at [415, 325] on p "Base Radiobutton" at bounding box center [549, 333] width 539 height 19
click at [1024, 170] on span "Heading 2" at bounding box center [1051, 164] width 70 height 15
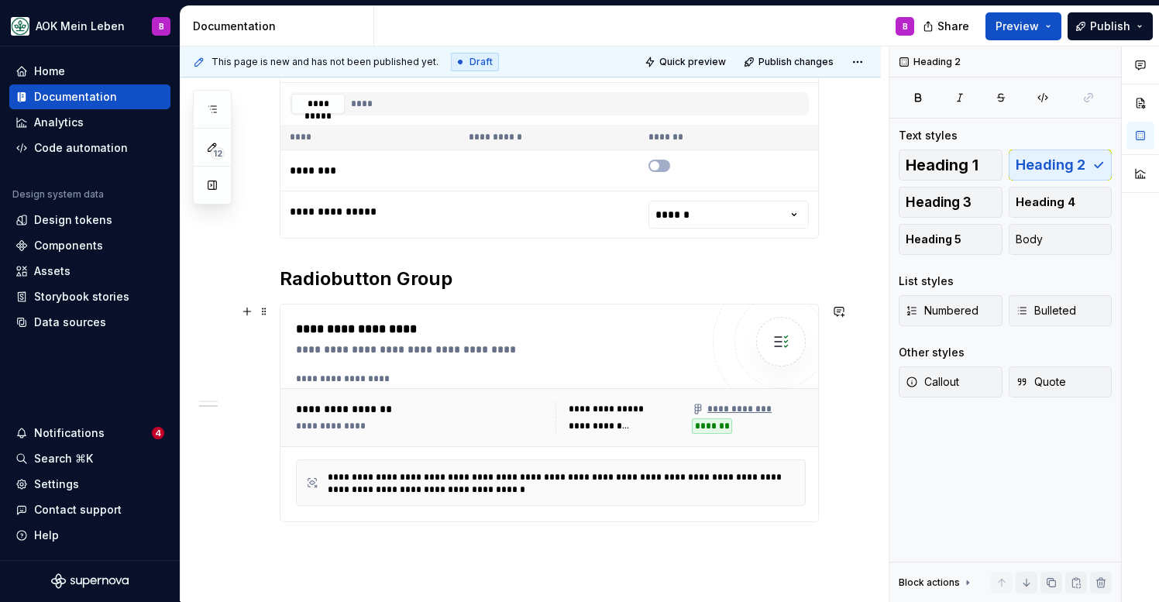
scroll to position [399, 0]
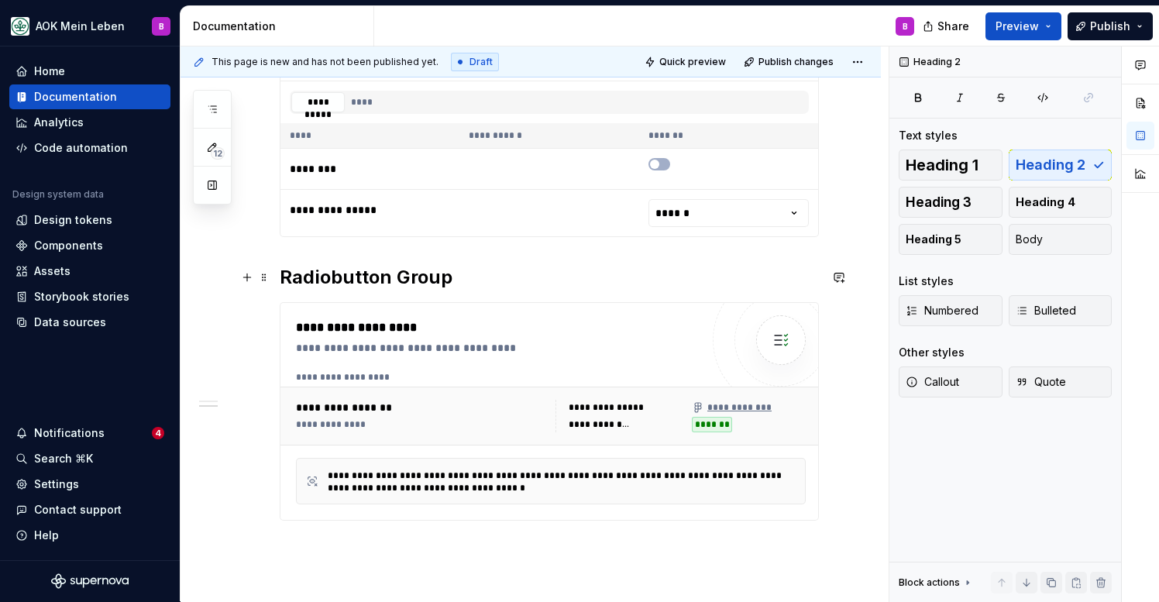
click at [431, 281] on h2 "Radiobutton Group" at bounding box center [549, 277] width 539 height 25
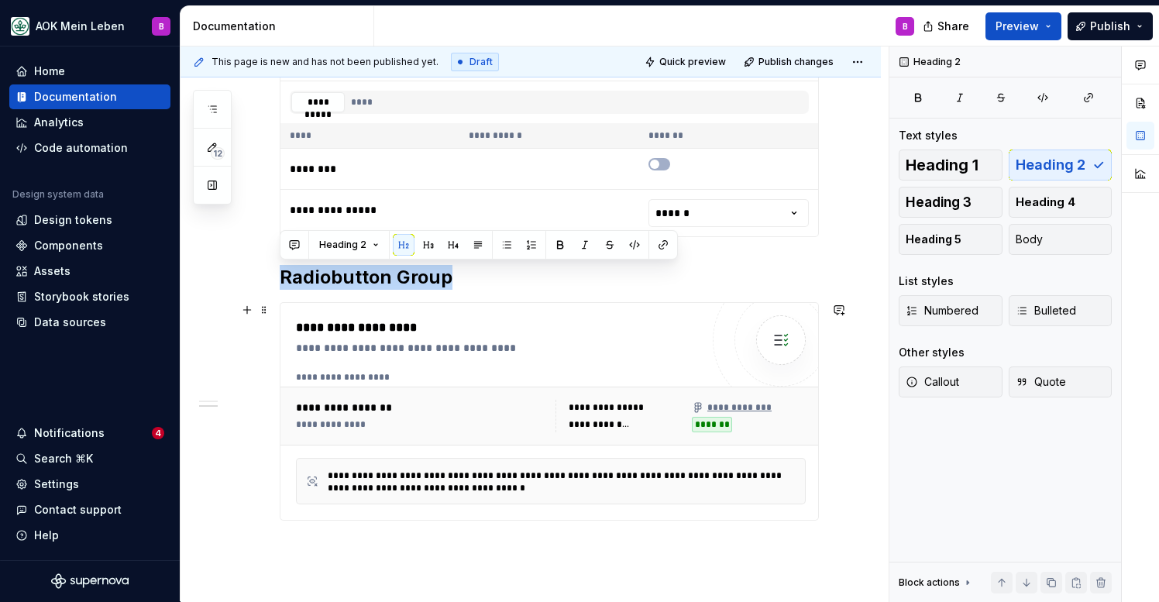
drag, startPoint x: 282, startPoint y: 282, endPoint x: 402, endPoint y: 497, distance: 246.6
click at [402, 497] on div "**********" at bounding box center [549, 223] width 539 height 596
click at [398, 517] on div "**********" at bounding box center [550, 411] width 538 height 217
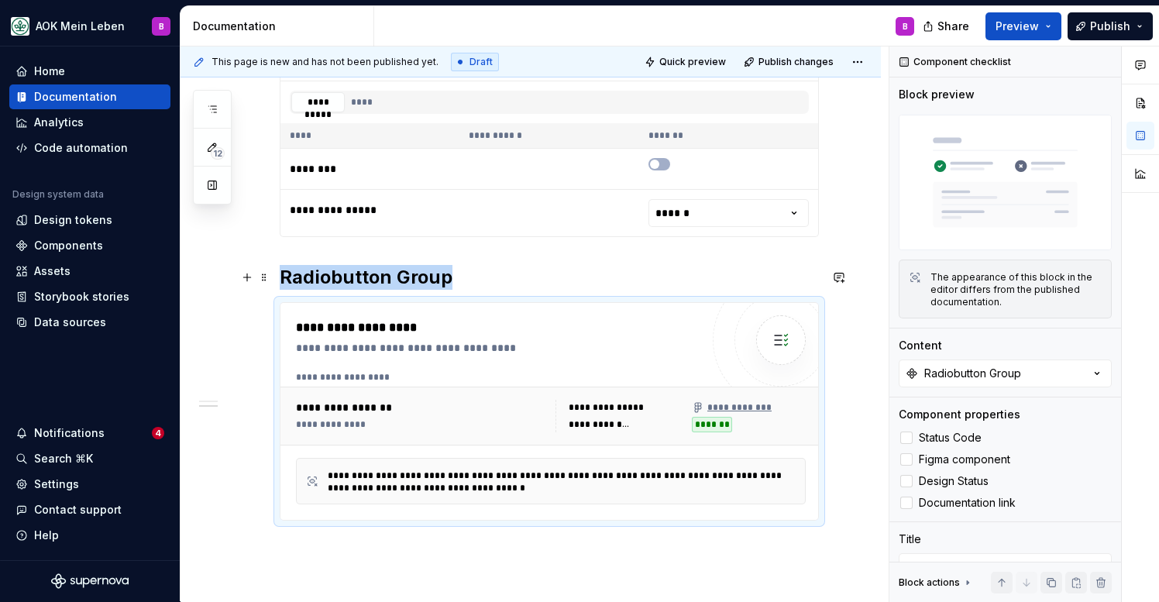
drag, startPoint x: 459, startPoint y: 279, endPoint x: 443, endPoint y: 280, distance: 15.5
click at [443, 280] on h2 "Radiobutton Group" at bounding box center [549, 277] width 539 height 25
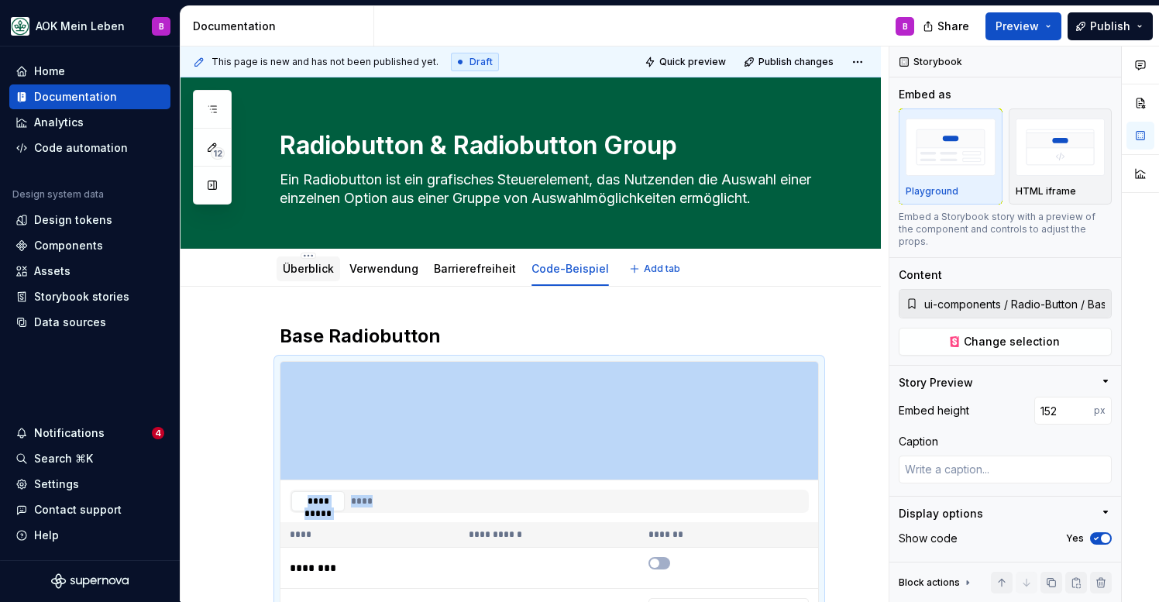
scroll to position [0, 0]
click at [295, 273] on link "Überblick" at bounding box center [308, 268] width 51 height 13
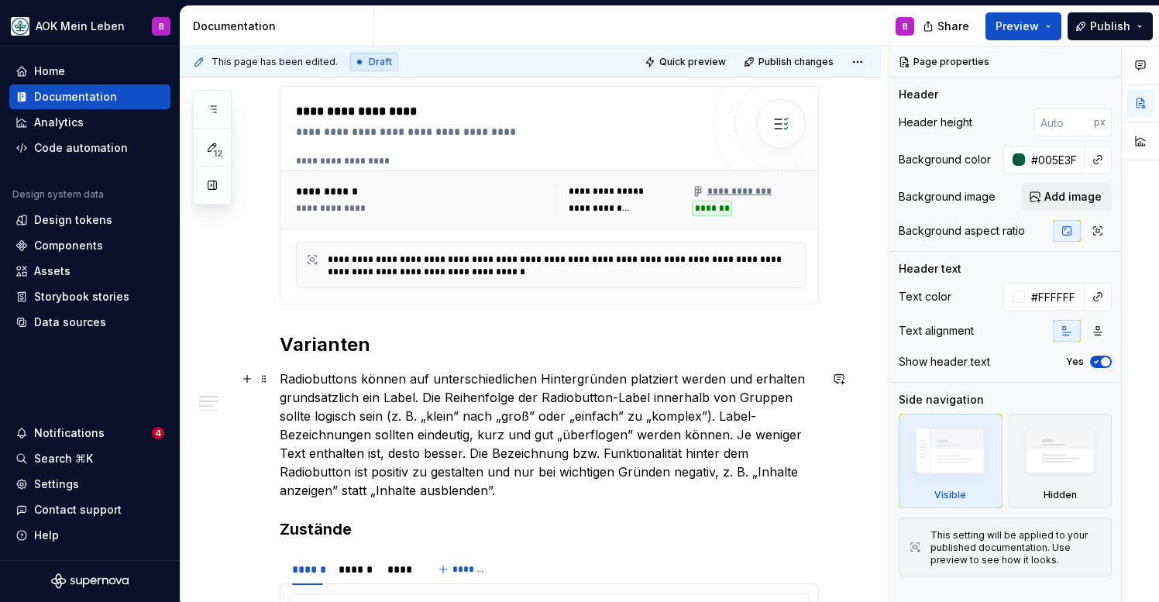
scroll to position [284, 0]
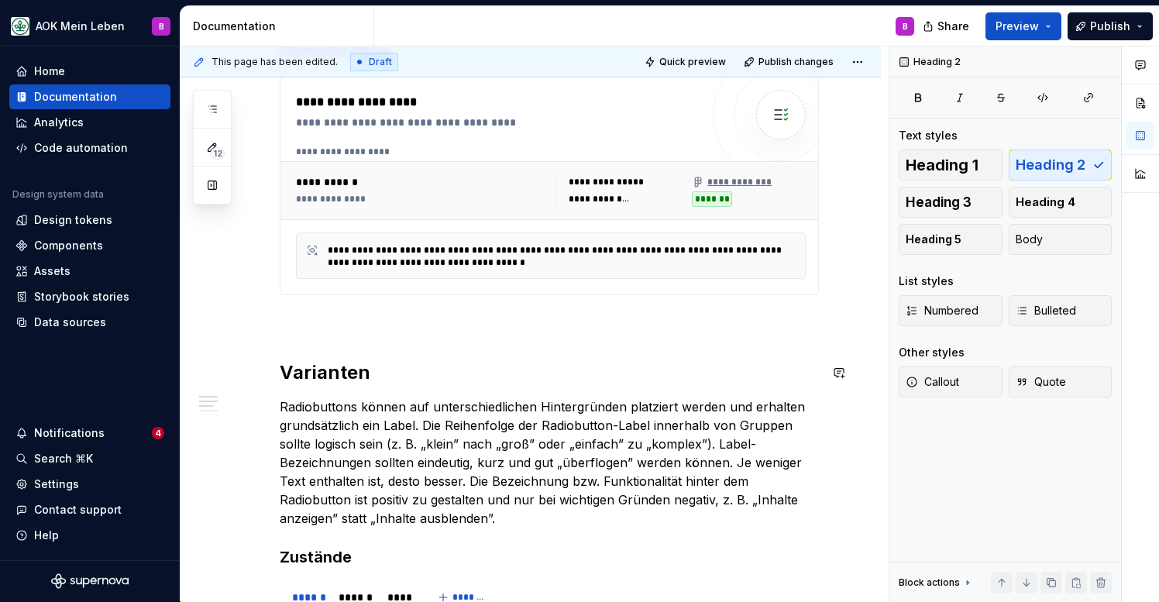
click at [292, 318] on p at bounding box center [549, 323] width 539 height 19
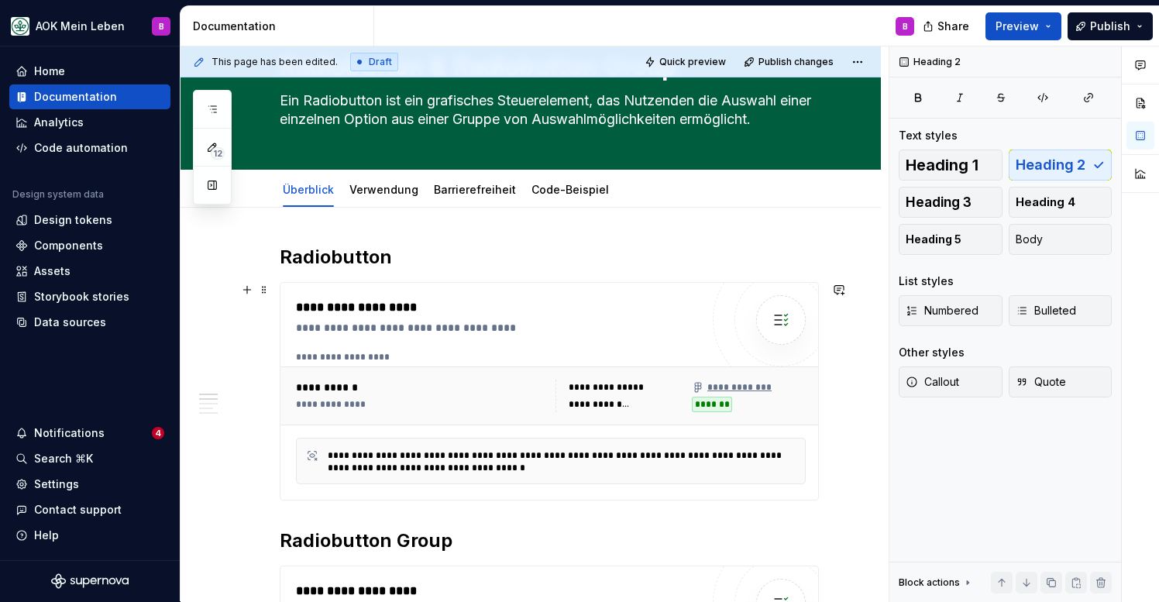
scroll to position [15, 0]
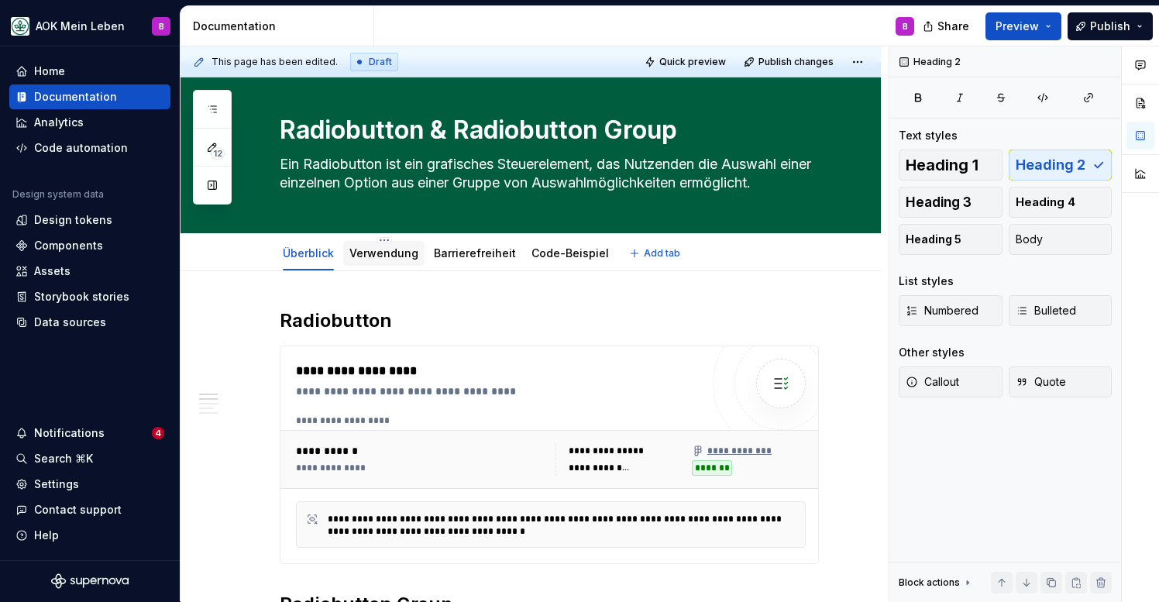
click at [384, 259] on link "Verwendung" at bounding box center [383, 252] width 69 height 13
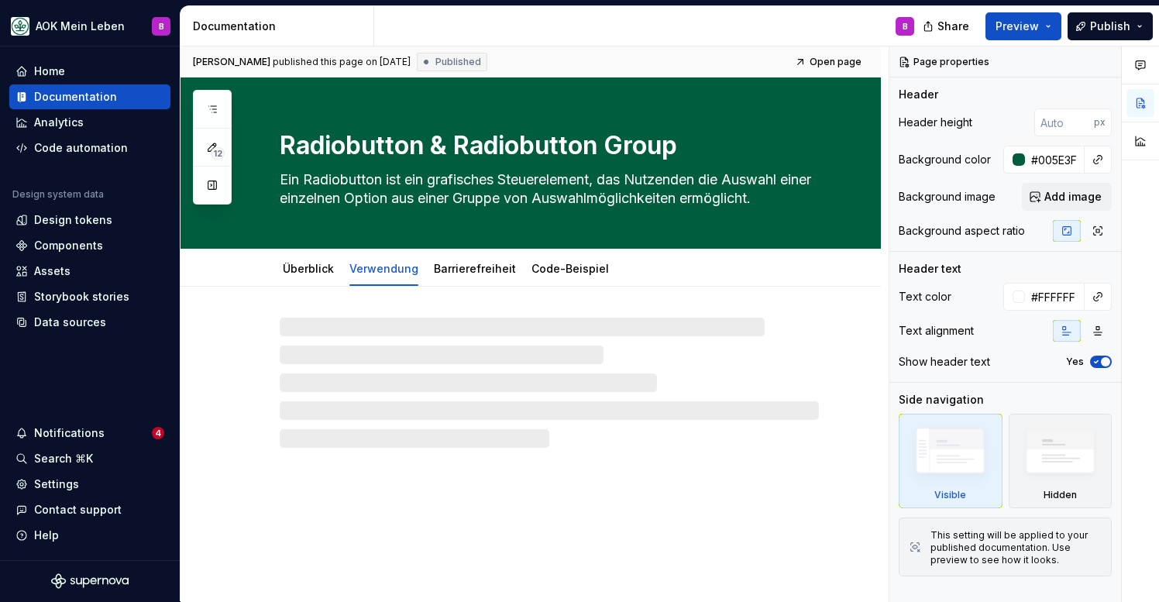
type textarea "*"
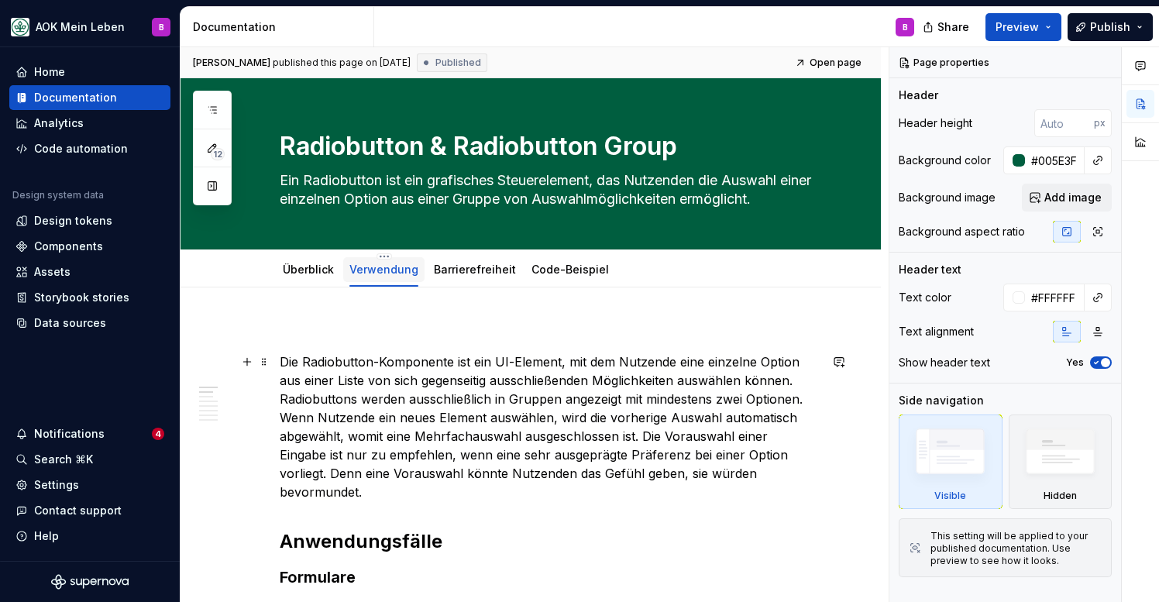
scroll to position [1, 0]
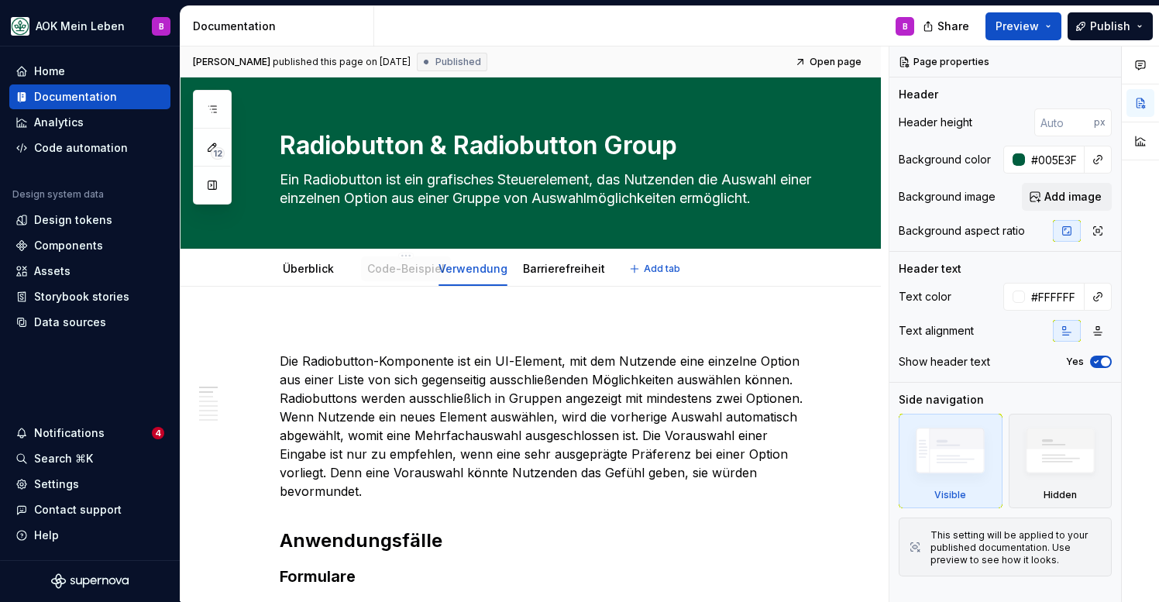
drag, startPoint x: 537, startPoint y: 272, endPoint x: 371, endPoint y: 284, distance: 166.2
click at [371, 274] on link "Code-Beispiel" at bounding box center [387, 268] width 77 height 13
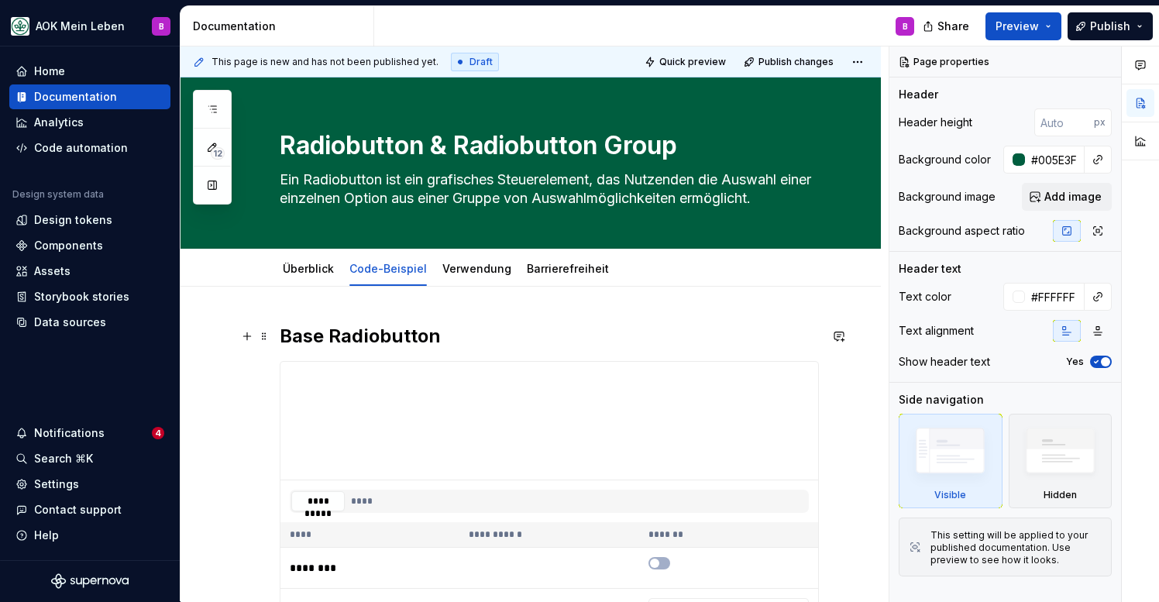
type textarea "*"
click at [309, 339] on h2 "Base Radiobutton" at bounding box center [549, 336] width 539 height 25
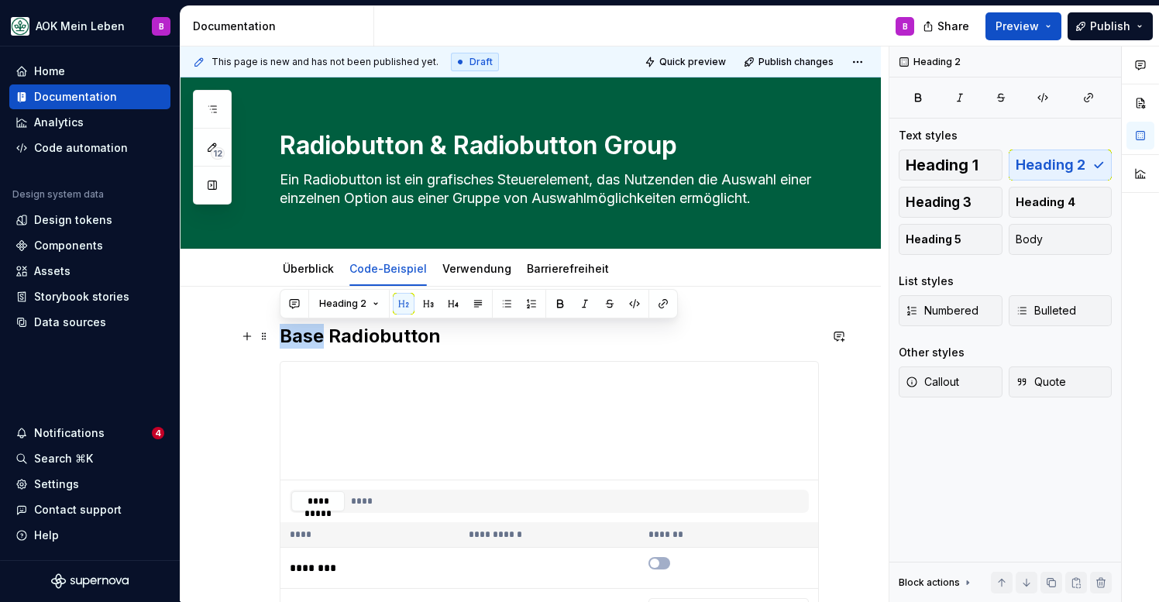
click at [309, 339] on h2 "Base Radiobutton" at bounding box center [549, 336] width 539 height 25
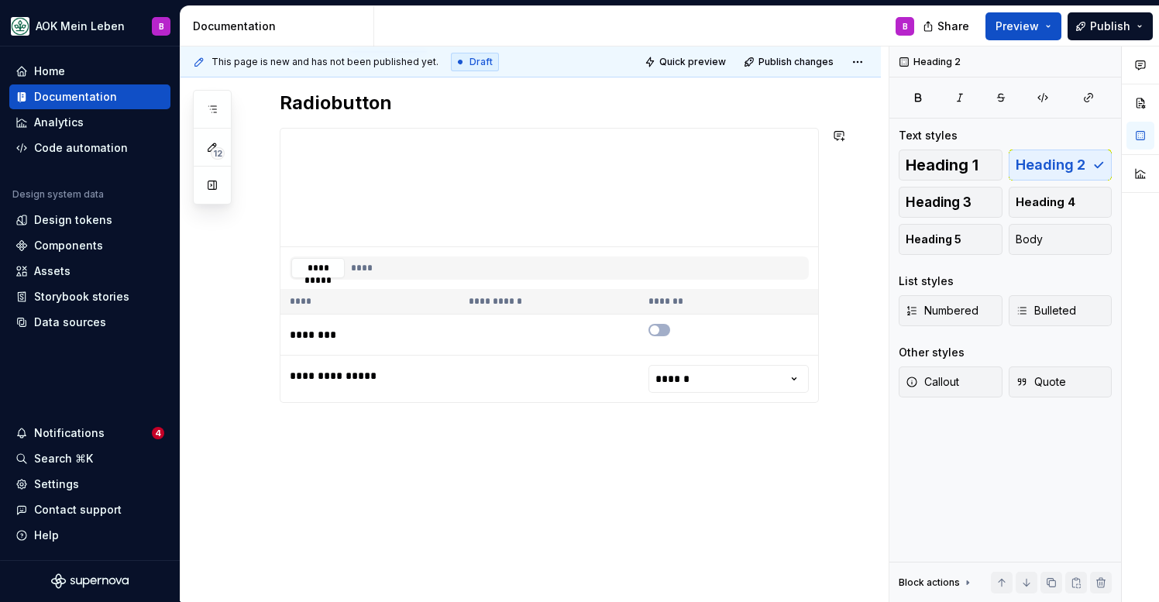
scroll to position [233, 0]
click at [364, 425] on div "**********" at bounding box center [531, 327] width 700 height 549
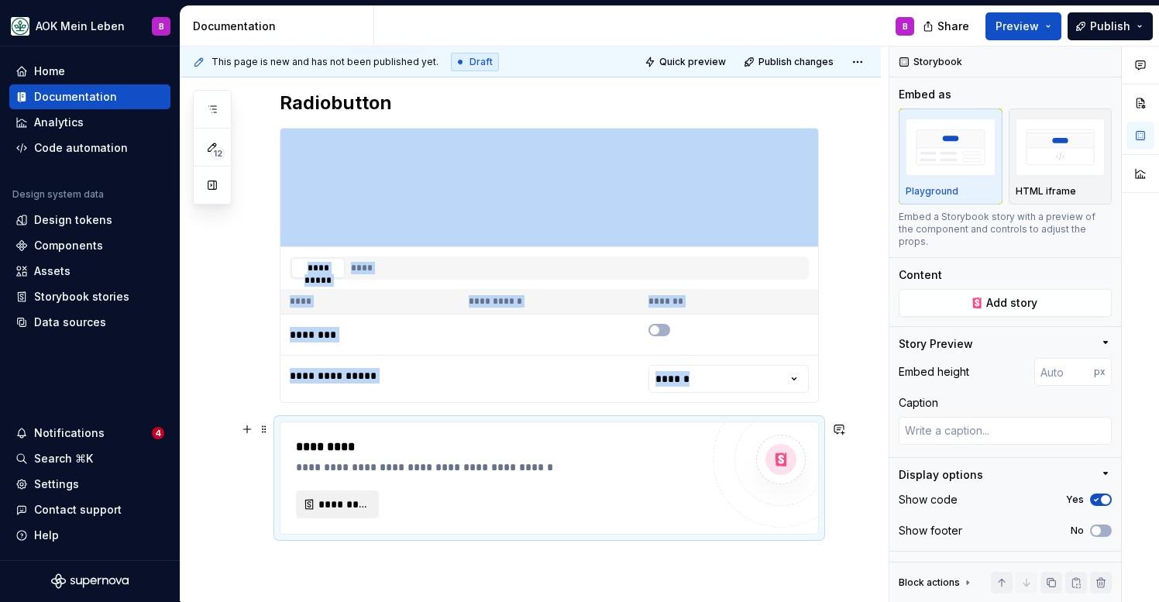
click at [350, 507] on span "*********" at bounding box center [343, 504] width 50 height 15
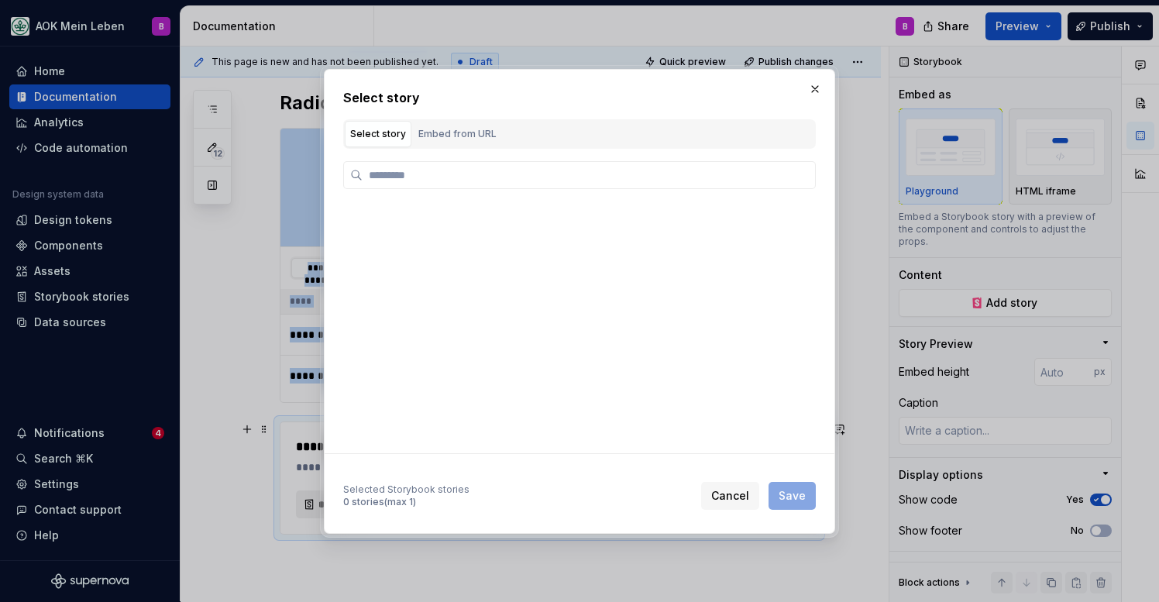
type textarea "*"
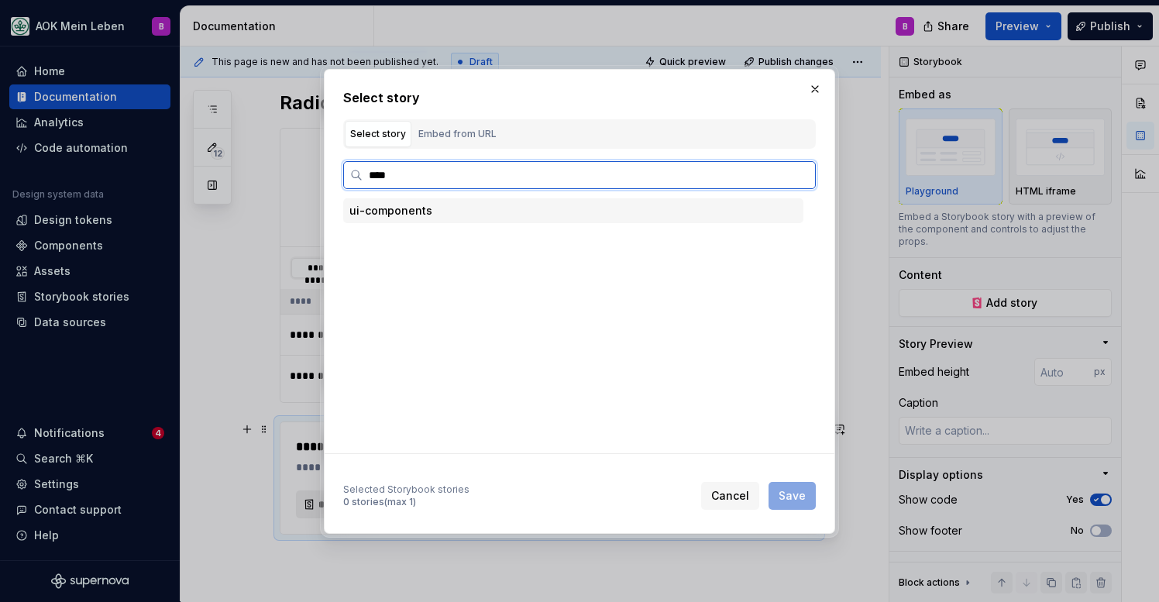
type input "*****"
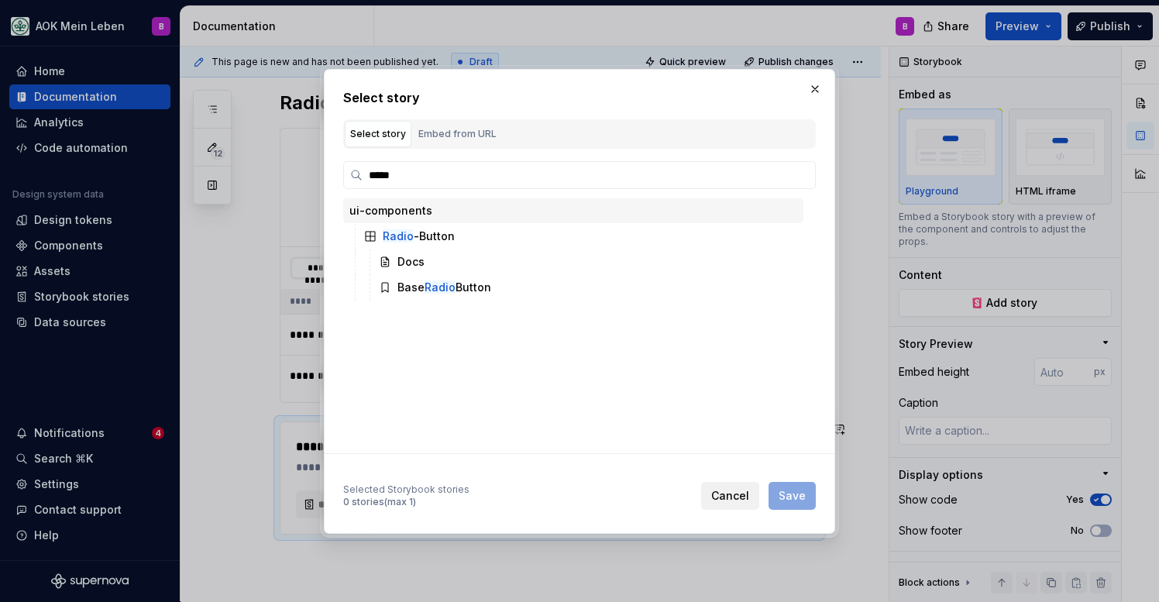
click at [722, 491] on span "Cancel" at bounding box center [730, 495] width 38 height 15
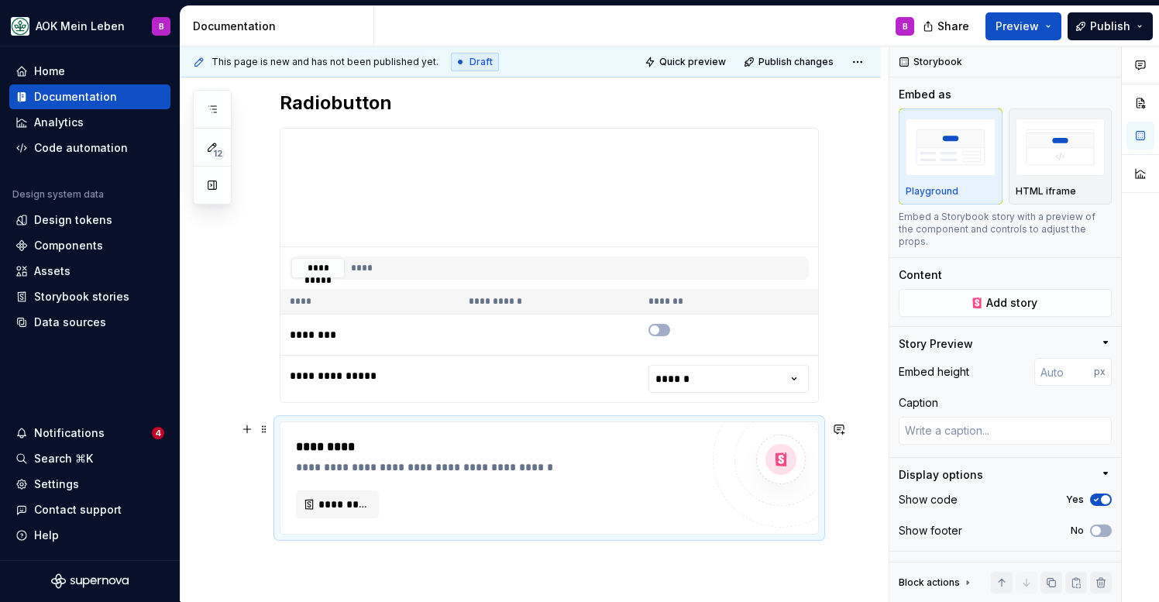
click at [404, 422] on div "**********" at bounding box center [549, 478] width 539 height 113
type textarea "*"
type input "152"
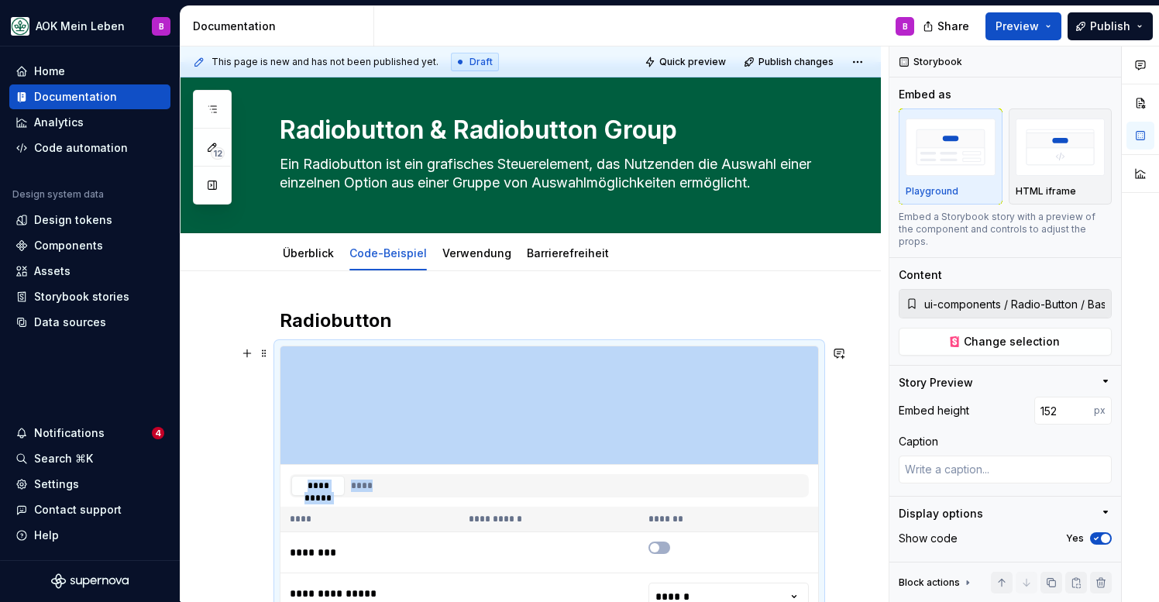
scroll to position [11, 0]
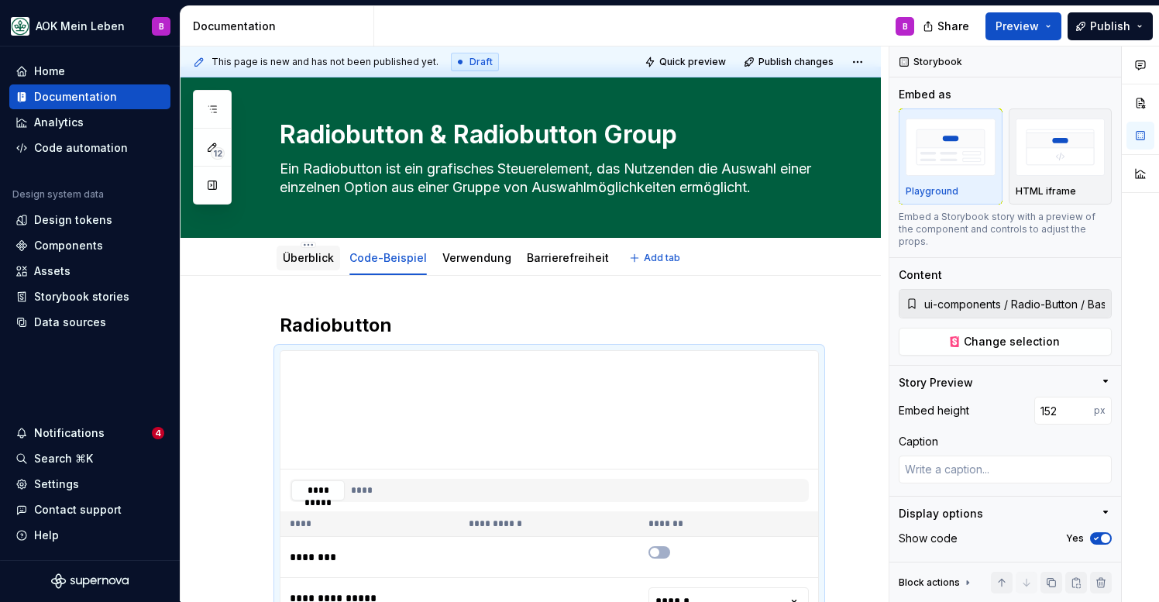
click at [308, 270] on div "Überblick" at bounding box center [309, 258] width 64 height 28
click at [305, 262] on link "Überblick" at bounding box center [308, 257] width 51 height 13
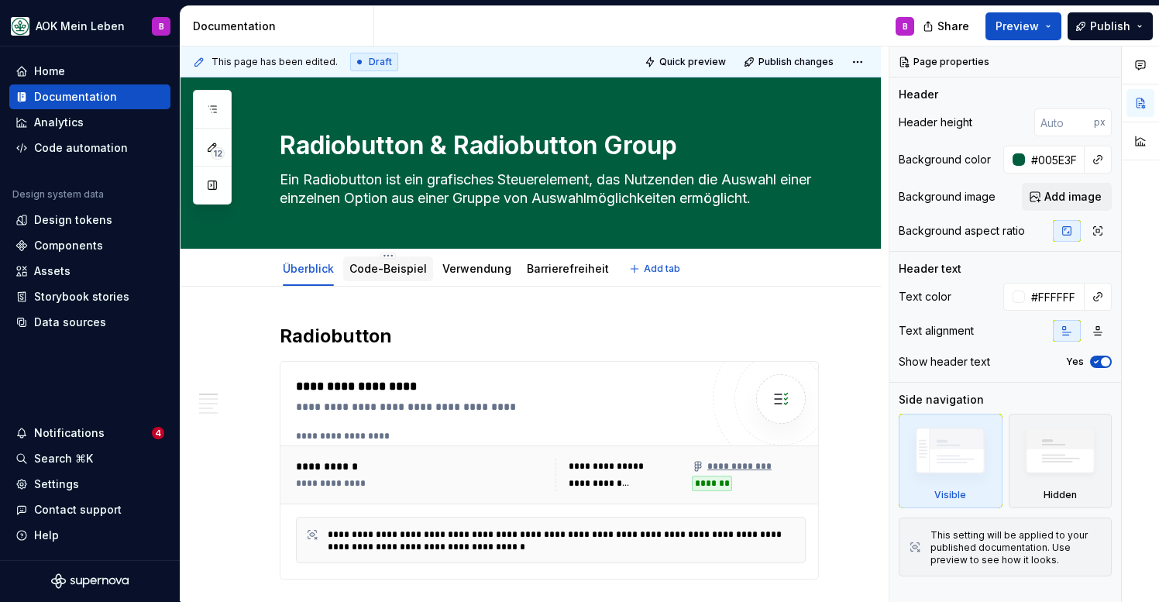
click at [391, 276] on div "Code-Beispiel" at bounding box center [387, 268] width 77 height 15
click at [370, 268] on link "Code-Beispiel" at bounding box center [387, 268] width 77 height 13
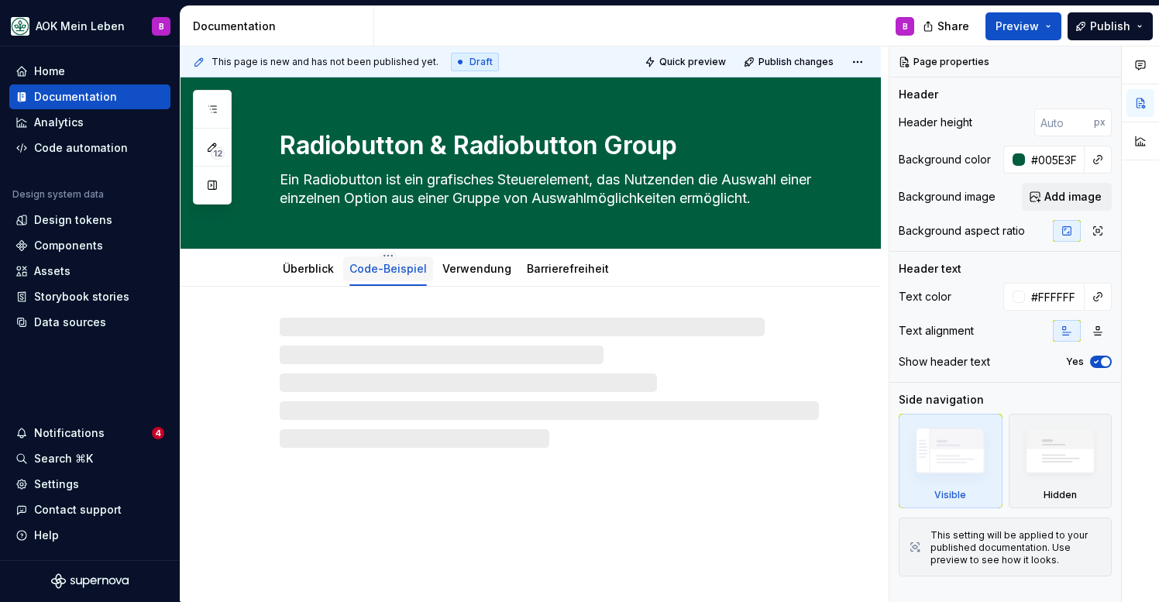
type textarea "*"
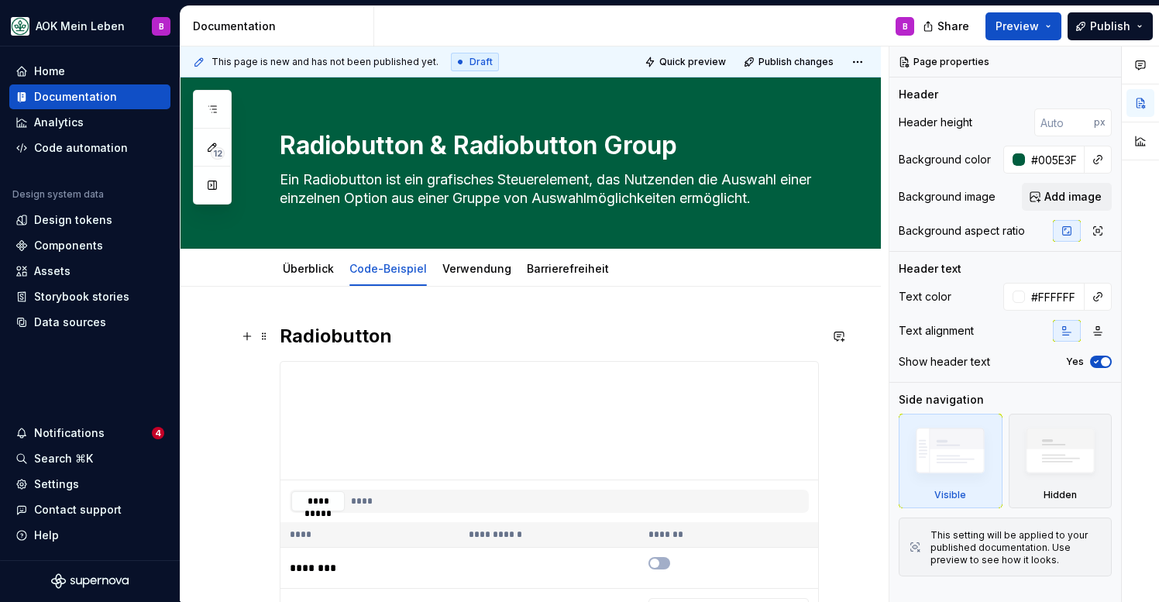
click at [282, 333] on h2 "Radiobutton" at bounding box center [549, 336] width 539 height 25
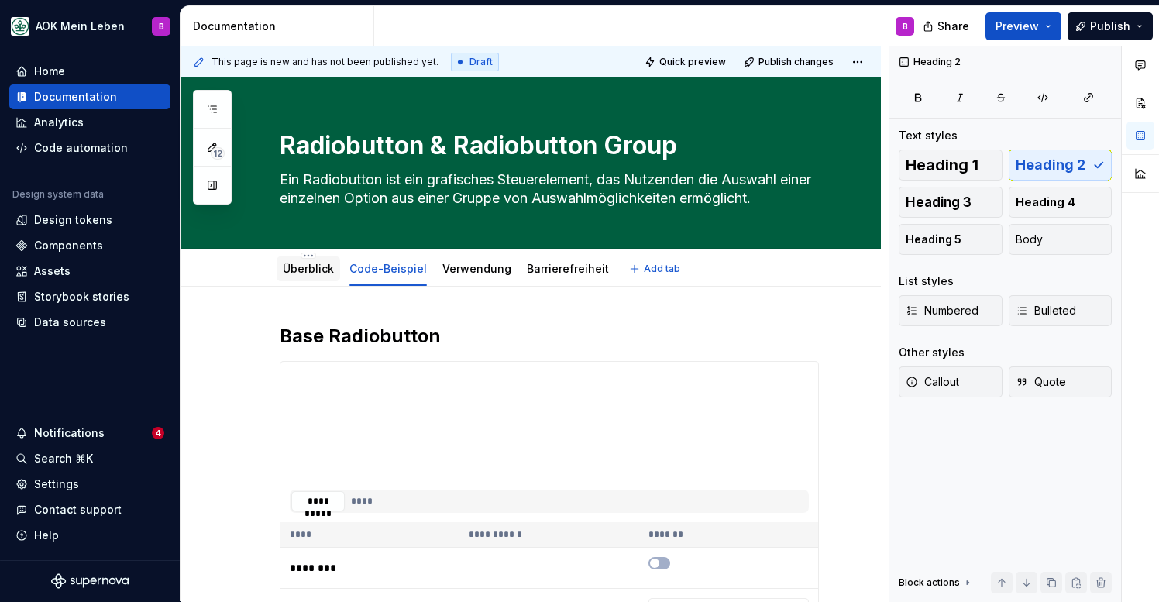
click at [311, 260] on div "Überblick" at bounding box center [308, 269] width 51 height 19
click at [311, 275] on div "Überblick" at bounding box center [308, 268] width 51 height 15
click at [318, 274] on link "Überblick" at bounding box center [308, 268] width 51 height 13
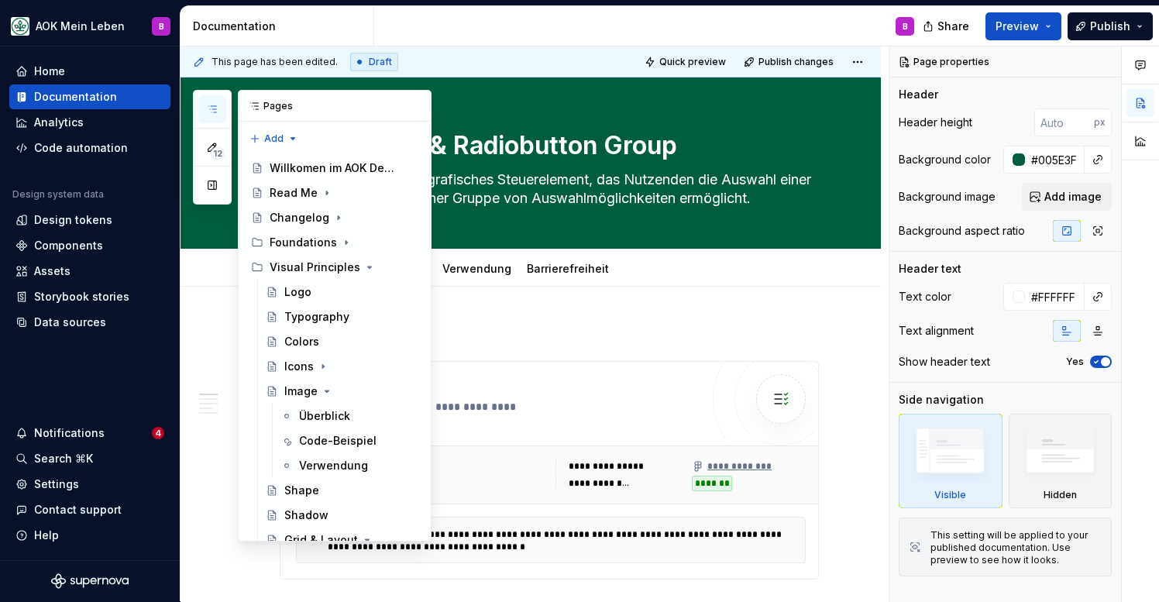
click at [214, 108] on icon "button" at bounding box center [212, 109] width 12 height 12
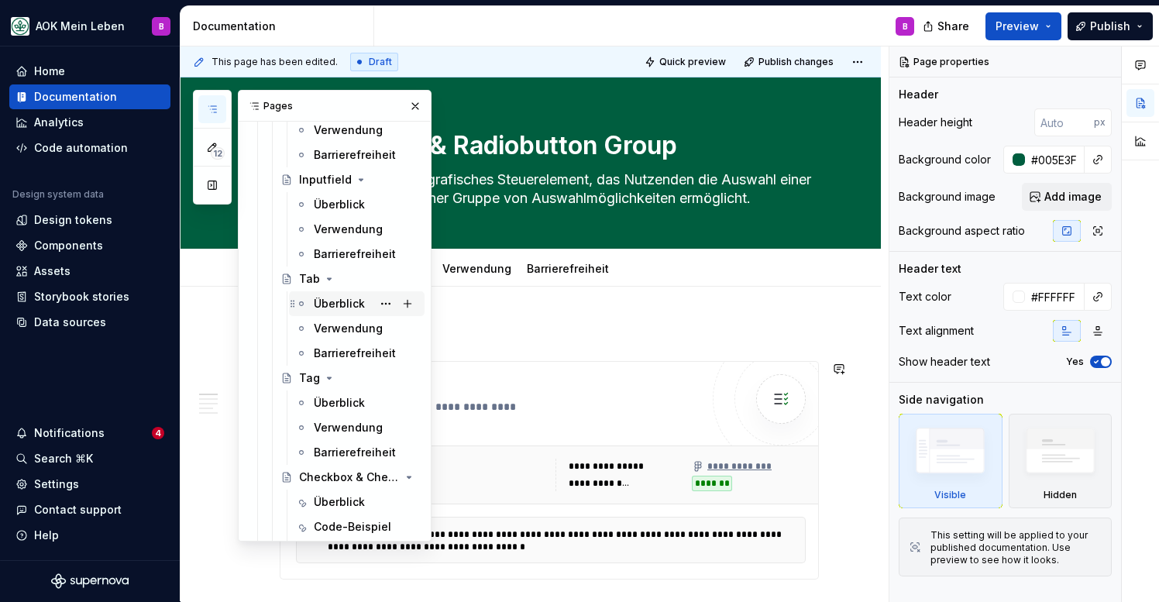
scroll to position [1686, 0]
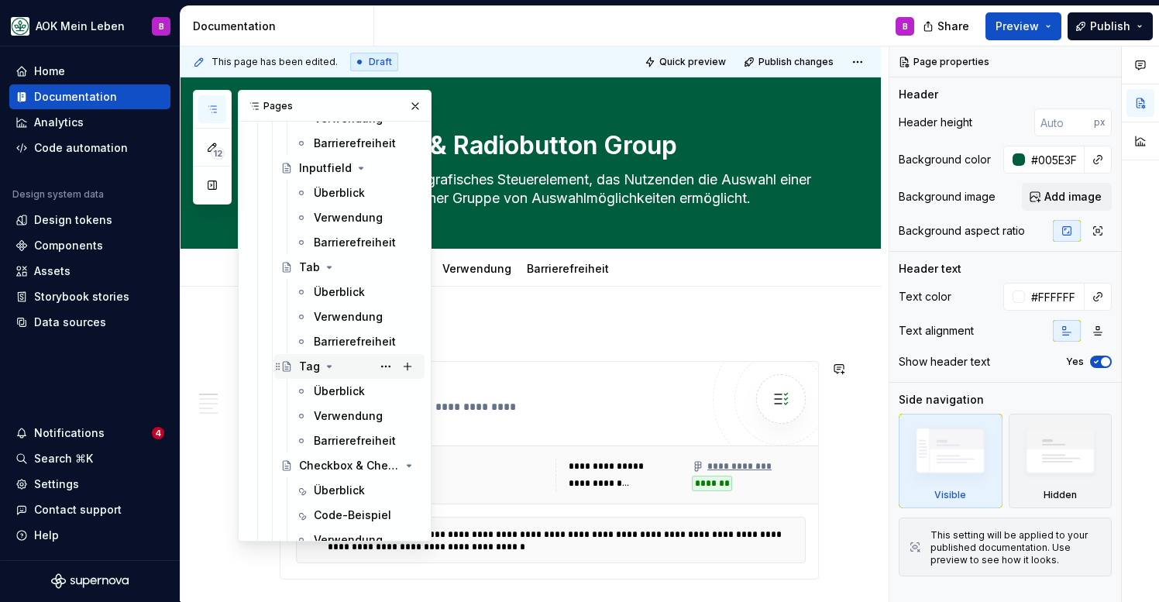
click at [308, 374] on div "Tag" at bounding box center [358, 367] width 119 height 22
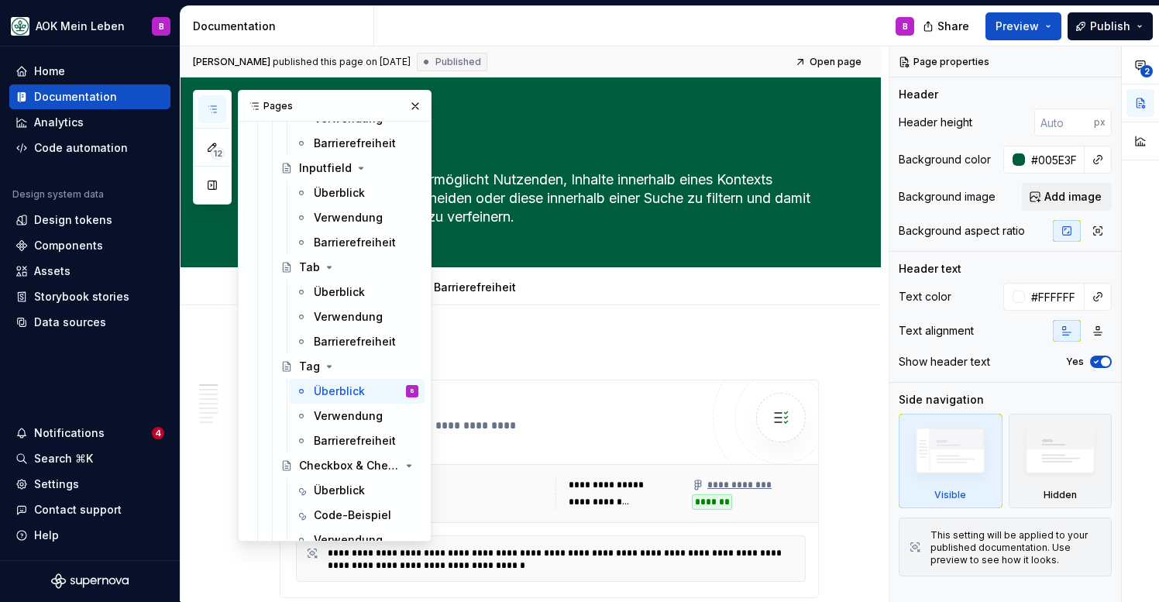
click at [209, 112] on icon "button" at bounding box center [212, 109] width 12 height 12
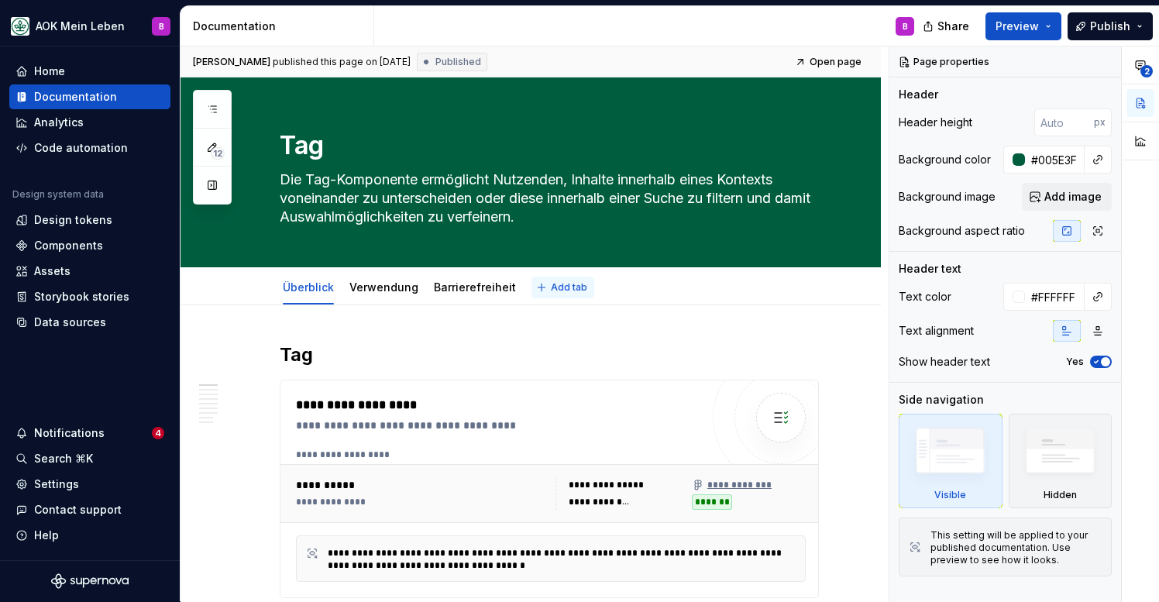
click at [565, 283] on span "Add tab" at bounding box center [569, 287] width 36 height 12
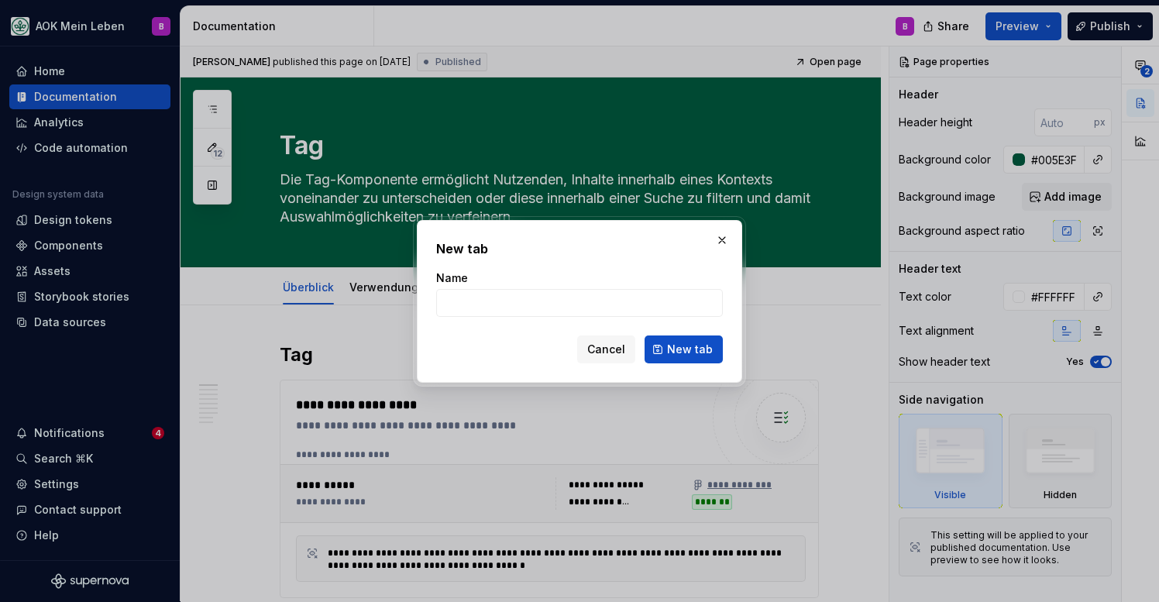
type textarea "*"
type input "Code"
type textarea "*"
type input "Code-Beispiel"
click at [685, 343] on span "New tab" at bounding box center [690, 349] width 46 height 15
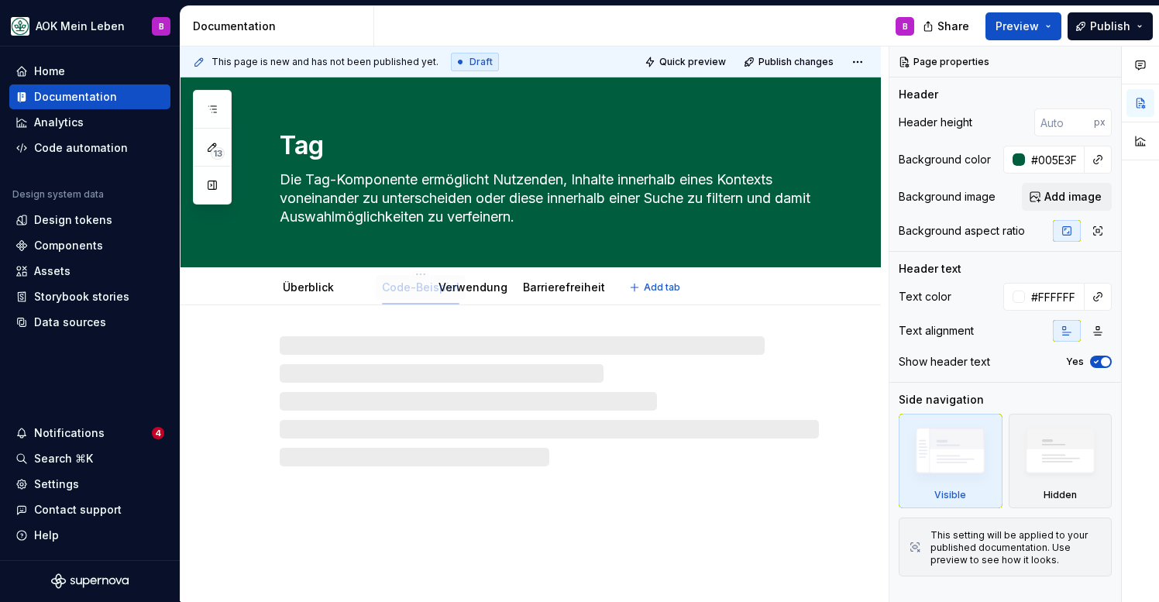
drag, startPoint x: 533, startPoint y: 291, endPoint x: 384, endPoint y: 290, distance: 149.6
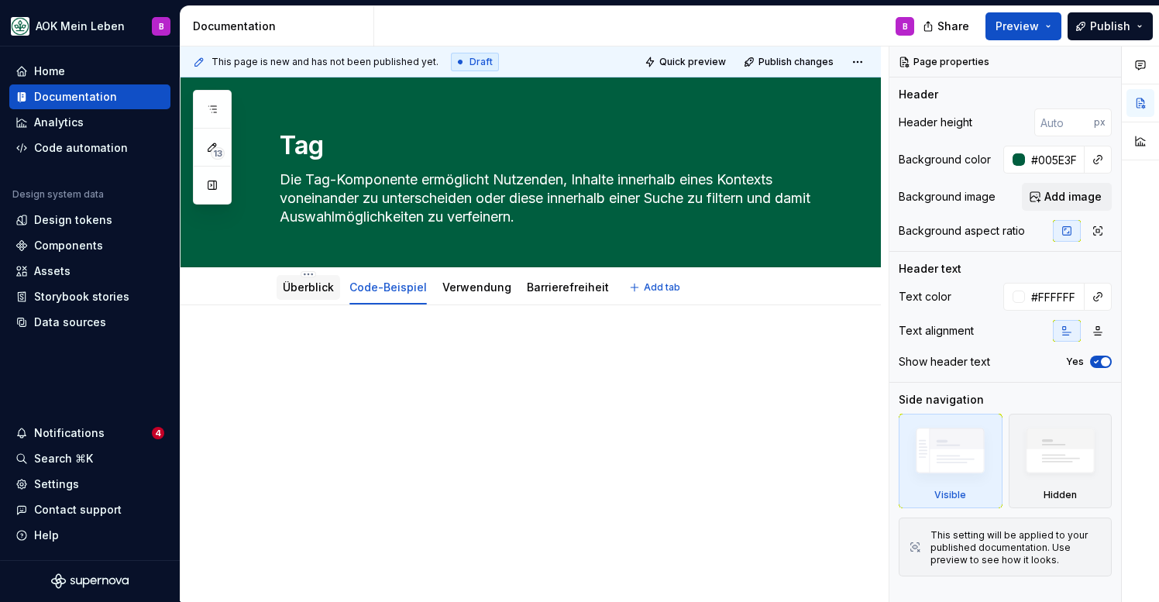
click at [294, 281] on link "Überblick" at bounding box center [308, 287] width 51 height 13
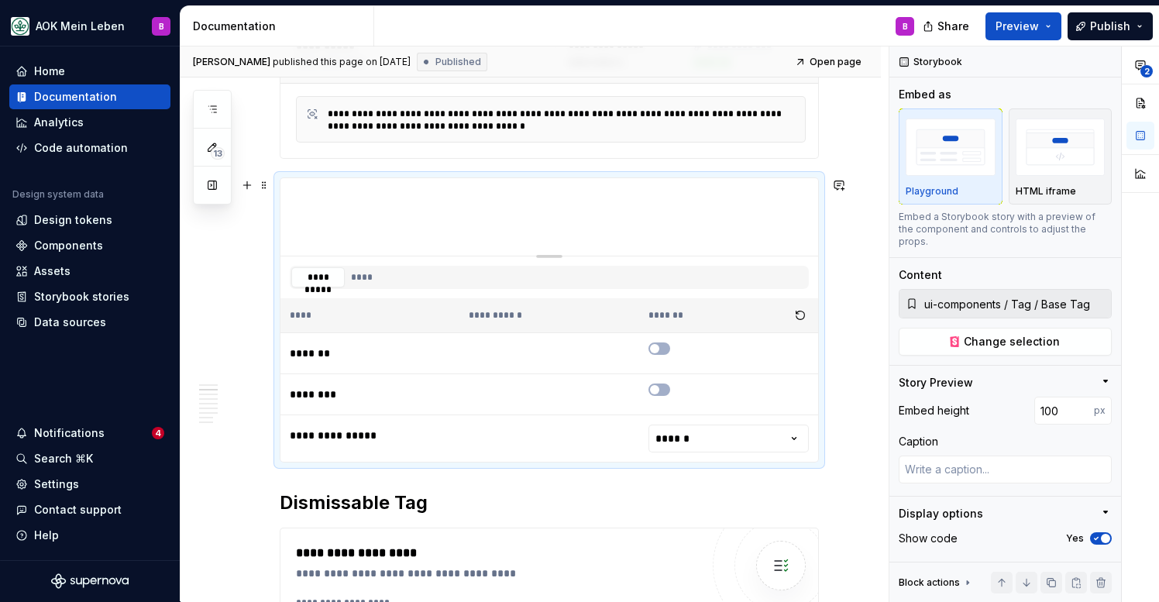
scroll to position [420, 0]
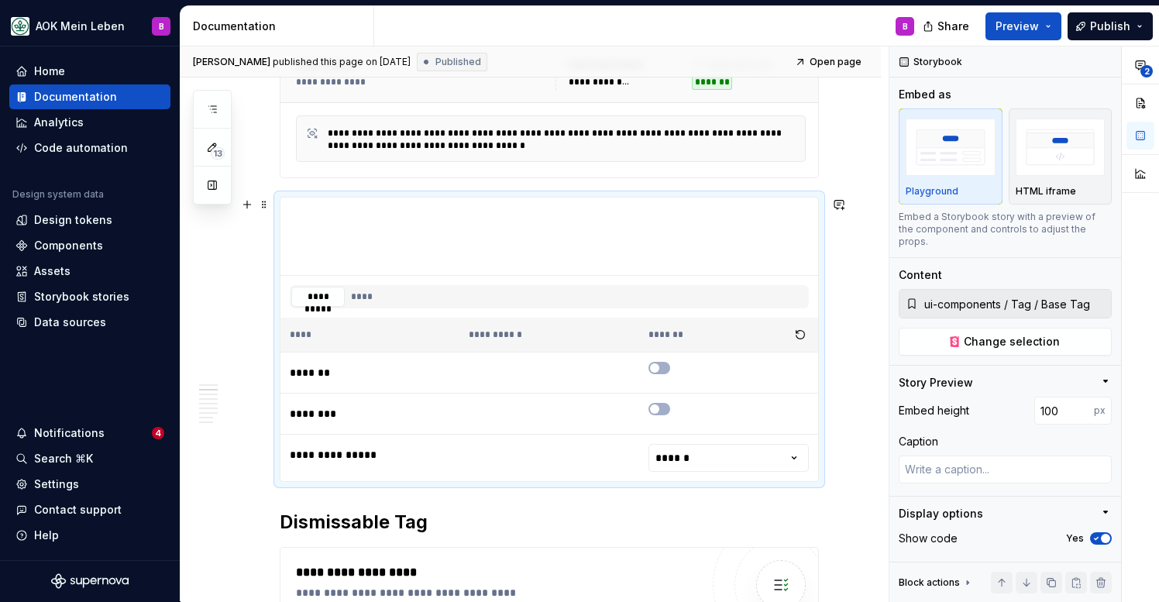
click at [324, 197] on div "**********" at bounding box center [549, 339] width 539 height 285
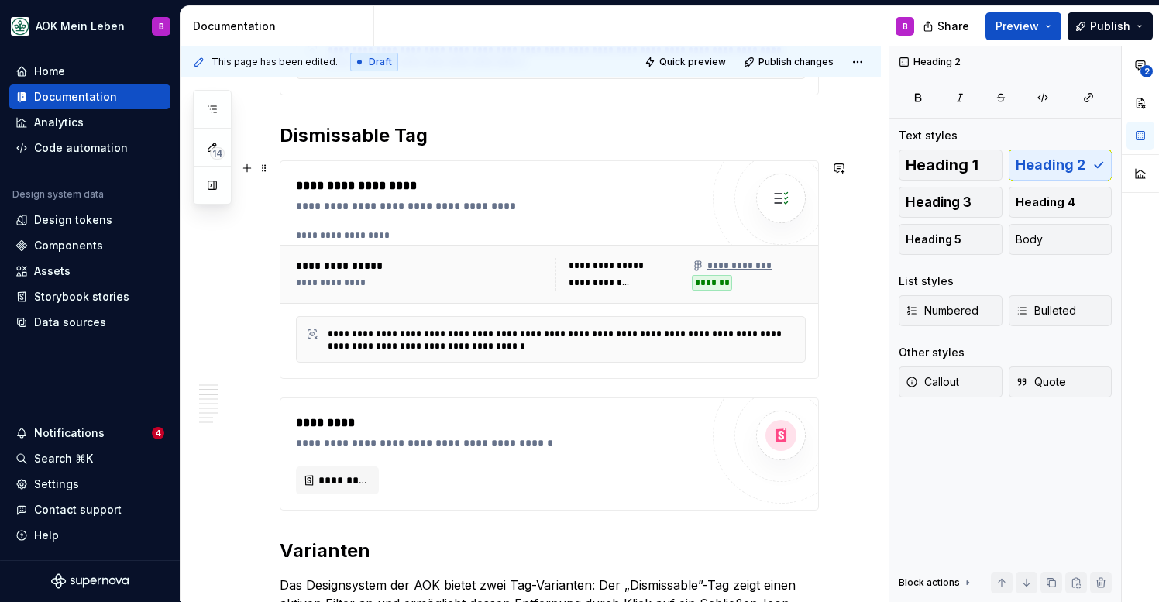
scroll to position [521, 0]
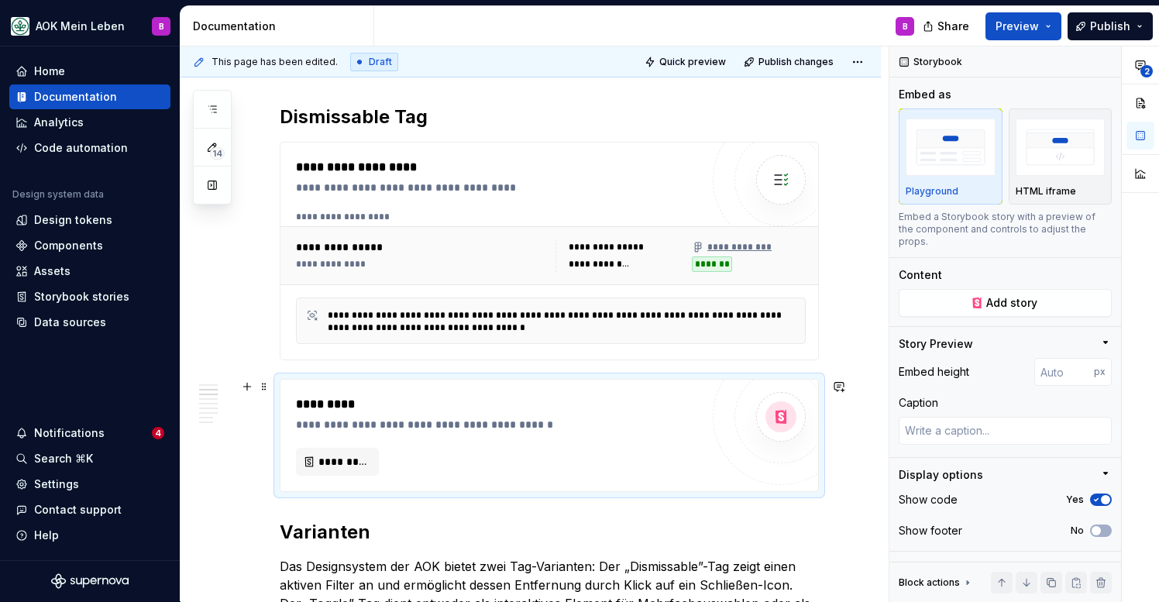
click at [363, 382] on div "**********" at bounding box center [550, 436] width 538 height 112
click at [363, 379] on div "**********" at bounding box center [549, 435] width 539 height 113
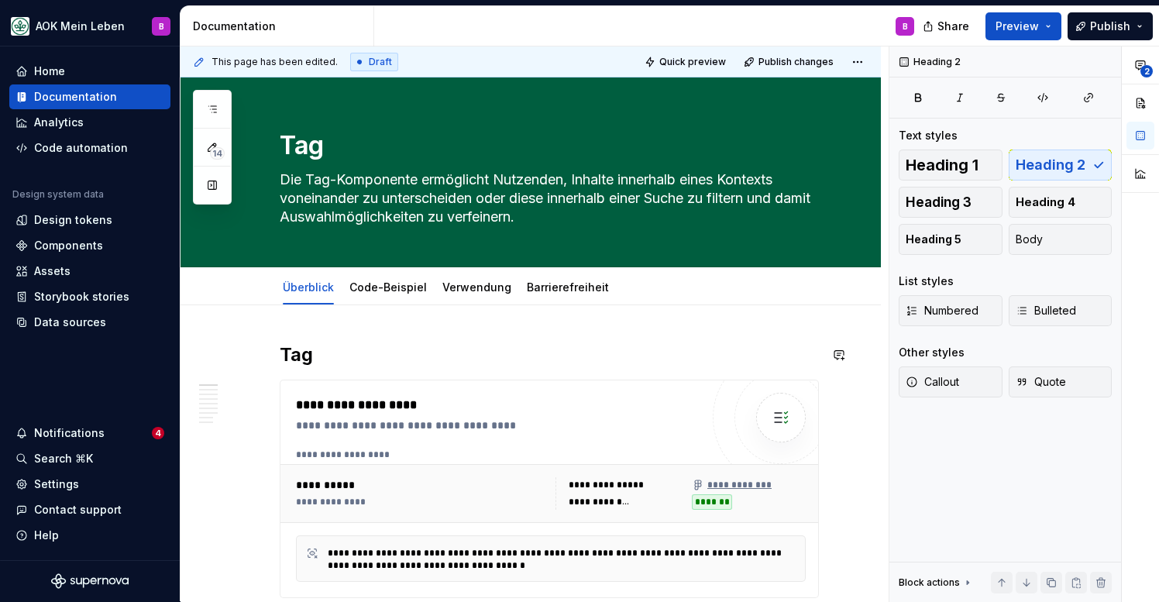
scroll to position [0, 0]
click at [377, 299] on div "Code-Beispiel" at bounding box center [388, 287] width 90 height 25
click at [375, 291] on link "Code-Beispiel" at bounding box center [387, 287] width 77 height 13
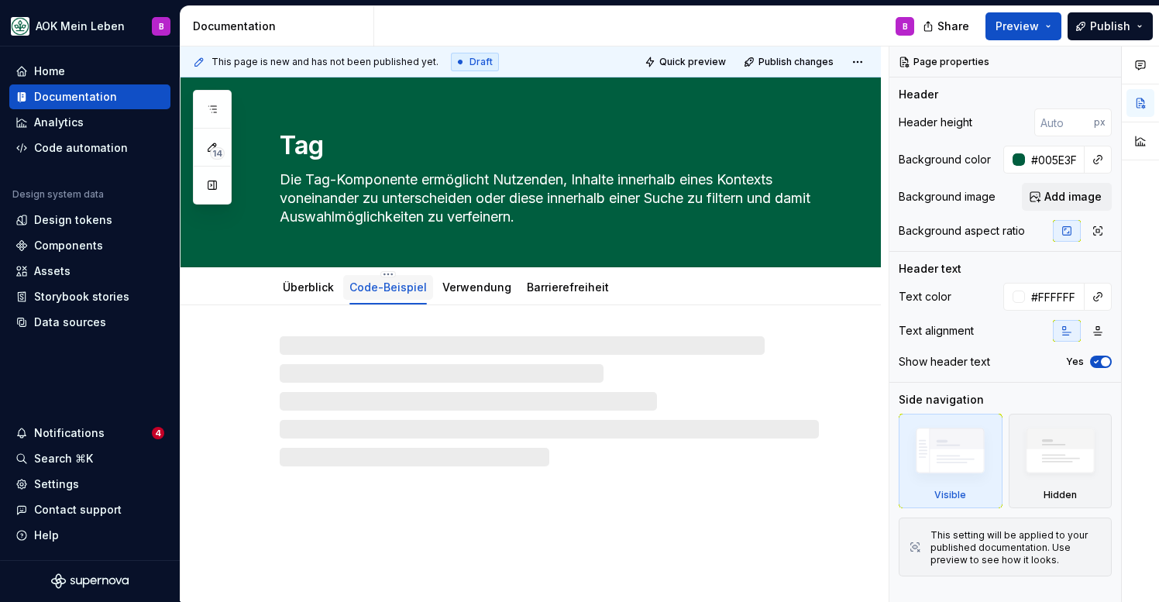
type textarea "*"
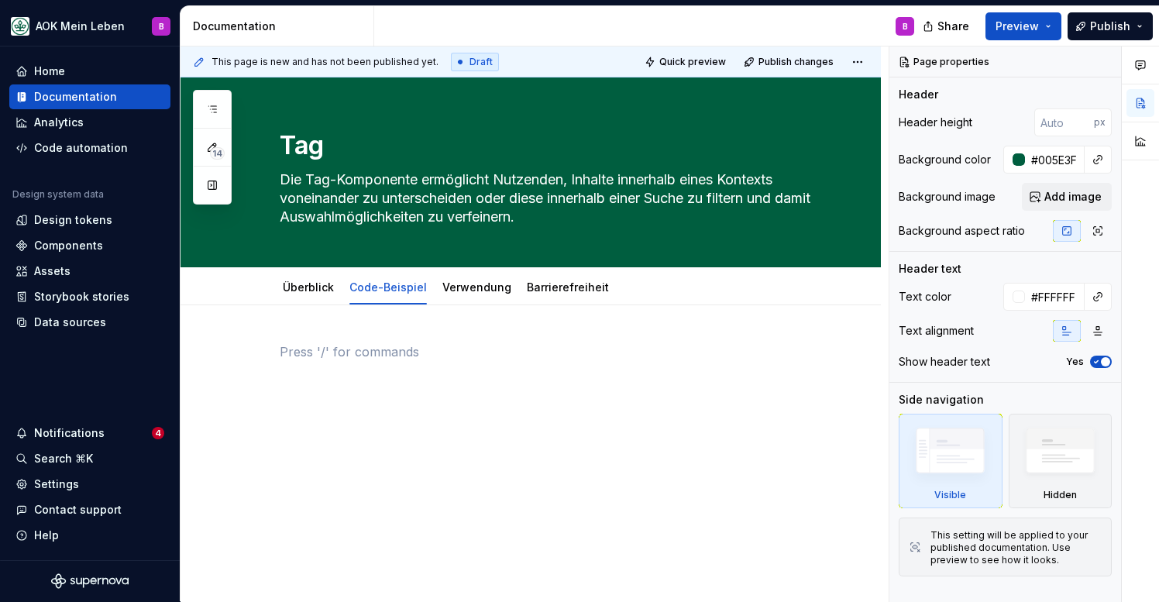
click at [346, 336] on div at bounding box center [531, 452] width 700 height 295
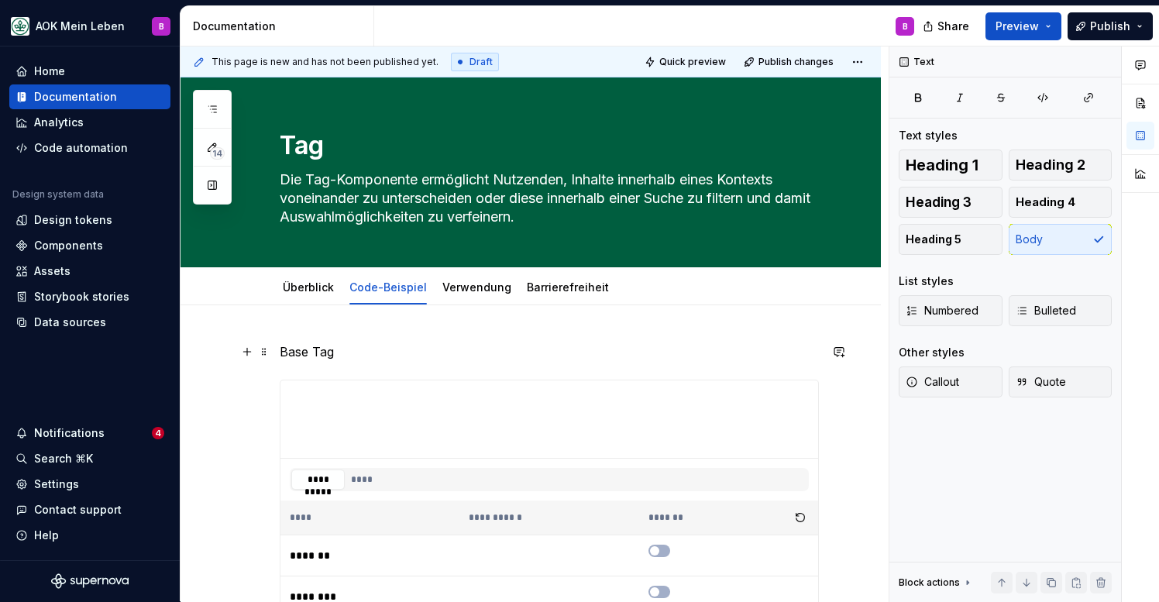
click at [380, 356] on p "Base Tag" at bounding box center [549, 351] width 539 height 19
click at [1070, 163] on span "Heading 2" at bounding box center [1051, 164] width 70 height 15
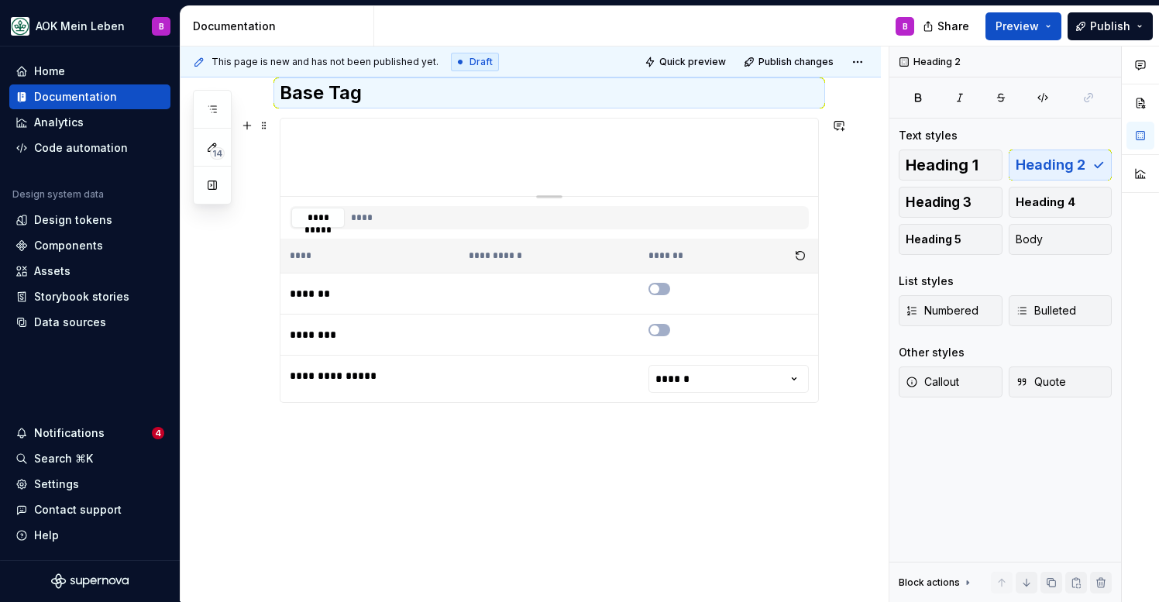
scroll to position [262, 0]
click at [511, 444] on div "**********" at bounding box center [531, 322] width 700 height 559
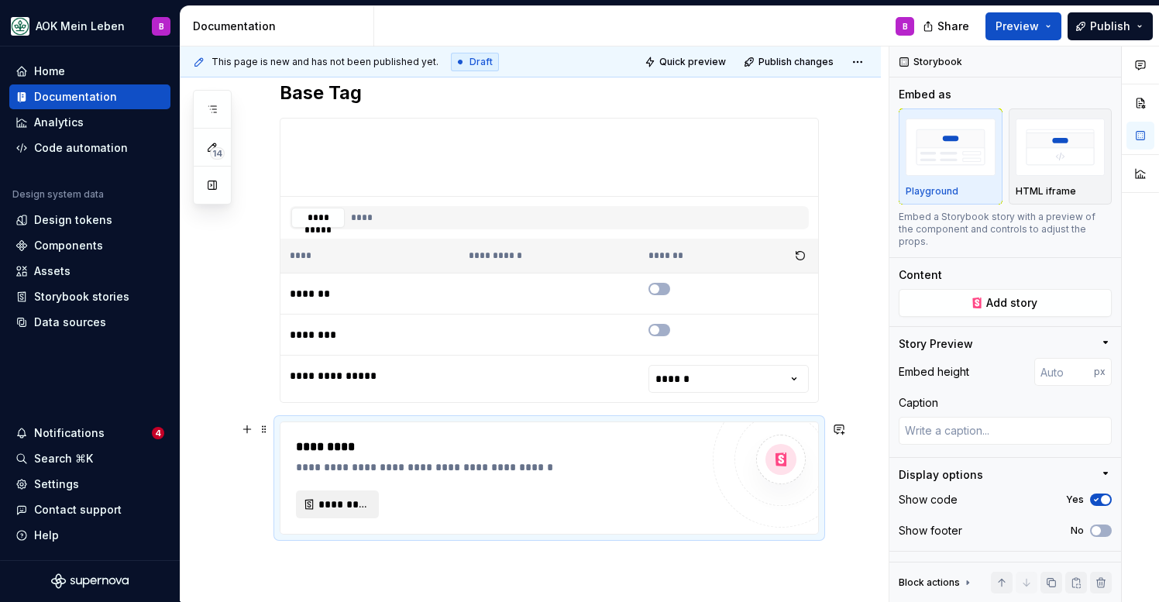
click at [367, 512] on button "*********" at bounding box center [337, 504] width 83 height 28
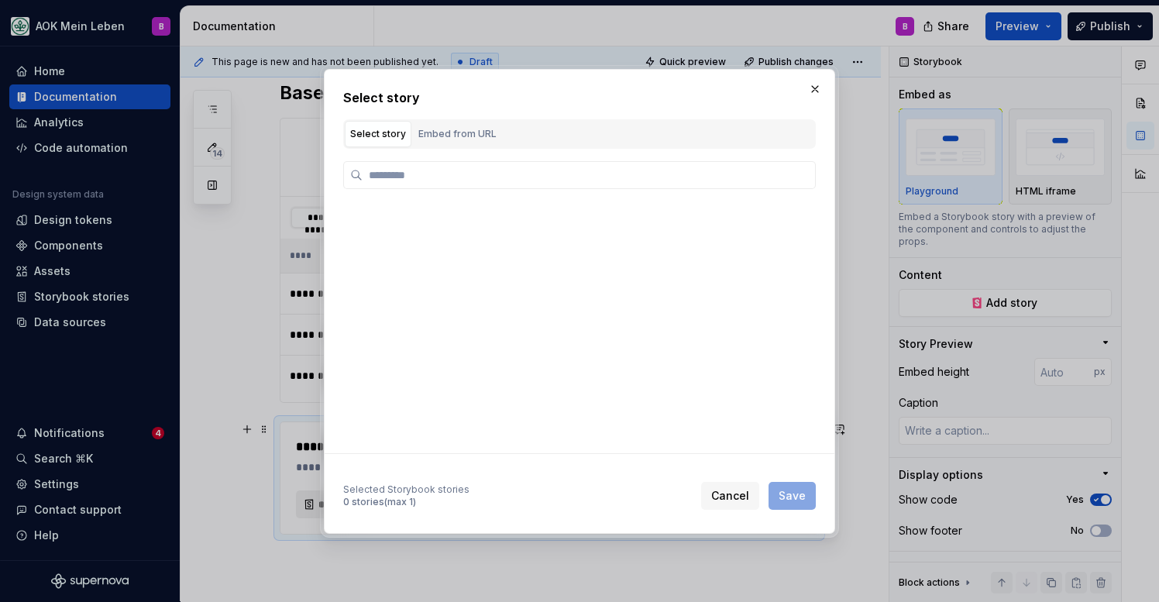
type textarea "*"
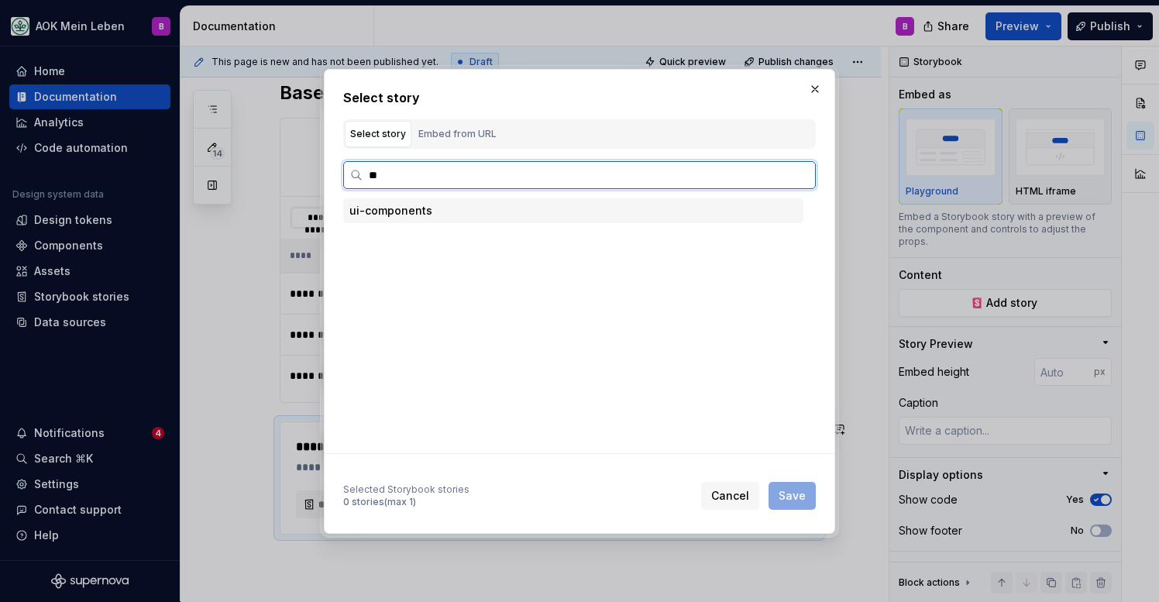
type input "***"
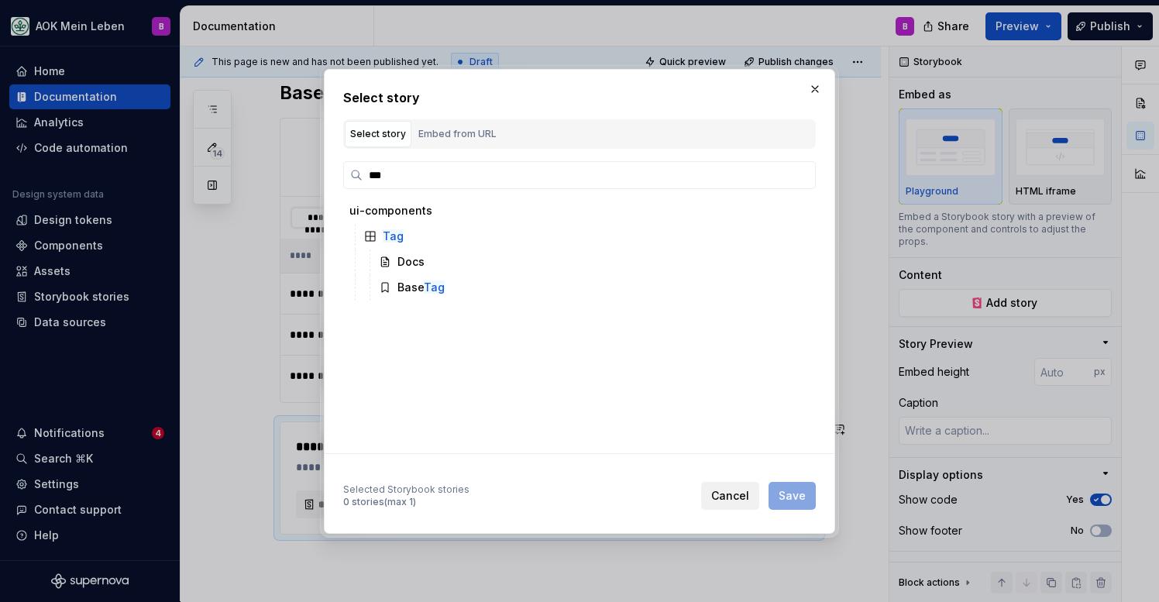
click at [728, 499] on span "Cancel" at bounding box center [730, 495] width 38 height 15
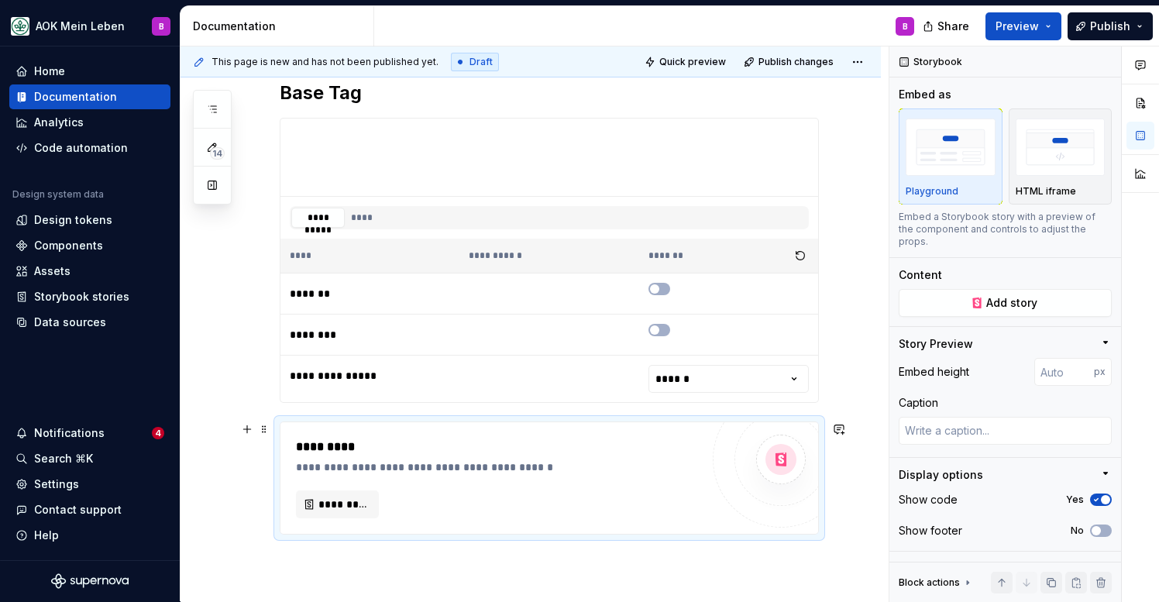
click at [465, 422] on div "**********" at bounding box center [549, 478] width 539 height 113
type textarea "*"
type input "100"
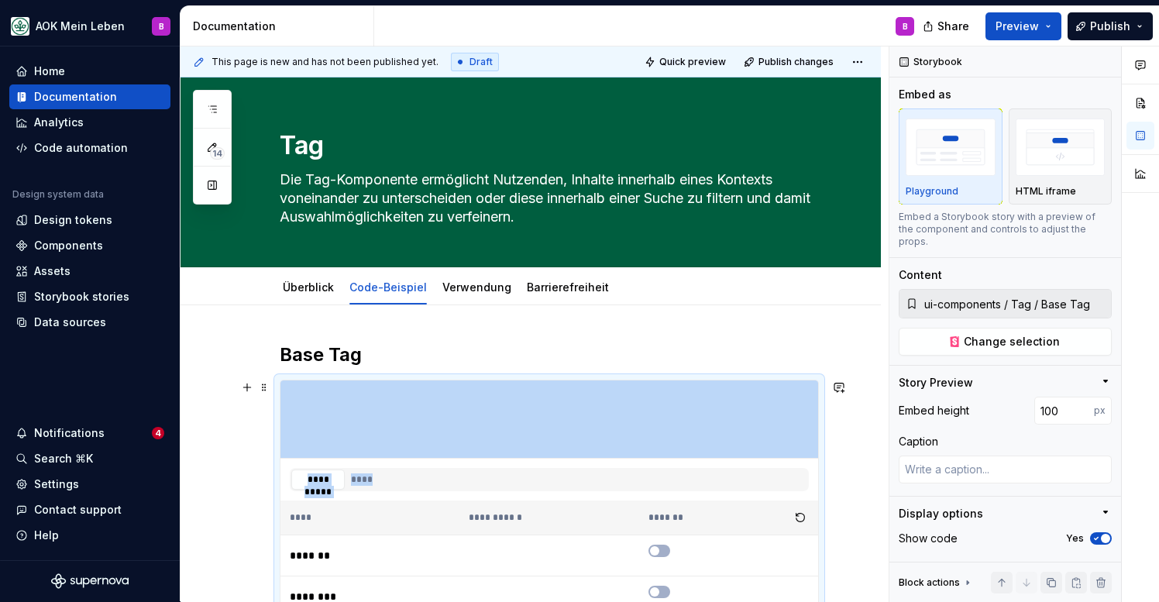
scroll to position [0, 0]
click at [1097, 26] on span "Publish" at bounding box center [1110, 26] width 40 height 15
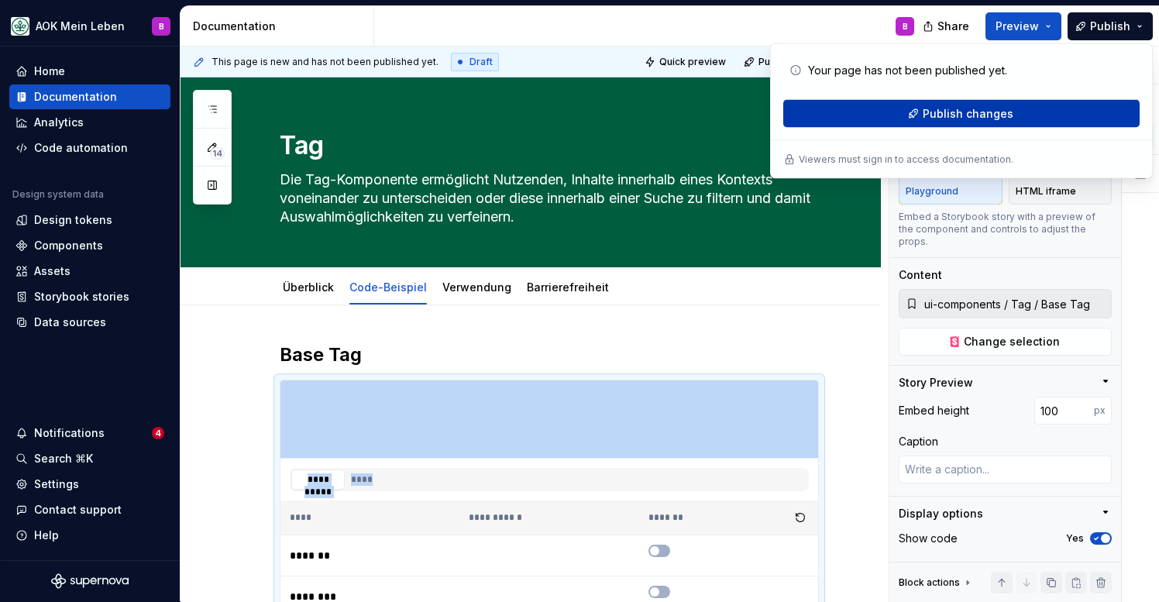
click at [900, 122] on button "Publish changes" at bounding box center [961, 114] width 356 height 28
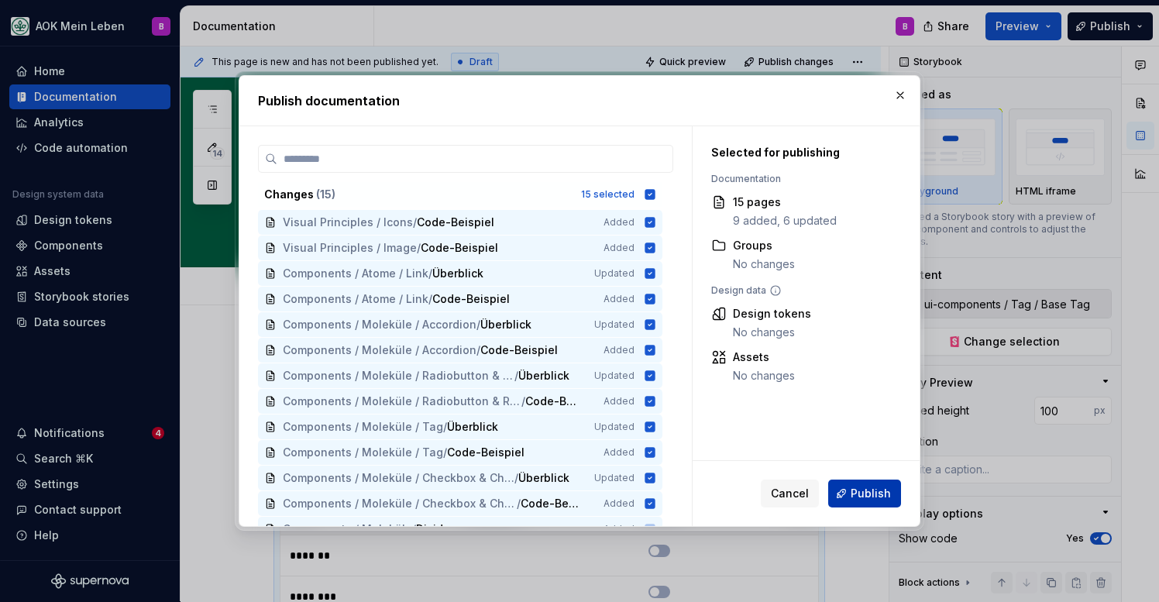
click at [866, 505] on button "Publish" at bounding box center [864, 494] width 73 height 28
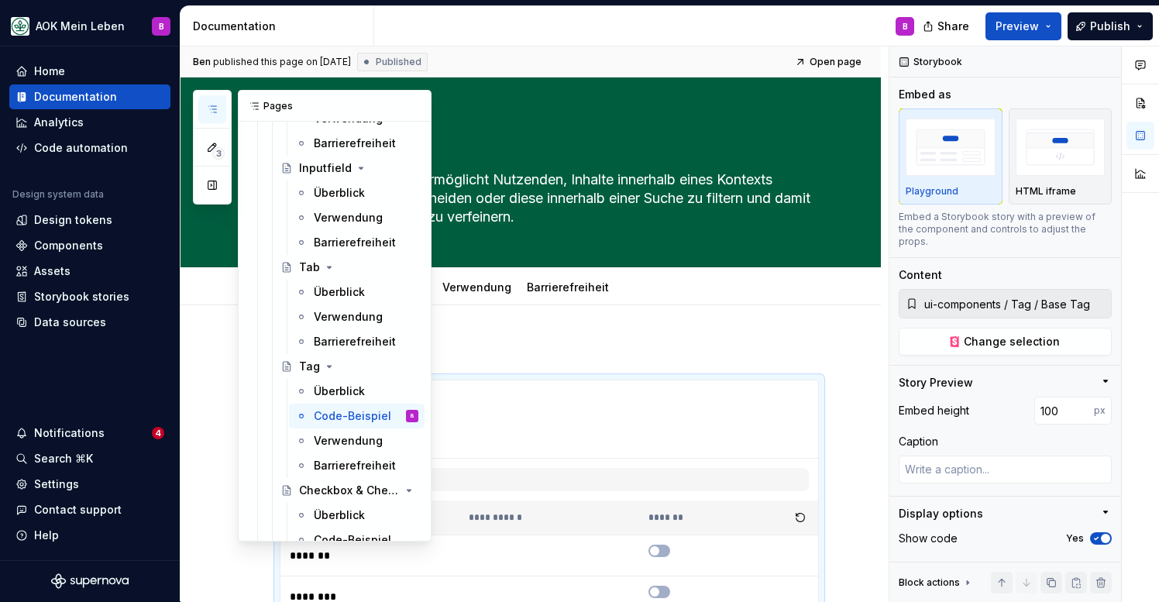
click at [210, 104] on icon "button" at bounding box center [212, 109] width 12 height 12
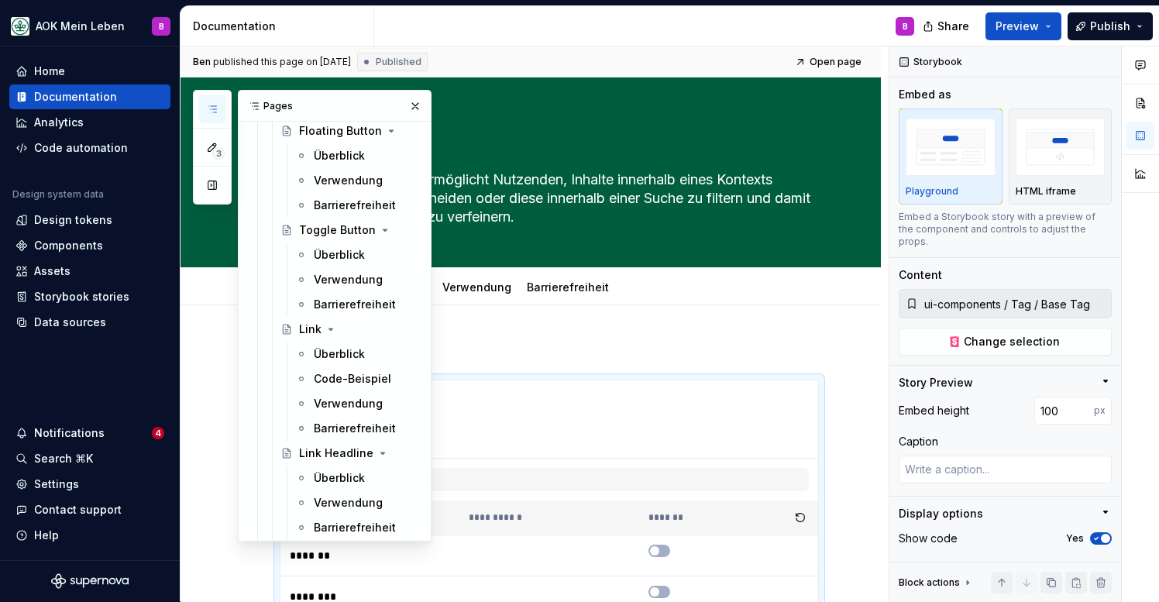
scroll to position [813, 0]
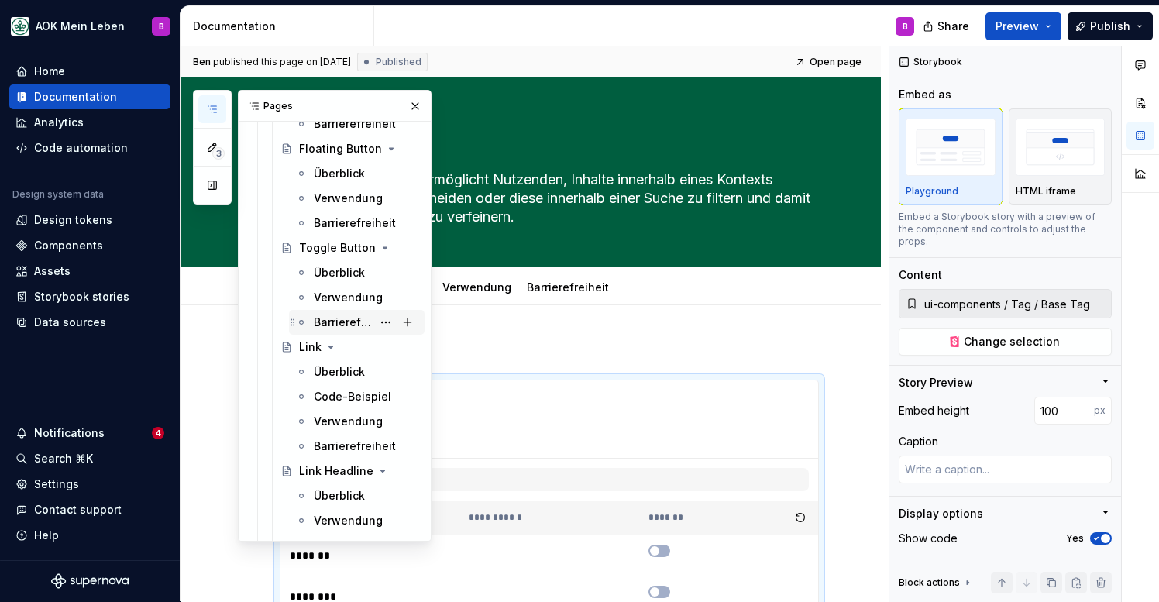
click at [341, 322] on div "Barrierefreiheit" at bounding box center [343, 322] width 58 height 15
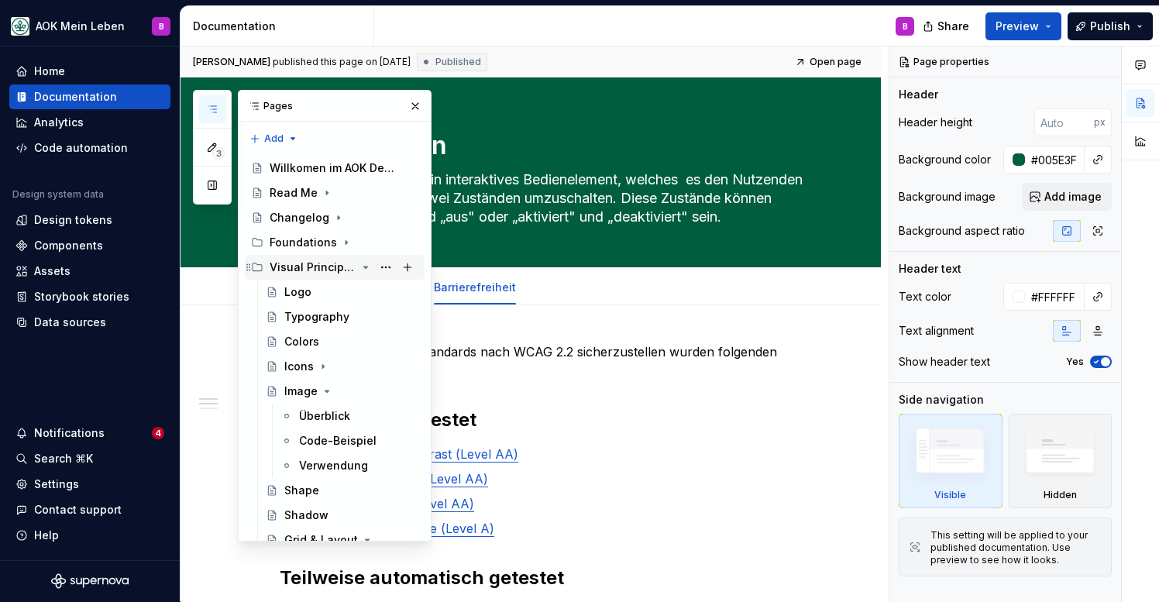
click at [367, 268] on icon "Page tree" at bounding box center [366, 267] width 12 height 12
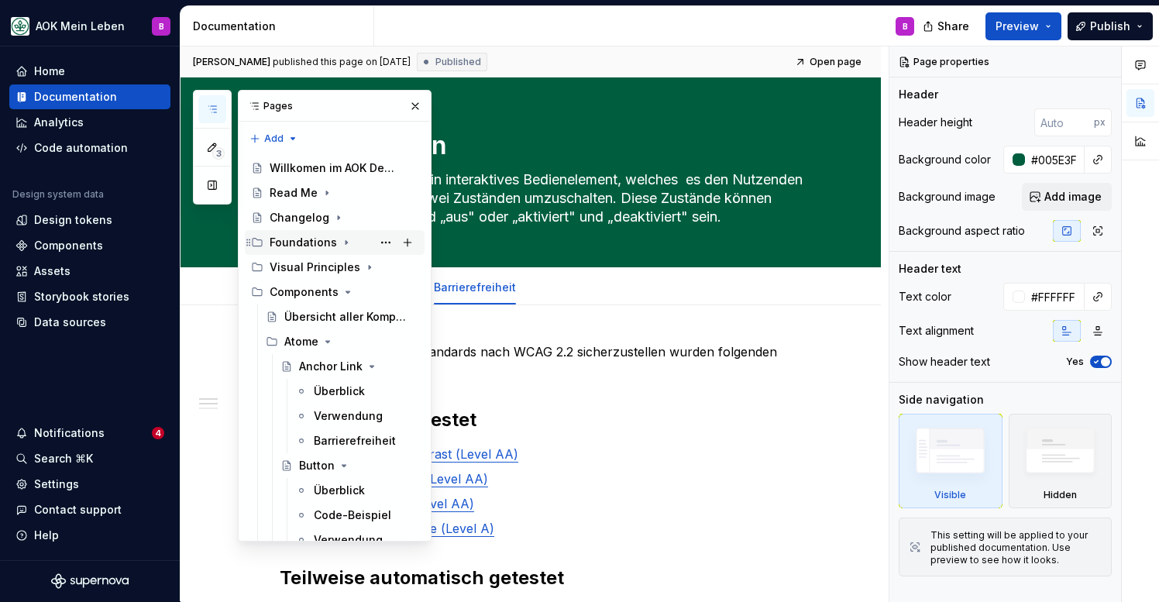
click at [340, 246] on icon "Page tree" at bounding box center [346, 242] width 12 height 12
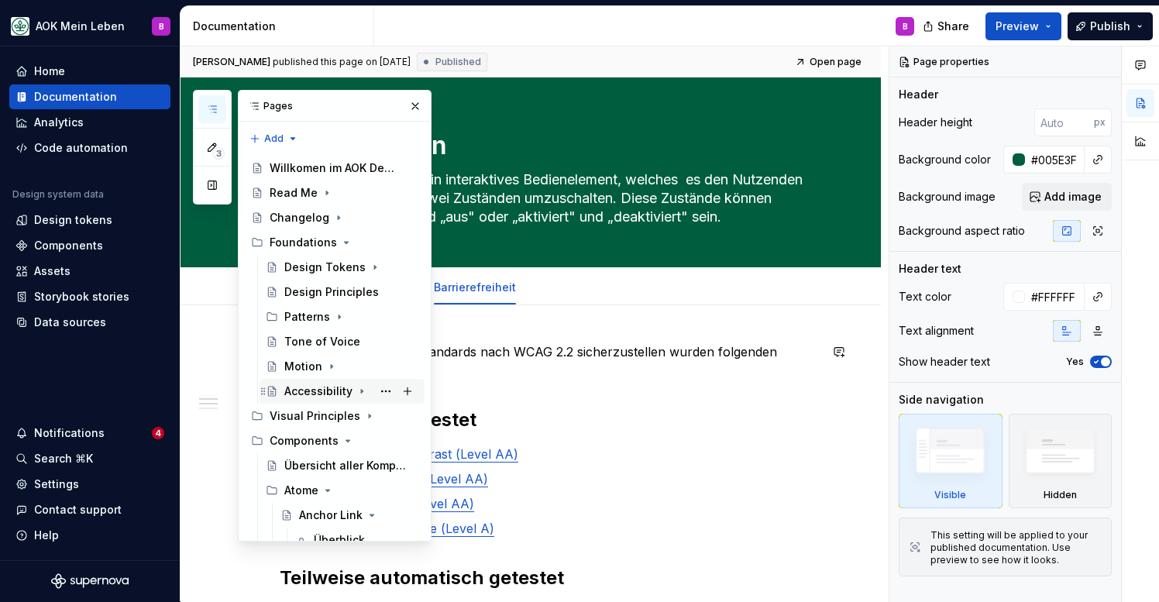
click at [298, 388] on div "Accessibility" at bounding box center [318, 391] width 68 height 15
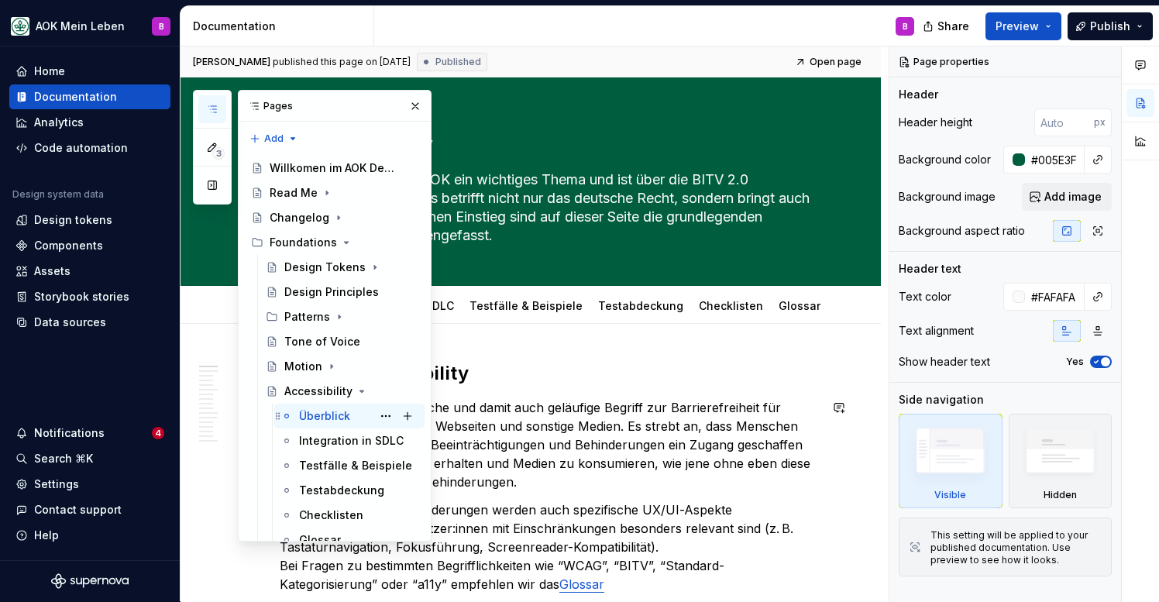
click at [327, 420] on div "Überblick" at bounding box center [324, 415] width 51 height 15
click at [210, 113] on icon "button" at bounding box center [212, 109] width 12 height 12
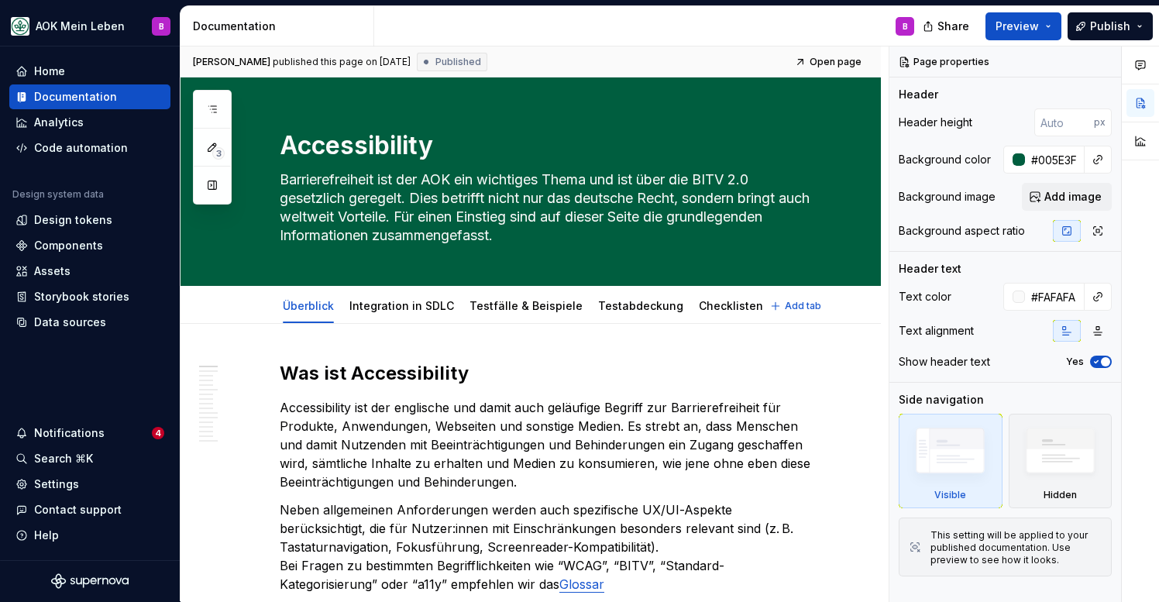
type textarea "*"
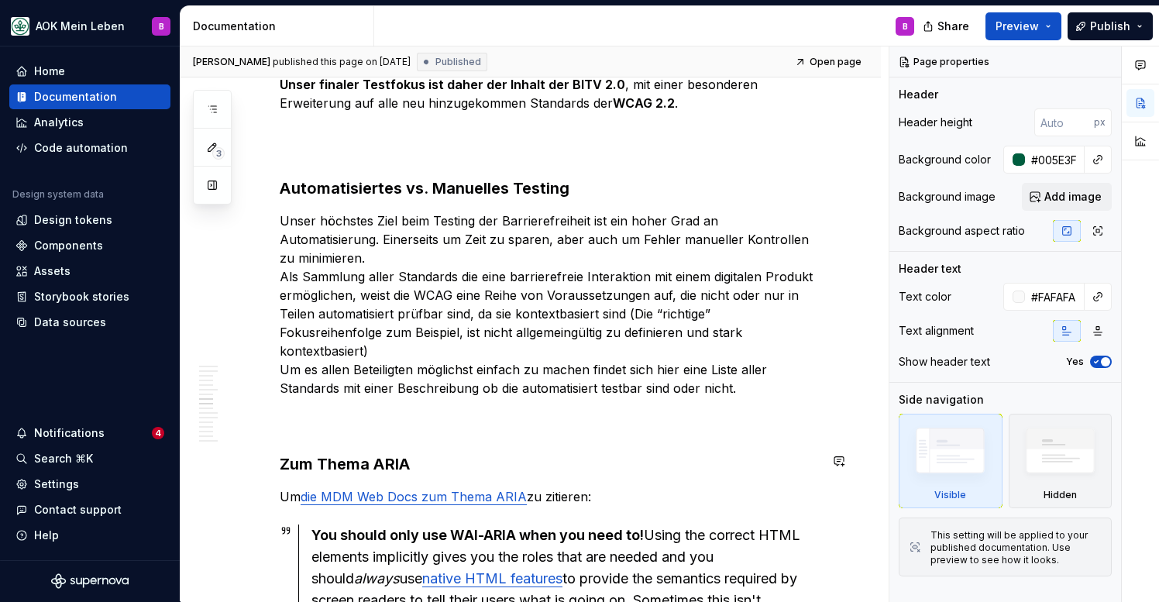
scroll to position [2078, 0]
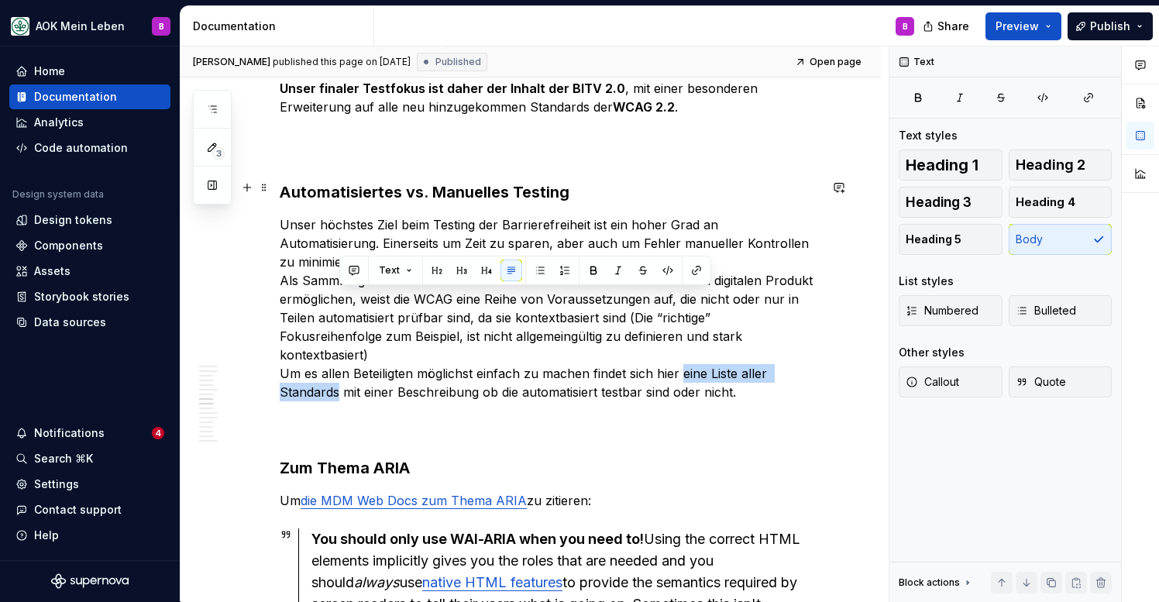
drag, startPoint x: 682, startPoint y: 299, endPoint x: 341, endPoint y: 310, distance: 341.1
click at [341, 310] on p "Unser höchstes Ziel beim Testing der Barrierefreiheit ist ein hoher Grad an Aut…" at bounding box center [549, 326] width 539 height 223
click at [698, 268] on button "button" at bounding box center [697, 271] width 22 height 22
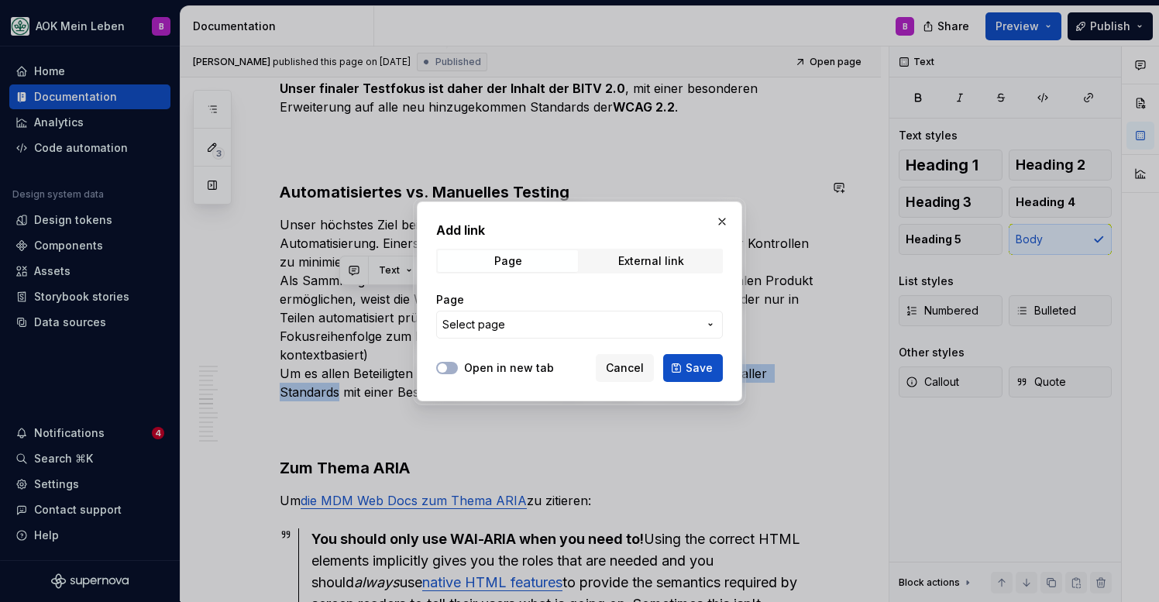
click at [549, 327] on span "Select page" at bounding box center [570, 324] width 256 height 15
click at [549, 327] on div "Add link Page External link Page Select page Open in new tab Cancel Save" at bounding box center [579, 301] width 1159 height 602
click at [549, 327] on span "Select page" at bounding box center [570, 324] width 256 height 15
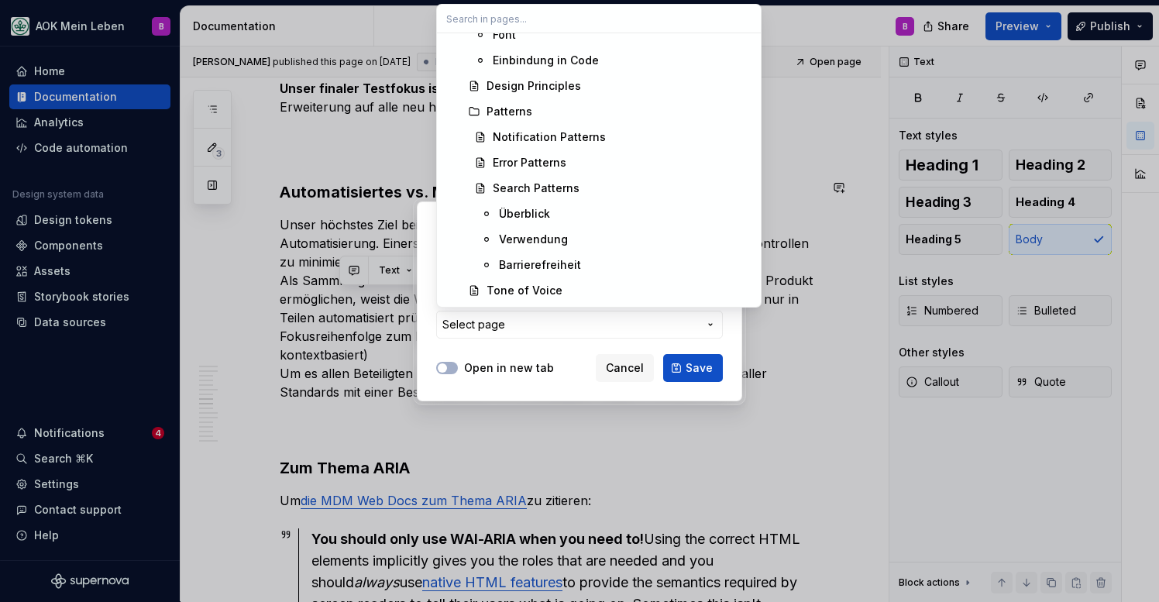
scroll to position [486, 0]
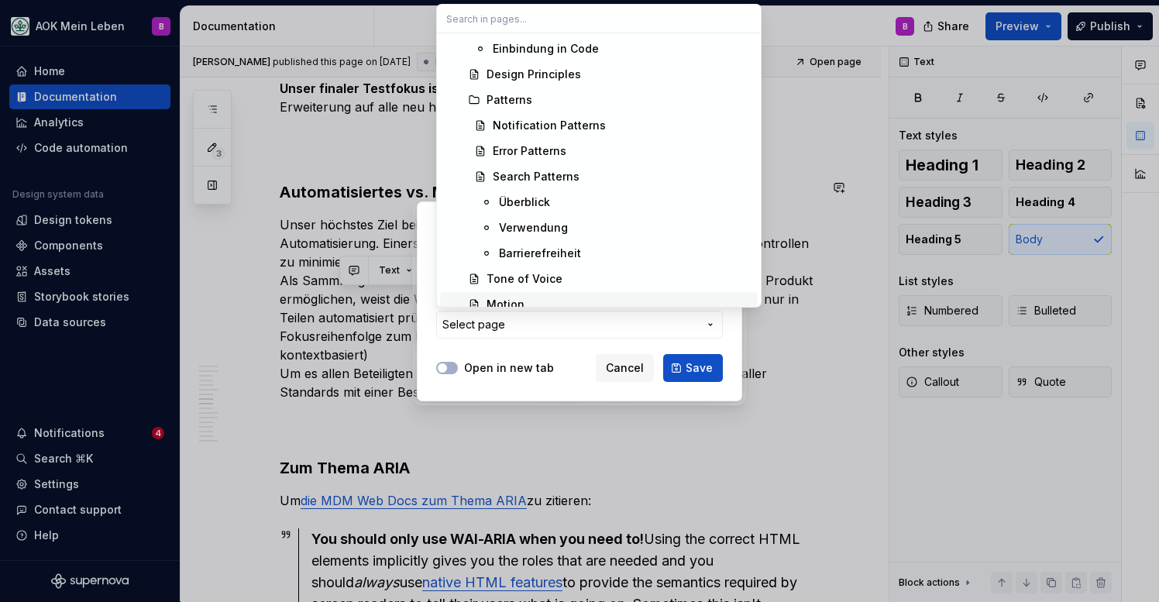
click at [496, 332] on div "Add link Page External link Page Select page Open in new tab Cancel Save" at bounding box center [579, 301] width 1159 height 602
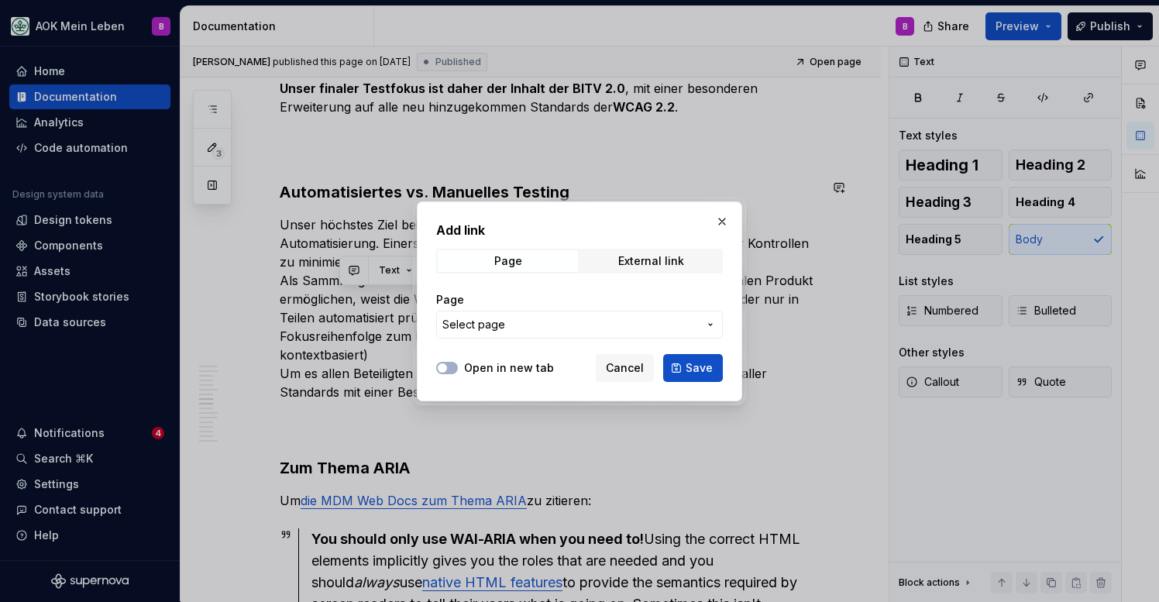
click at [522, 329] on span "Select page" at bounding box center [570, 324] width 256 height 15
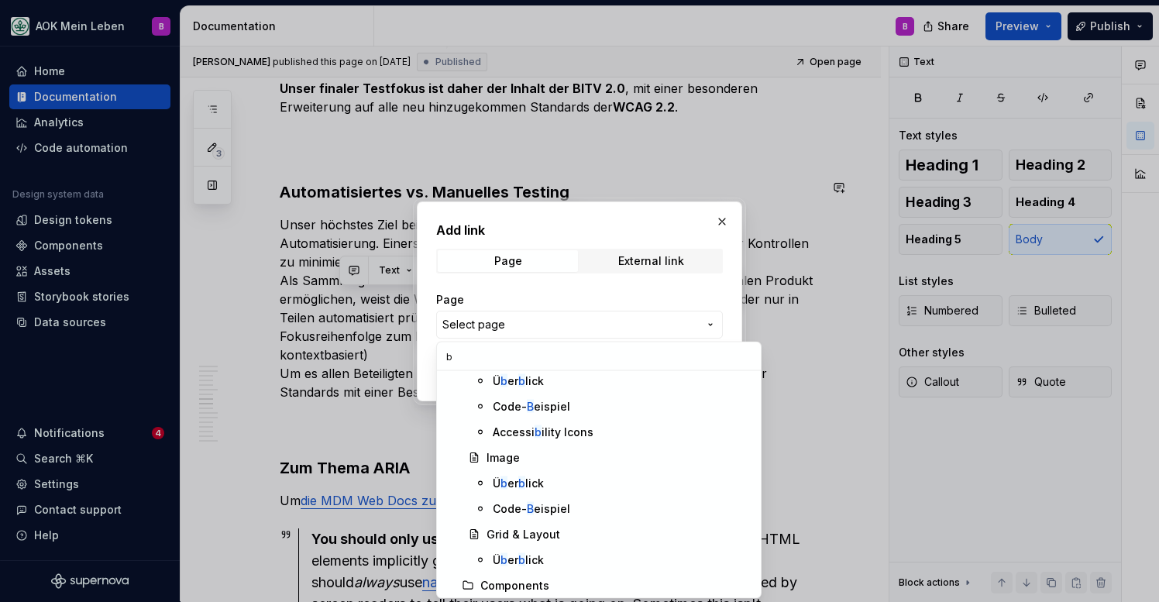
scroll to position [620, 0]
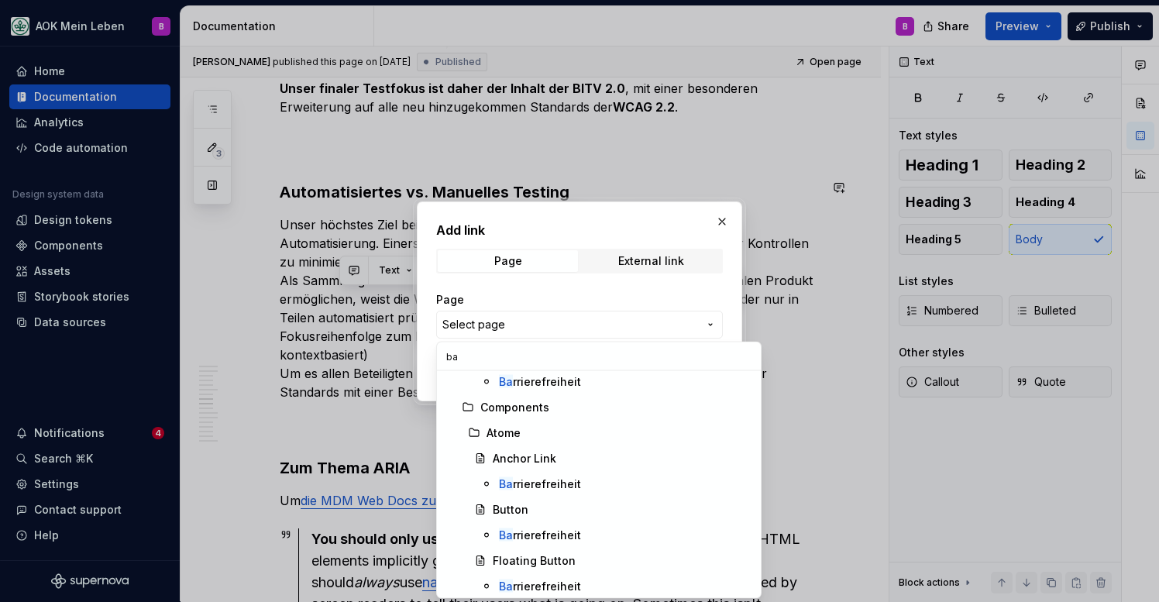
type input "b"
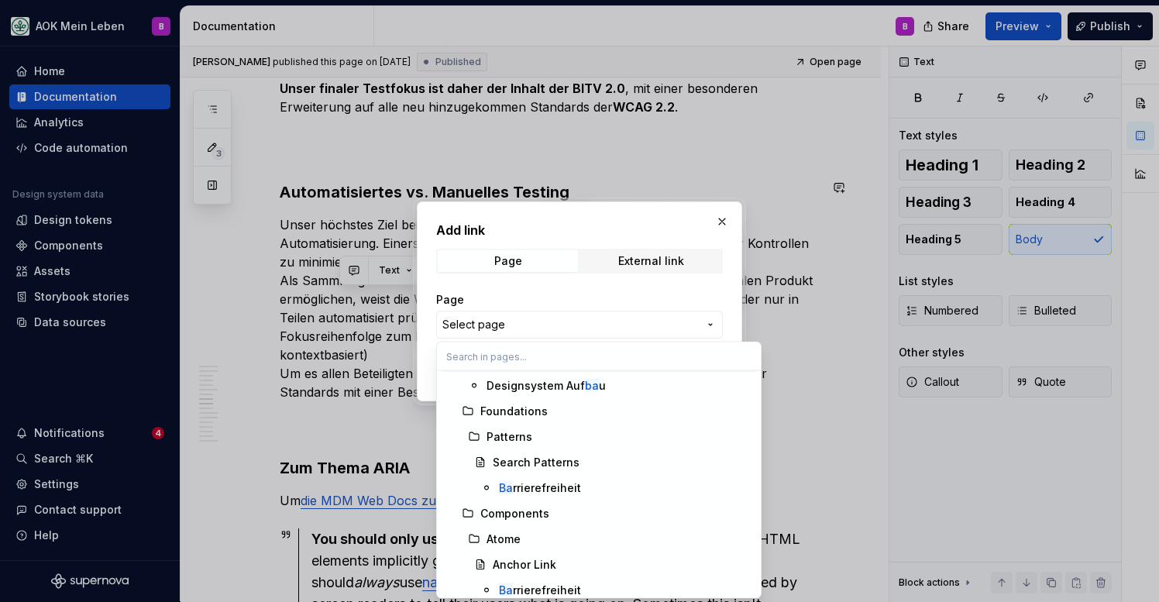
scroll to position [26, 0]
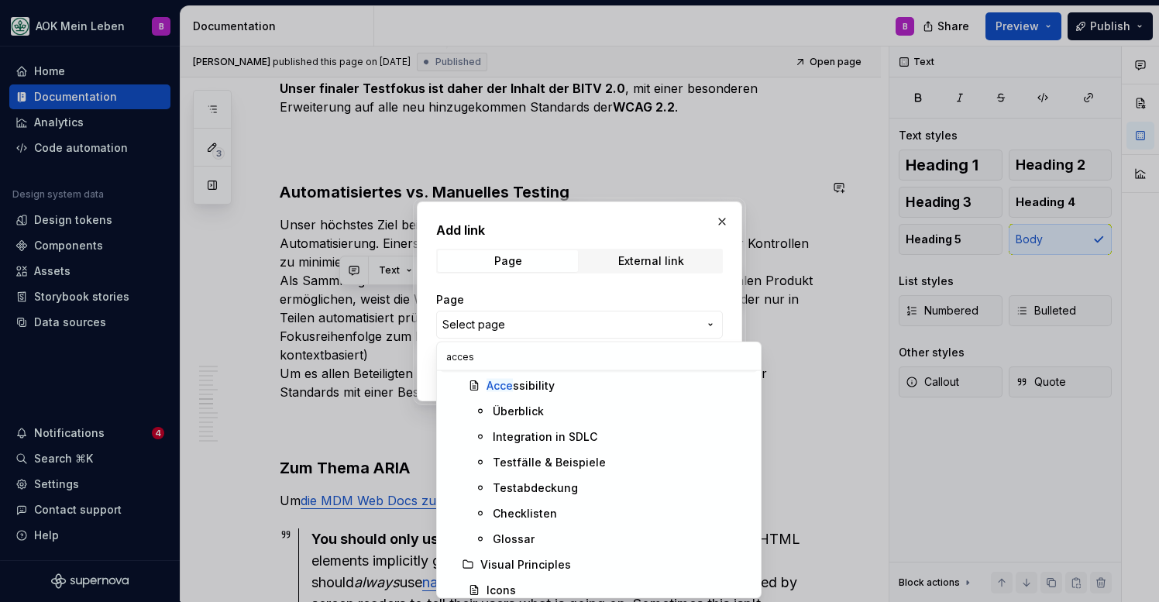
type input "access"
click at [532, 466] on div "Testfälle & Beispiele" at bounding box center [549, 462] width 113 height 15
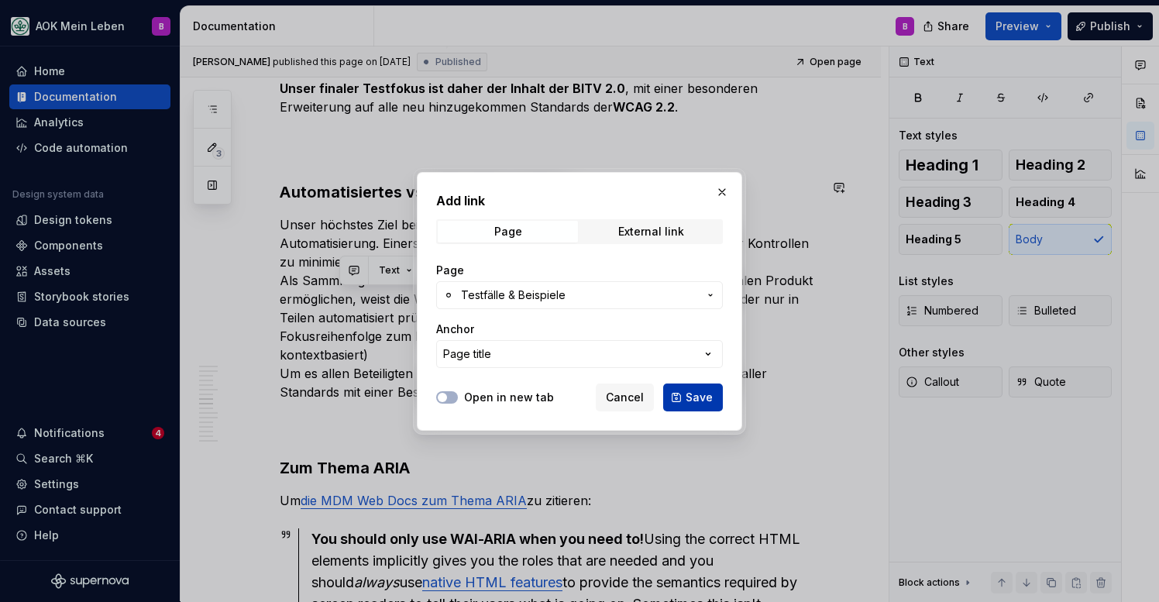
click at [681, 396] on button "Save" at bounding box center [693, 398] width 60 height 28
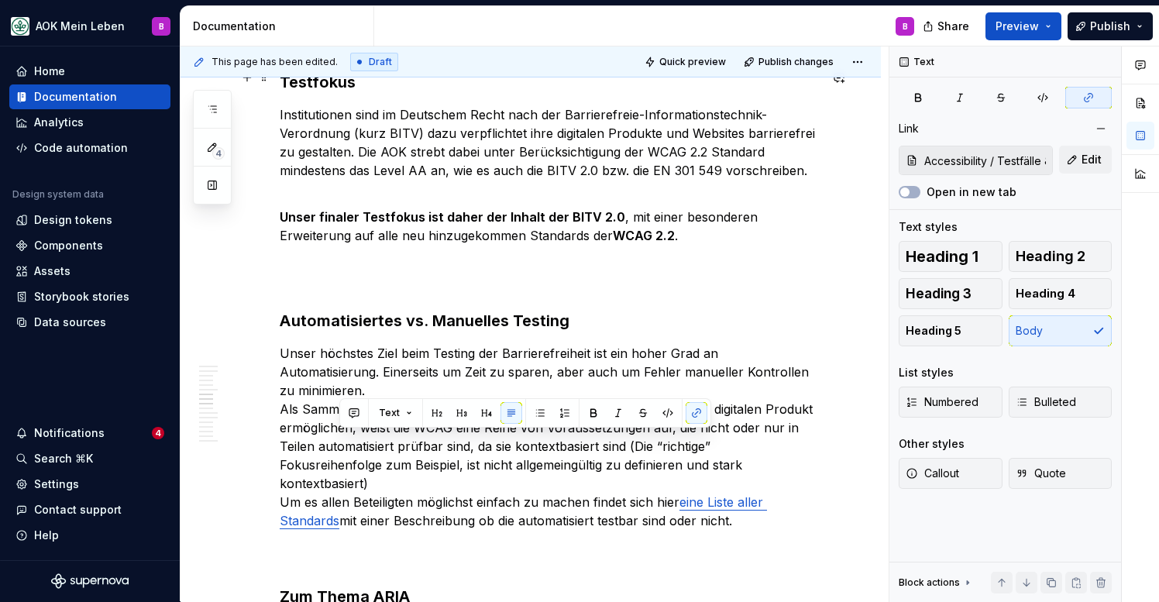
scroll to position [1929, 0]
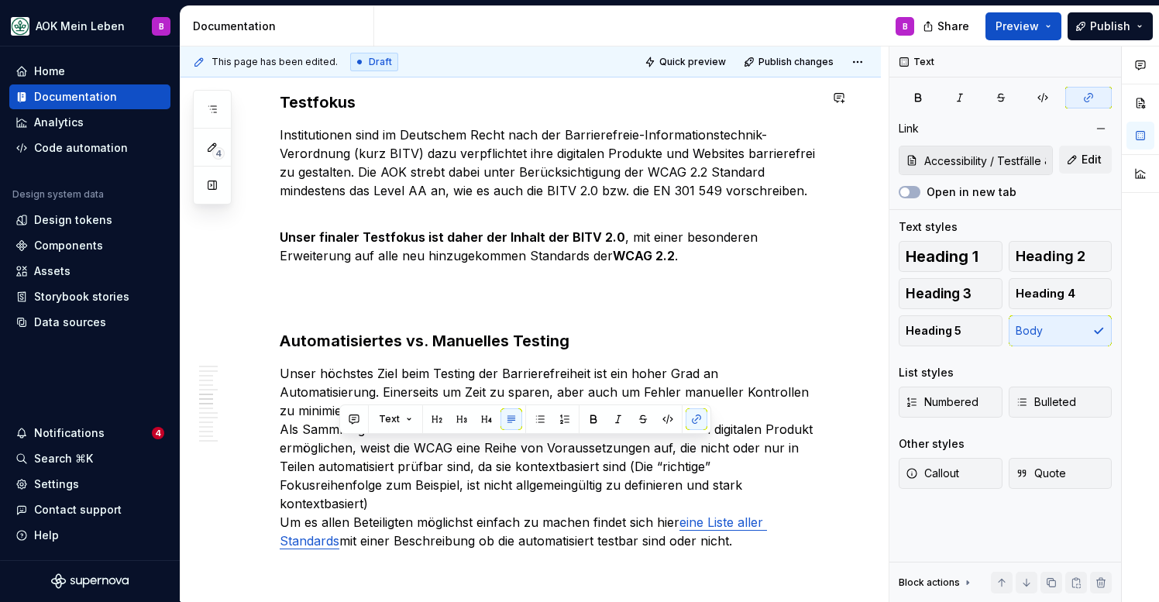
type textarea "*"
